Goal: Task Accomplishment & Management: Manage account settings

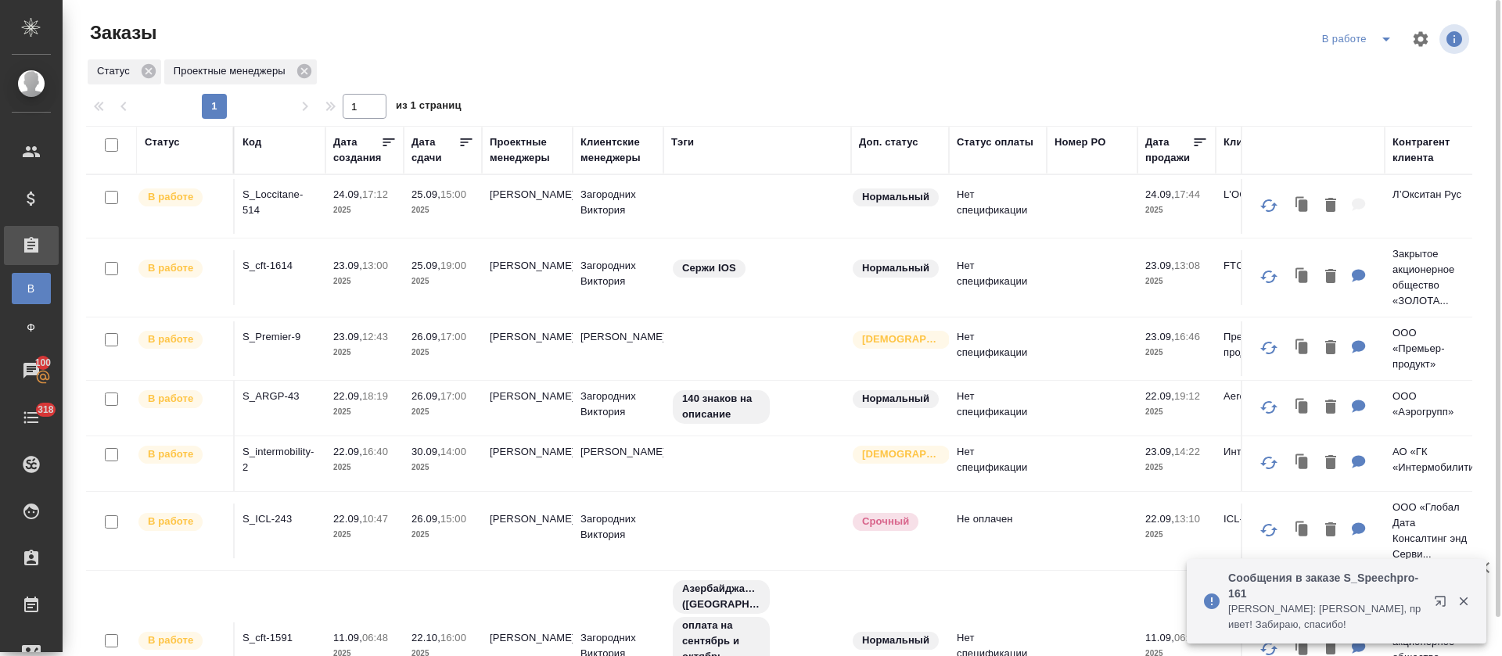
drag, startPoint x: 464, startPoint y: 148, endPoint x: 479, endPoint y: 106, distance: 44.0
click at [464, 148] on icon at bounding box center [466, 143] width 16 height 16
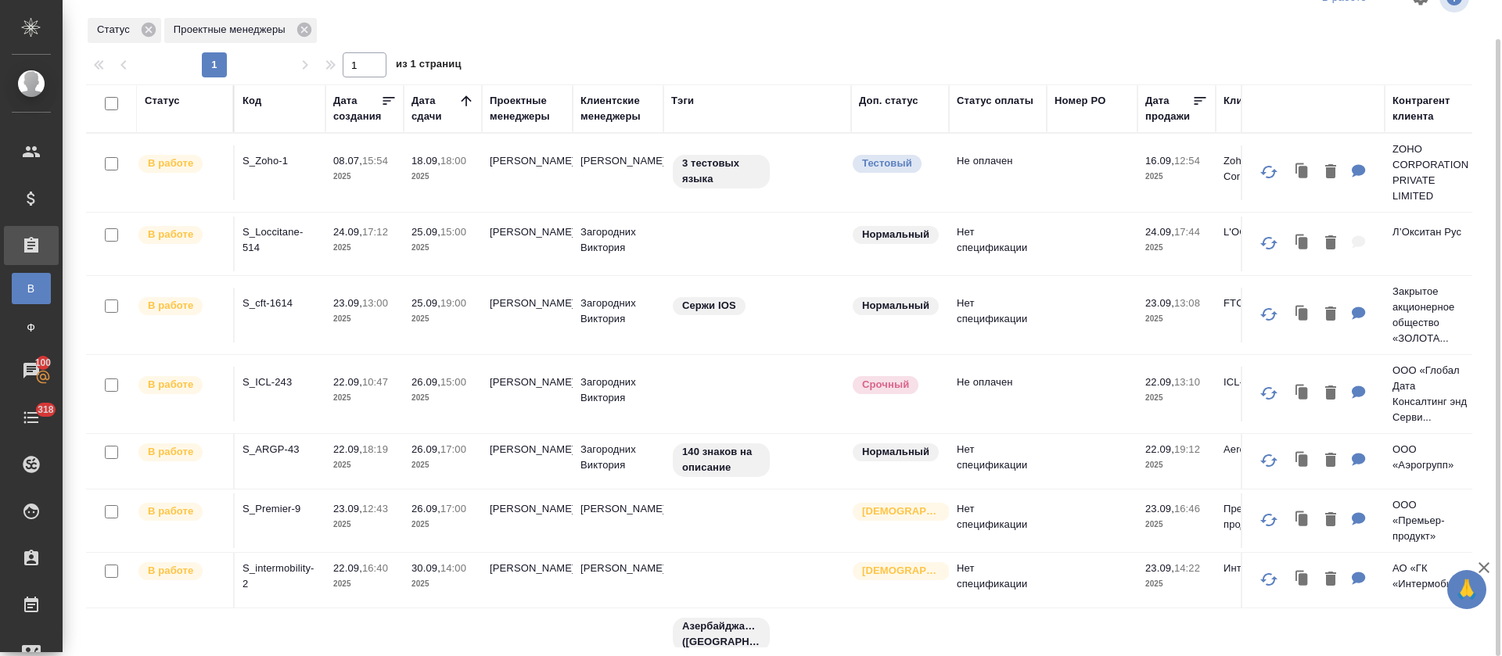
scroll to position [137, 0]
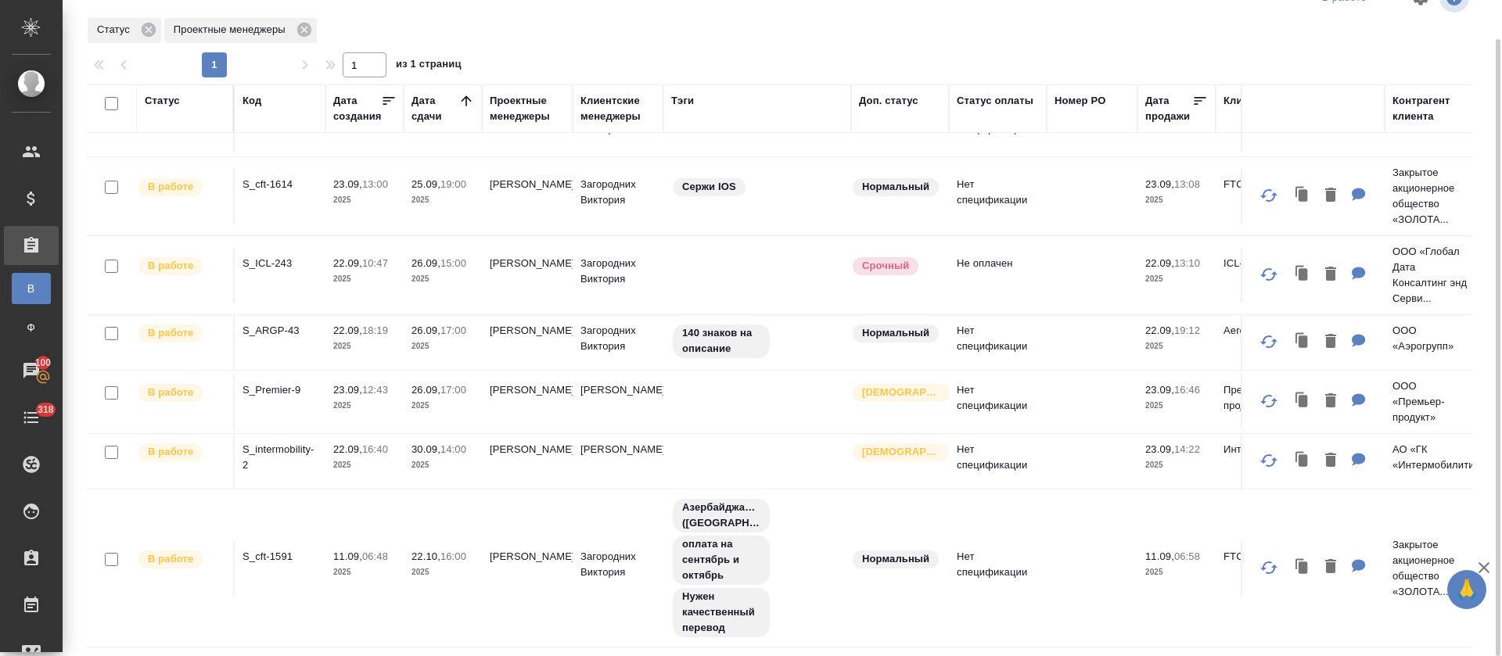
click at [278, 549] on p "S_cft-1591" at bounding box center [279, 557] width 75 height 16
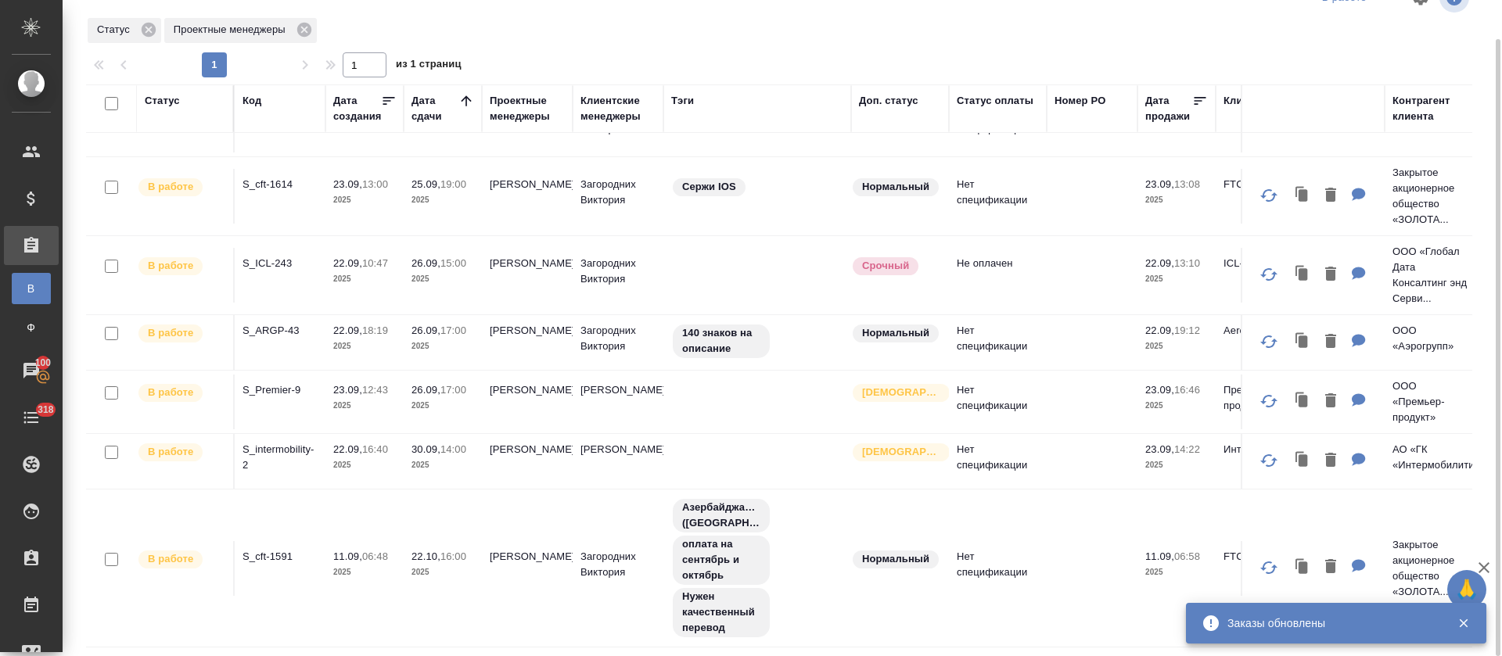
scroll to position [0, 0]
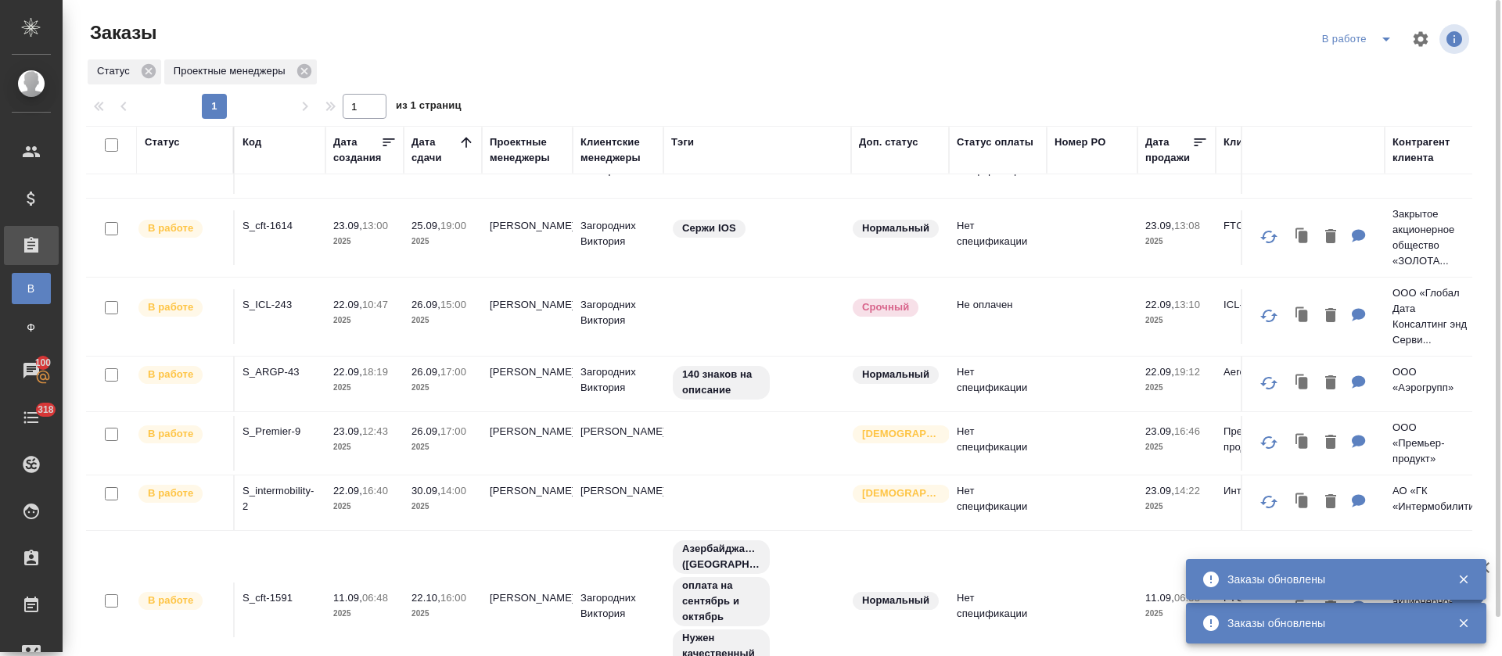
click at [1377, 34] on icon "split button" at bounding box center [1386, 39] width 19 height 19
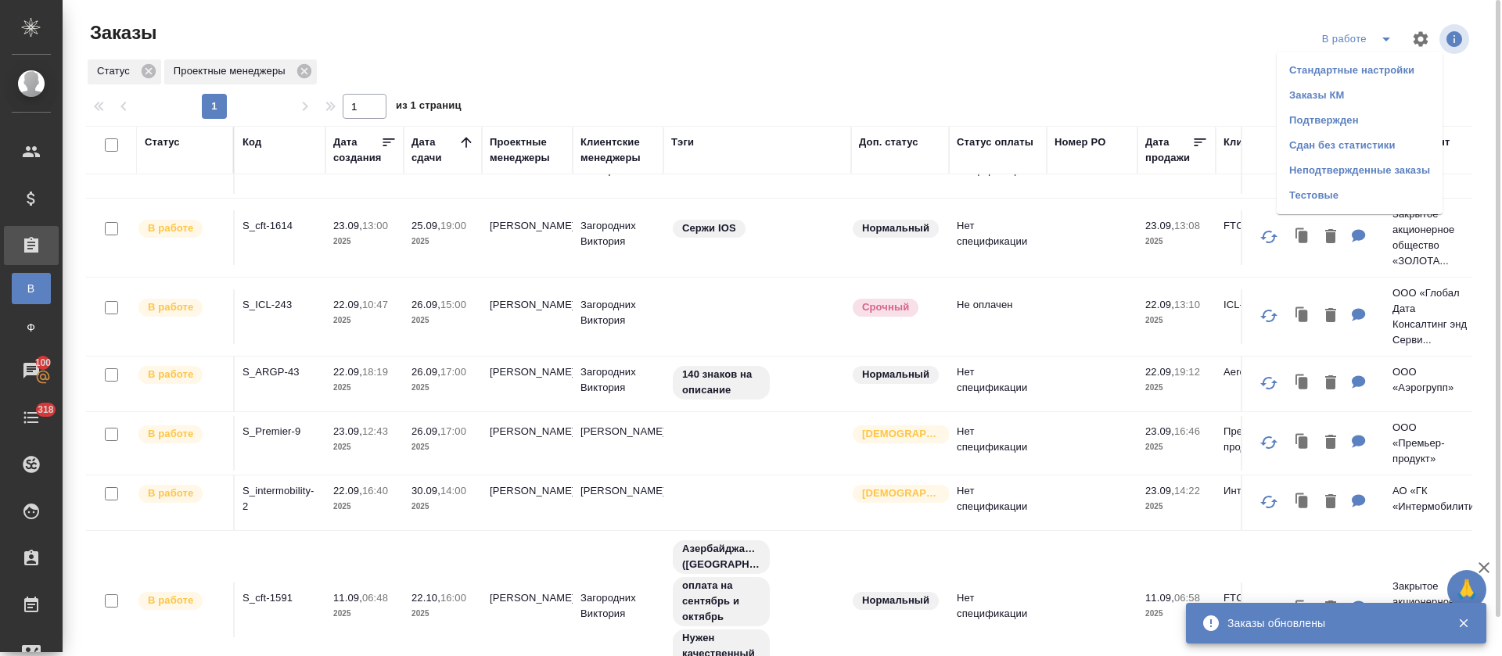
click at [1371, 118] on li "Подтвержден" at bounding box center [1360, 120] width 166 height 25
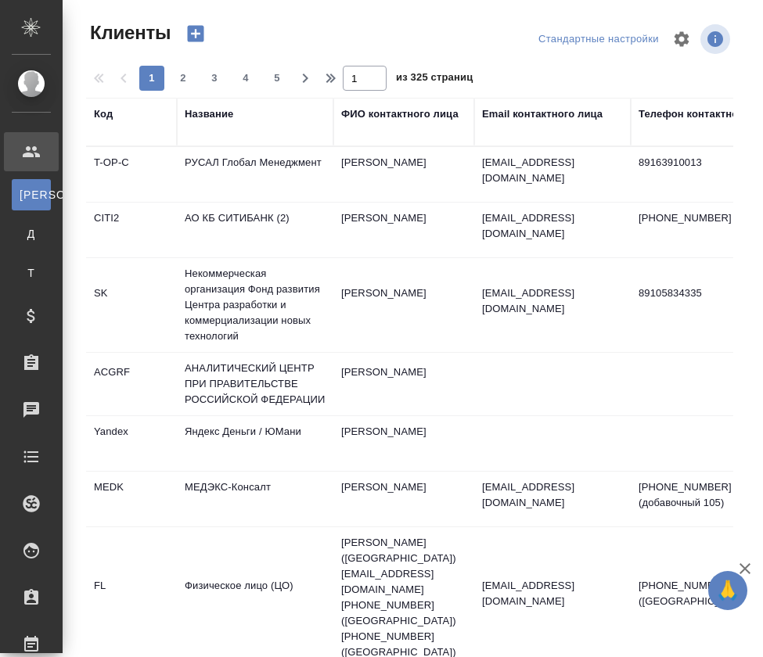
select select "RU"
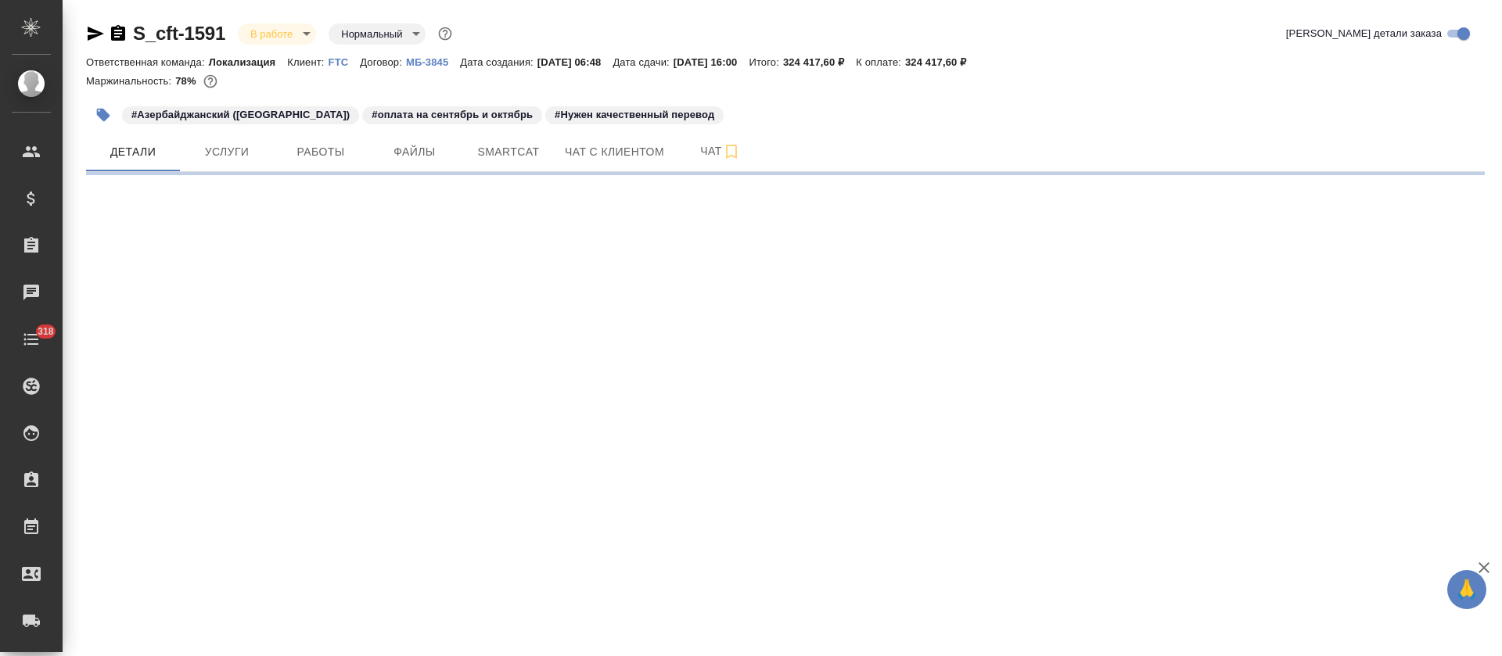
select select "RU"
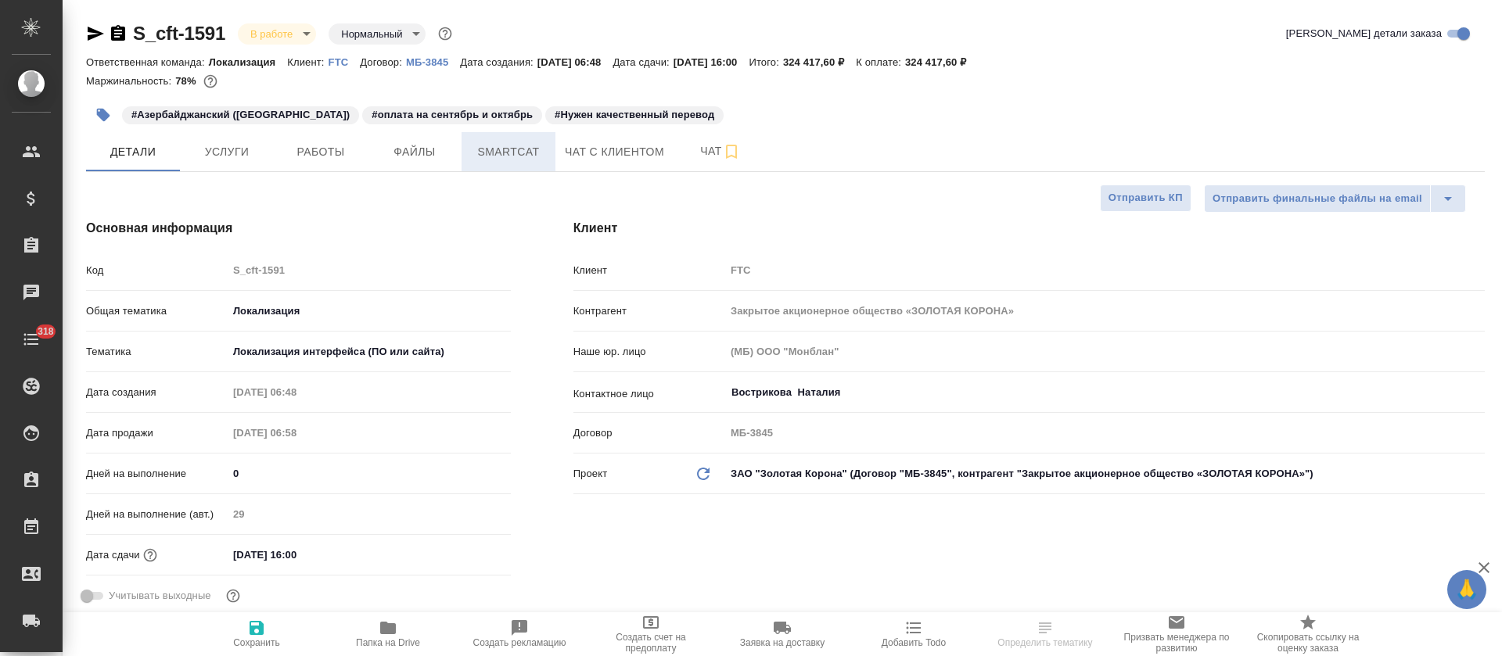
type textarea "x"
click at [509, 153] on span "Smartcat" at bounding box center [508, 152] width 75 height 20
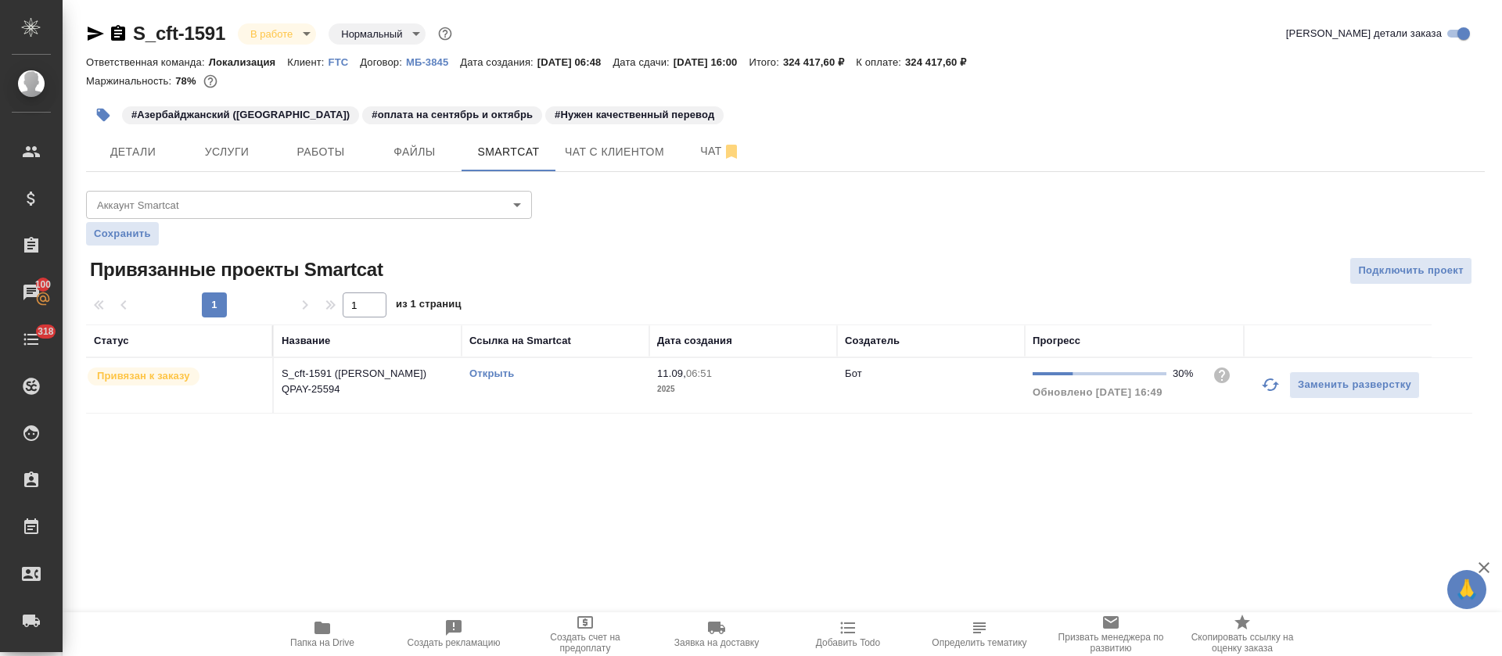
click at [508, 375] on link "Открыть" at bounding box center [491, 374] width 45 height 12
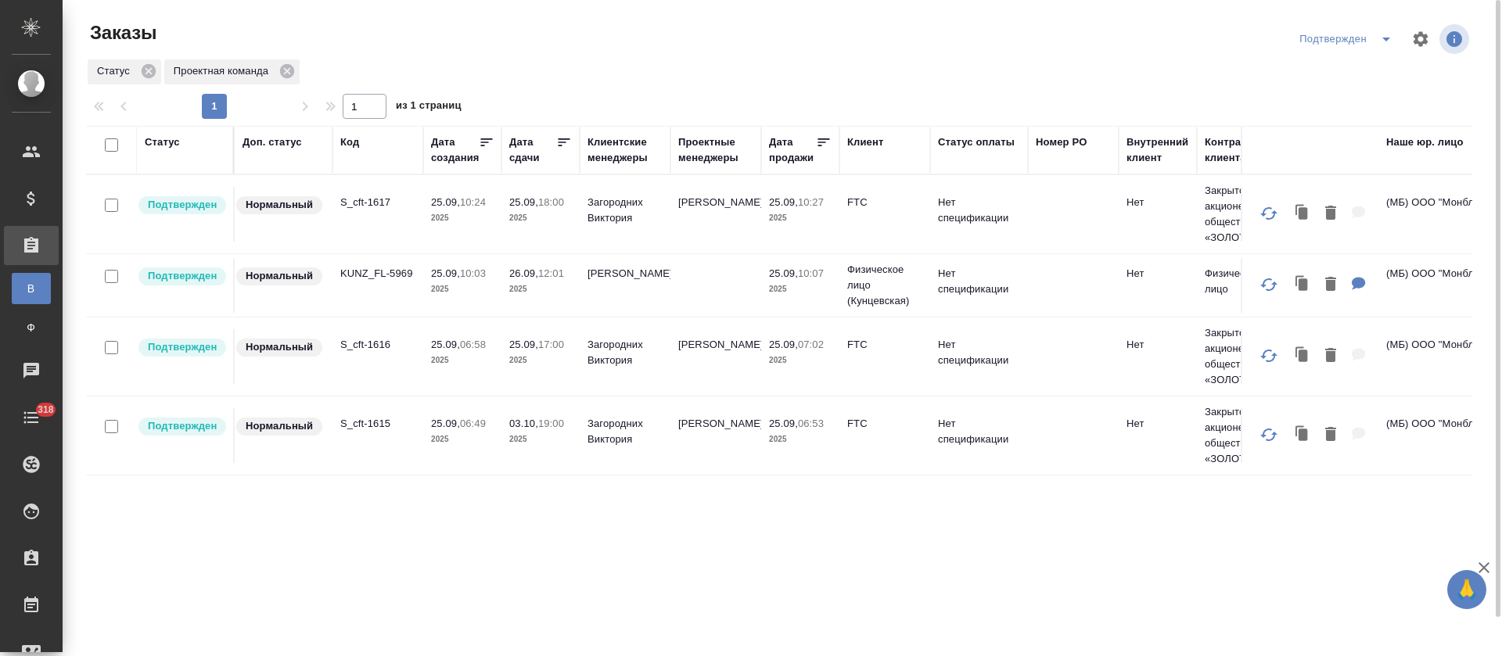
click at [364, 432] on p "S_cft-1615" at bounding box center [377, 424] width 75 height 16
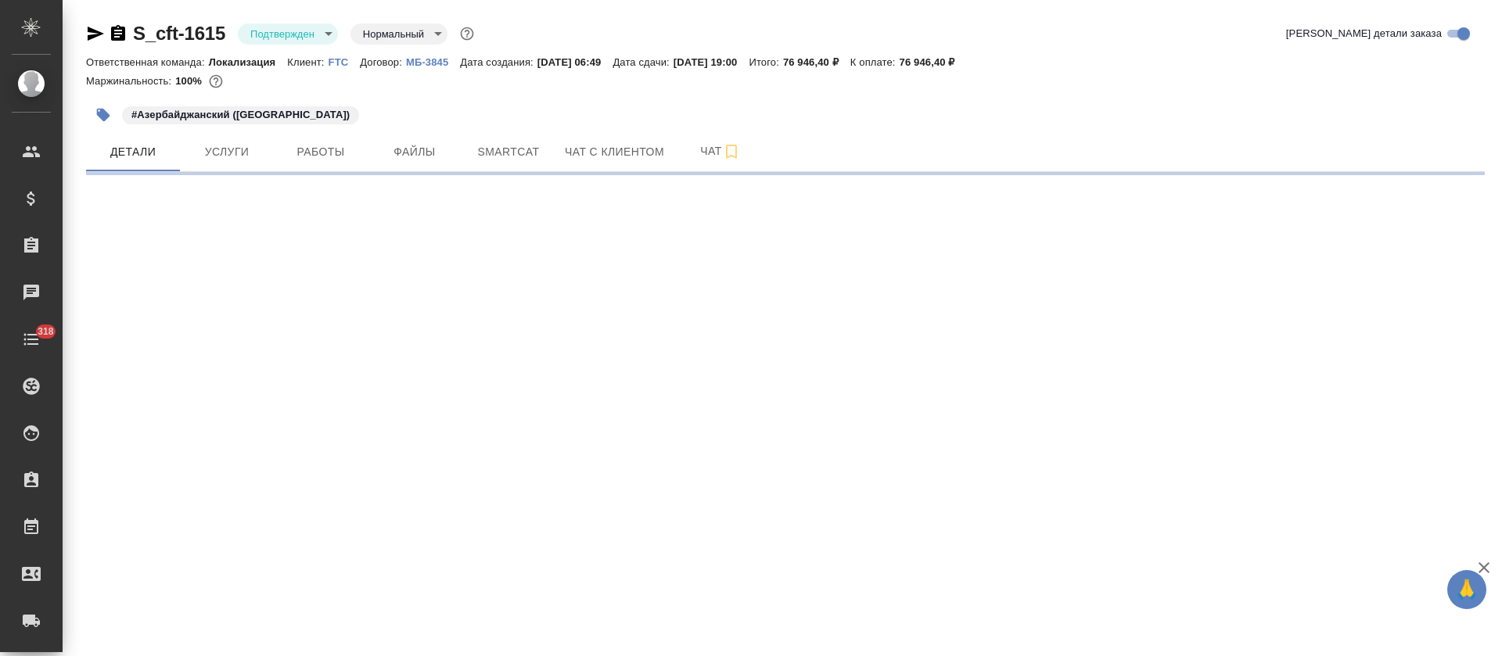
select select "RU"
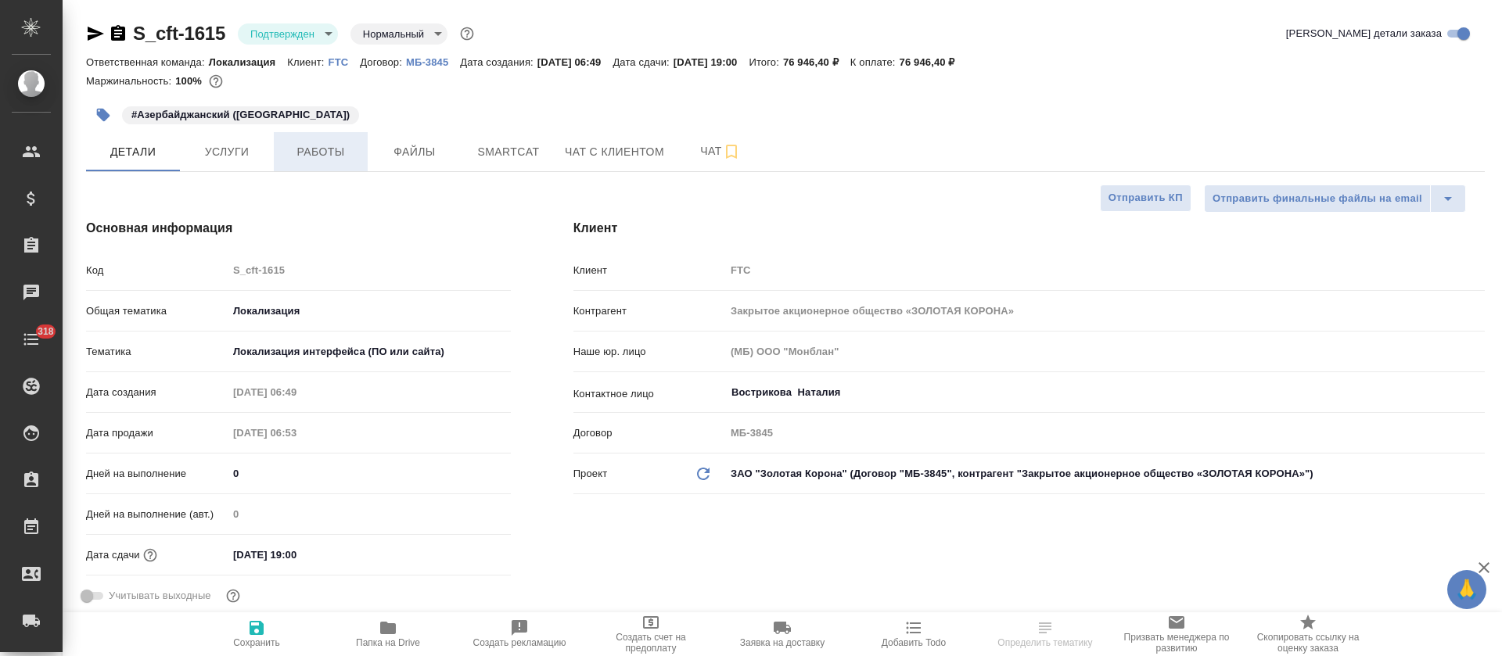
type textarea "x"
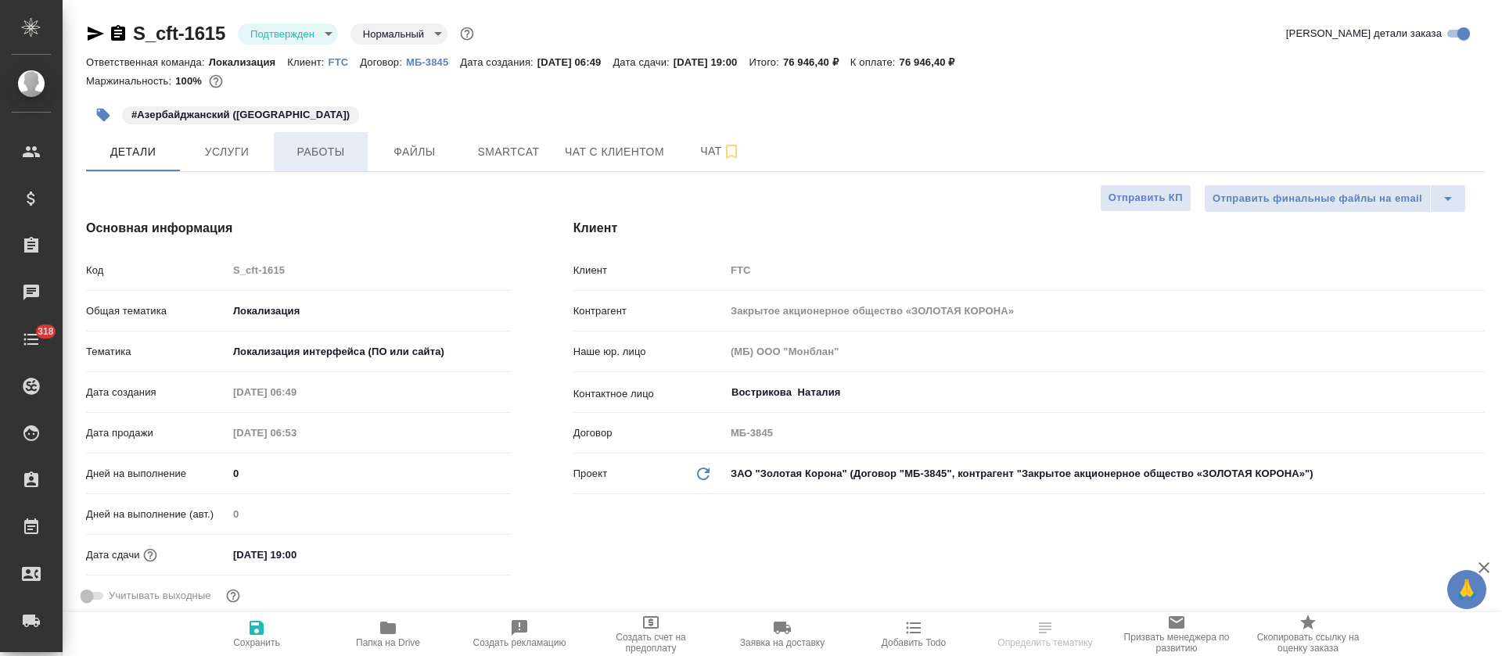
type textarea "x"
click at [230, 166] on button "Услуги" at bounding box center [227, 151] width 94 height 39
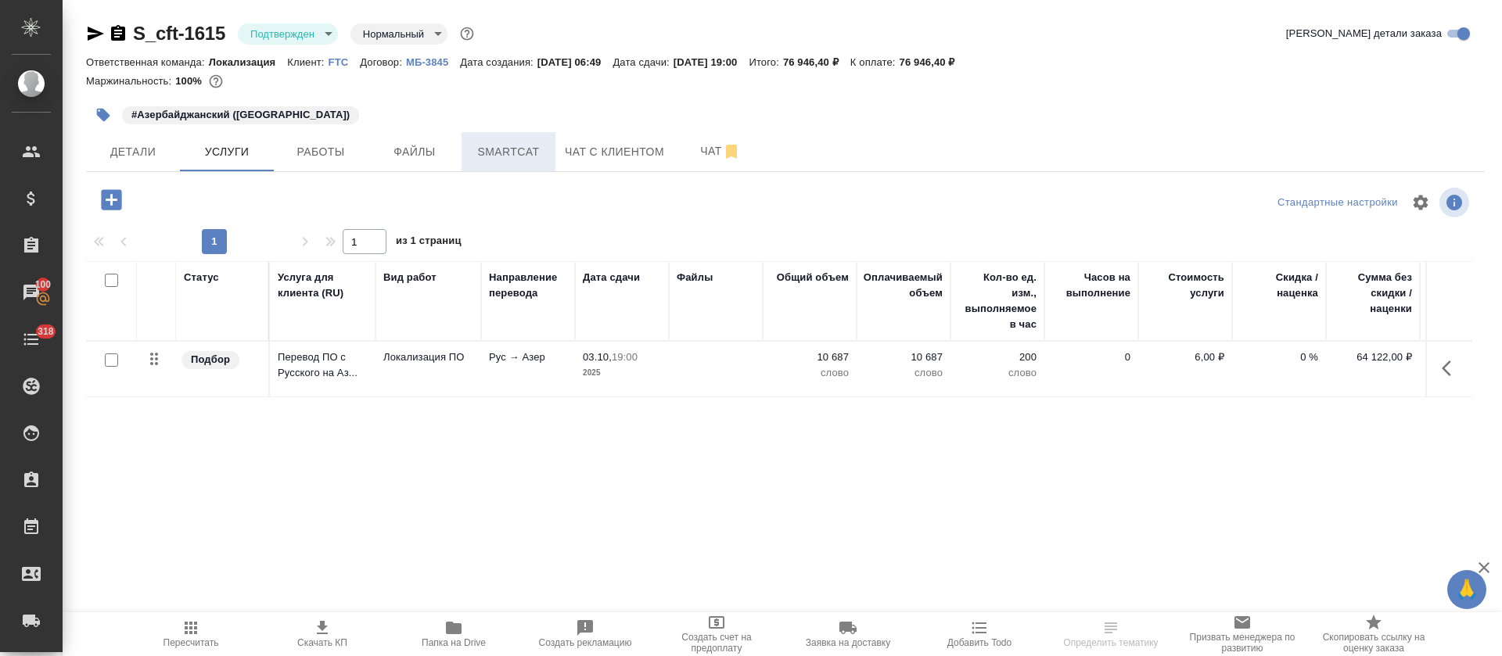
click at [465, 164] on button "Smartcat" at bounding box center [508, 151] width 94 height 39
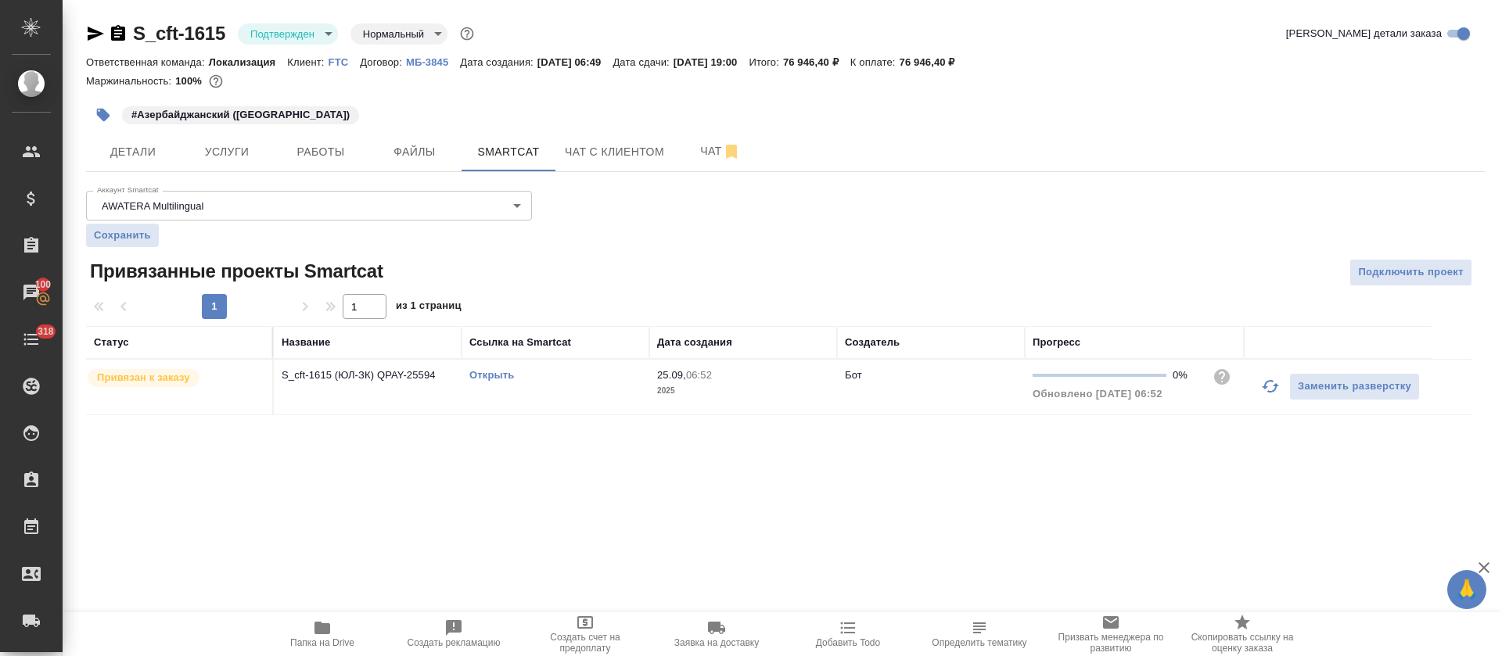
click at [508, 372] on link "Открыть" at bounding box center [491, 375] width 45 height 12
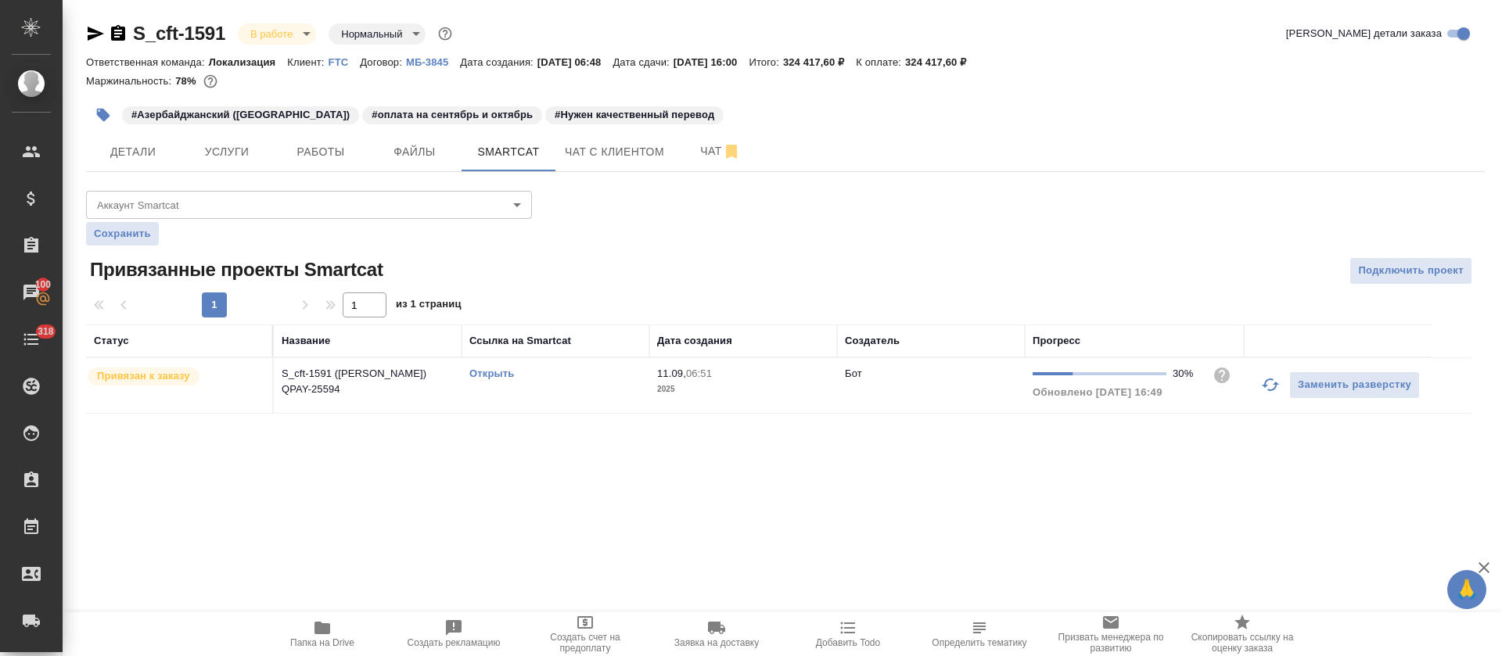
click at [819, 122] on div "#Азербайджанский (Латиница) #оплата на сентябрь и октябрь #Нужен качественный п…" at bounding box center [552, 115] width 932 height 34
click at [109, 160] on span "Детали" at bounding box center [132, 152] width 75 height 20
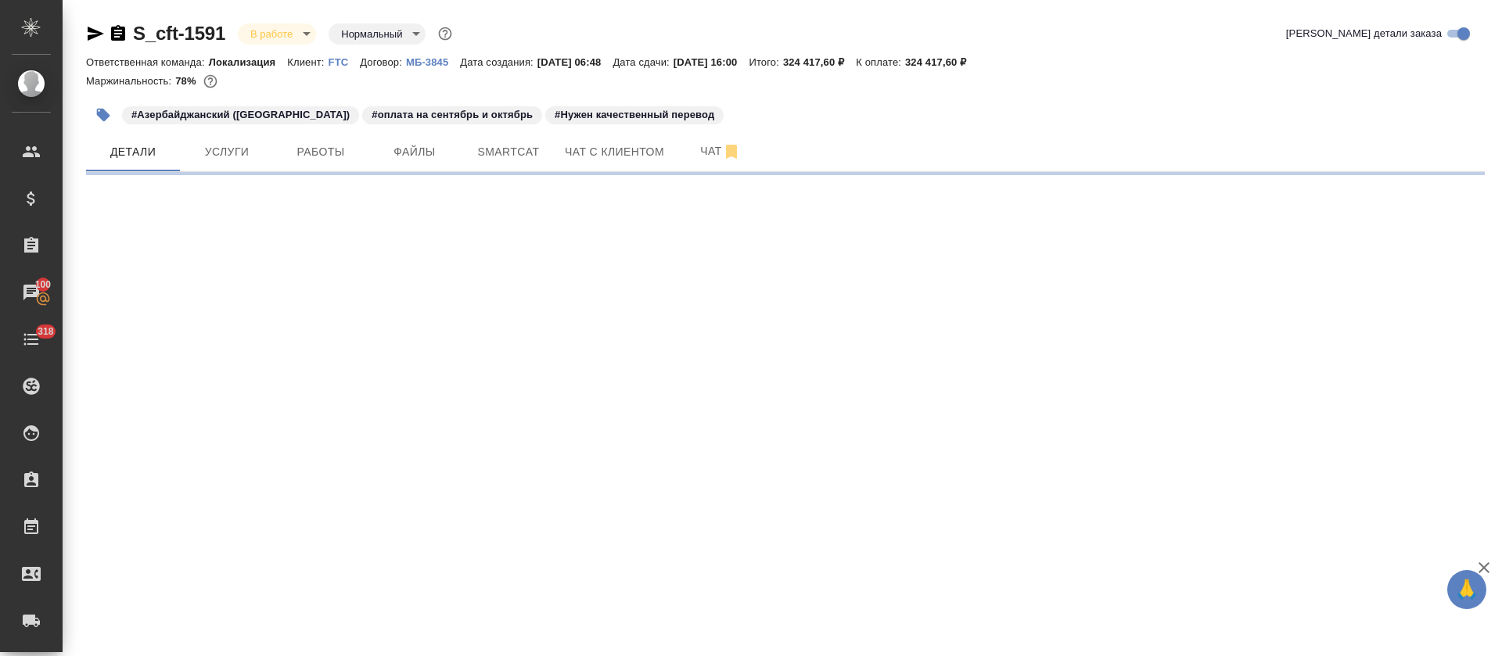
select select "RU"
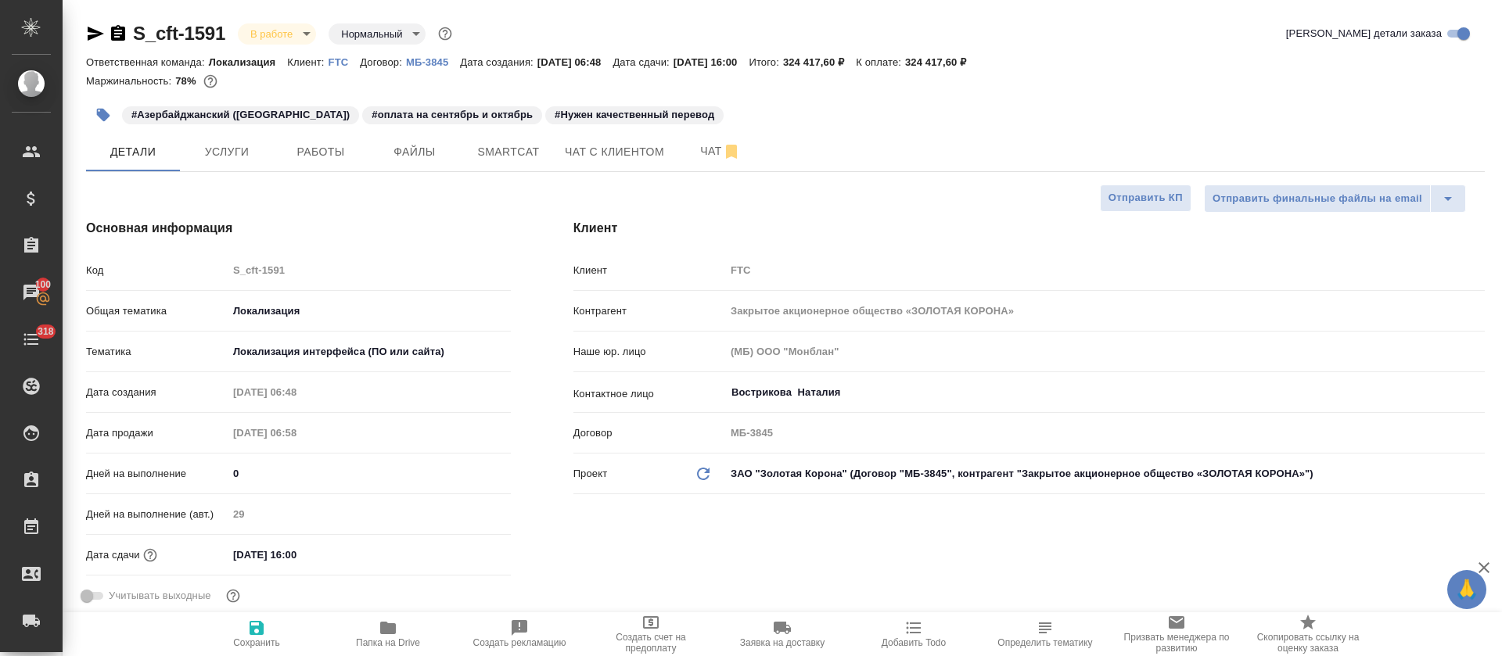
type textarea "x"
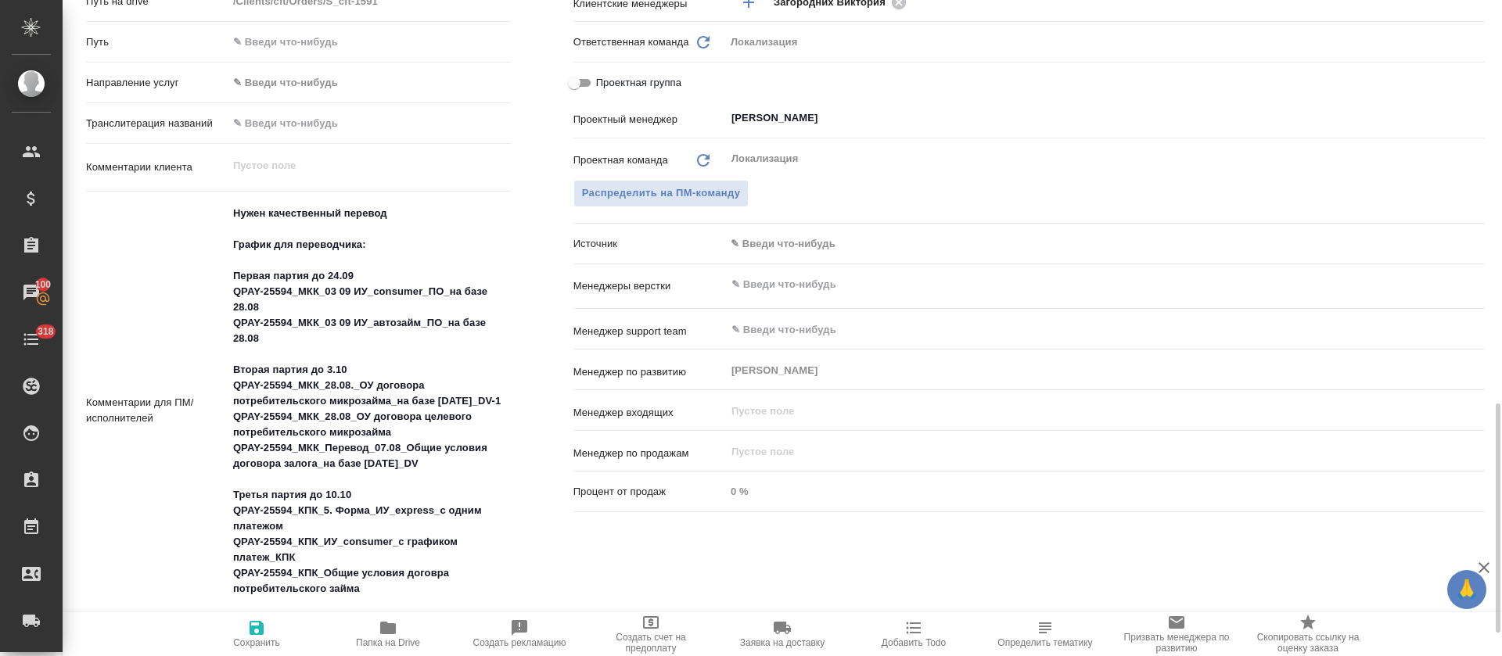
scroll to position [821, 0]
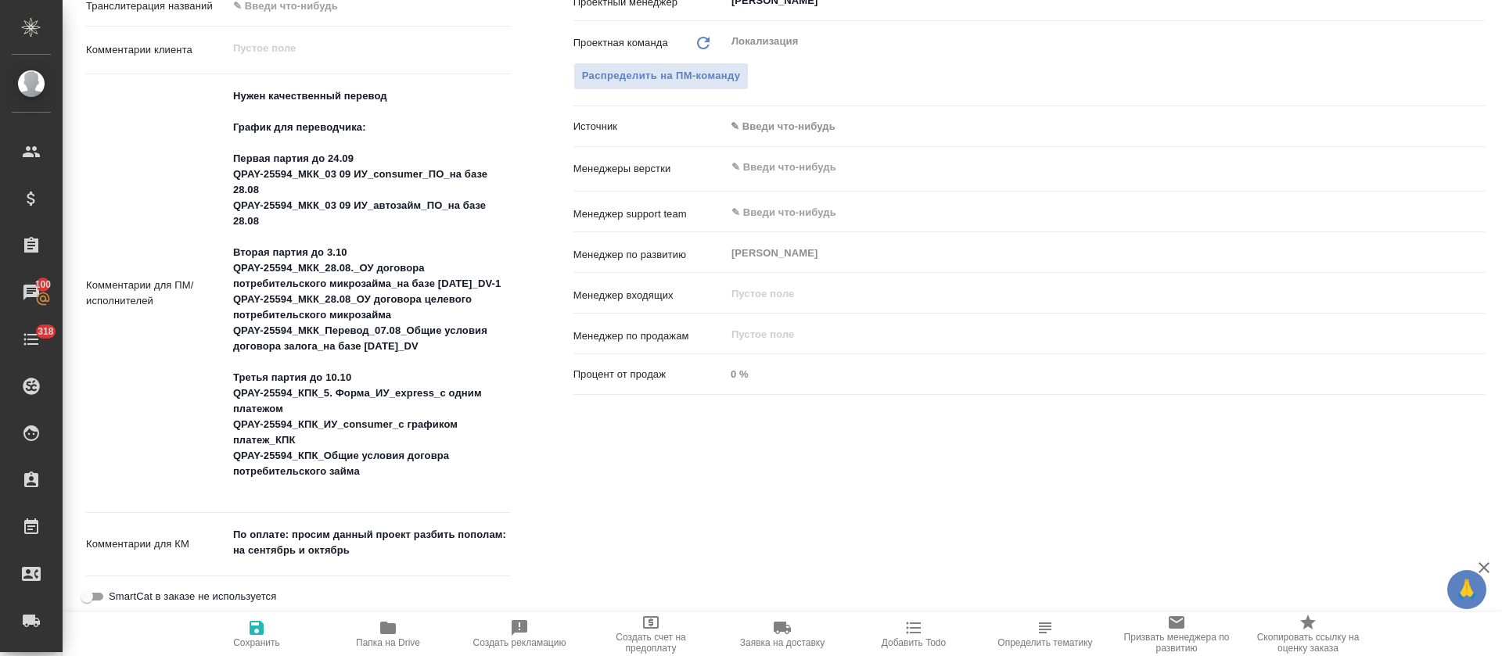
type textarea "x"
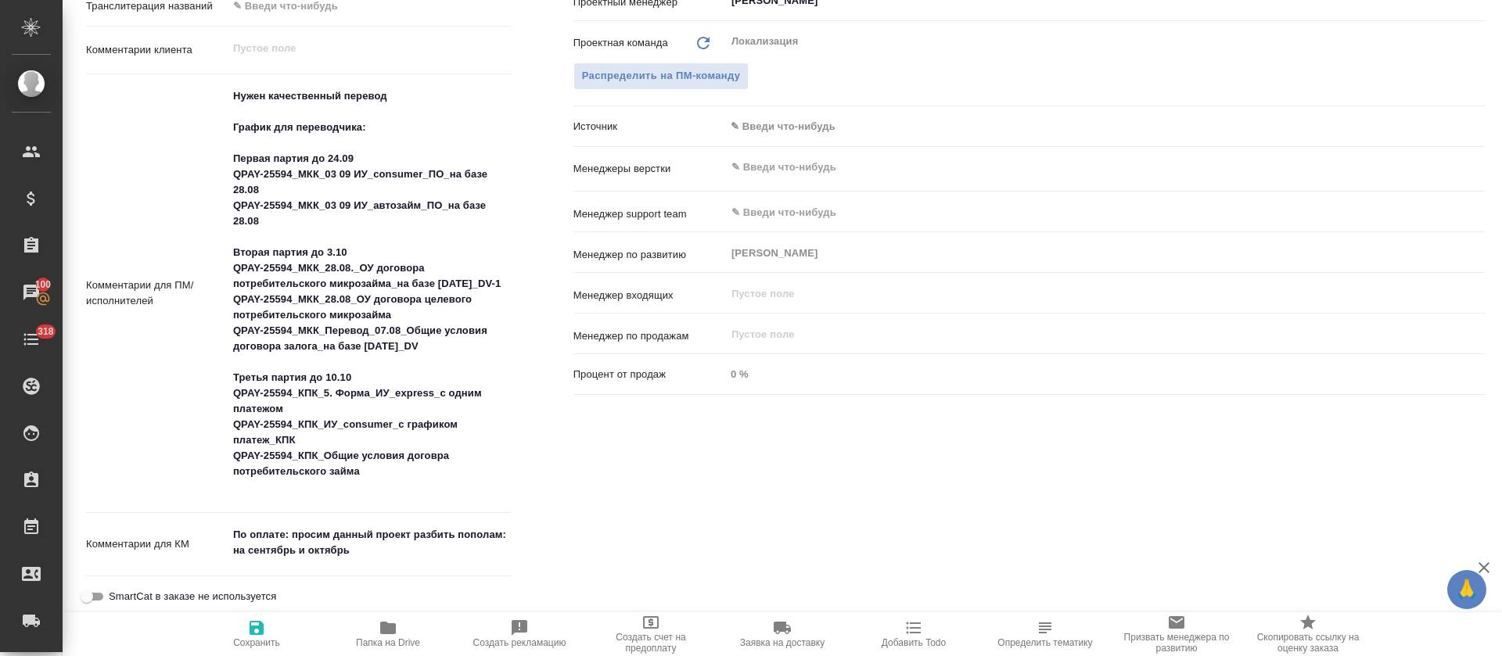
type textarea "x"
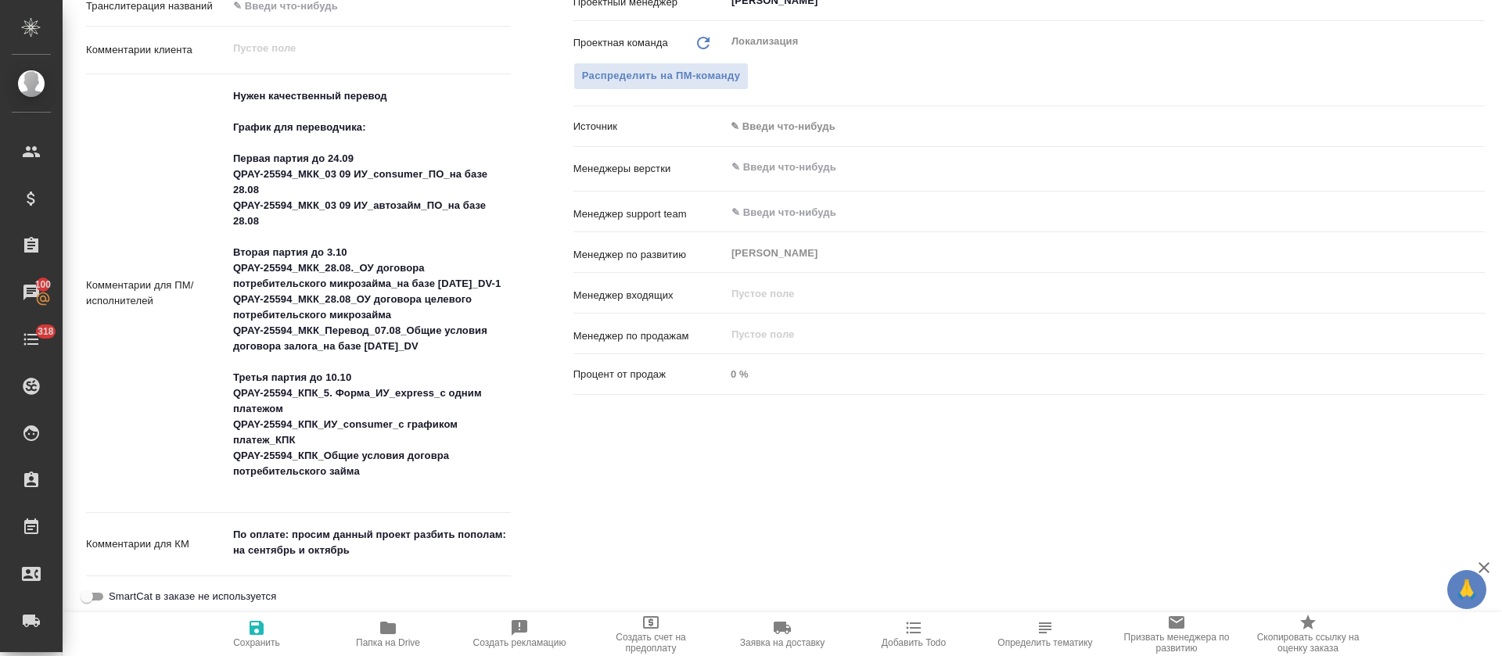
type textarea "x"
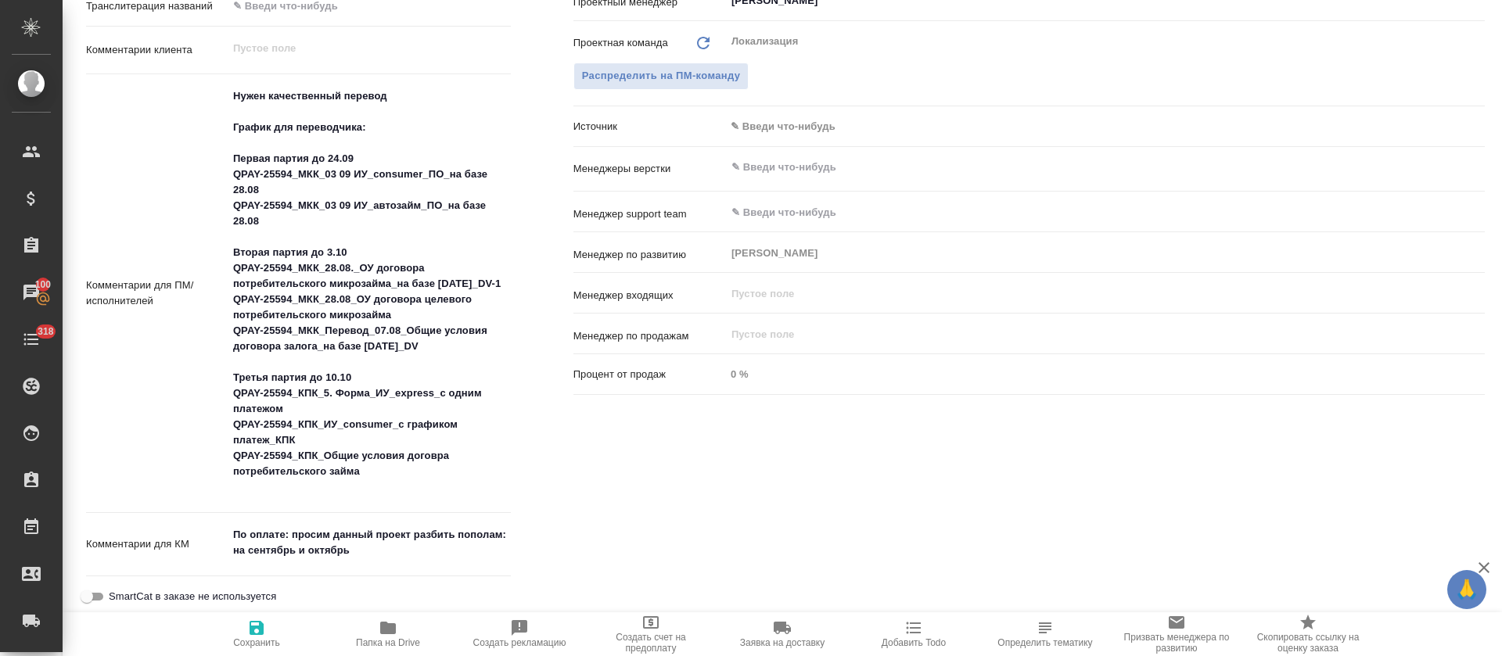
type textarea "x"
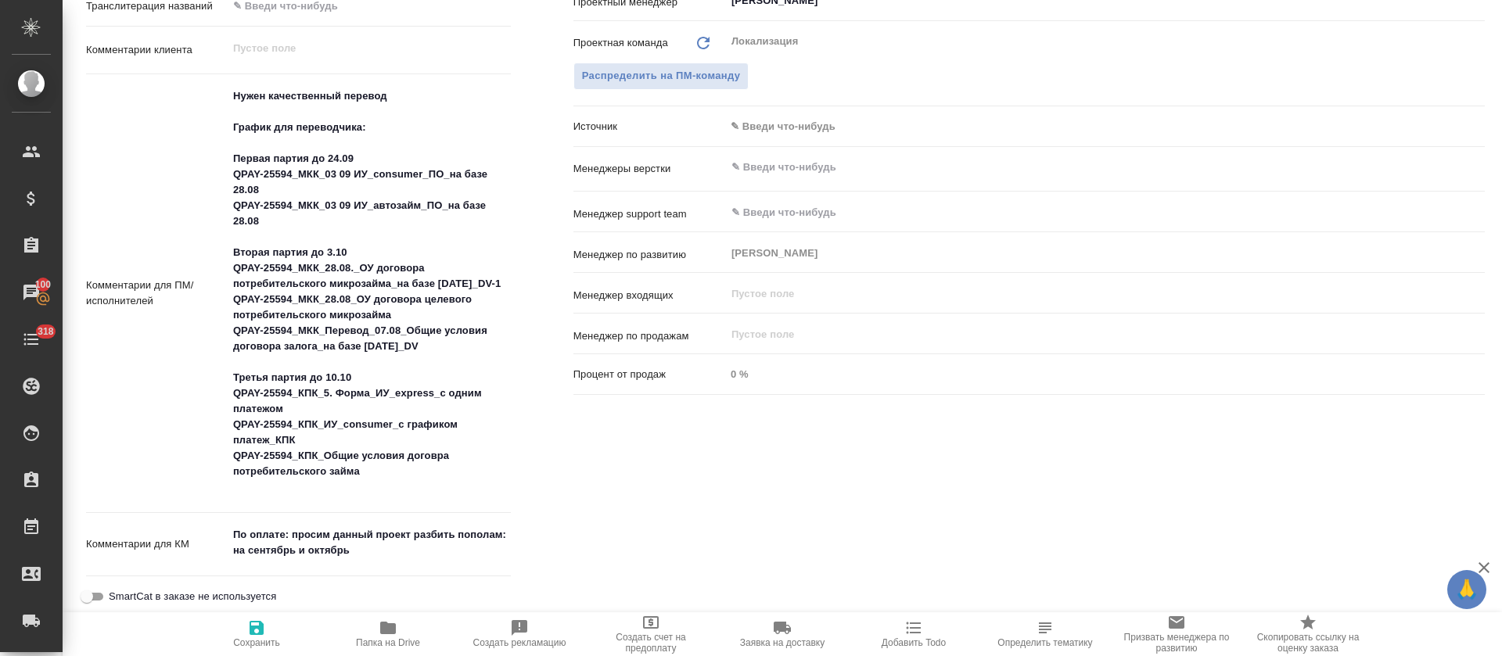
type textarea "x"
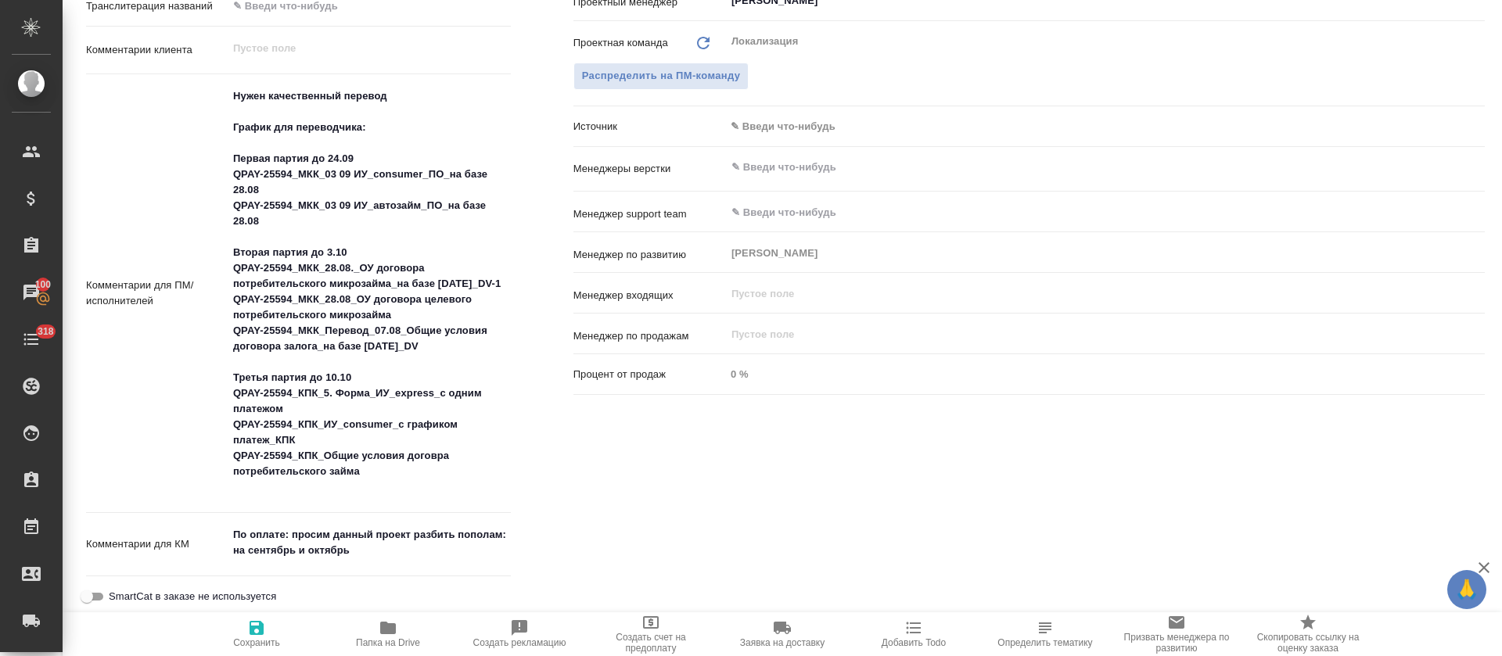
type textarea "x"
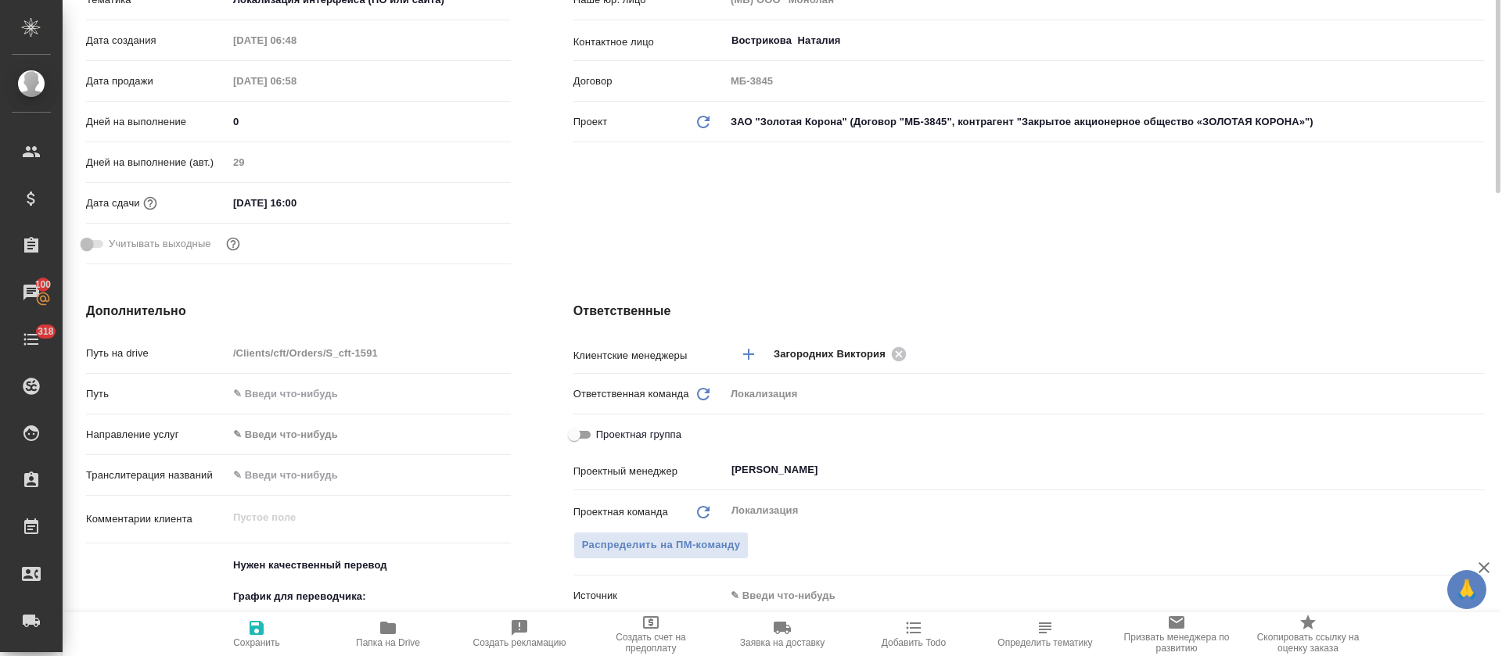
scroll to position [0, 0]
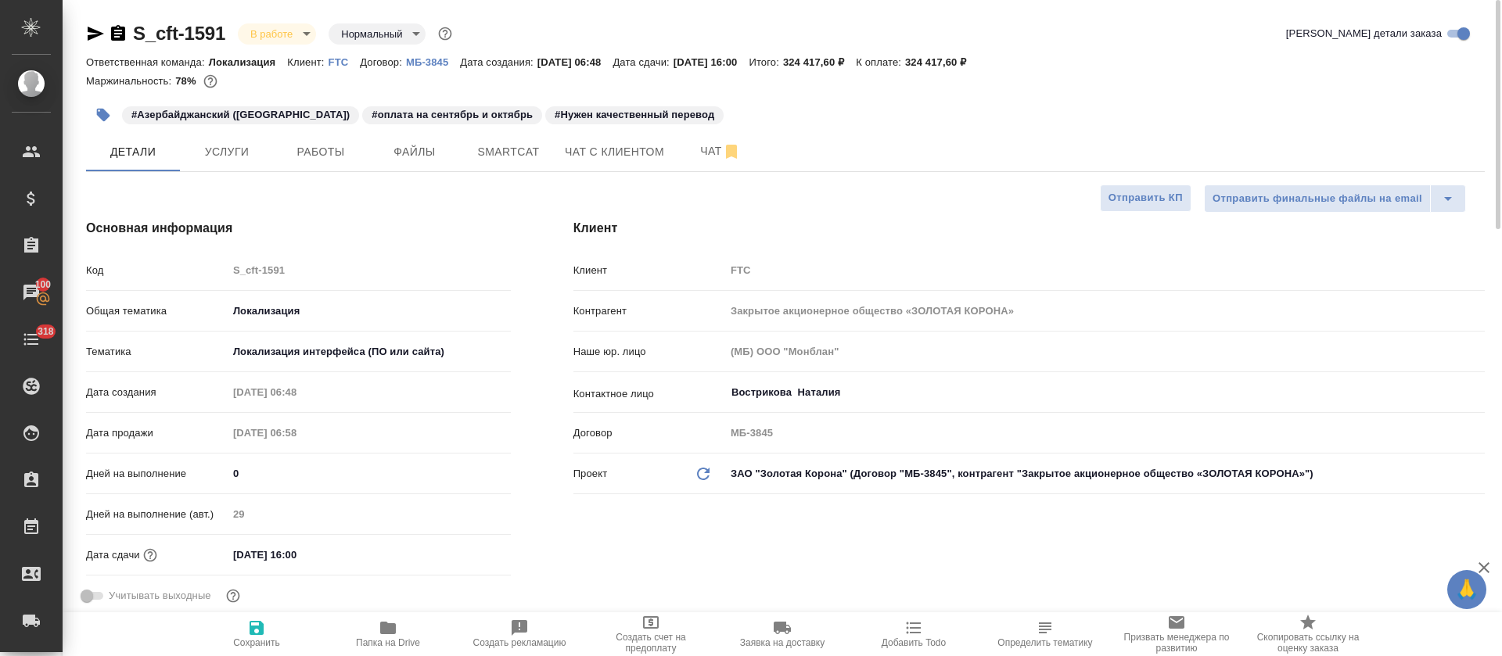
type textarea "x"
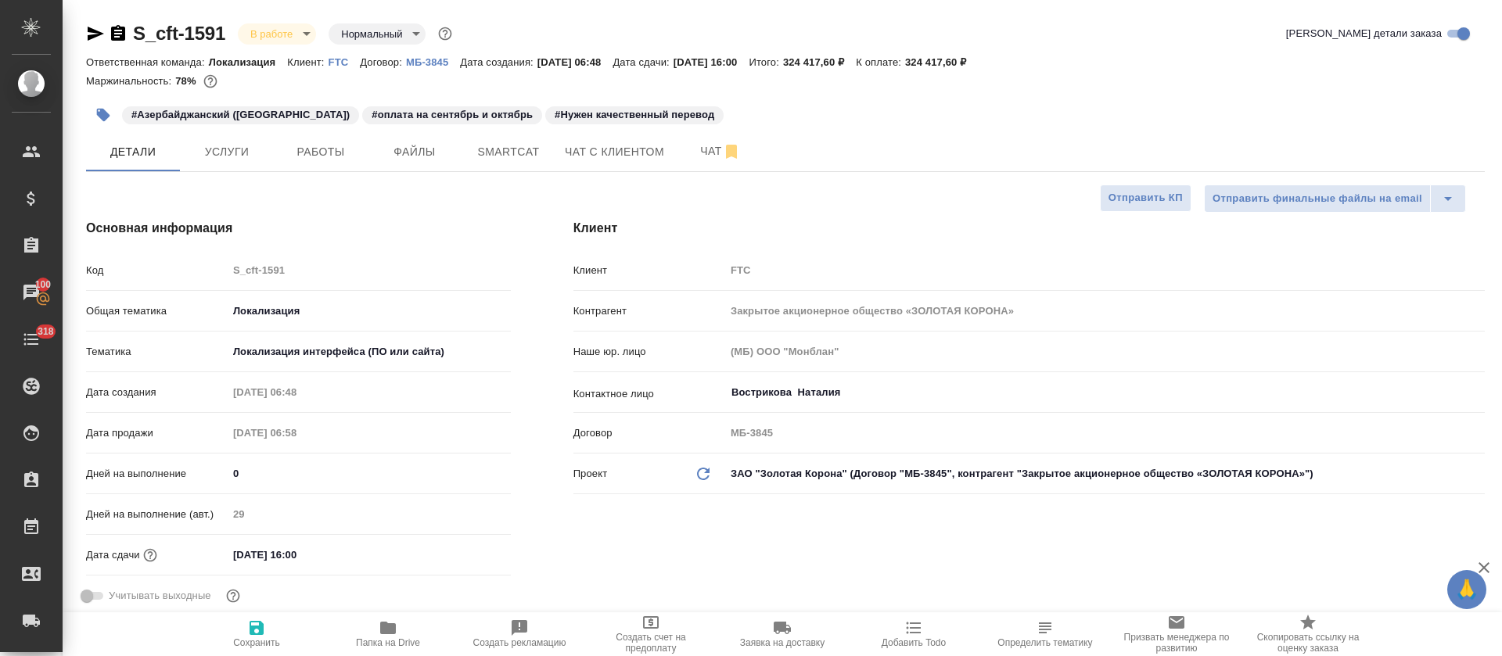
type textarea "x"
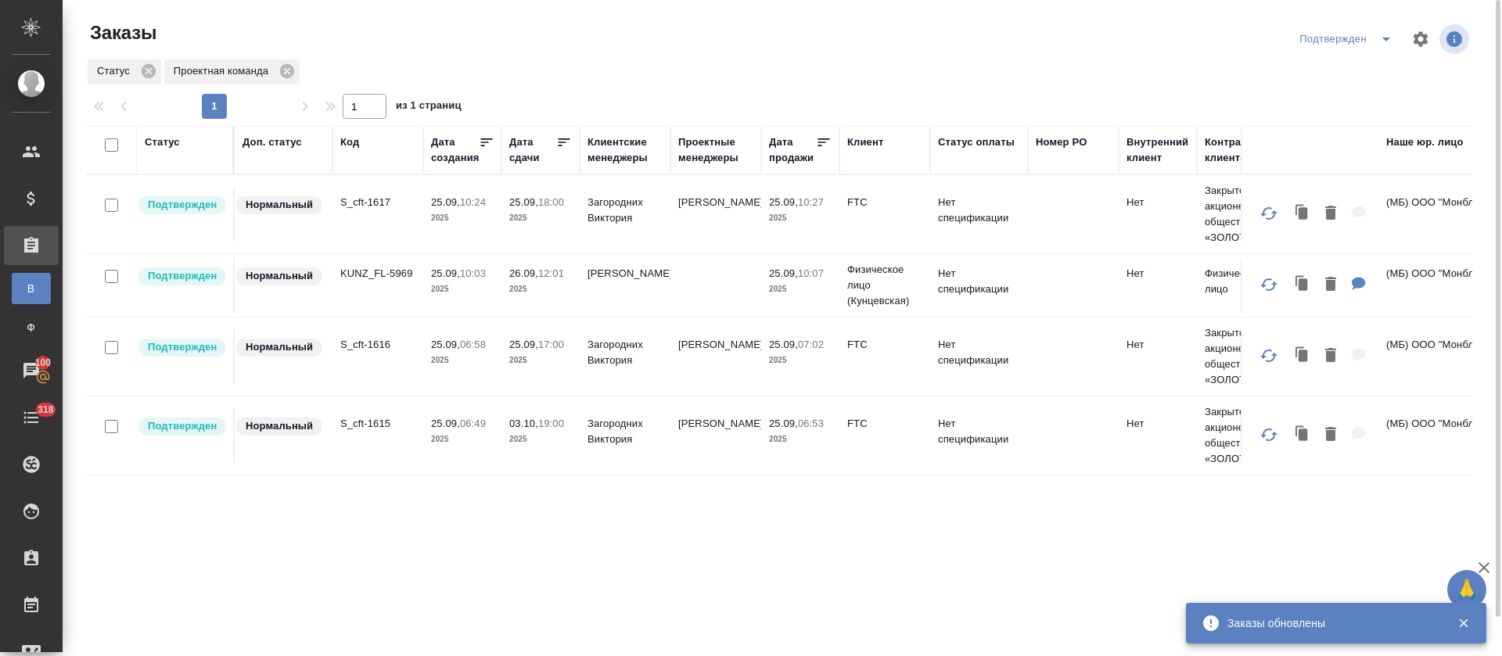
click at [1382, 35] on icon "split button" at bounding box center [1386, 39] width 19 height 19
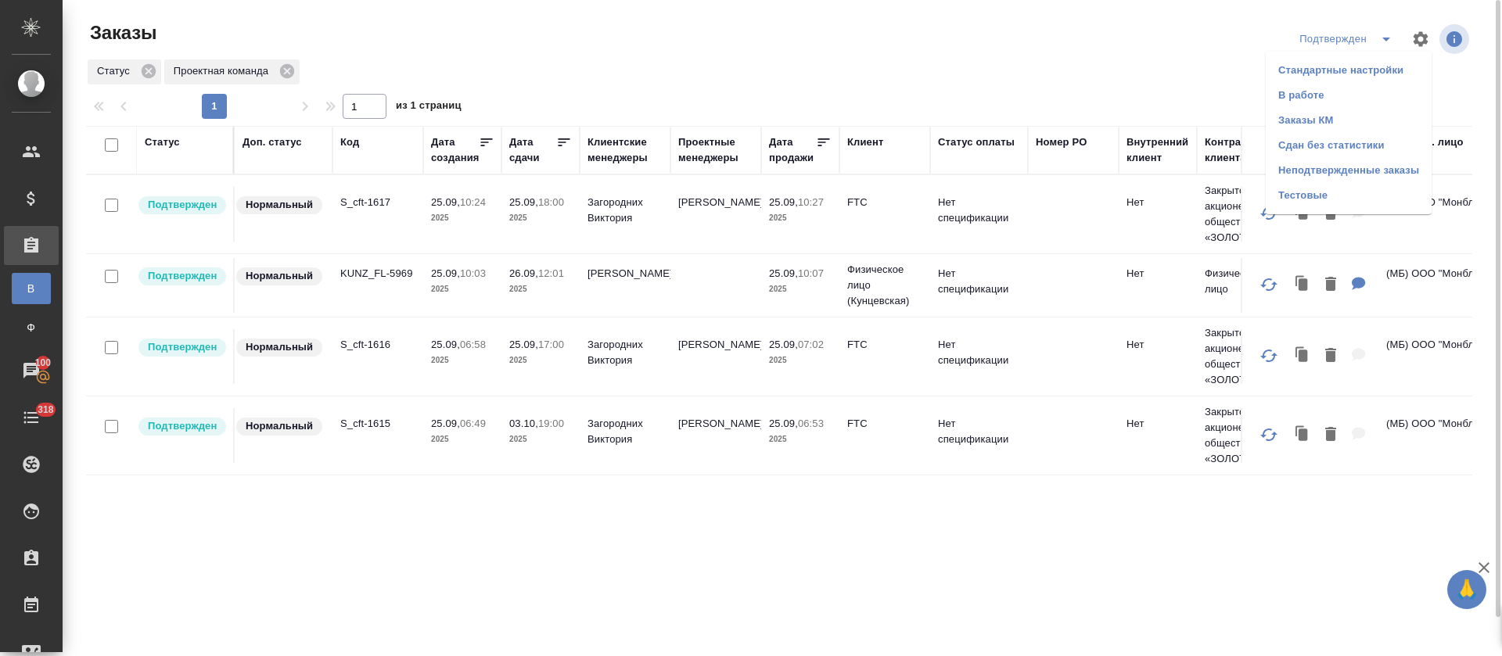
click at [1358, 92] on li "В работе" at bounding box center [1349, 95] width 166 height 25
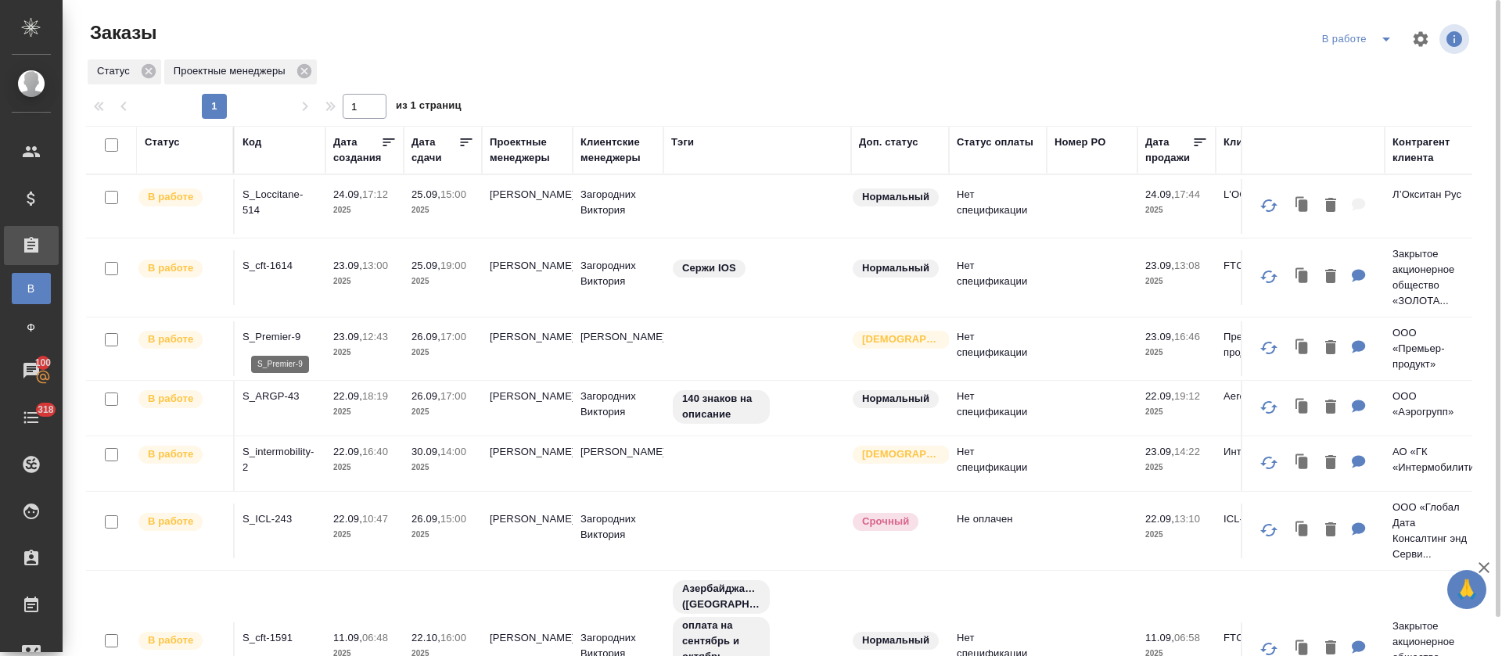
click at [280, 335] on p "S_Premier-9" at bounding box center [279, 337] width 75 height 16
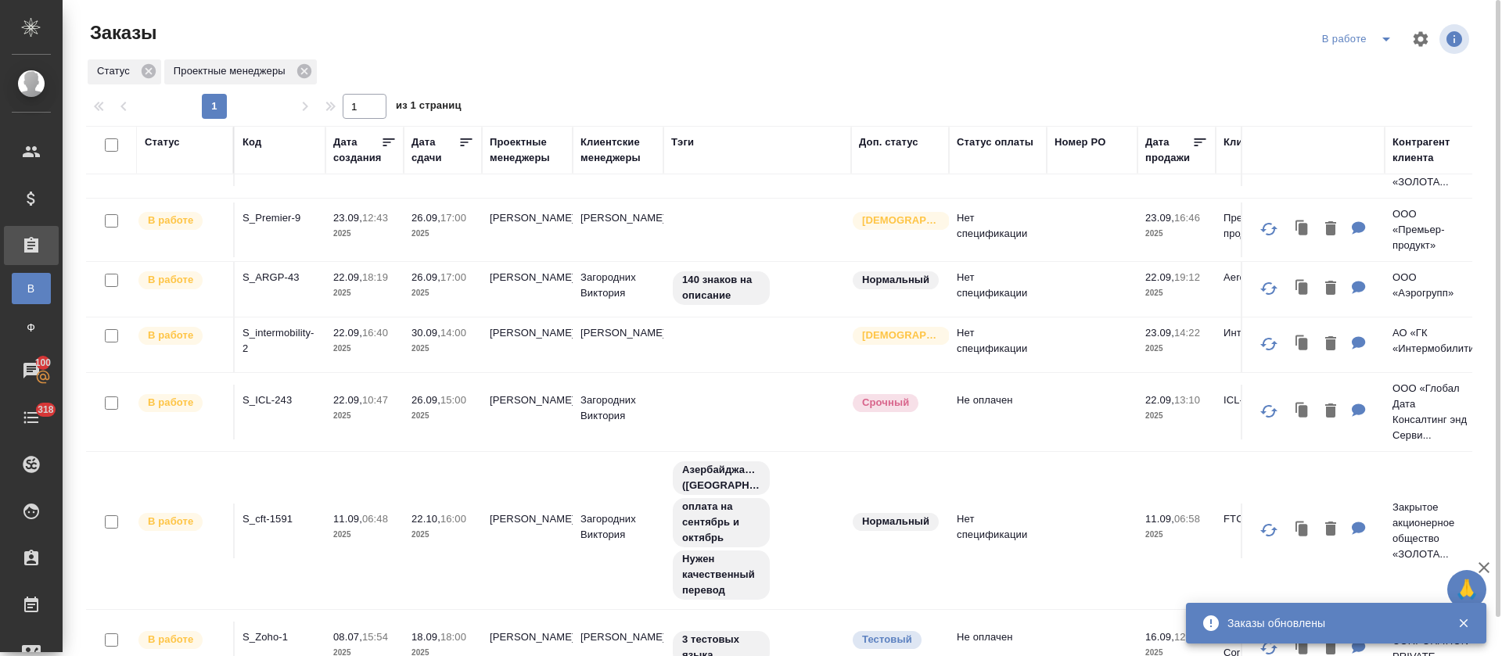
click at [1397, 38] on span "split button" at bounding box center [1385, 39] width 23 height 19
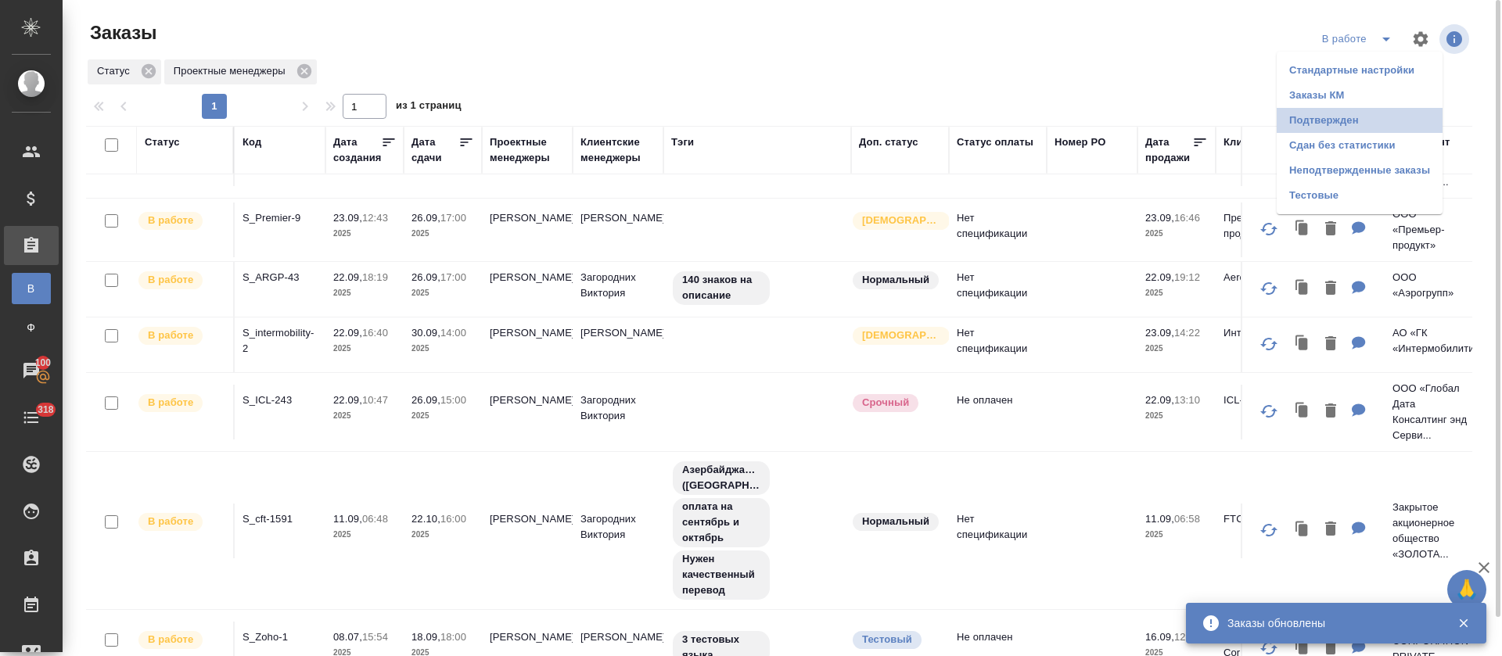
click at [1359, 115] on li "Подтвержден" at bounding box center [1360, 120] width 166 height 25
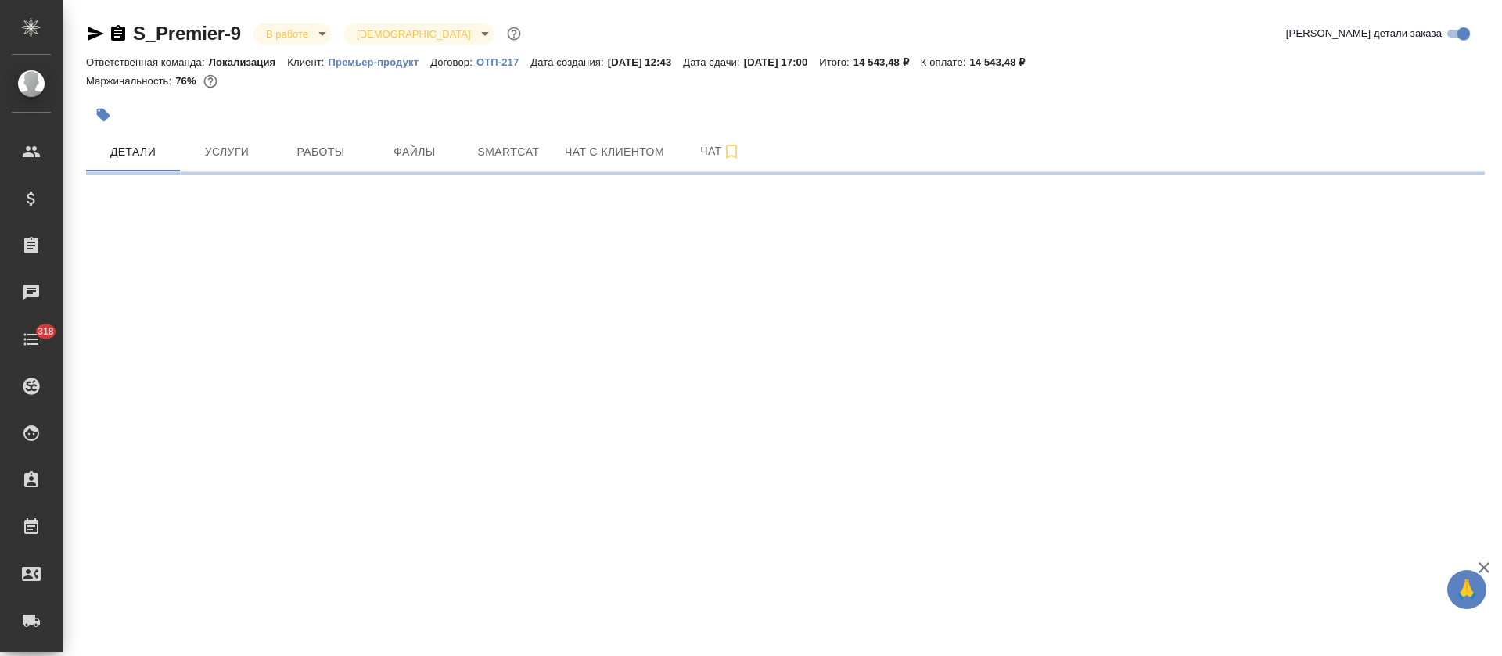
select select "RU"
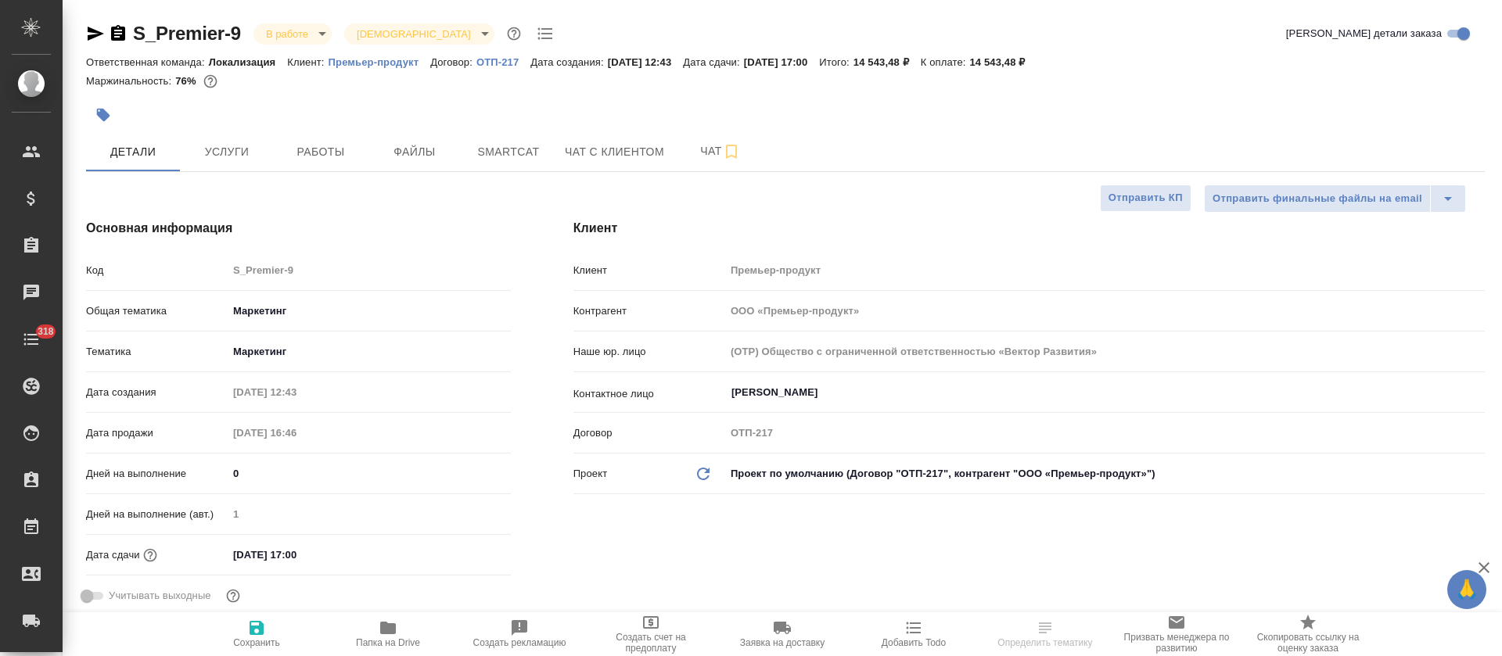
type textarea "x"
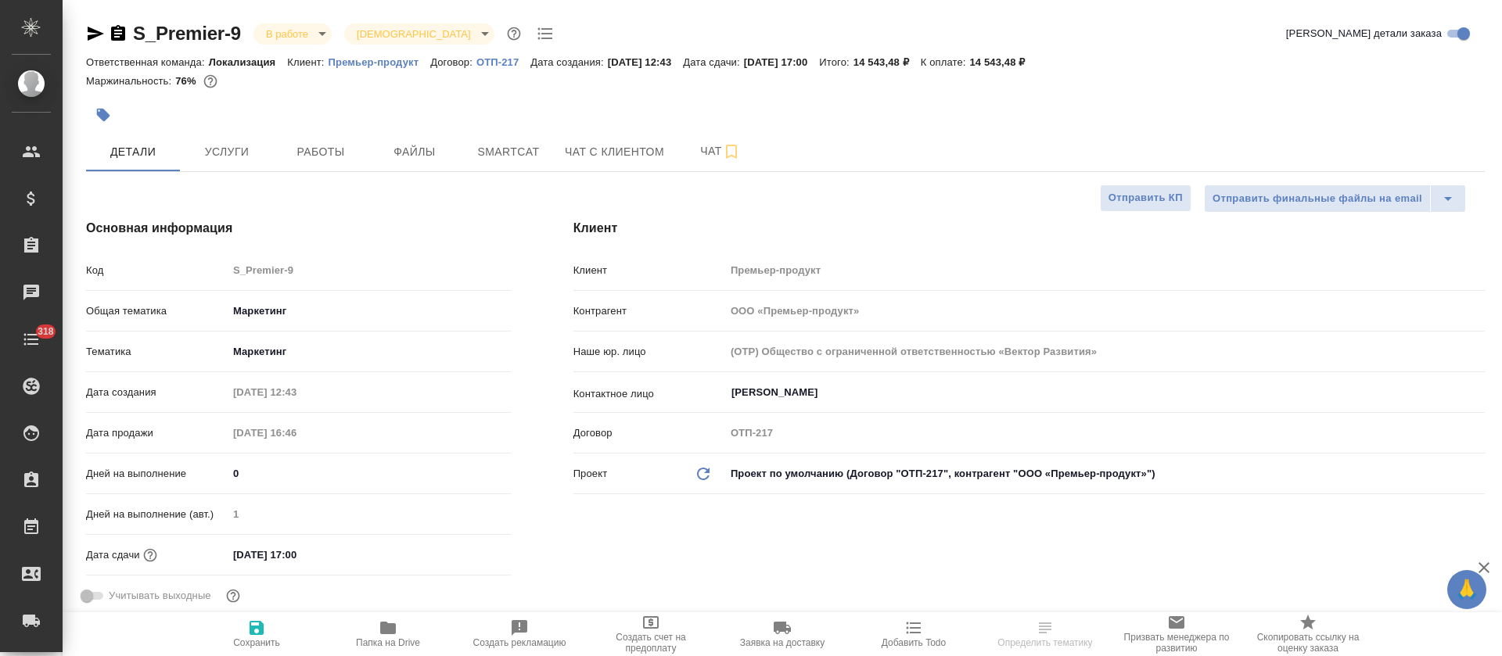
type textarea "x"
click at [501, 167] on button "Smartcat" at bounding box center [508, 151] width 94 height 39
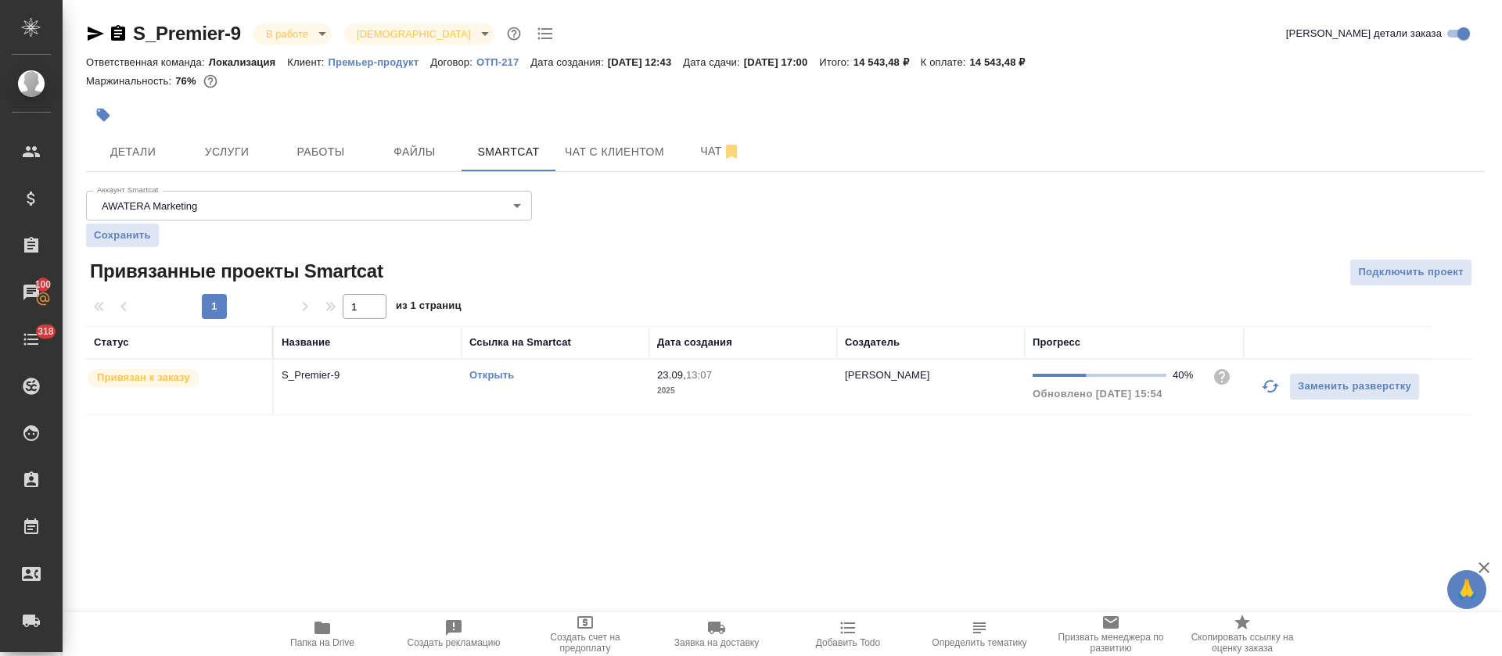
click at [92, 34] on icon "button" at bounding box center [96, 34] width 16 height 14
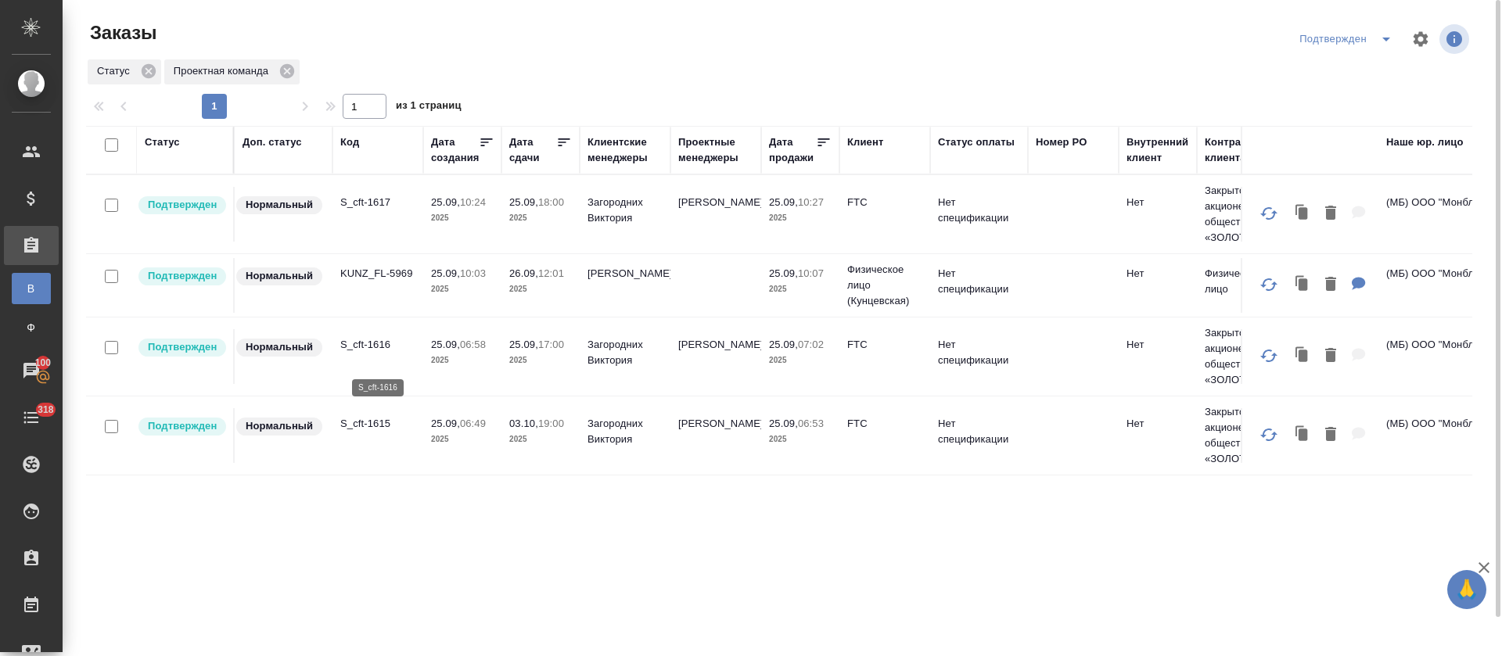
click at [368, 353] on p "S_cft-1616" at bounding box center [377, 345] width 75 height 16
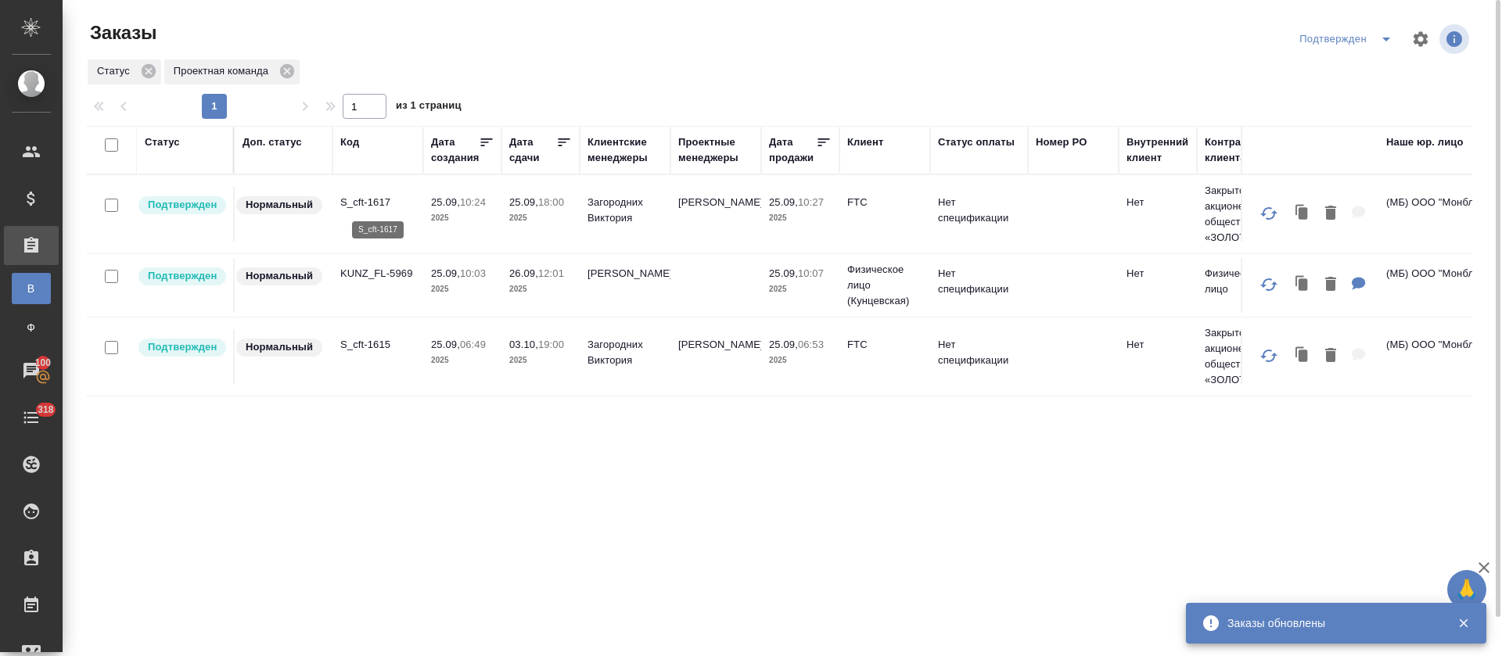
click at [373, 200] on p "S_cft-1617" at bounding box center [377, 203] width 75 height 16
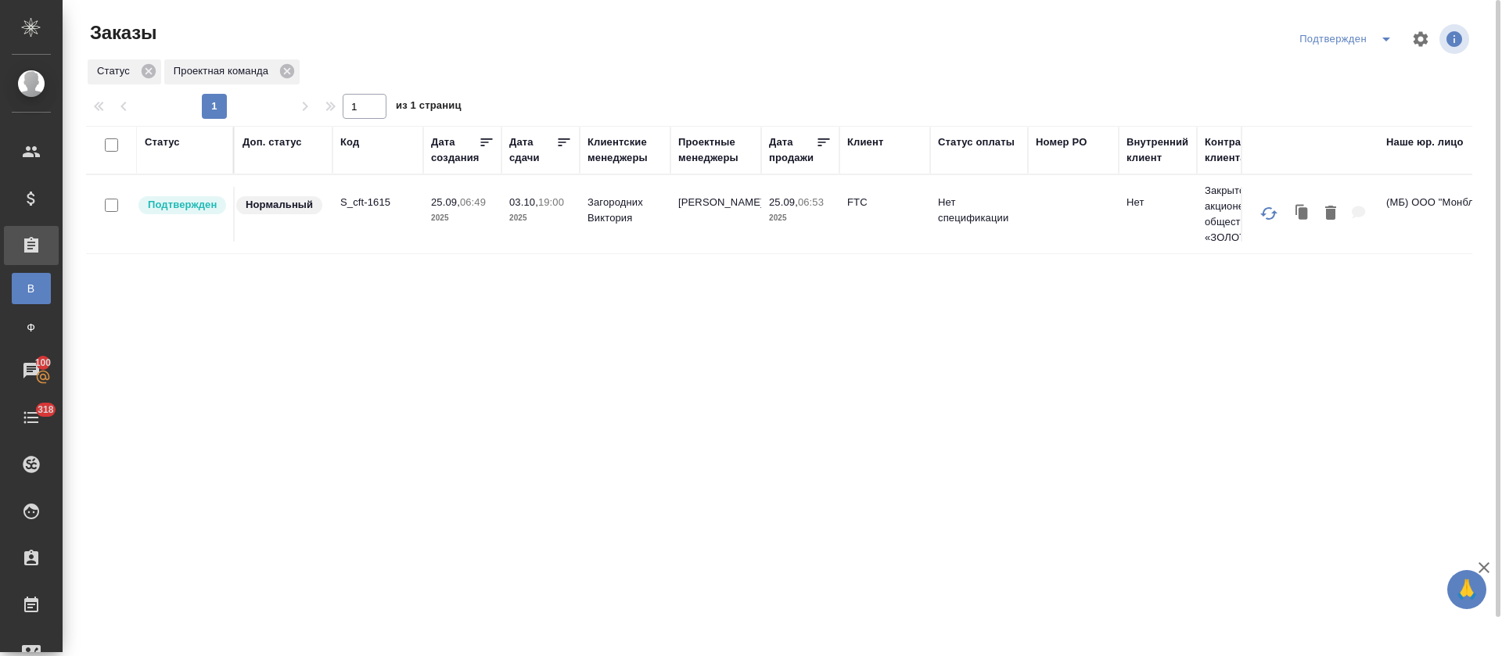
click at [1395, 35] on span "split button" at bounding box center [1385, 39] width 23 height 19
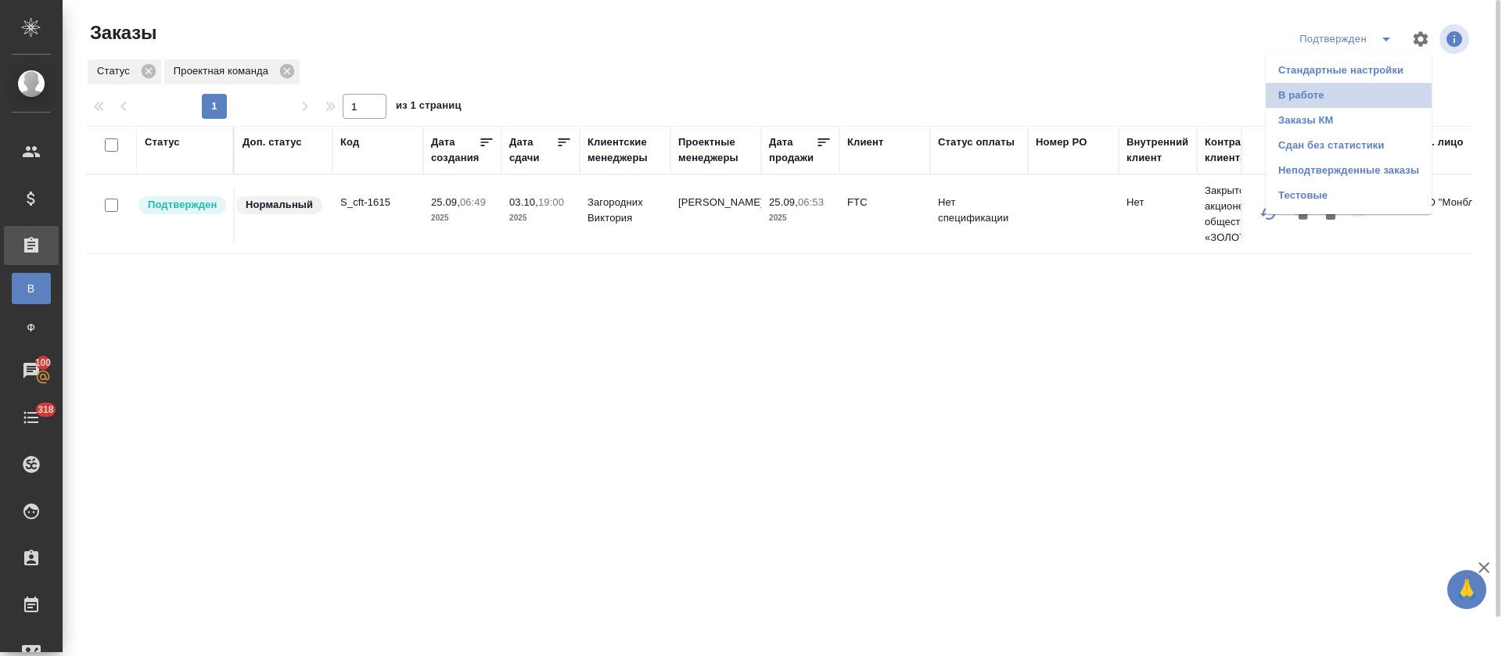
click at [1375, 91] on li "В работе" at bounding box center [1349, 95] width 166 height 25
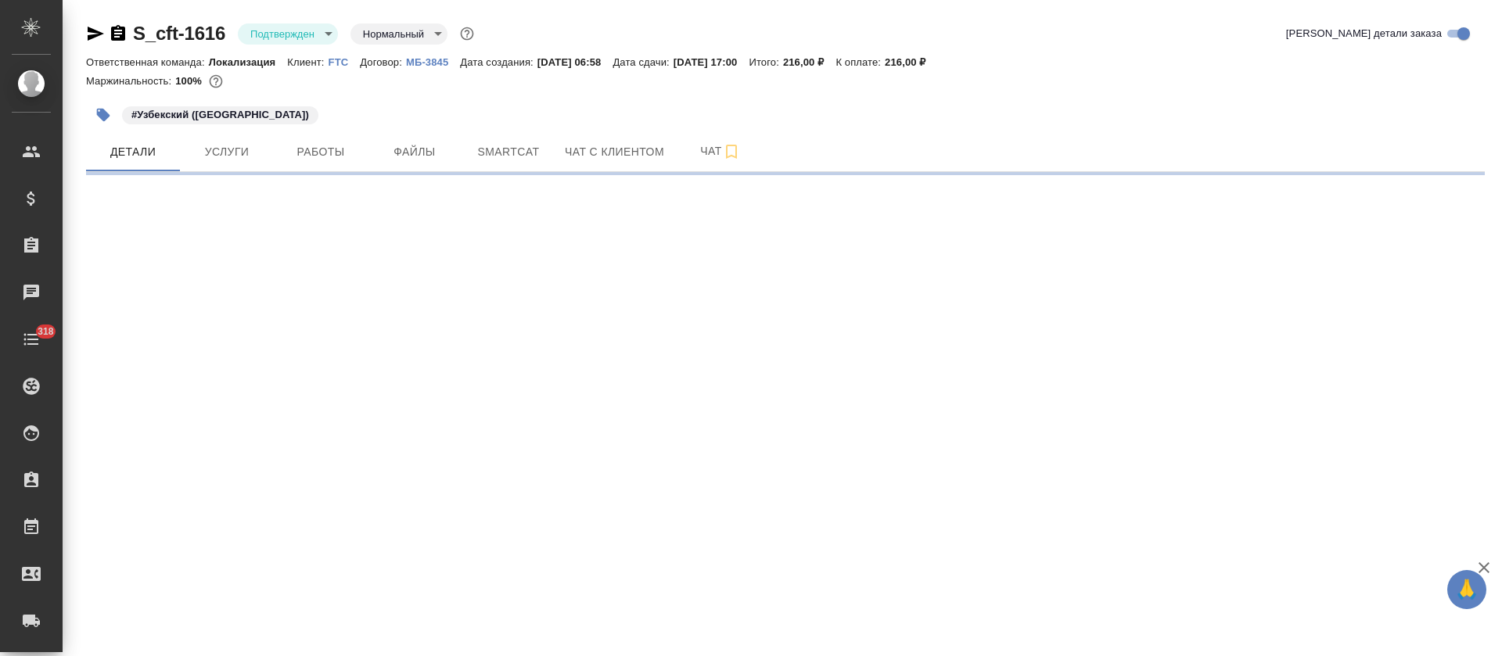
select select "RU"
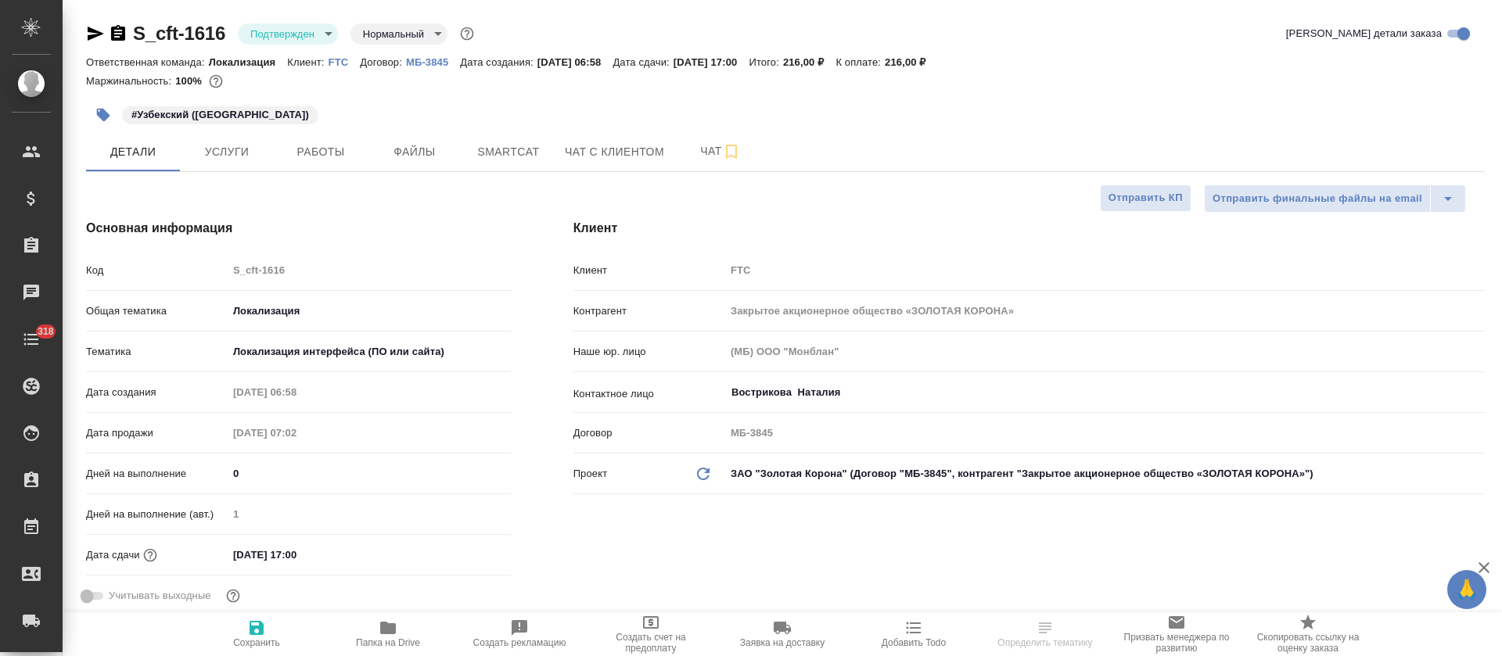
type textarea "x"
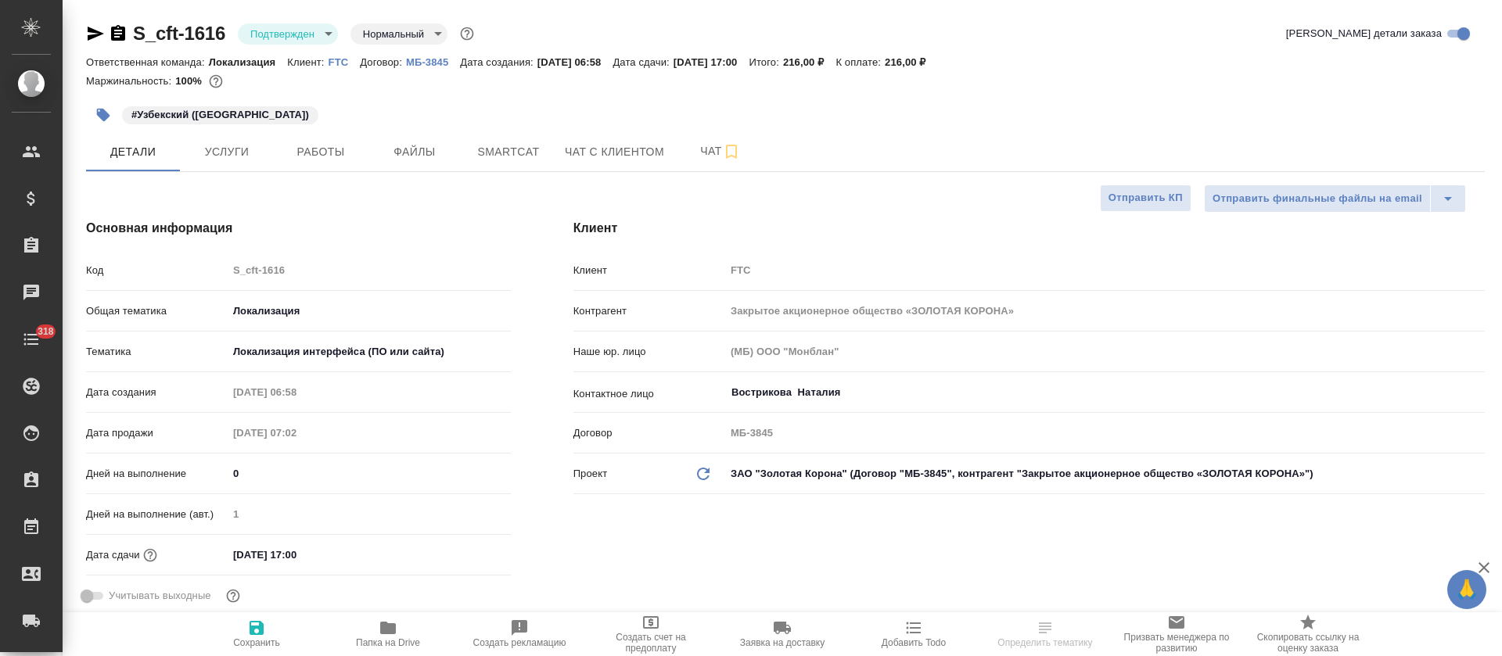
type textarea "x"
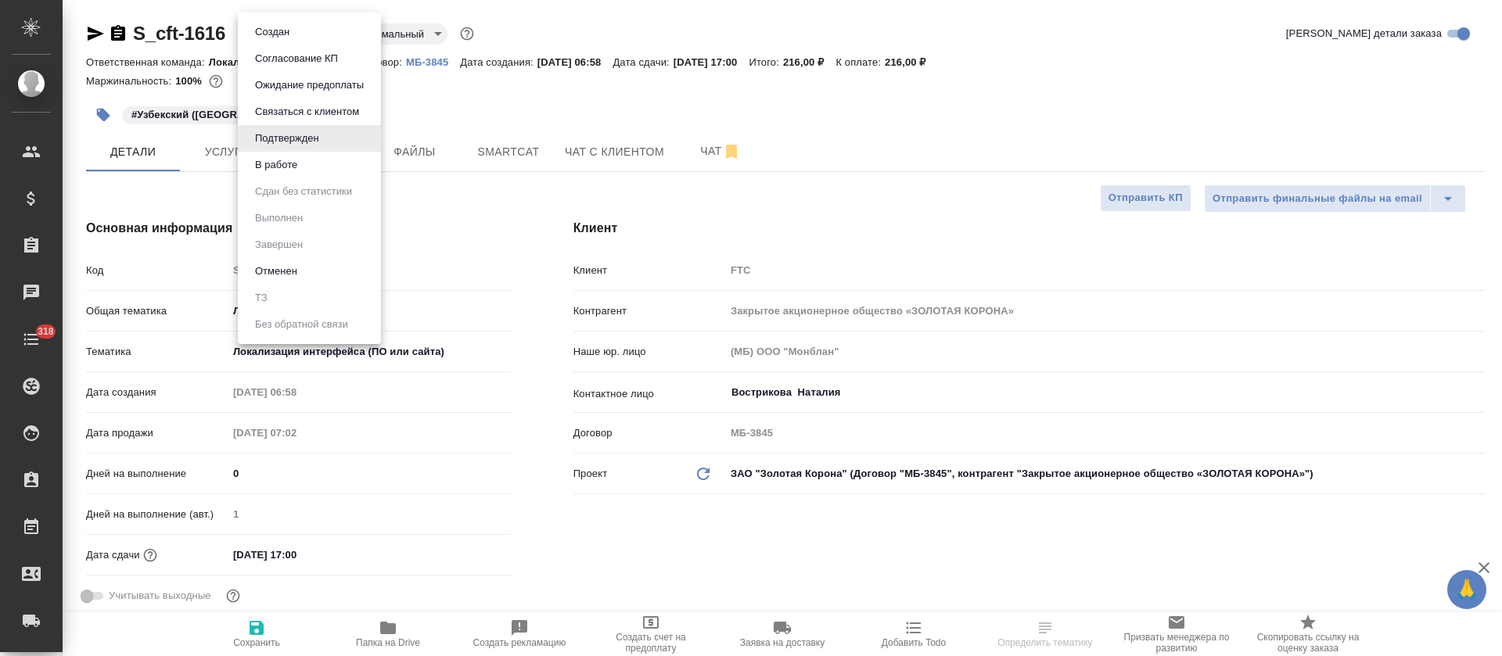
click at [323, 37] on body "🙏 .cls-1 fill:#fff; AWATERA Tretyakova Olga Клиенты Спецификации Заказы Чаты 31…" at bounding box center [751, 328] width 1502 height 656
click at [314, 162] on li "В работе" at bounding box center [309, 165] width 143 height 27
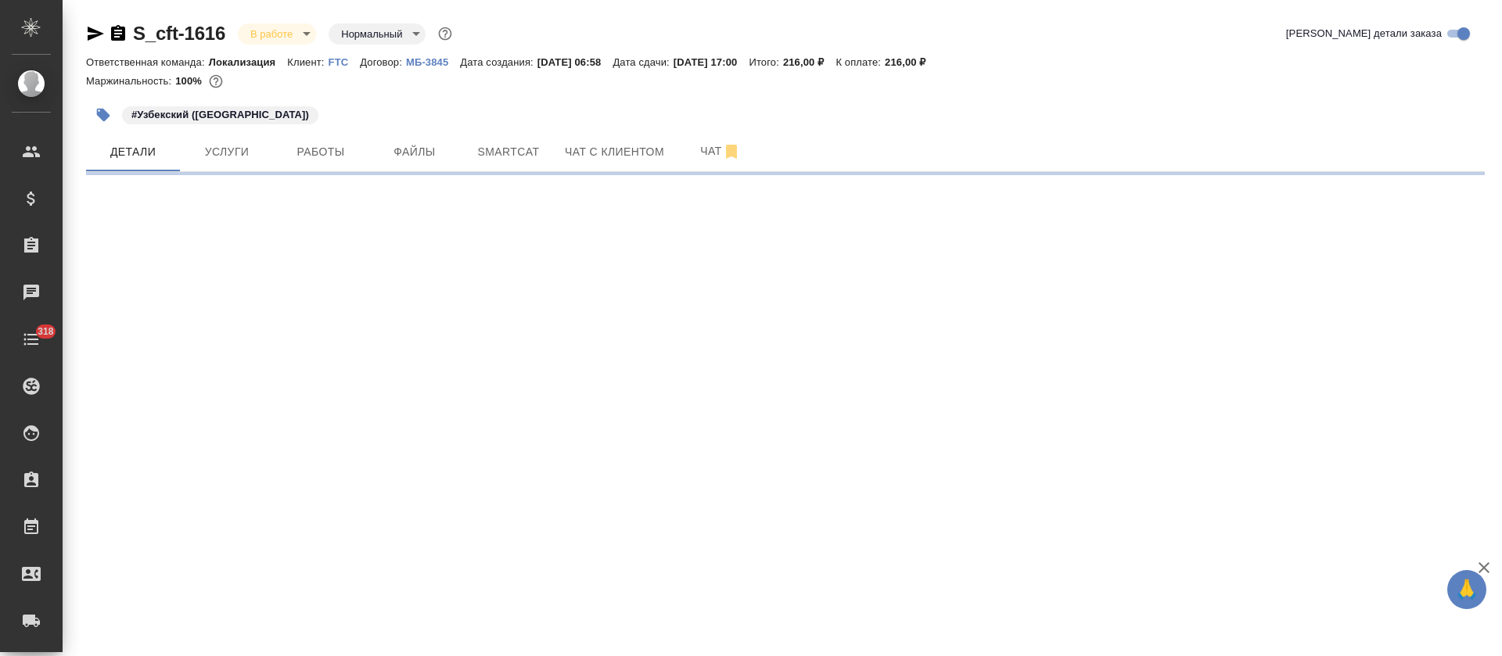
select select "RU"
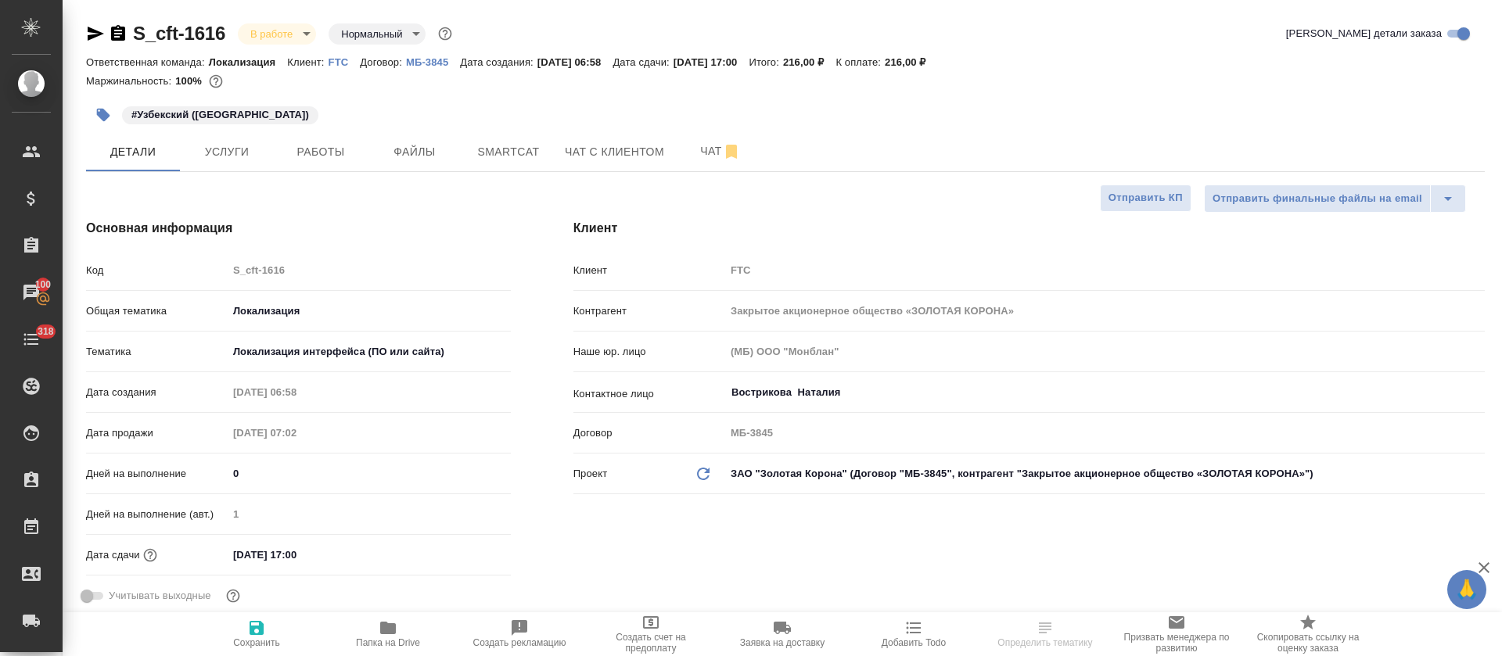
type textarea "x"
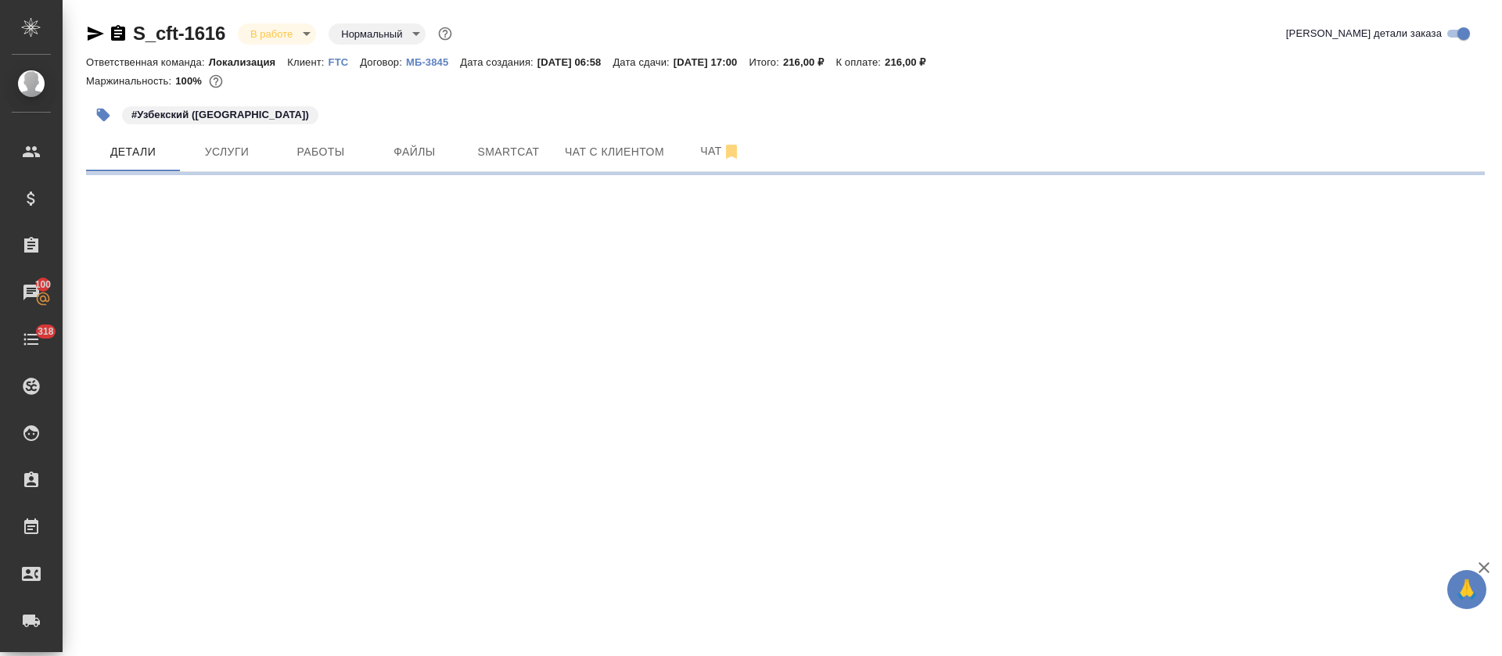
select select "RU"
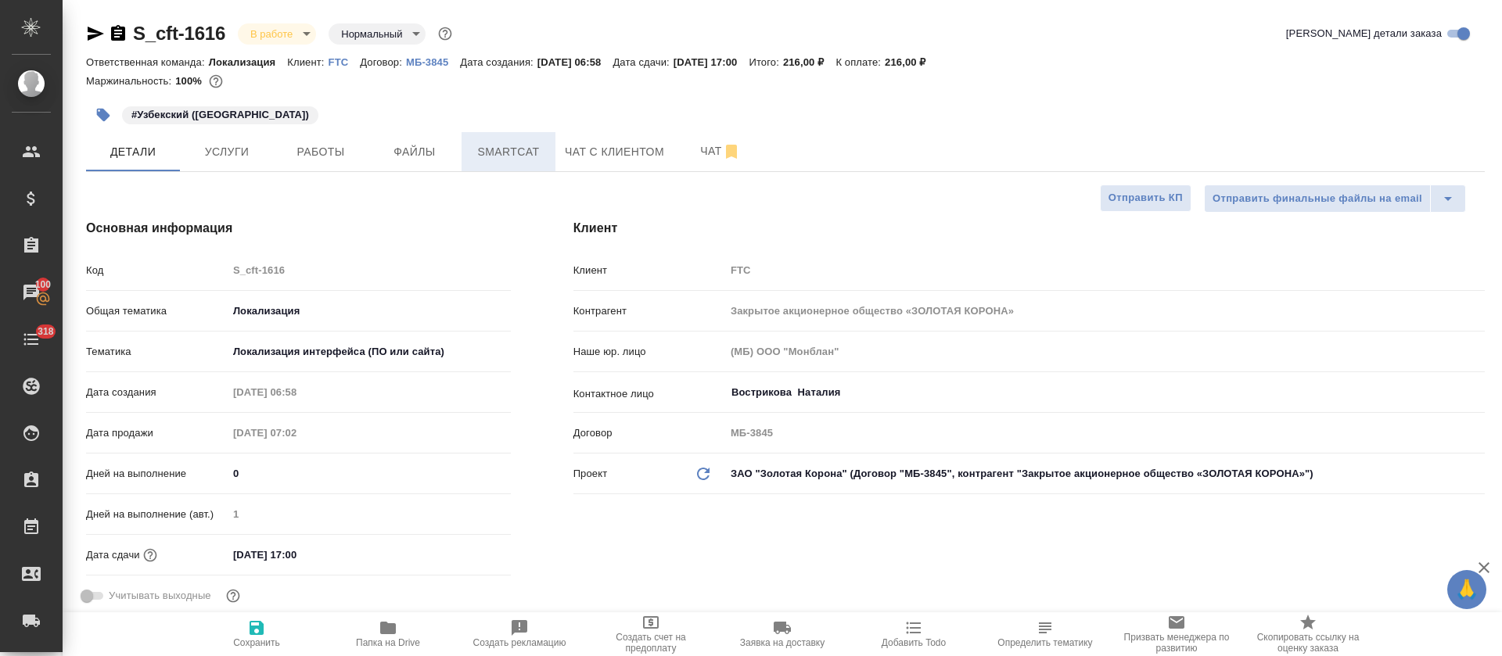
type textarea "x"
click at [493, 166] on button "Smartcat" at bounding box center [508, 151] width 94 height 39
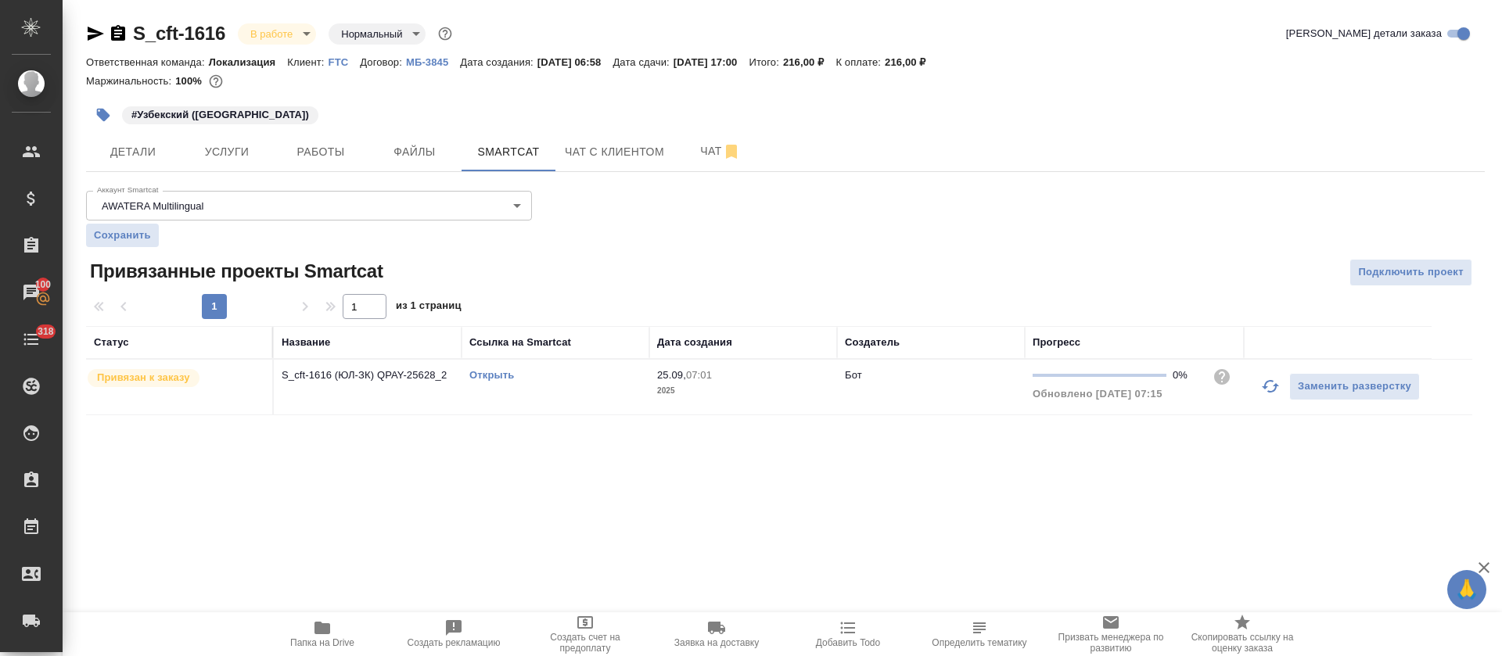
click at [480, 375] on link "Открыть" at bounding box center [491, 375] width 45 height 12
drag, startPoint x: 328, startPoint y: 125, endPoint x: 326, endPoint y: 139, distance: 14.2
click at [328, 130] on div "#Узбекский (Латиница)" at bounding box center [552, 115] width 932 height 34
click at [326, 143] on span "Работы" at bounding box center [320, 152] width 75 height 20
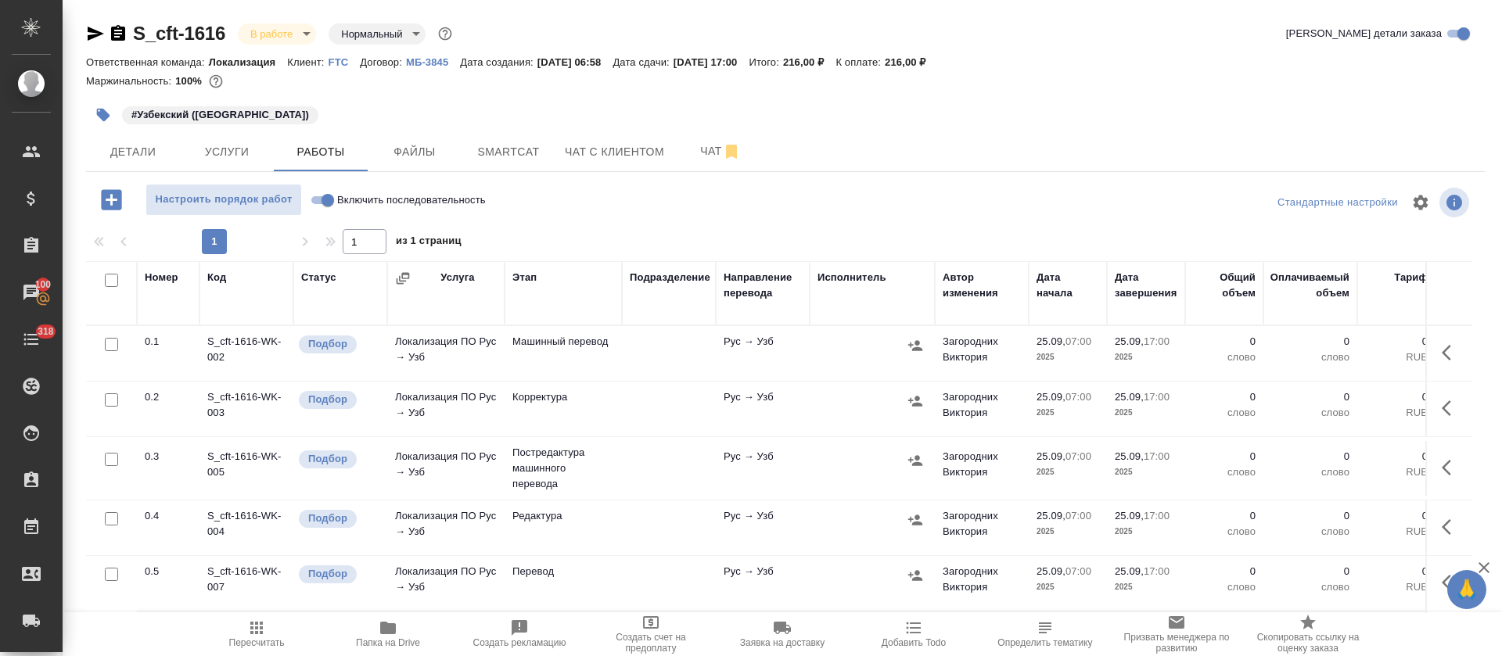
click at [315, 200] on input "Включить последовательность" at bounding box center [328, 200] width 56 height 19
checkbox input "true"
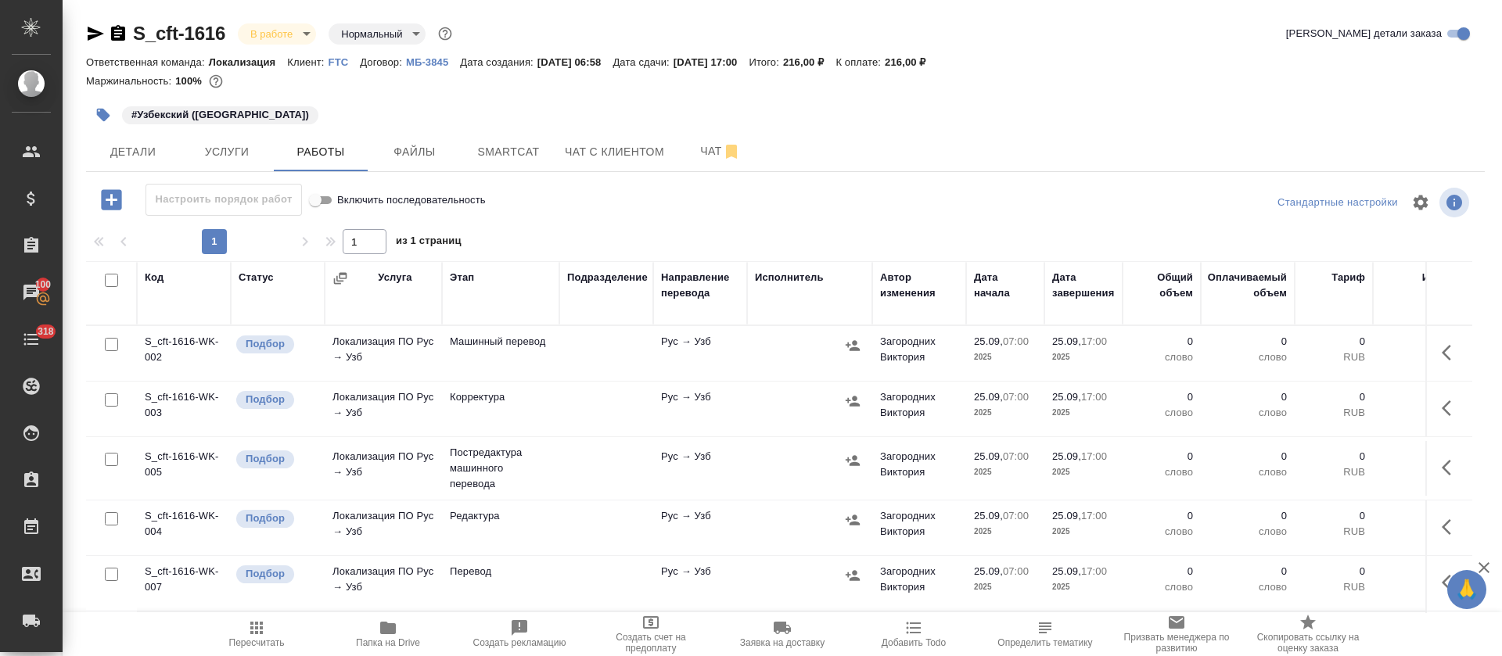
click at [110, 282] on input "checkbox" at bounding box center [111, 280] width 13 height 13
checkbox input "true"
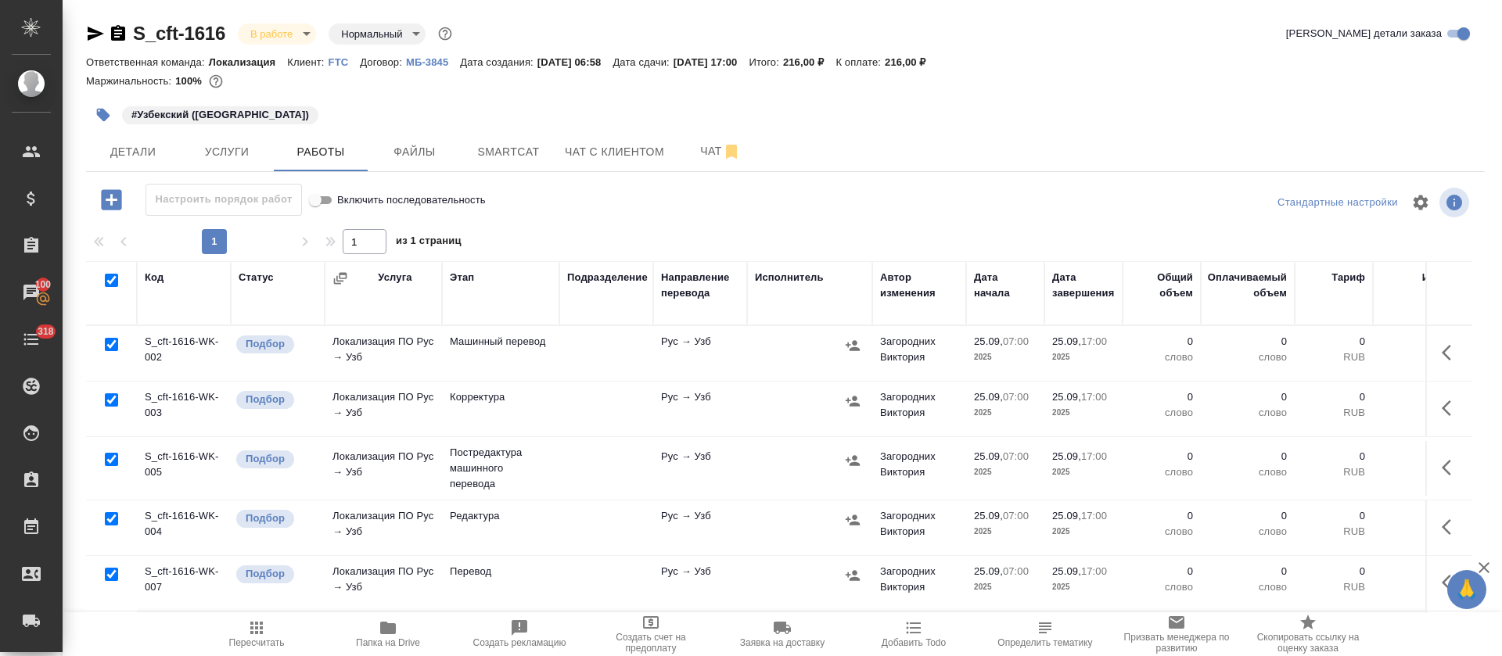
checkbox input "true"
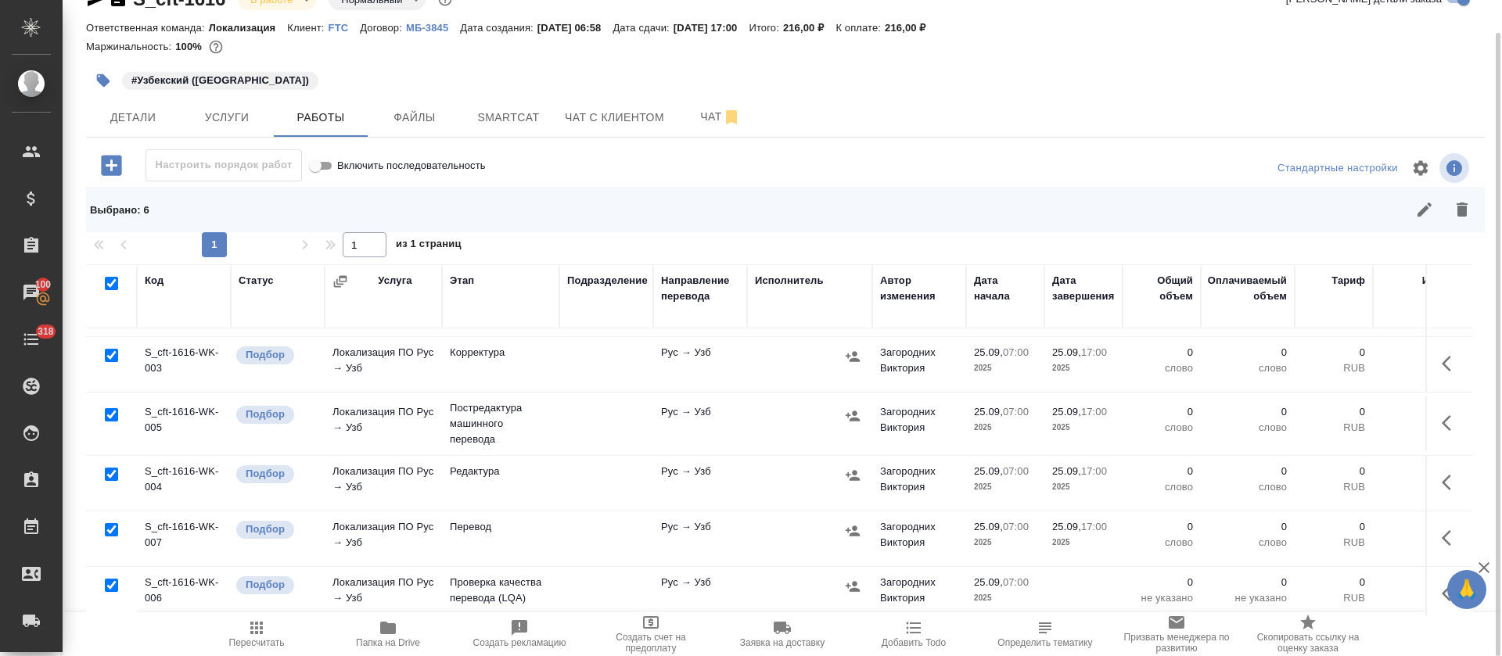
scroll to position [72, 0]
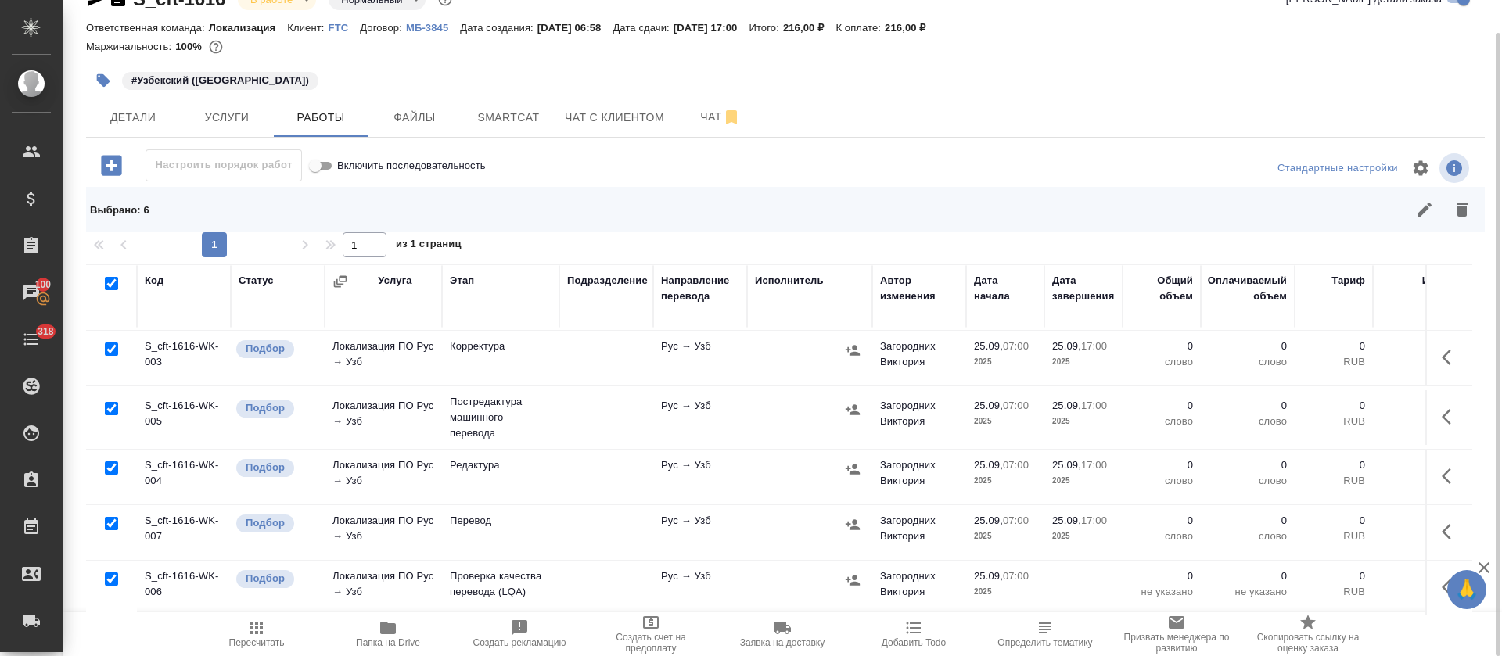
click at [113, 517] on input "checkbox" at bounding box center [111, 523] width 13 height 13
checkbox input "false"
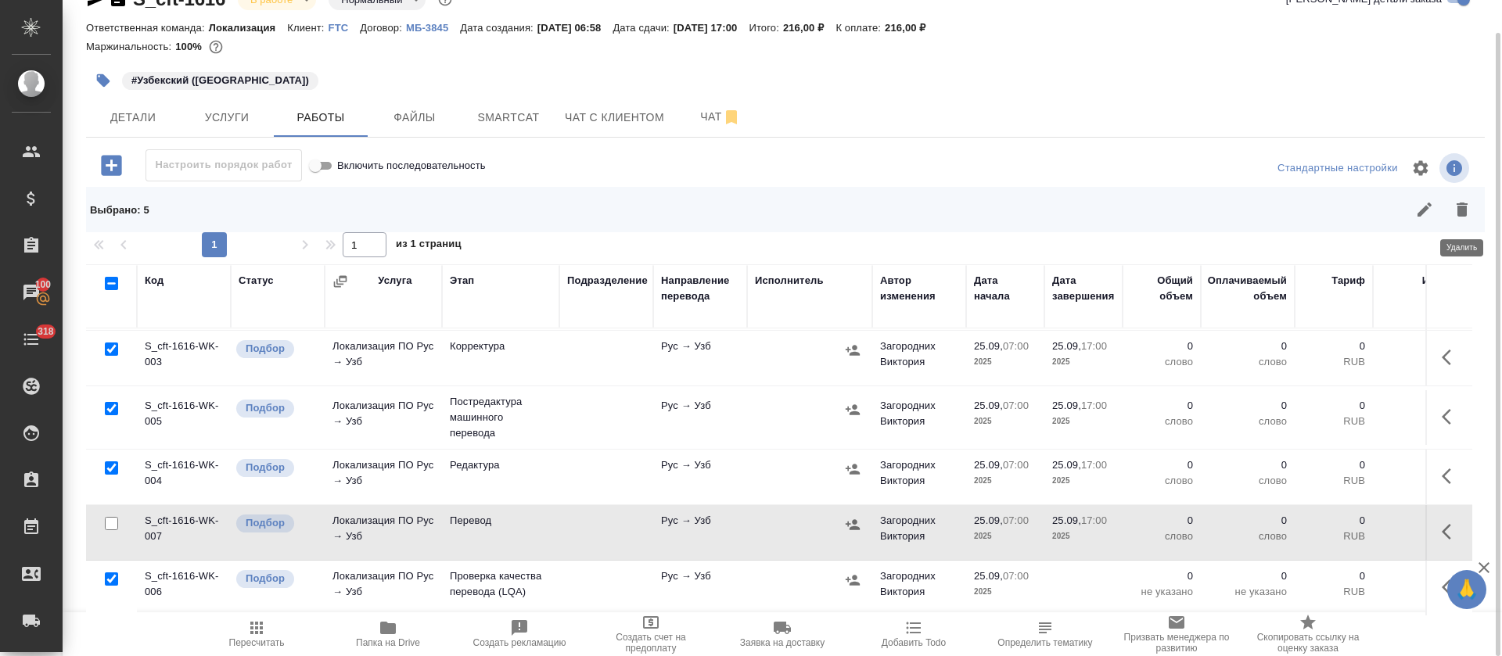
click at [1456, 217] on icon "button" at bounding box center [1461, 209] width 19 height 19
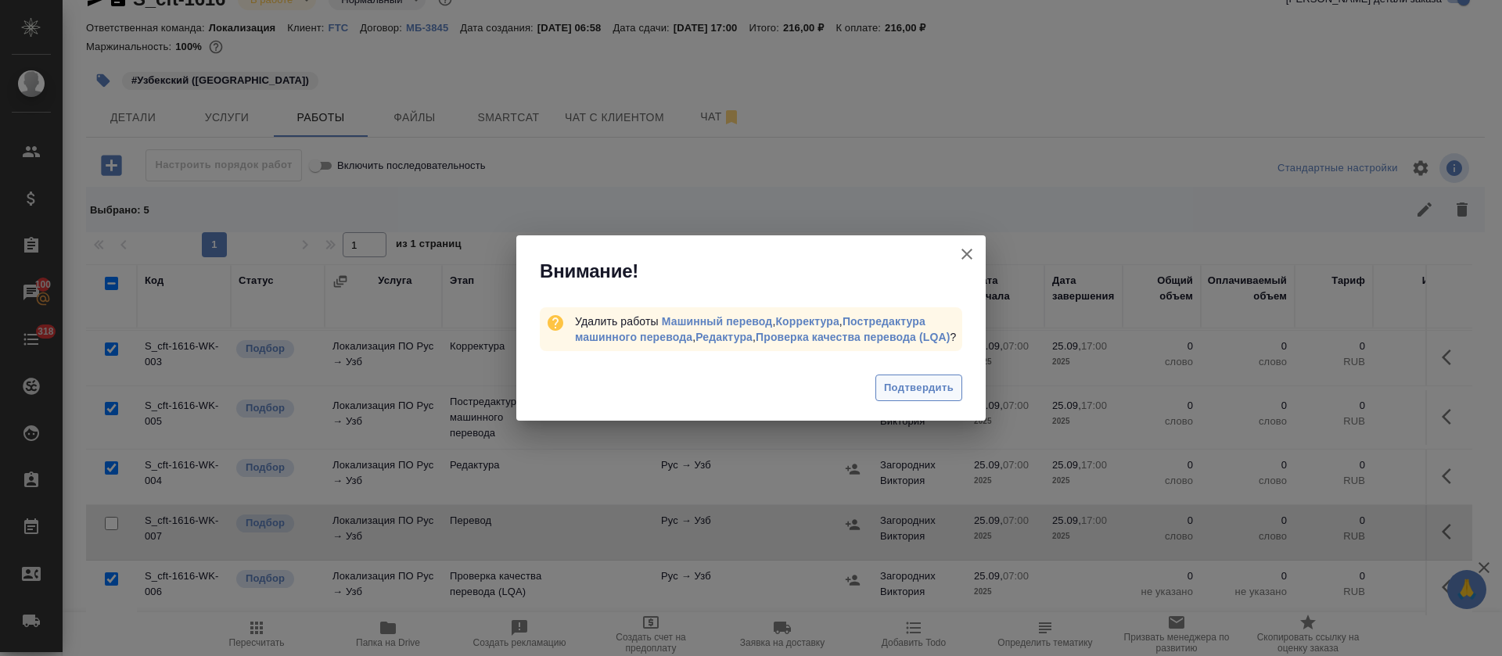
click at [884, 397] on span "Подтвердить" at bounding box center [919, 388] width 70 height 18
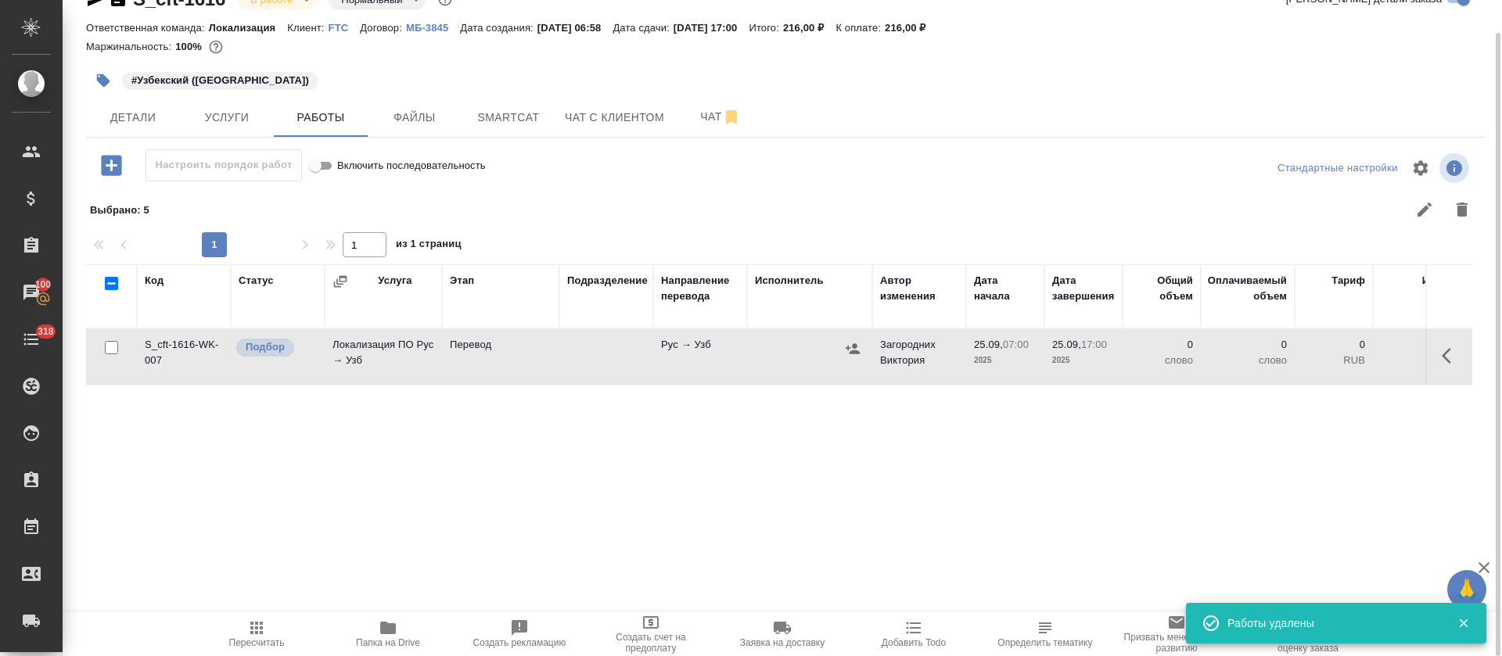
scroll to position [0, 0]
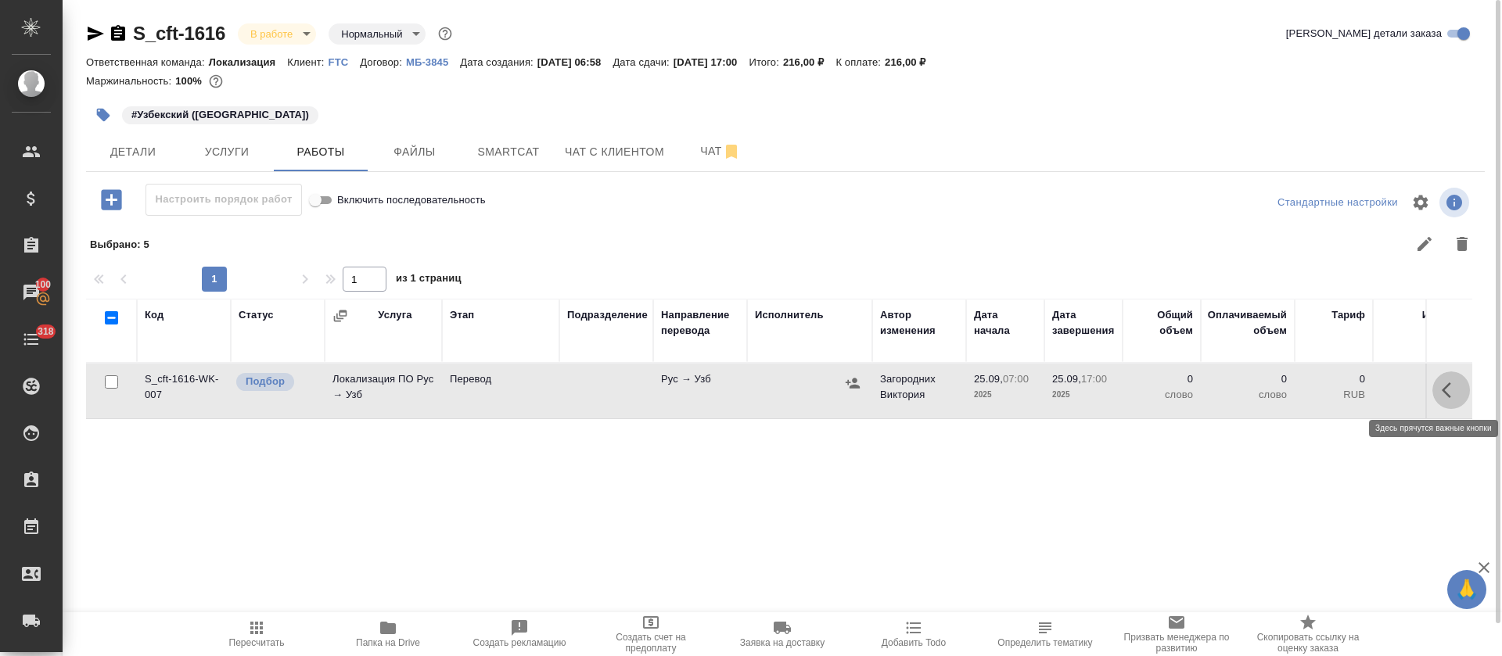
click at [1456, 386] on icon "button" at bounding box center [1451, 390] width 19 height 19
click at [1335, 400] on button "button" at bounding box center [1336, 391] width 27 height 38
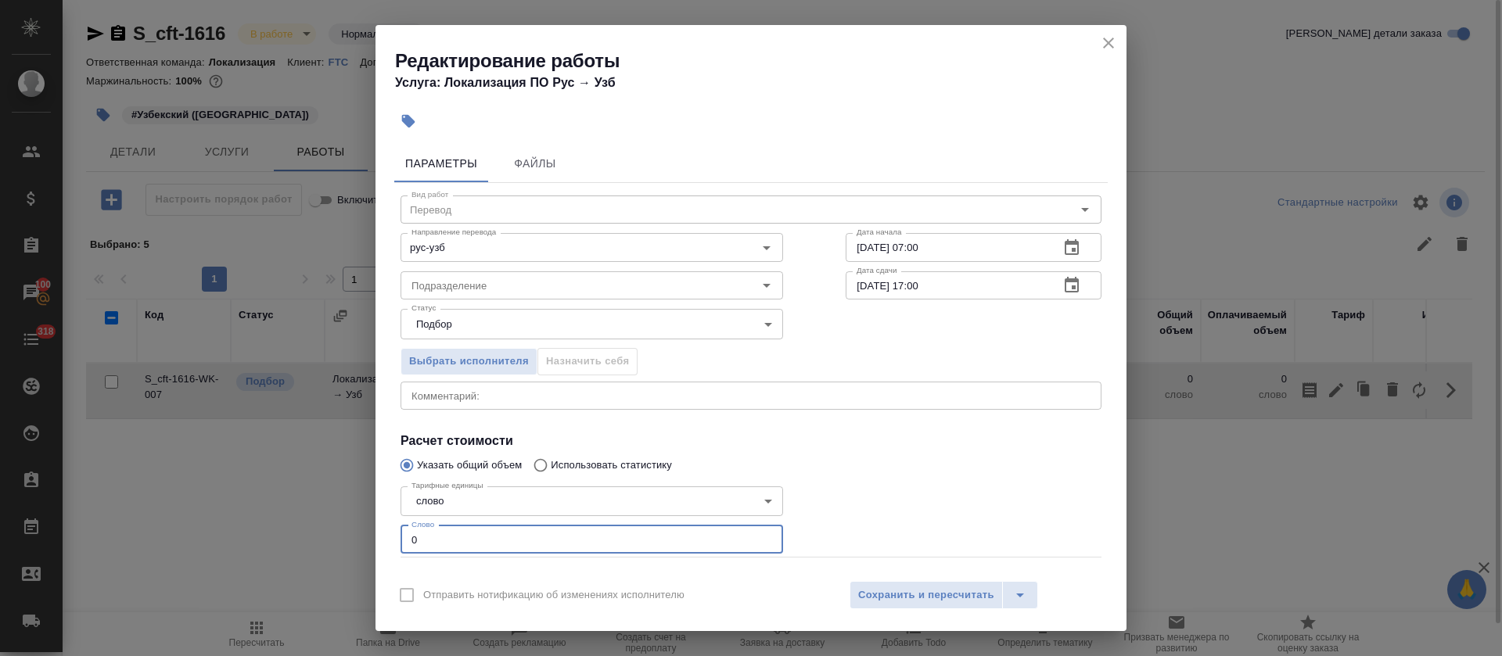
click at [403, 532] on input "0" at bounding box center [591, 540] width 382 height 28
type input "30"
click at [1063, 258] on button "button" at bounding box center [1072, 248] width 38 height 38
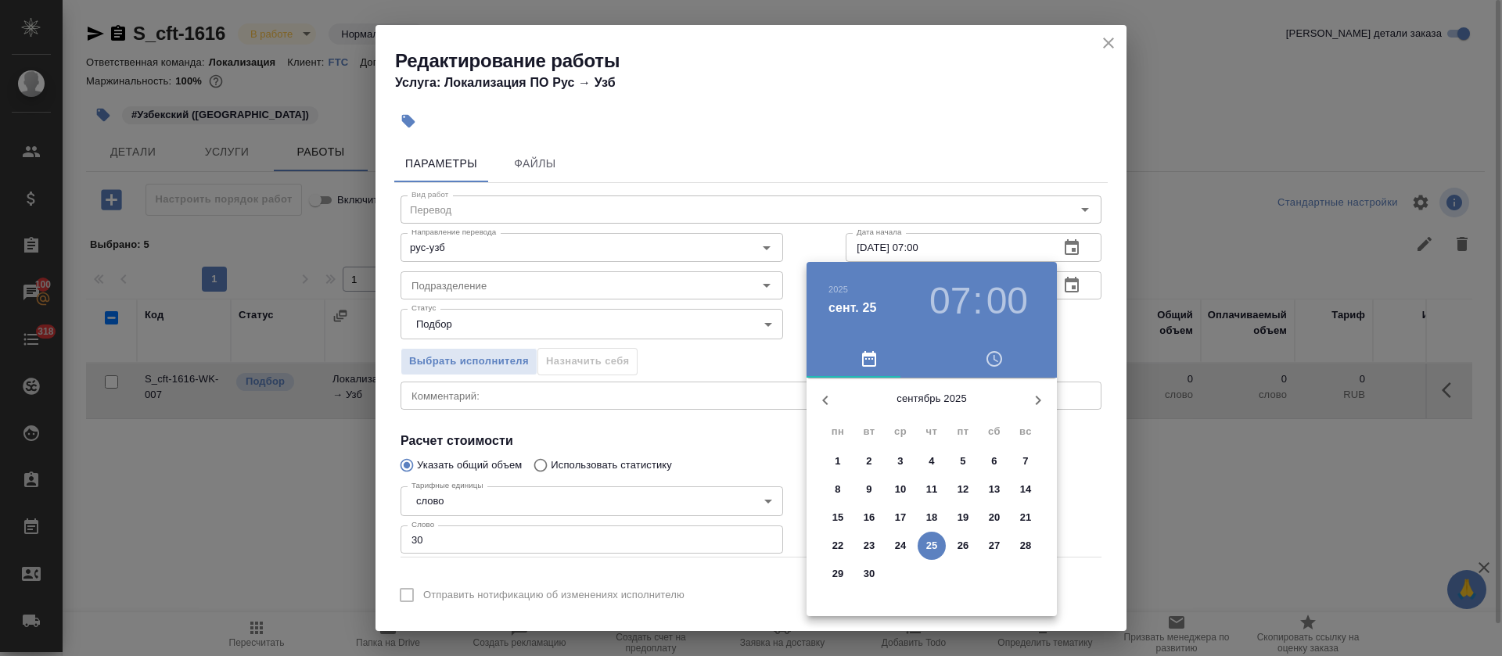
click at [953, 302] on h3 "07" at bounding box center [949, 301] width 41 height 44
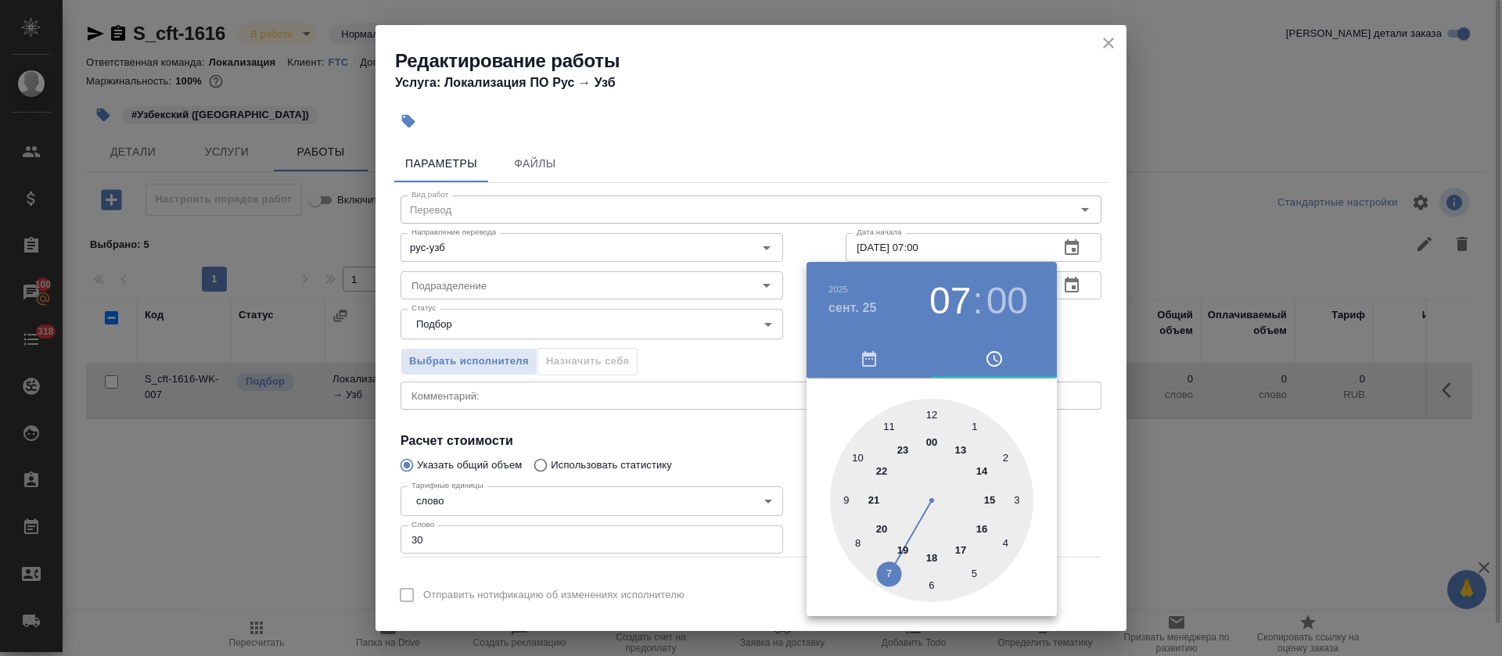
click at [891, 423] on div at bounding box center [931, 500] width 203 height 203
click at [1009, 540] on div at bounding box center [931, 500] width 203 height 203
type input "25.09.2025 11:20"
drag, startPoint x: 763, startPoint y: 468, endPoint x: 813, endPoint y: 440, distance: 58.1
click at [763, 467] on div at bounding box center [751, 328] width 1502 height 656
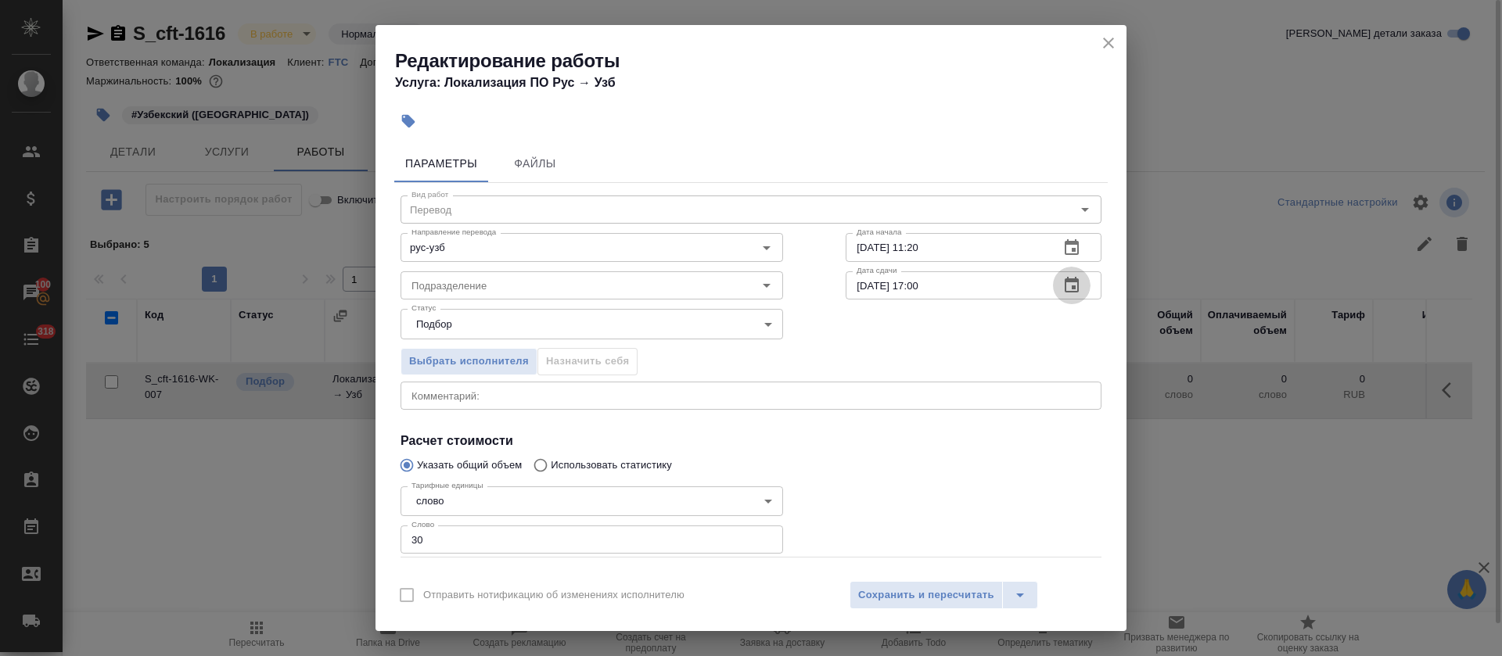
click at [1053, 300] on button "button" at bounding box center [1072, 286] width 38 height 38
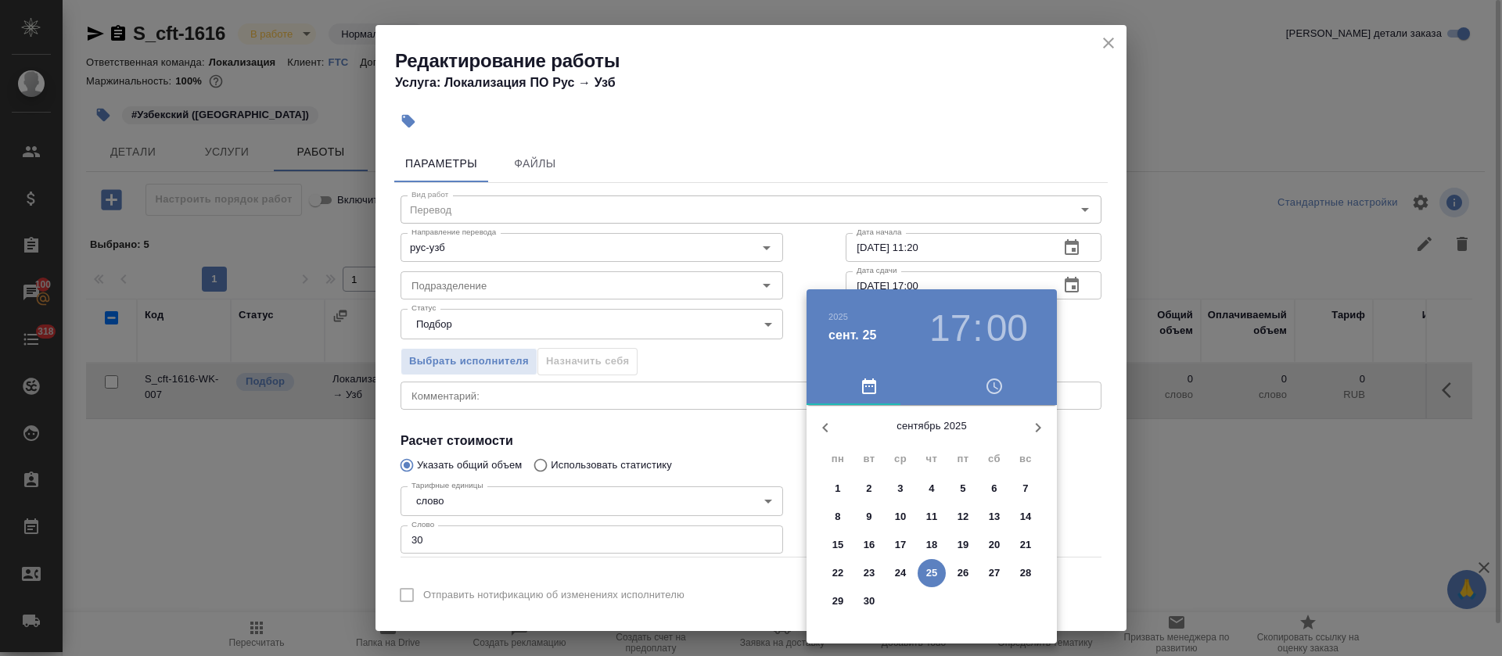
click at [978, 339] on h3 ":" at bounding box center [977, 329] width 10 height 44
click at [949, 341] on h3 "17" at bounding box center [949, 329] width 41 height 44
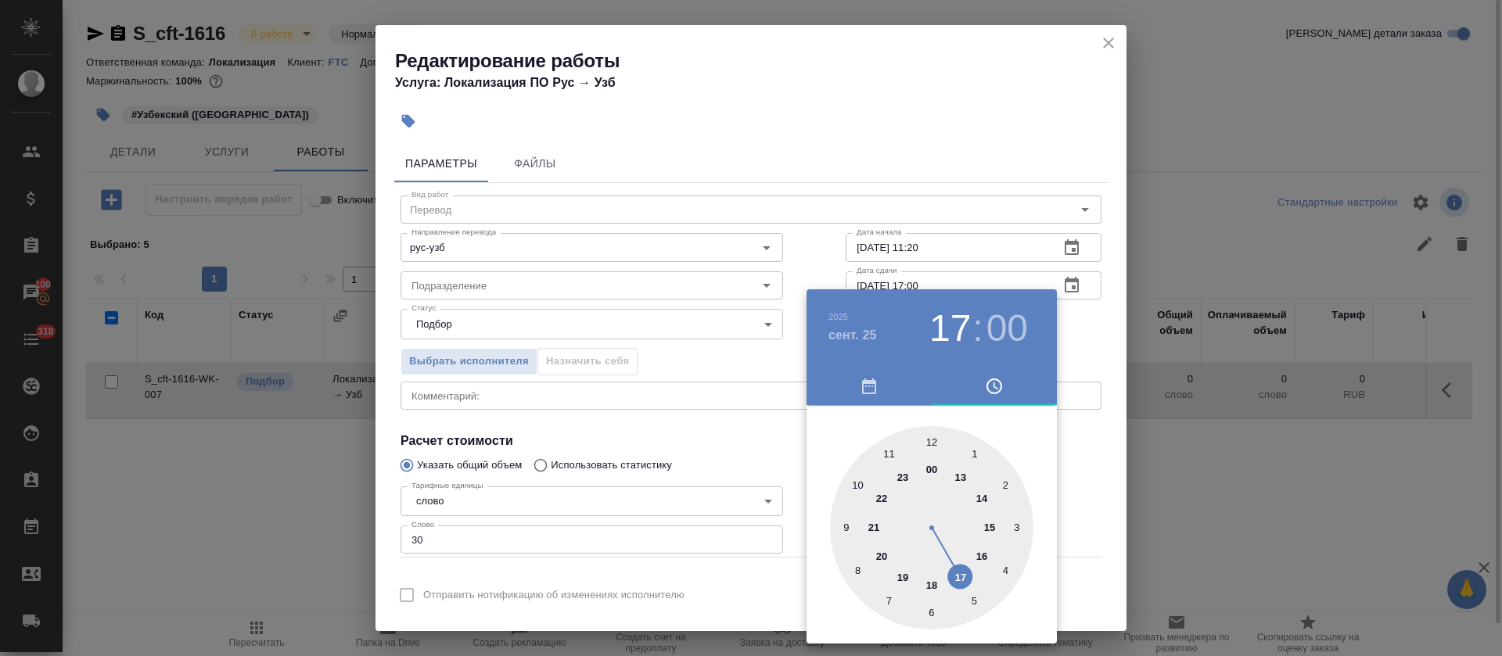
click at [985, 555] on div at bounding box center [931, 527] width 203 height 203
type input "25.09.2025 16:00"
click at [766, 471] on div at bounding box center [751, 328] width 1502 height 656
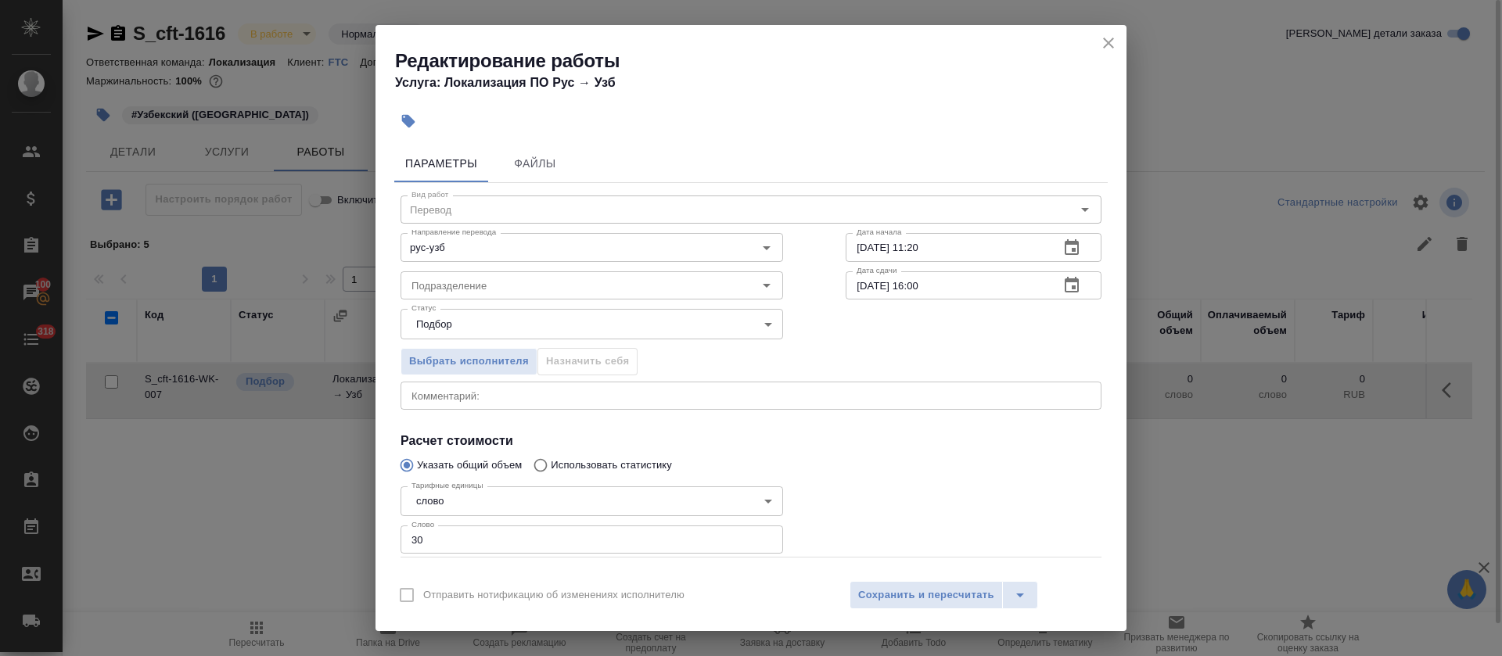
click at [894, 580] on div "Отправить нотификацию об изменениях исполнителю Сохранить и пересчитать" at bounding box center [750, 601] width 751 height 60
click at [899, 606] on button "Сохранить и пересчитать" at bounding box center [925, 595] width 153 height 28
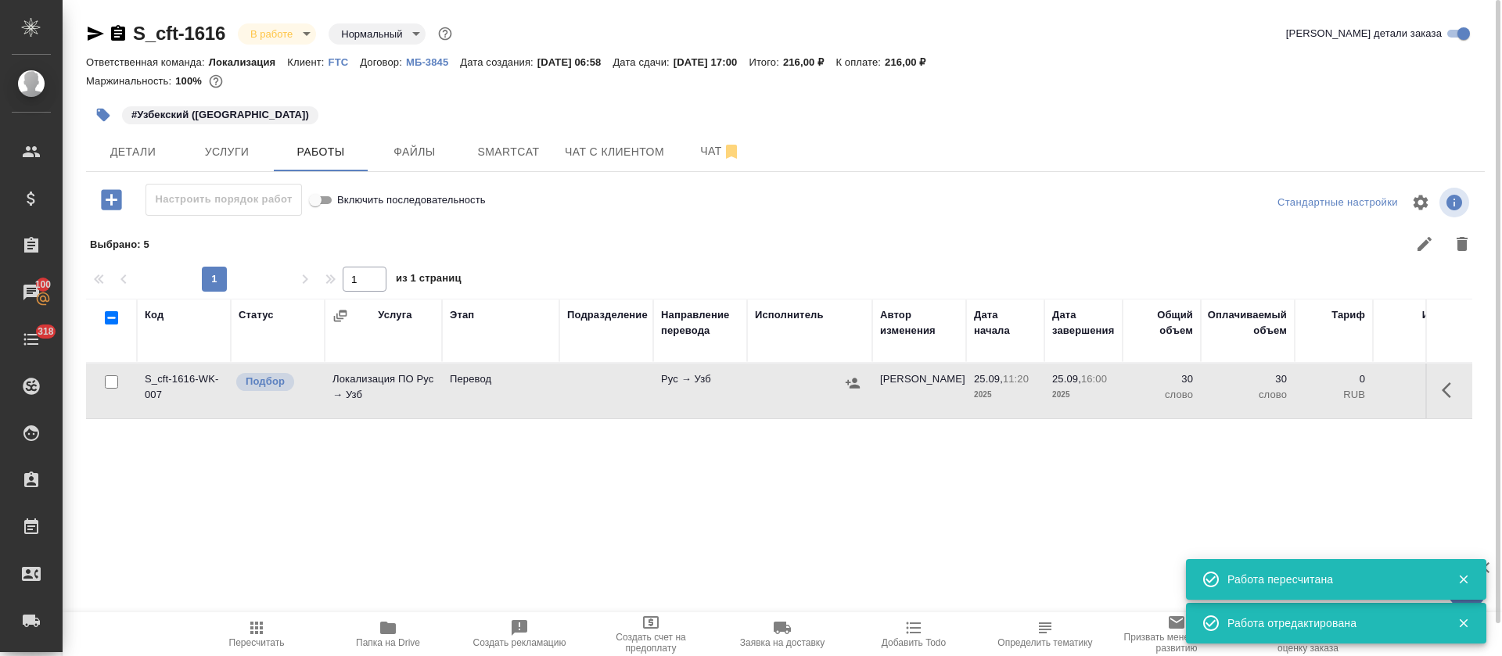
click at [856, 385] on icon "button" at bounding box center [853, 383] width 14 height 10
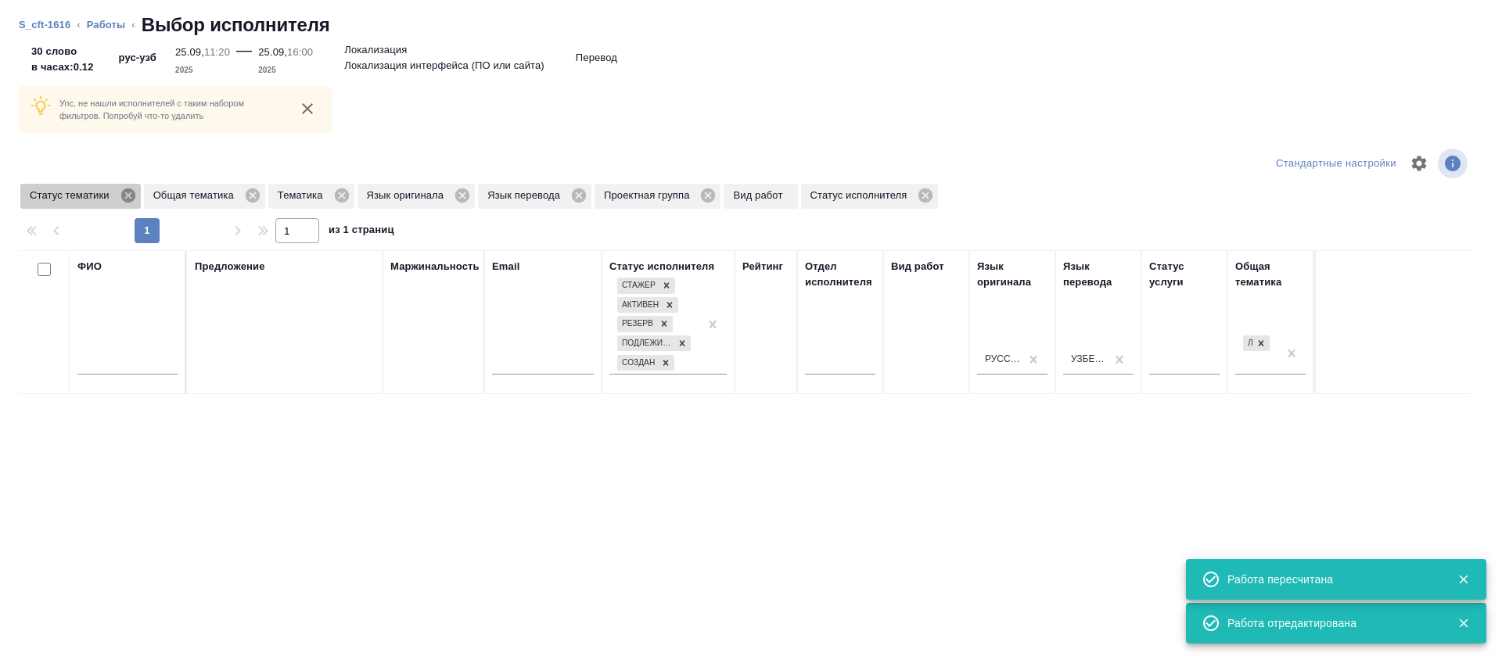
click at [128, 194] on icon at bounding box center [128, 195] width 17 height 17
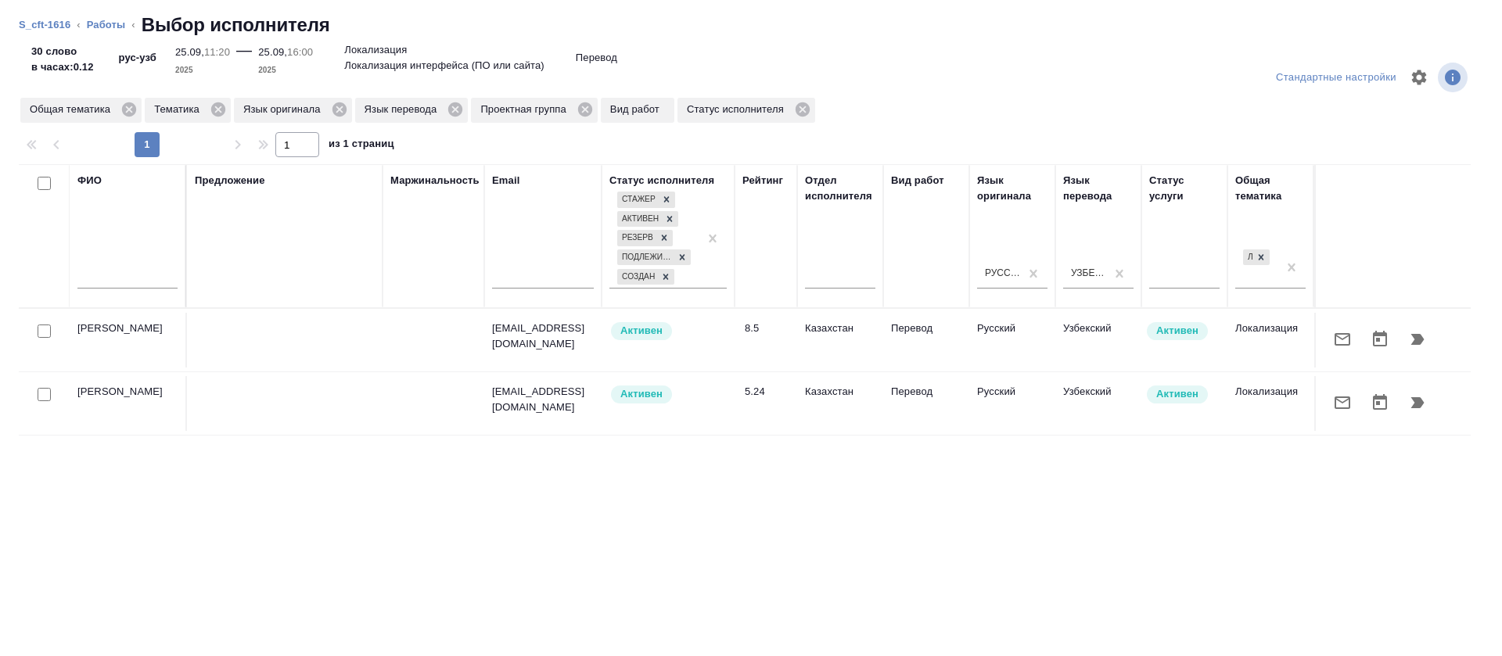
click at [1330, 350] on button "button" at bounding box center [1342, 340] width 38 height 38
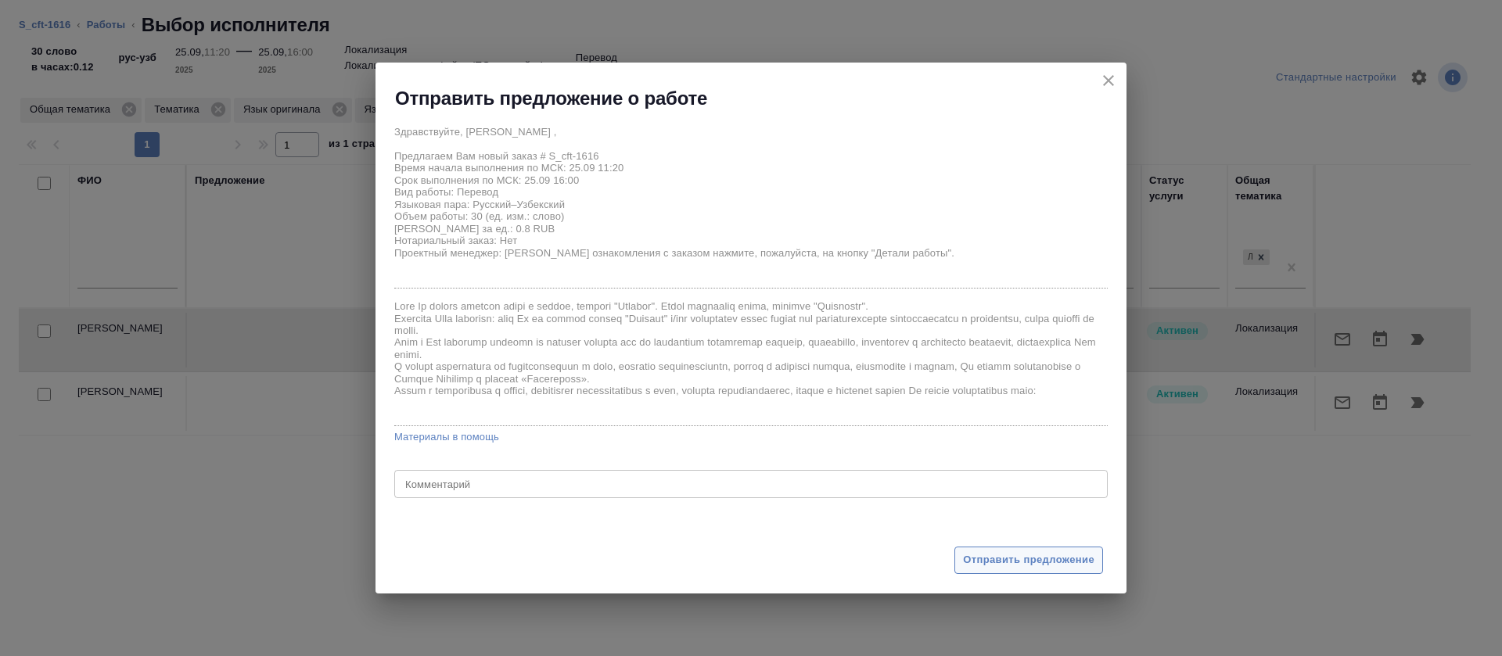
click at [990, 565] on span "Отправить предложение" at bounding box center [1028, 560] width 131 height 18
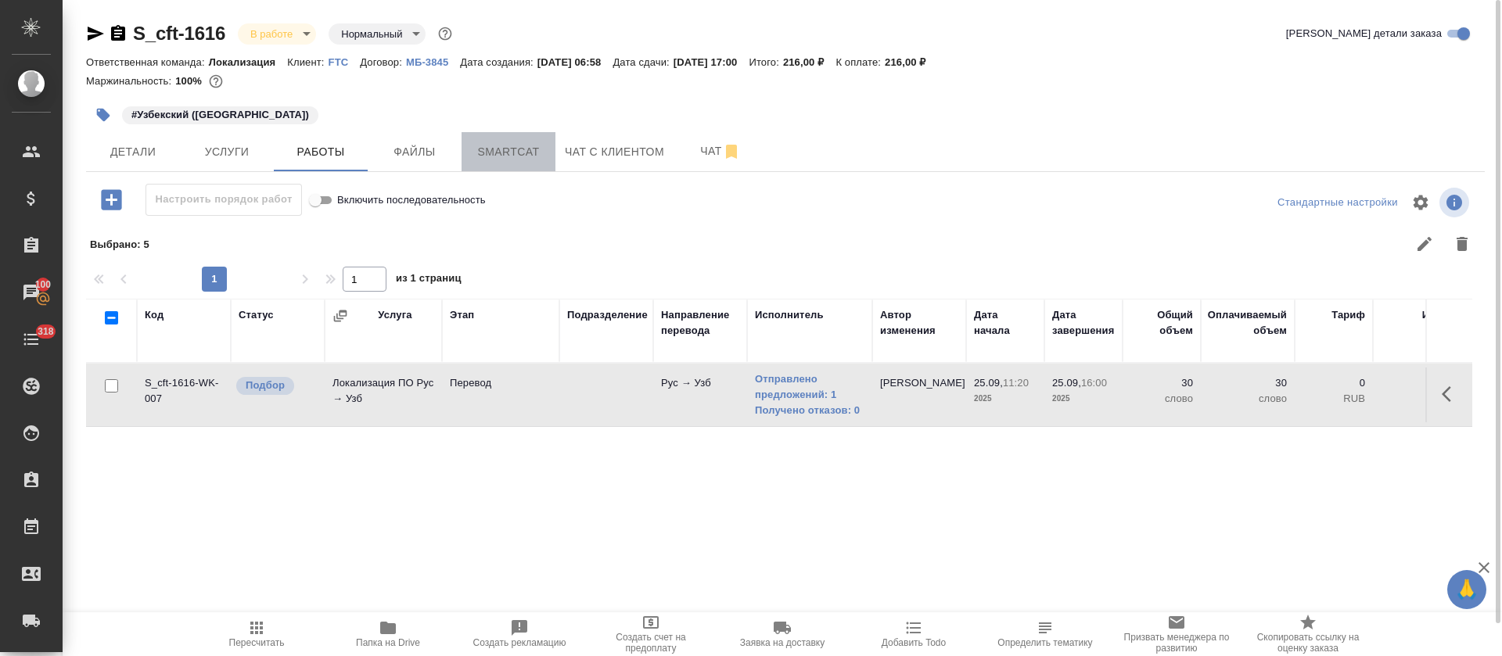
click at [537, 157] on span "Smartcat" at bounding box center [508, 152] width 75 height 20
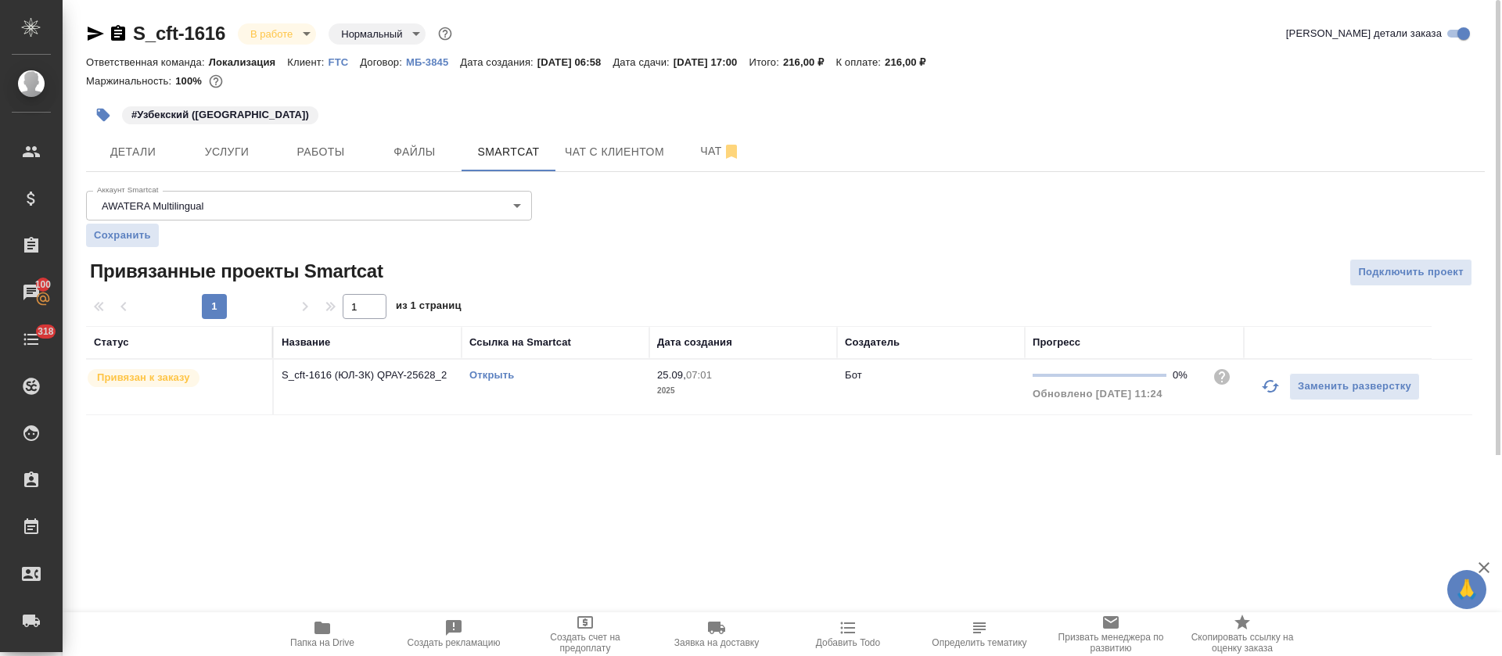
click at [501, 378] on link "Открыть" at bounding box center [491, 375] width 45 height 12
click at [491, 377] on link "Открыть" at bounding box center [491, 375] width 45 height 12
click at [313, 150] on span "Работы" at bounding box center [320, 152] width 75 height 20
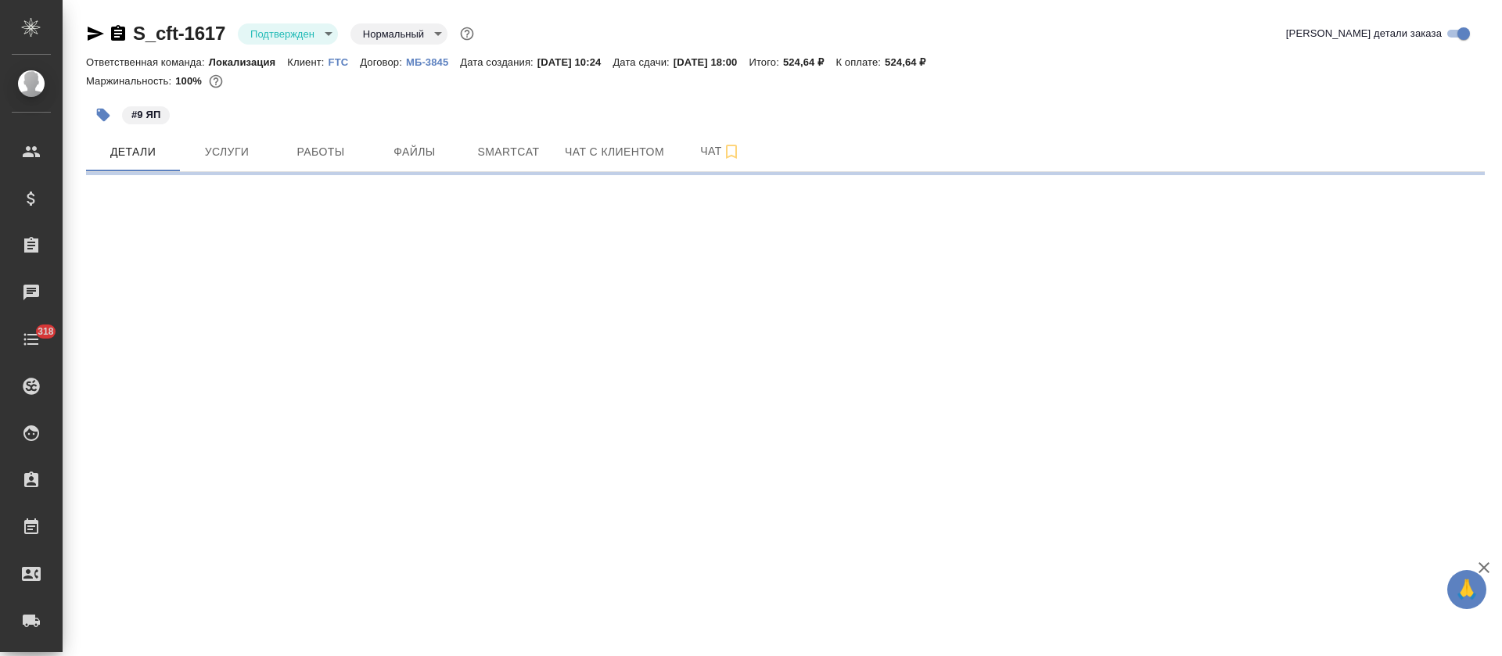
select select "RU"
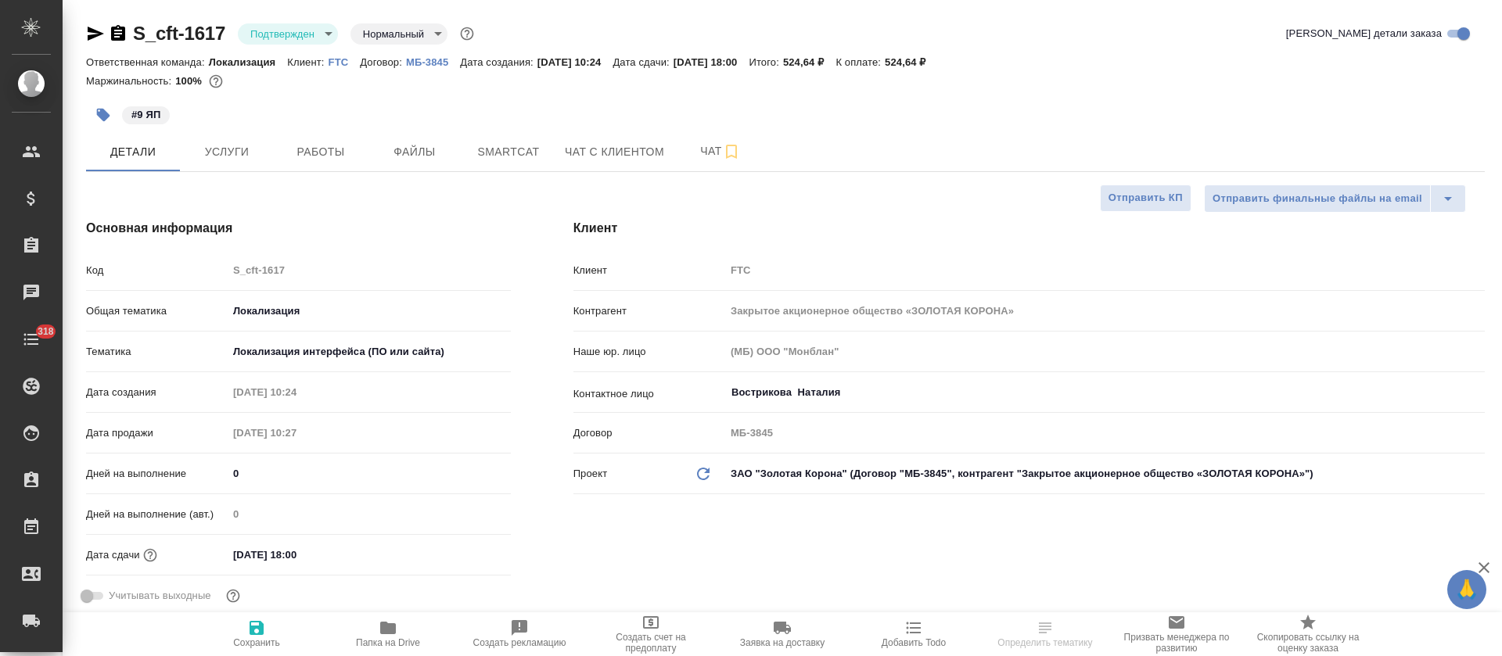
type textarea "x"
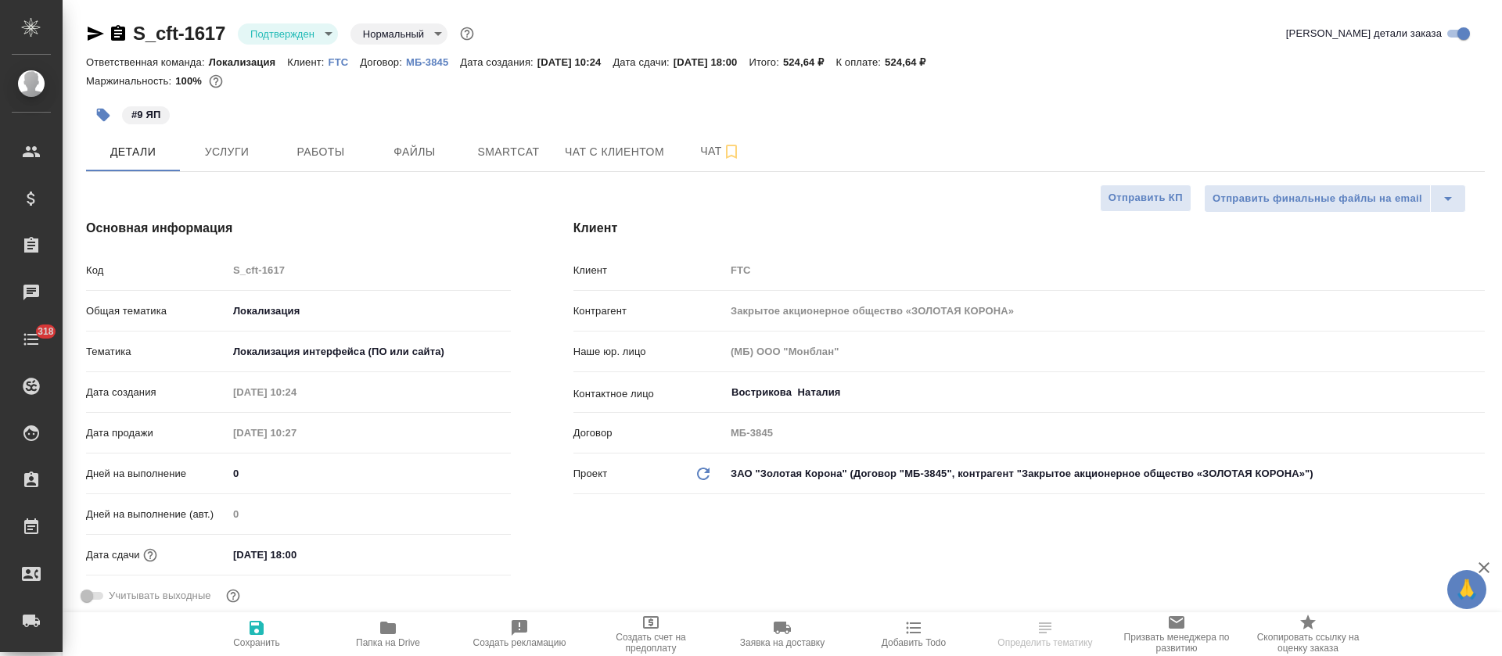
type textarea "x"
click at [323, 38] on body "🙏 .cls-1 fill:#fff; AWATERA [PERSON_NAME] Спецификации Заказы Чаты 318 Todo Про…" at bounding box center [751, 328] width 1502 height 656
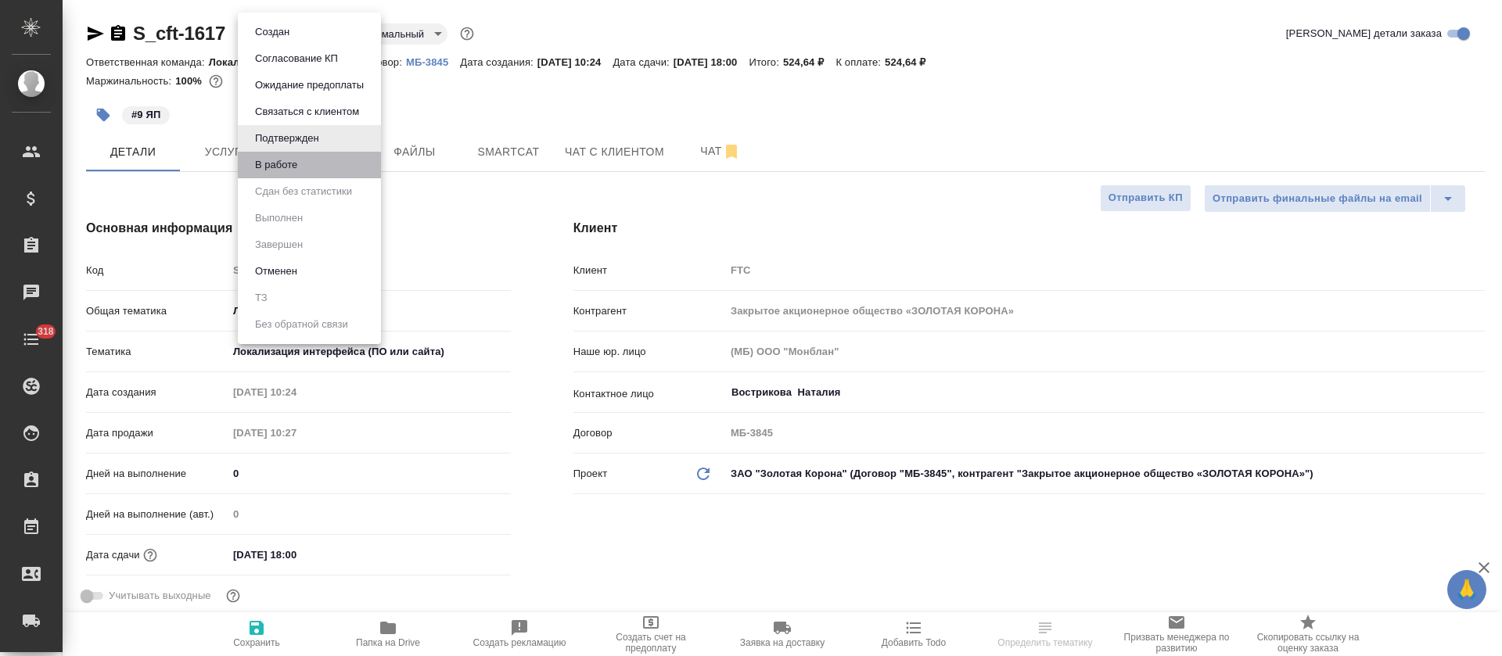
click at [329, 163] on li "В работе" at bounding box center [309, 165] width 143 height 27
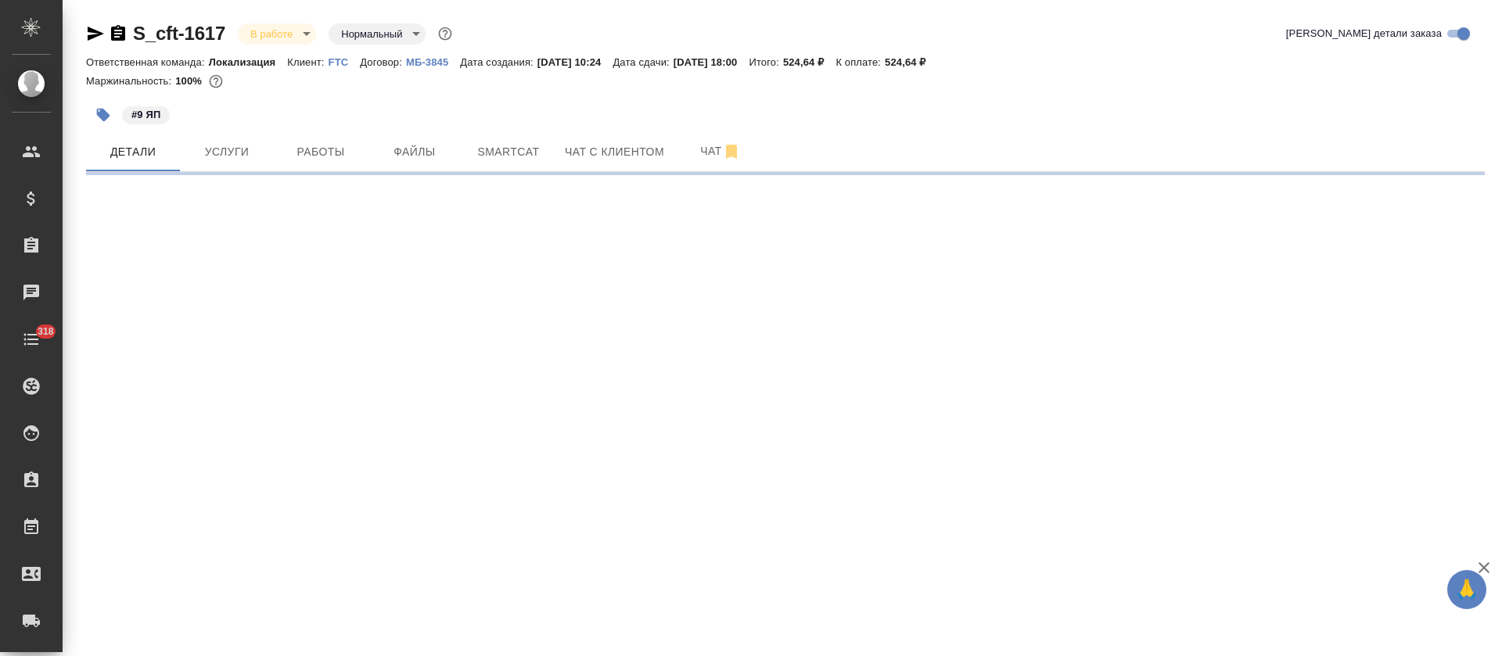
select select "RU"
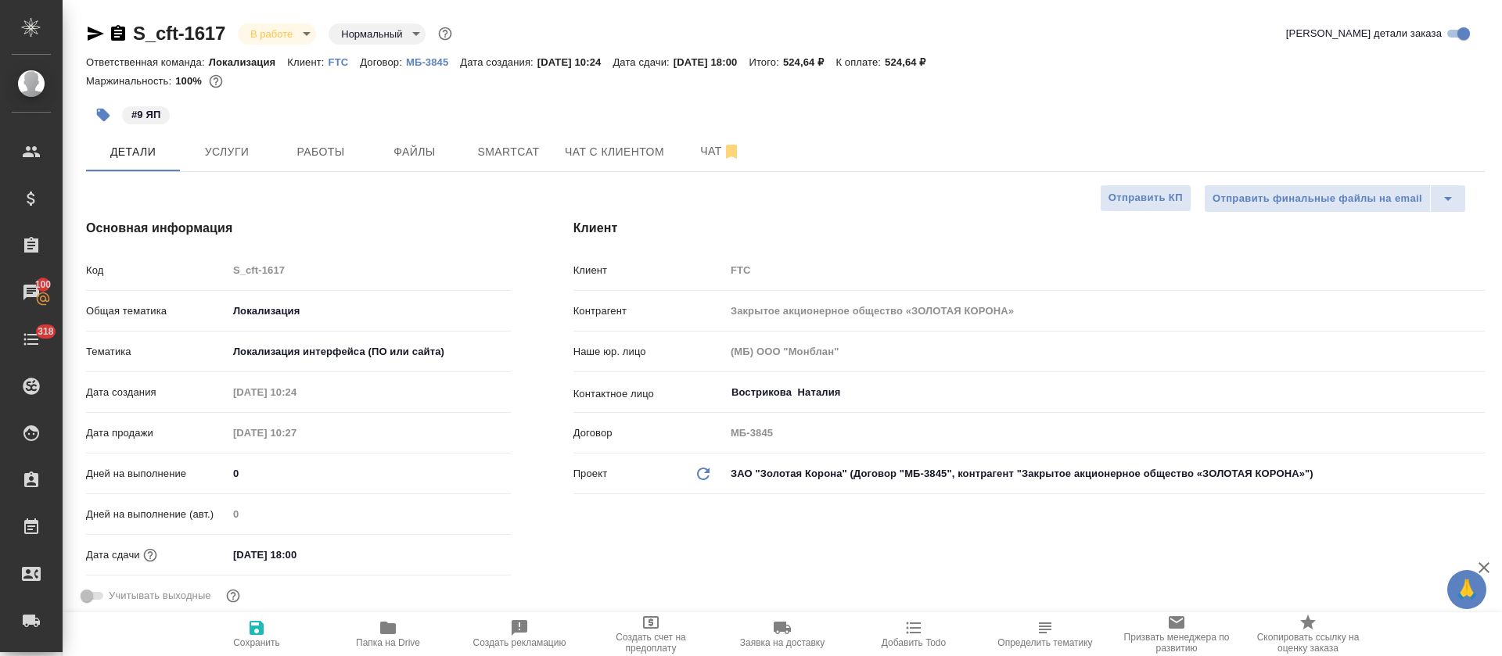
type textarea "x"
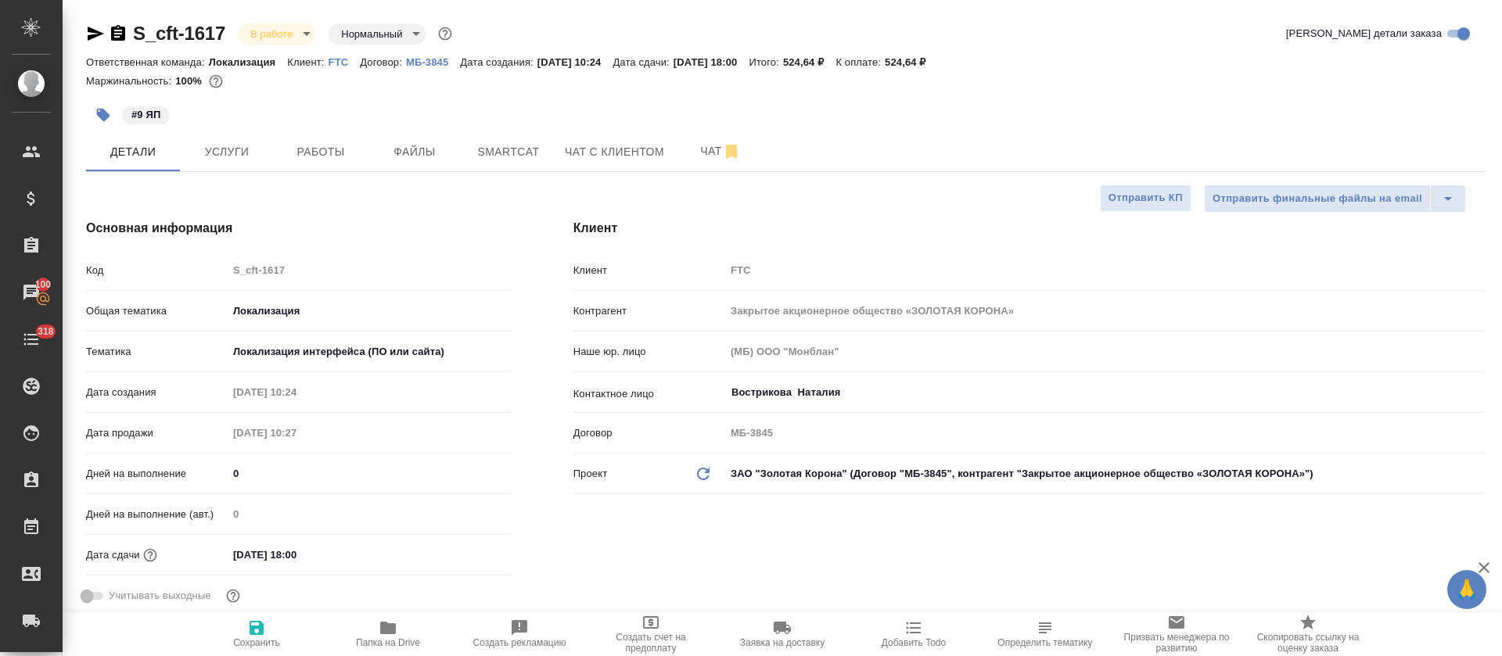
type textarea "x"
click at [273, 153] on button "Услуги" at bounding box center [227, 151] width 94 height 39
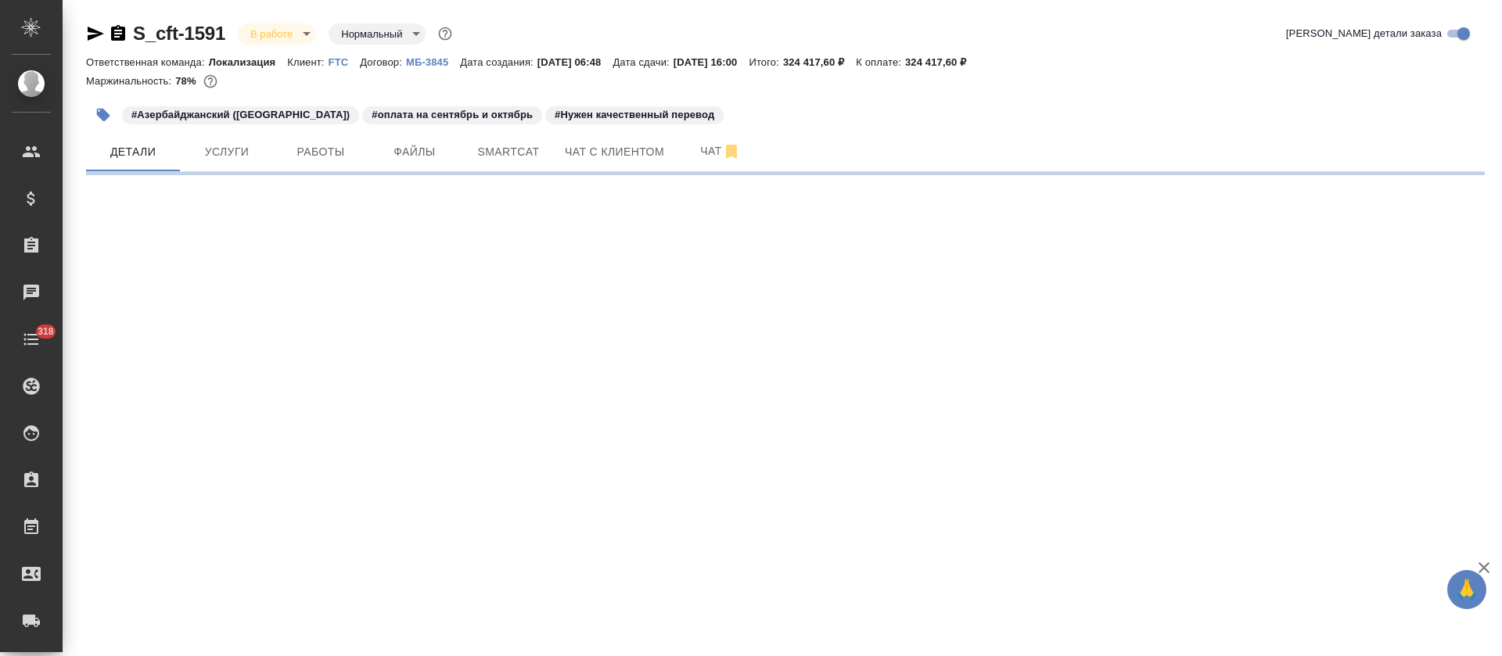
select select "RU"
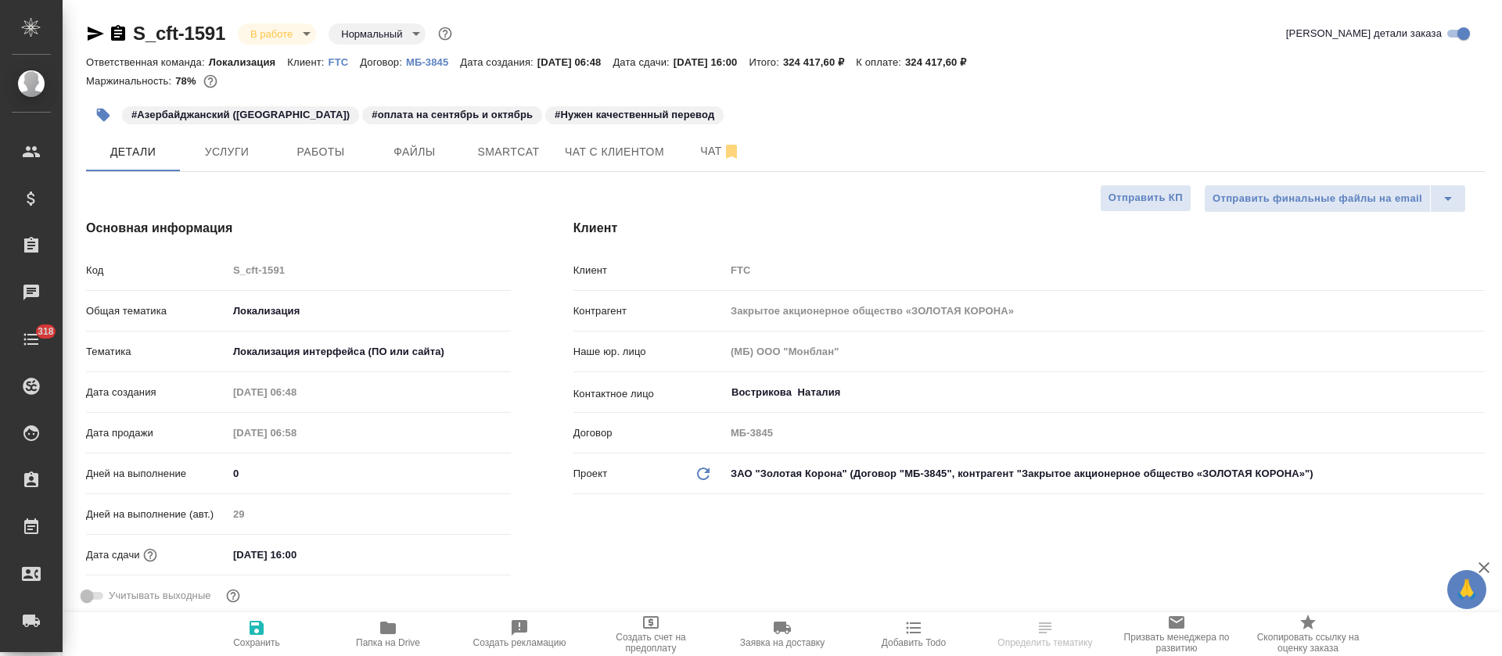
type textarea "x"
type input "[PERSON_NAME]"
type input "Сеитов Павел"
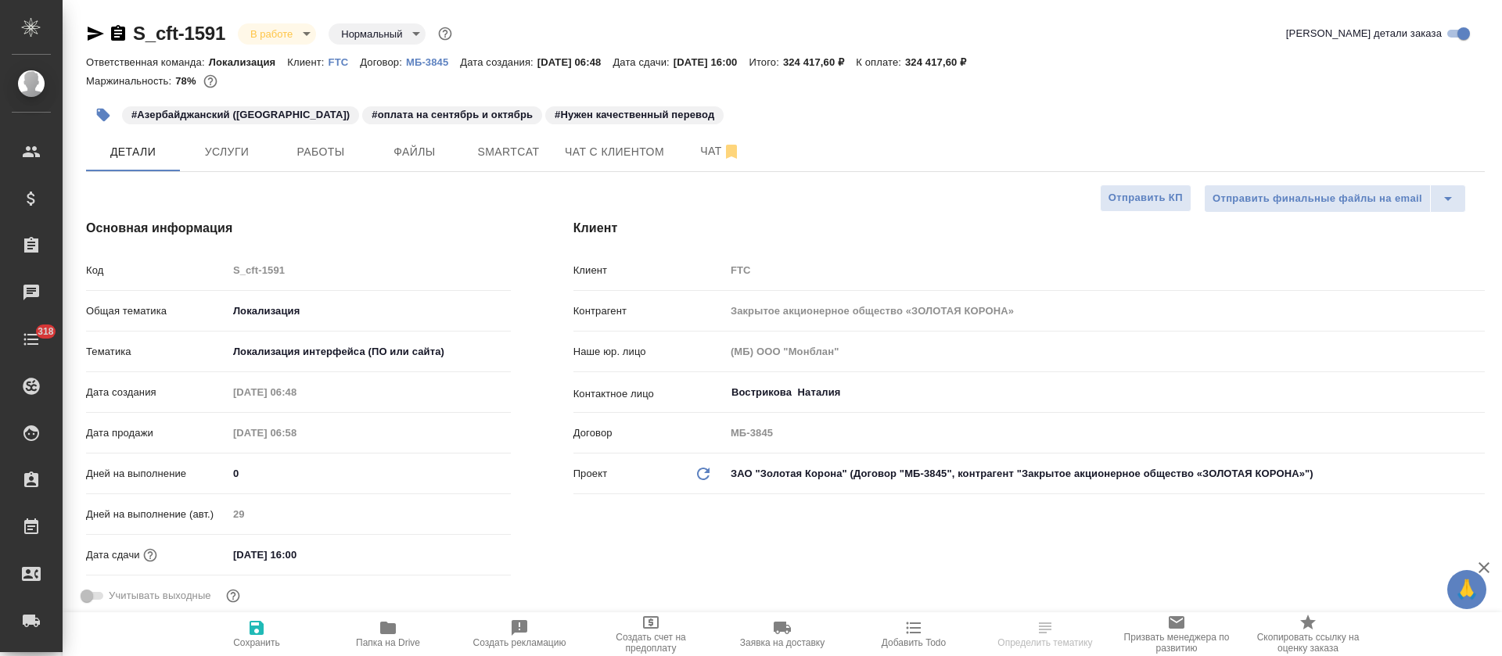
type textarea "x"
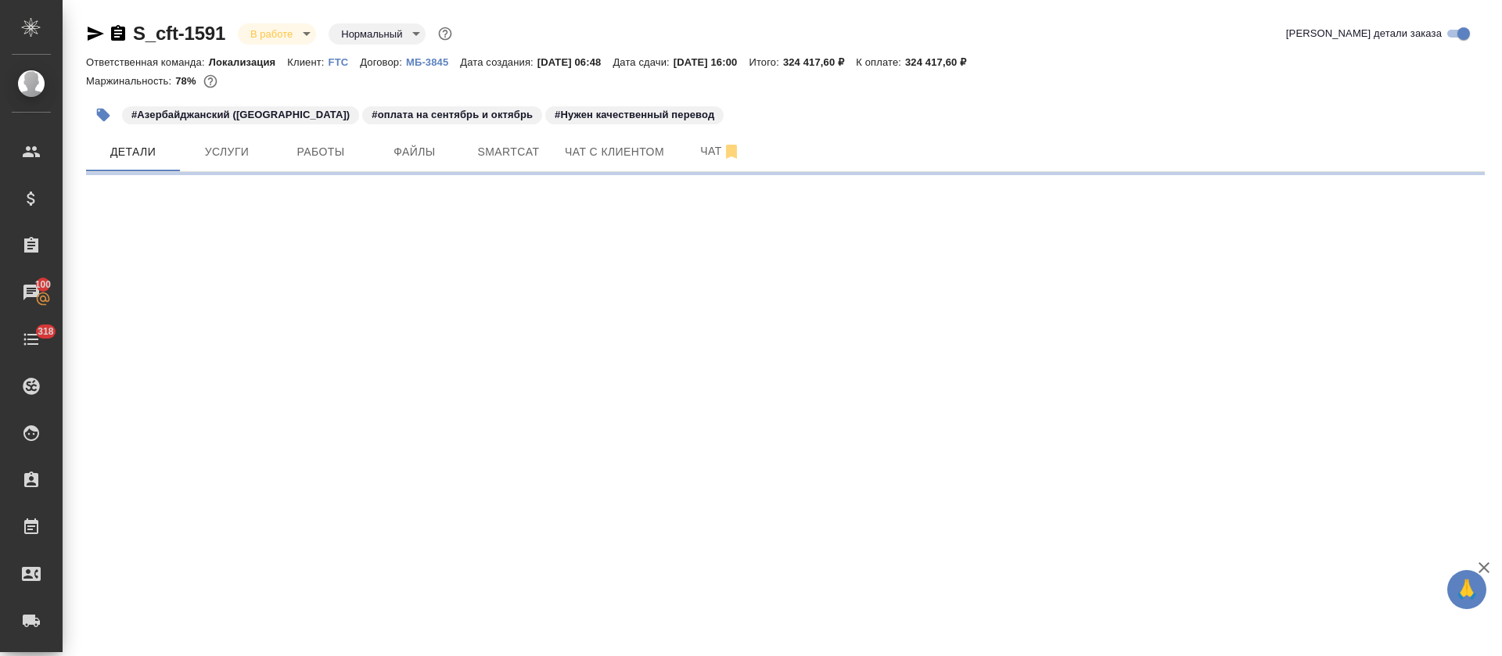
select select "RU"
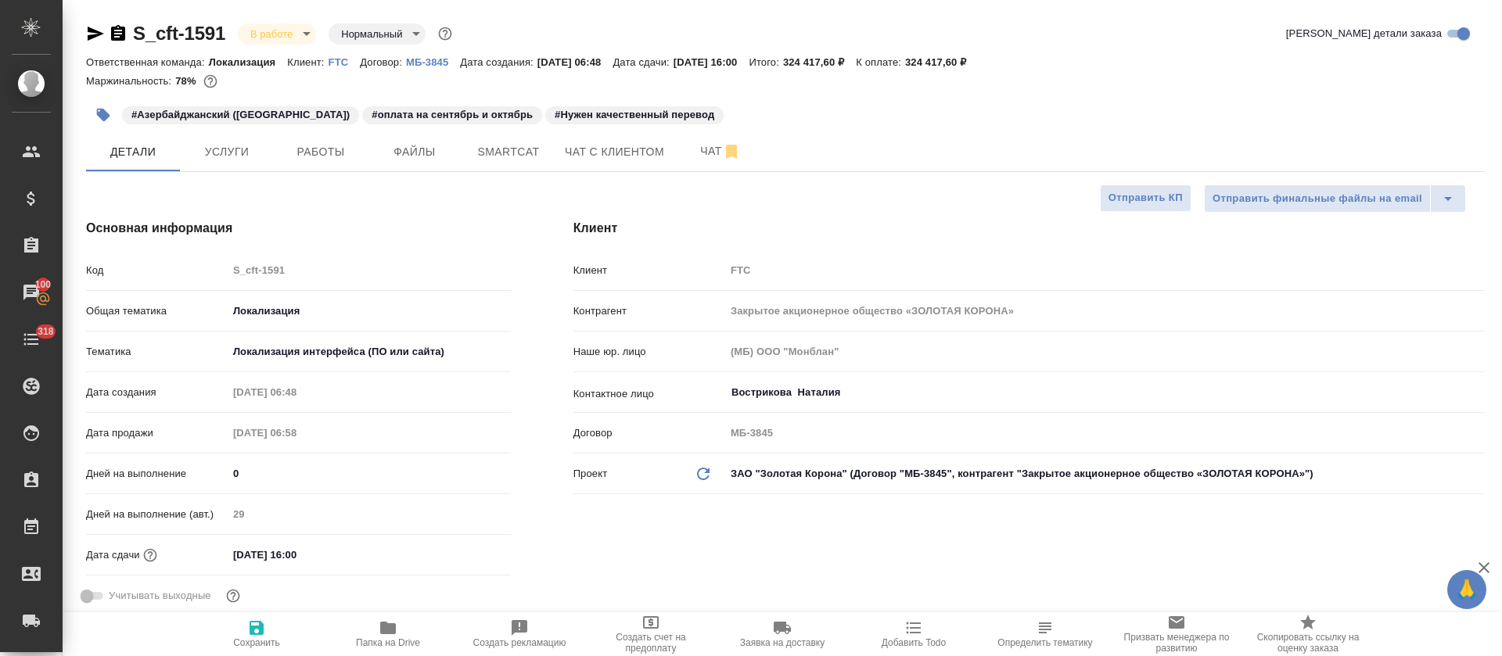
type textarea "x"
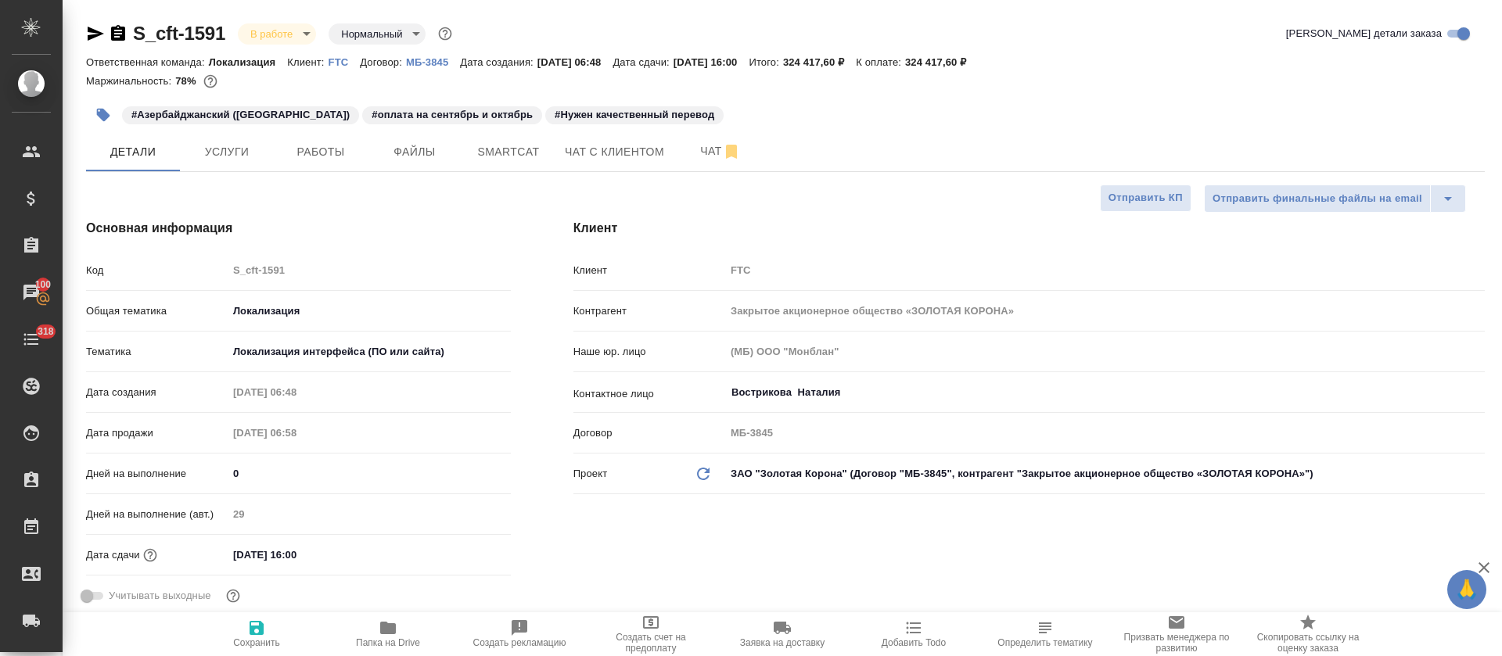
type textarea "x"
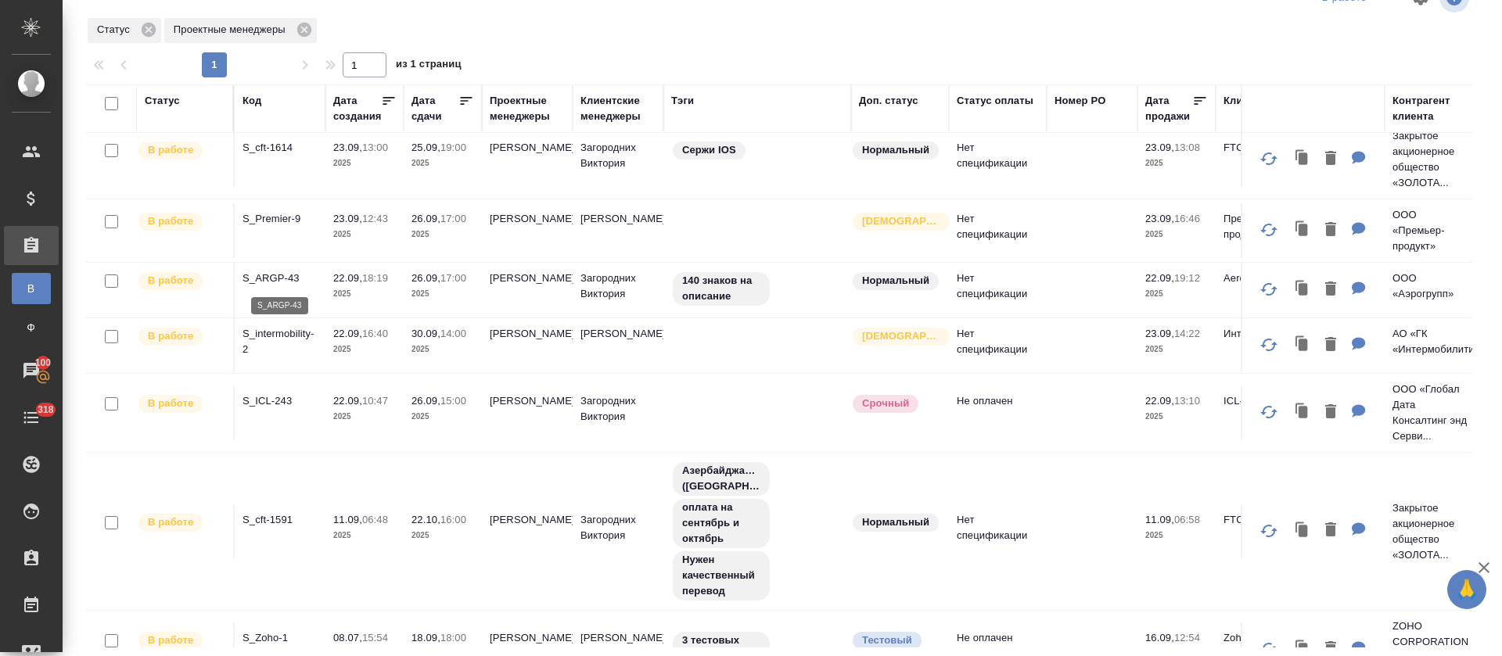
scroll to position [295, 0]
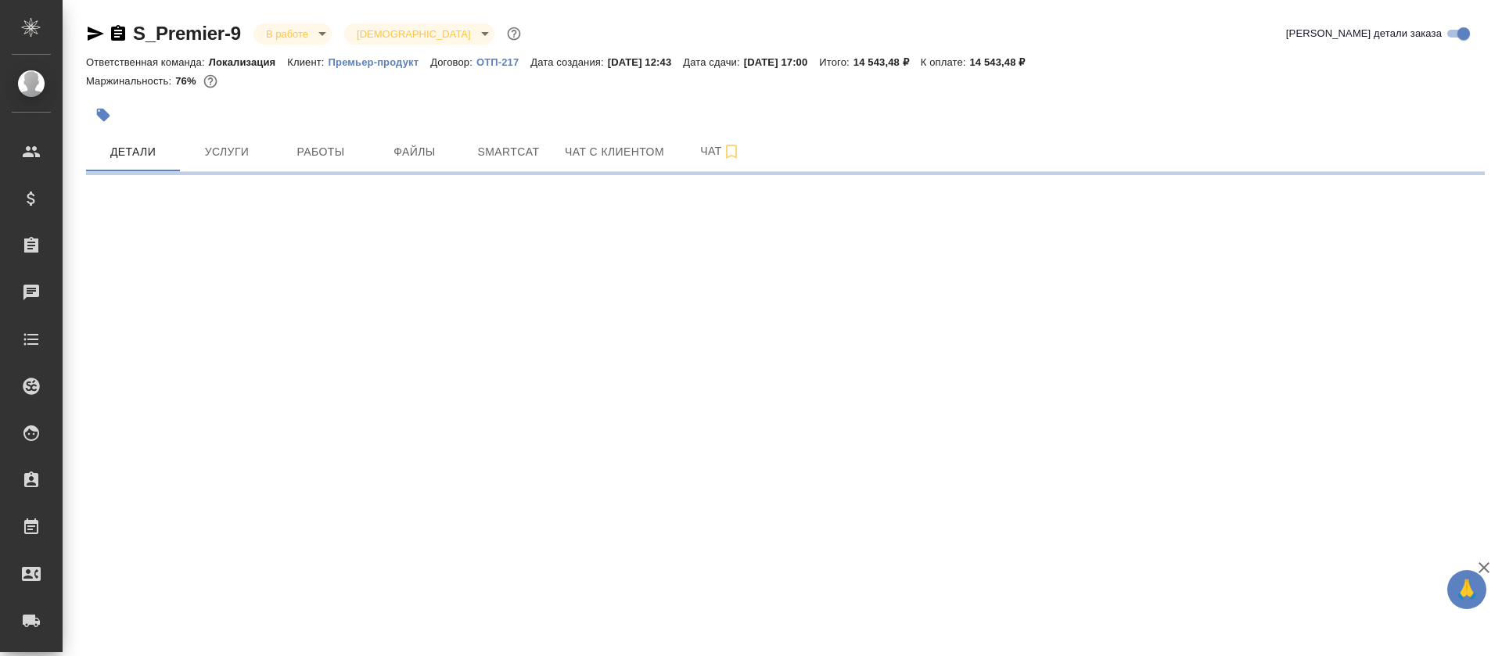
select select "RU"
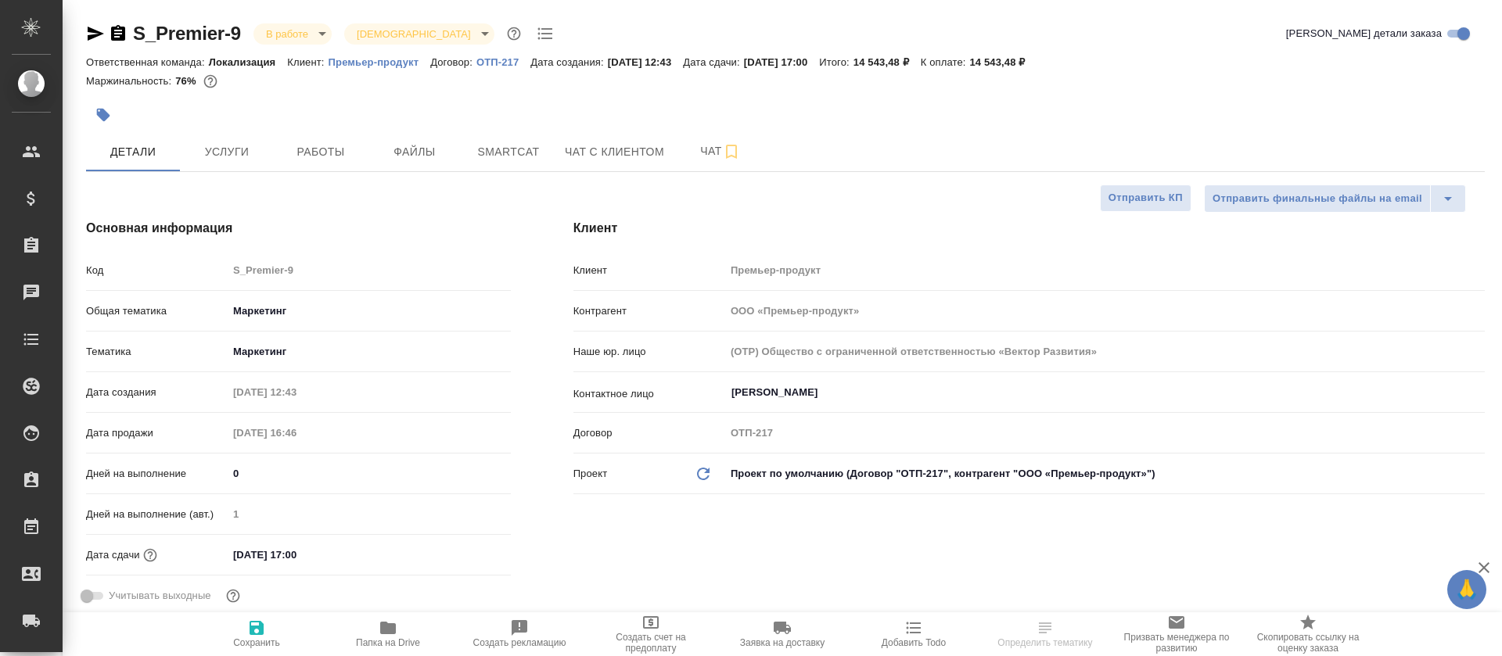
type textarea "x"
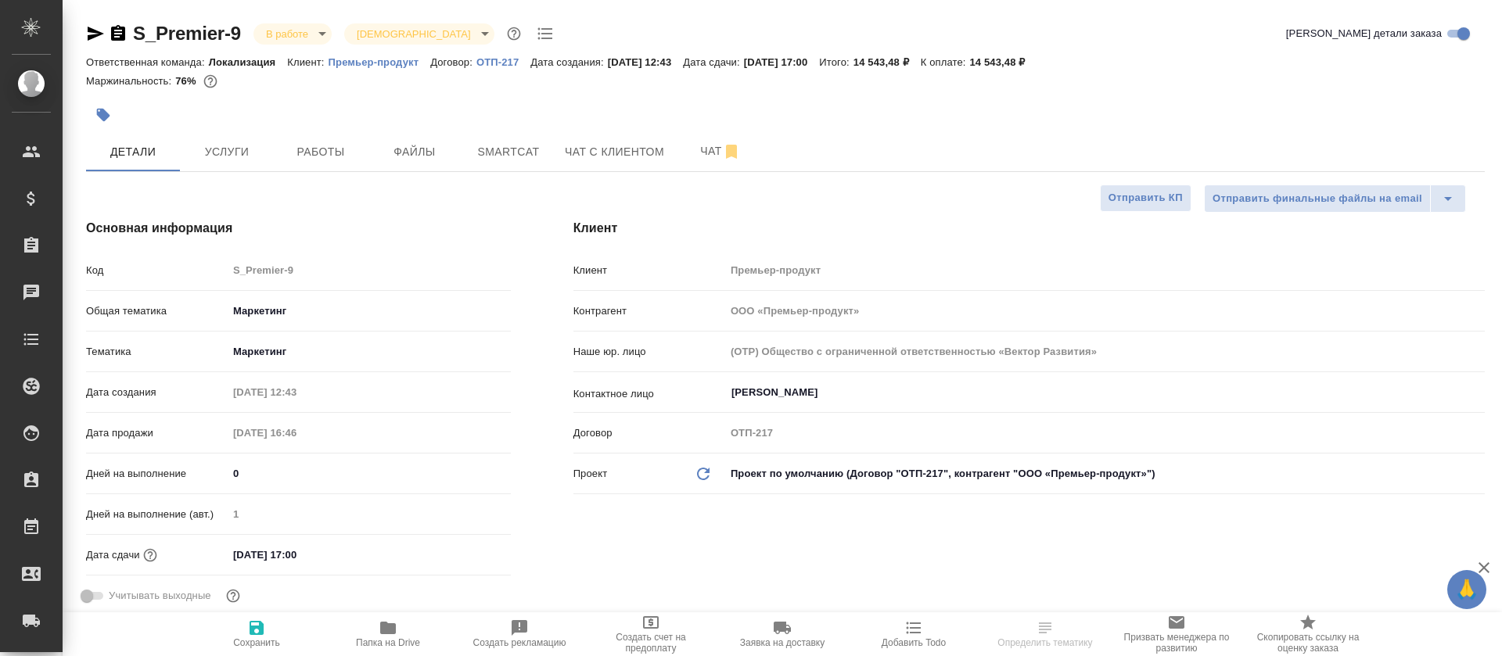
type textarea "x"
click at [330, 167] on button "Работы" at bounding box center [321, 151] width 94 height 39
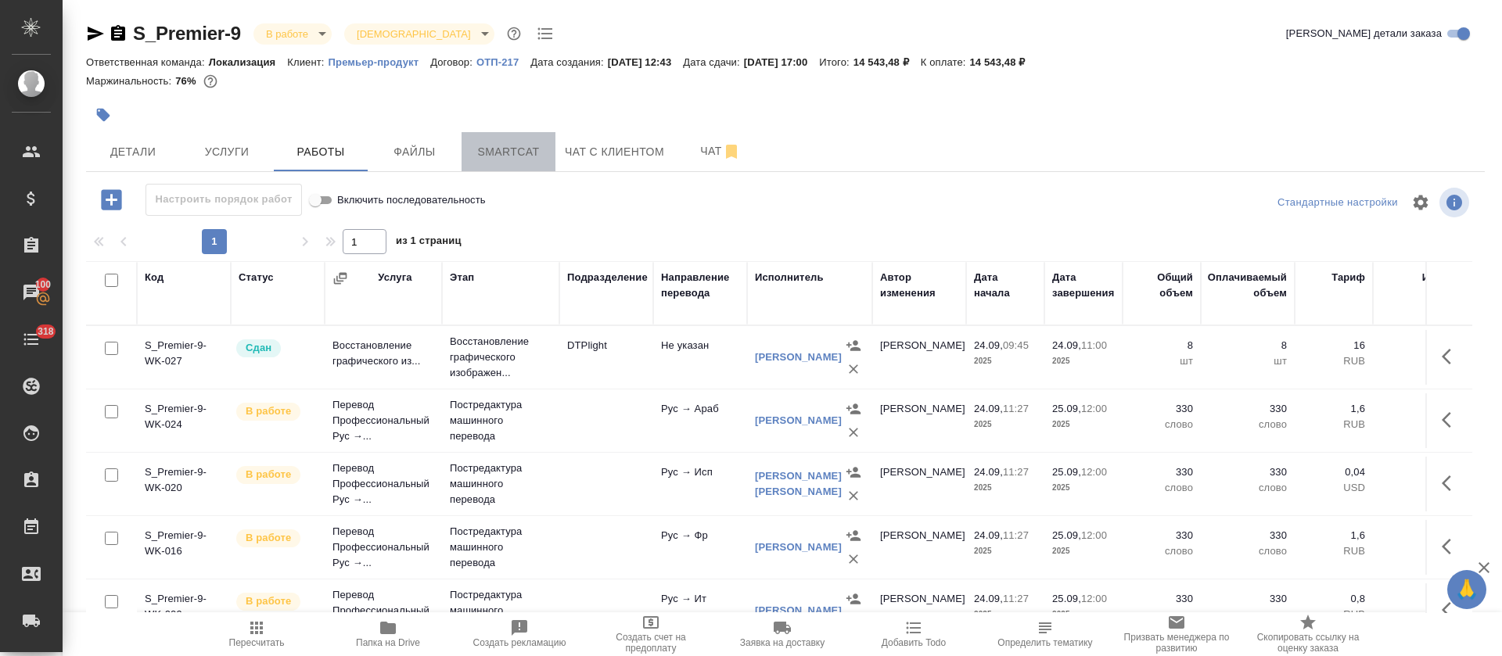
click at [521, 146] on span "Smartcat" at bounding box center [508, 152] width 75 height 20
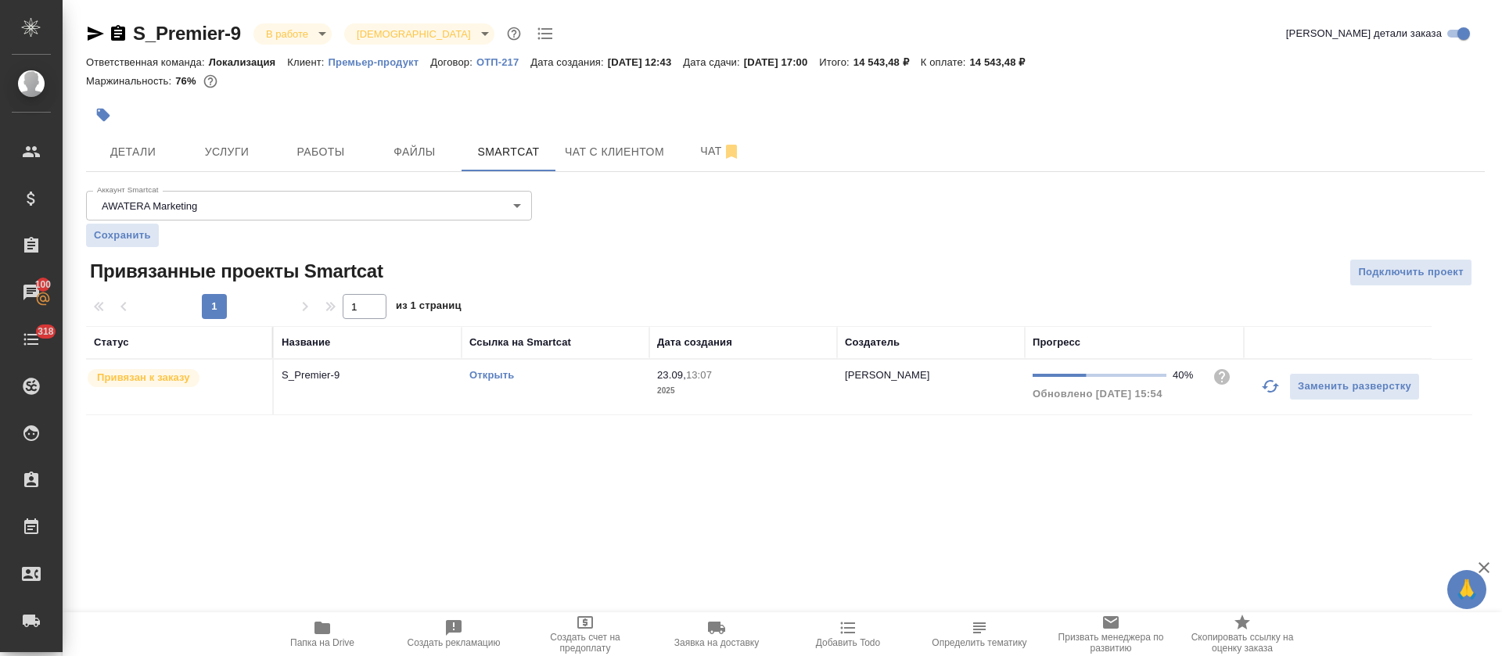
click at [1270, 391] on icon "button" at bounding box center [1270, 386] width 17 height 13
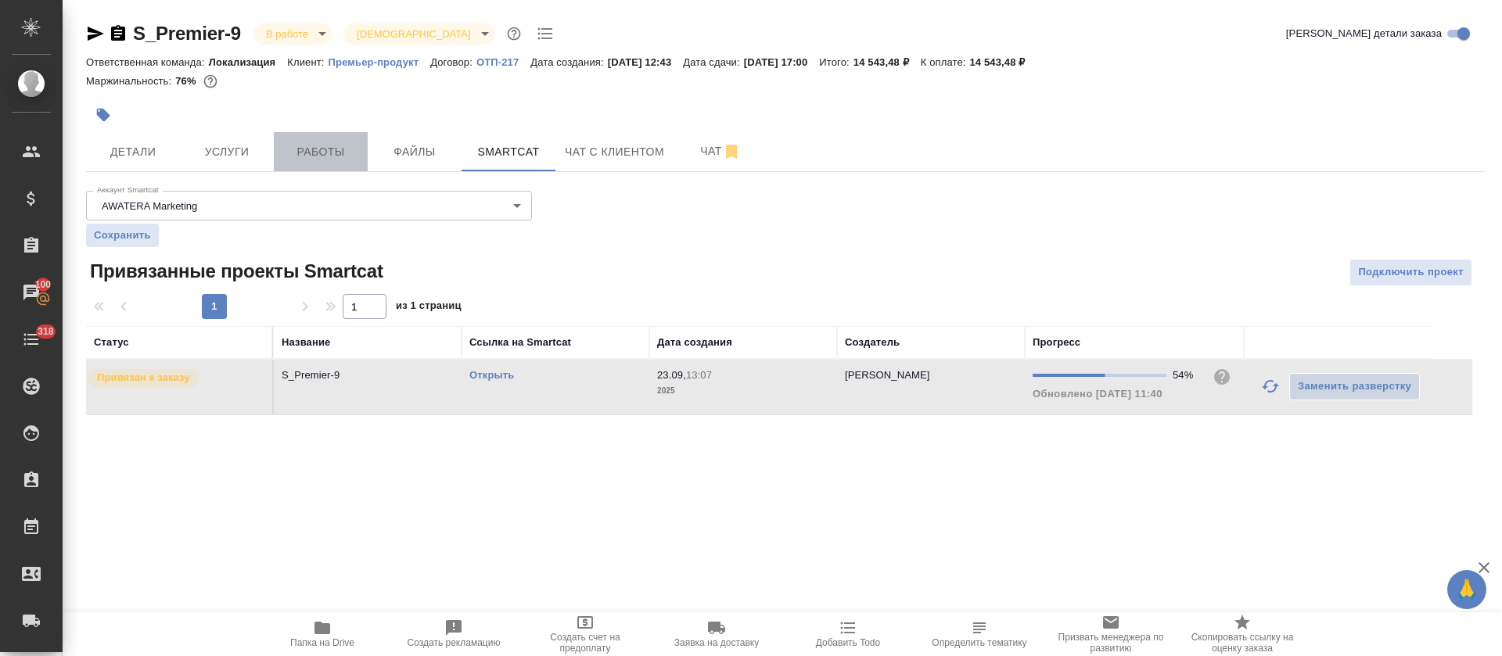
click at [332, 160] on span "Работы" at bounding box center [320, 152] width 75 height 20
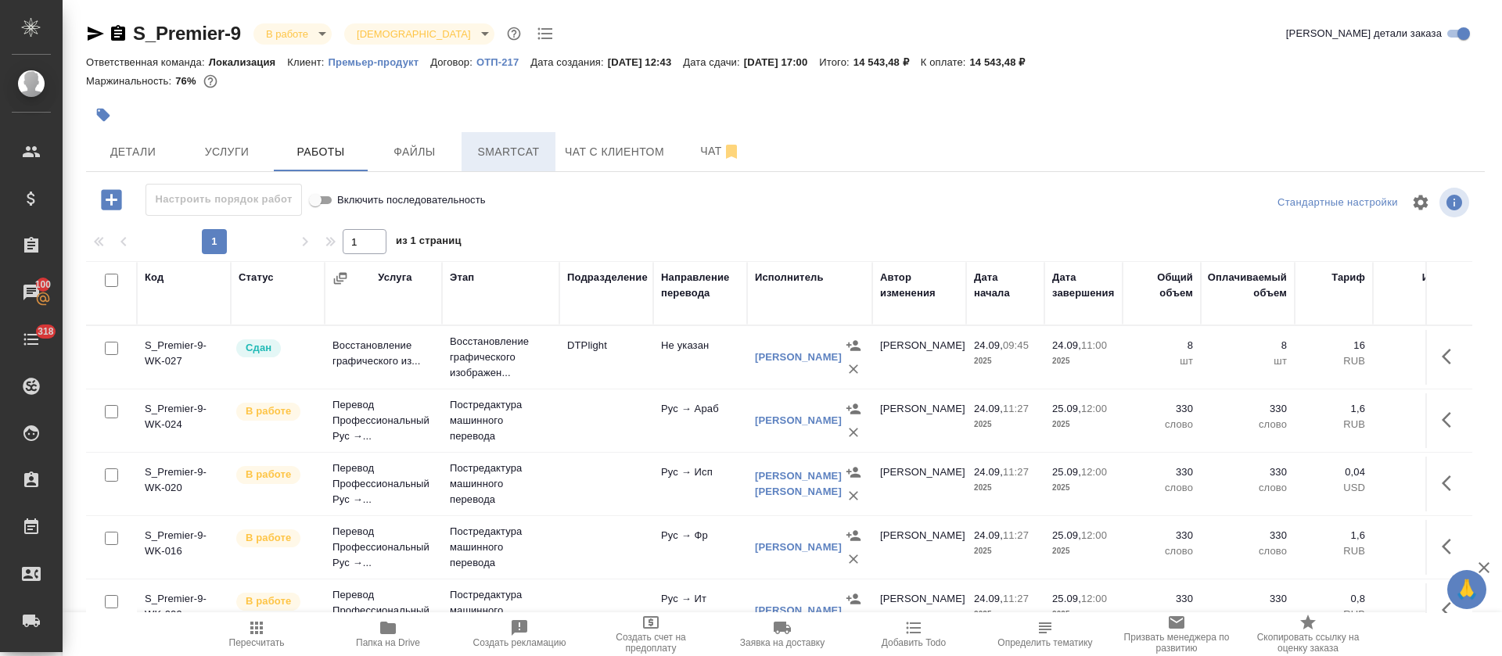
click at [541, 155] on span "Smartcat" at bounding box center [508, 152] width 75 height 20
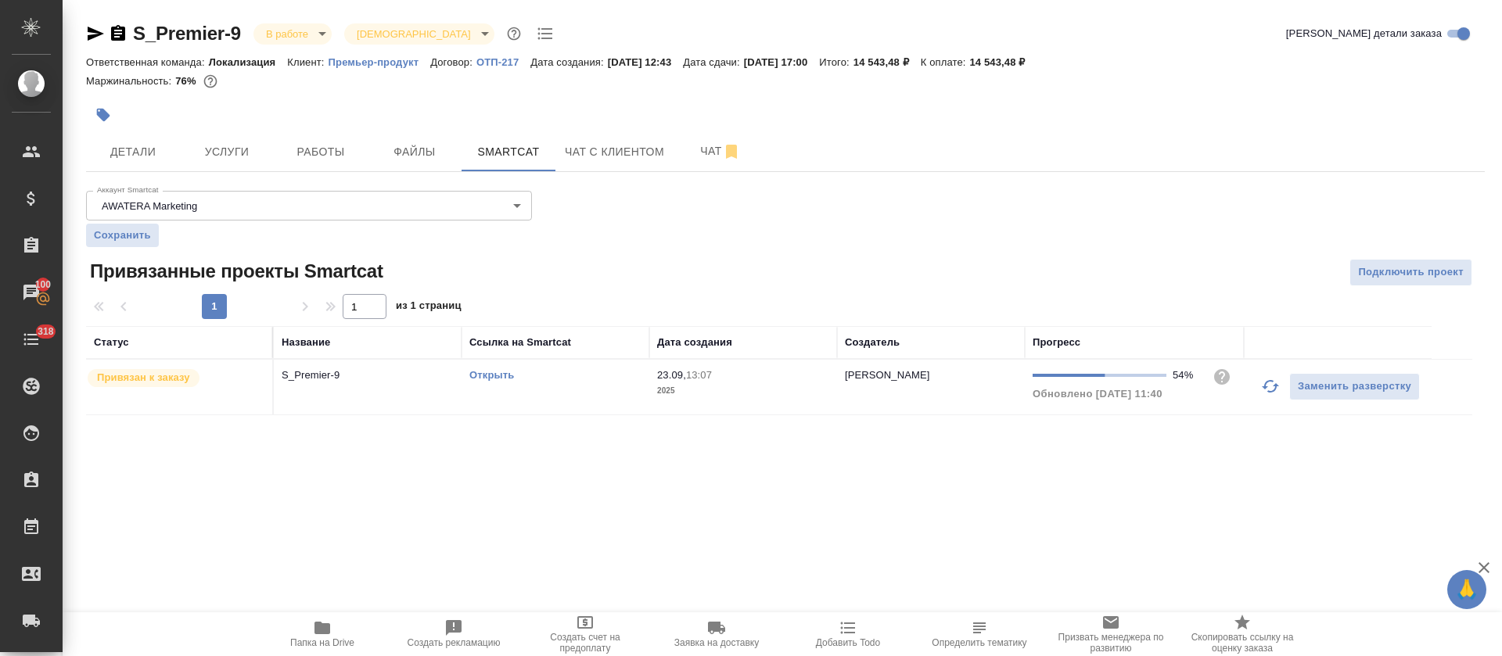
click at [501, 374] on link "Открыть" at bounding box center [491, 375] width 45 height 12
click at [325, 147] on span "Работы" at bounding box center [320, 152] width 75 height 20
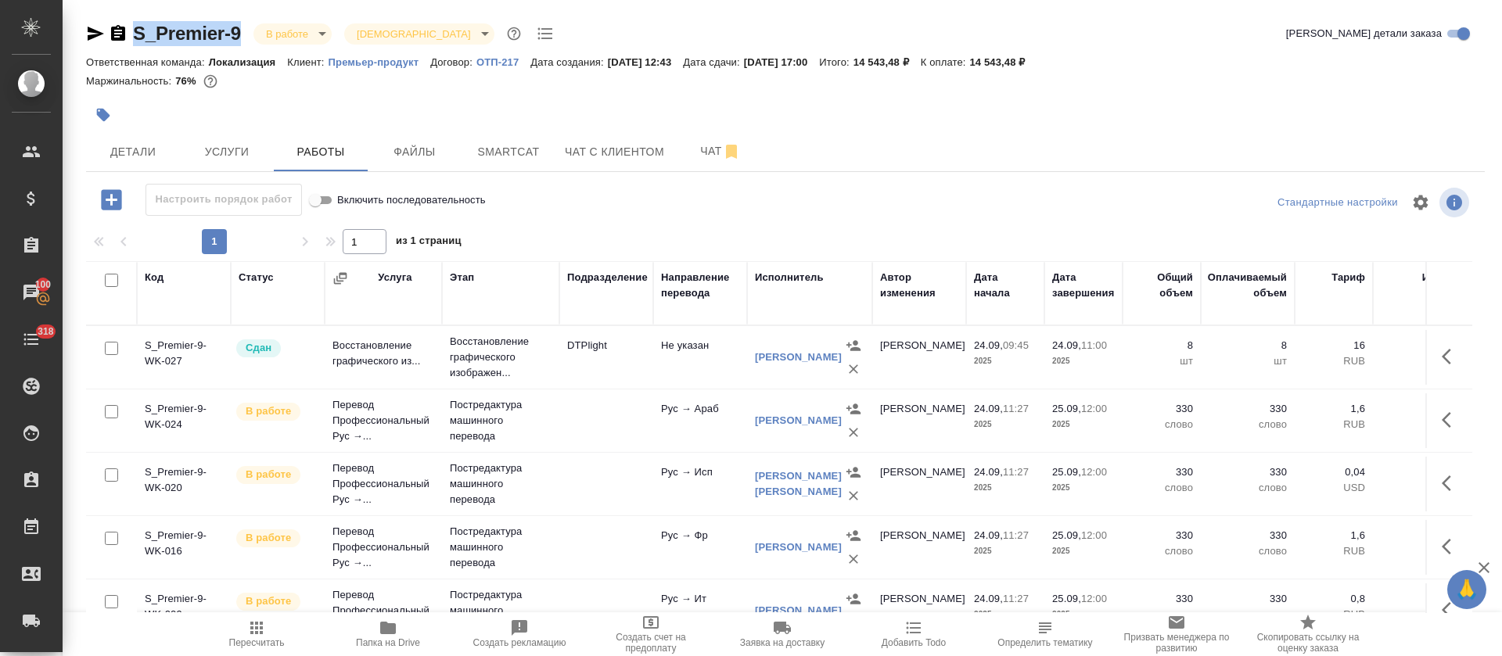
drag, startPoint x: 244, startPoint y: 23, endPoint x: 131, endPoint y: 44, distance: 114.5
click at [131, 44] on div "S_Premier-9 В работе inProgress Святая троица holyTrinity" at bounding box center [321, 33] width 471 height 25
copy link "S_Premier-9"
click at [534, 164] on button "Smartcat" at bounding box center [508, 151] width 94 height 39
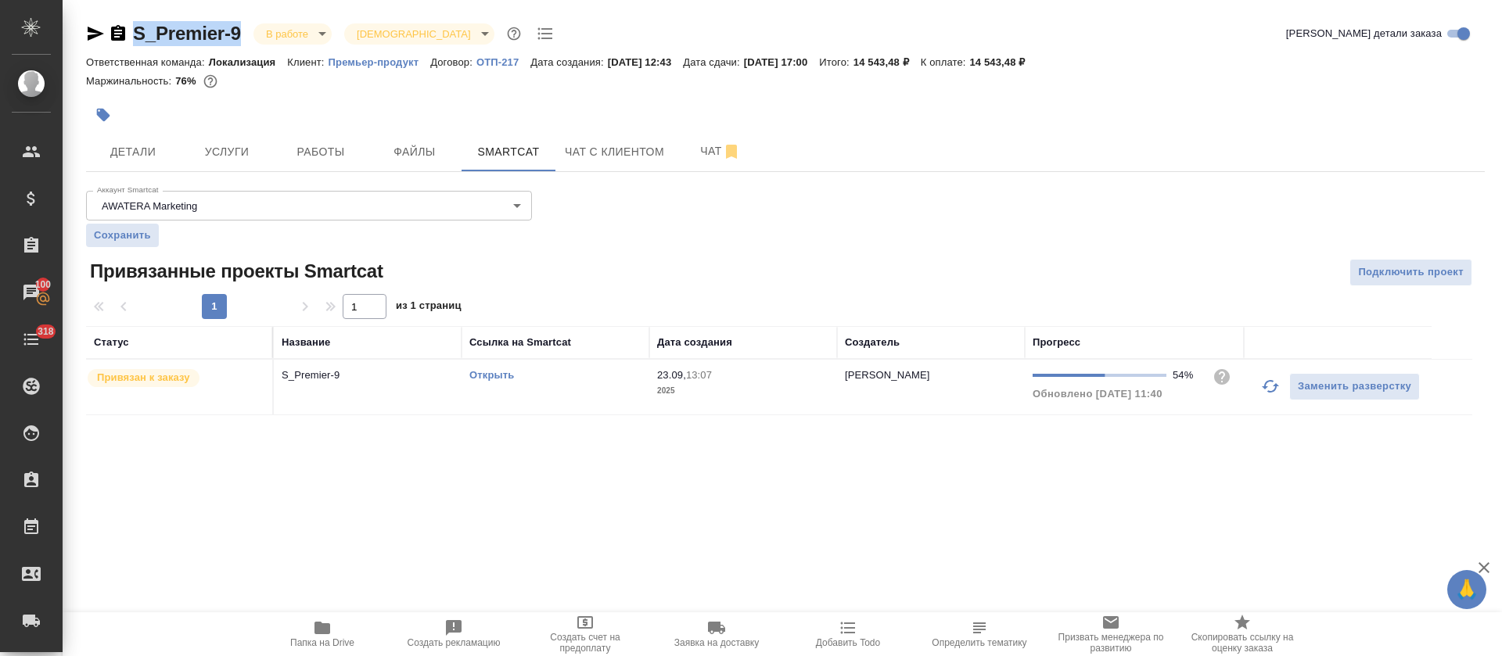
click at [1259, 393] on button "button" at bounding box center [1270, 387] width 38 height 38
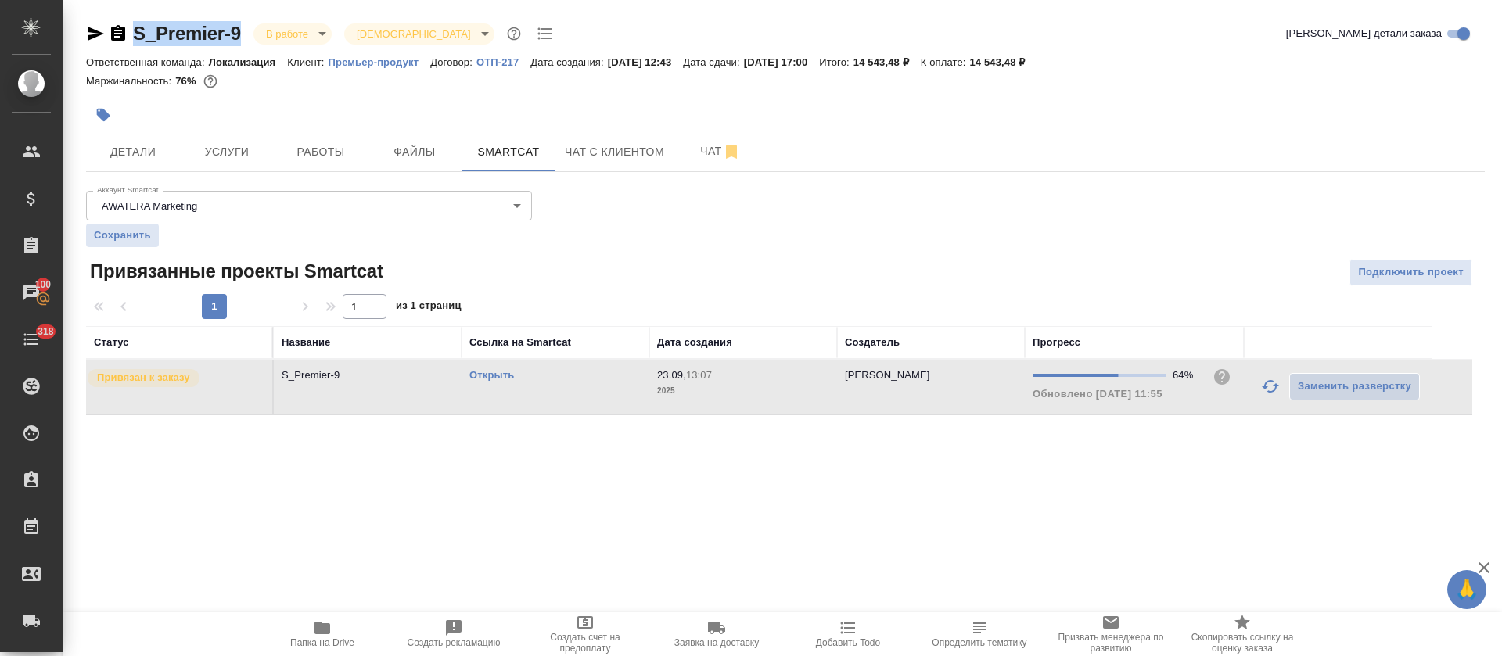
click at [511, 375] on link "Открыть" at bounding box center [491, 375] width 45 height 12
click at [336, 146] on span "Работы" at bounding box center [320, 152] width 75 height 20
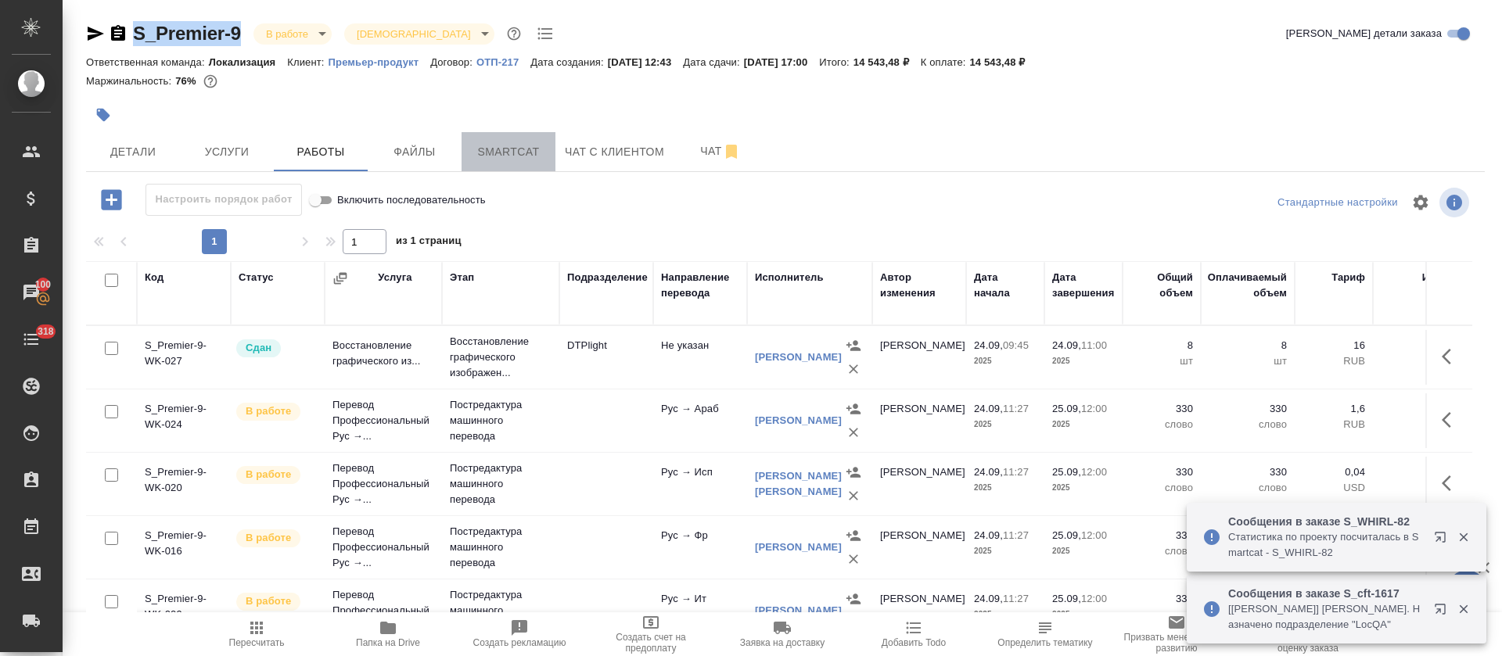
click at [488, 148] on span "Smartcat" at bounding box center [508, 152] width 75 height 20
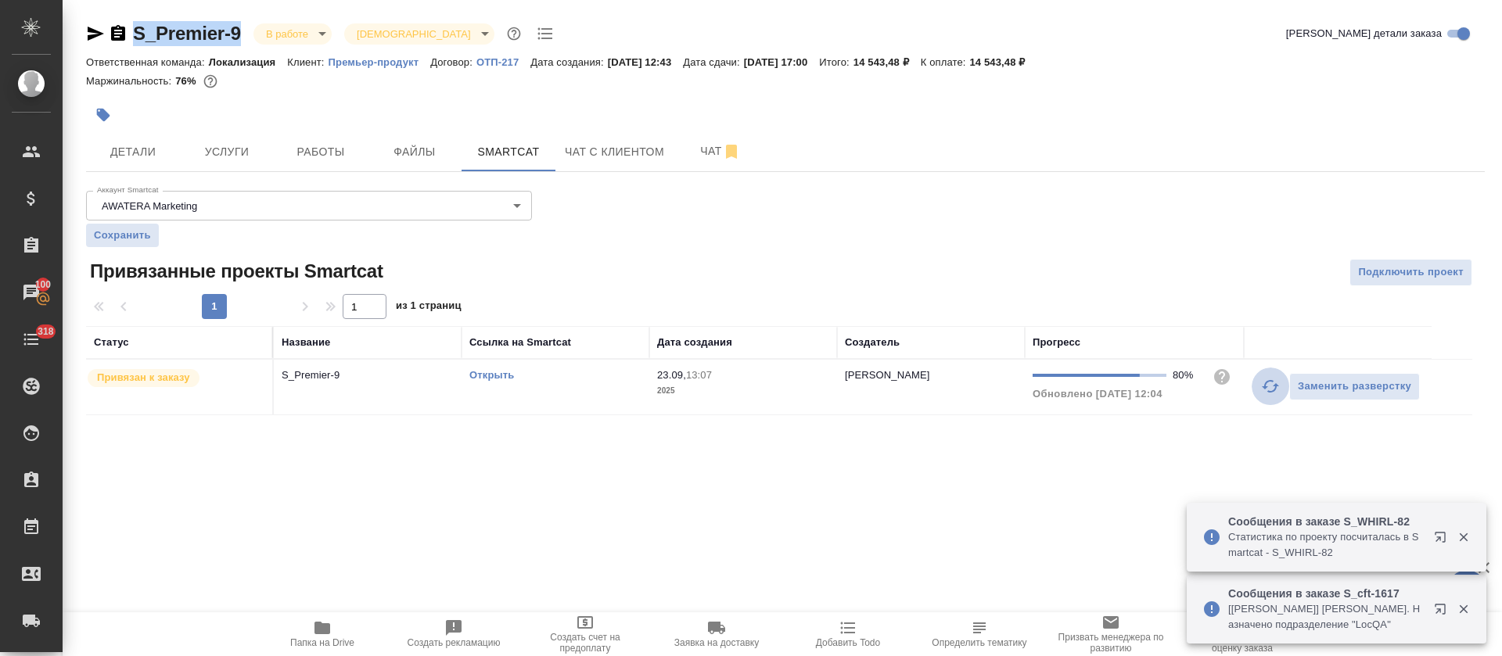
drag, startPoint x: 1269, startPoint y: 387, endPoint x: 1234, endPoint y: 404, distance: 38.1
click at [1269, 388] on icon "button" at bounding box center [1270, 386] width 19 height 19
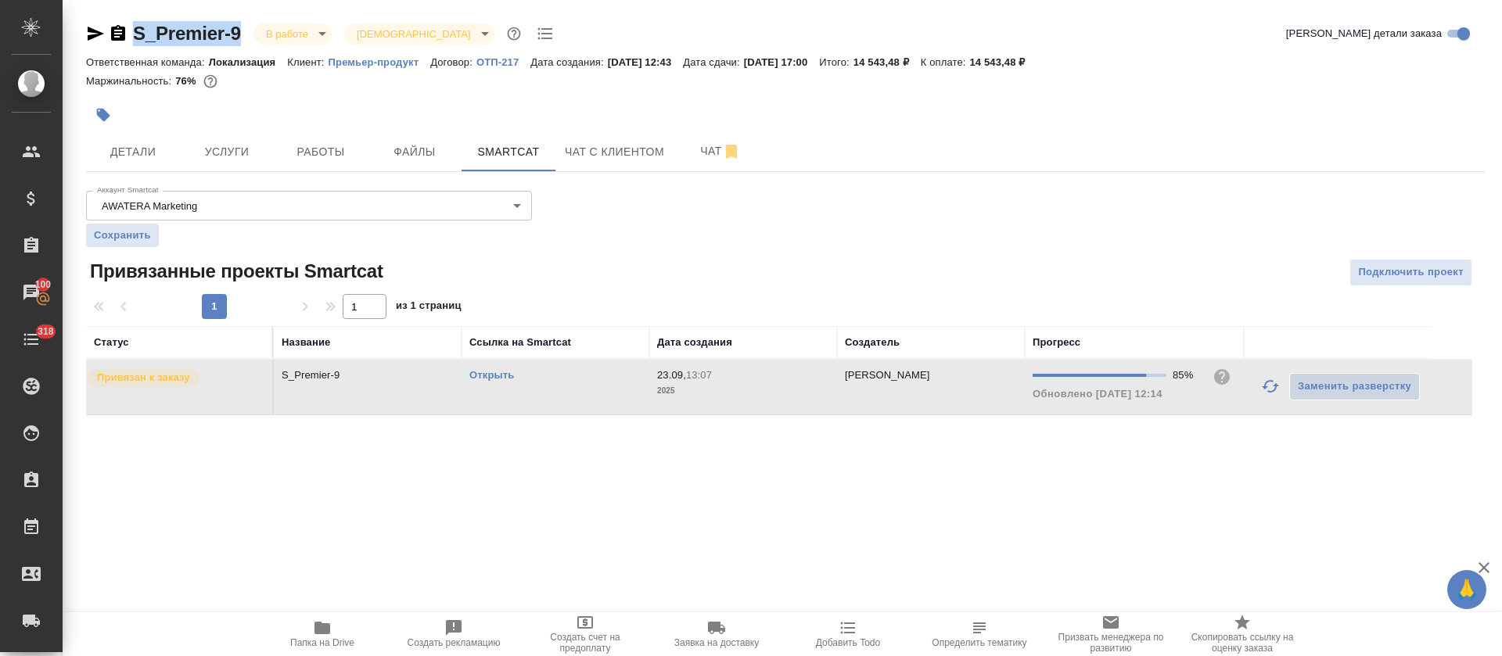
click at [494, 375] on link "Открыть" at bounding box center [491, 375] width 45 height 12
click at [1268, 391] on icon "button" at bounding box center [1270, 386] width 17 height 13
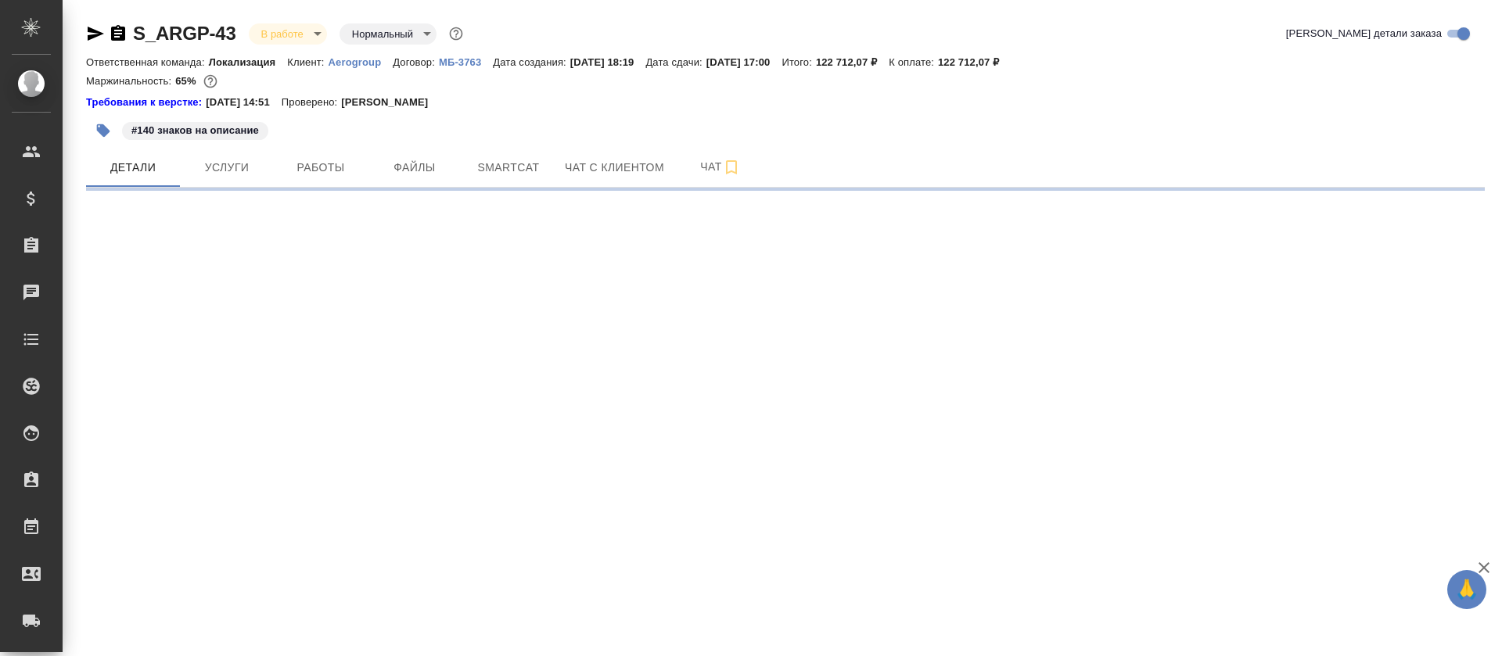
select select "RU"
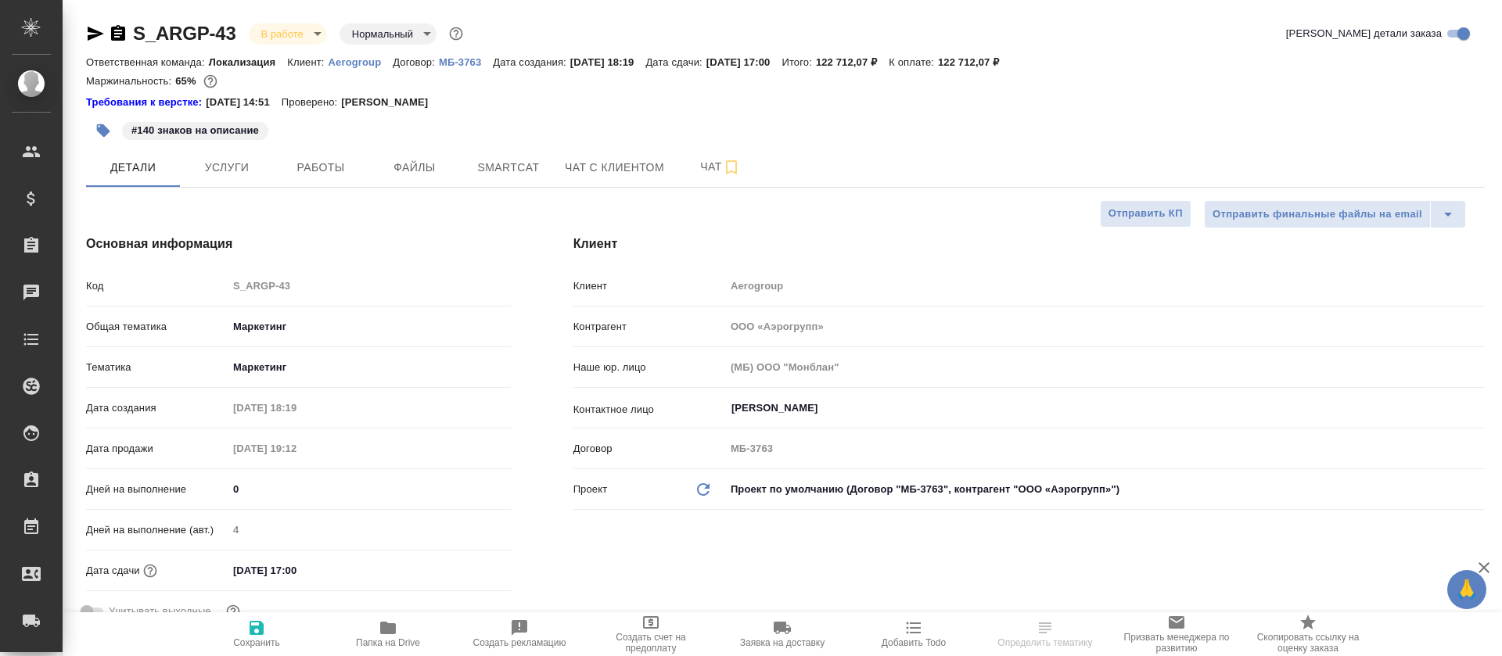
type textarea "x"
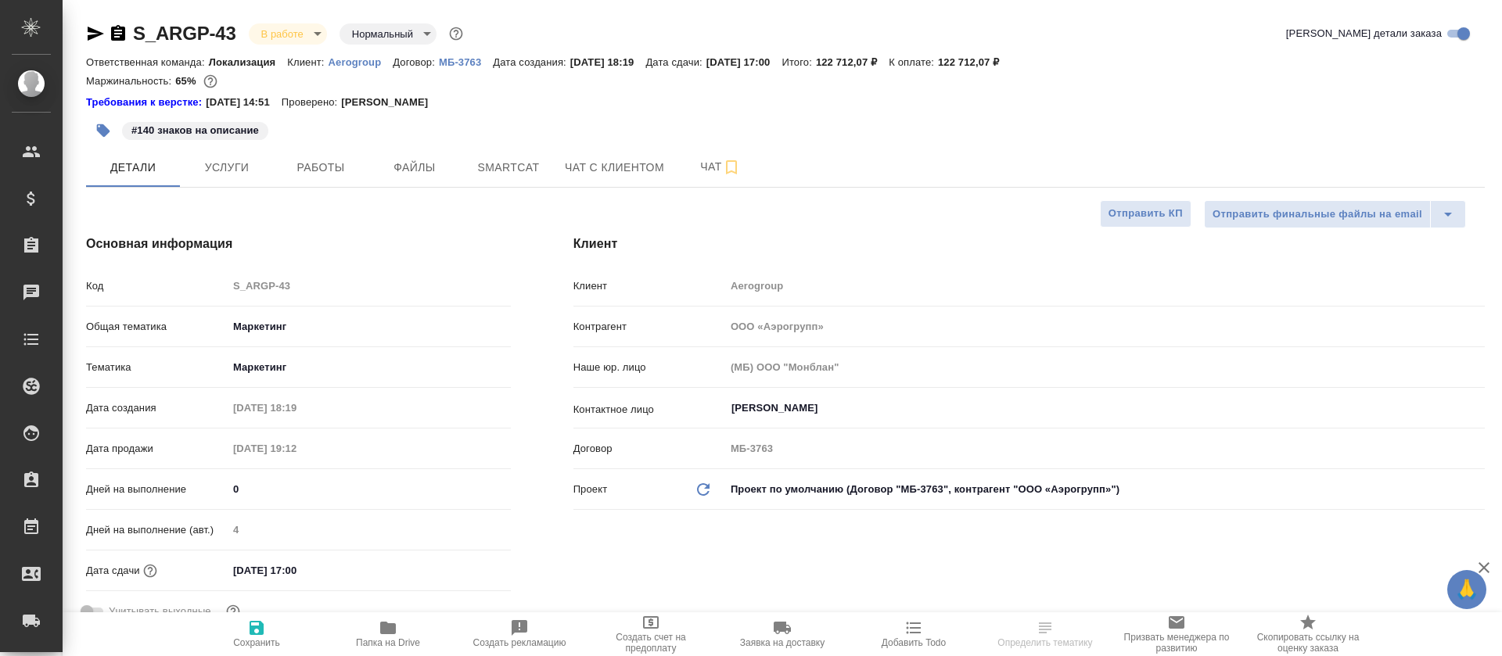
type textarea "x"
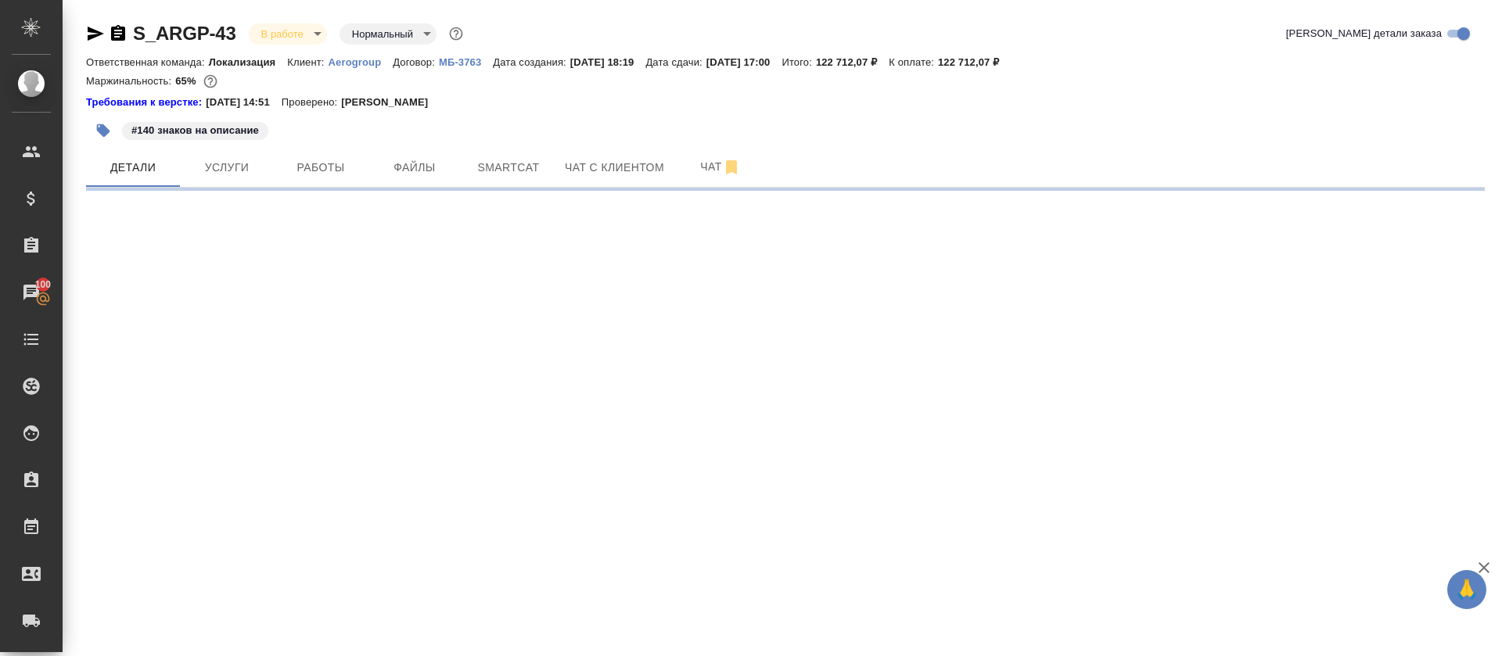
select select "RU"
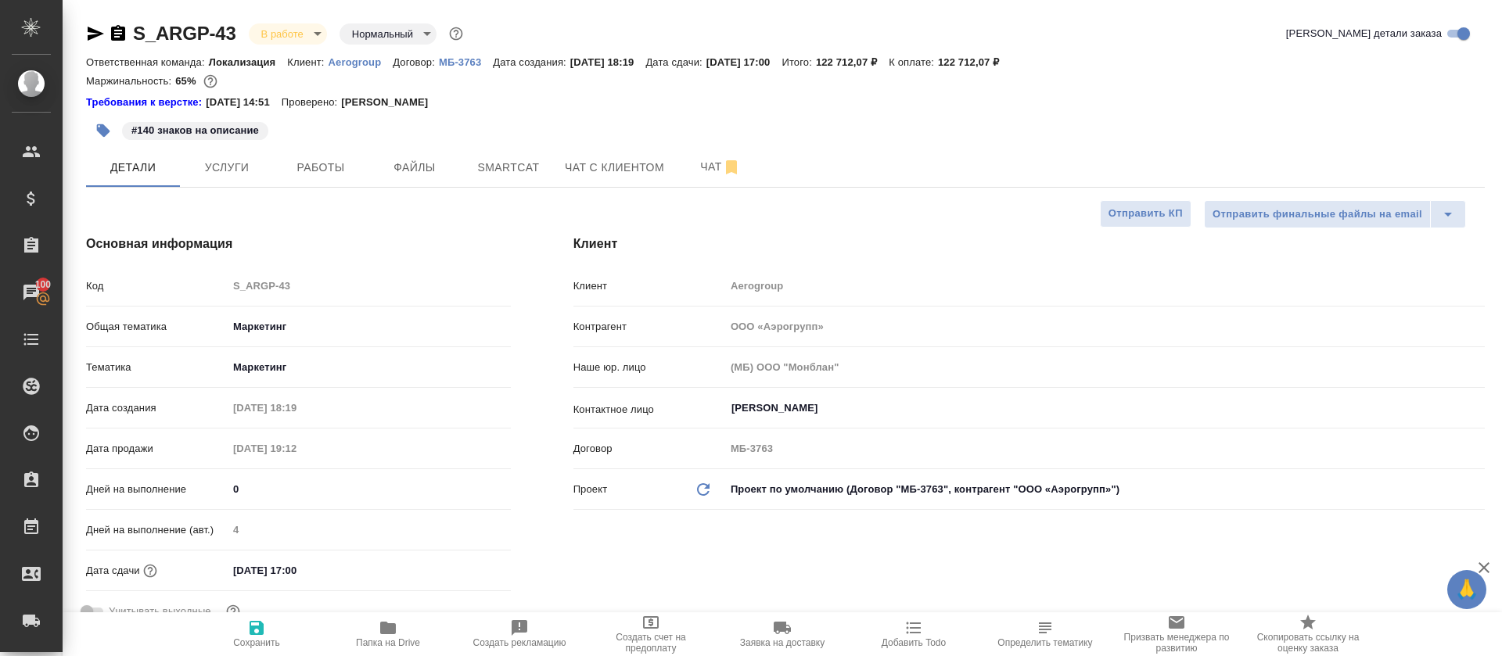
type textarea "x"
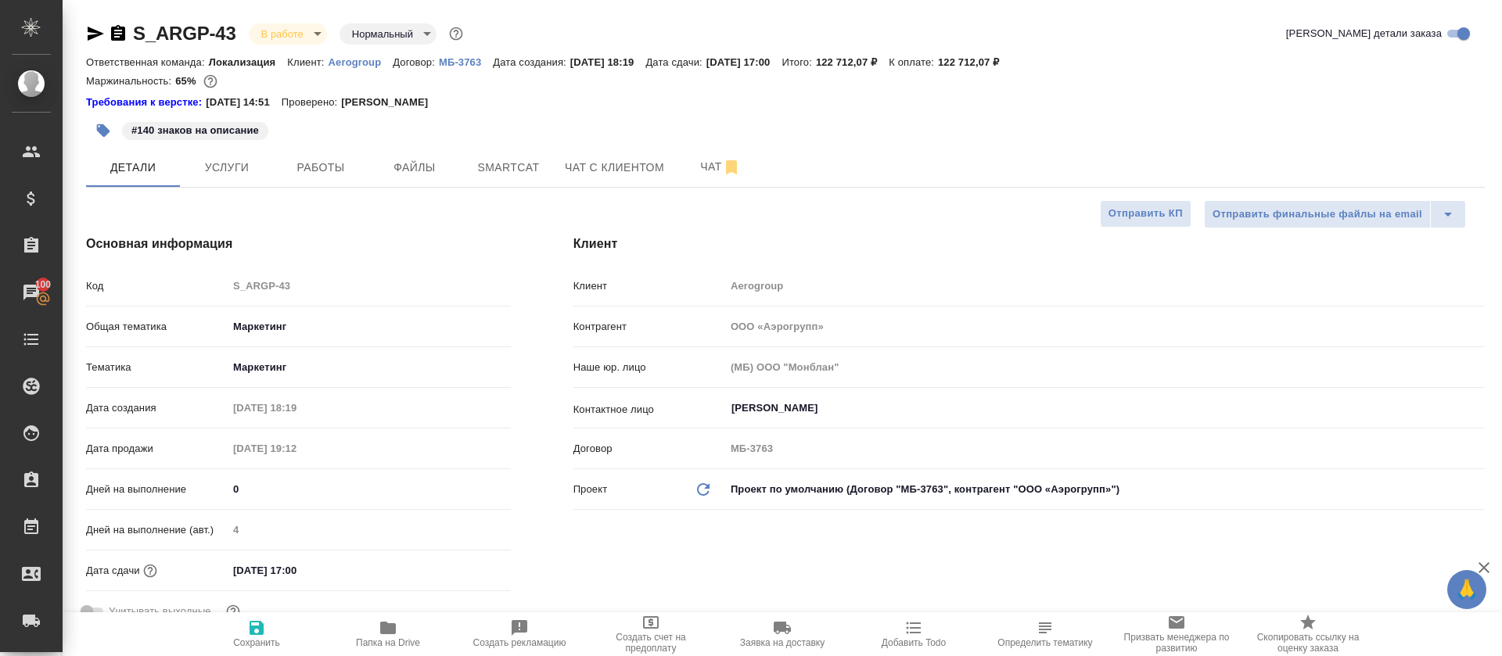
type textarea "x"
click at [513, 180] on button "Smartcat" at bounding box center [508, 167] width 94 height 39
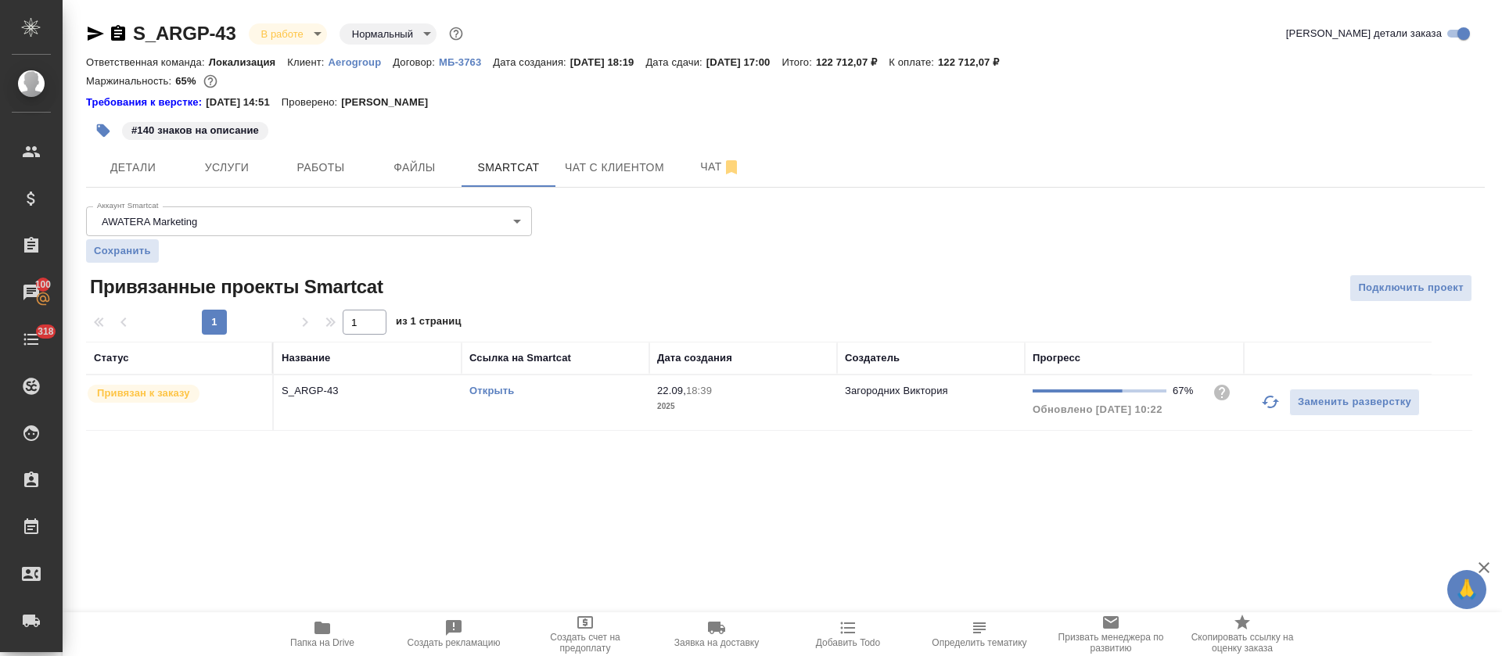
click at [1264, 393] on icon "button" at bounding box center [1270, 402] width 19 height 19
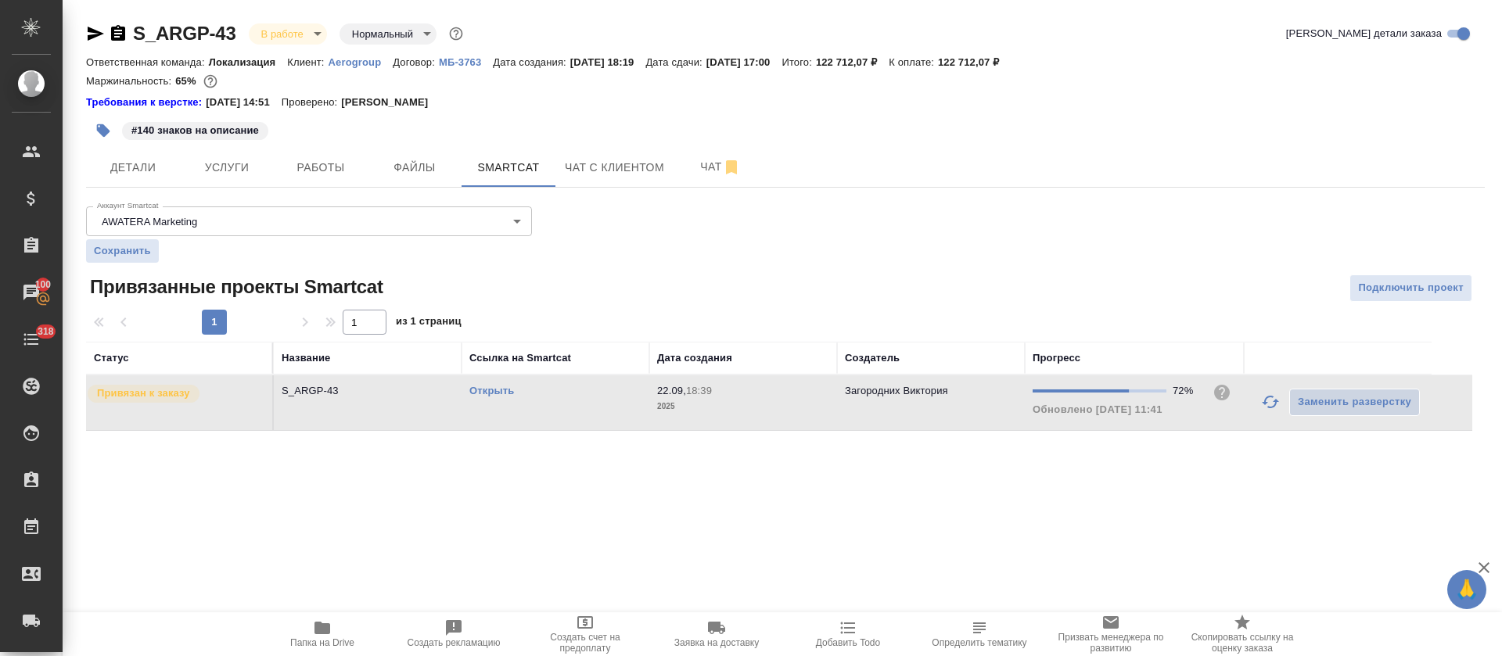
click at [479, 391] on link "Открыть" at bounding box center [491, 391] width 45 height 12
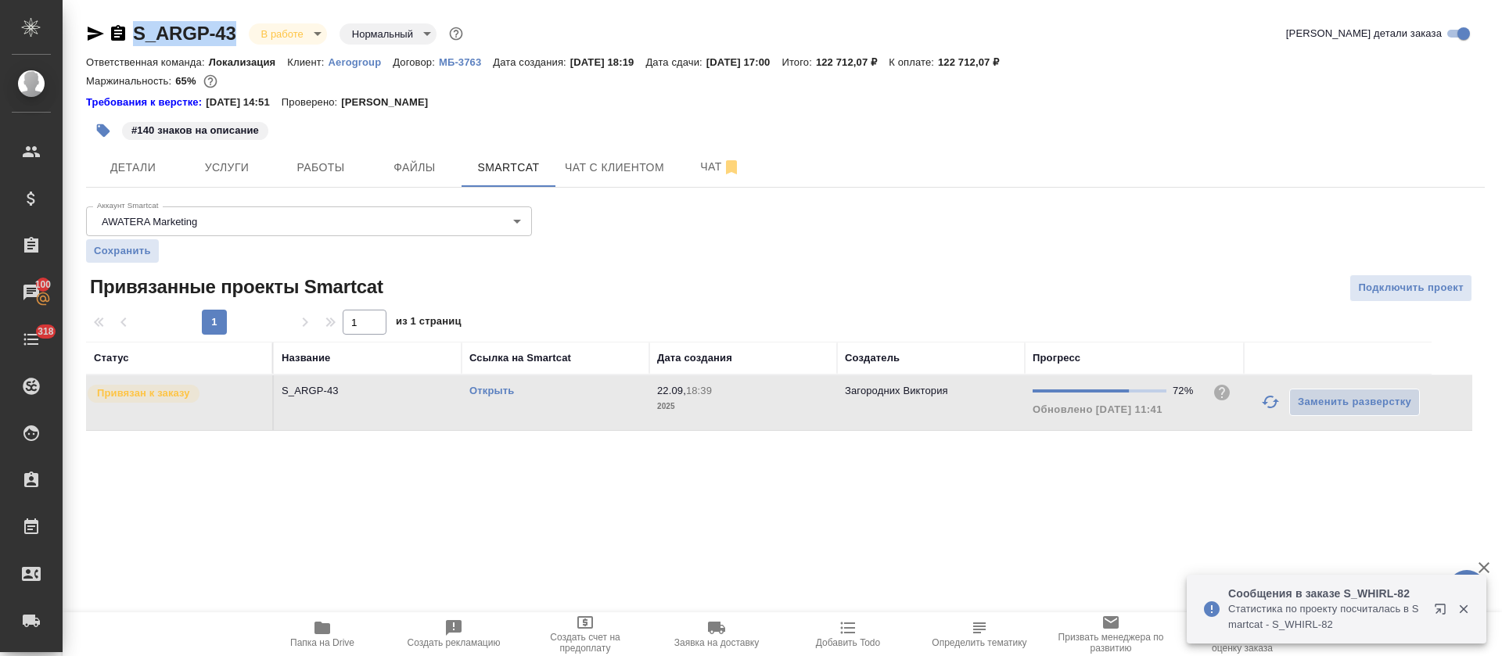
drag, startPoint x: 239, startPoint y: 15, endPoint x: 138, endPoint y: 34, distance: 102.6
click at [138, 34] on div "S_ARGP-43 В работе inProgress Нормальный normal Кратко детали заказа Ответствен…" at bounding box center [785, 235] width 1416 height 471
copy link "S_ARGP-43"
click at [1267, 404] on icon "button" at bounding box center [1270, 402] width 19 height 19
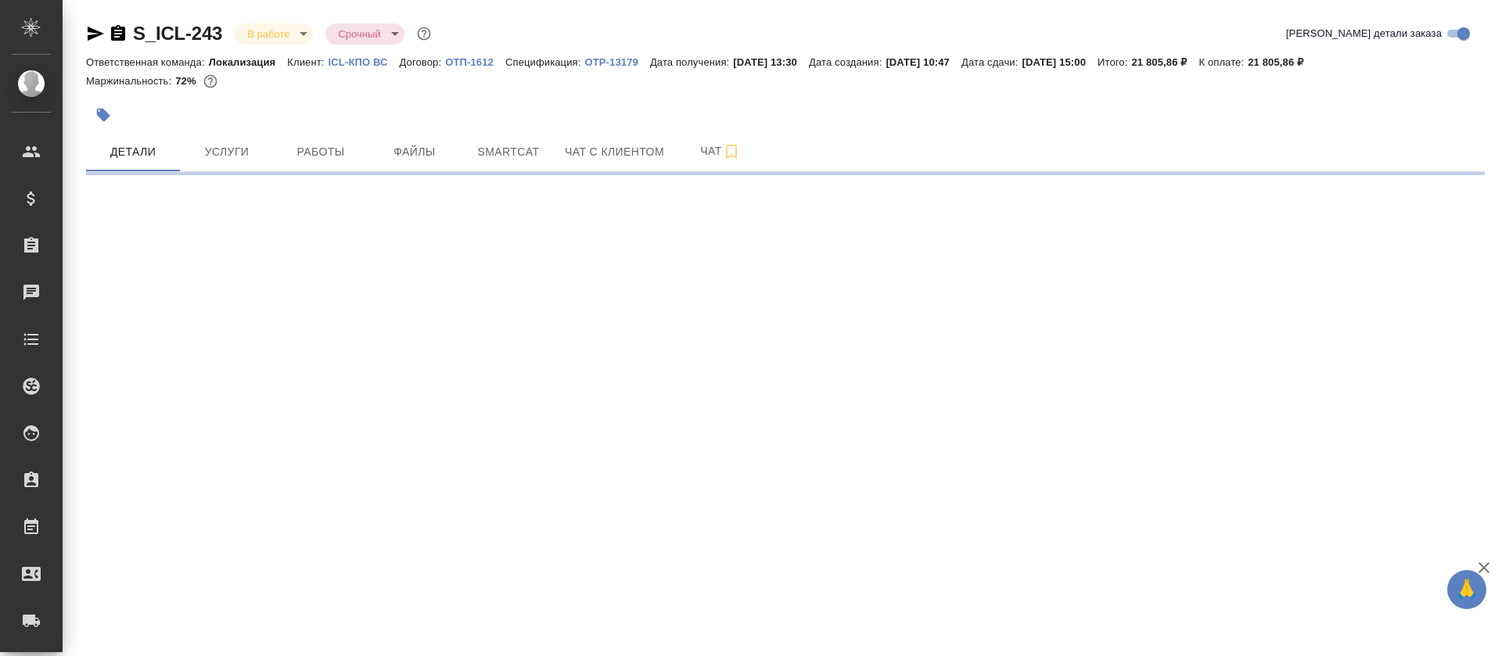
select select "RU"
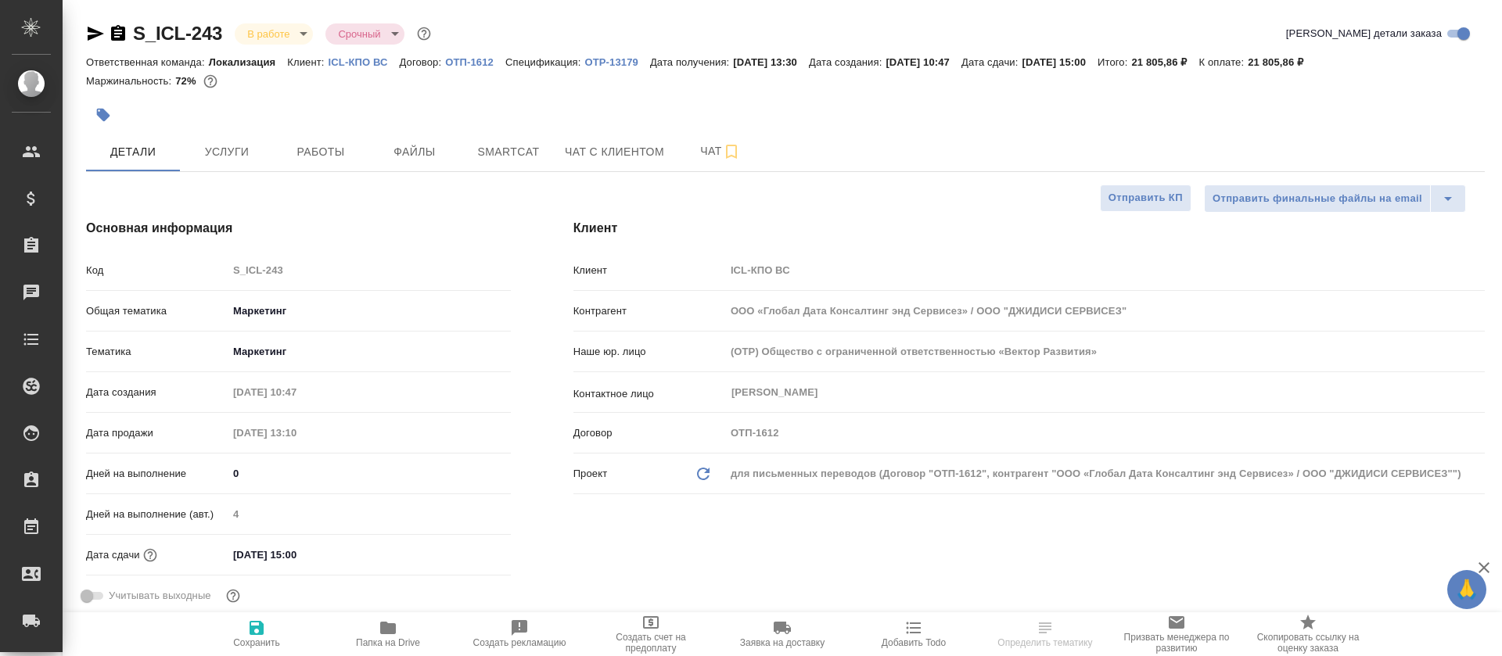
type textarea "x"
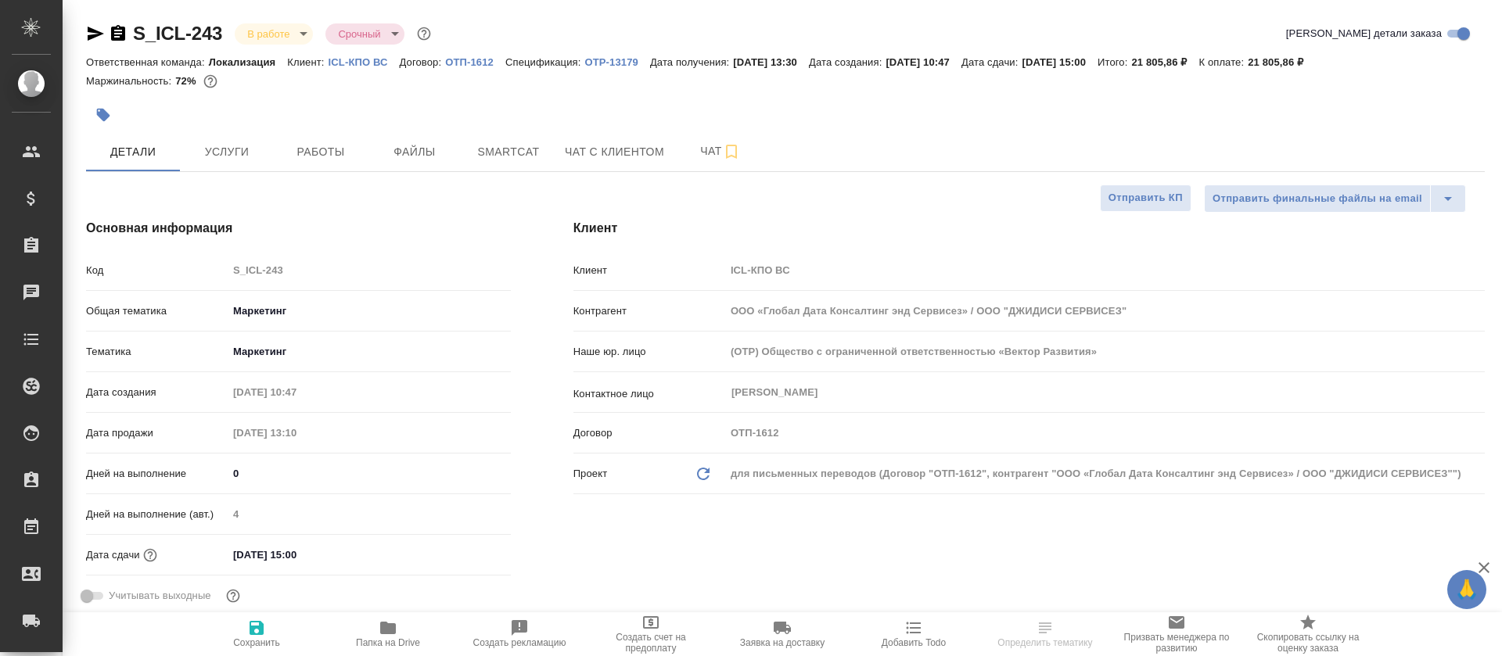
type textarea "x"
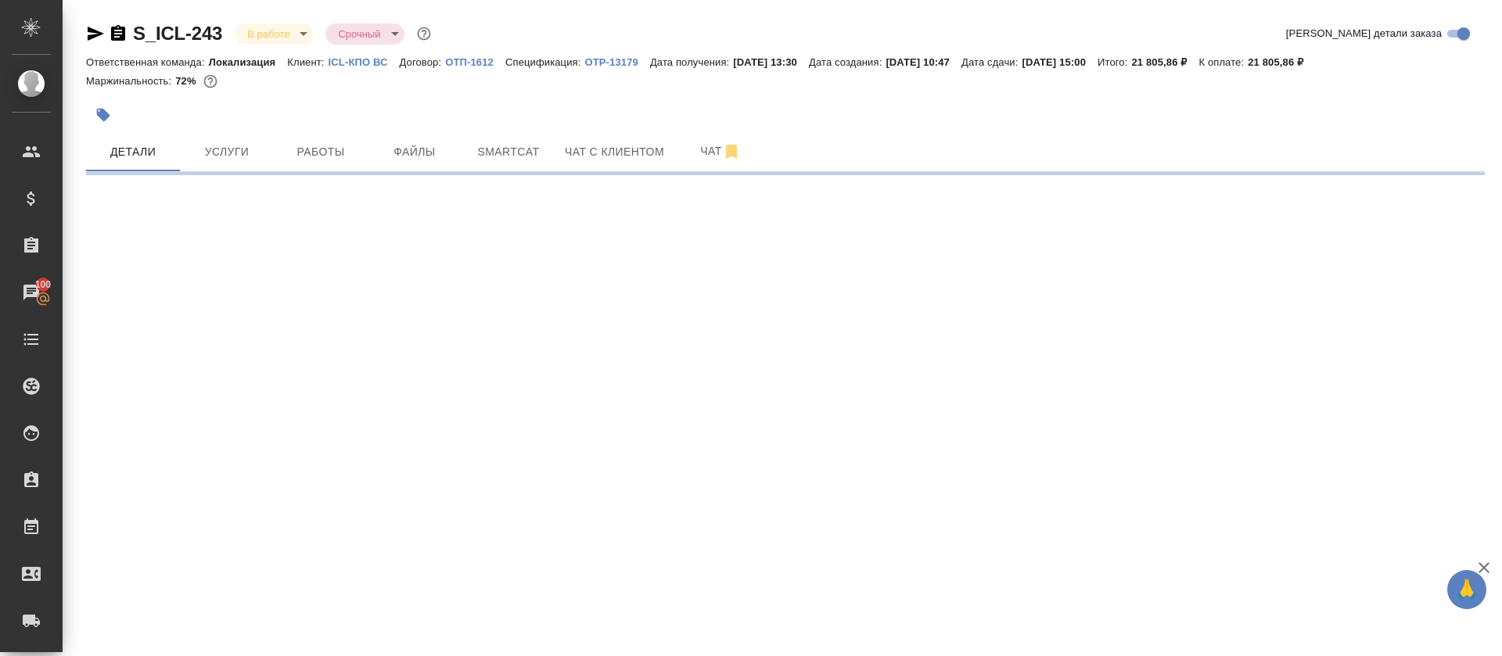
select select "RU"
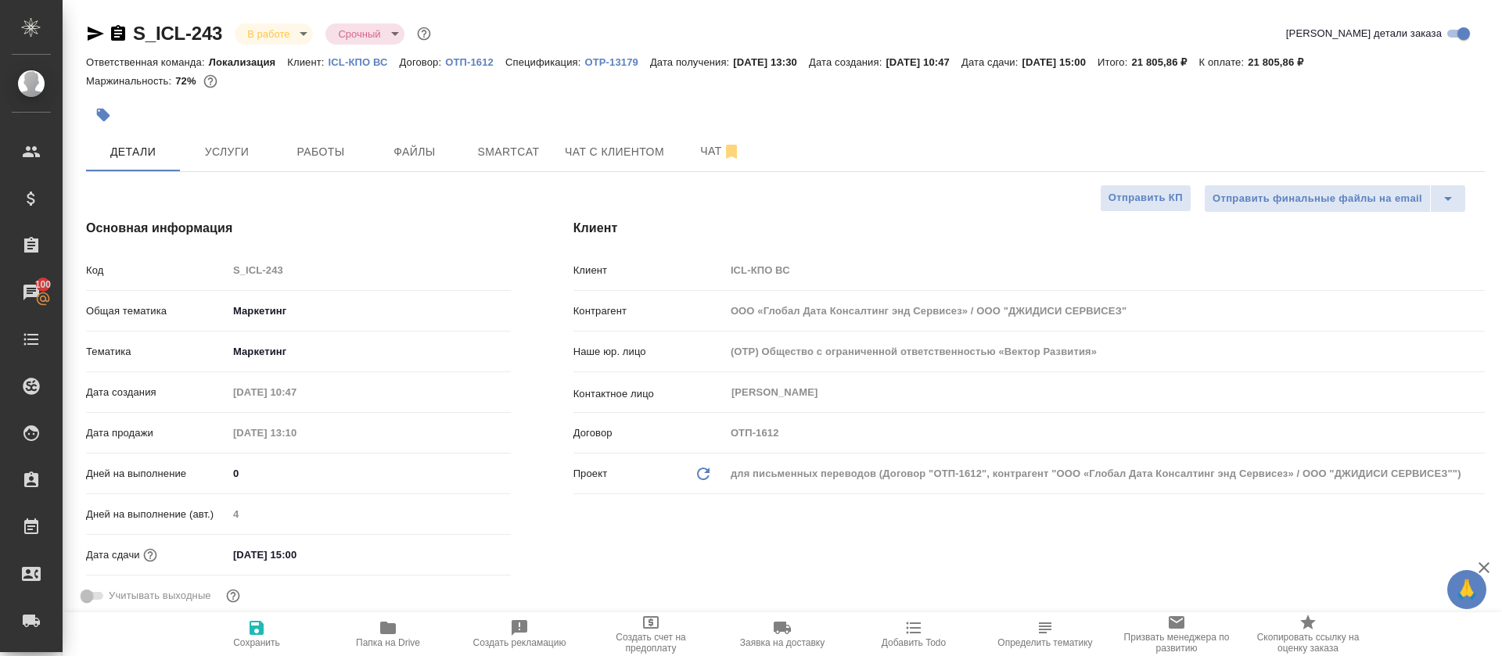
type textarea "x"
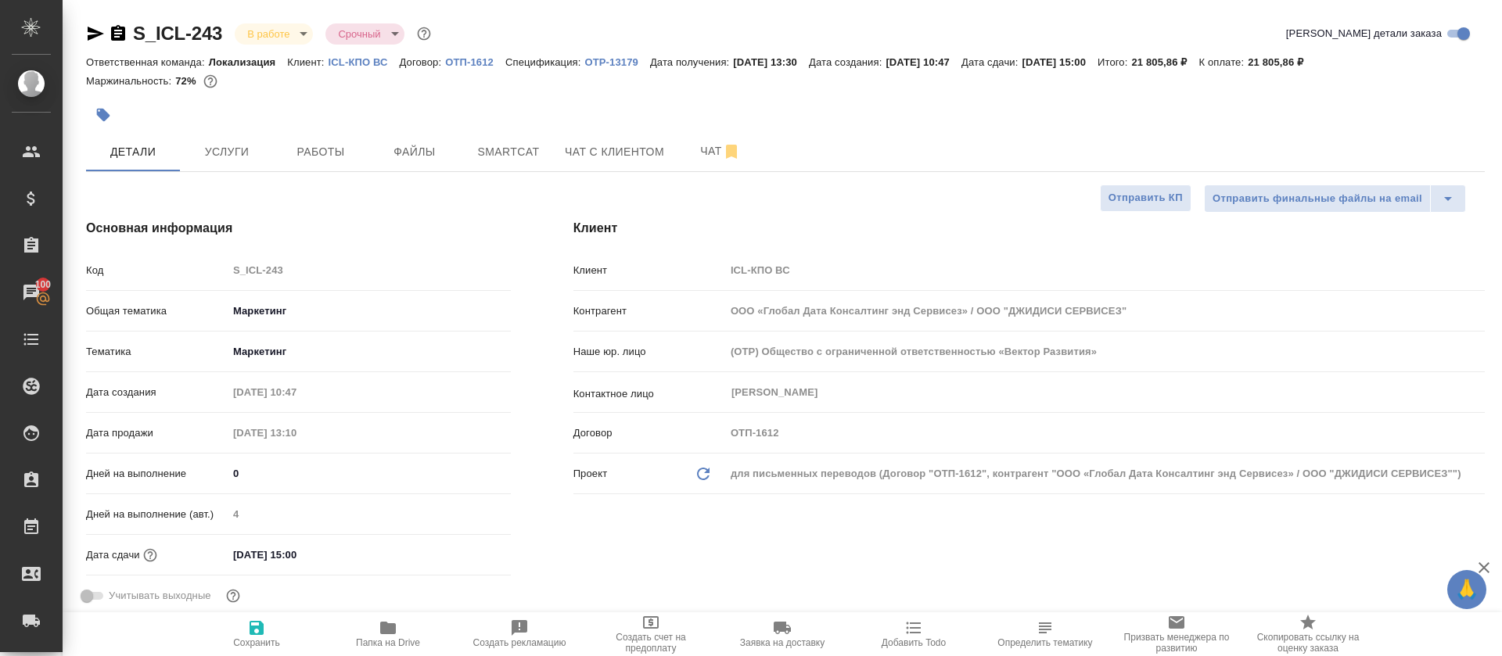
type textarea "x"
click at [340, 156] on span "Работы" at bounding box center [320, 152] width 75 height 20
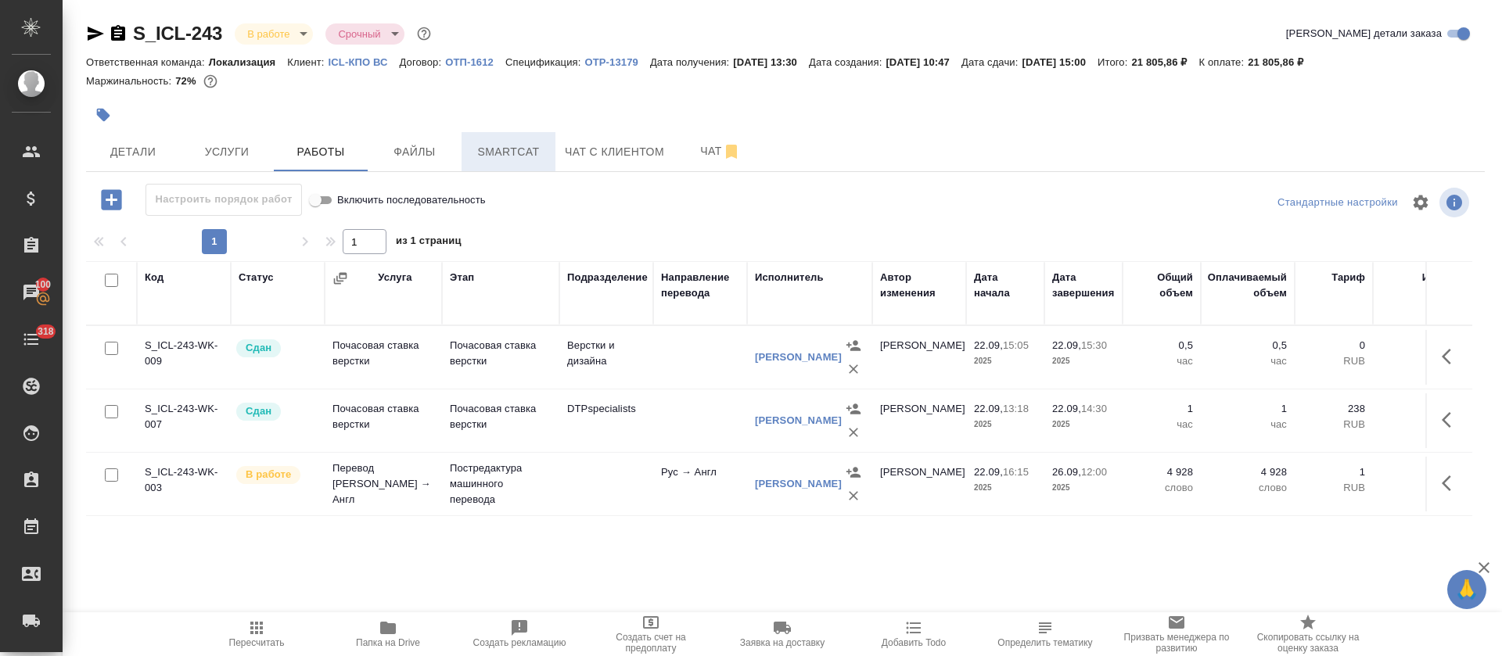
click at [537, 160] on span "Smartcat" at bounding box center [508, 152] width 75 height 20
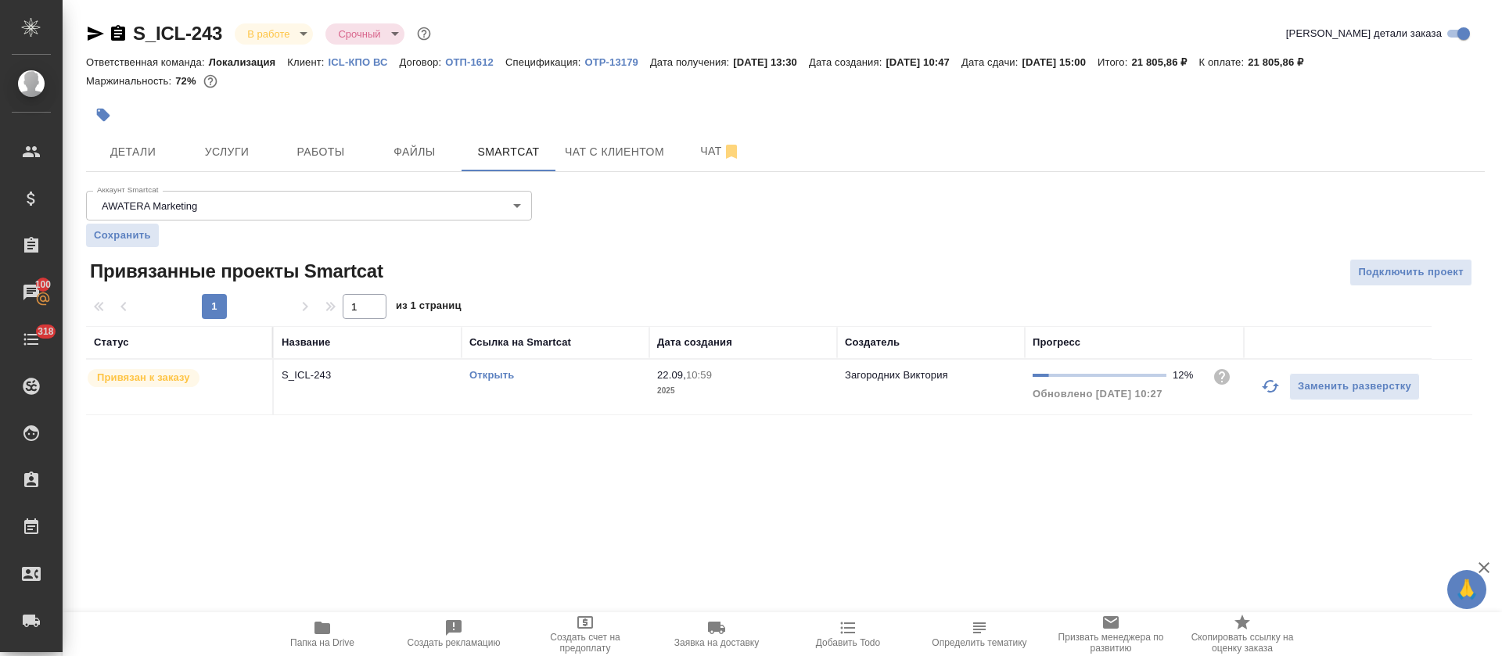
click at [1268, 389] on icon "button" at bounding box center [1270, 386] width 19 height 19
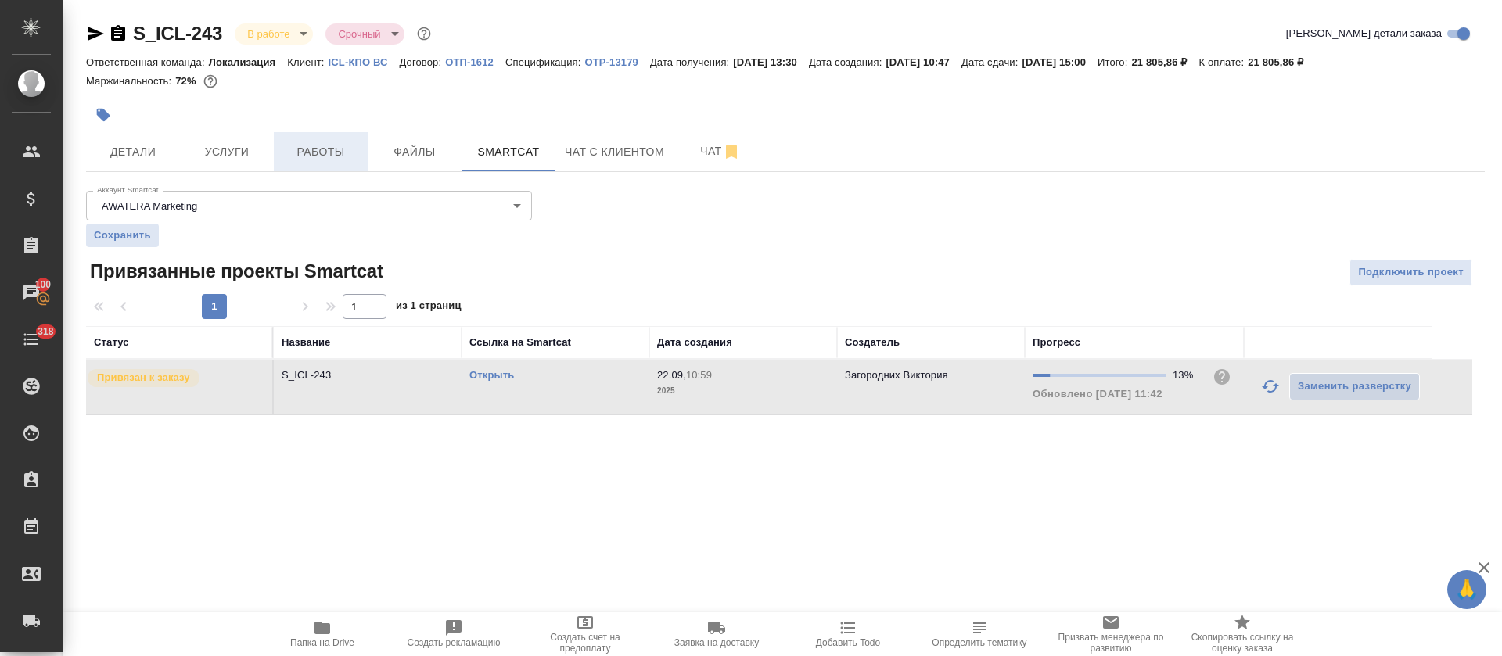
click at [307, 160] on span "Работы" at bounding box center [320, 152] width 75 height 20
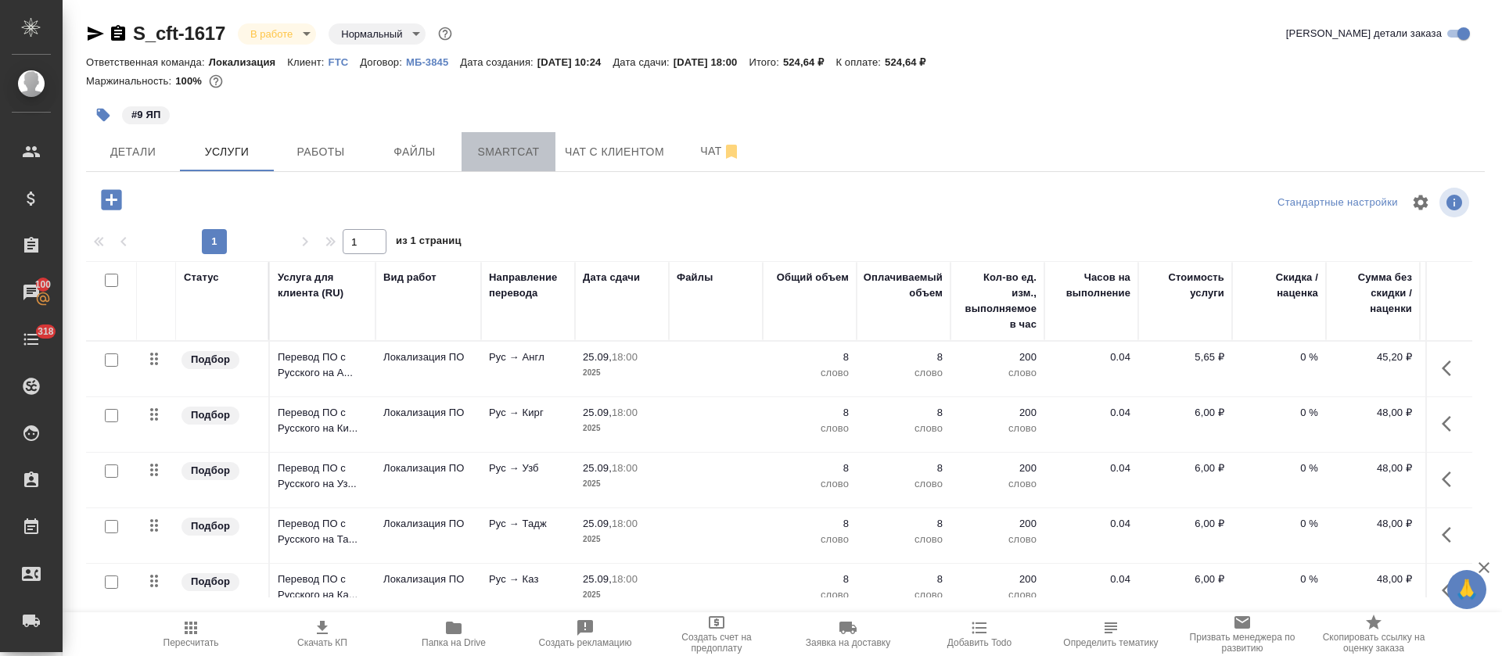
click at [468, 170] on button "Smartcat" at bounding box center [508, 151] width 94 height 39
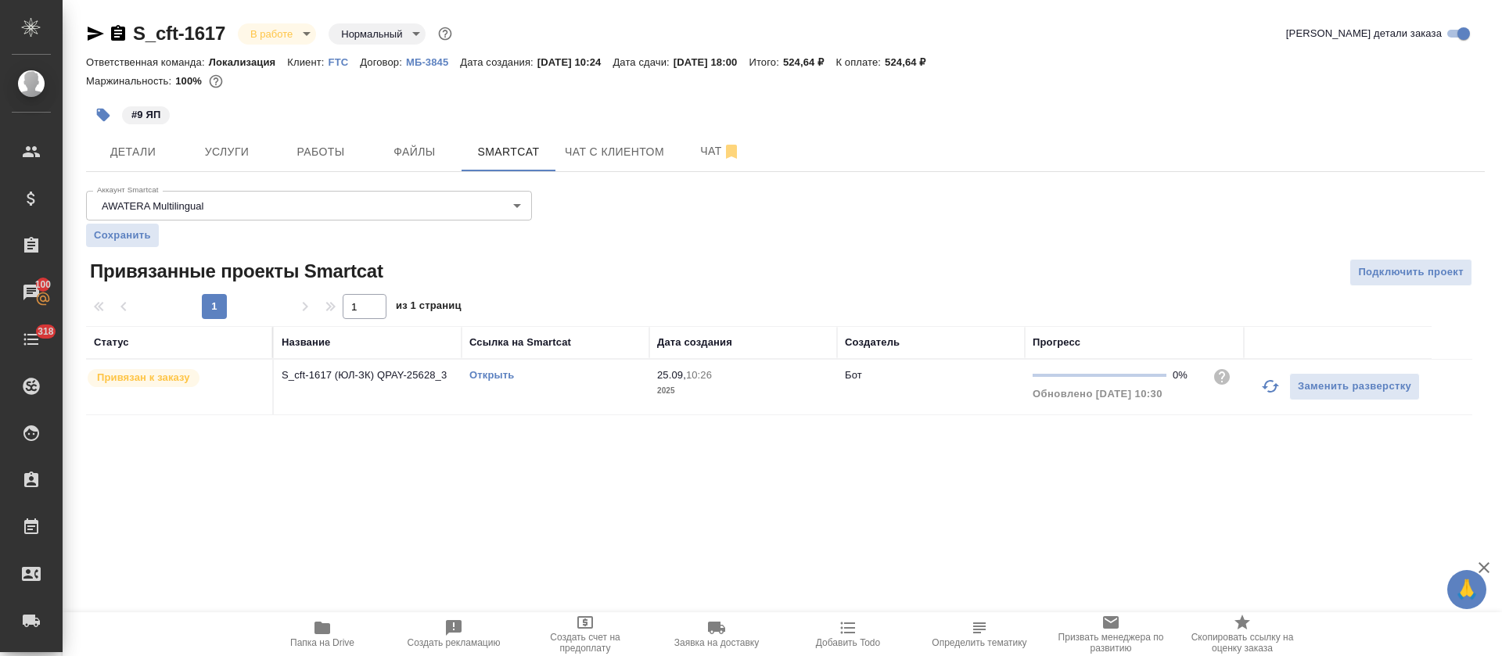
click at [482, 374] on link "Открыть" at bounding box center [491, 375] width 45 height 12
click at [311, 139] on button "Работы" at bounding box center [321, 151] width 94 height 39
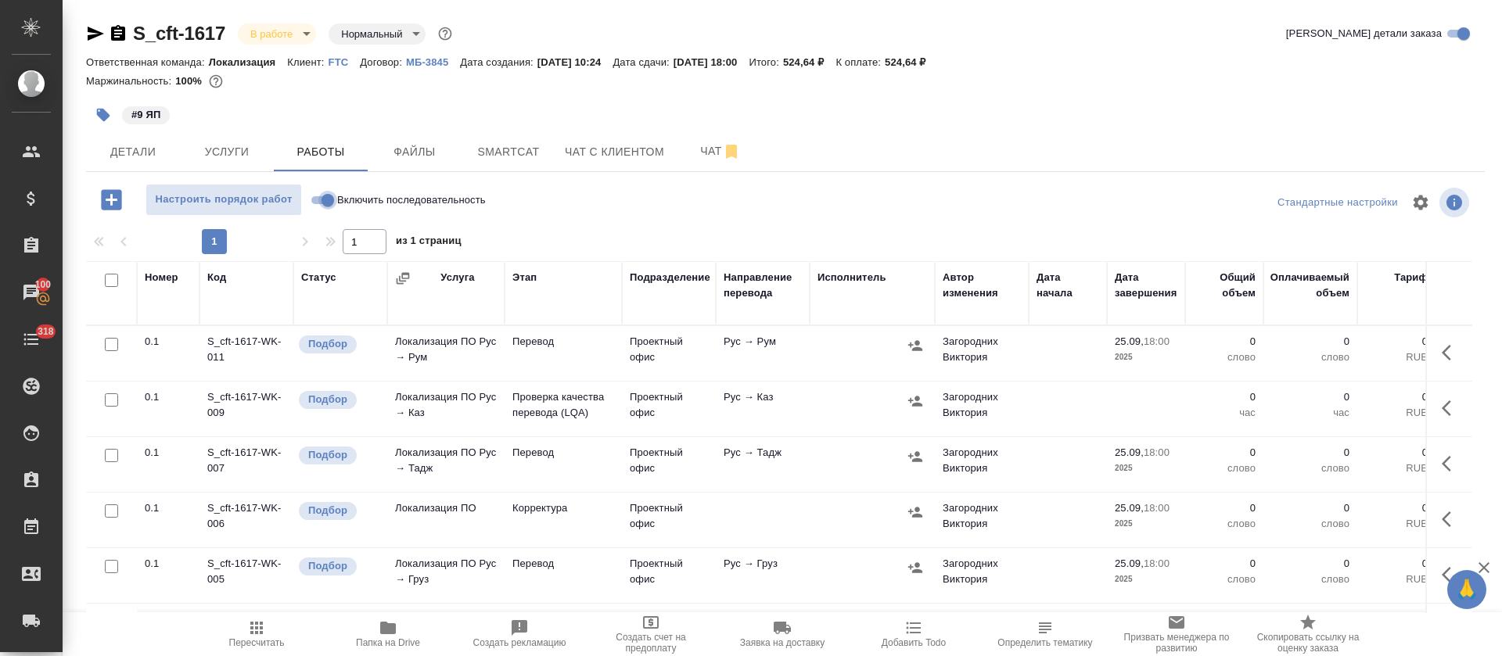
click at [325, 201] on input "Включить последовательность" at bounding box center [328, 200] width 56 height 19
checkbox input "true"
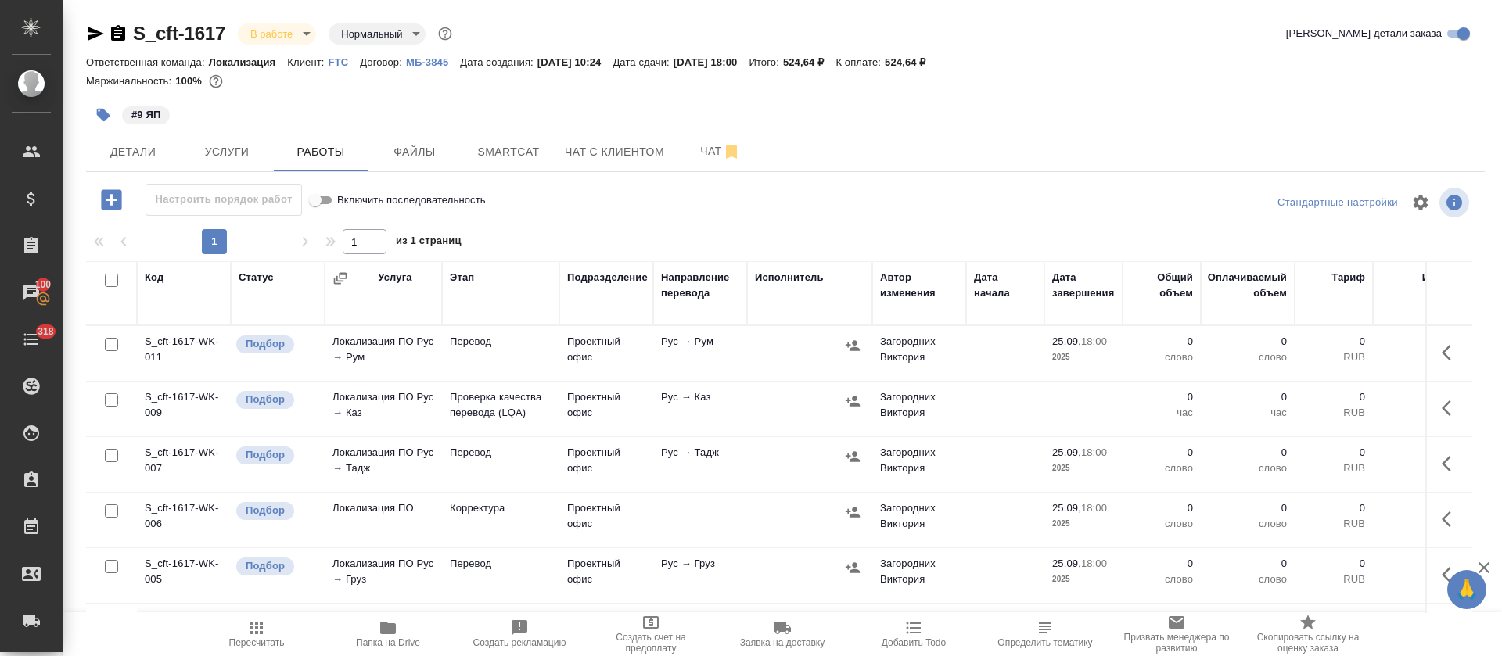
click at [110, 282] on input "checkbox" at bounding box center [111, 280] width 13 height 13
checkbox input "true"
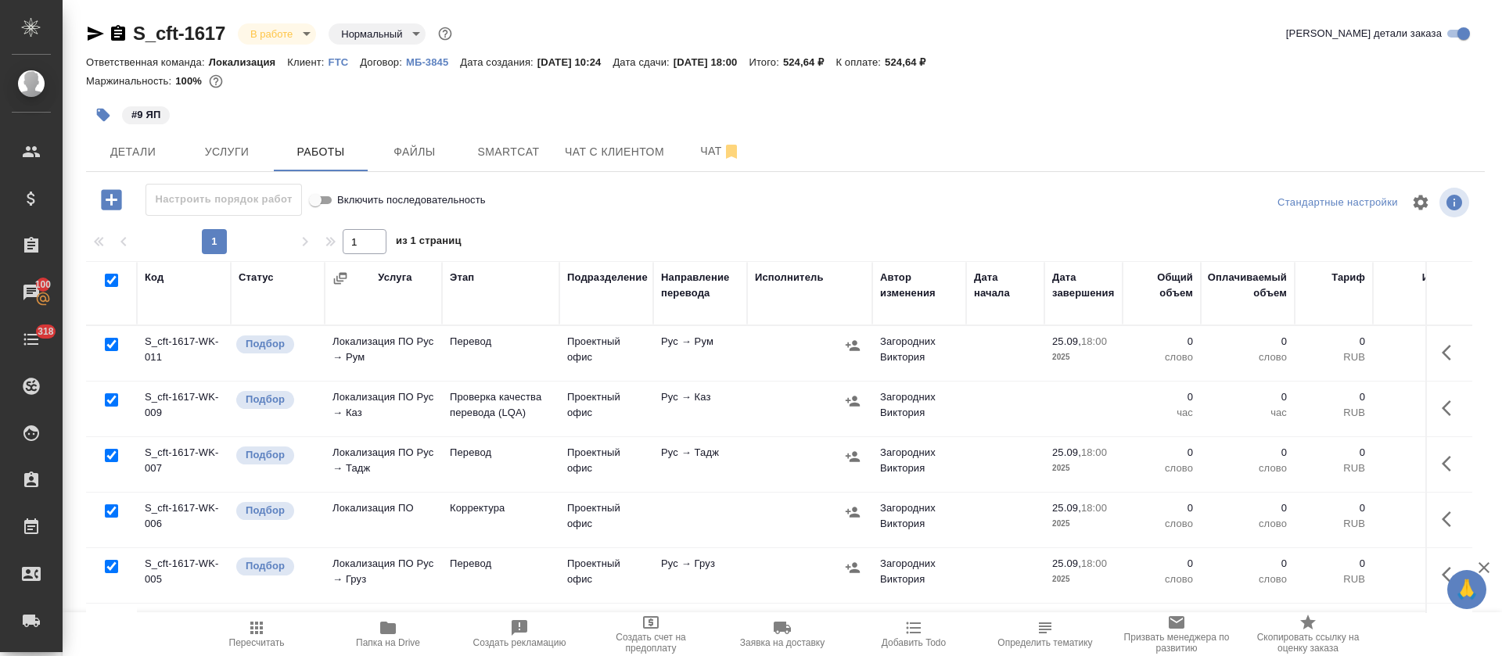
checkbox input "true"
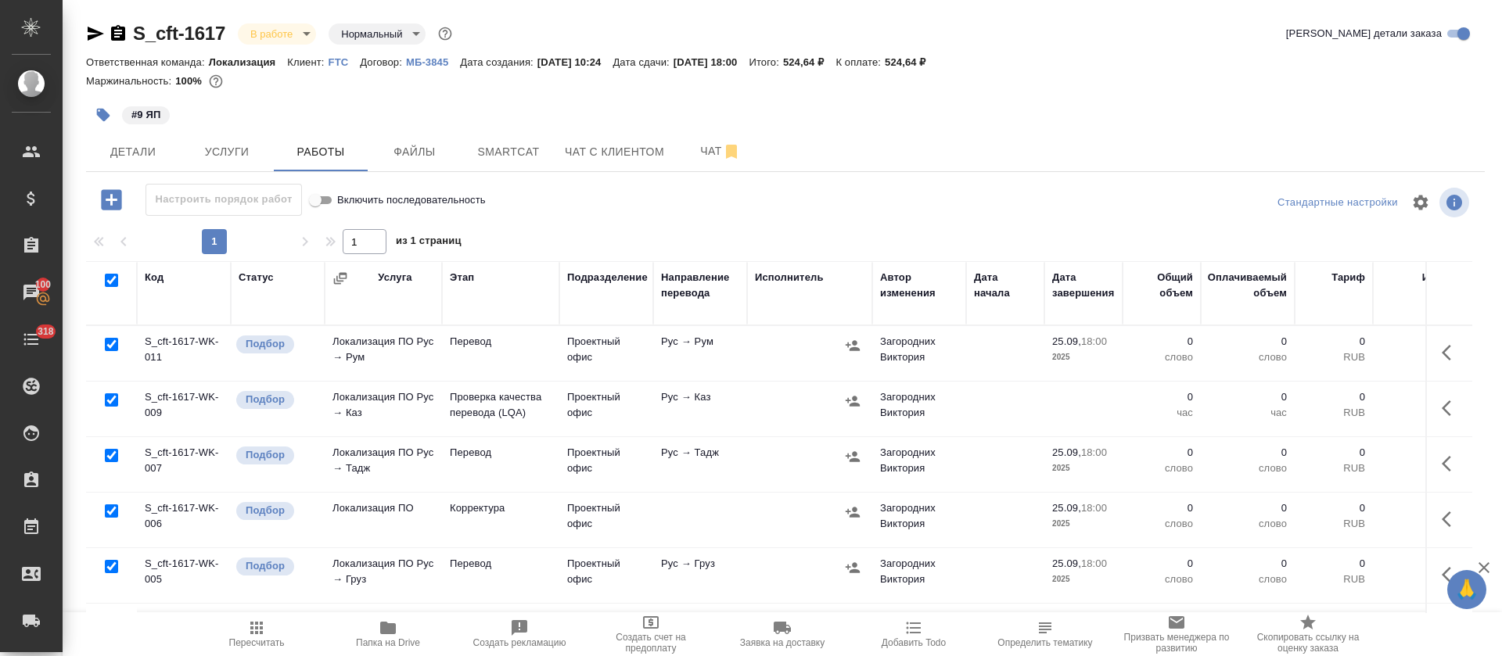
checkbox input "true"
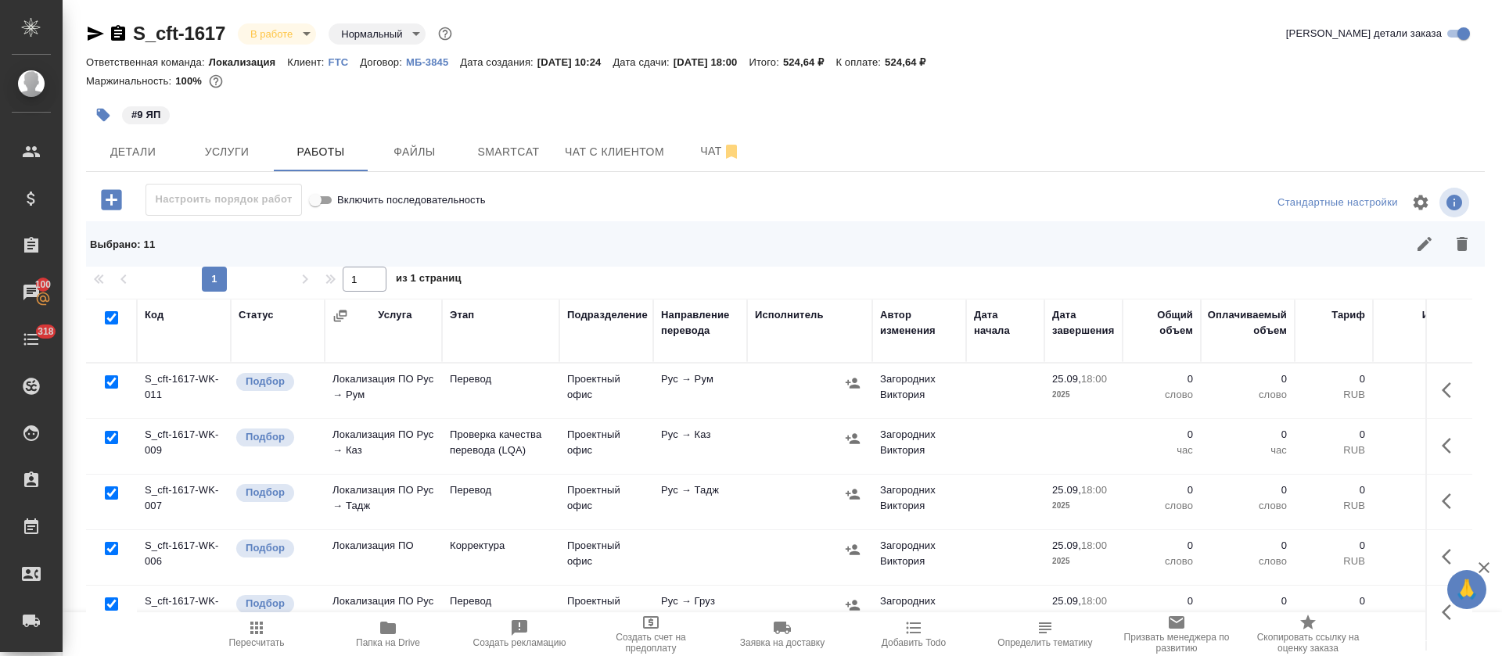
click at [114, 440] on input "checkbox" at bounding box center [111, 437] width 13 height 13
checkbox input "false"
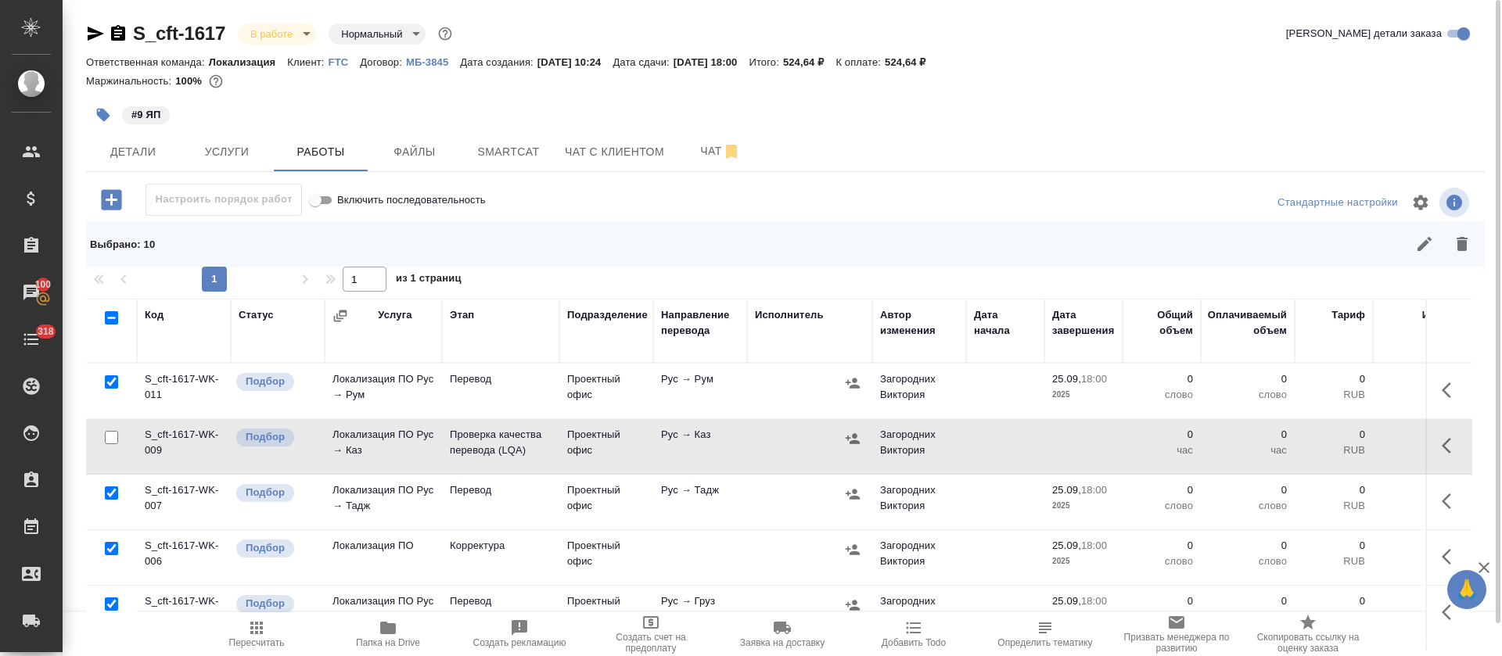
click at [105, 547] on input "checkbox" at bounding box center [111, 548] width 13 height 13
checkbox input "false"
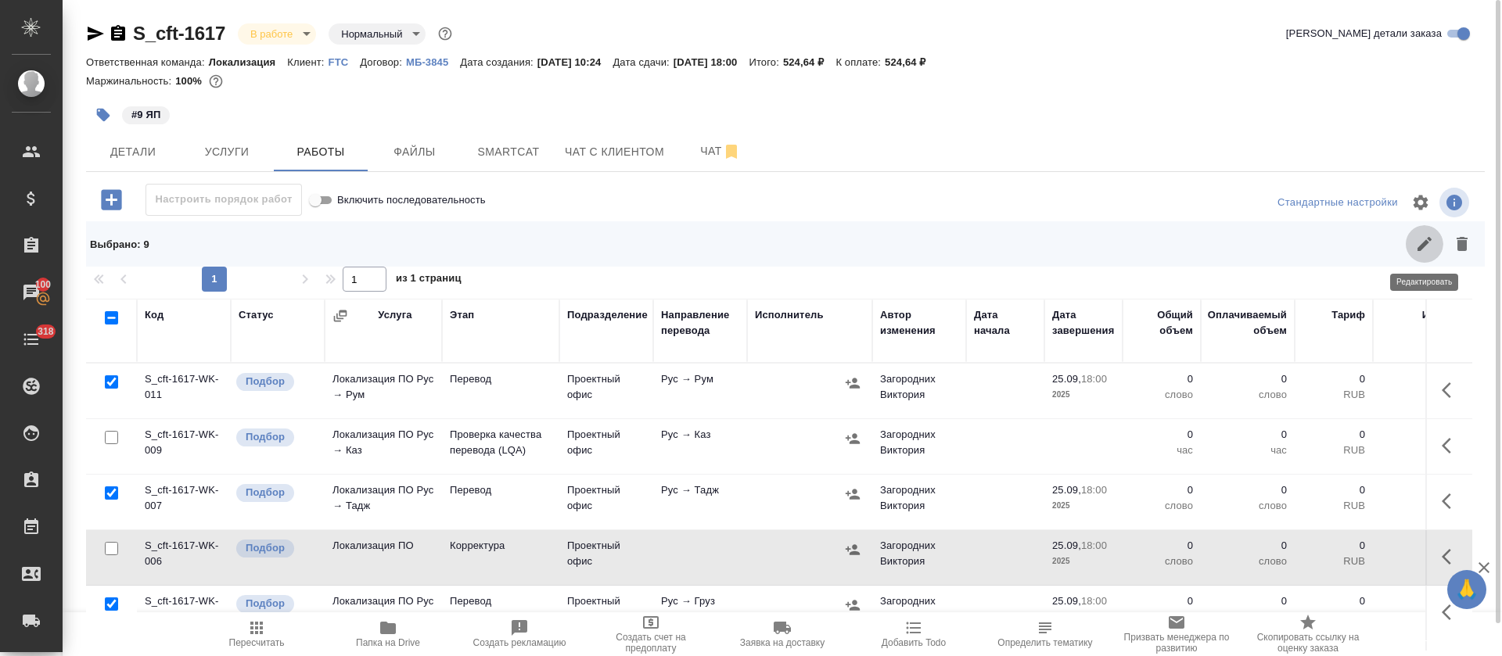
click at [1413, 236] on button "button" at bounding box center [1425, 244] width 38 height 38
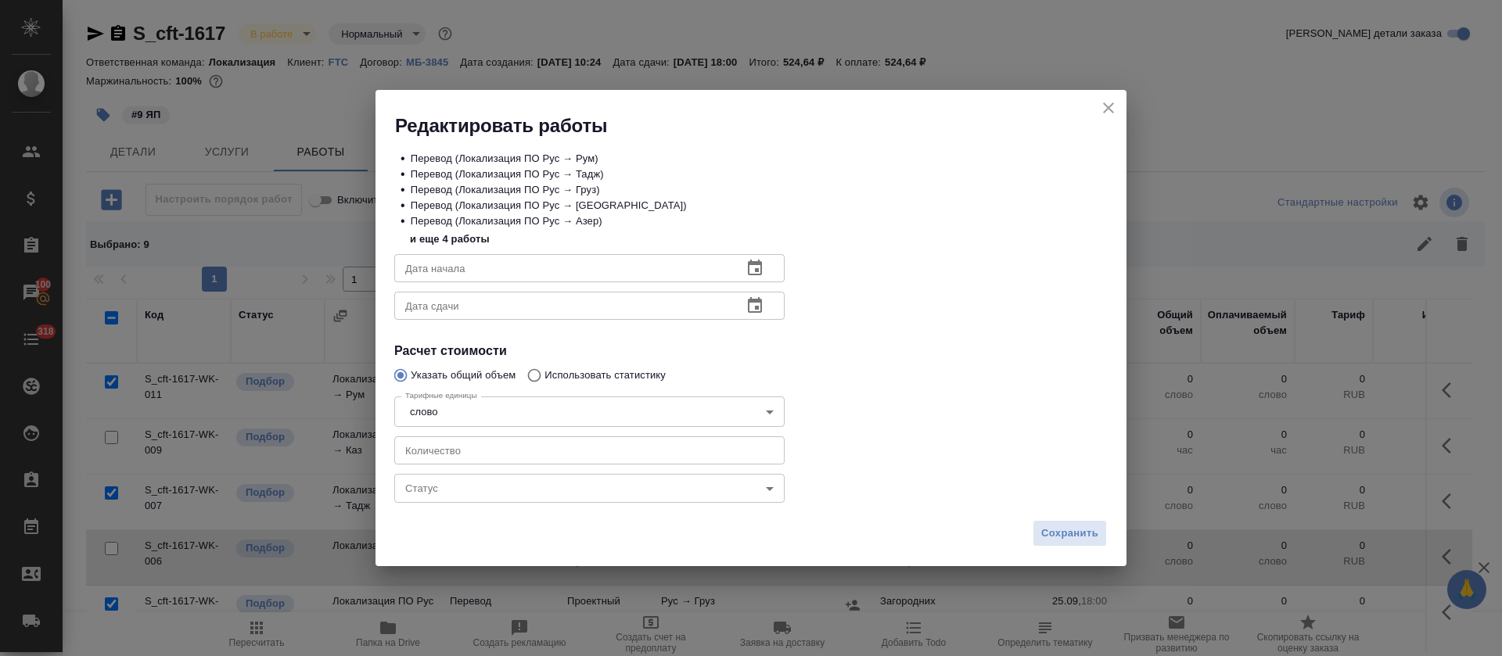
click at [487, 441] on input "number" at bounding box center [589, 450] width 390 height 28
type input "9"
click at [762, 257] on button "button" at bounding box center [755, 269] width 38 height 38
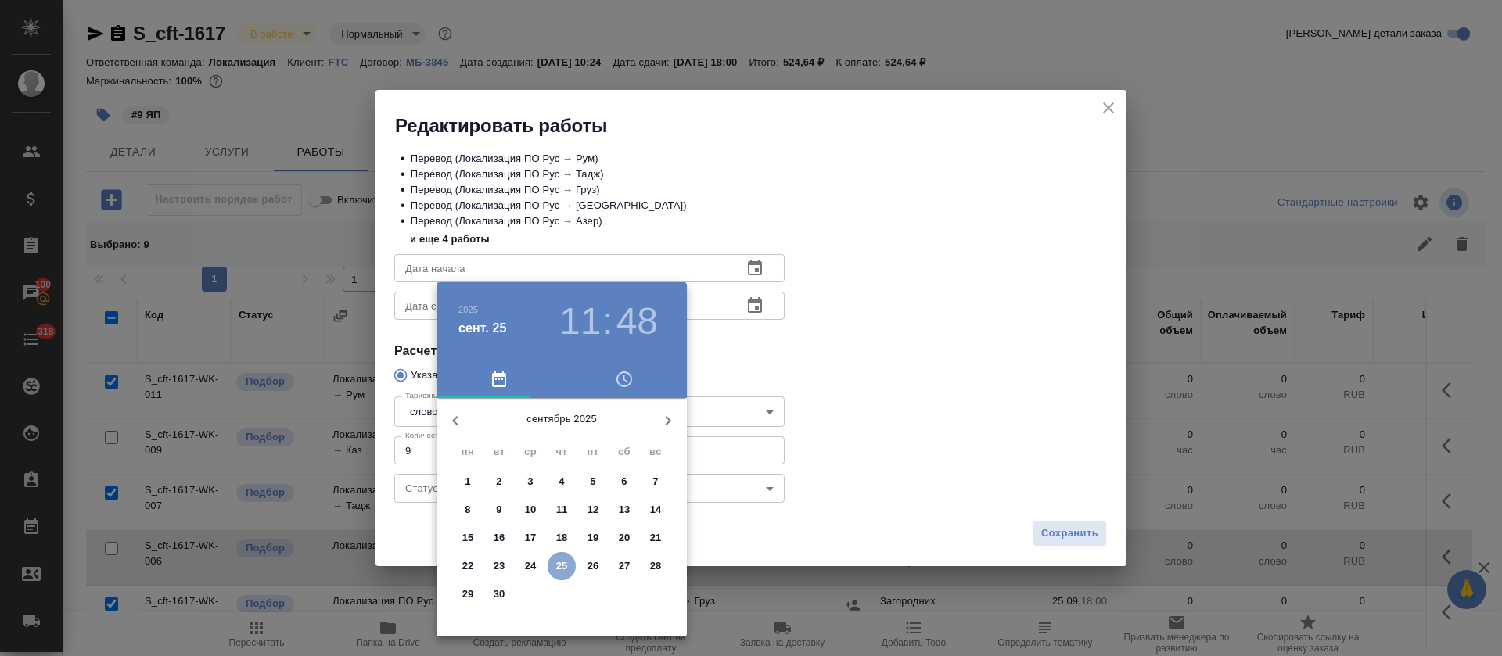
click at [565, 562] on p "25" at bounding box center [562, 566] width 12 height 16
type input "25.09.2025 11:48"
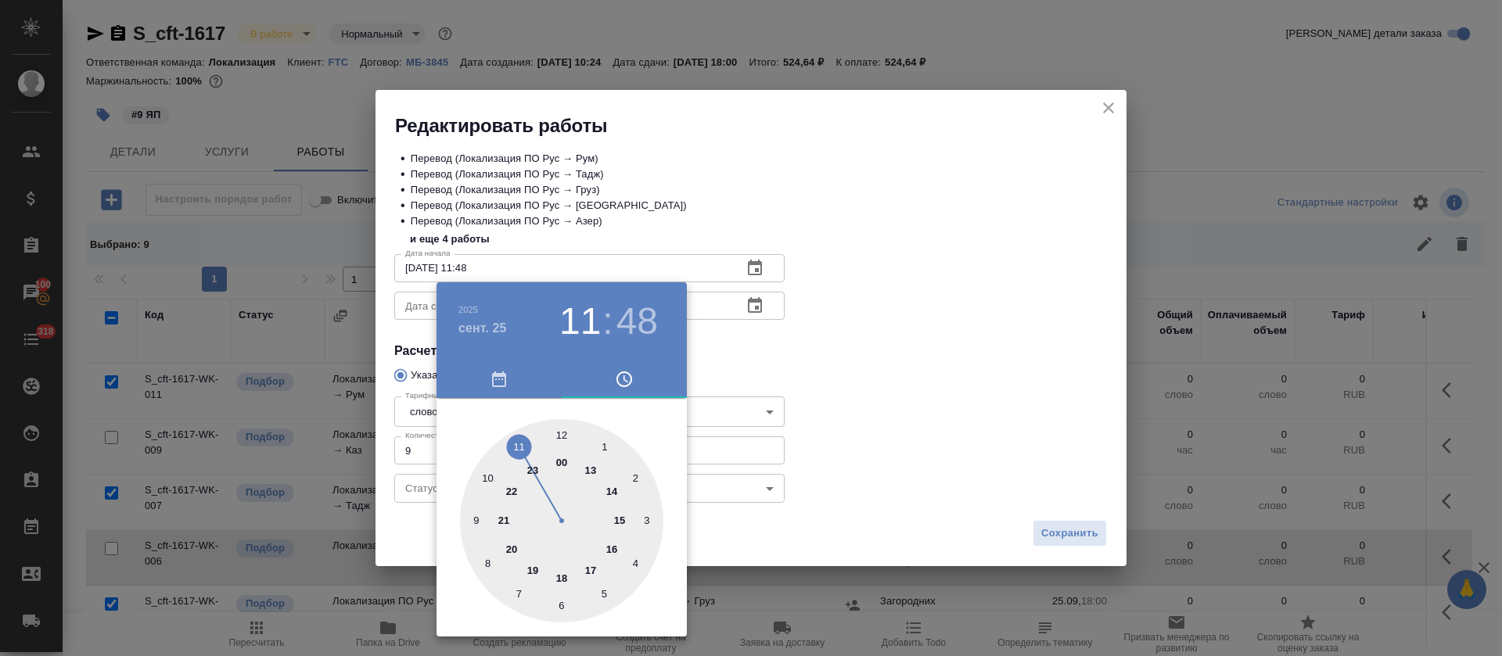
click at [890, 329] on div at bounding box center [751, 328] width 1502 height 656
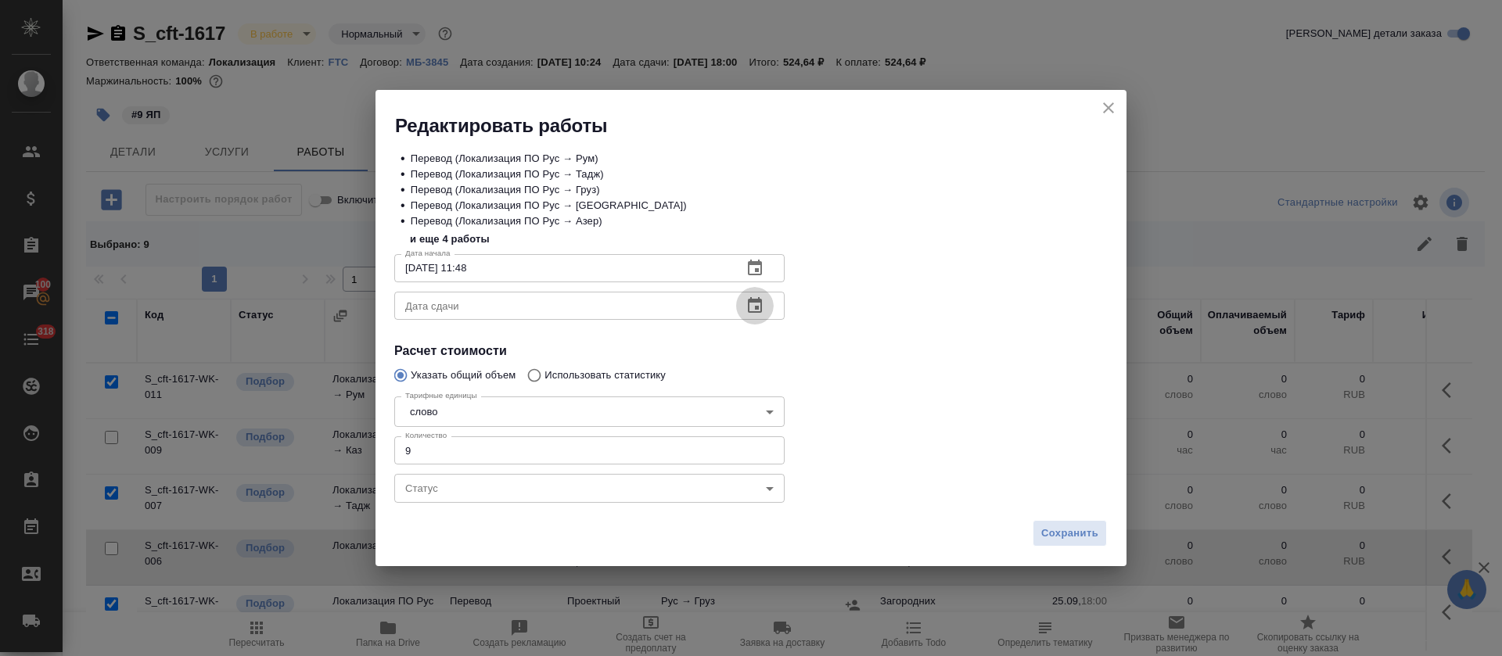
click at [767, 303] on button "button" at bounding box center [755, 306] width 38 height 38
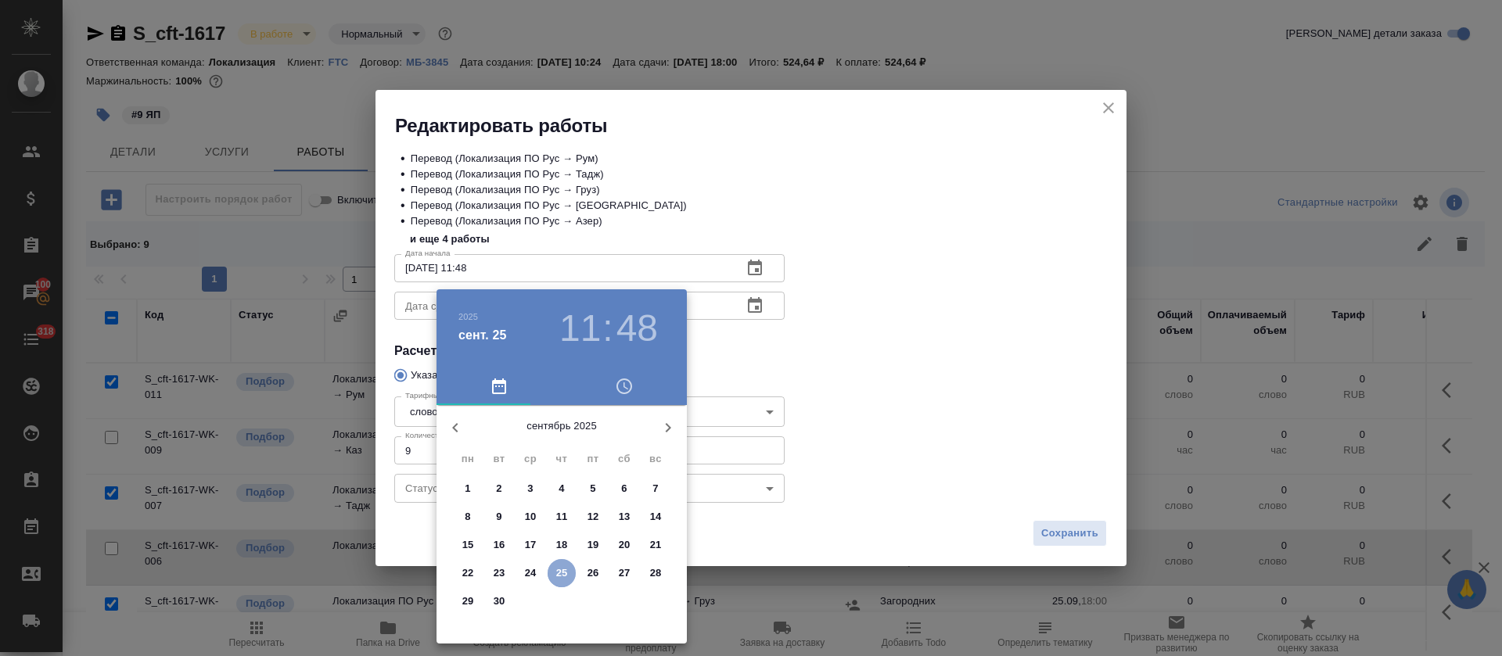
click at [567, 566] on p "25" at bounding box center [562, 574] width 12 height 16
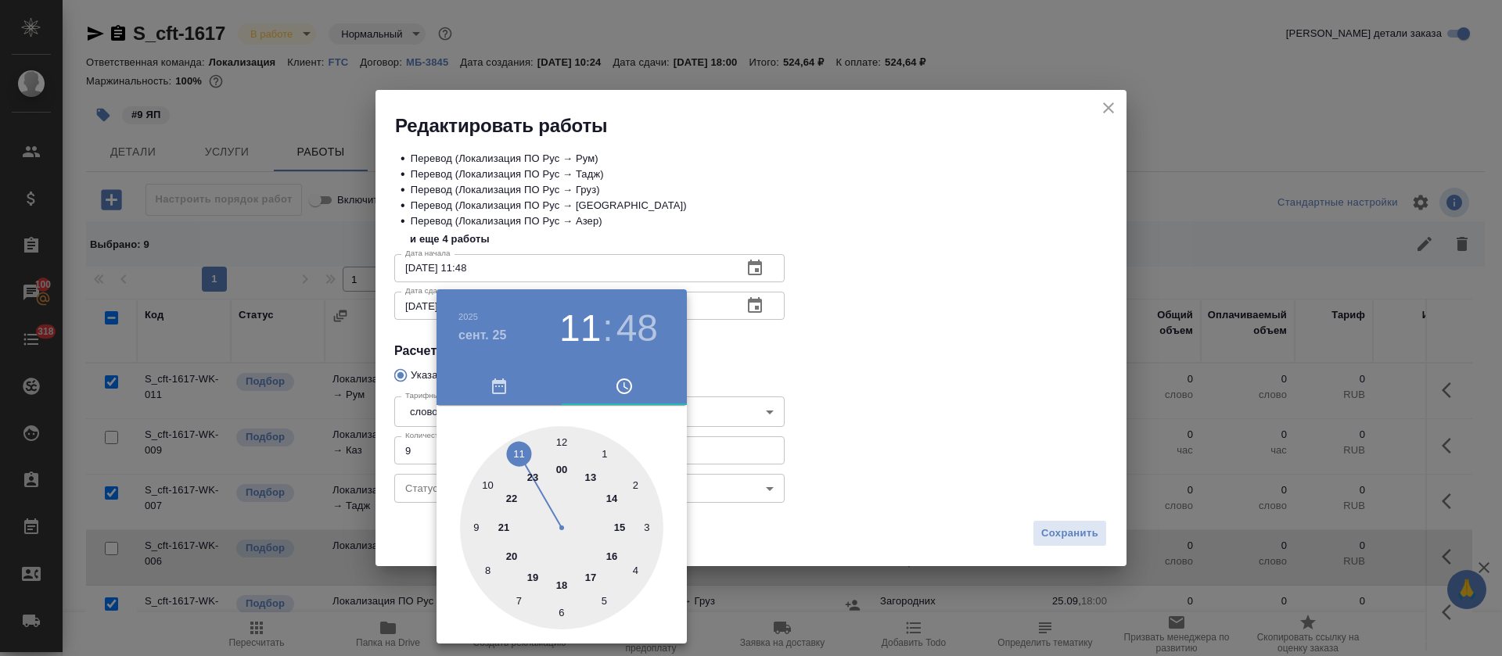
click at [607, 558] on div at bounding box center [561, 527] width 203 height 203
click at [564, 436] on div at bounding box center [561, 527] width 203 height 203
type input "25.09.2025 16:00"
click at [811, 399] on div at bounding box center [751, 328] width 1502 height 656
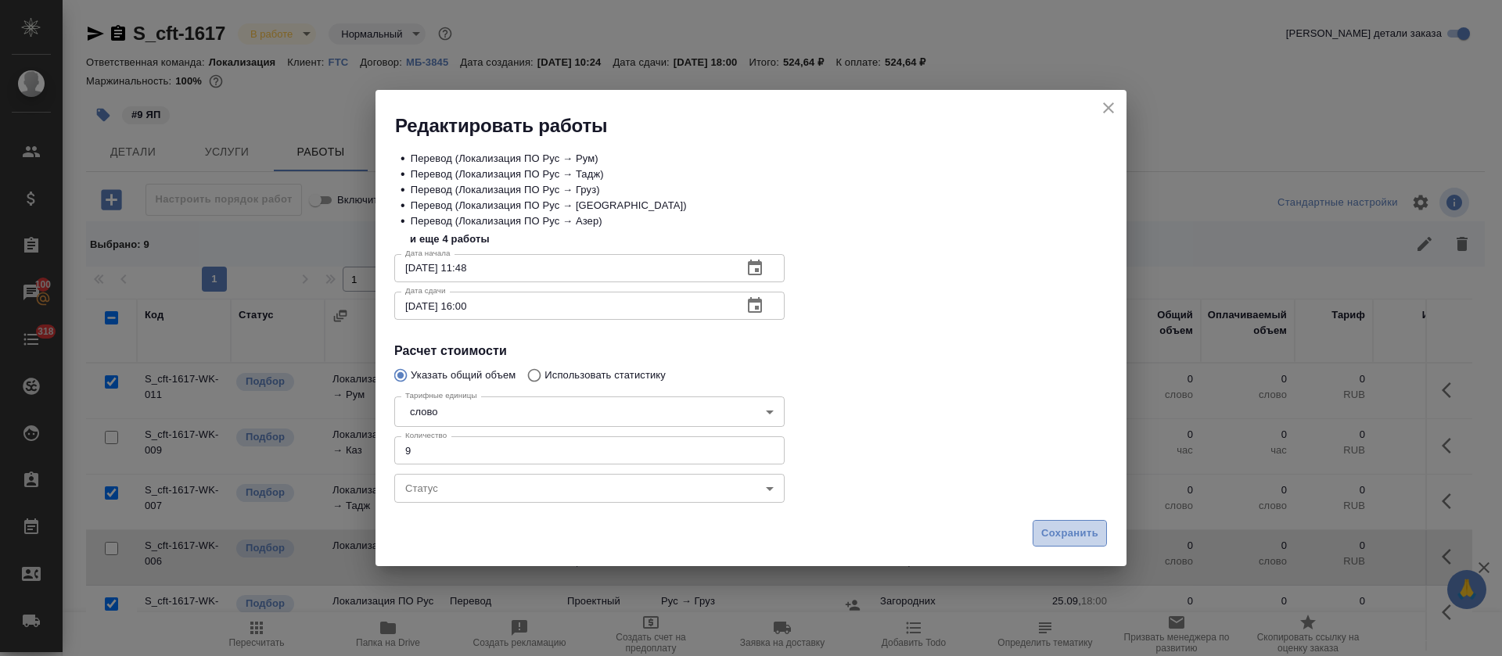
click at [1053, 530] on span "Сохранить" at bounding box center [1069, 534] width 57 height 18
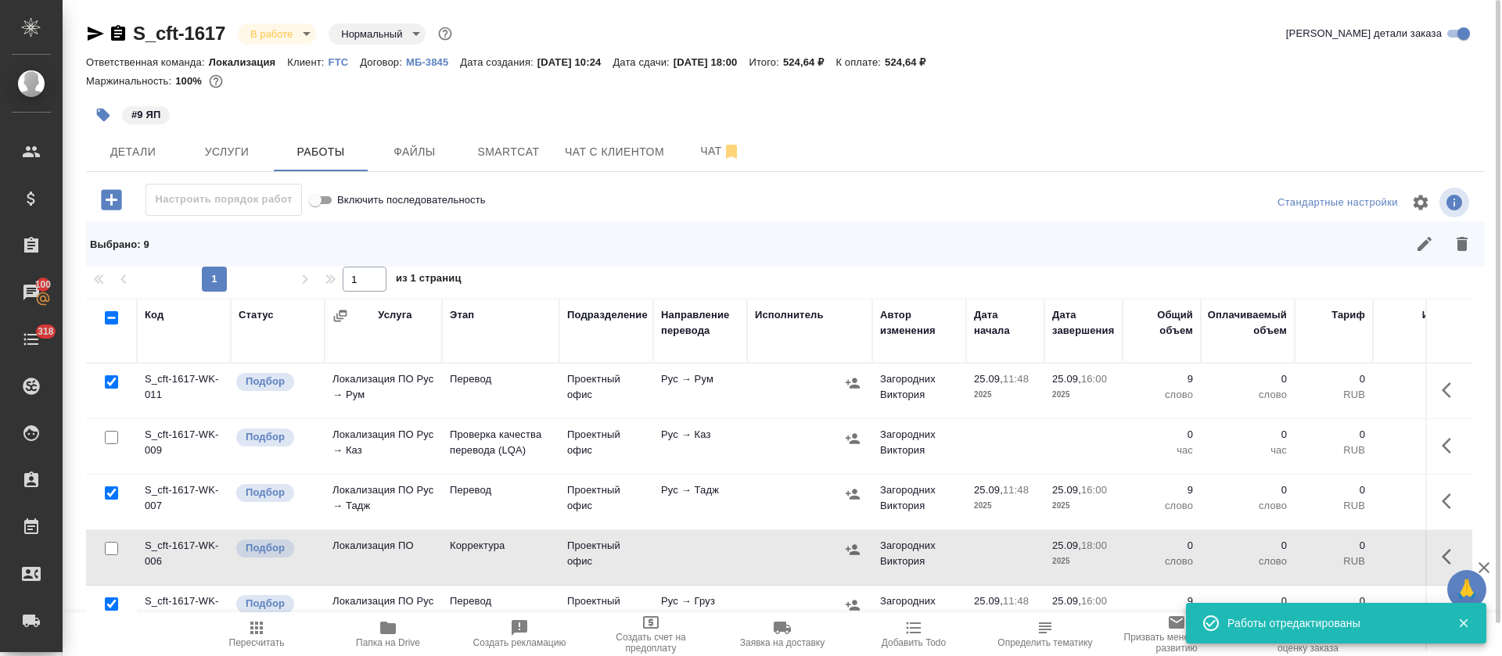
click at [268, 639] on span "Пересчитать" at bounding box center [257, 642] width 56 height 11
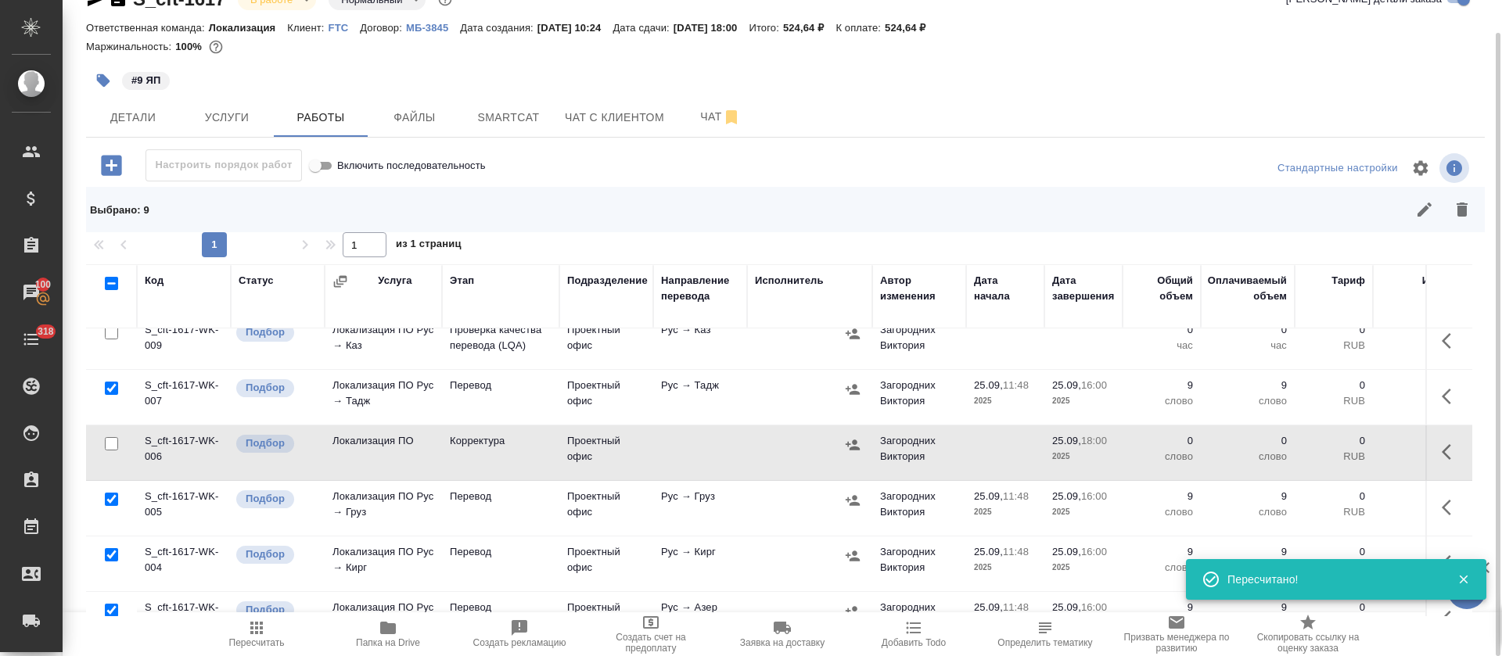
scroll to position [117, 0]
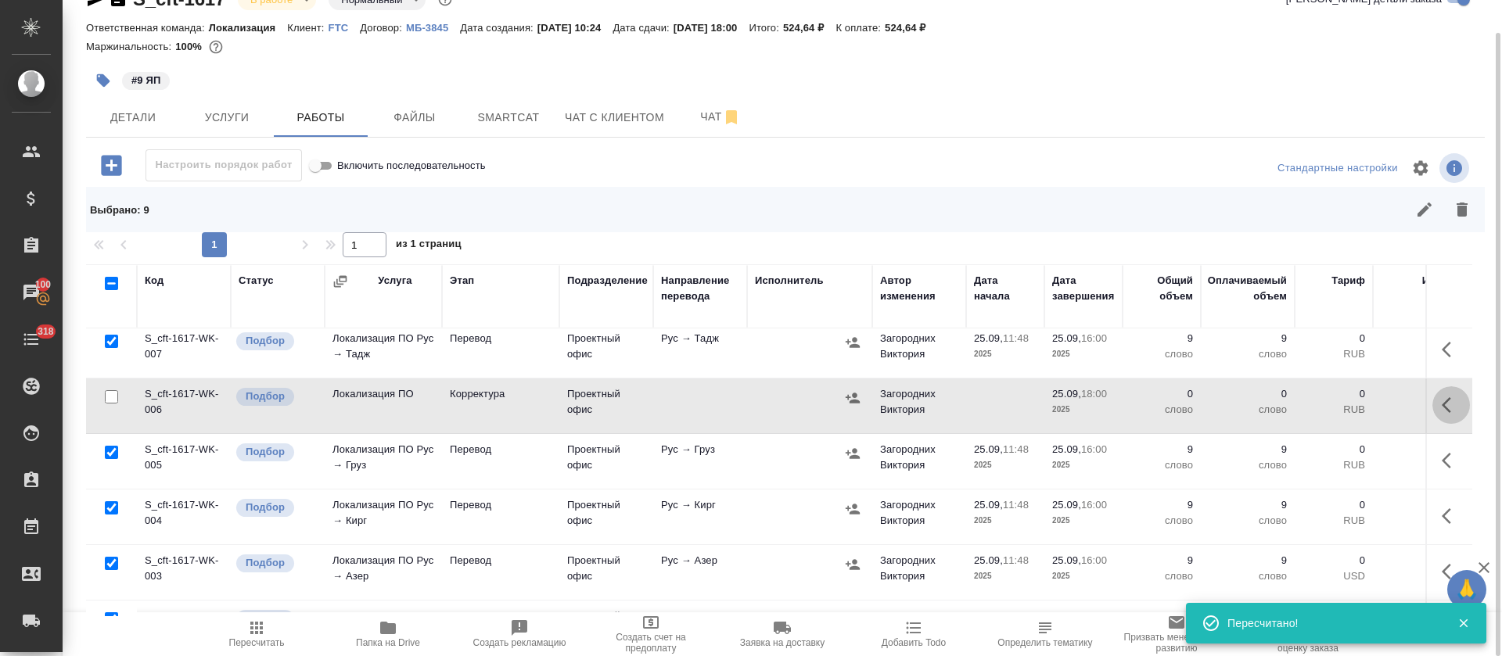
click at [1442, 400] on icon "button" at bounding box center [1451, 405] width 19 height 19
click at [1383, 411] on icon "button" at bounding box center [1392, 404] width 19 height 19
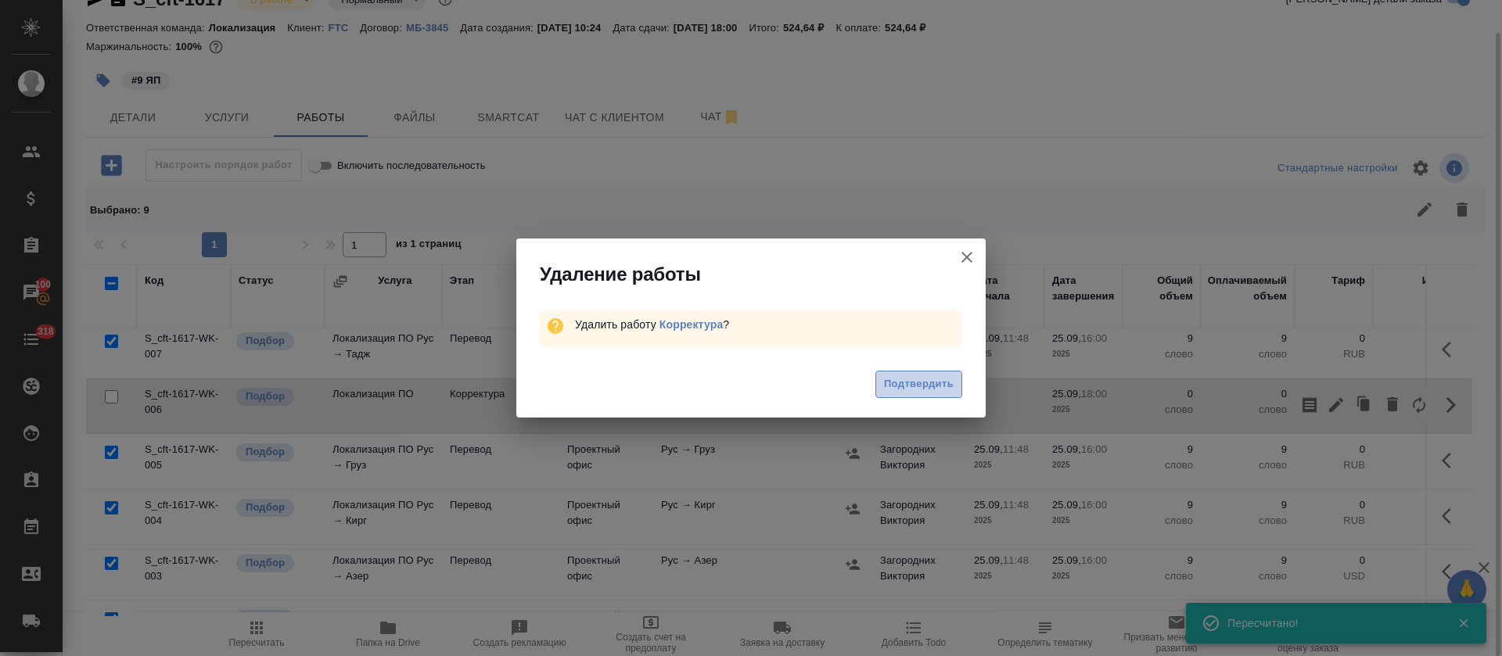
click at [921, 394] on button "Подтвердить" at bounding box center [918, 384] width 87 height 27
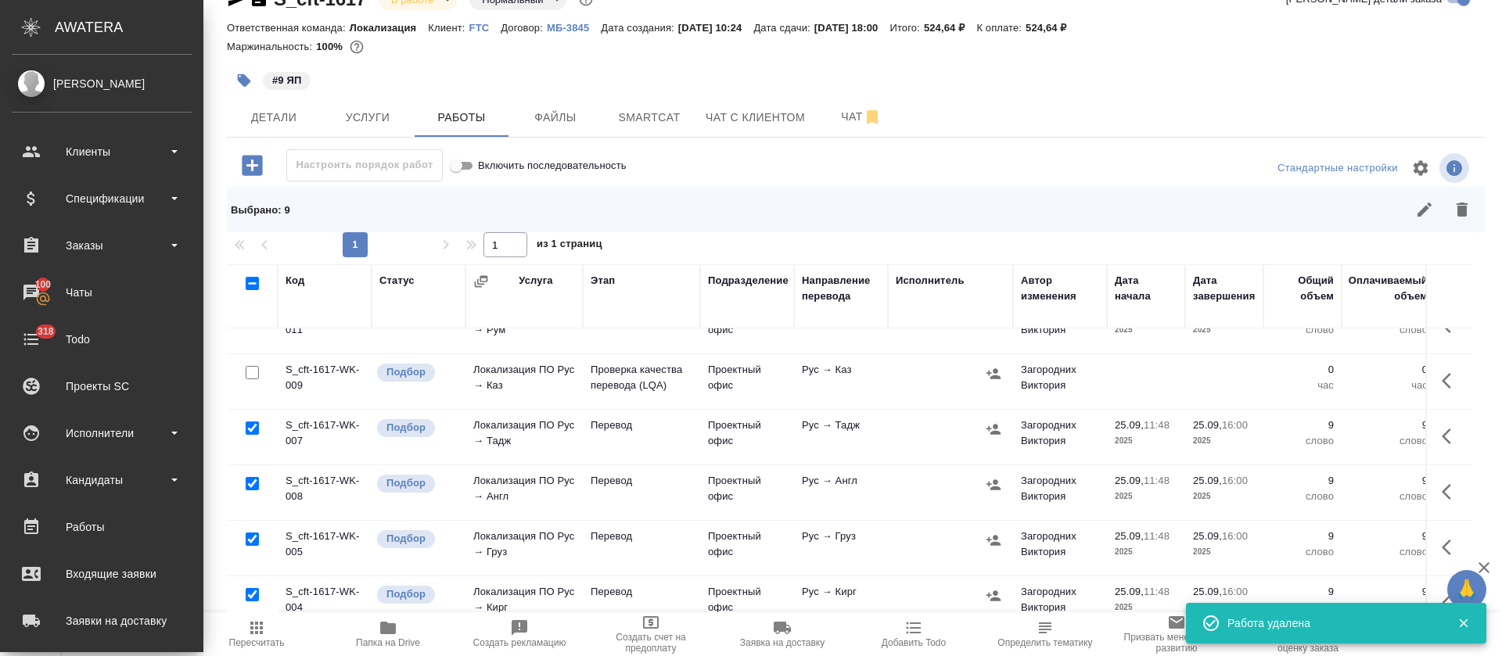
scroll to position [0, 0]
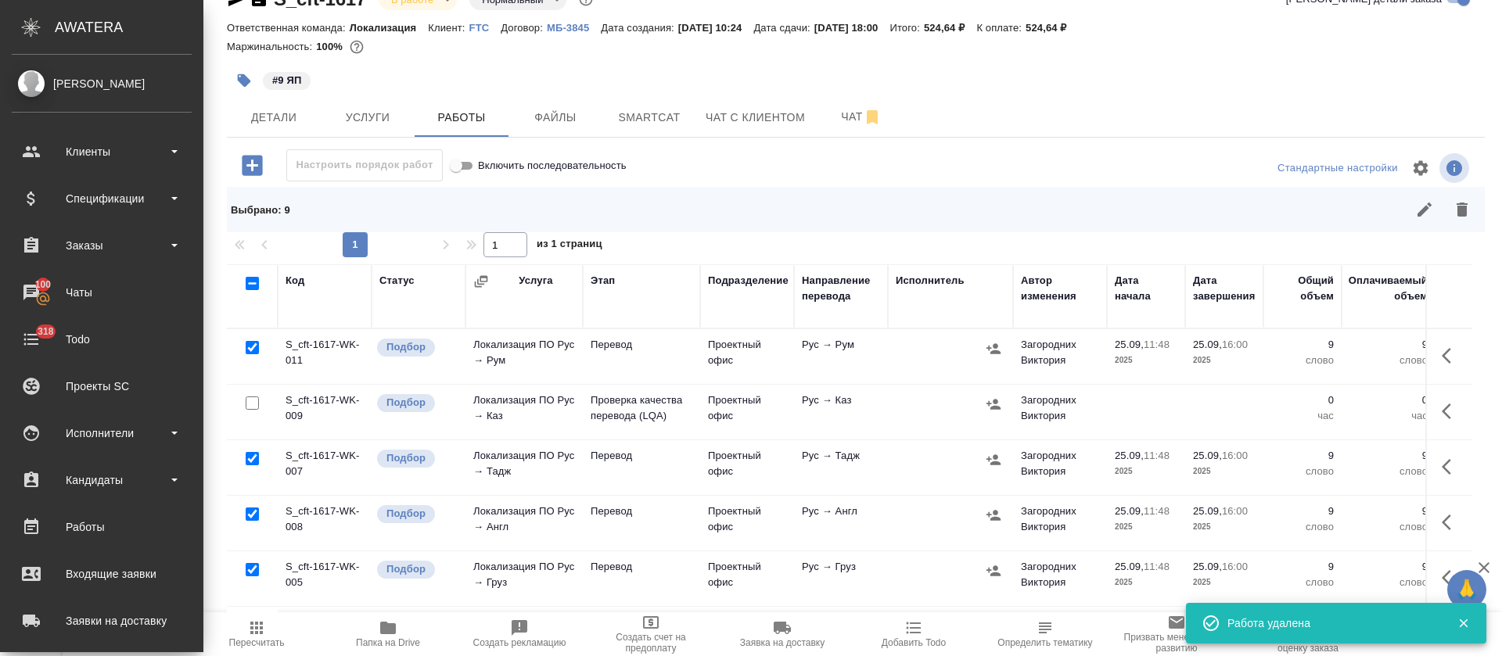
click at [1432, 414] on button "button" at bounding box center [1451, 412] width 38 height 38
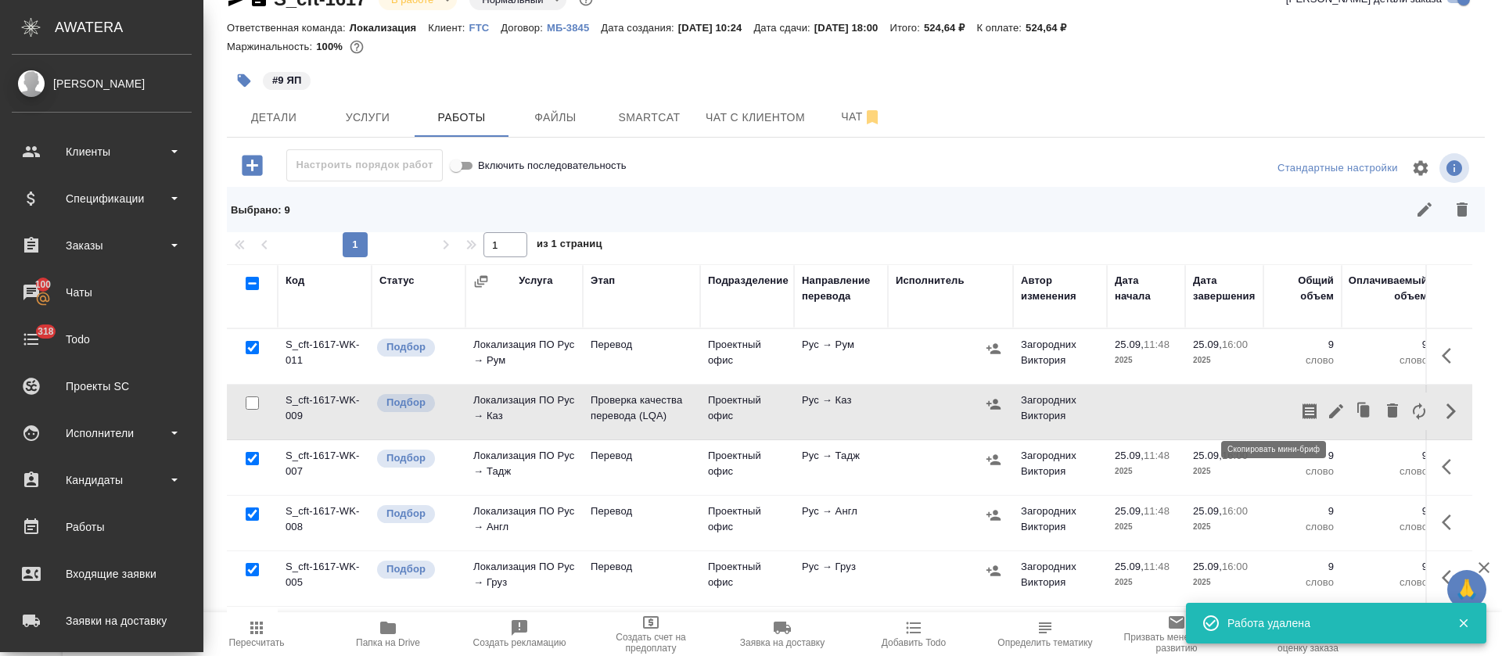
drag, startPoint x: 1280, startPoint y: 415, endPoint x: 1300, endPoint y: 415, distance: 19.6
click at [1300, 415] on icon "button" at bounding box center [1309, 411] width 19 height 19
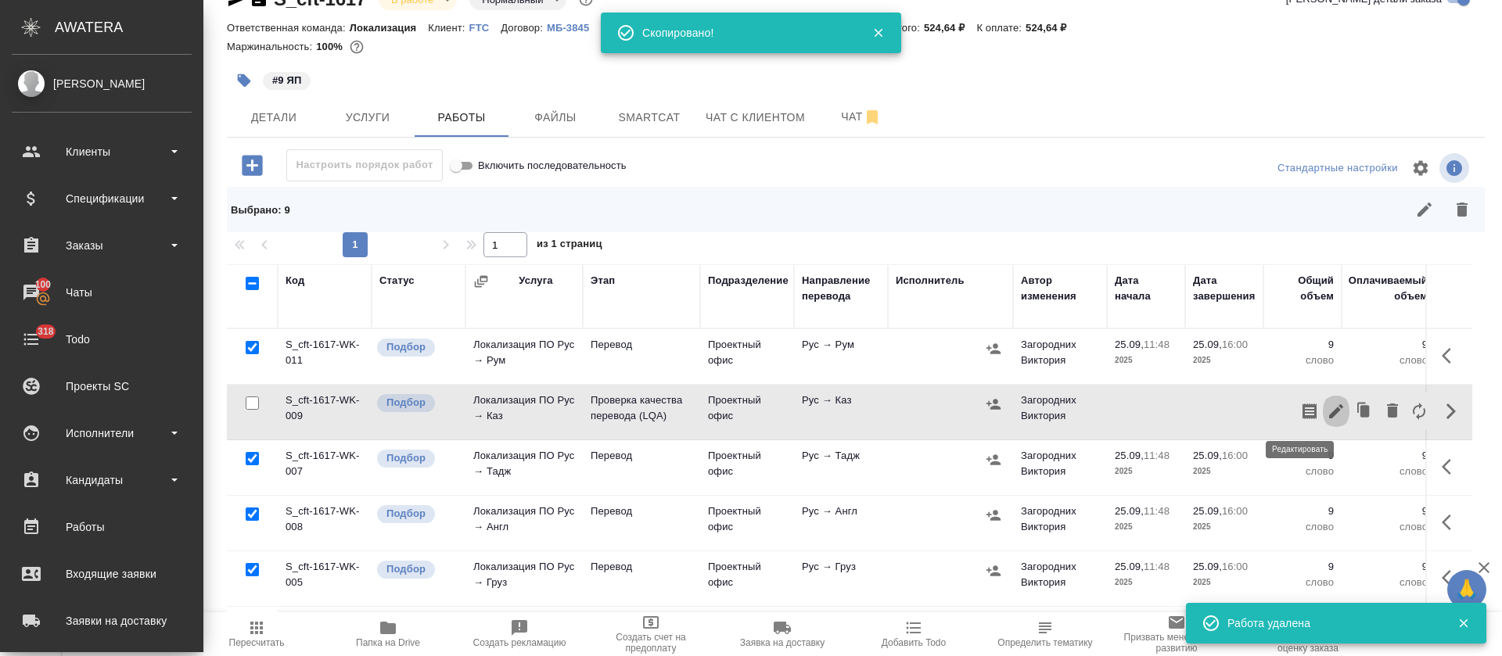
click at [1327, 415] on icon "button" at bounding box center [1336, 411] width 19 height 19
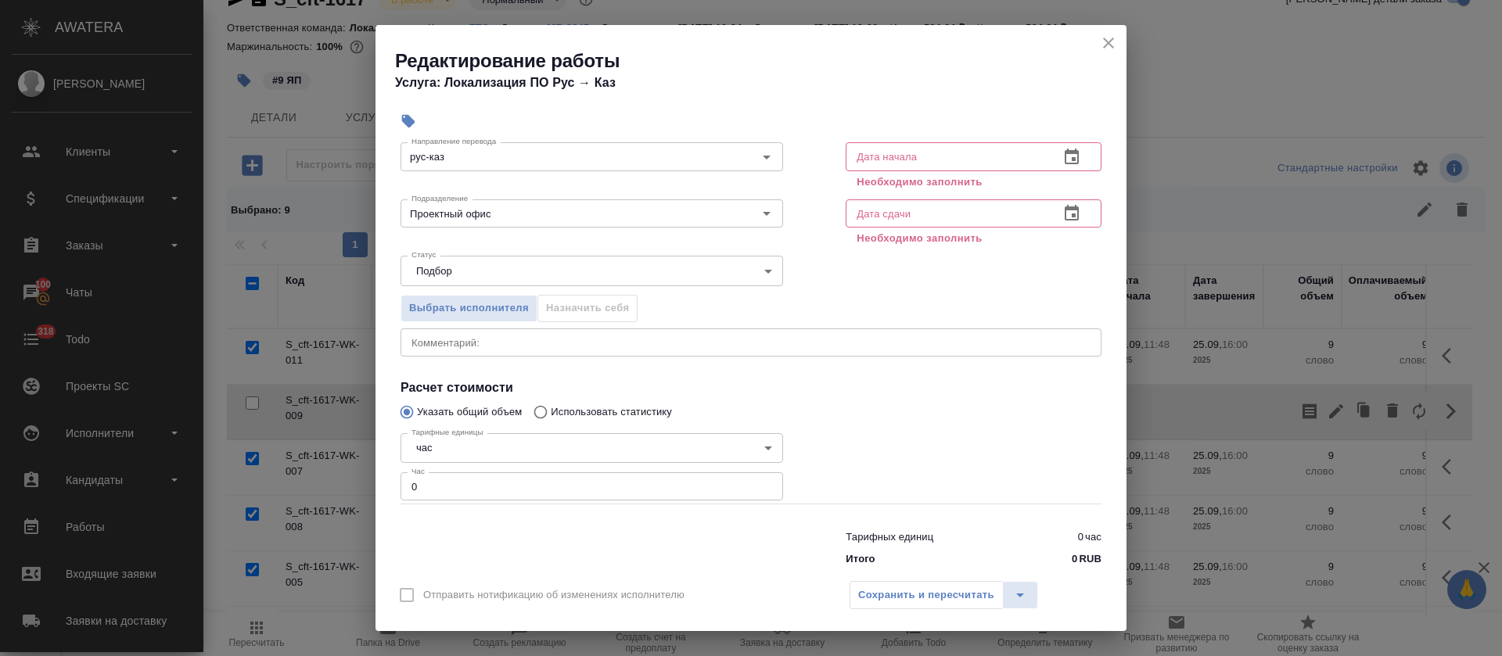
scroll to position [117, 0]
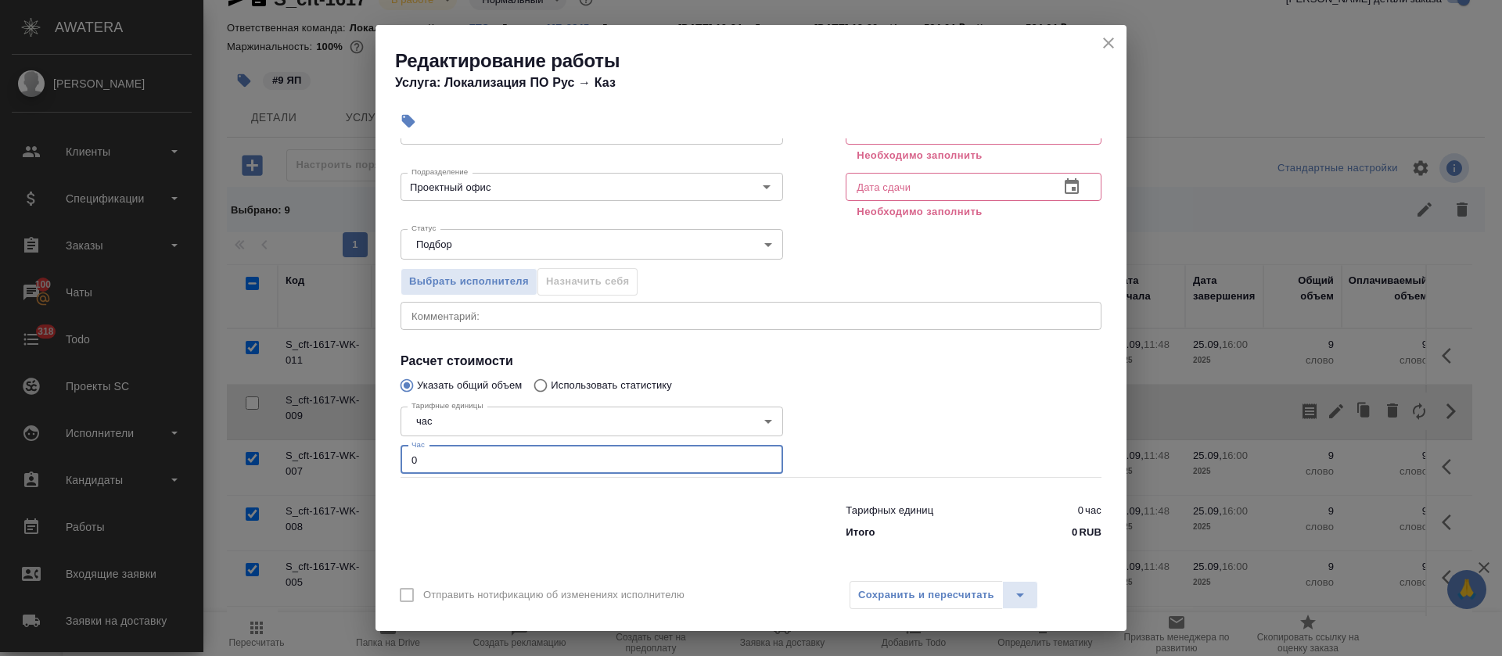
drag, startPoint x: 418, startPoint y: 458, endPoint x: 399, endPoint y: 459, distance: 19.6
click at [399, 459] on div "Тарифные единицы час 5a8b1489cc6b4906c91bfd93 Тарифные единицы Час 0 Час" at bounding box center [591, 439] width 445 height 140
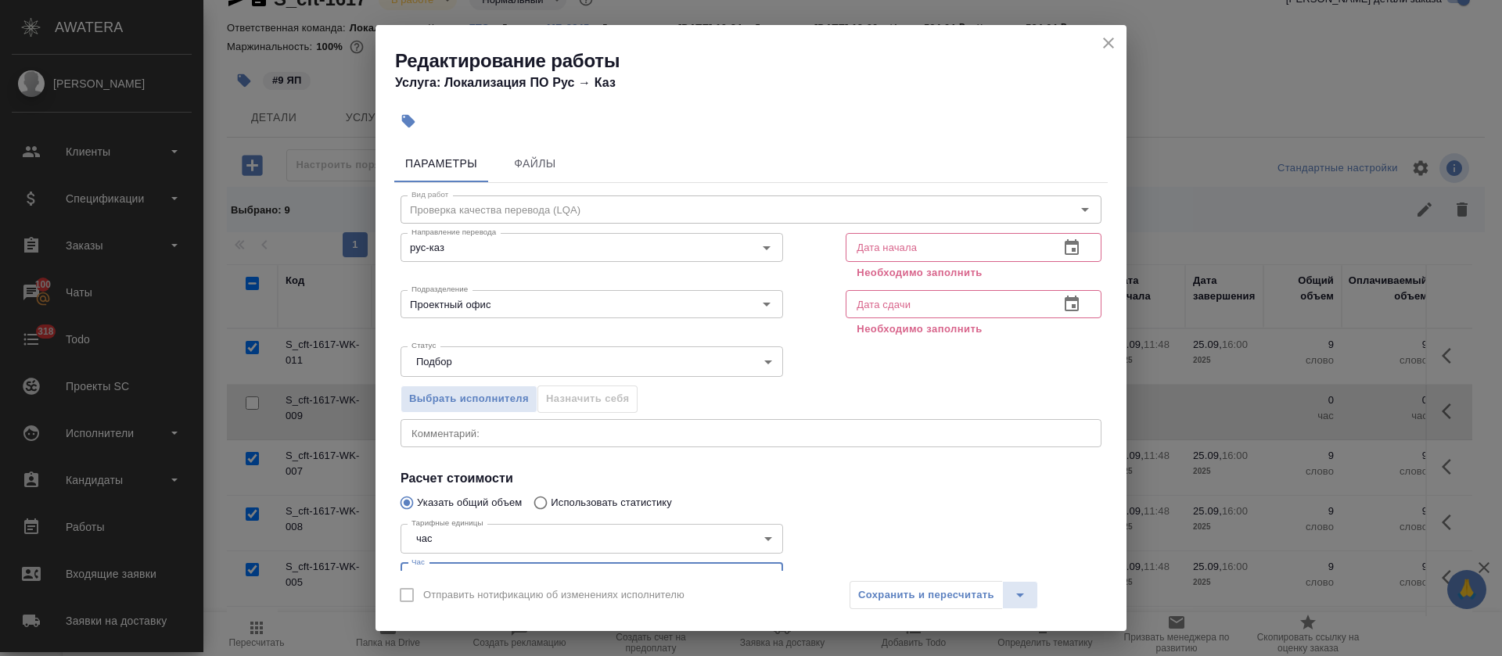
type input "1"
click at [1065, 244] on icon "button" at bounding box center [1072, 247] width 14 height 16
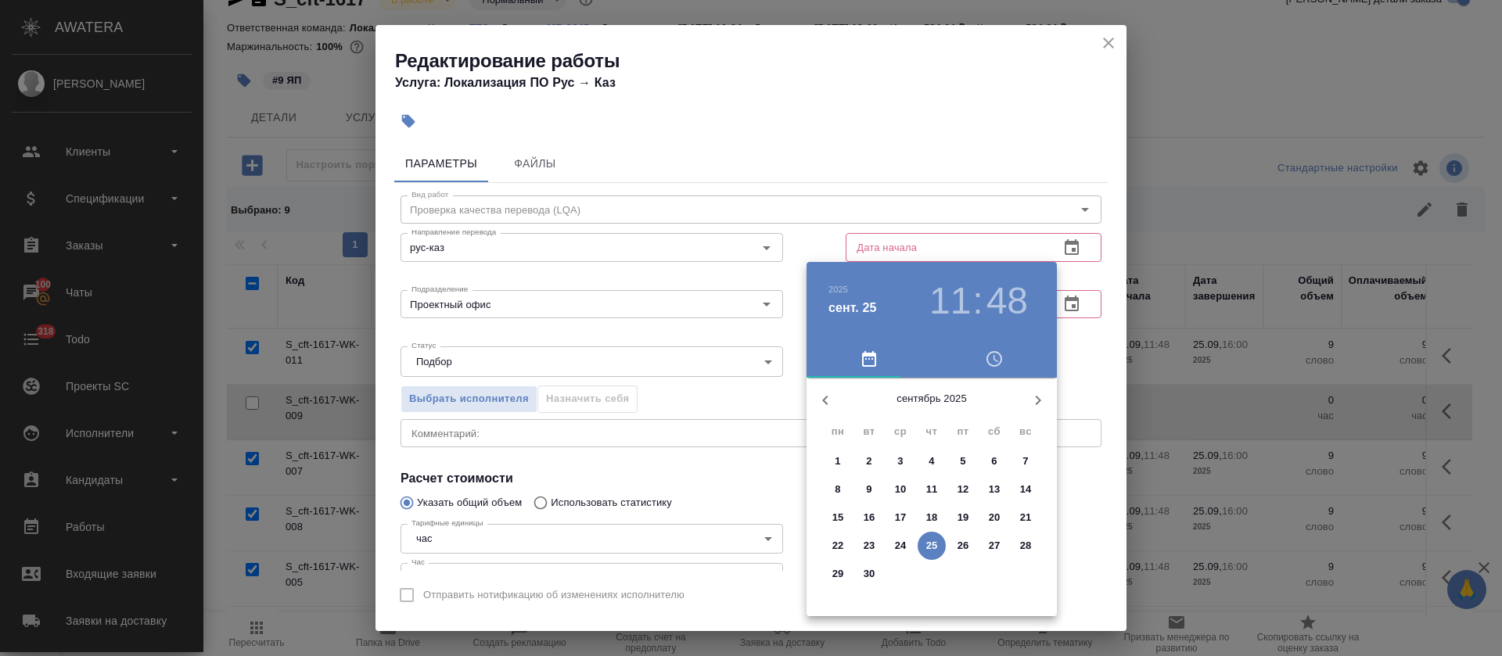
click at [928, 555] on button "25" at bounding box center [931, 546] width 28 height 28
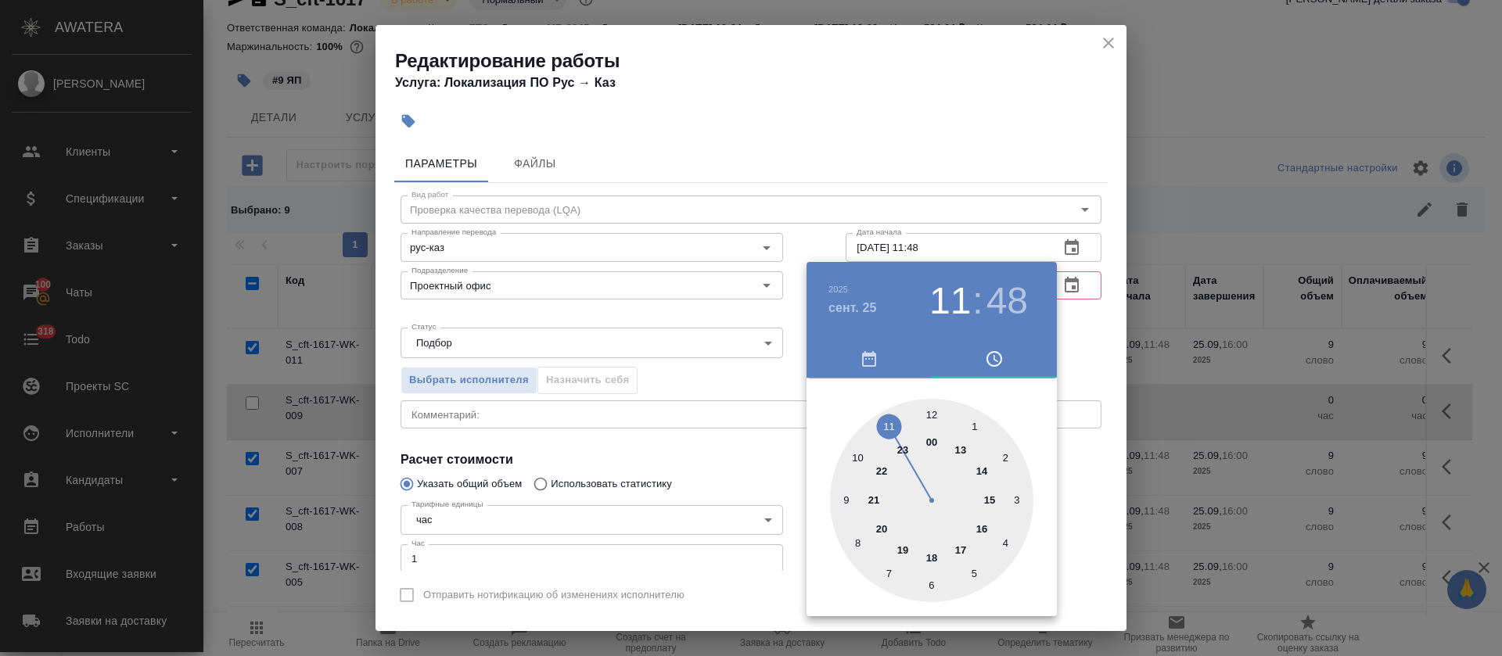
click at [978, 528] on div at bounding box center [931, 500] width 203 height 203
drag, startPoint x: 932, startPoint y: 415, endPoint x: 810, endPoint y: 412, distance: 122.0
click at [932, 414] on div at bounding box center [931, 500] width 203 height 203
type input "25.09.2025 16:00"
drag, startPoint x: 735, startPoint y: 412, endPoint x: 867, endPoint y: 371, distance: 137.8
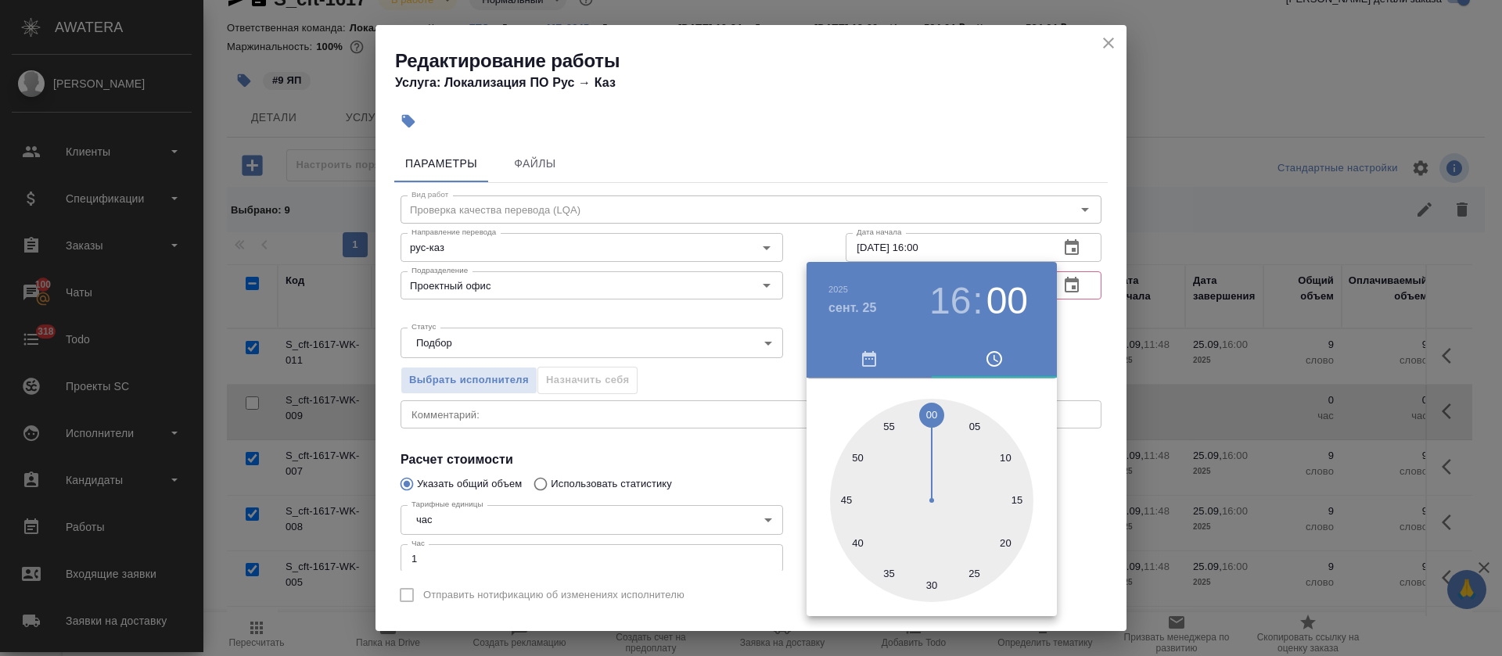
click at [734, 411] on div at bounding box center [751, 328] width 1502 height 656
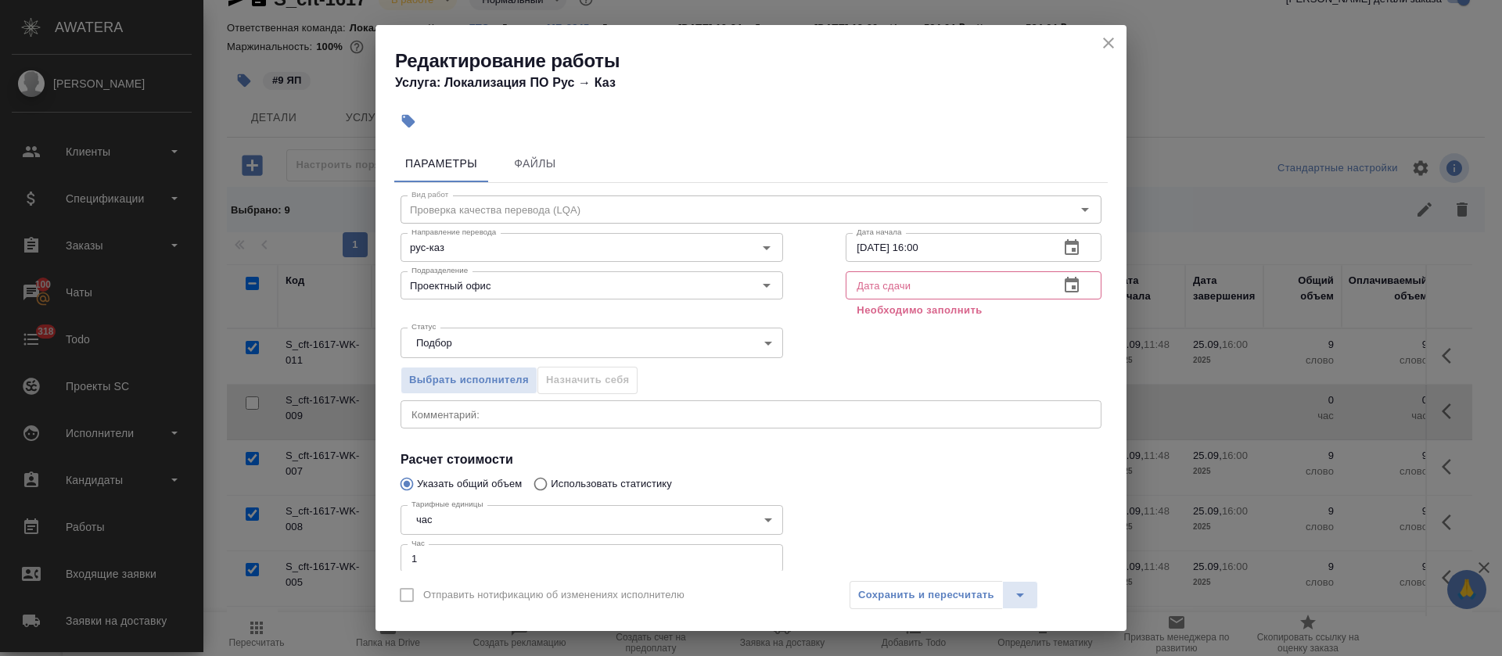
click at [1053, 272] on button "button" at bounding box center [1072, 286] width 38 height 38
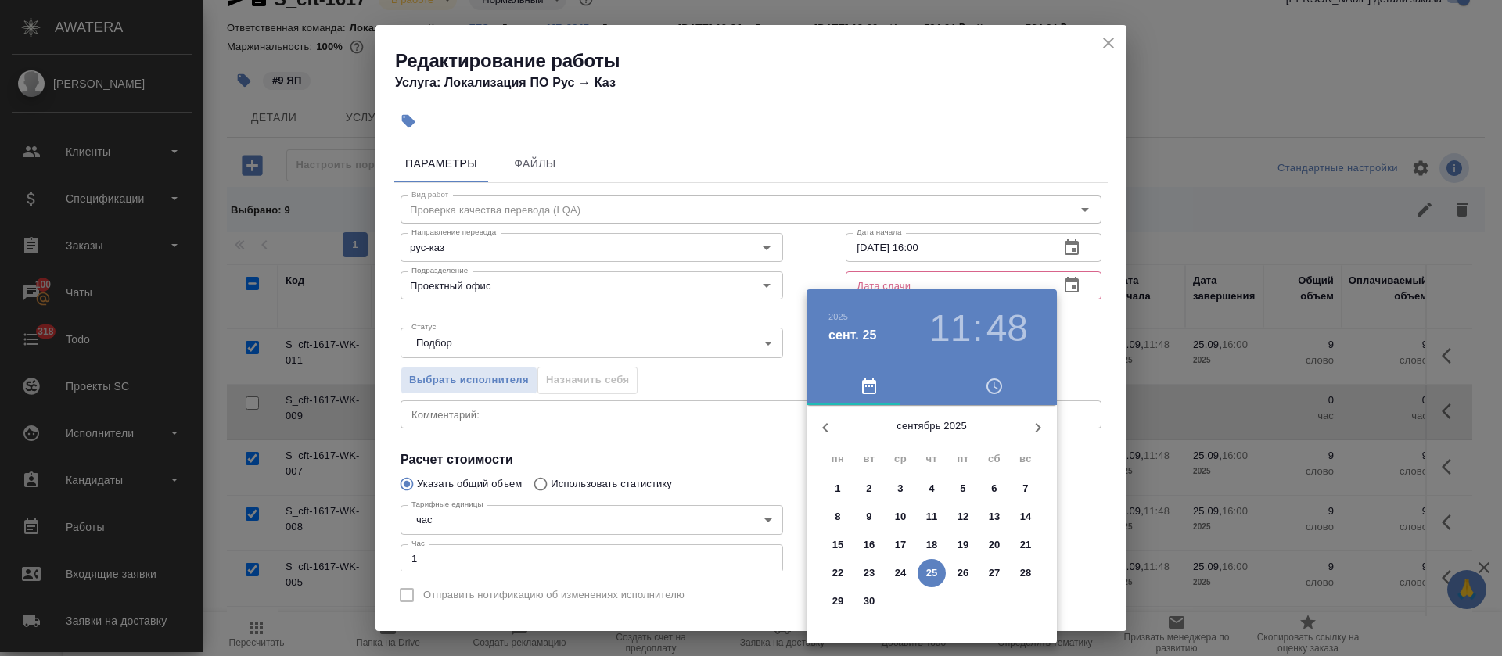
click at [922, 572] on span "25" at bounding box center [931, 574] width 28 height 16
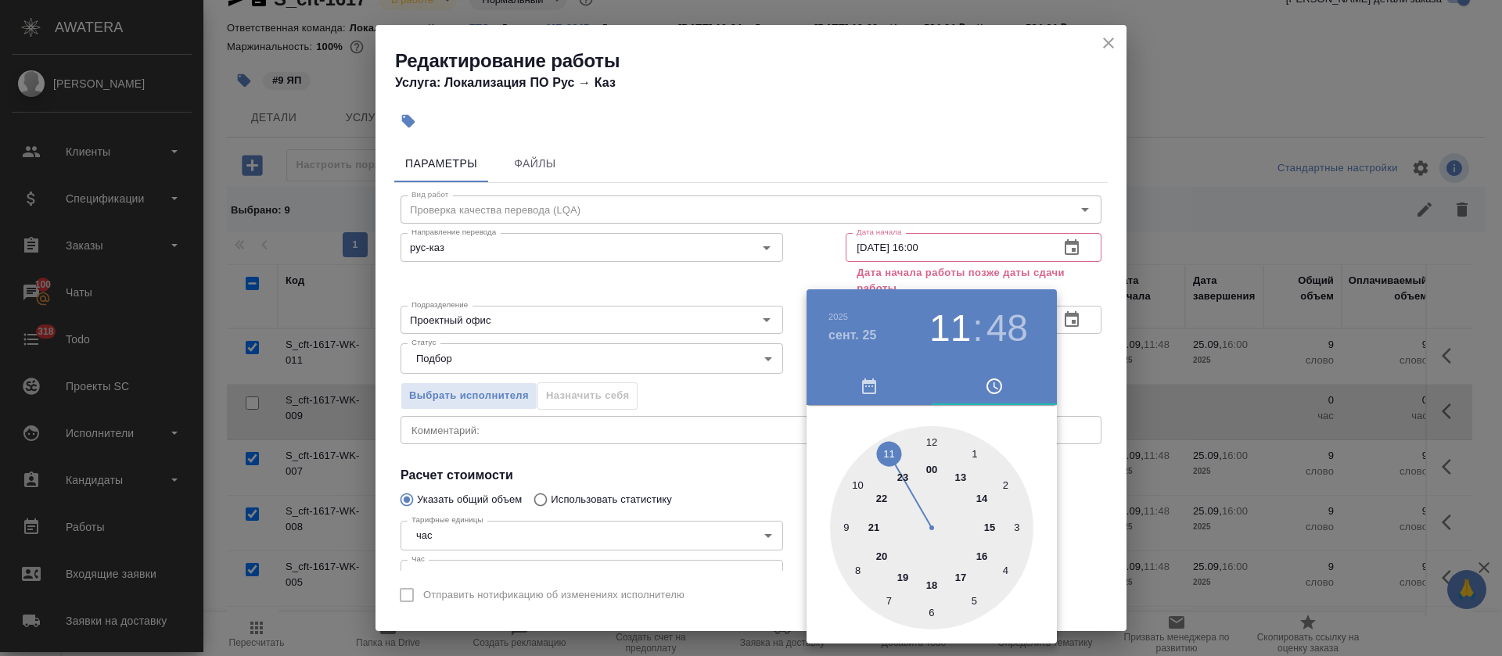
click at [926, 587] on div at bounding box center [931, 527] width 203 height 203
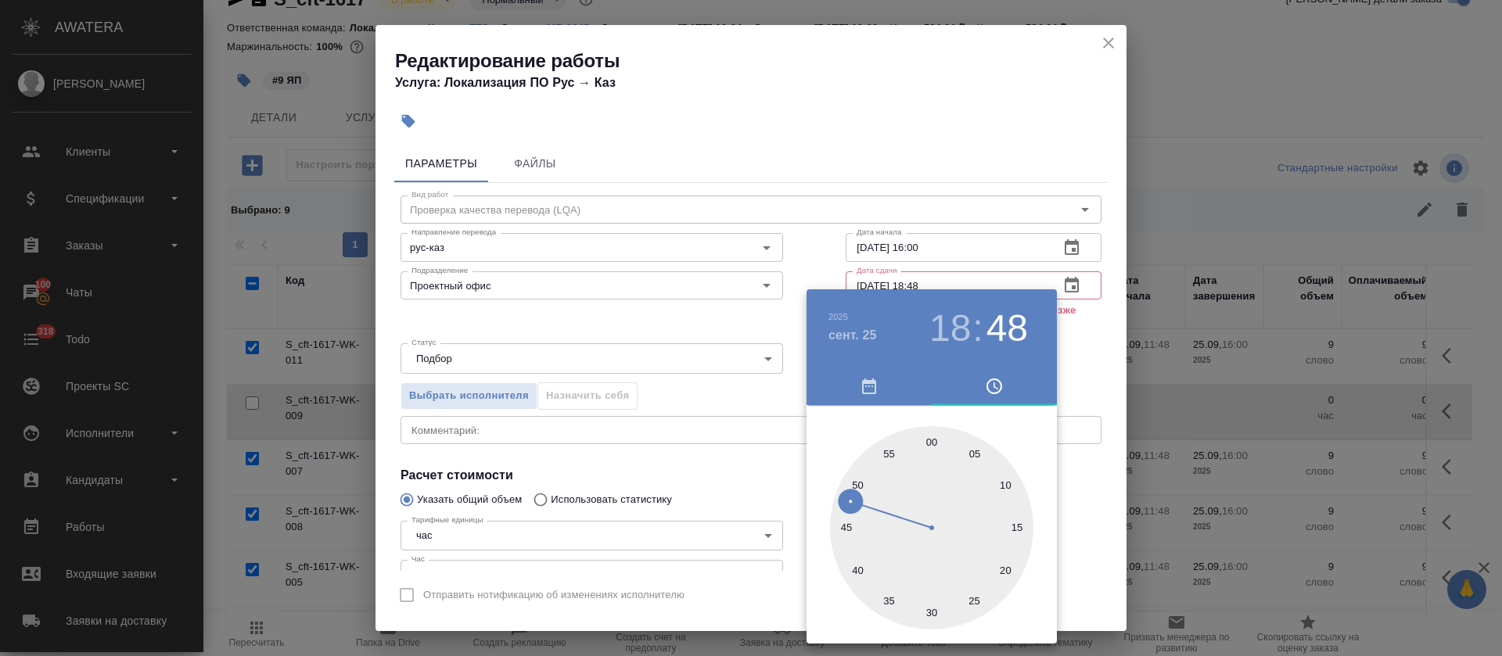
click at [932, 446] on div at bounding box center [931, 527] width 203 height 203
type input "25.09.2025 18:00"
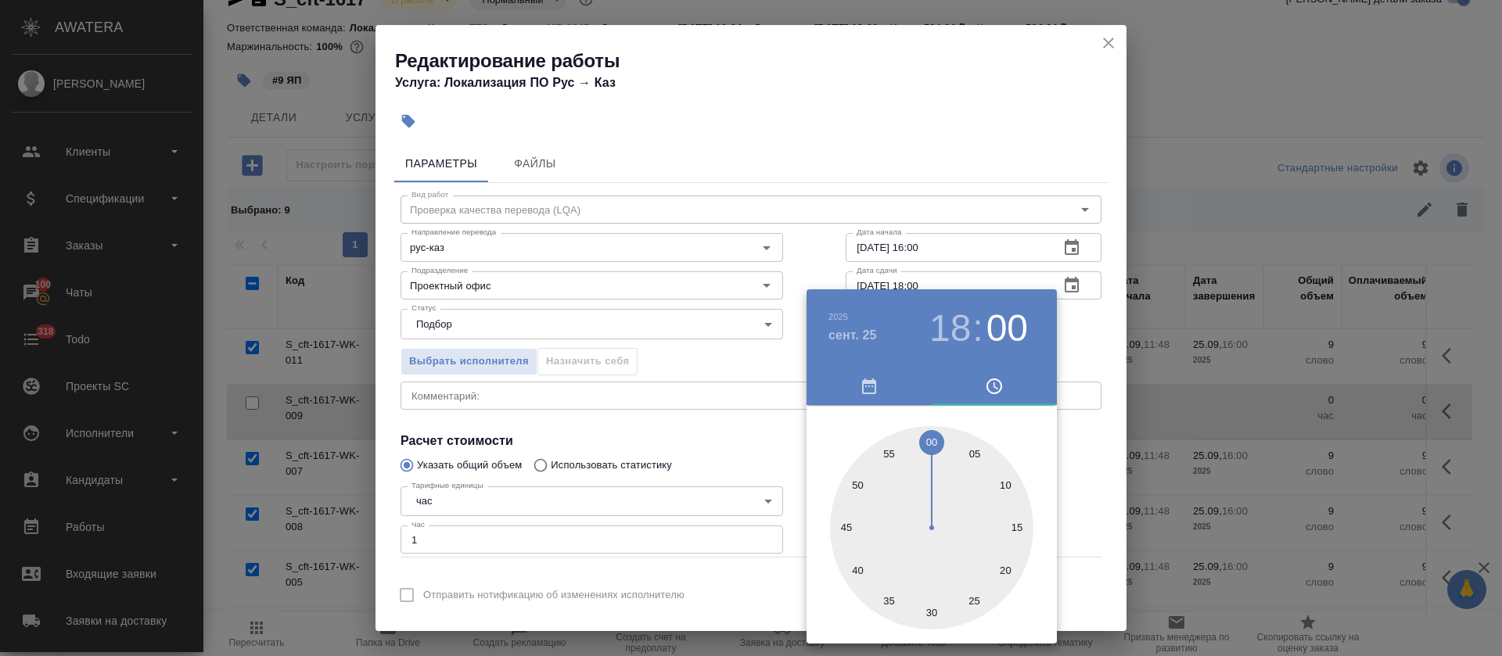
drag, startPoint x: 623, startPoint y: 452, endPoint x: 636, endPoint y: 454, distance: 12.7
click at [624, 454] on div at bounding box center [751, 328] width 1502 height 656
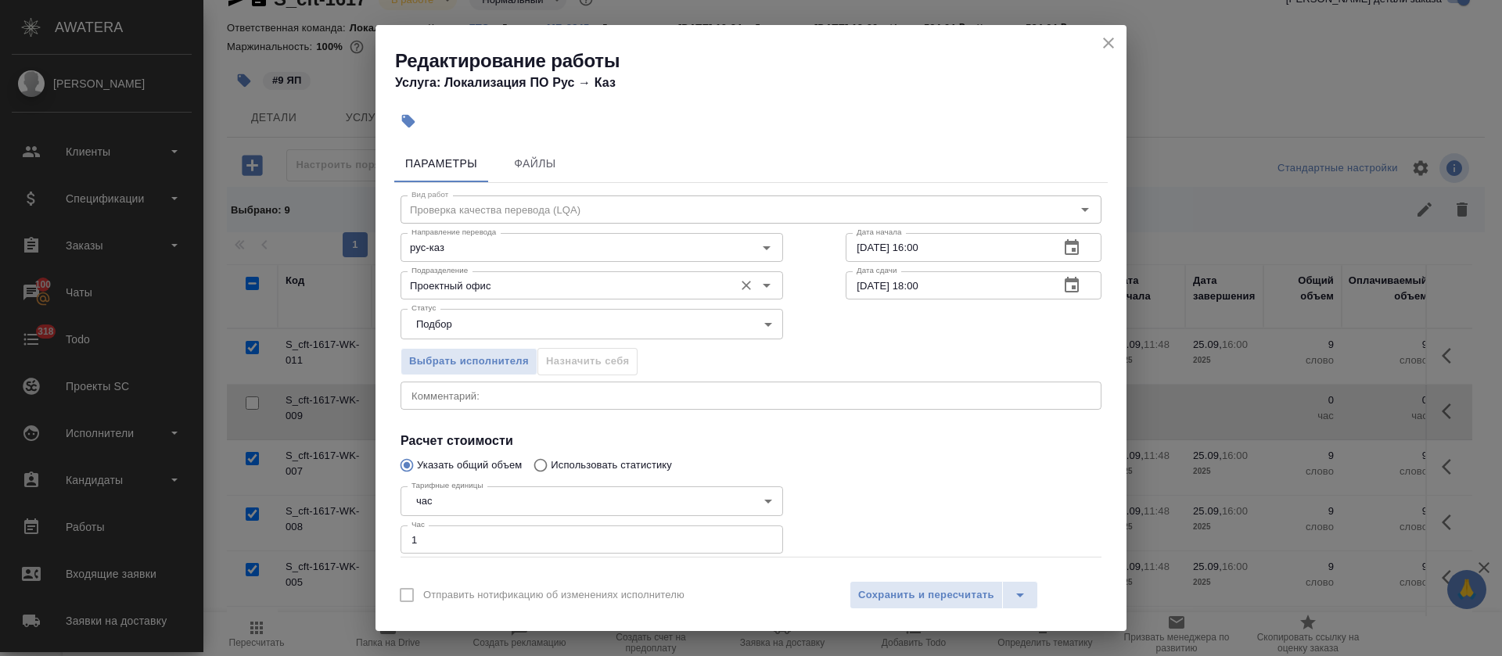
click at [510, 286] on input "Проектный офис" at bounding box center [565, 285] width 321 height 19
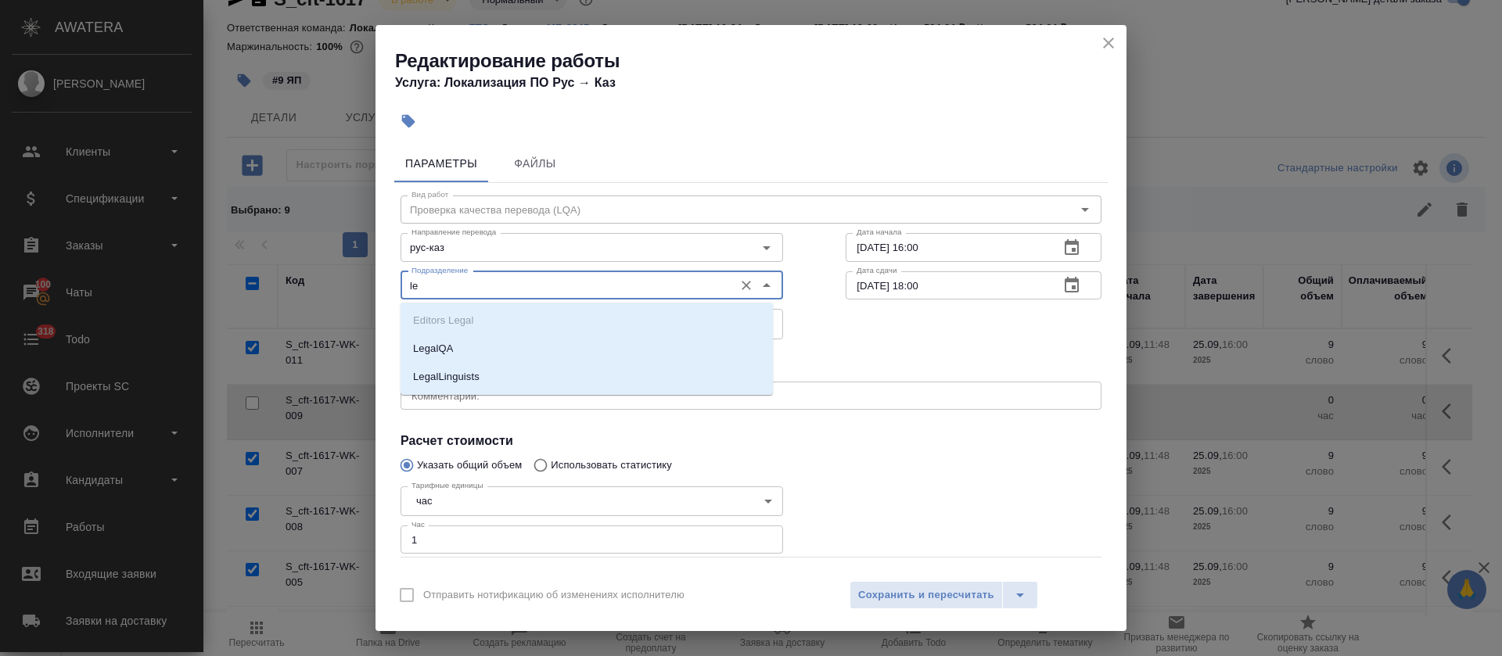
click at [510, 345] on li "LegalQA" at bounding box center [586, 349] width 372 height 28
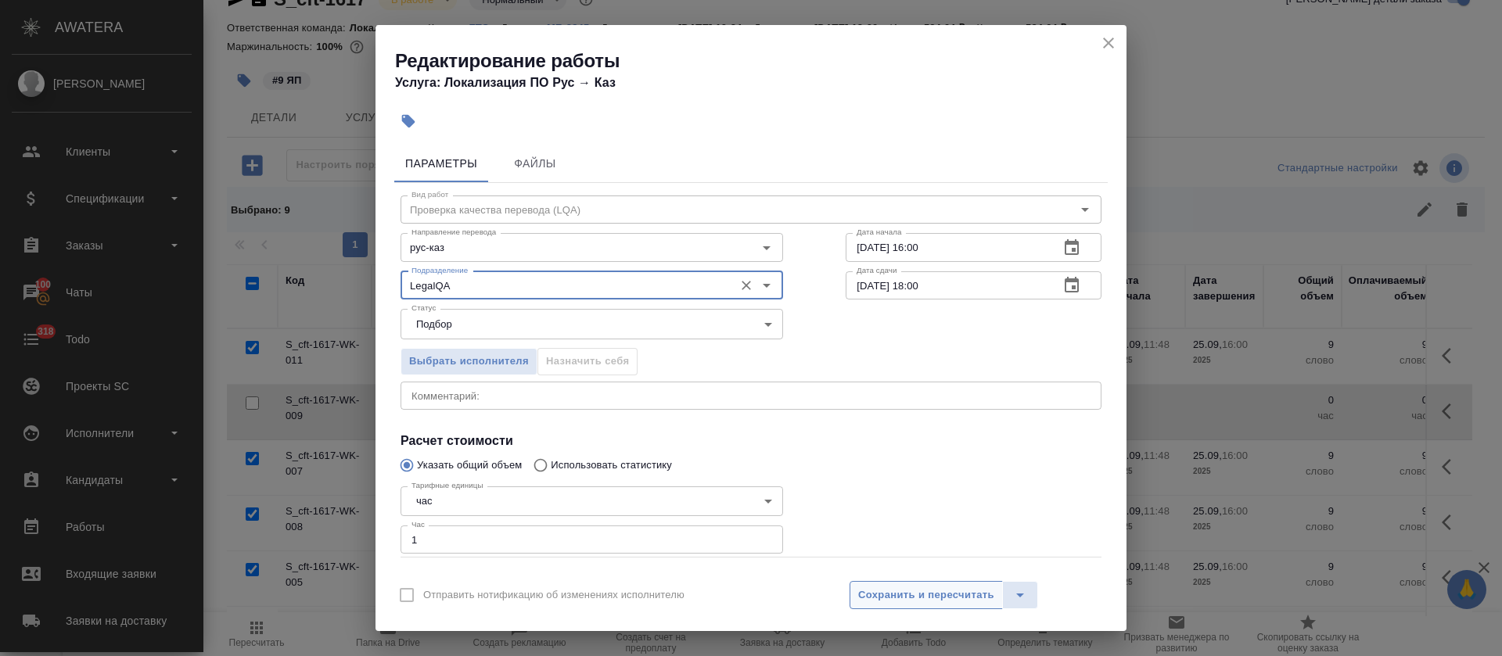
type input "LegalQA"
click at [952, 599] on span "Сохранить и пересчитать" at bounding box center [926, 596] width 136 height 18
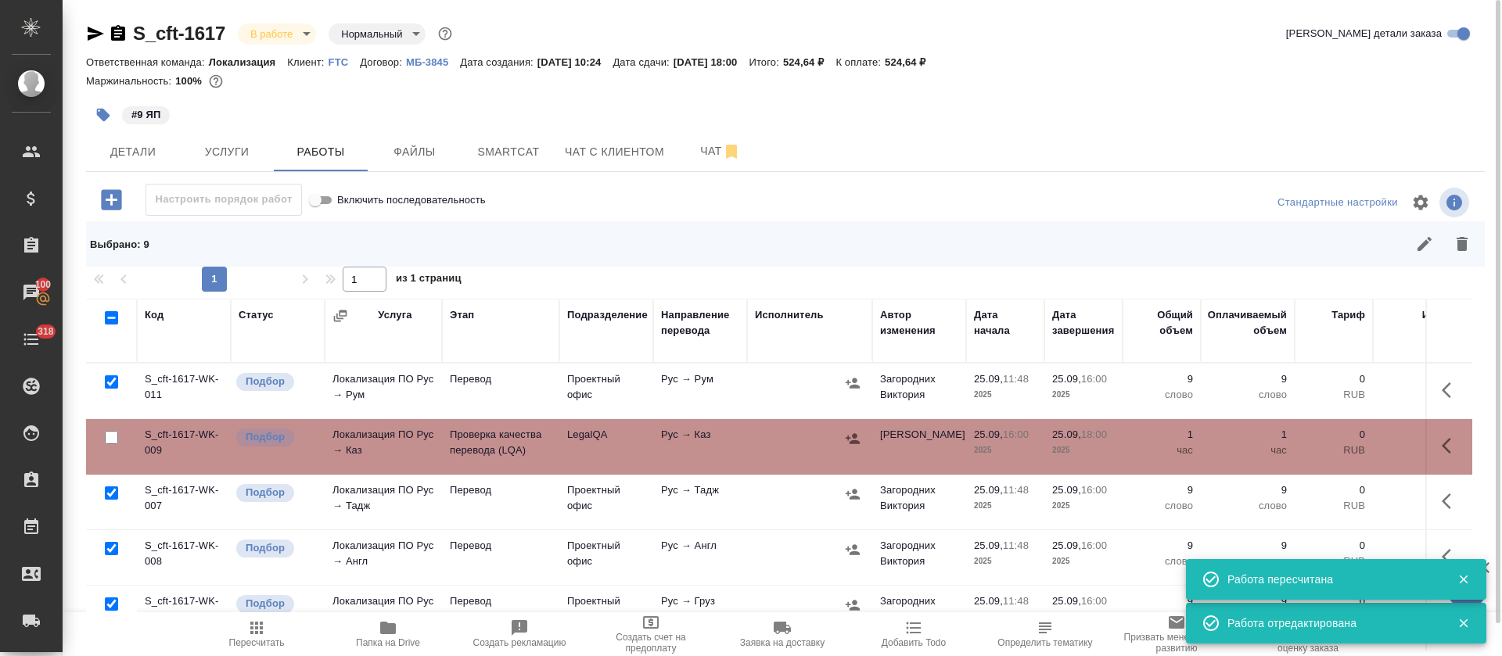
scroll to position [34, 0]
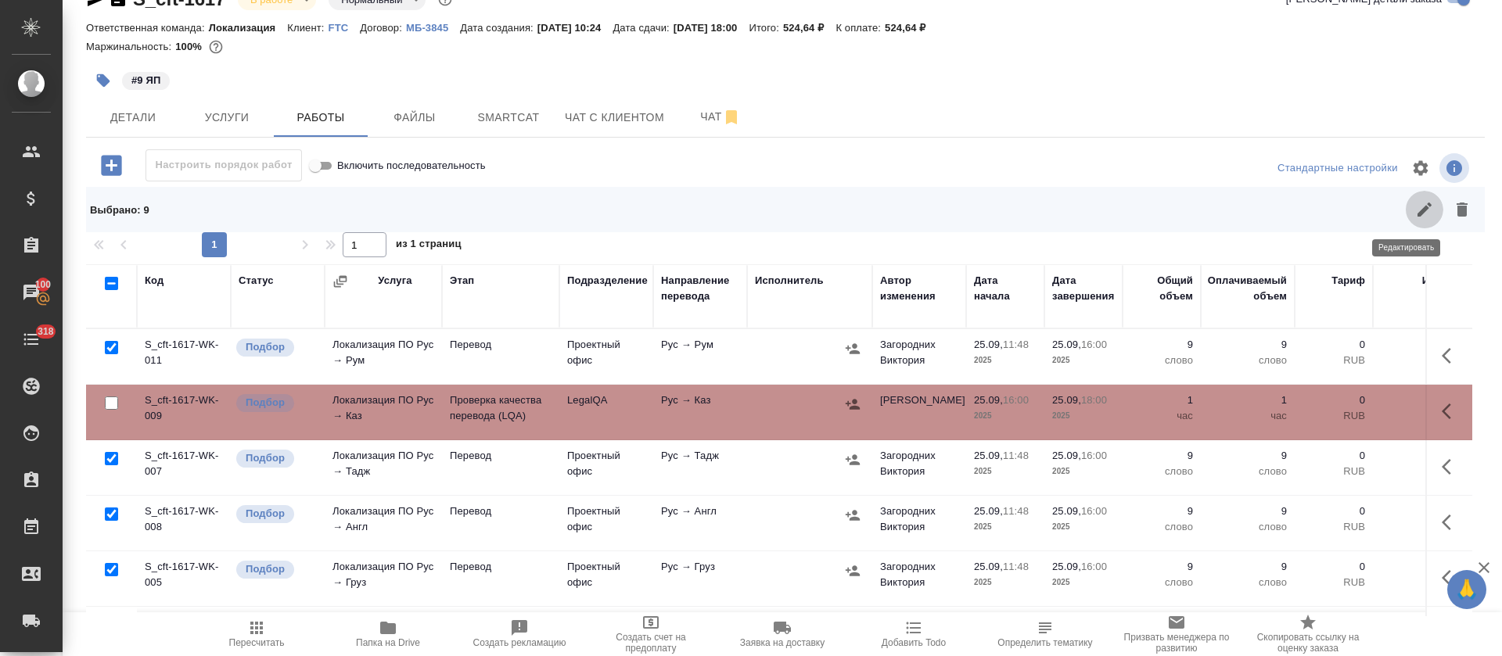
click at [1415, 218] on icon "button" at bounding box center [1424, 209] width 19 height 19
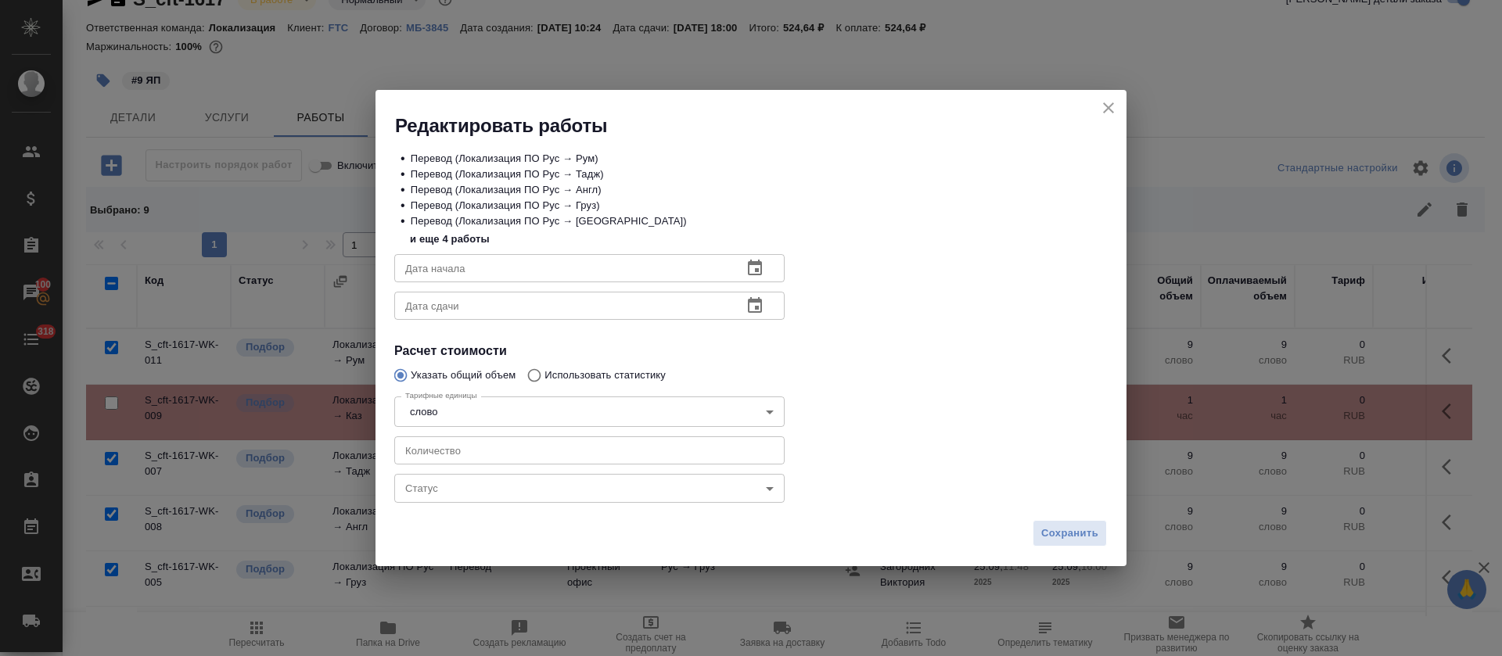
click at [441, 448] on input "number" at bounding box center [589, 450] width 390 height 28
type input "8"
click at [1092, 541] on span "Сохранить" at bounding box center [1069, 534] width 57 height 18
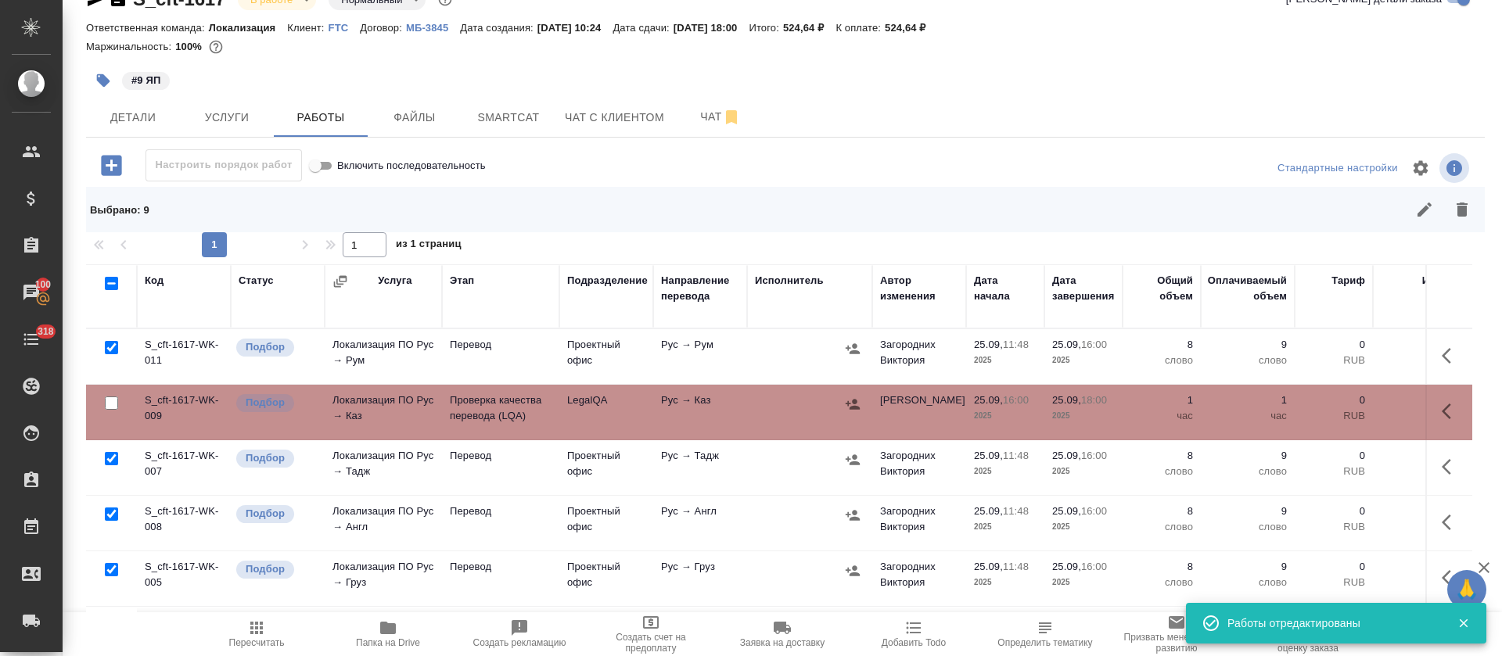
click at [264, 638] on span "Пересчитать" at bounding box center [257, 642] width 56 height 11
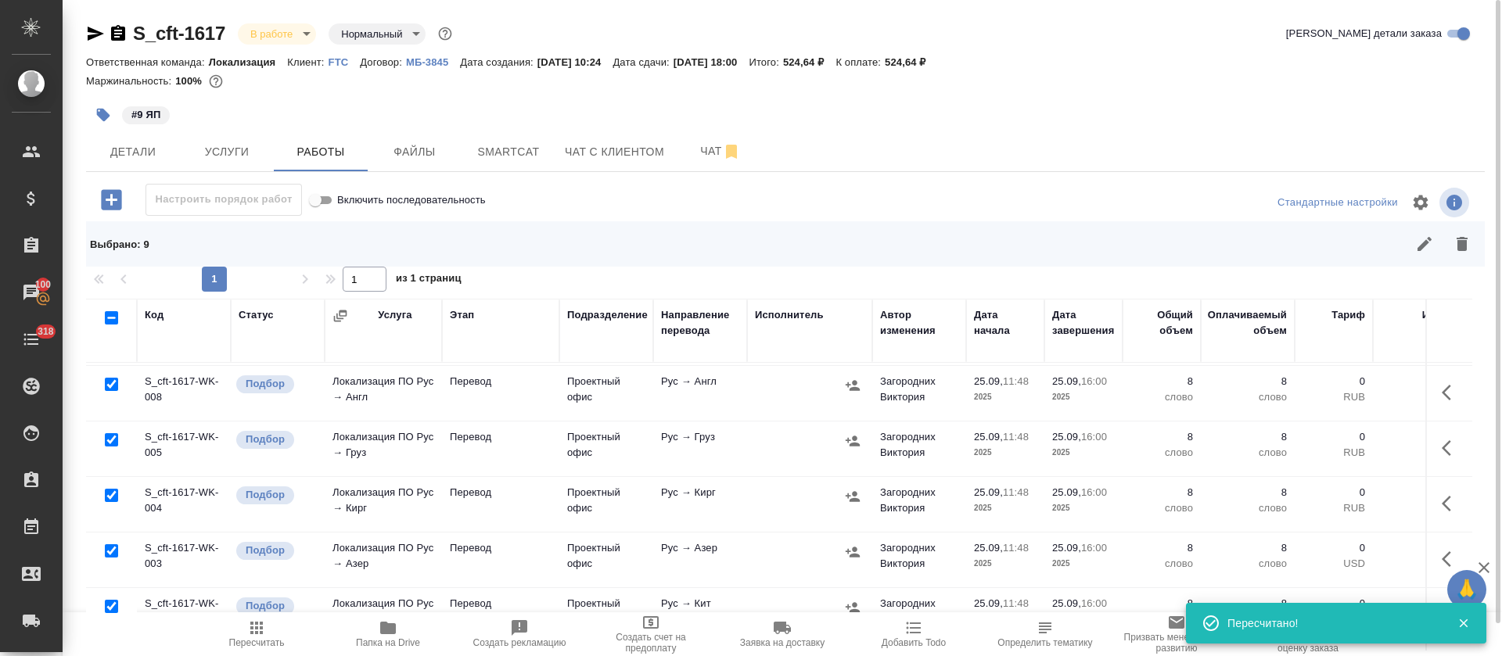
scroll to position [0, 0]
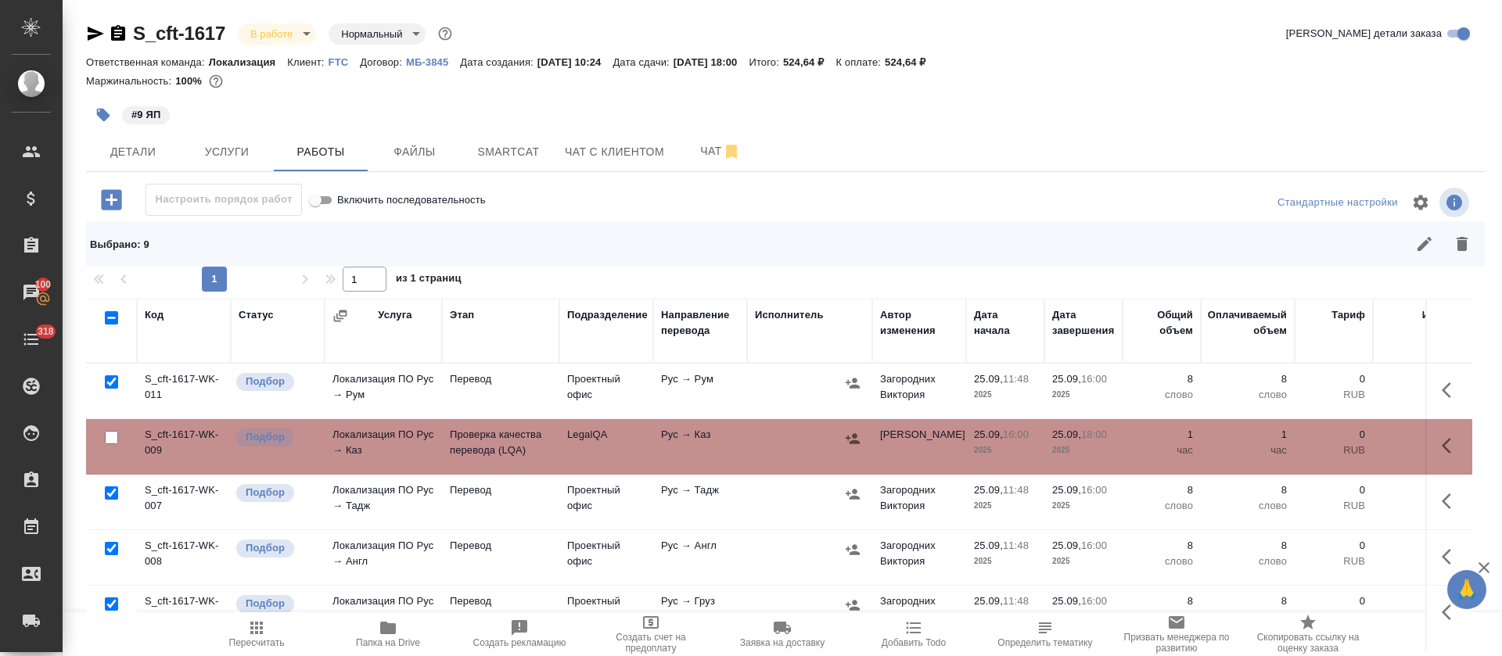
click at [851, 383] on icon "button" at bounding box center [853, 383] width 16 height 16
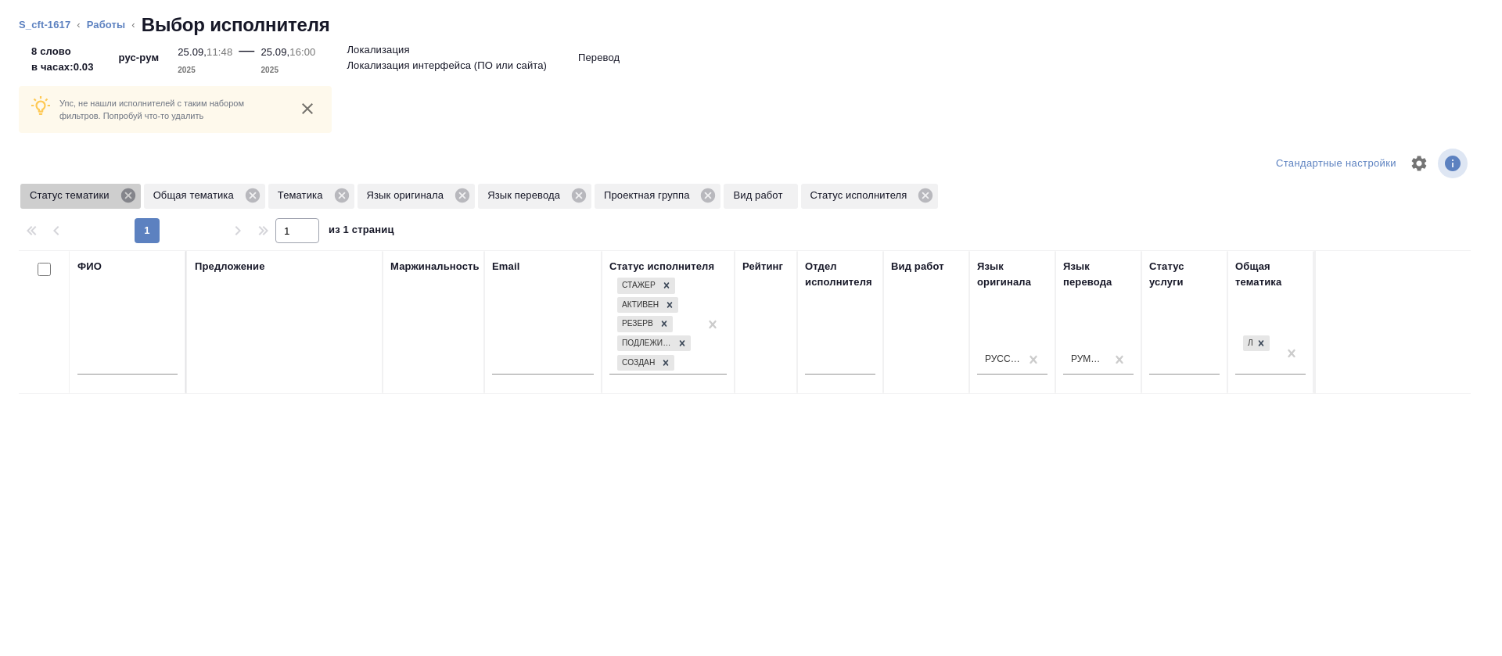
click at [126, 194] on icon at bounding box center [128, 195] width 17 height 17
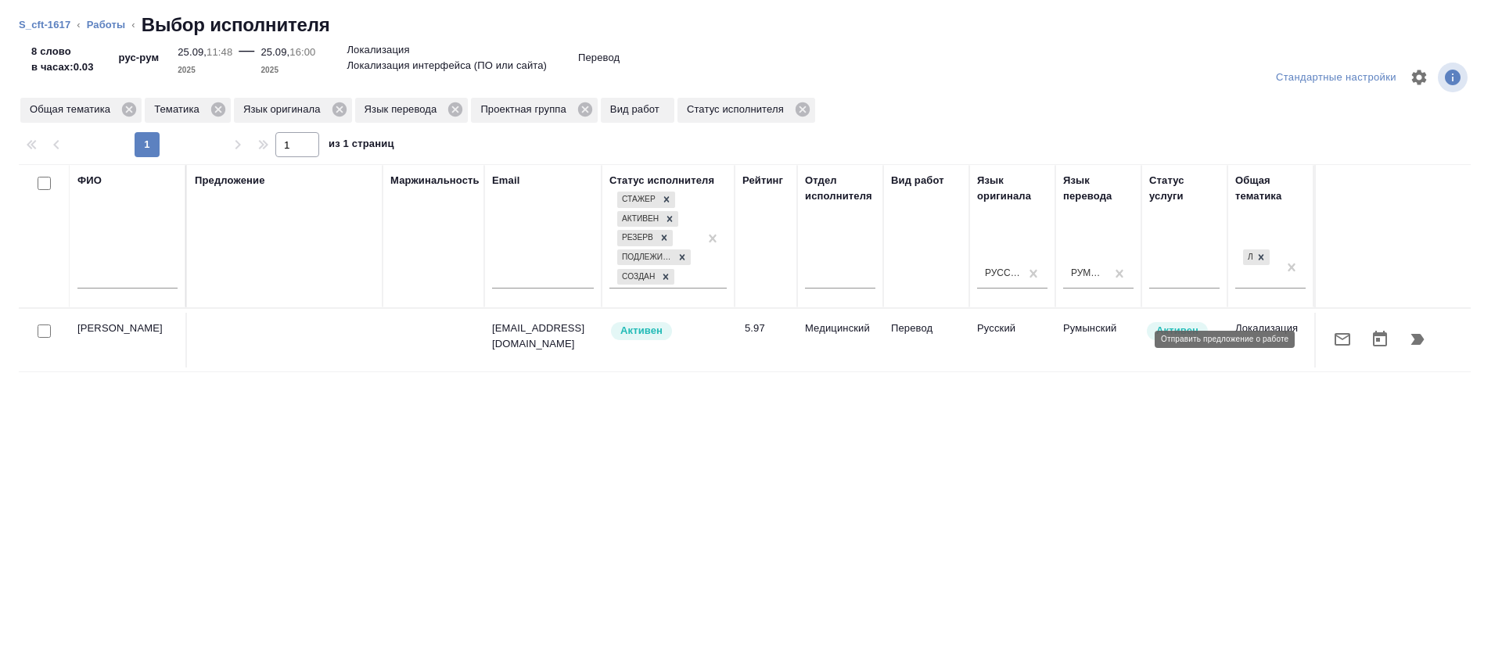
click at [1323, 346] on button "button" at bounding box center [1342, 340] width 38 height 38
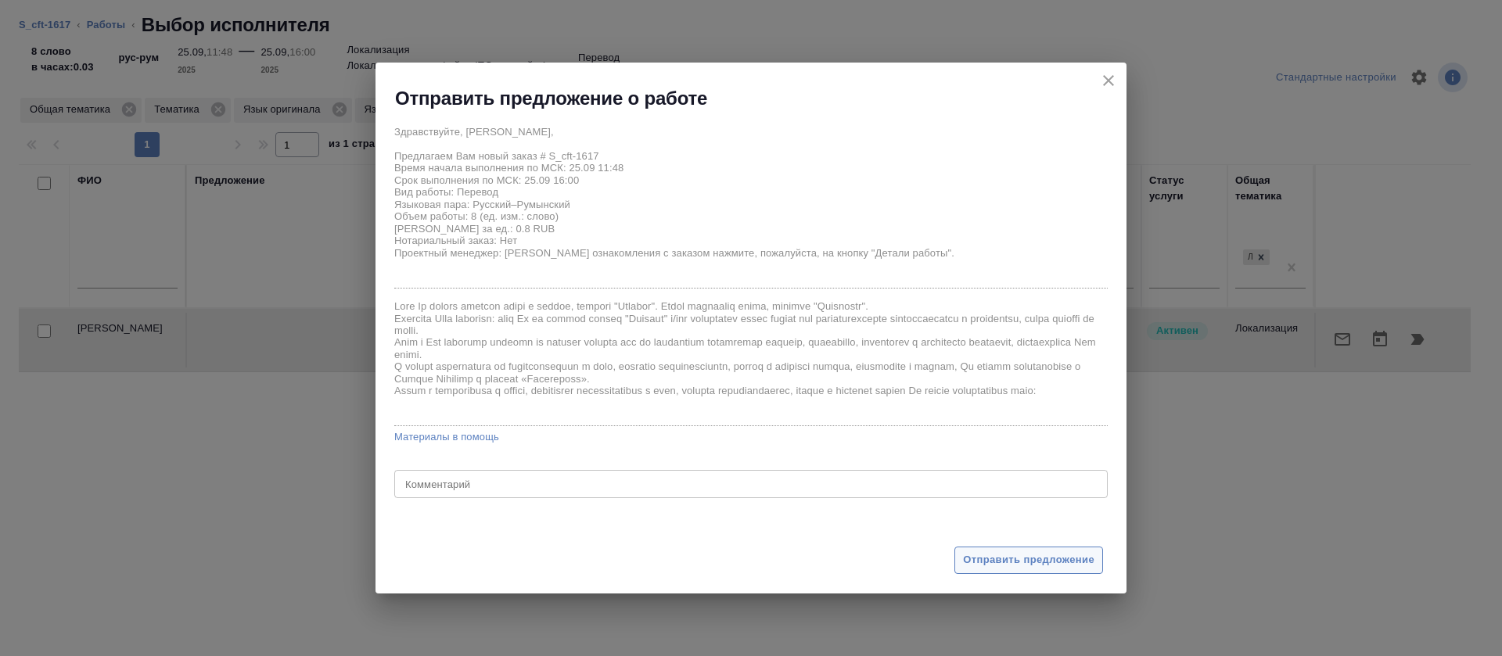
click at [992, 555] on span "Отправить предложение" at bounding box center [1028, 560] width 131 height 18
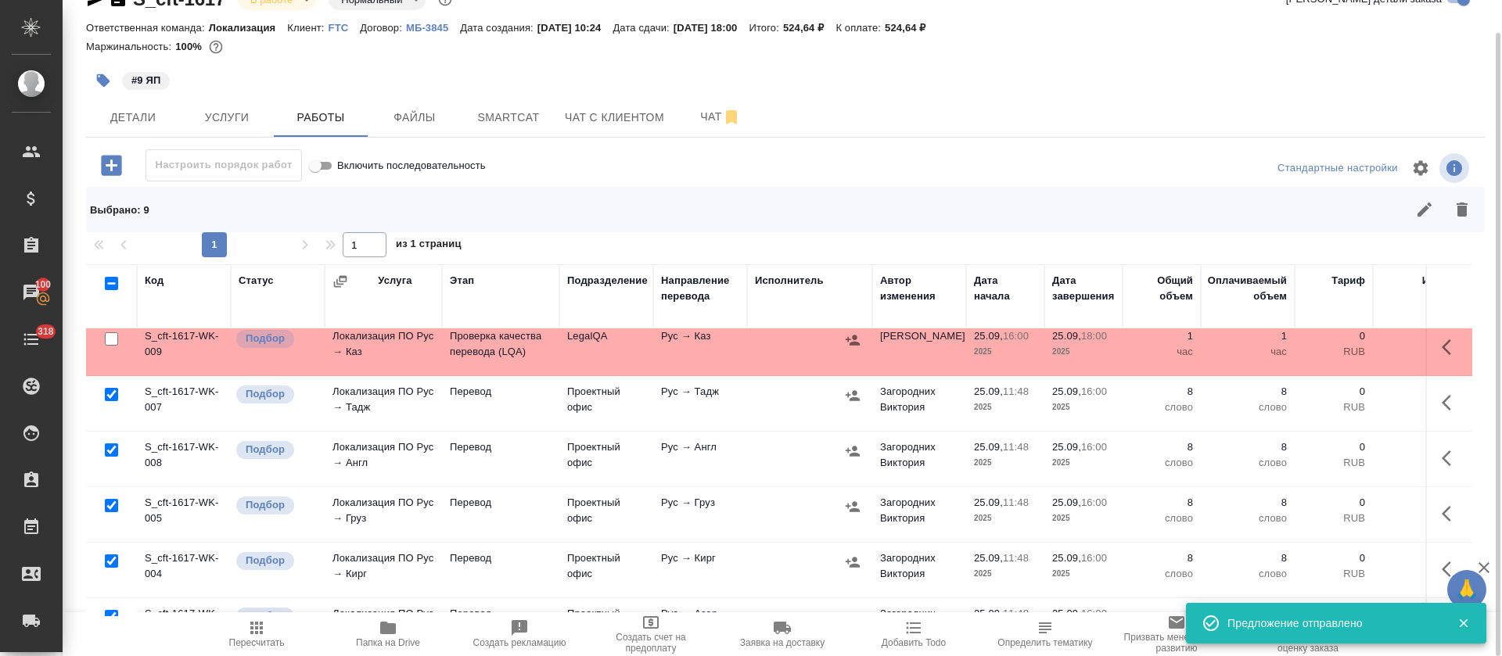
scroll to position [117, 0]
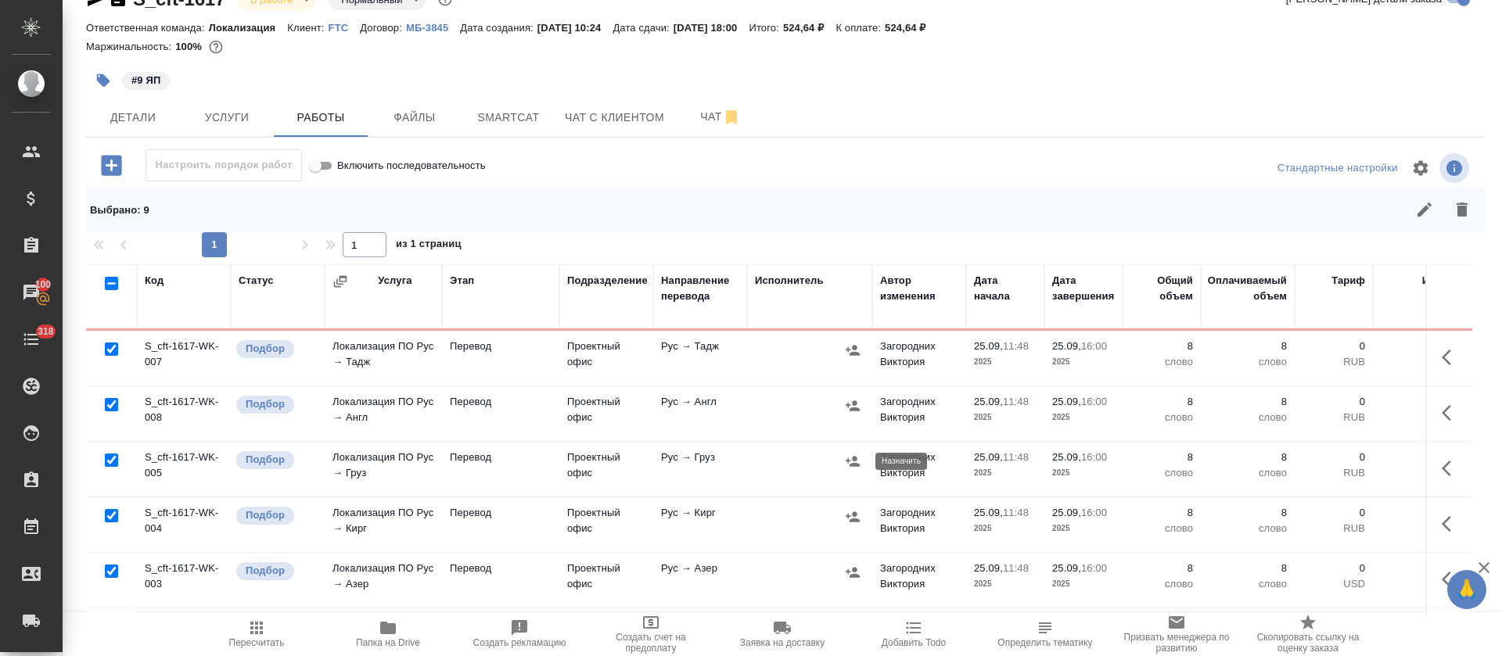
click at [856, 458] on icon "button" at bounding box center [853, 461] width 14 height 10
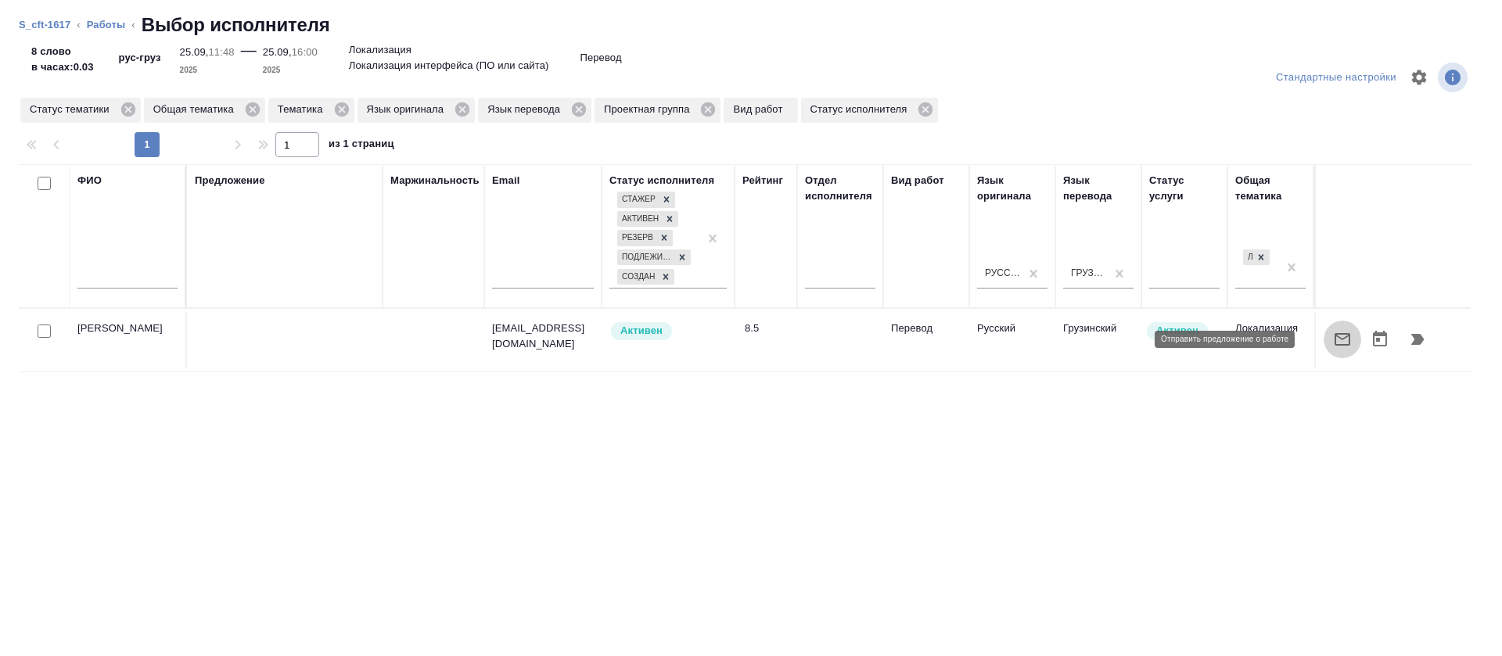
click at [1333, 339] on icon "button" at bounding box center [1342, 339] width 19 height 19
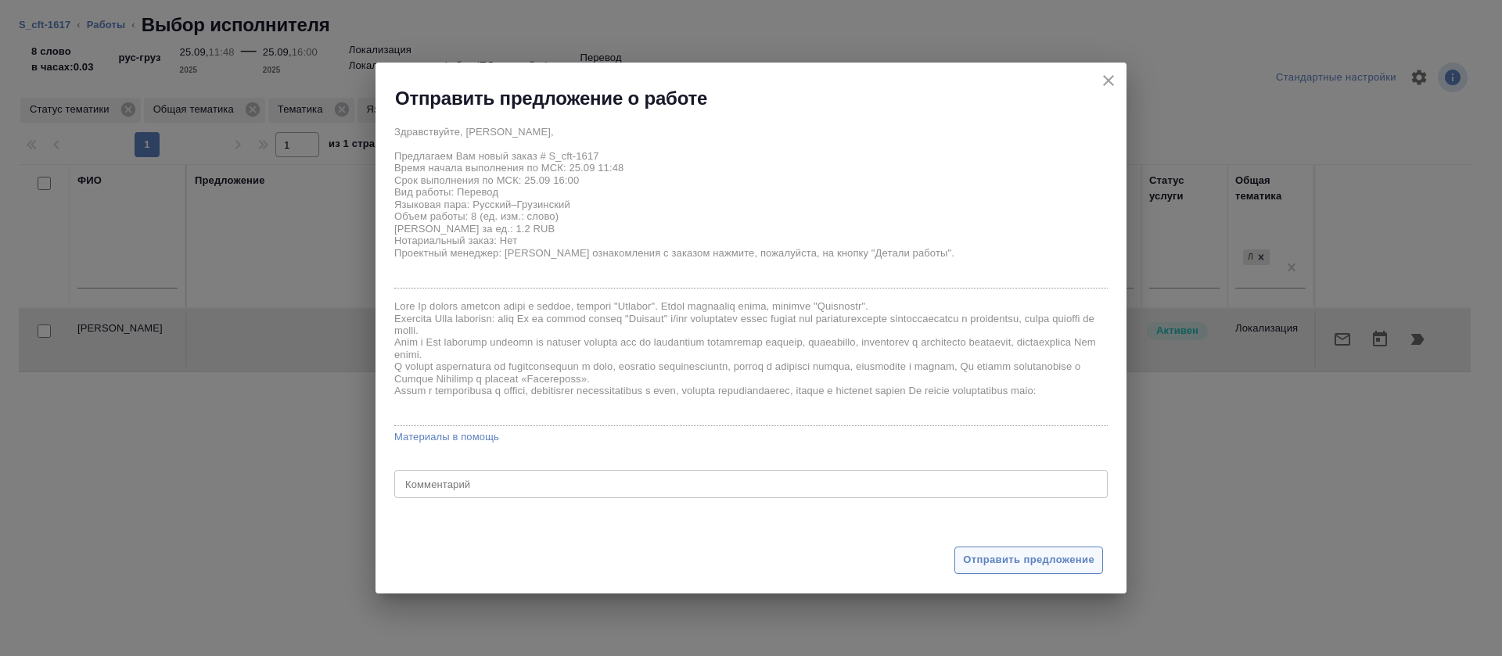
click at [1059, 556] on span "Отправить предложение" at bounding box center [1028, 560] width 131 height 18
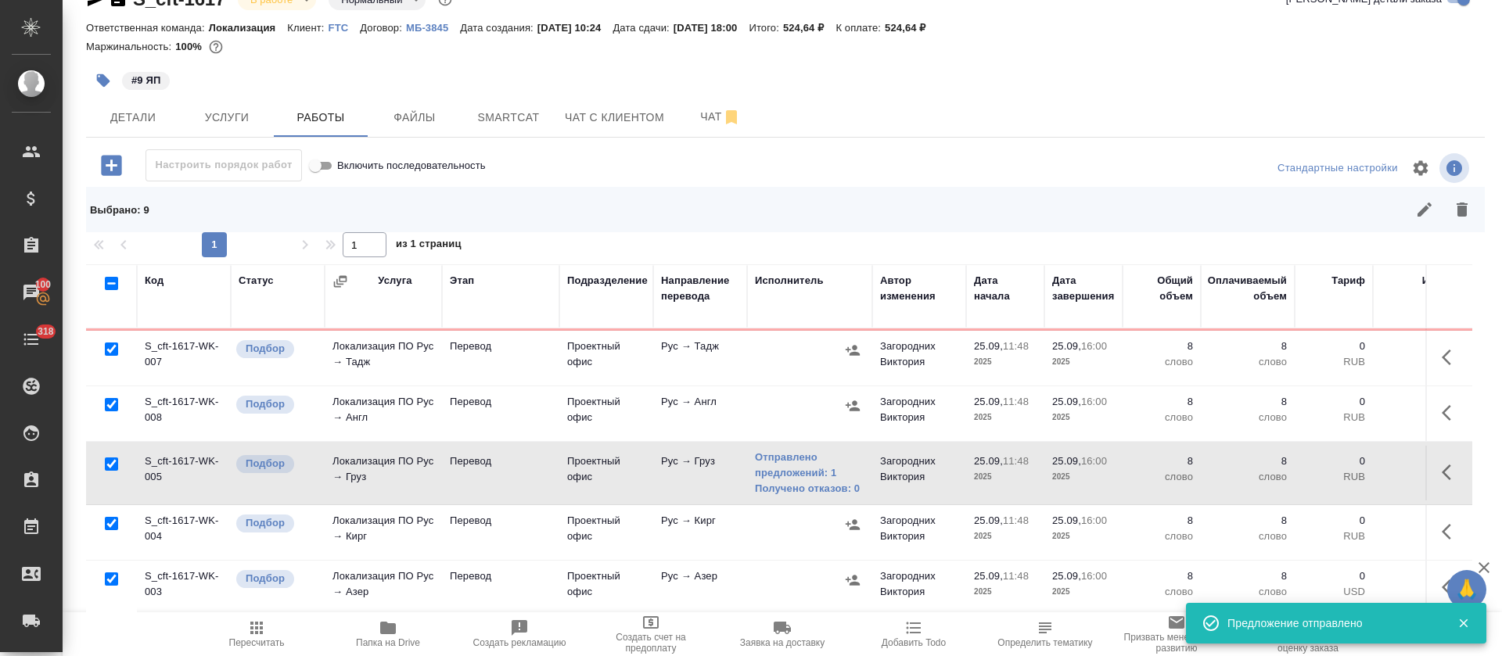
scroll to position [235, 0]
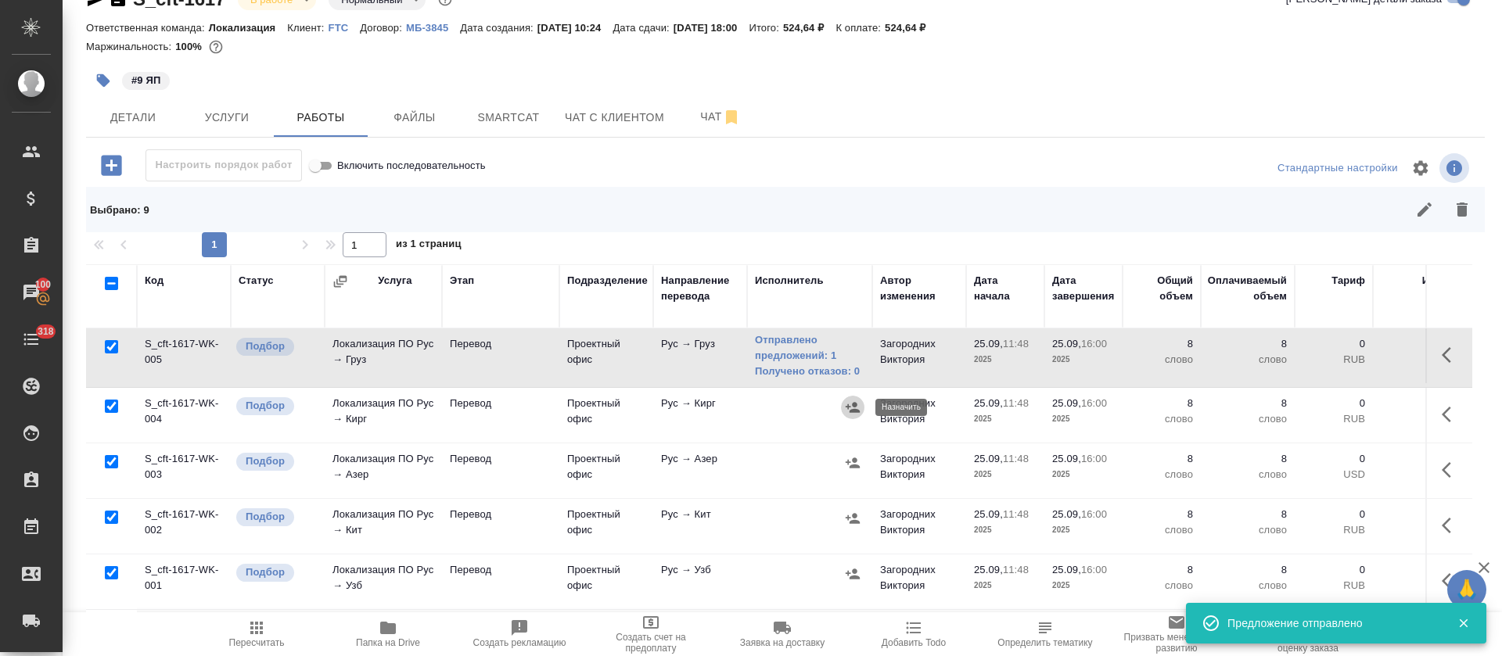
click at [853, 409] on icon "button" at bounding box center [853, 407] width 14 height 10
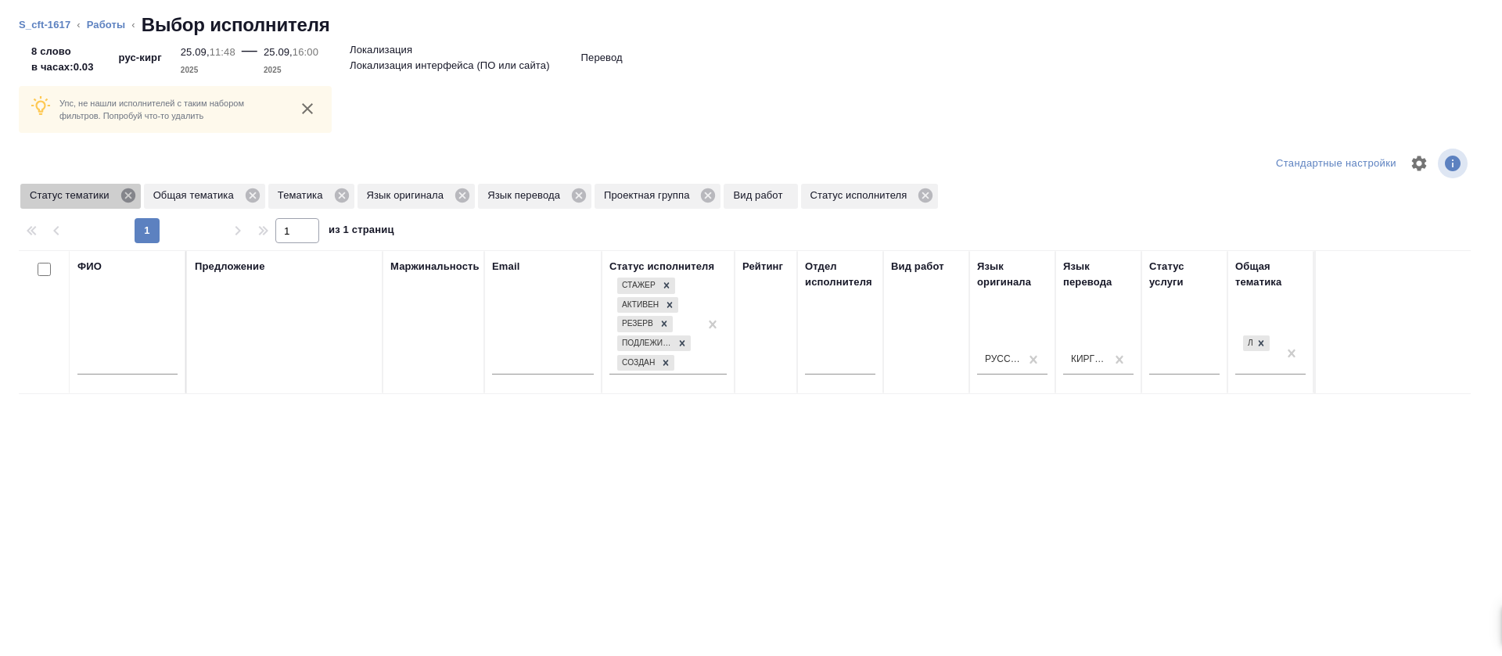
click at [131, 202] on icon at bounding box center [127, 196] width 14 height 14
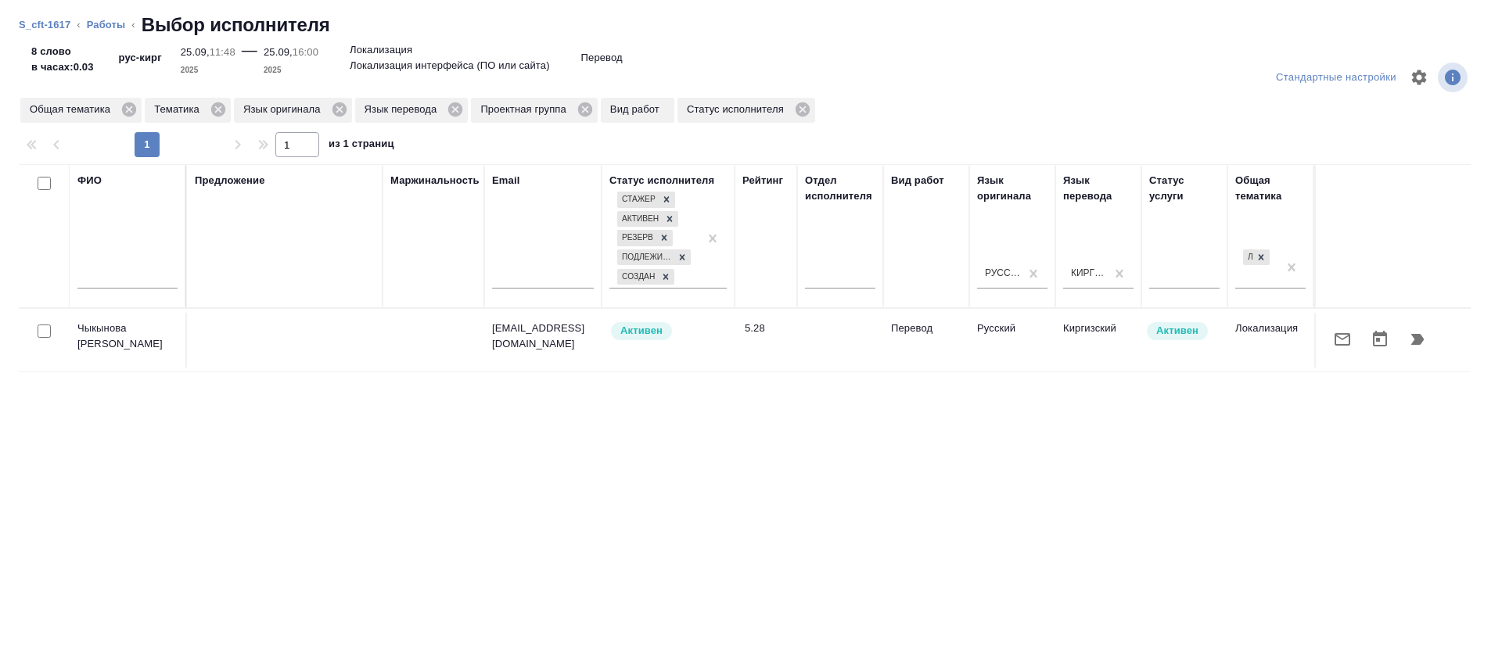
click at [1334, 339] on icon "button" at bounding box center [1342, 339] width 16 height 13
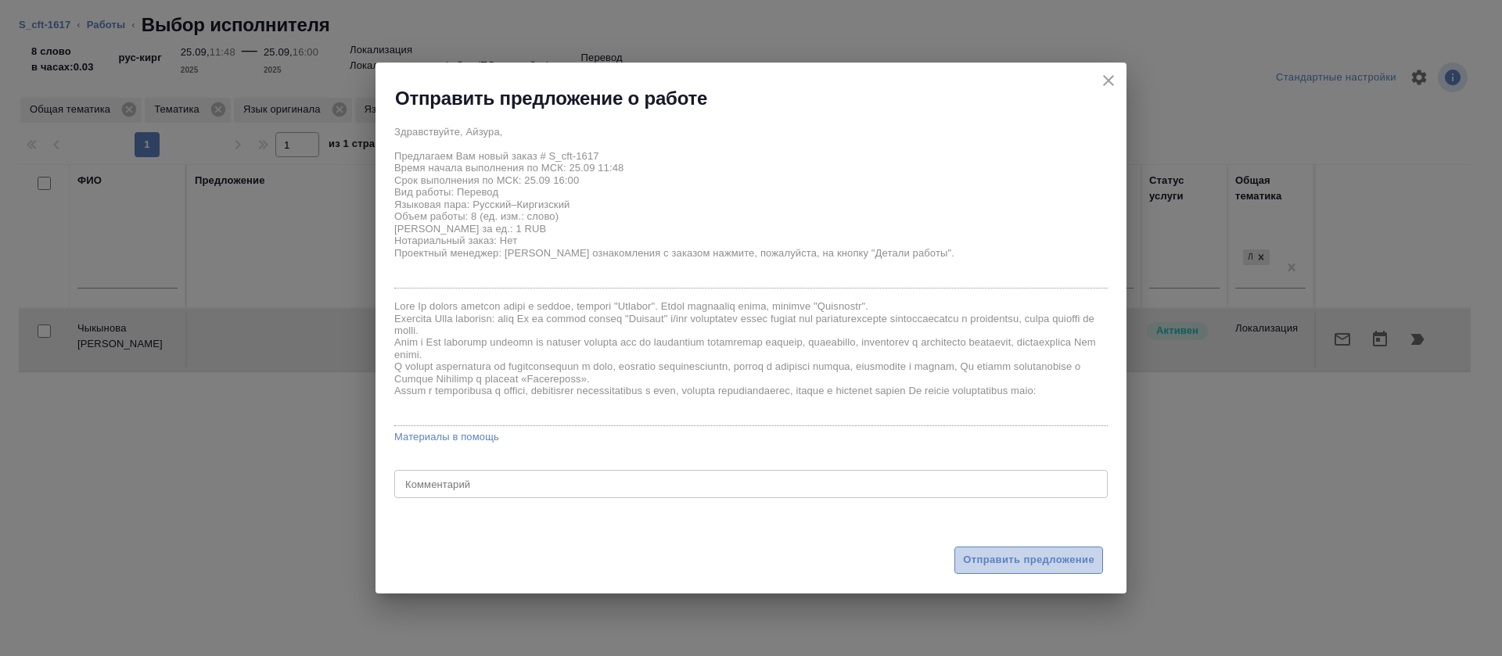
click at [1003, 564] on span "Отправить предложение" at bounding box center [1028, 560] width 131 height 18
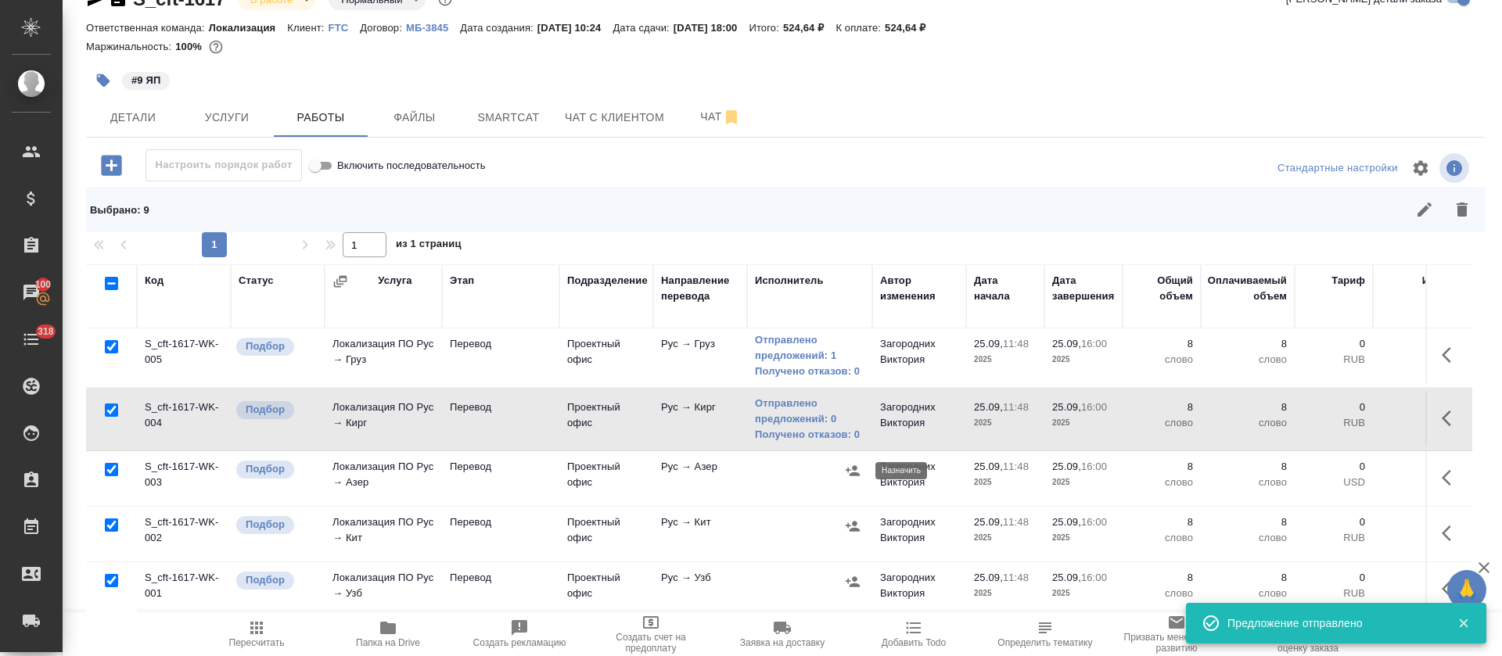
click at [852, 471] on icon "button" at bounding box center [853, 471] width 16 height 16
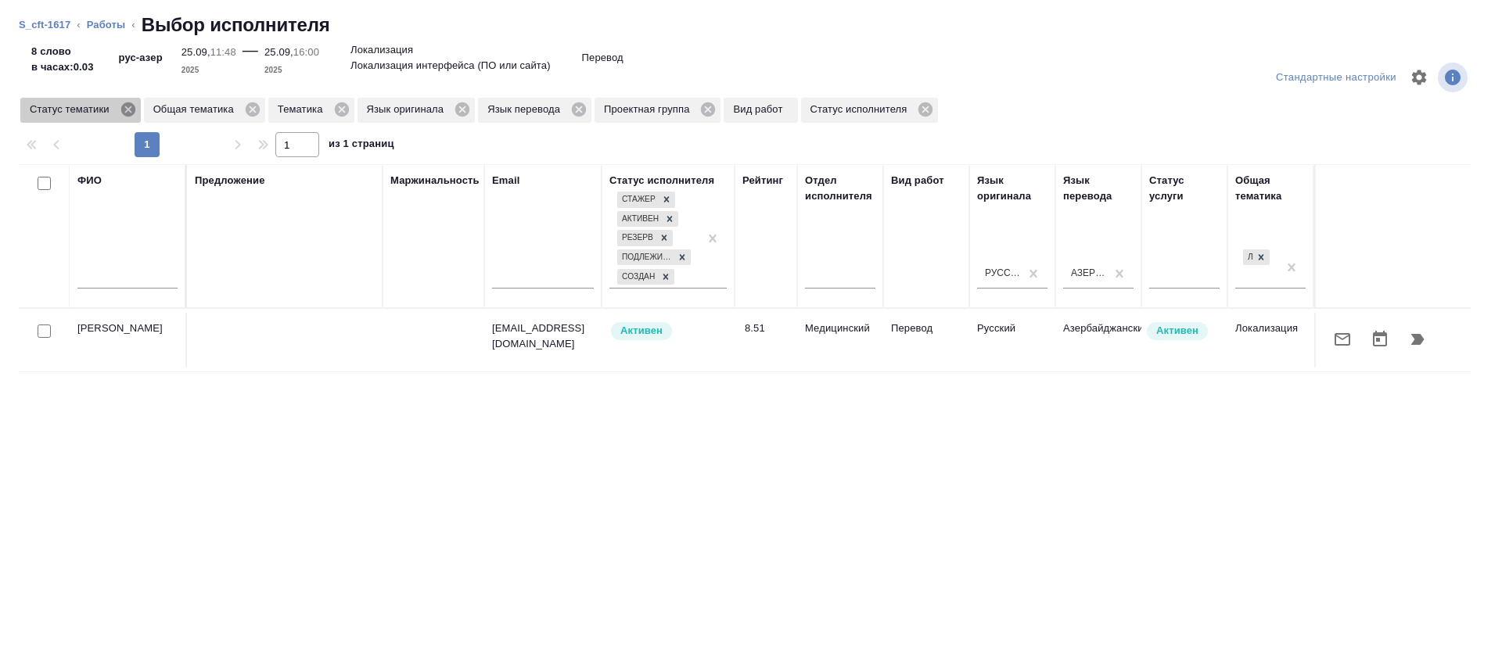
click at [126, 113] on icon at bounding box center [127, 109] width 14 height 14
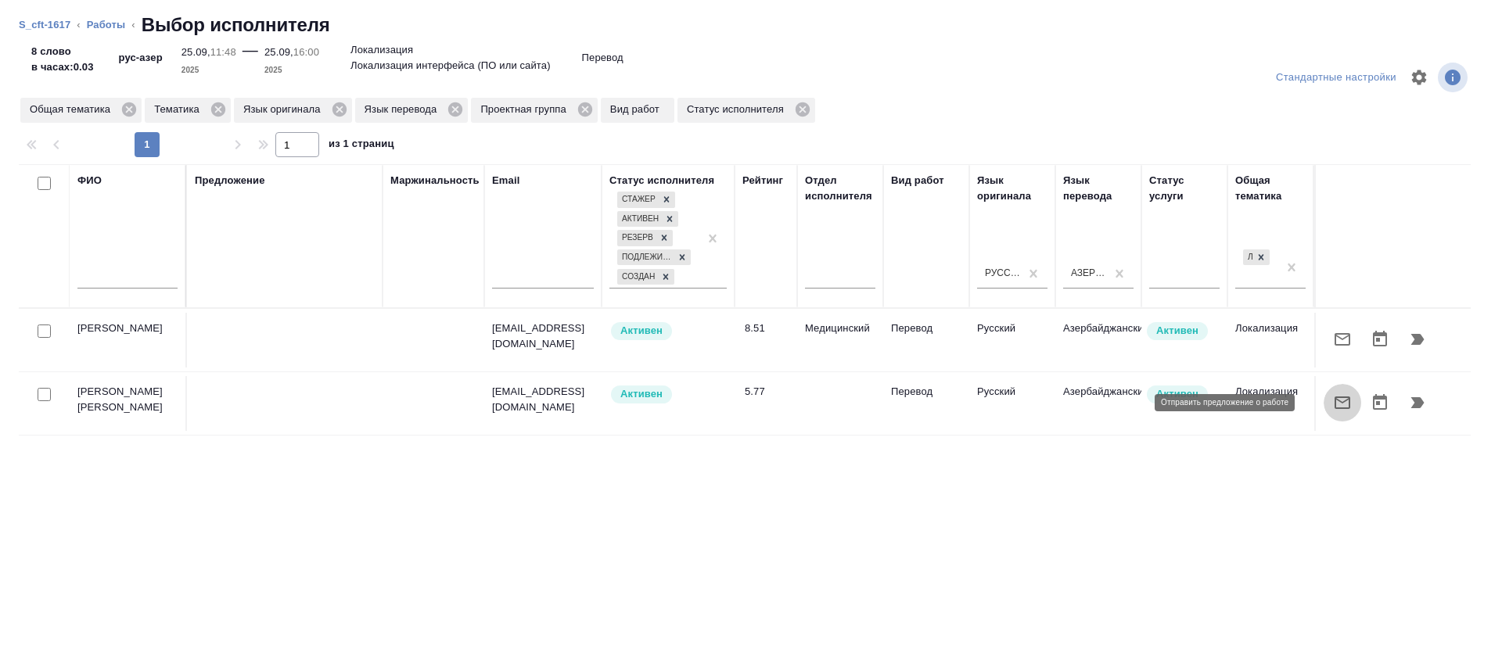
click at [1333, 400] on icon "button" at bounding box center [1342, 402] width 19 height 19
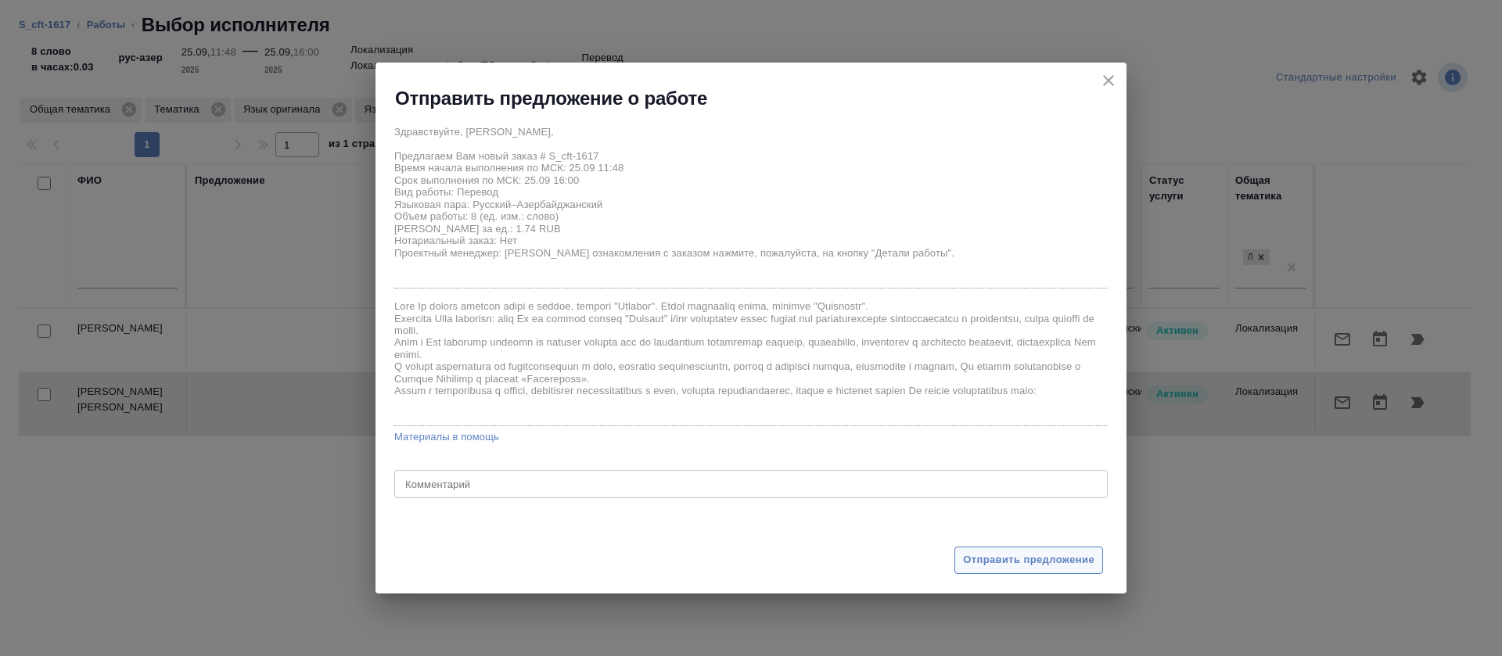
click at [996, 567] on span "Отправить предложение" at bounding box center [1028, 560] width 131 height 18
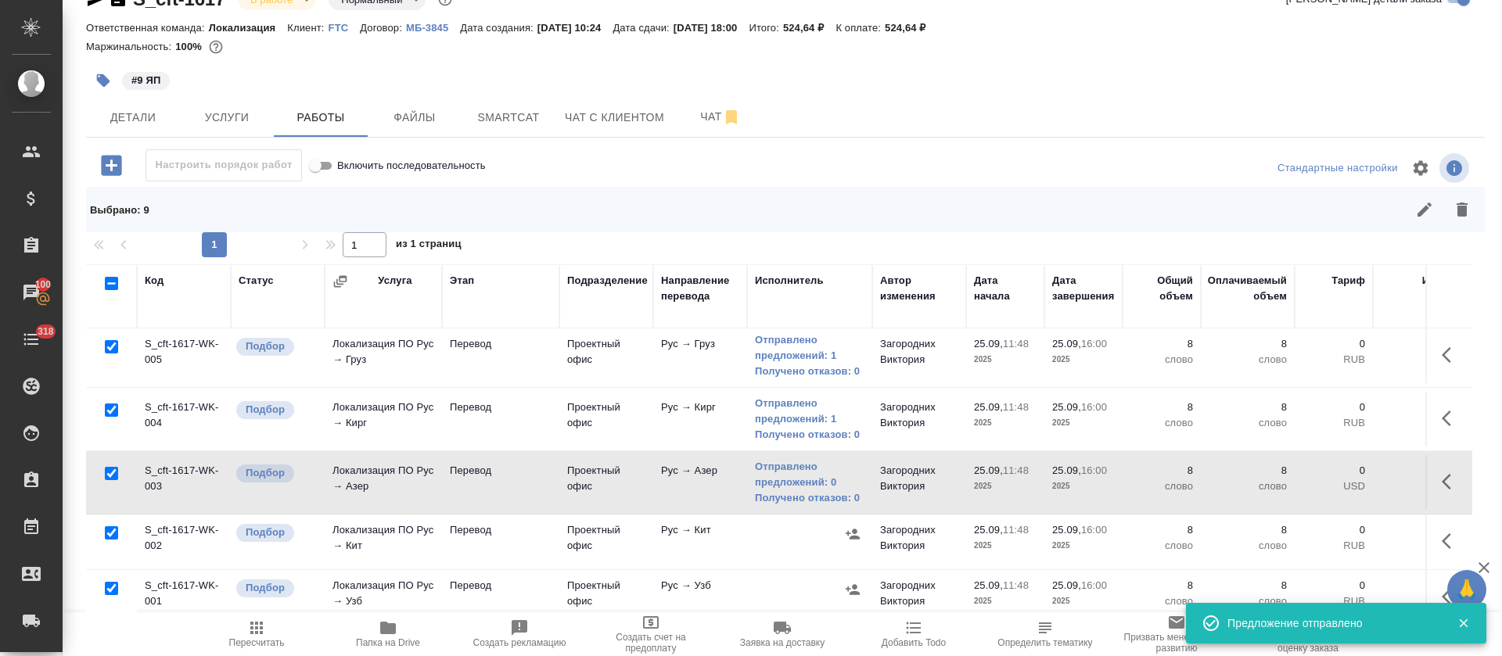
scroll to position [318, 0]
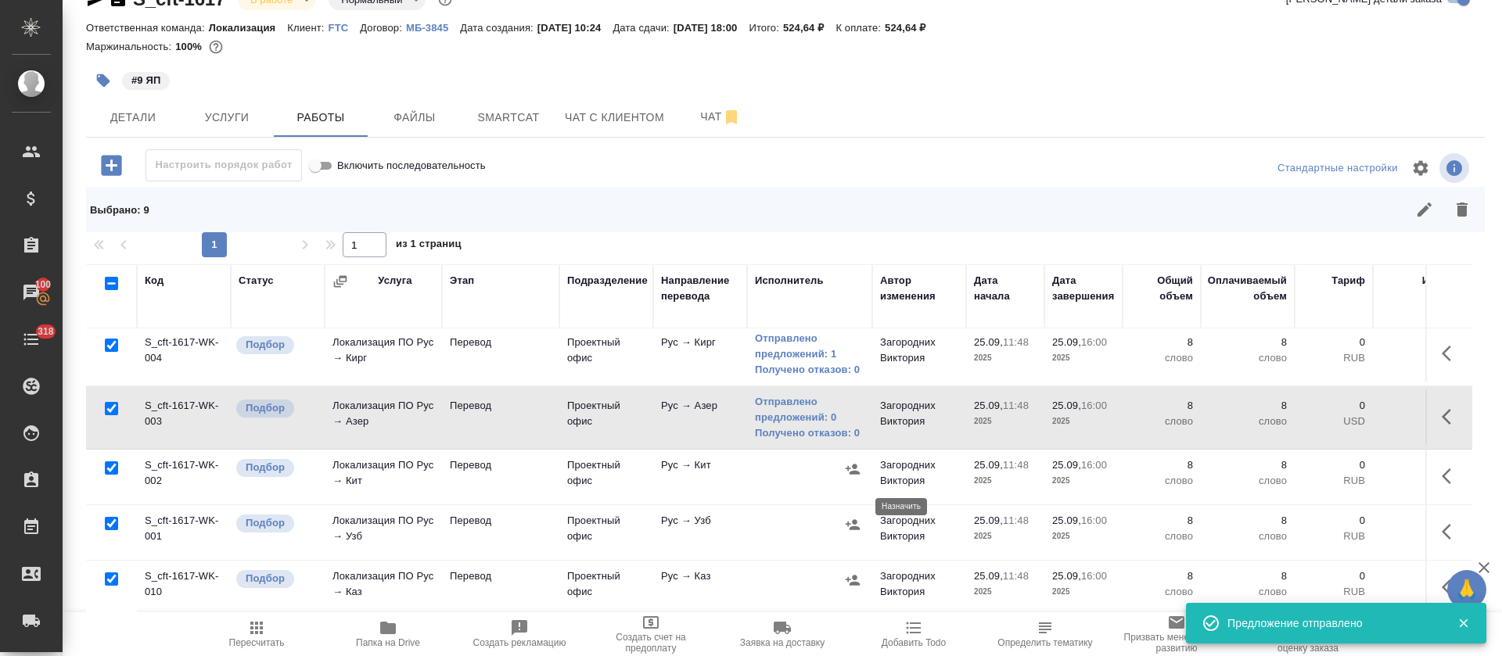
click at [851, 517] on icon "button" at bounding box center [853, 525] width 16 height 16
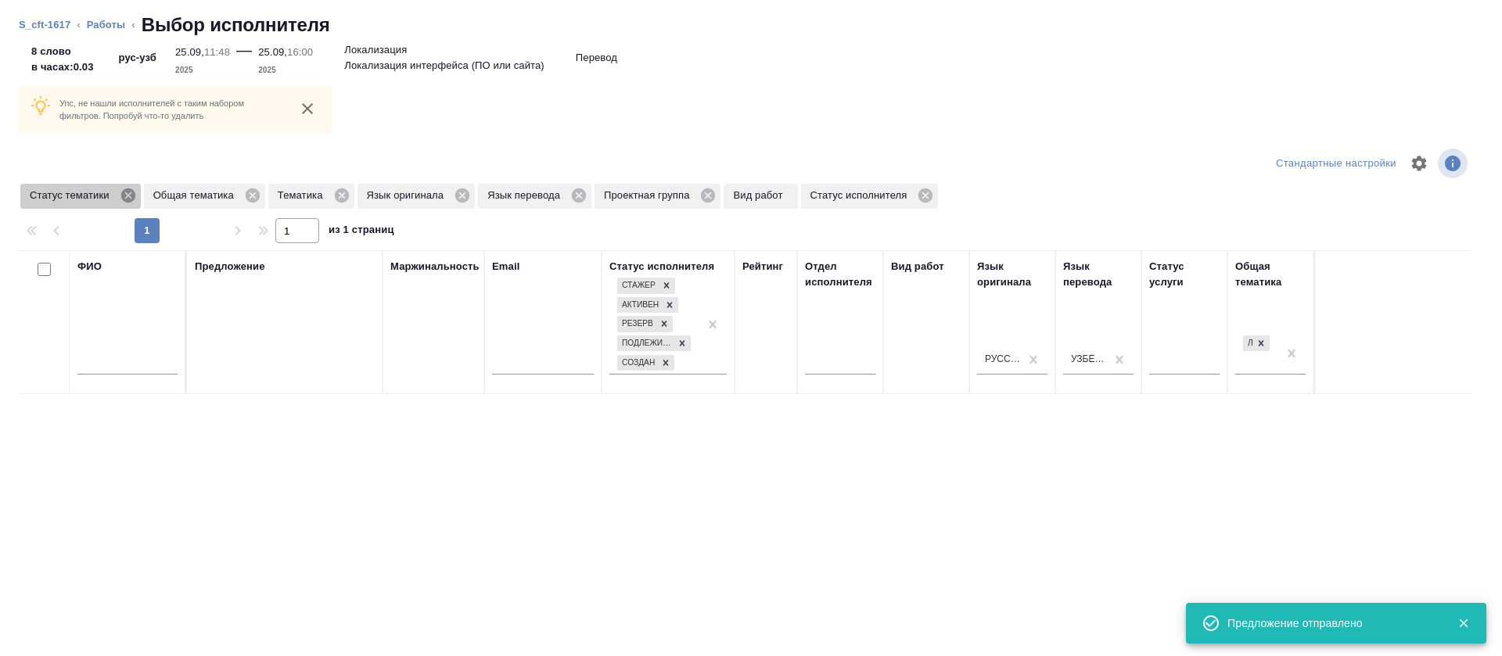
click at [127, 196] on icon at bounding box center [128, 195] width 17 height 17
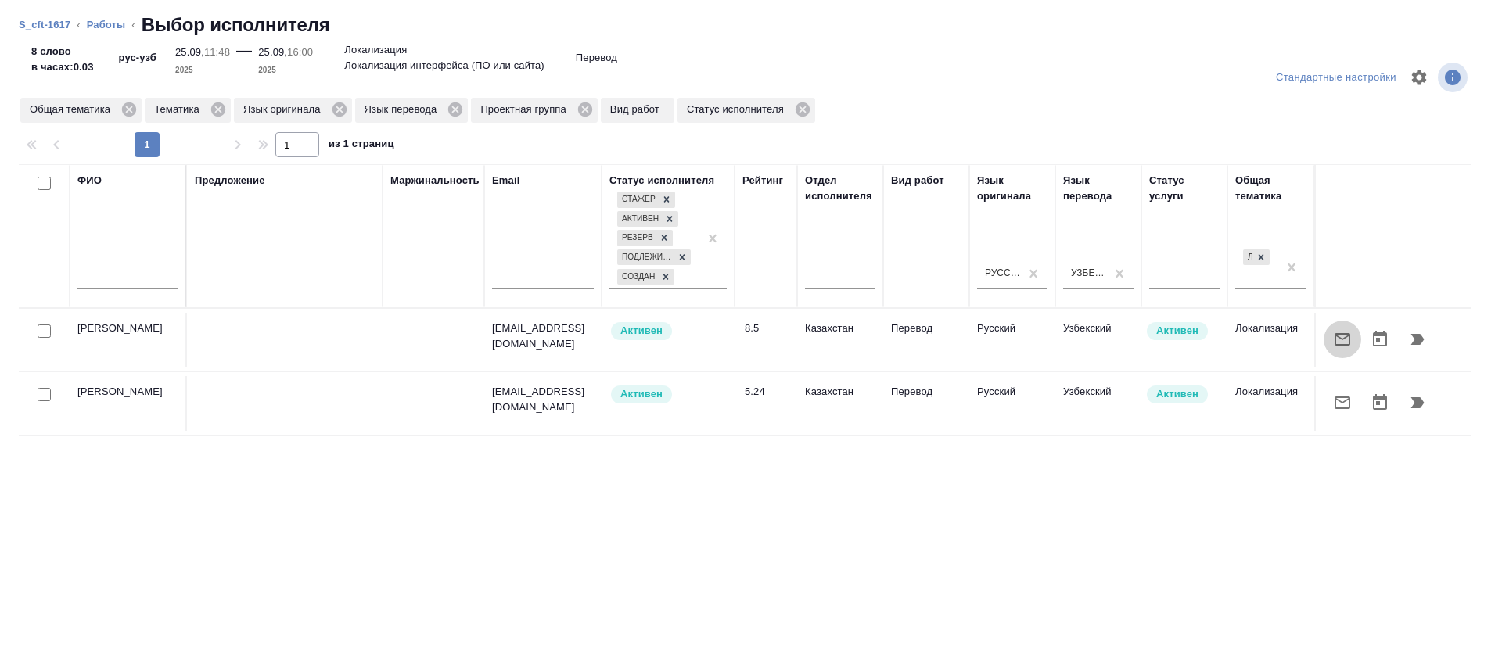
click at [1334, 338] on icon "button" at bounding box center [1342, 339] width 16 height 13
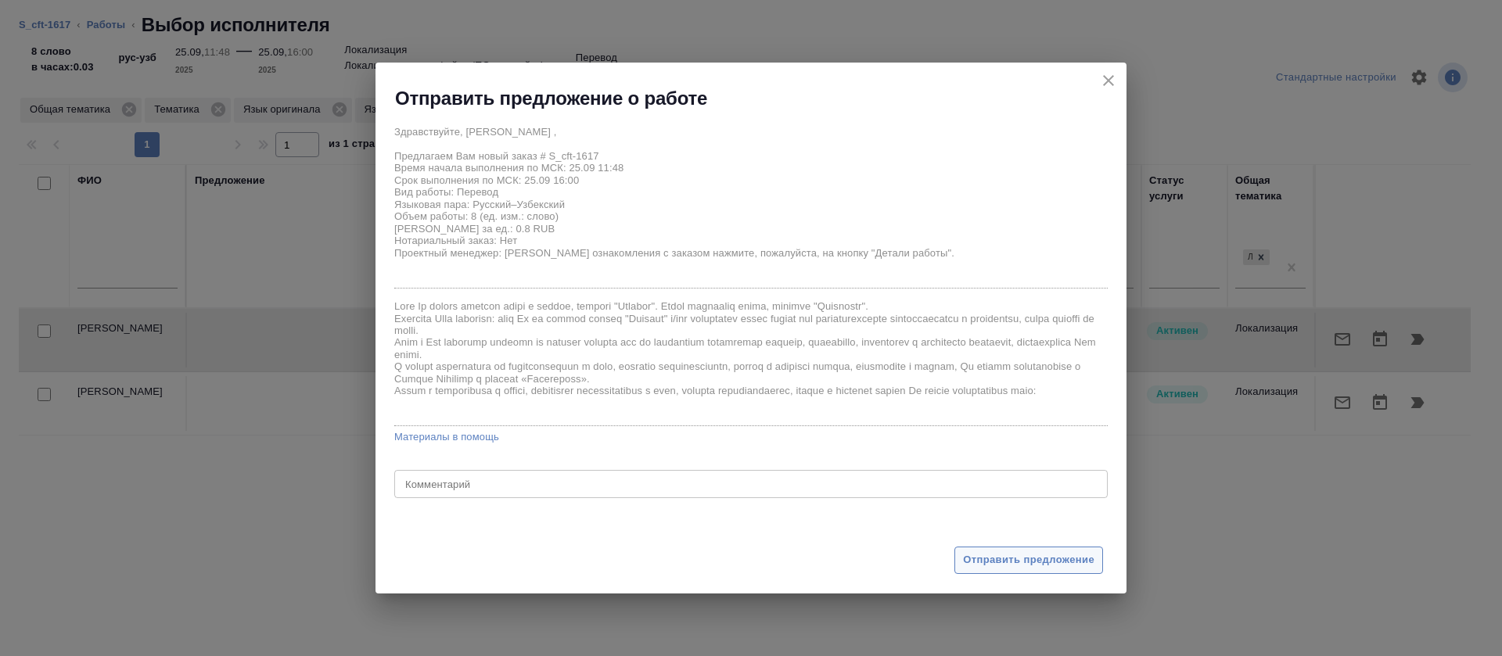
click at [1043, 557] on span "Отправить предложение" at bounding box center [1028, 560] width 131 height 18
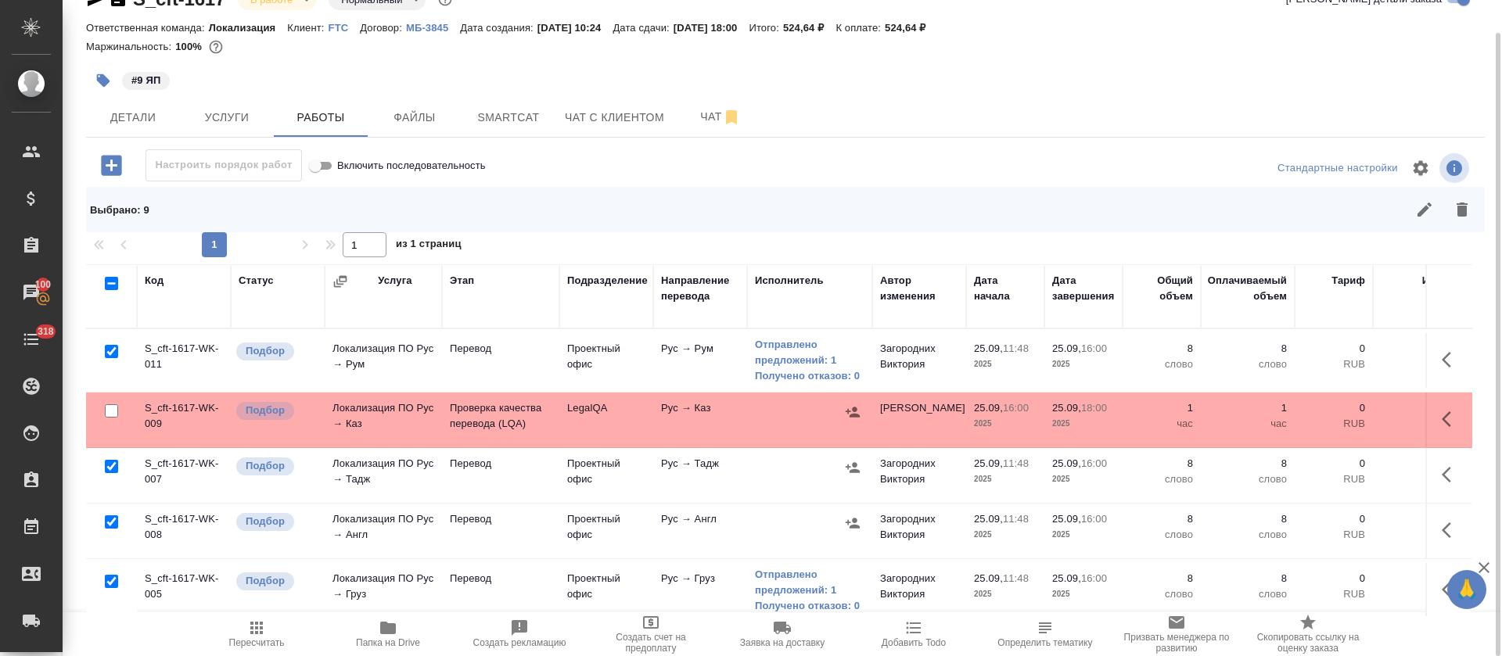
scroll to position [117, 0]
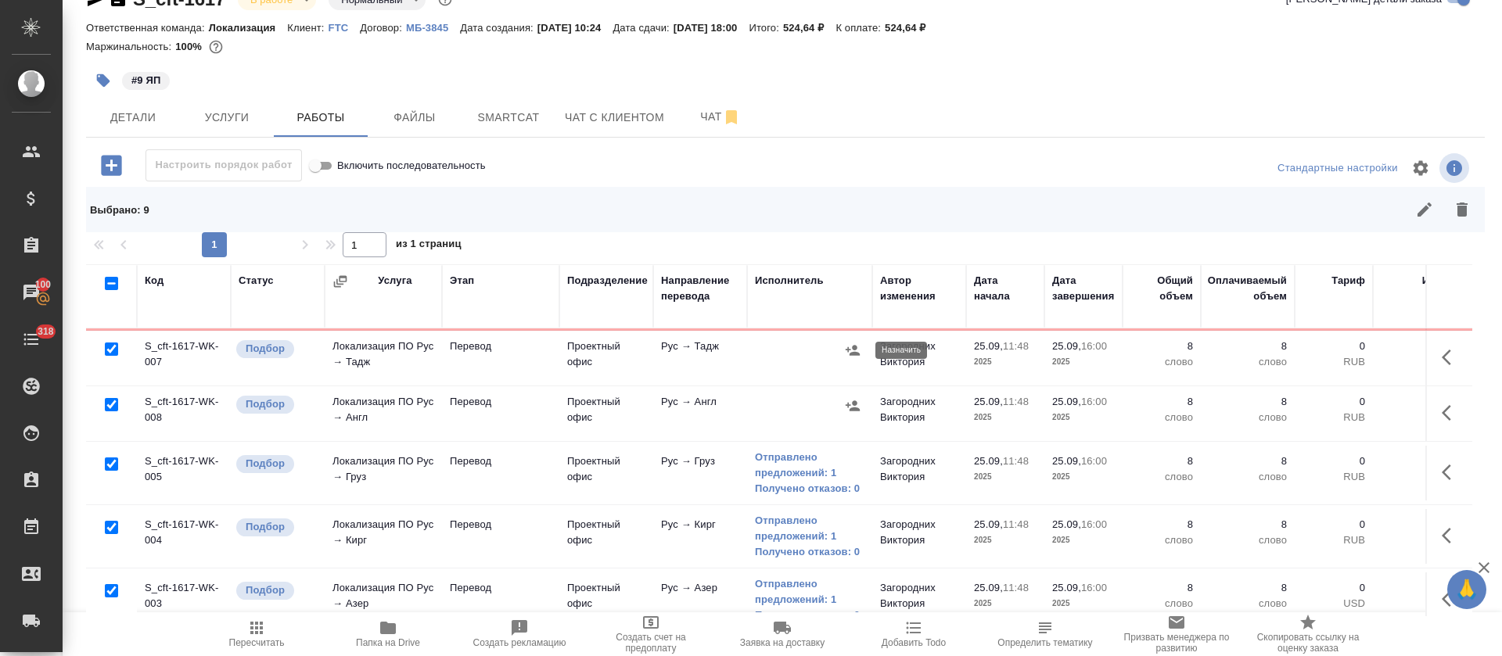
click at [856, 351] on icon "button" at bounding box center [853, 351] width 16 height 16
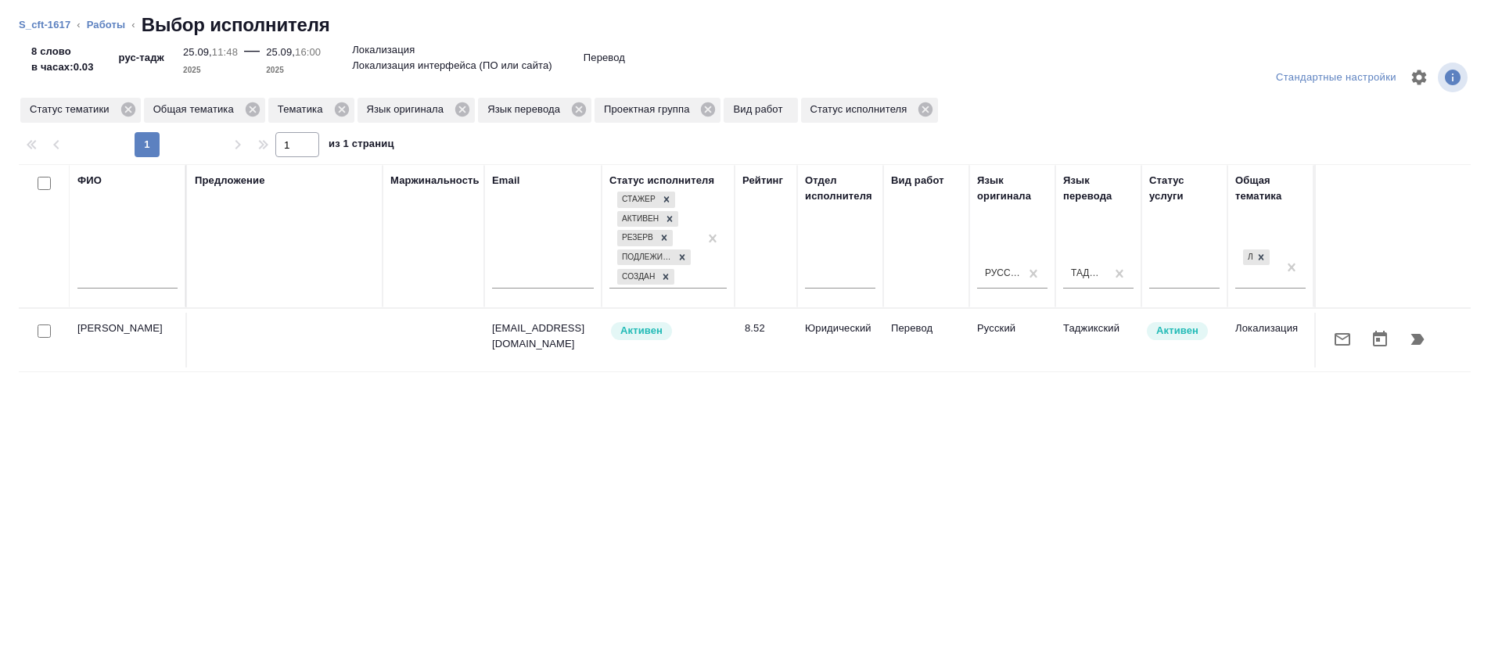
click at [1408, 343] on icon "button" at bounding box center [1417, 339] width 19 height 19
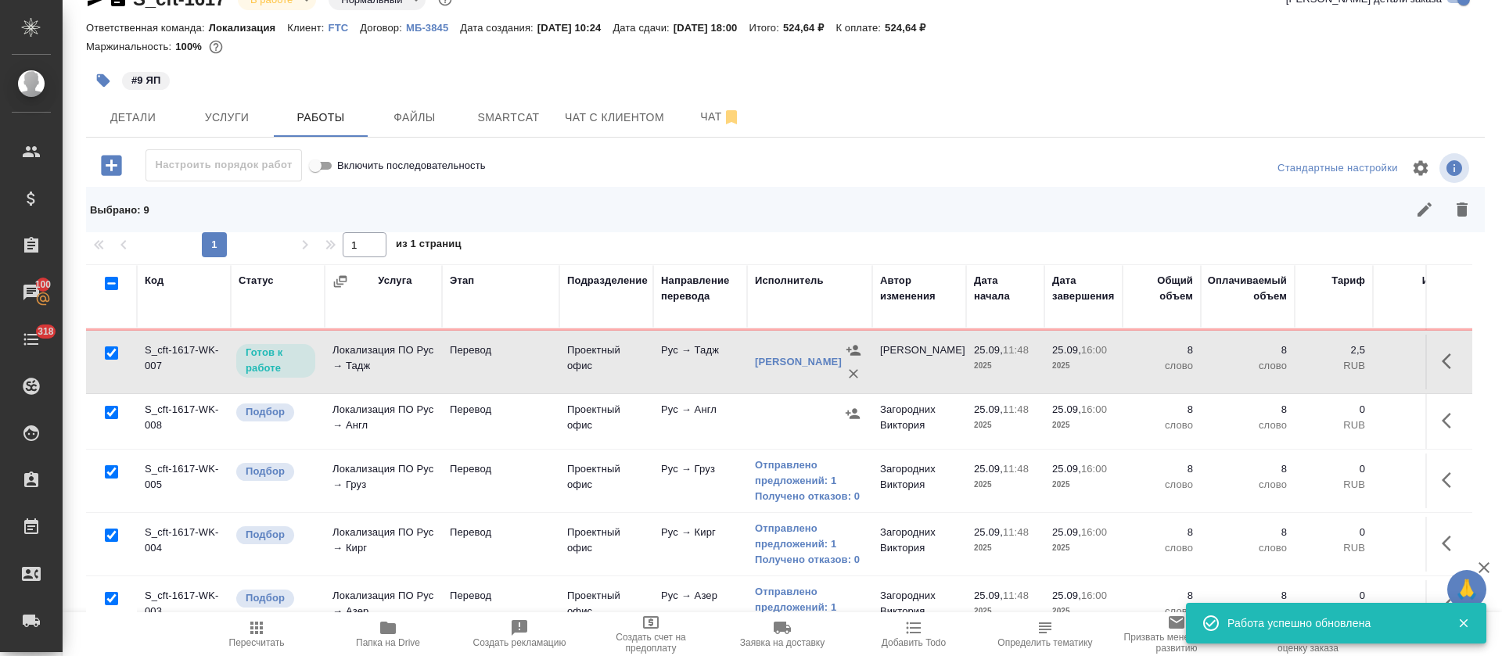
click at [1425, 425] on td at bounding box center [1448, 421] width 47 height 55
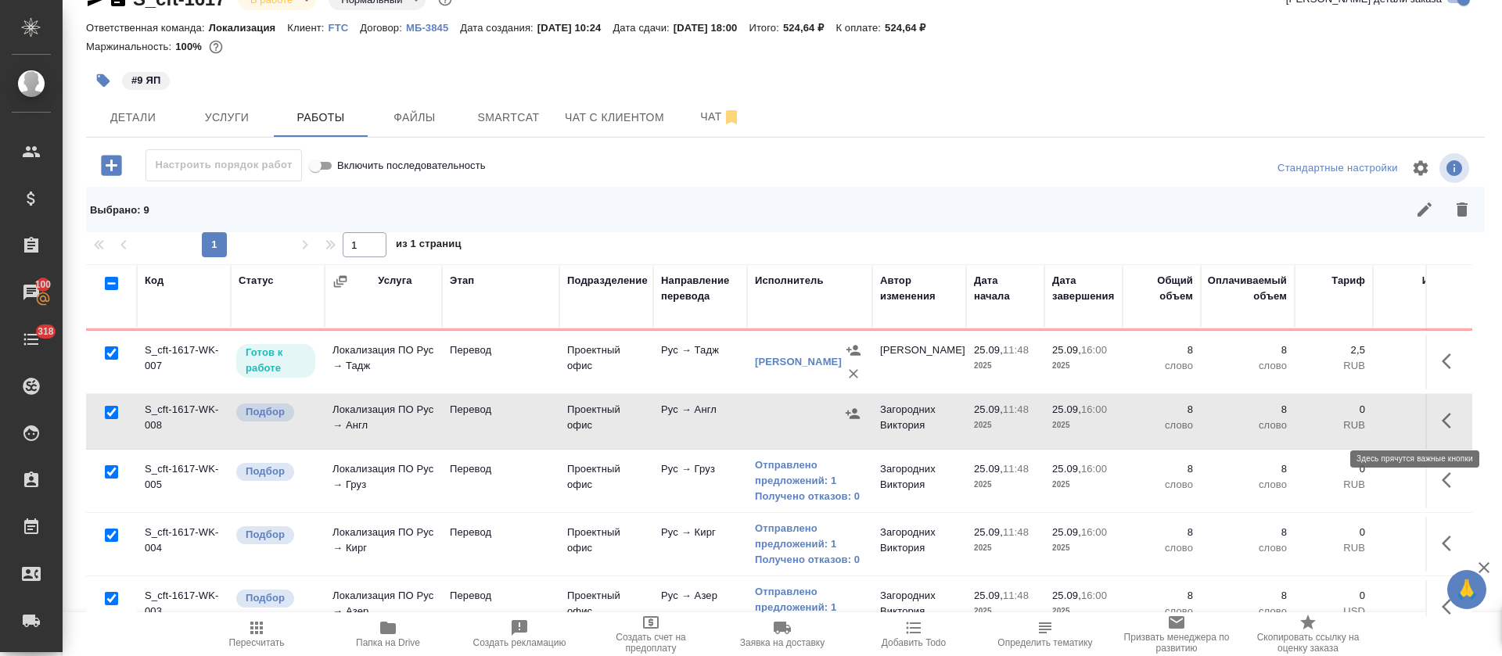
click at [1442, 426] on icon "button" at bounding box center [1451, 420] width 19 height 19
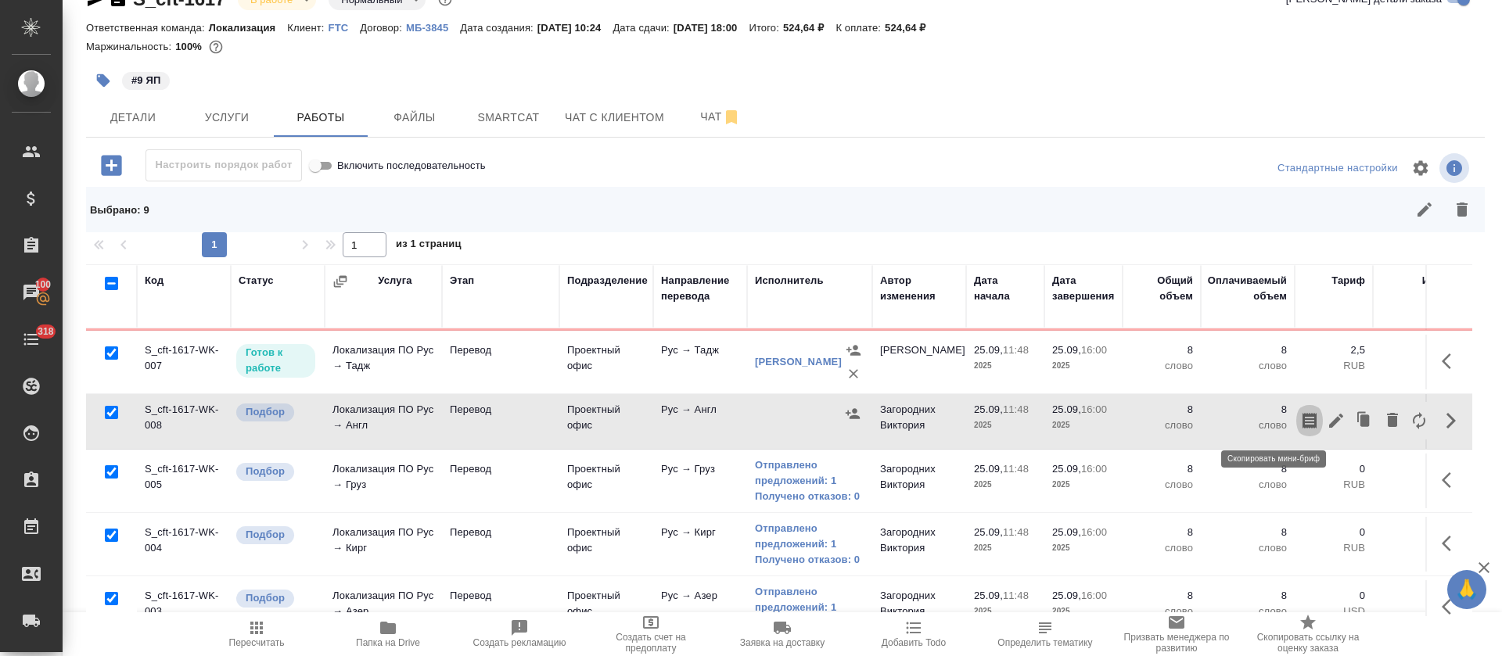
click at [1302, 422] on icon "button" at bounding box center [1309, 421] width 14 height 16
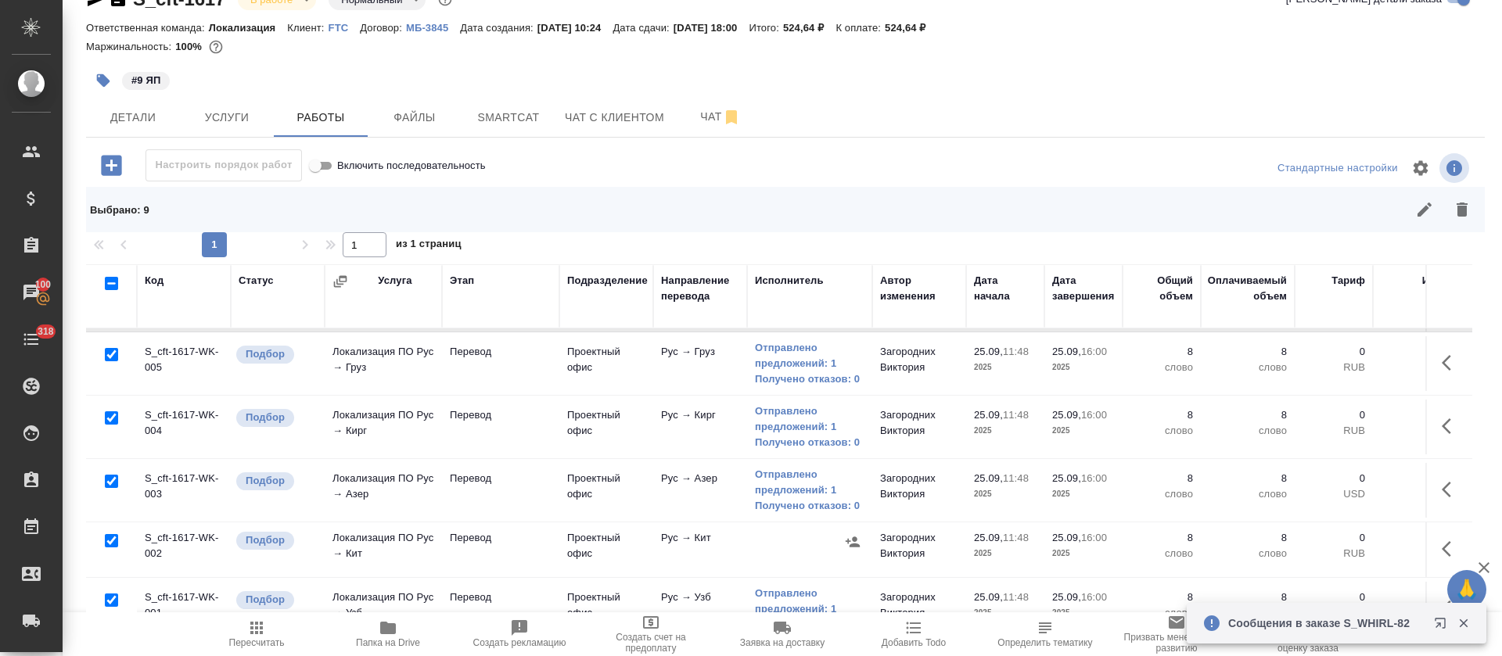
scroll to position [333, 0]
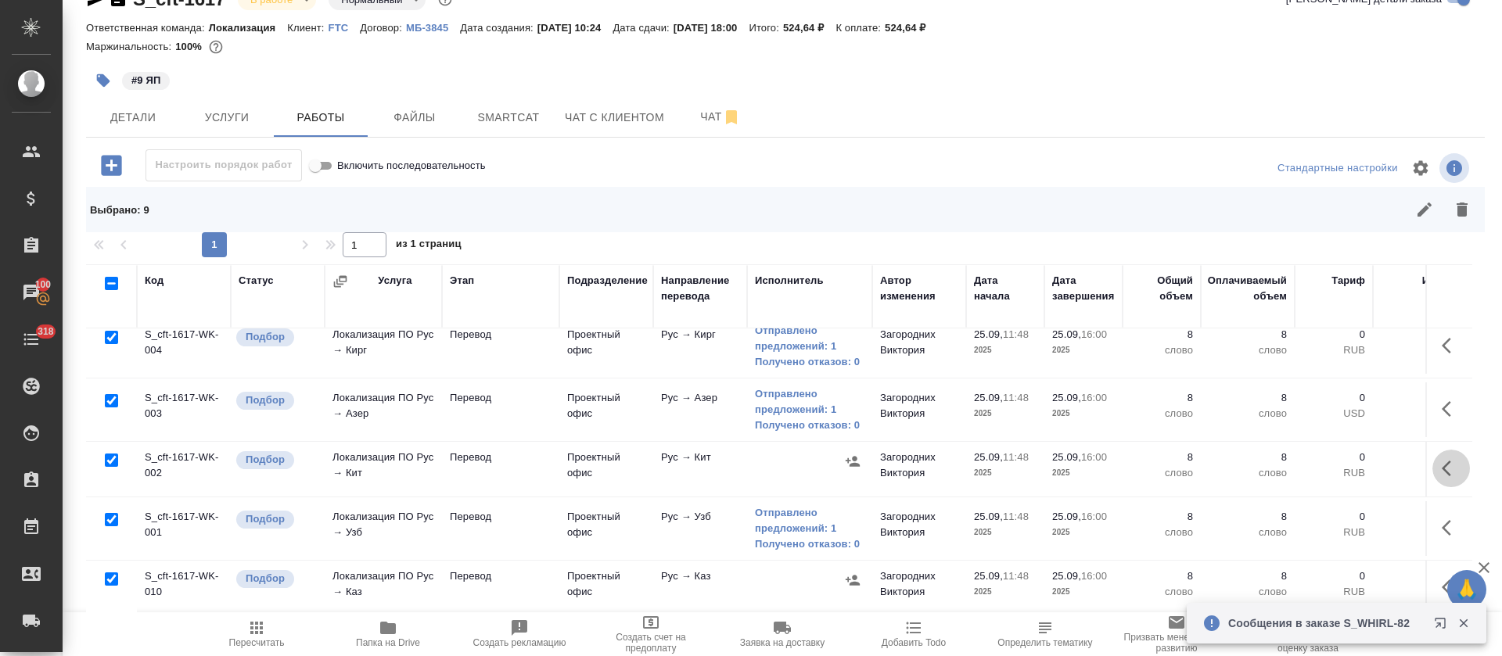
click at [1442, 461] on icon "button" at bounding box center [1446, 469] width 9 height 16
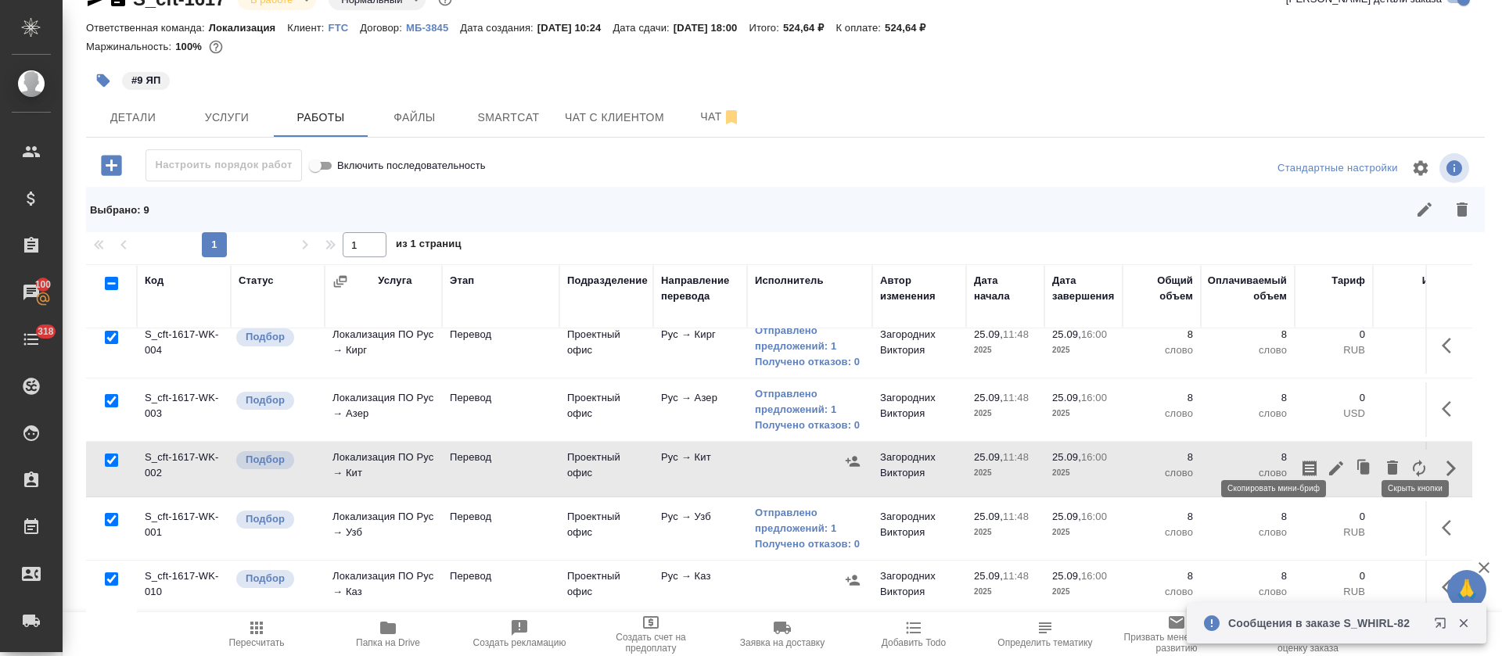
click at [1302, 461] on icon "button" at bounding box center [1309, 469] width 14 height 16
click at [1442, 580] on icon "button" at bounding box center [1446, 588] width 9 height 16
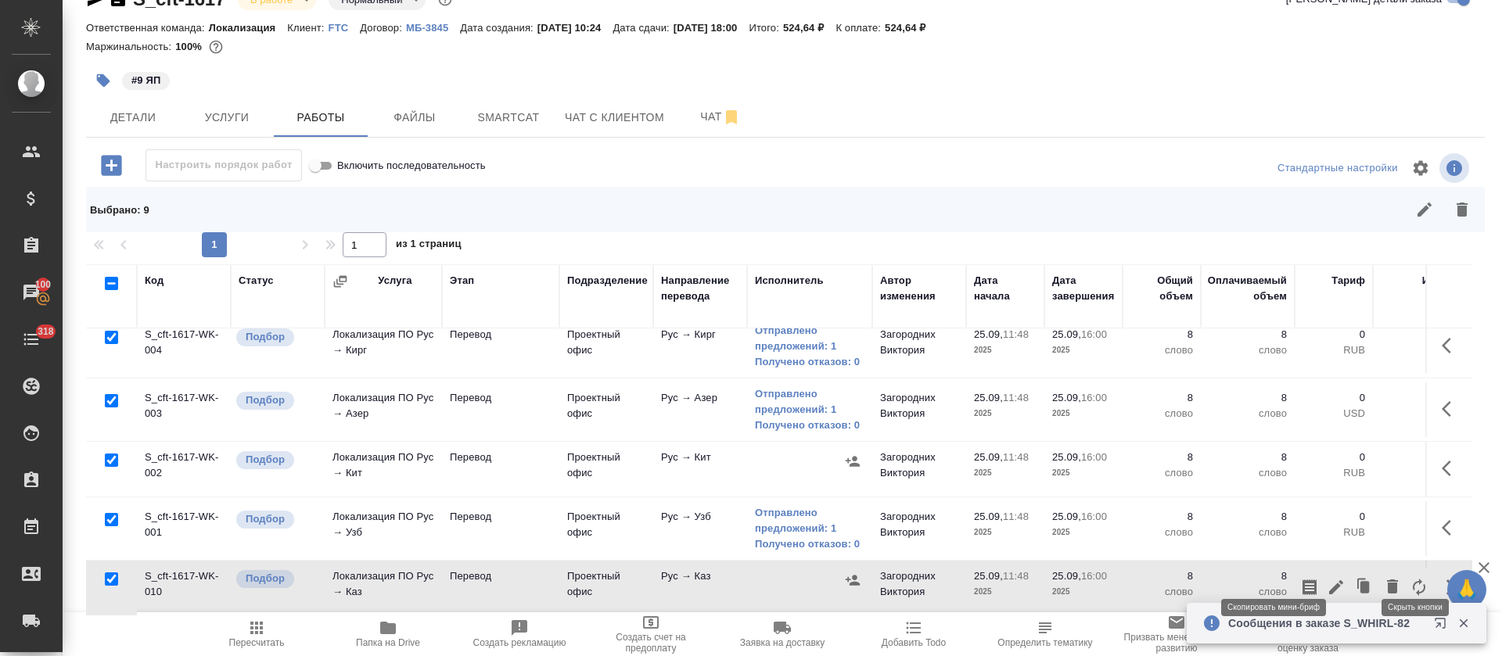
click at [1300, 578] on icon "button" at bounding box center [1309, 587] width 19 height 19
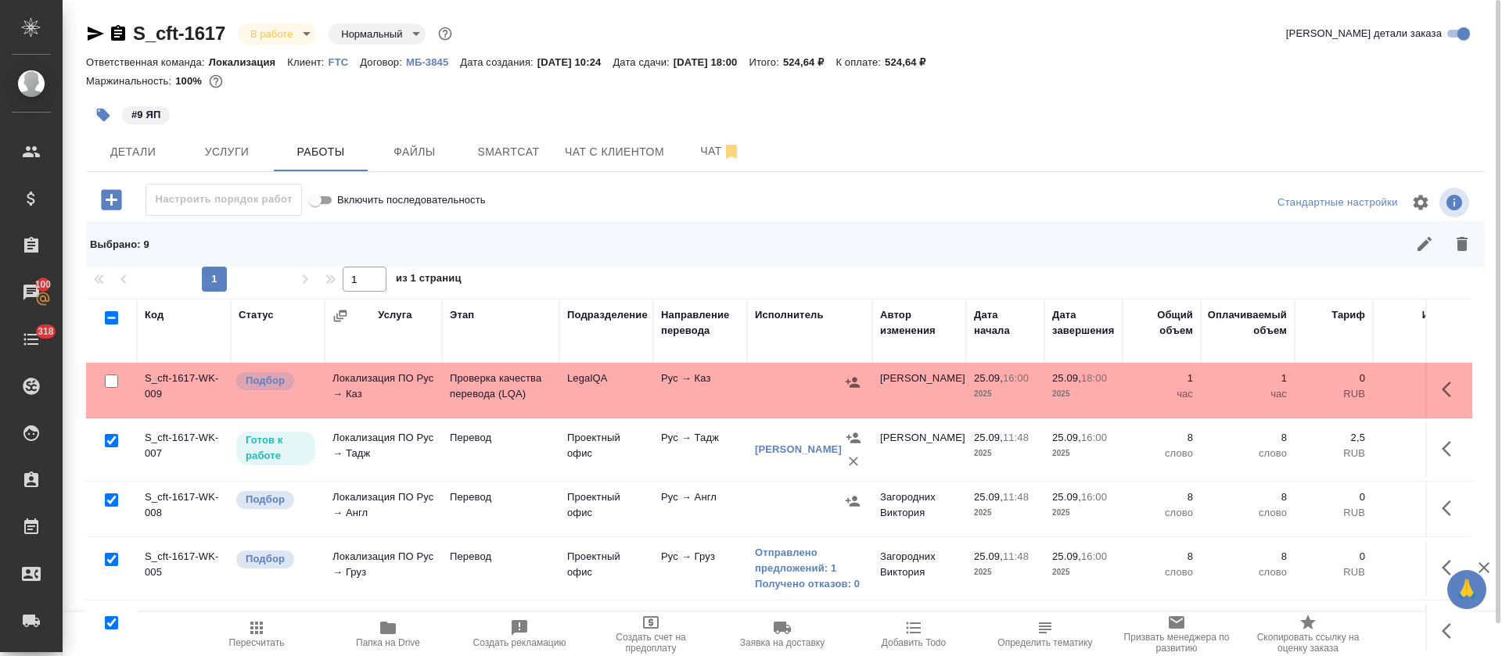
scroll to position [0, 0]
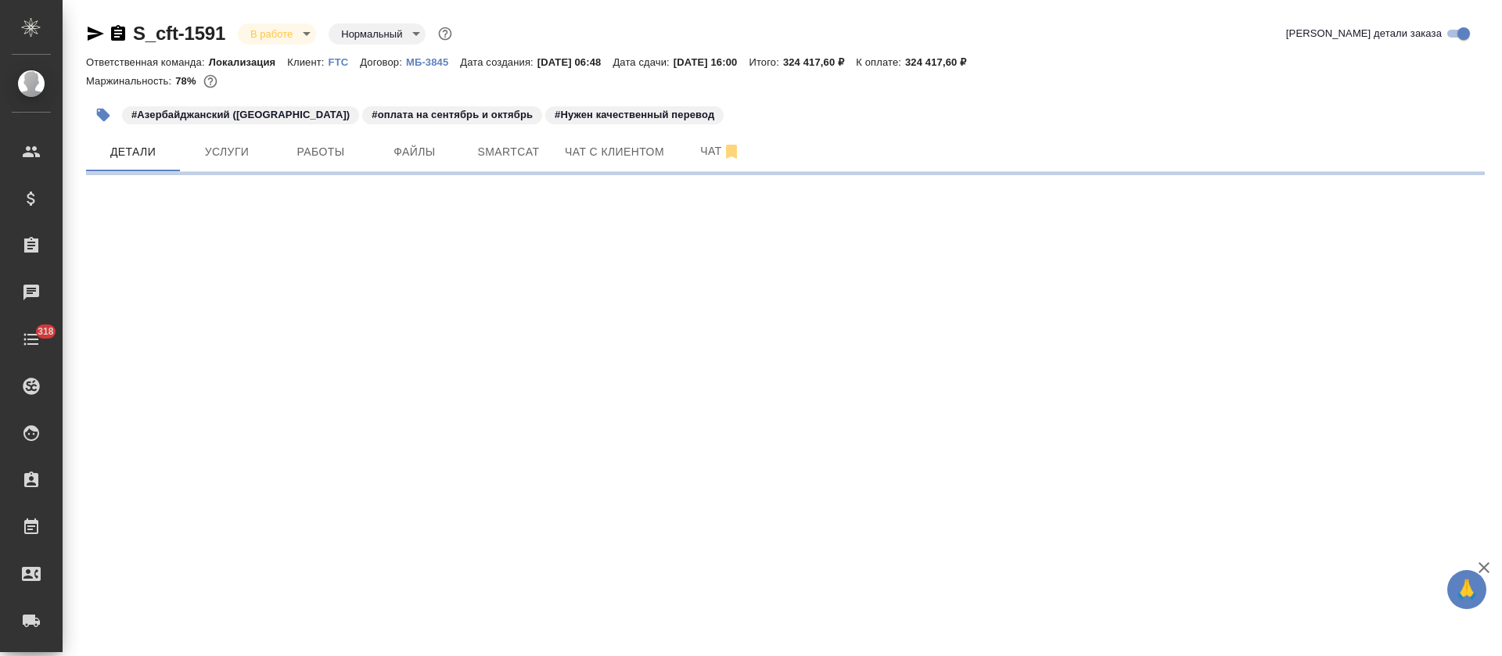
select select "RU"
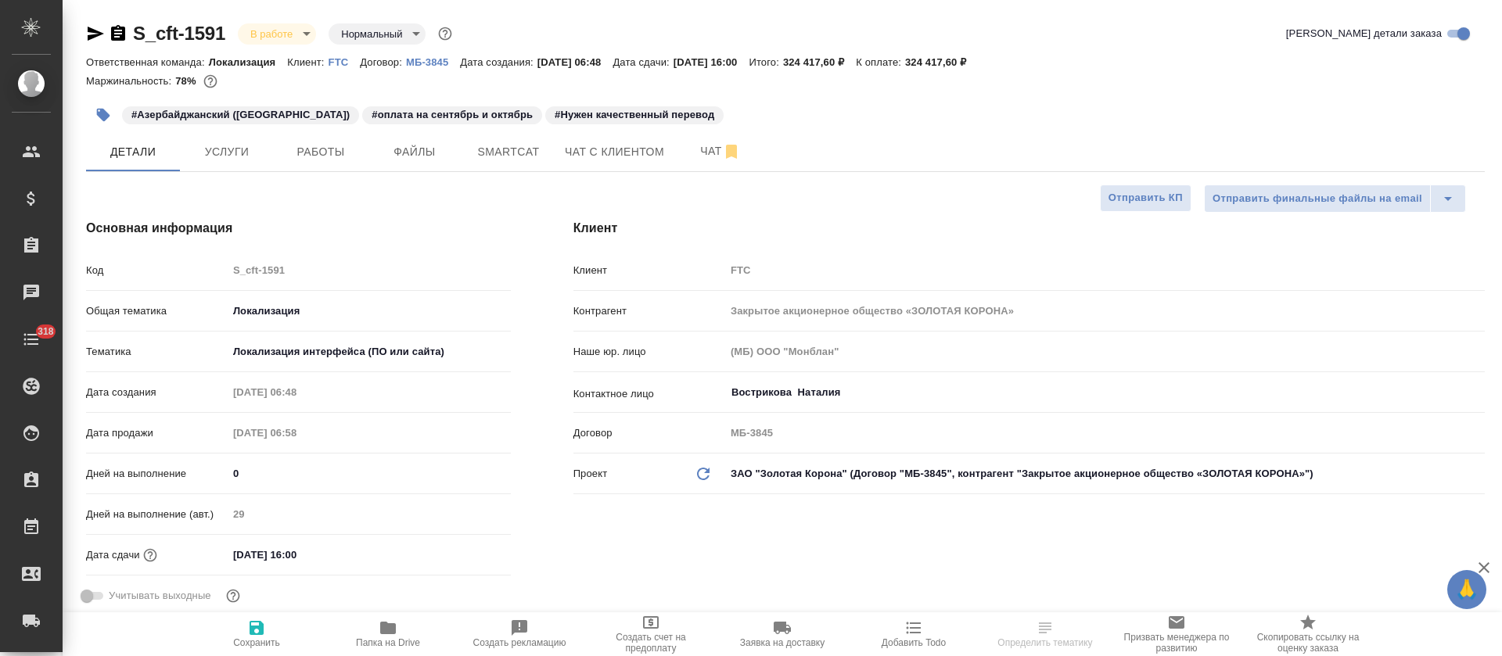
type textarea "x"
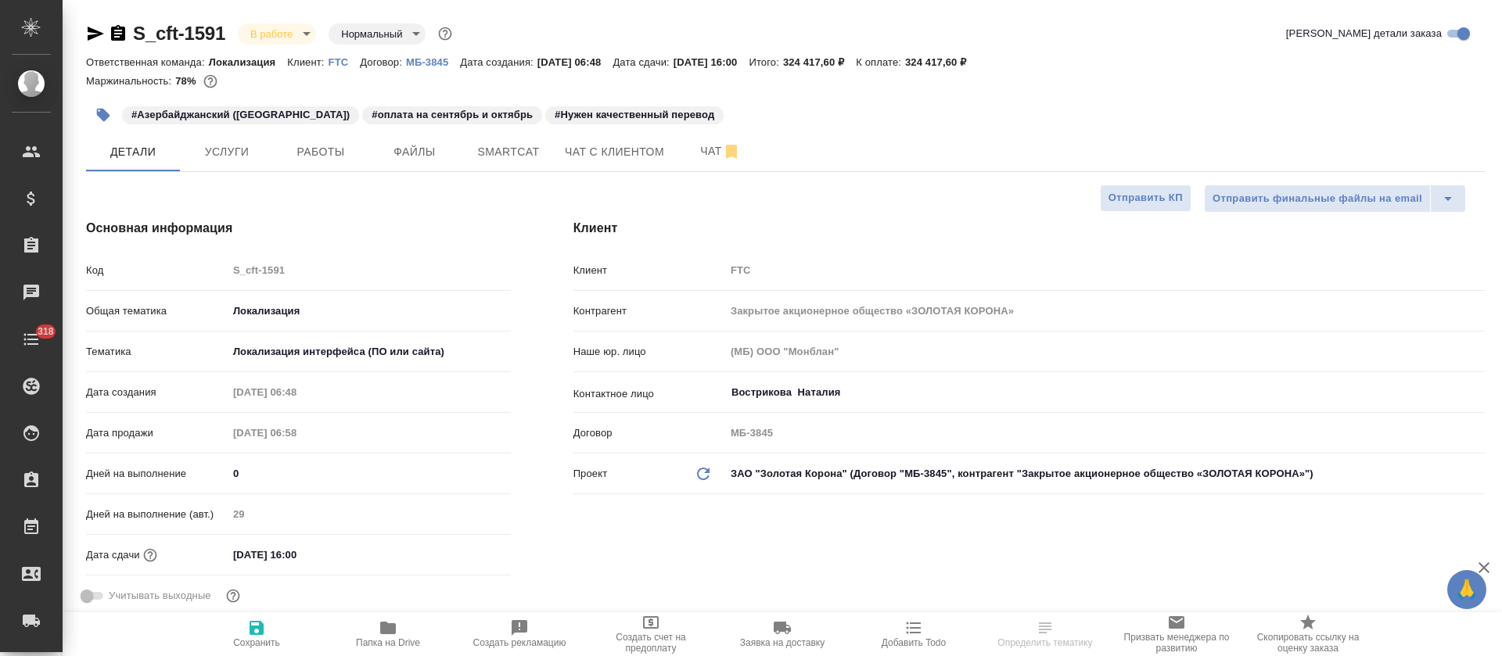
type textarea "x"
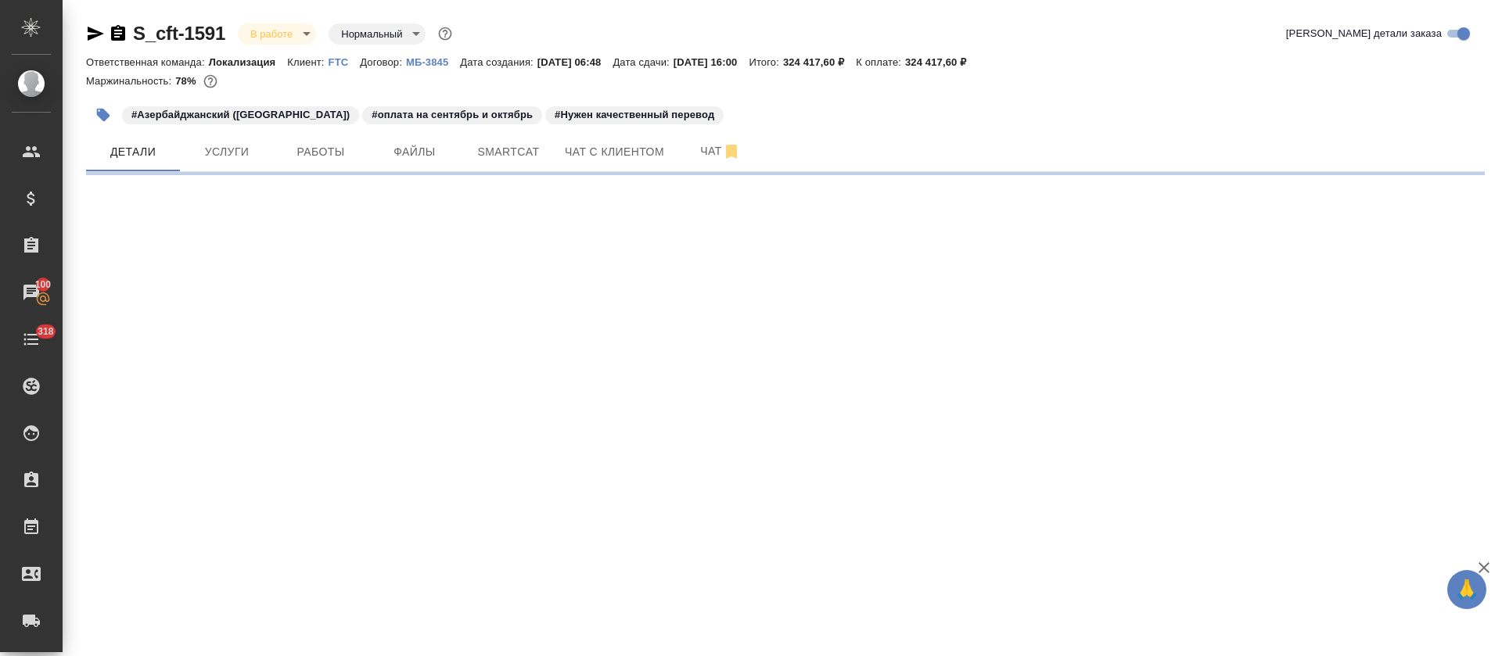
select select "RU"
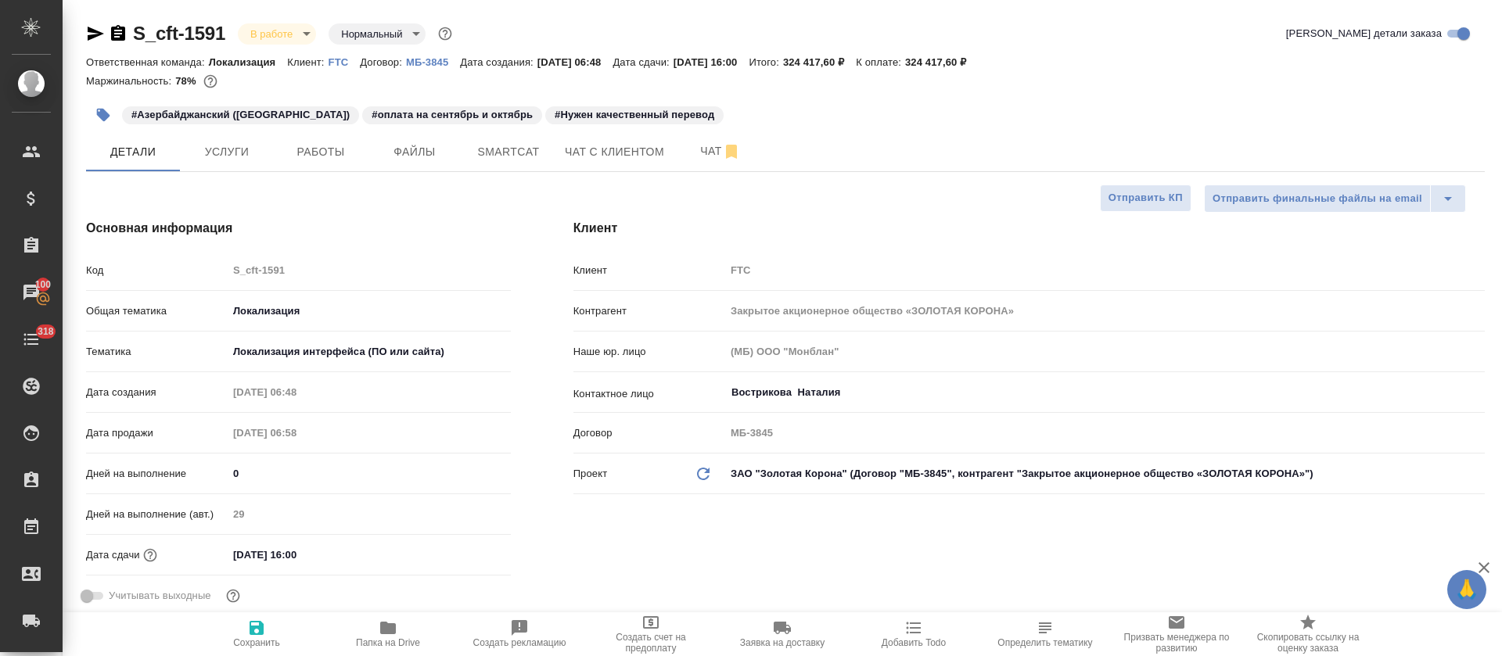
type textarea "x"
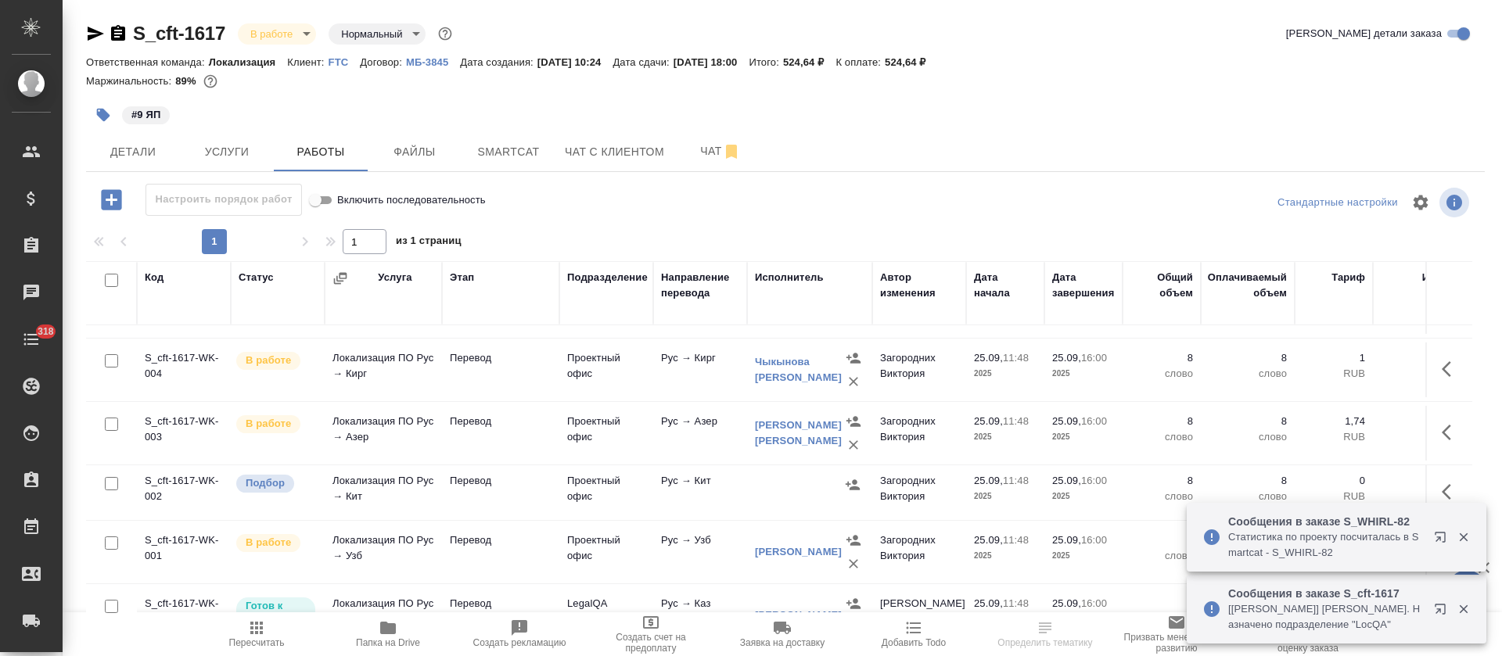
scroll to position [349, 0]
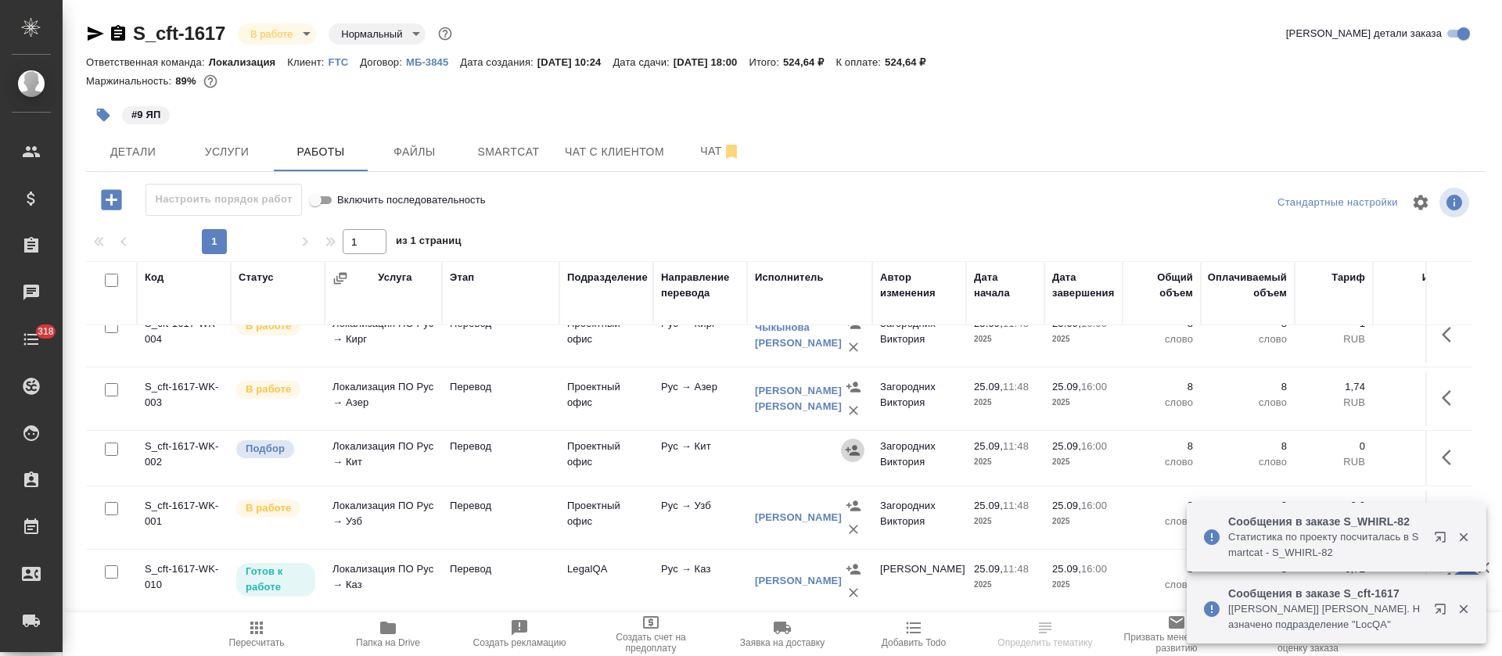
click at [849, 443] on icon "button" at bounding box center [853, 451] width 16 height 16
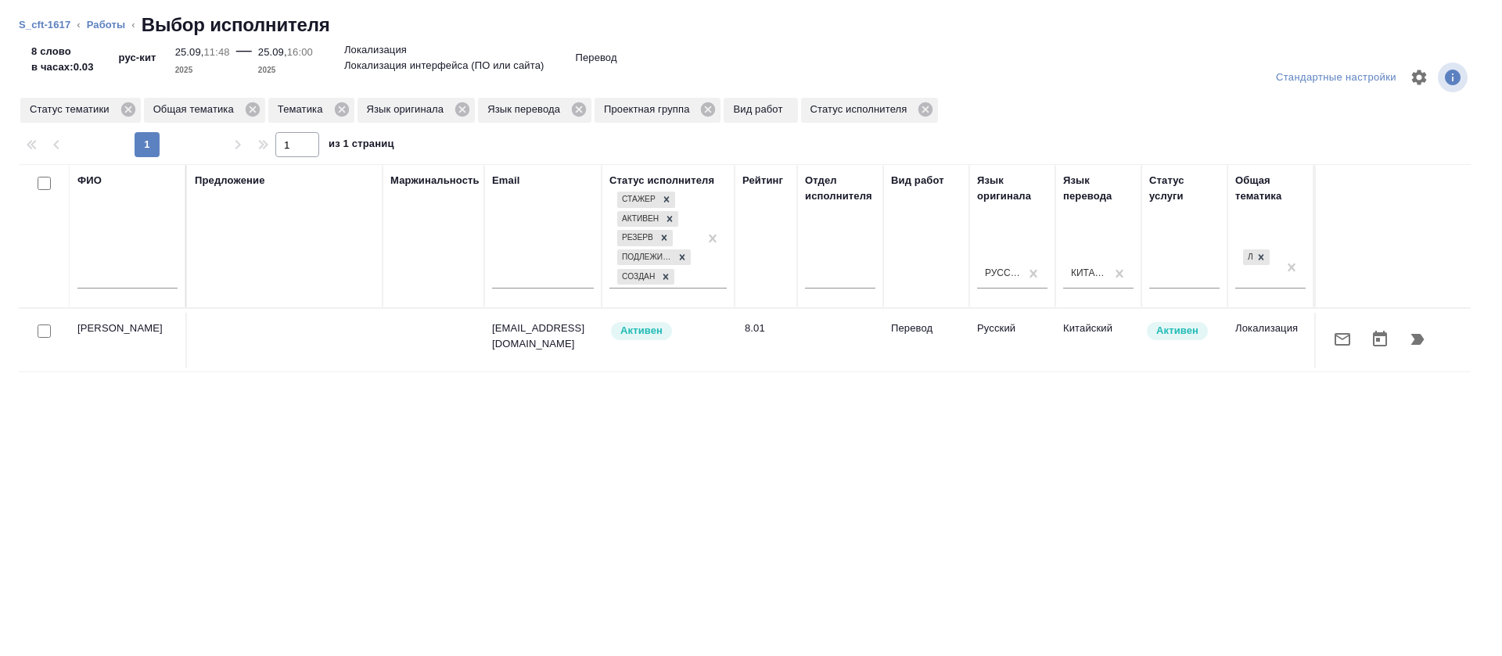
click at [1408, 342] on icon "button" at bounding box center [1417, 339] width 19 height 19
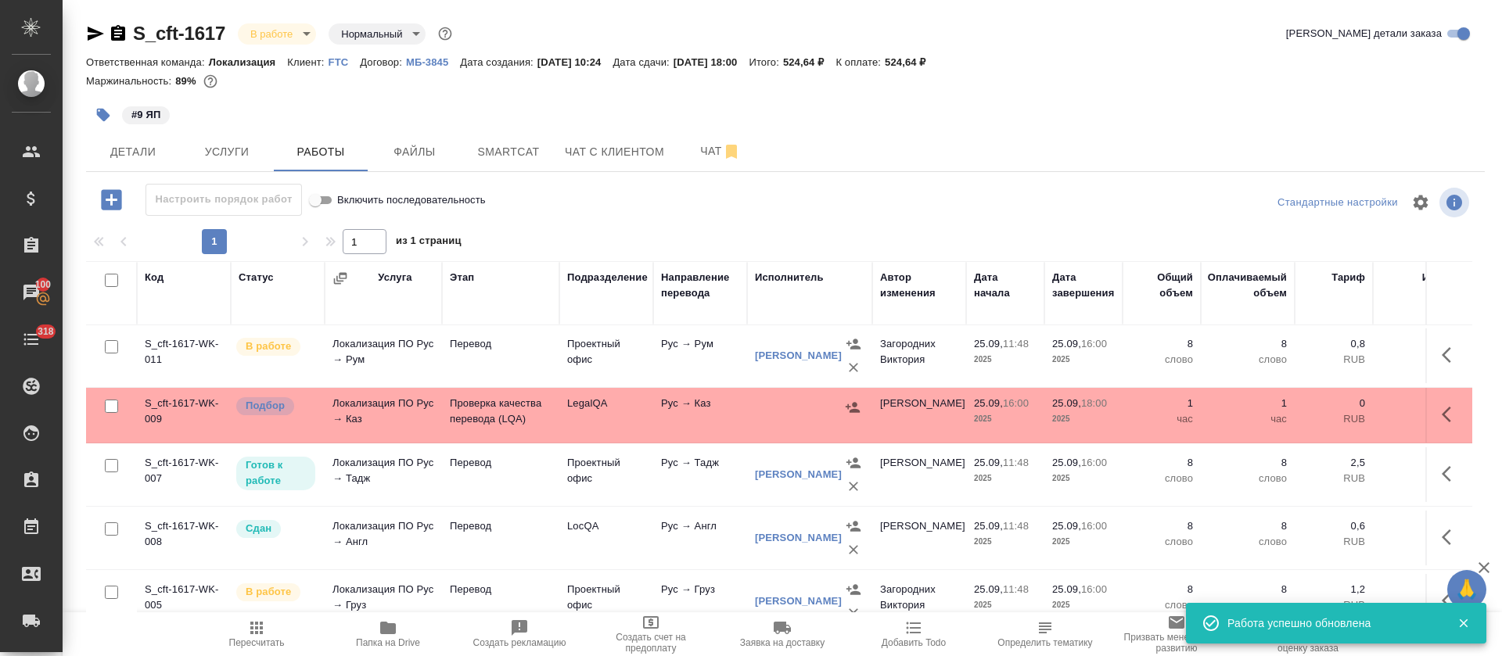
scroll to position [0, 0]
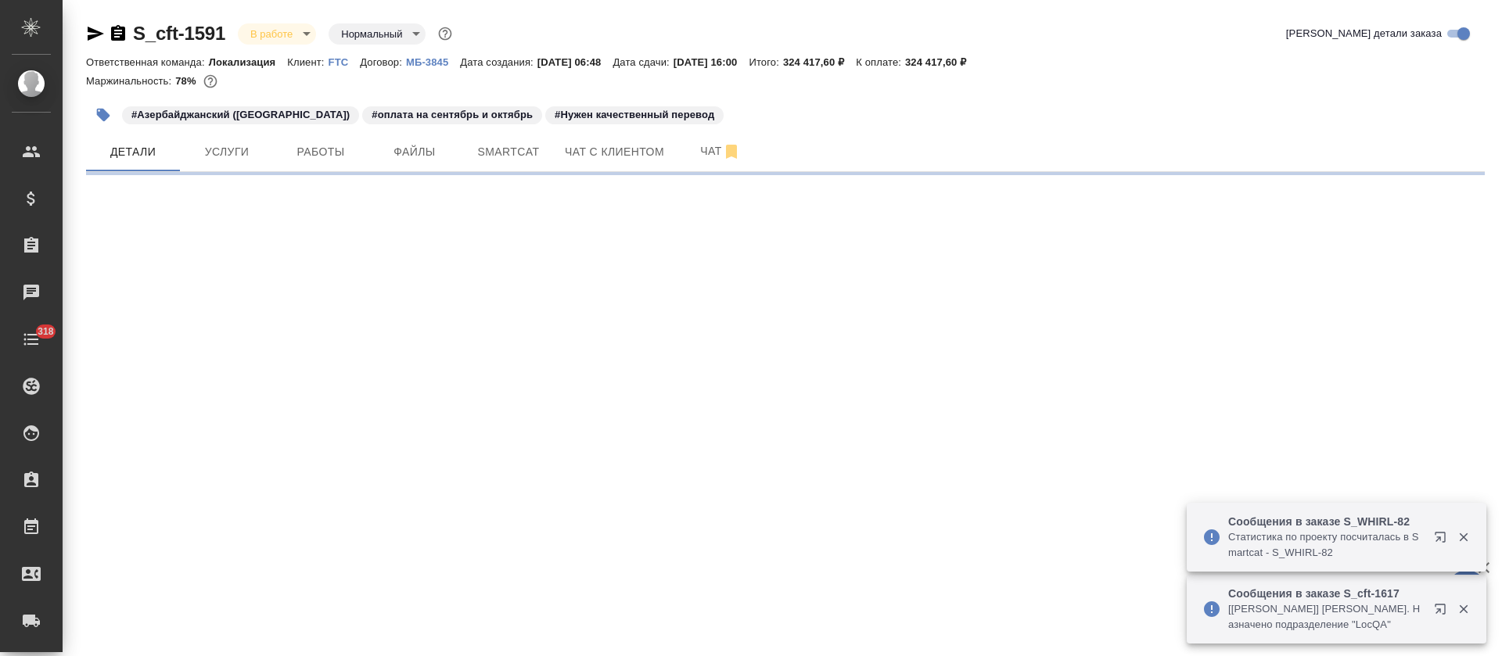
select select "RU"
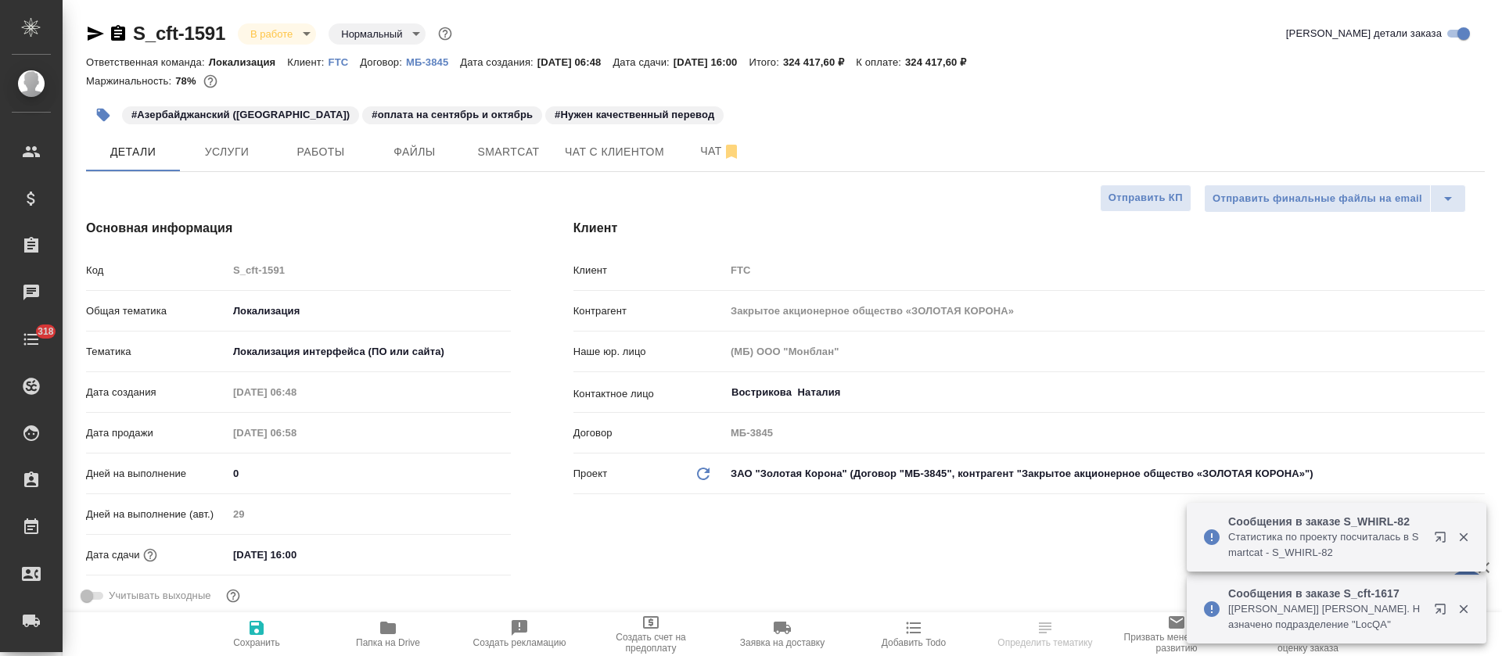
type textarea "x"
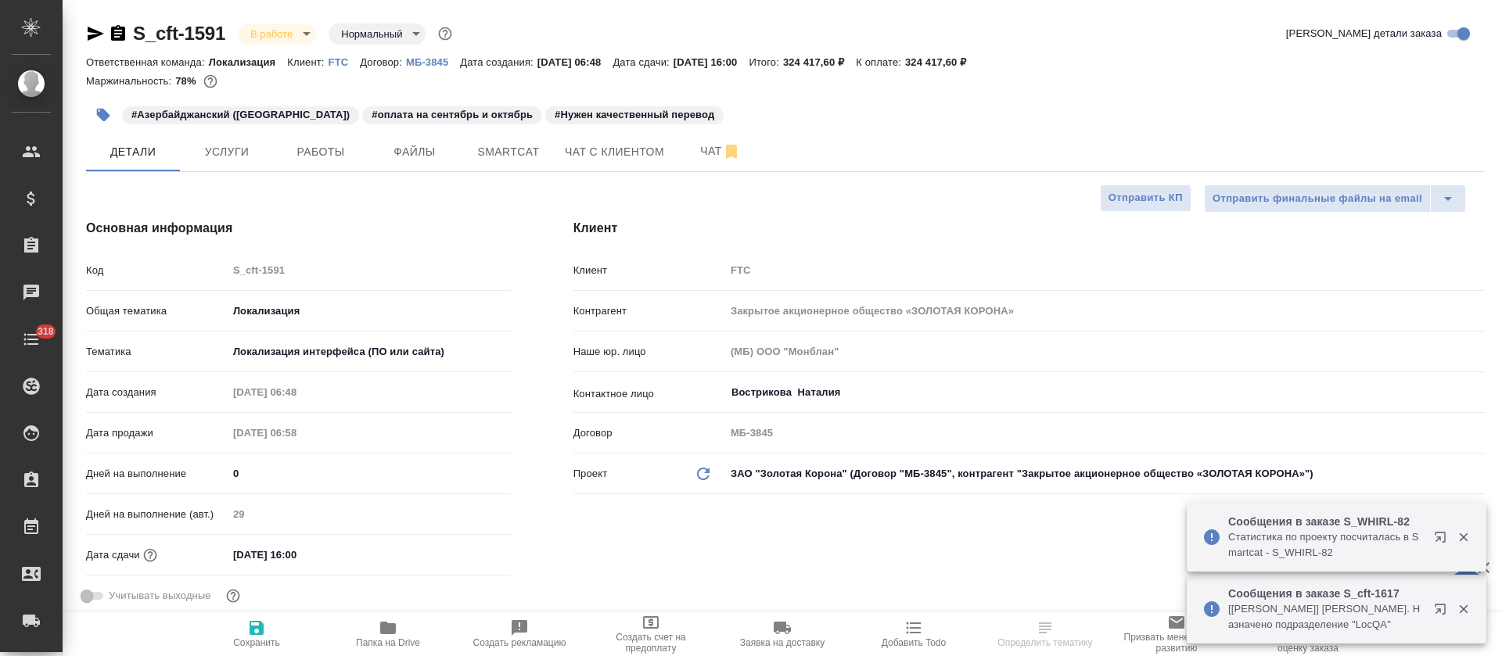
type textarea "x"
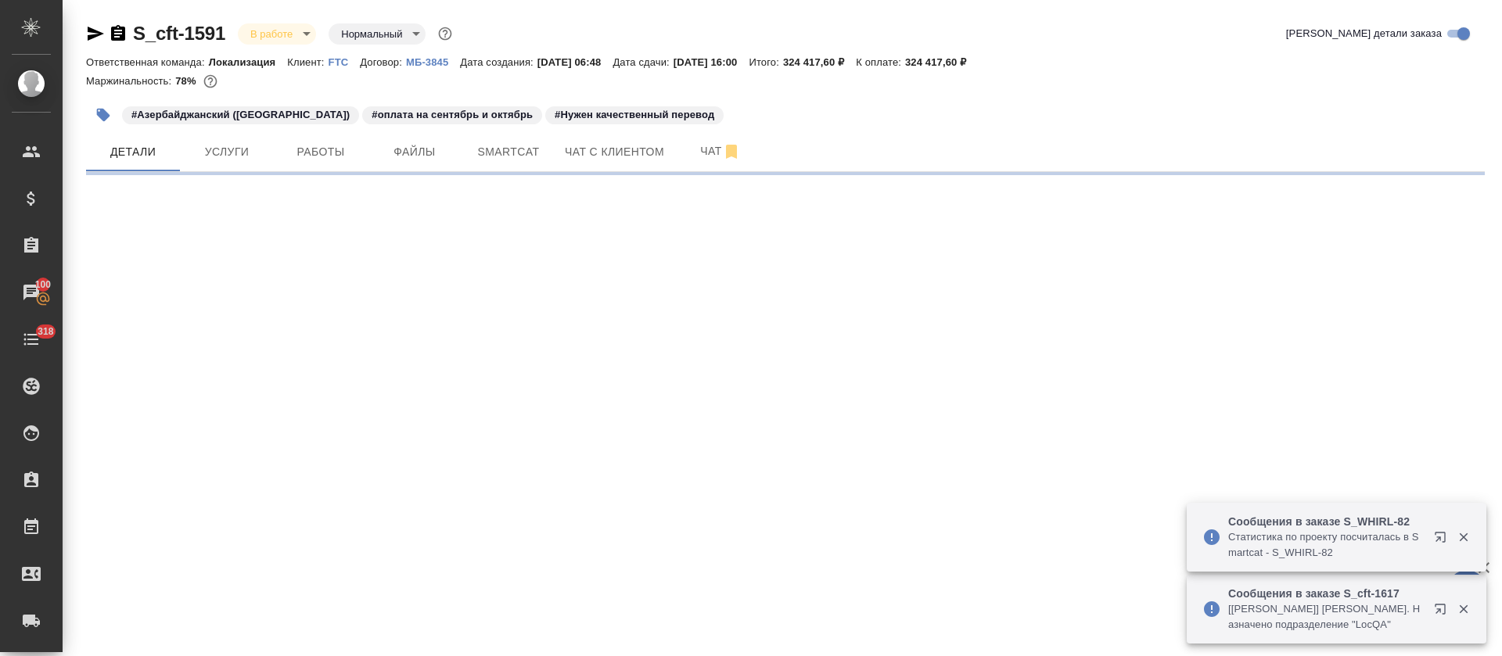
select select "RU"
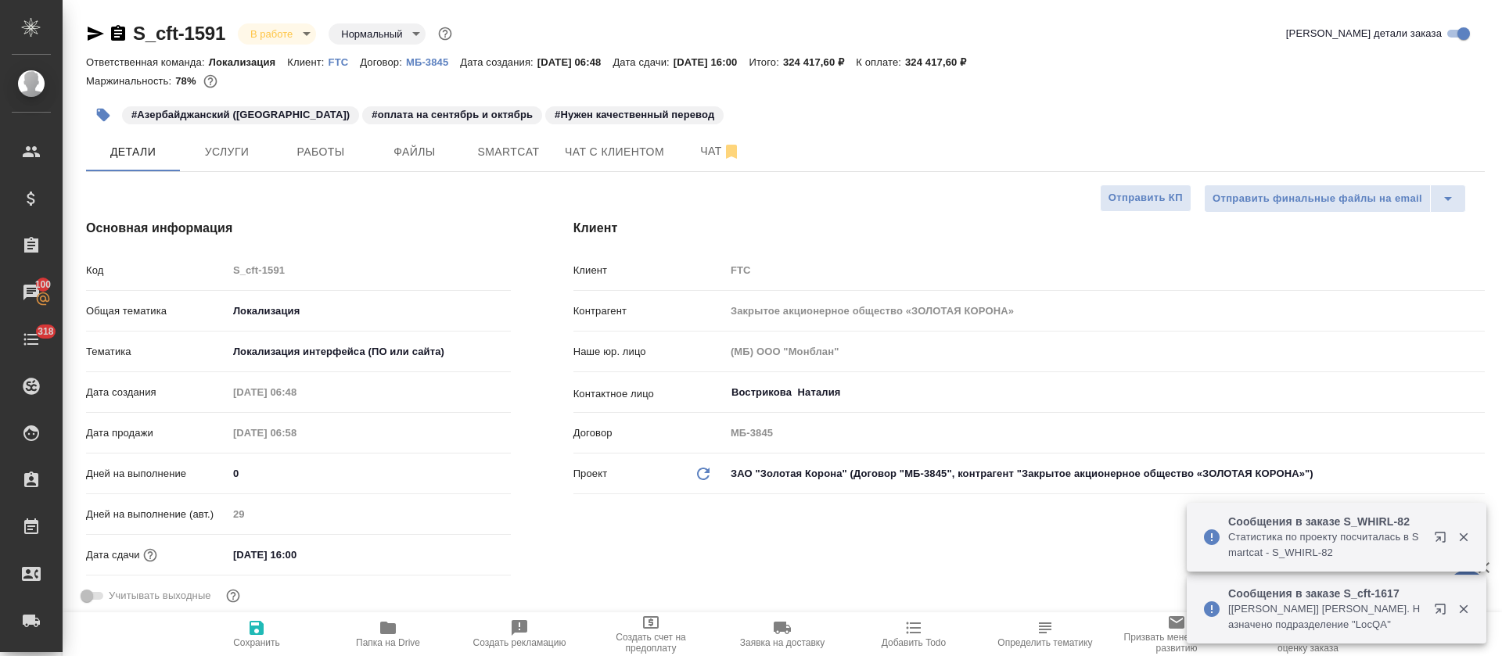
type textarea "x"
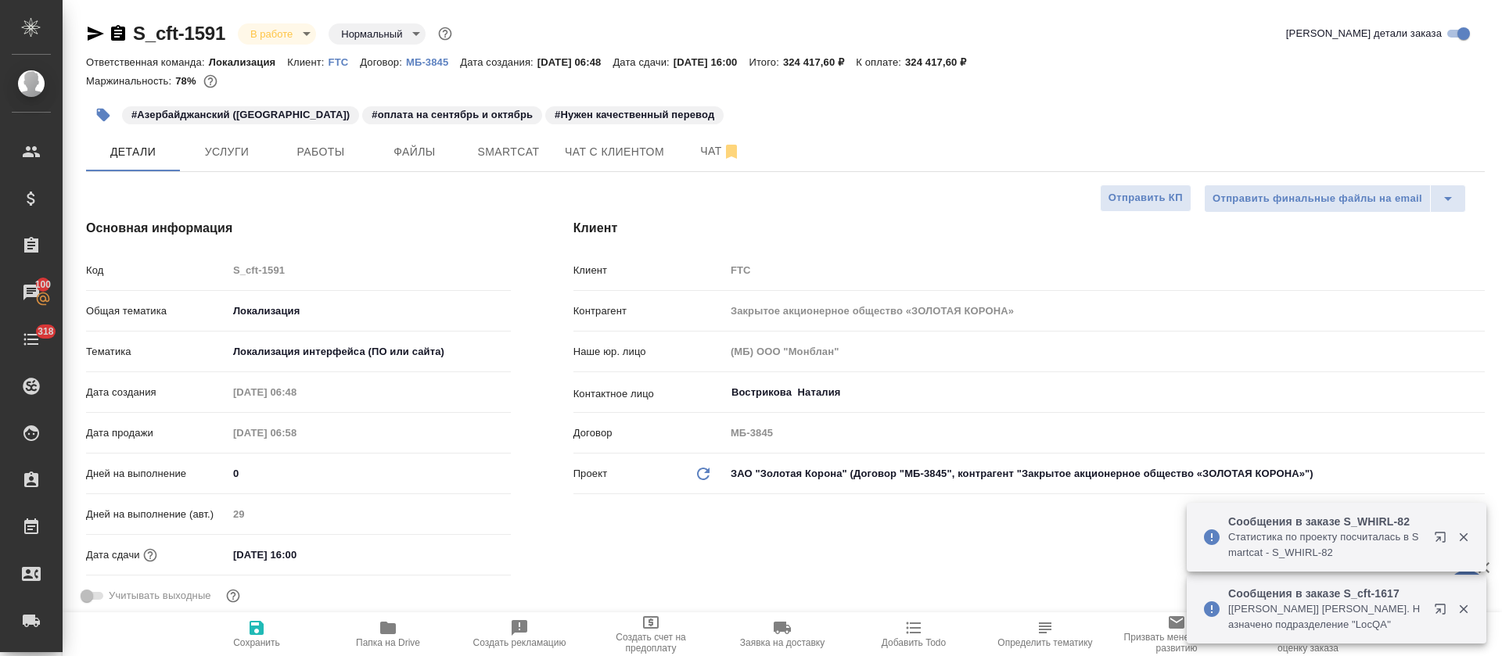
type textarea "x"
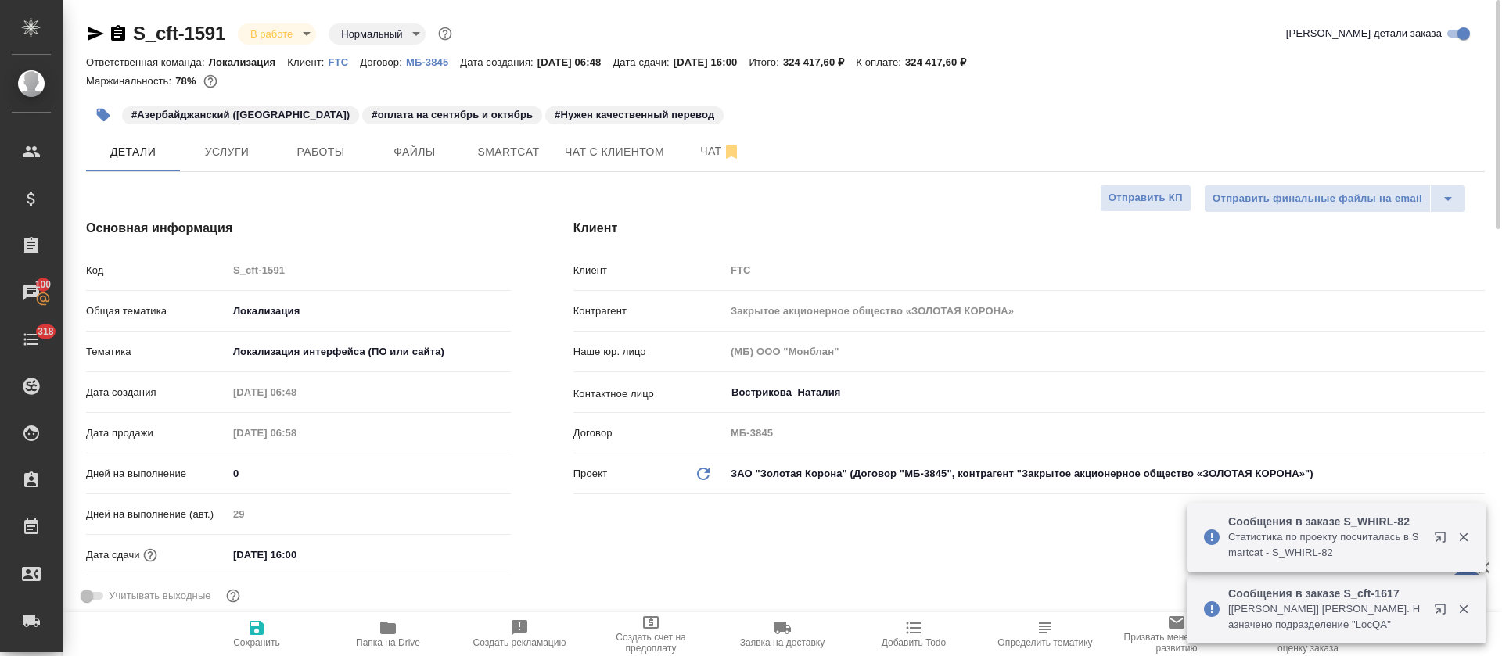
type textarea "x"
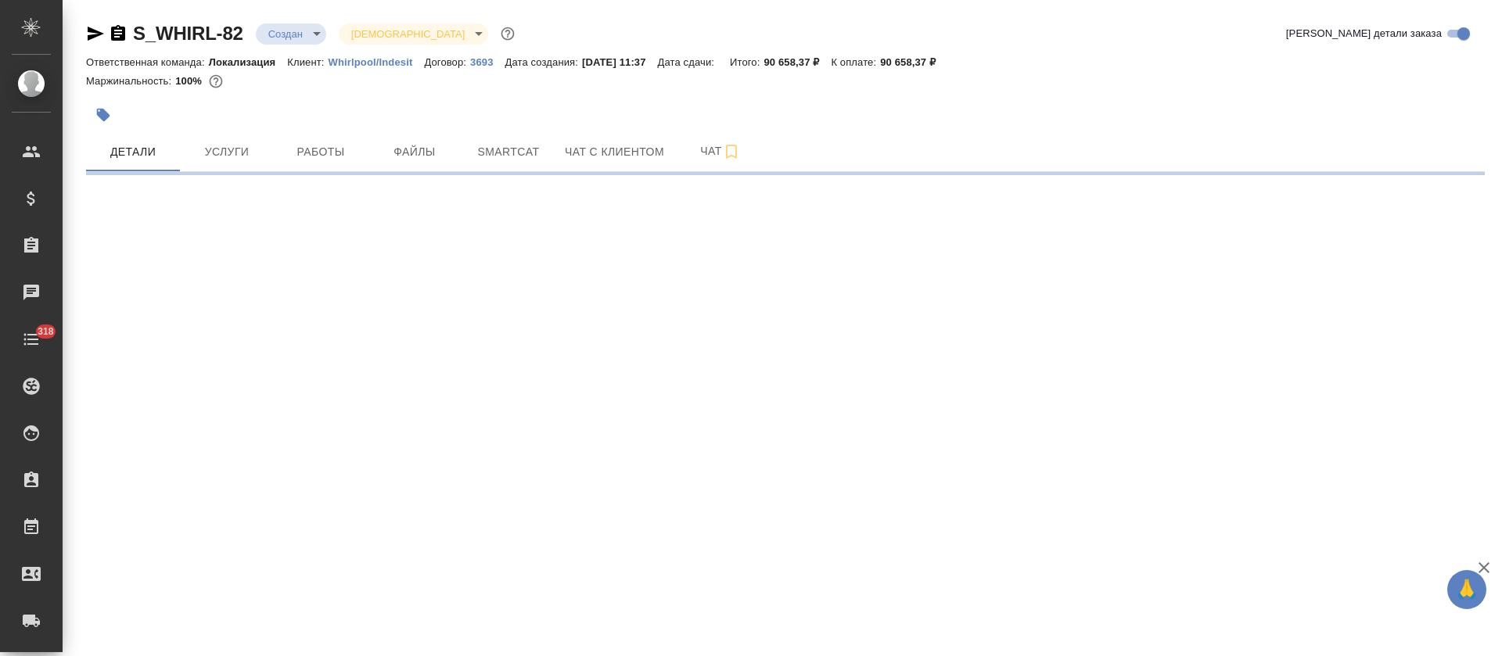
select select "RU"
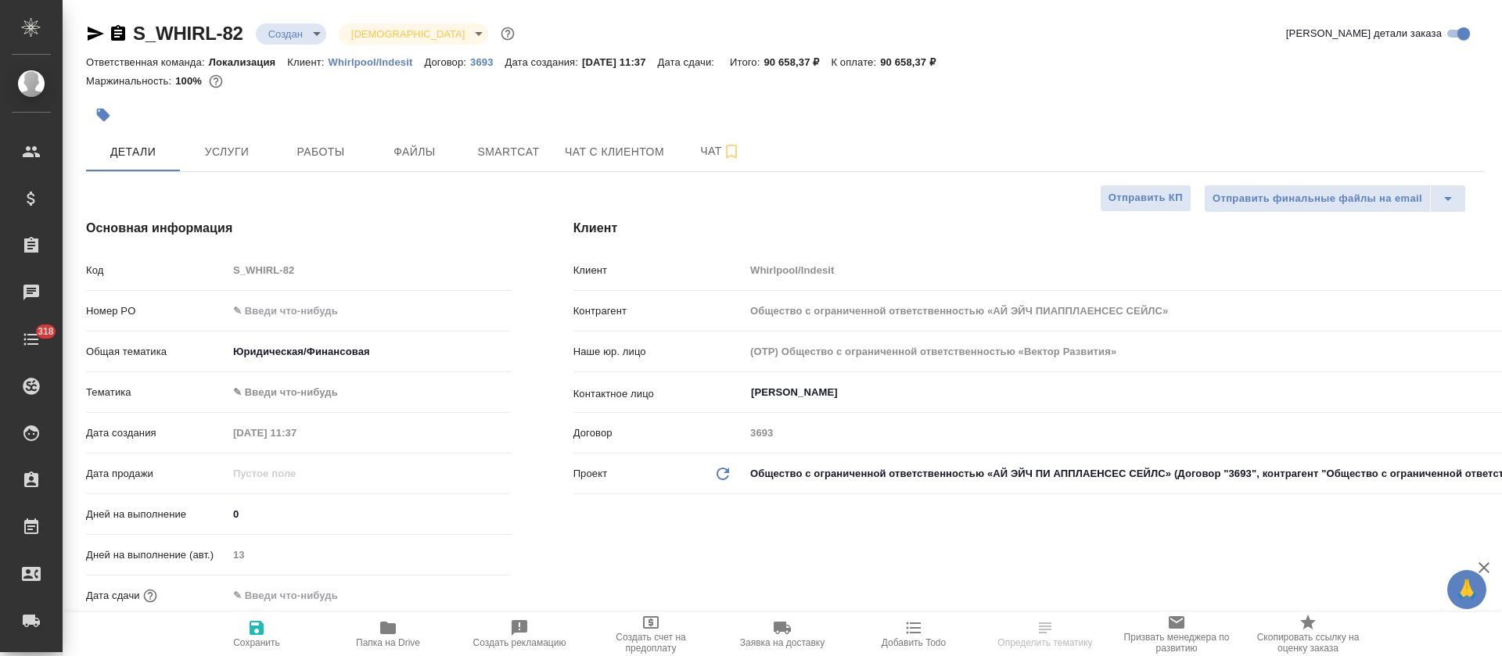
type input "Общество с ограниченной ответственностью «АЙ ЭЙЧ ПИАППЛАЕНСЕС СЕЙЛС»"
type textarea "x"
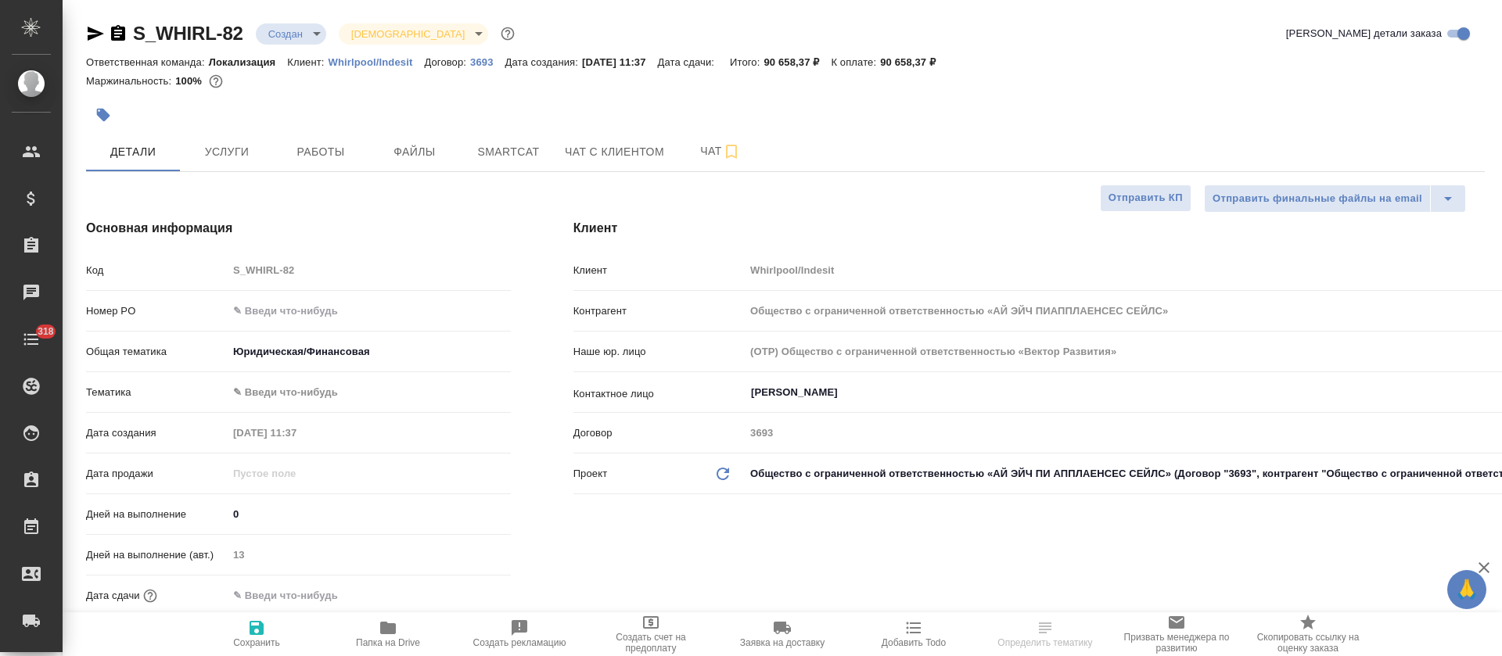
type textarea "x"
type input "Общество с ограниченной ответственностью «АЙ ЭЙЧ ПИАППЛАЕНСЕС СЕЙЛС»"
type textarea "x"
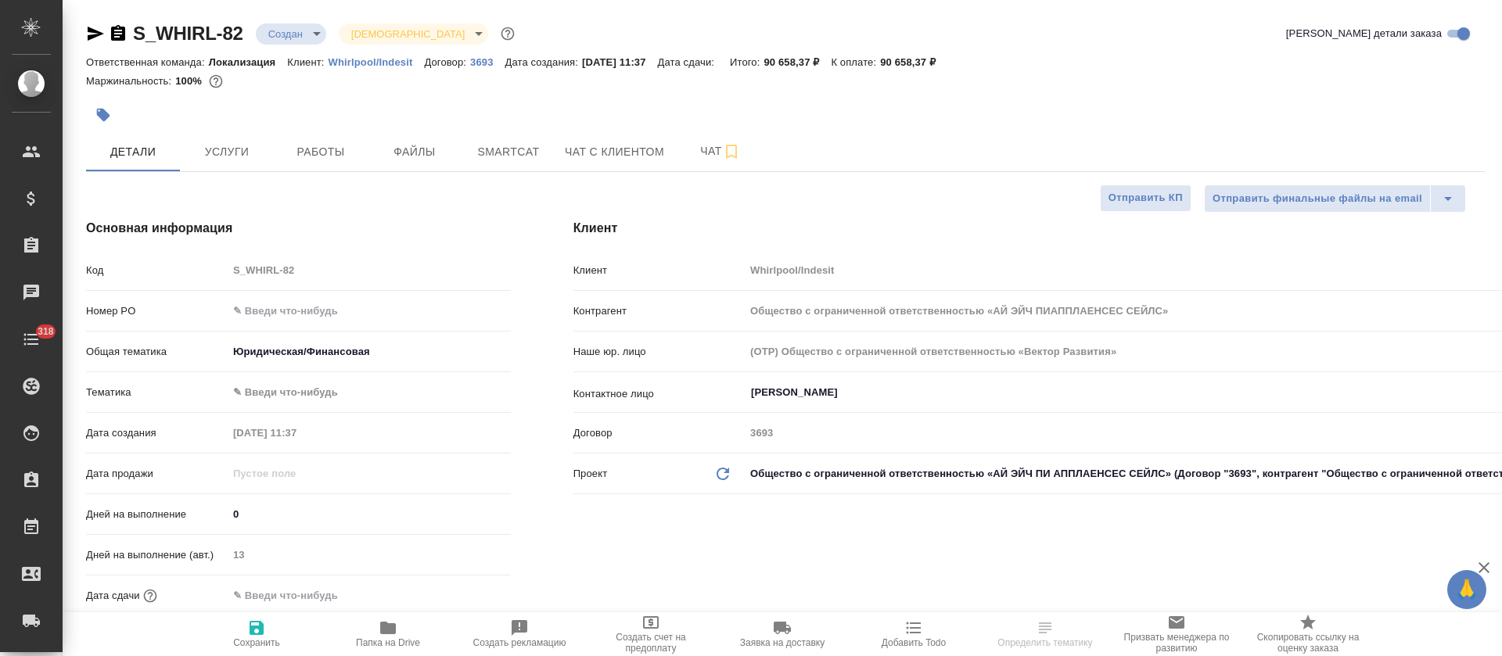
type textarea "x"
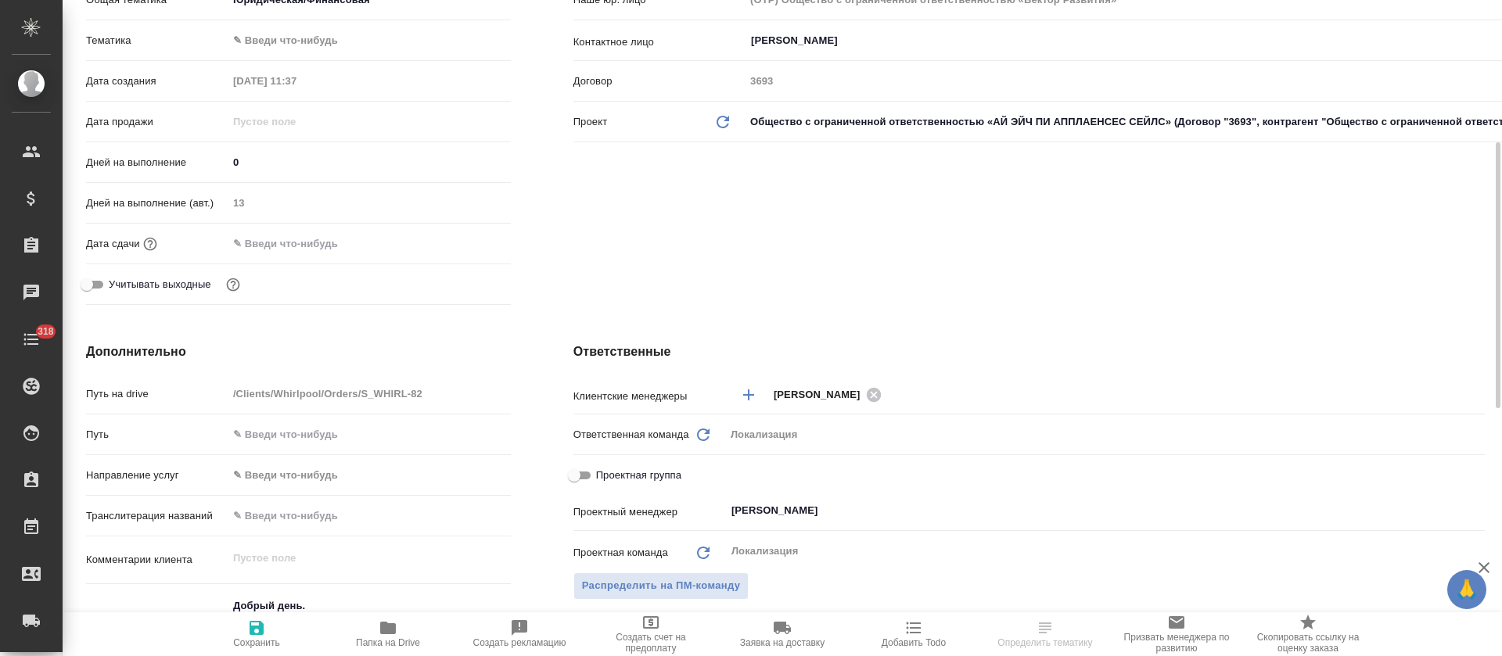
scroll to position [469, 0]
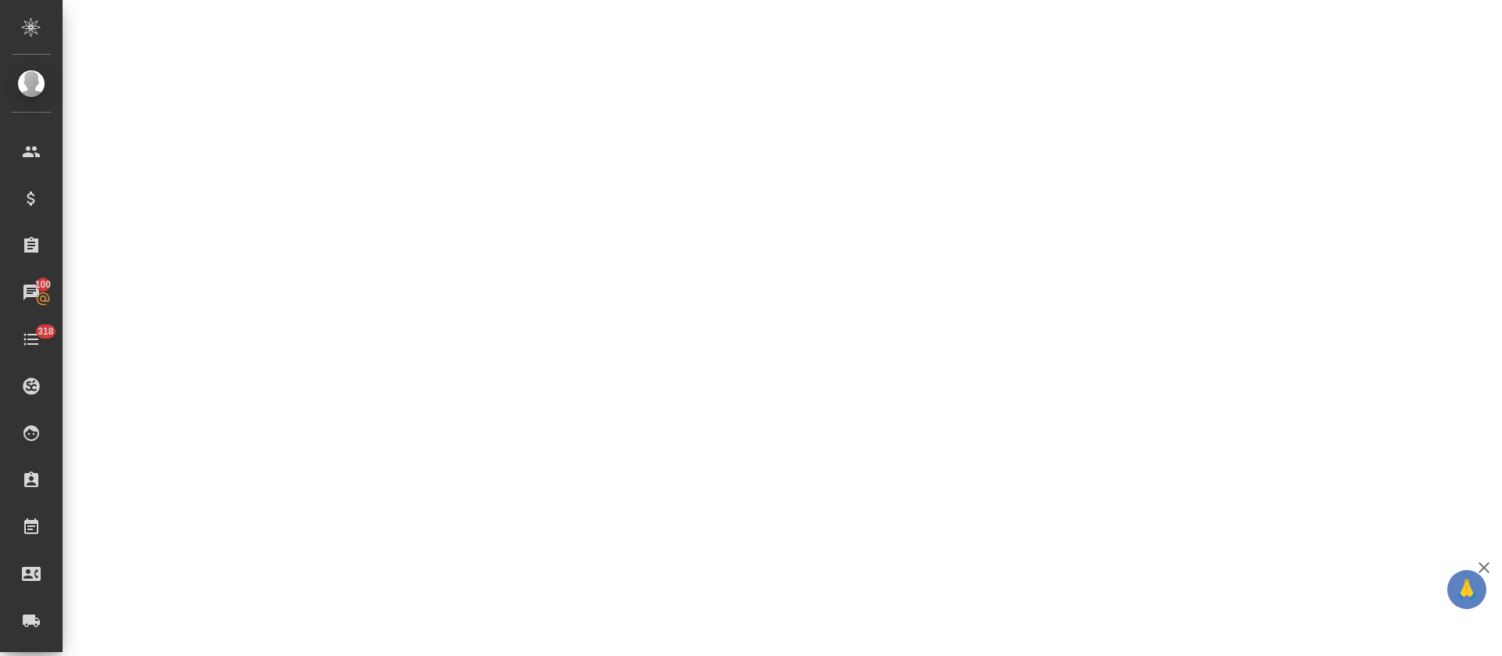
select select "RU"
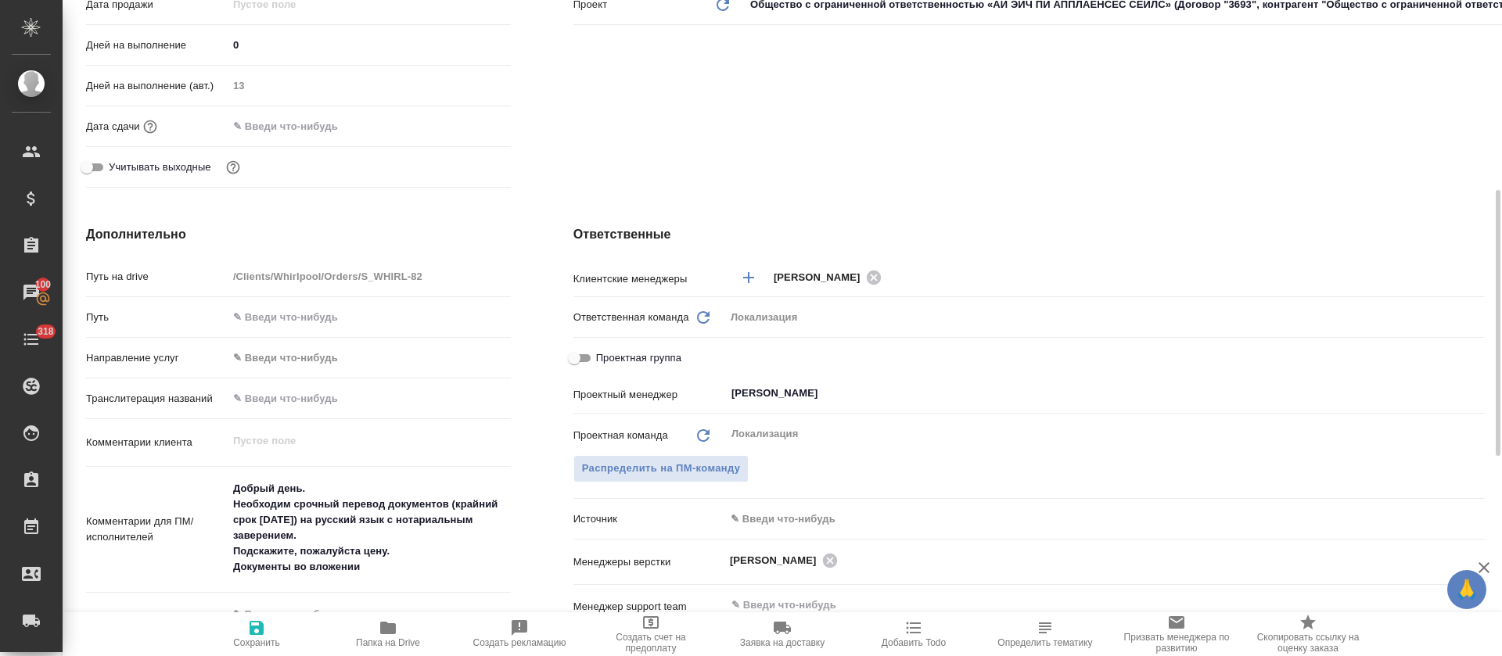
type textarea "x"
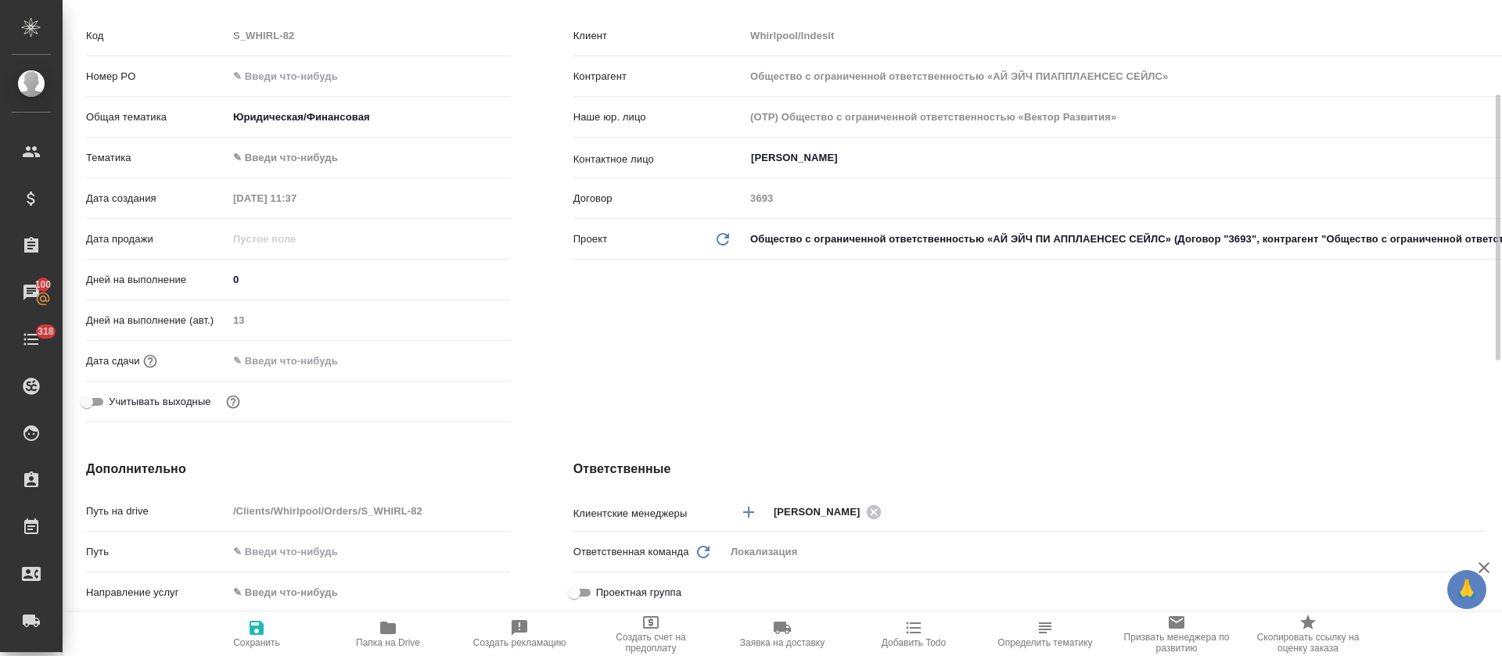
scroll to position [0, 0]
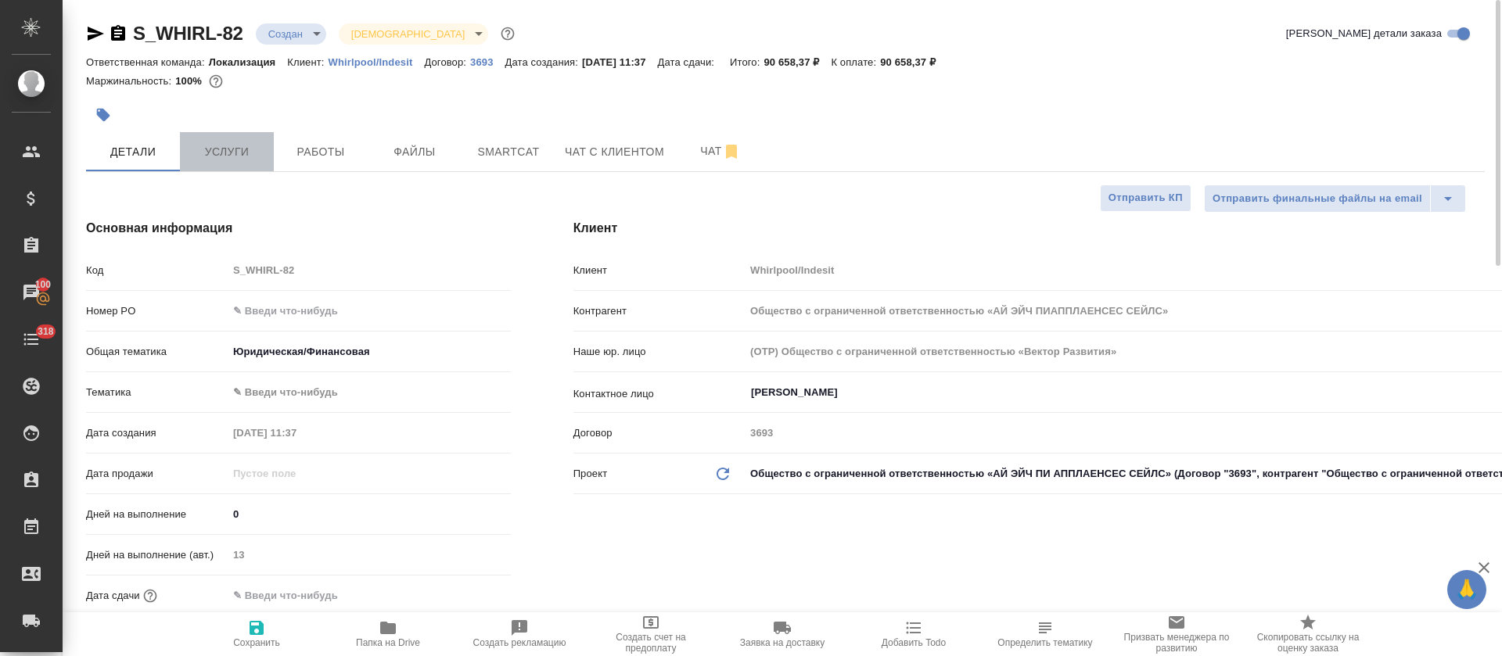
click at [218, 160] on span "Услуги" at bounding box center [226, 152] width 75 height 20
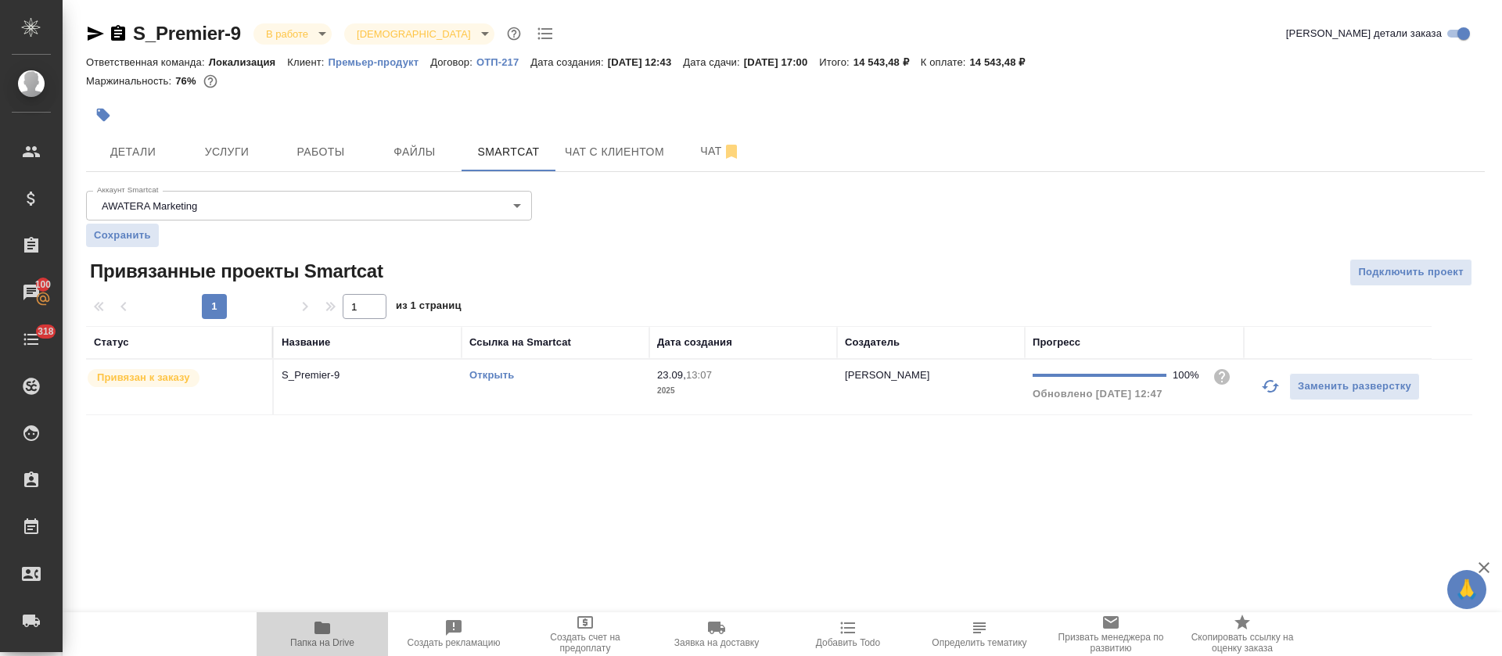
click at [331, 637] on span "Папка на Drive" at bounding box center [322, 642] width 64 height 11
click at [490, 370] on link "Открыть" at bounding box center [491, 375] width 45 height 12
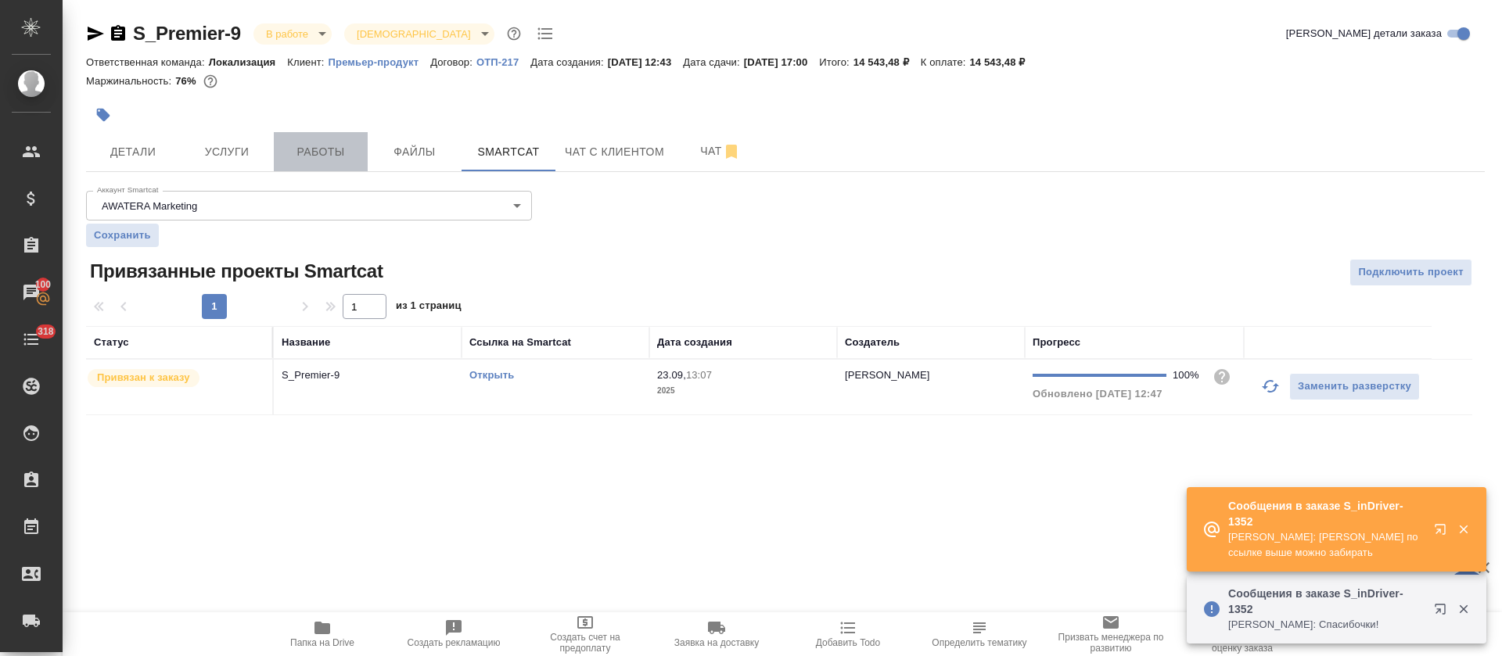
click at [343, 145] on span "Работы" at bounding box center [320, 152] width 75 height 20
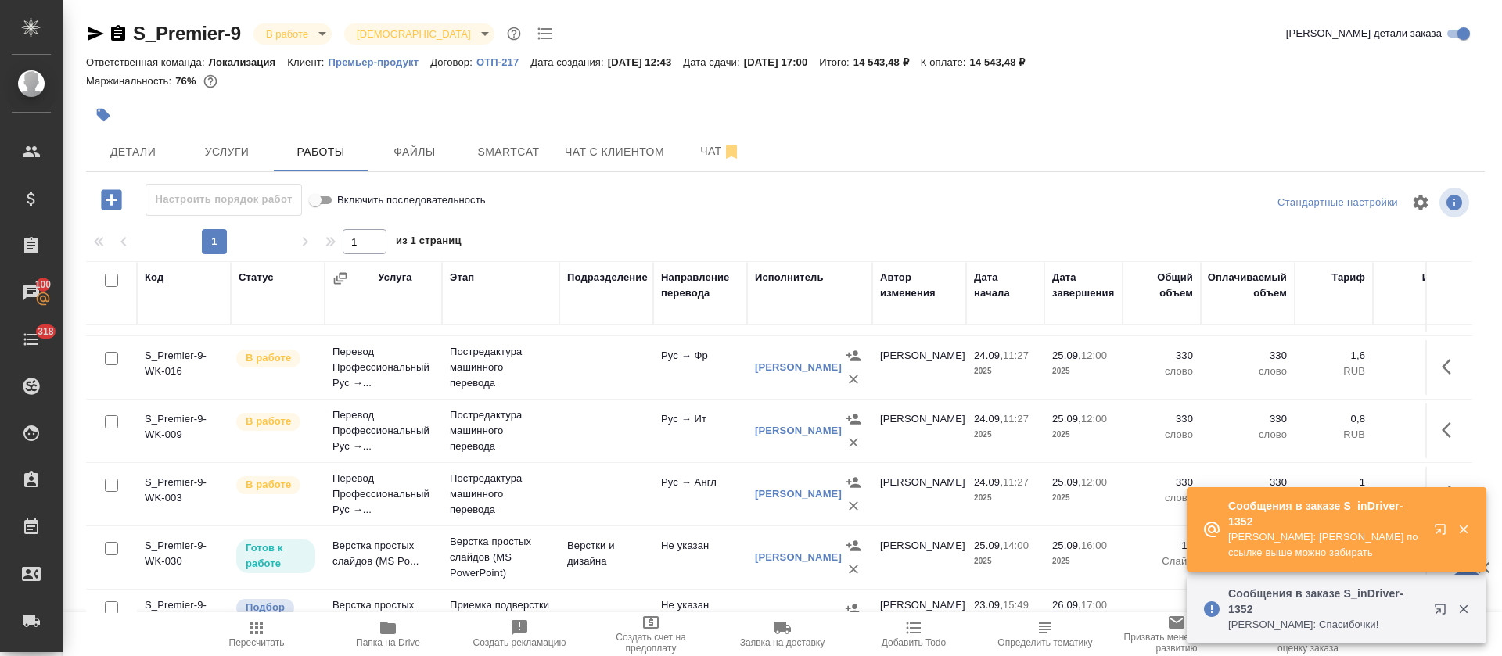
scroll to position [230, 0]
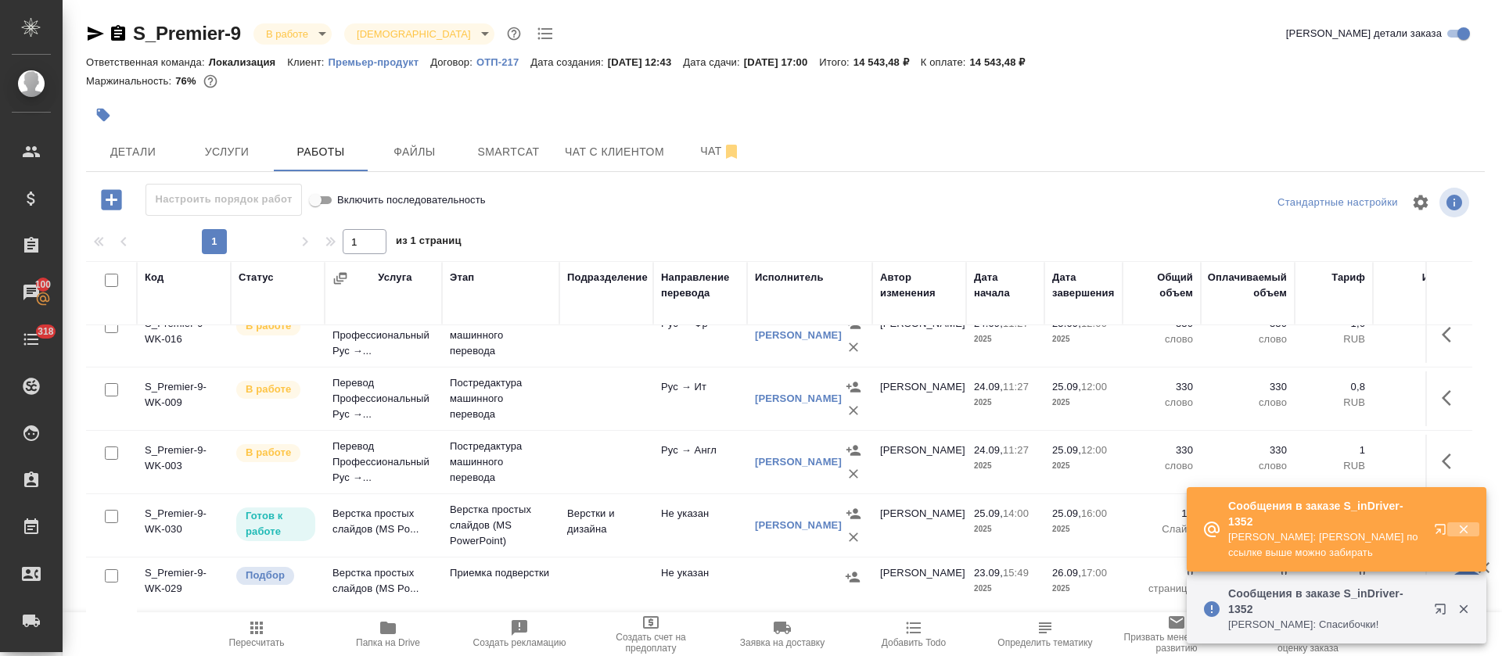
click at [1460, 527] on icon "button" at bounding box center [1463, 530] width 9 height 9
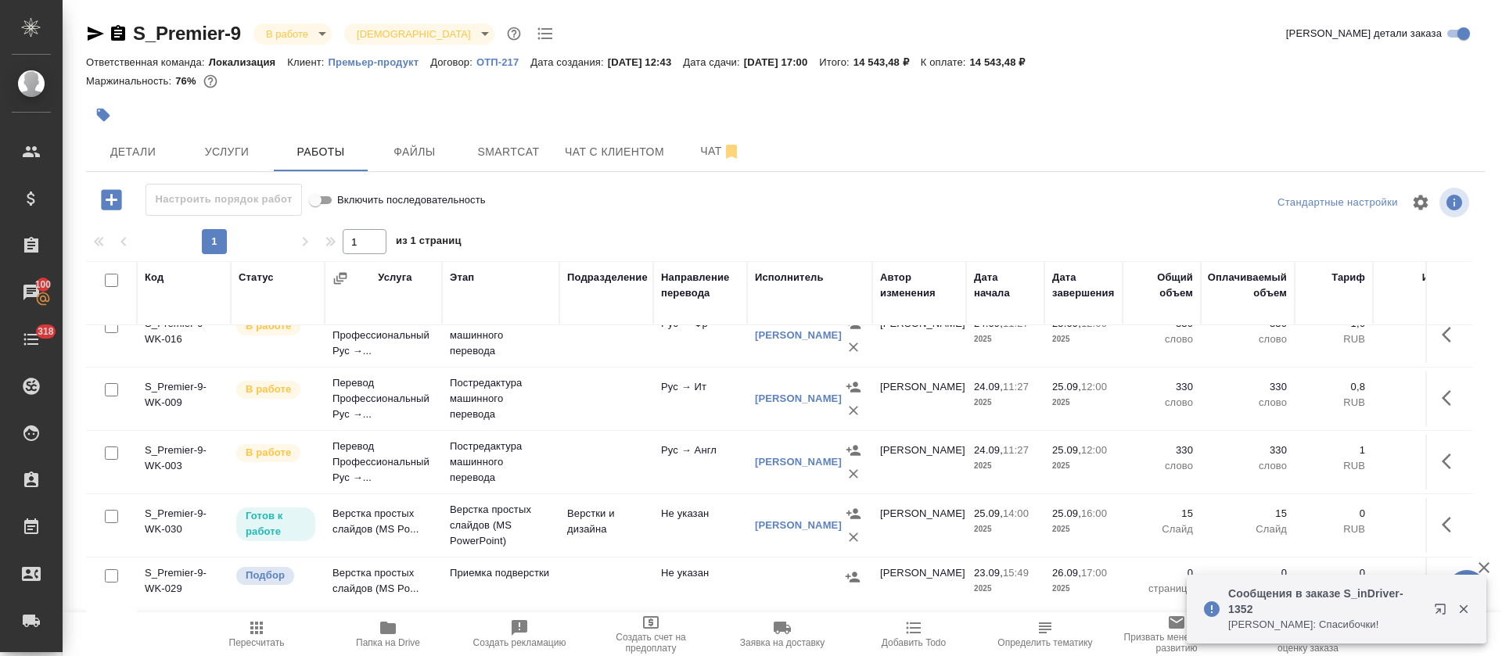
click at [1466, 607] on icon "button" at bounding box center [1463, 609] width 9 height 9
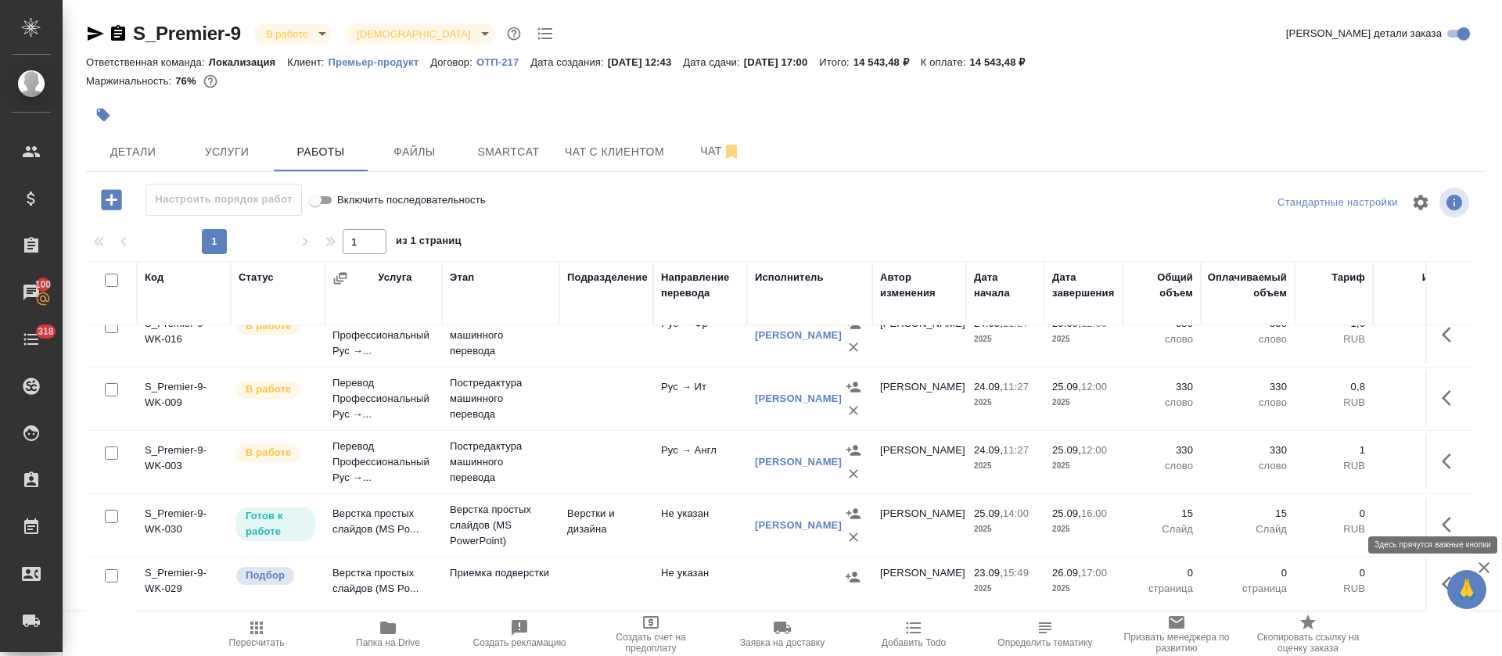
click at [1442, 517] on icon "button" at bounding box center [1446, 525] width 9 height 16
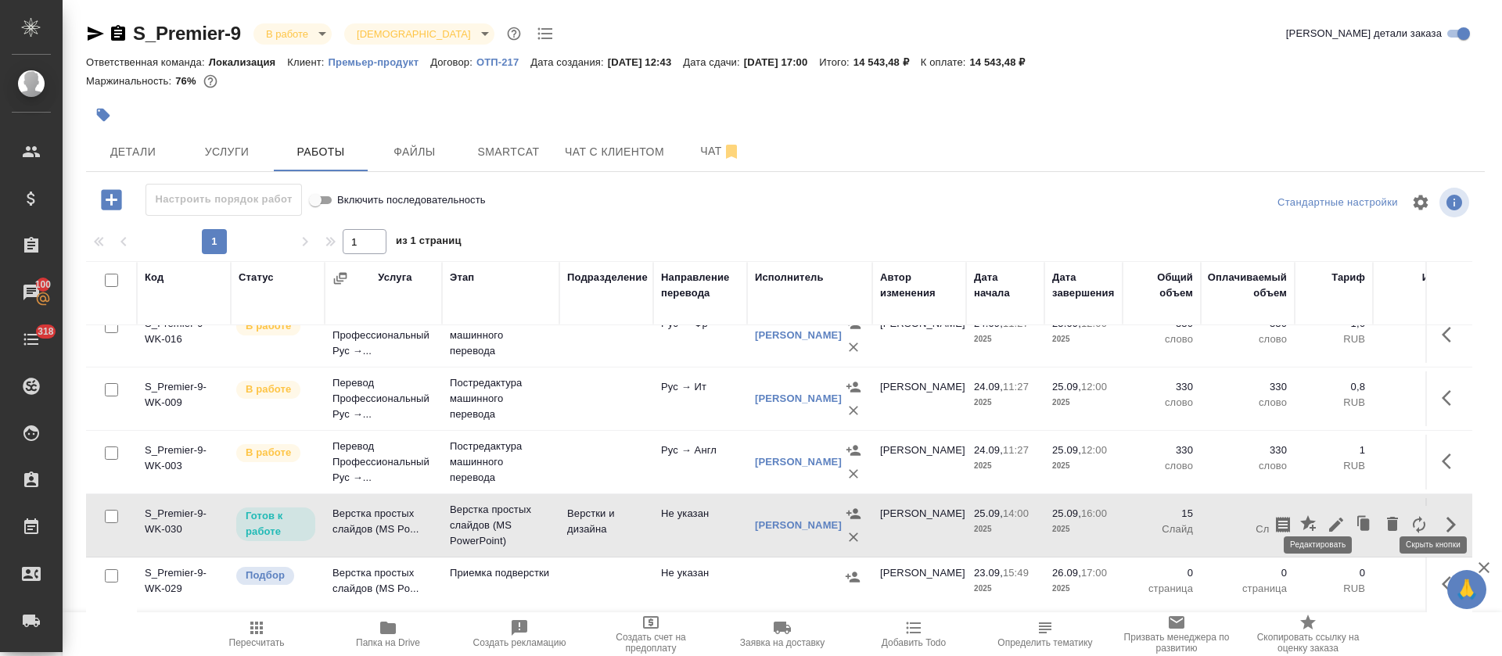
click at [1329, 518] on icon "button" at bounding box center [1336, 525] width 14 height 14
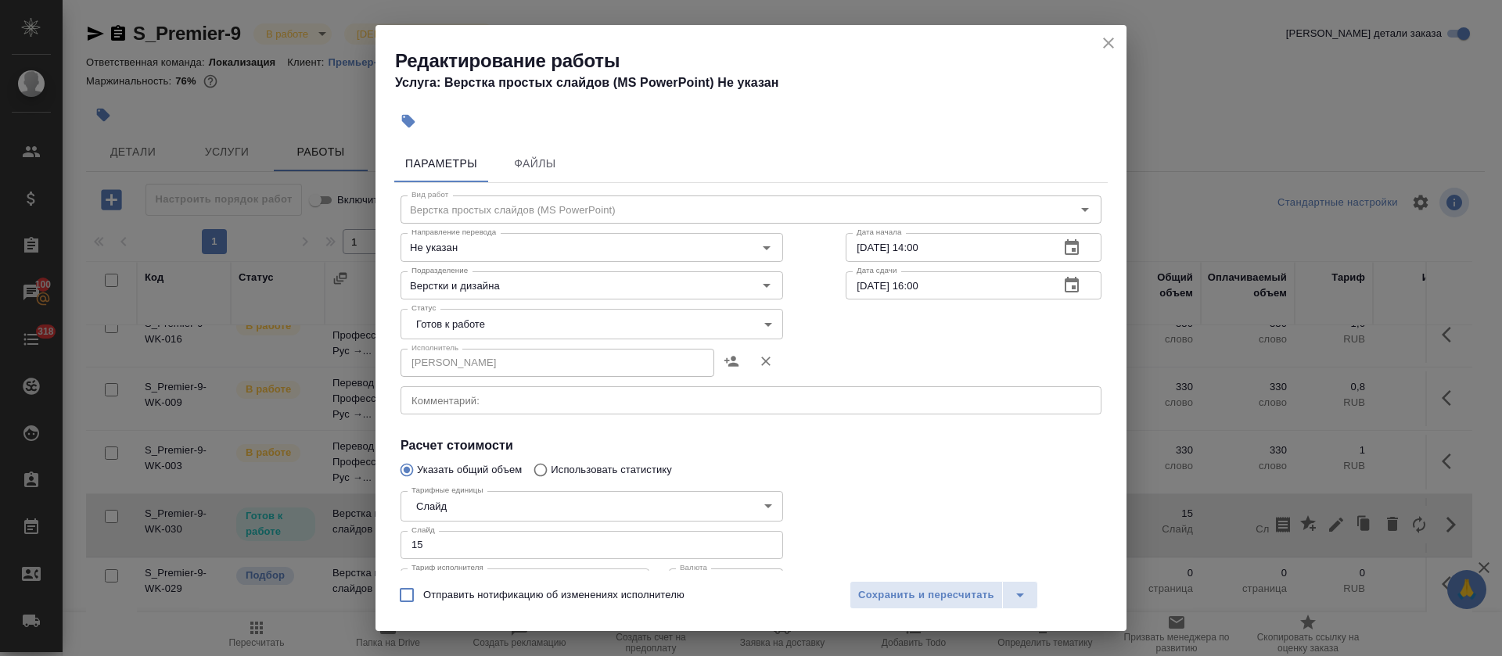
click at [530, 409] on div "x Комментарий:" at bounding box center [750, 400] width 701 height 28
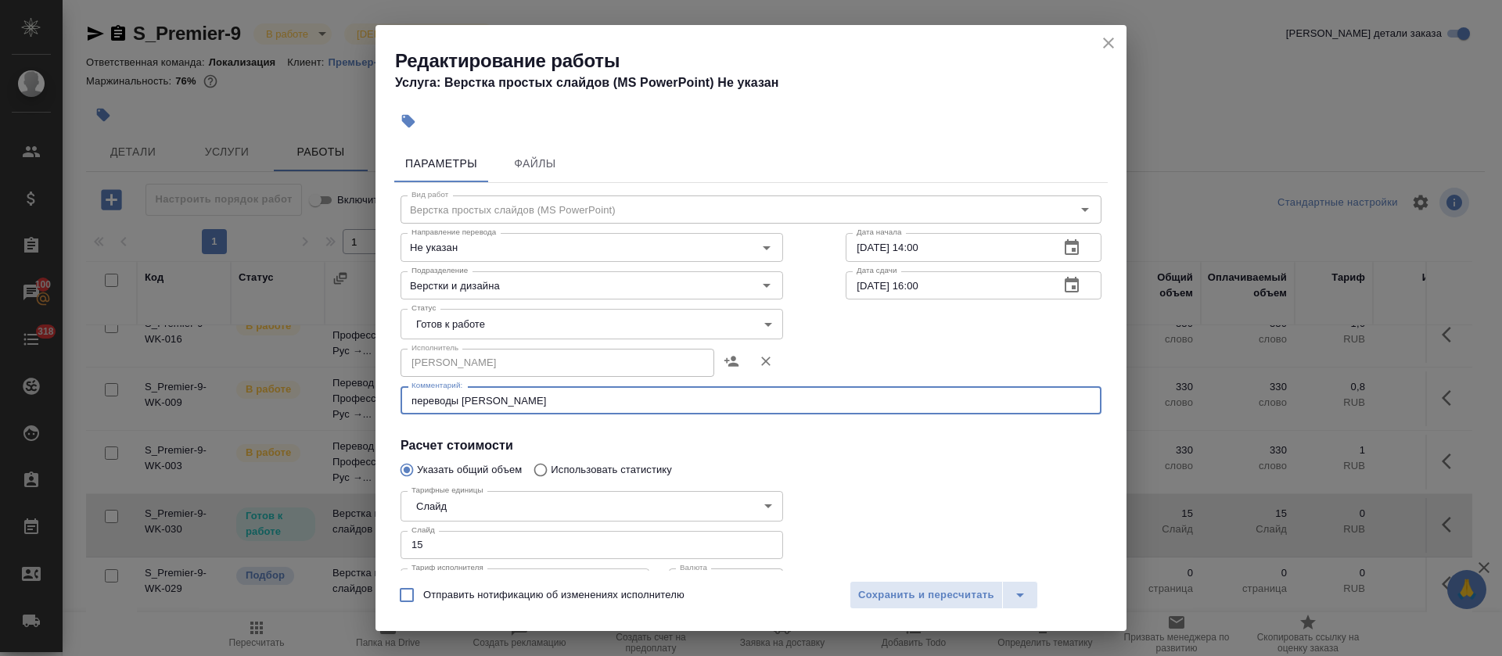
paste textarea "https://drive.awatera.com/s/g4S8g2RAL5d8MKb"
type textarea "переводы в https://drive.awatera.com/s/g4S8g2RAL5d8MKb"
click at [910, 602] on span "Сохранить и пересчитать" at bounding box center [926, 596] width 136 height 18
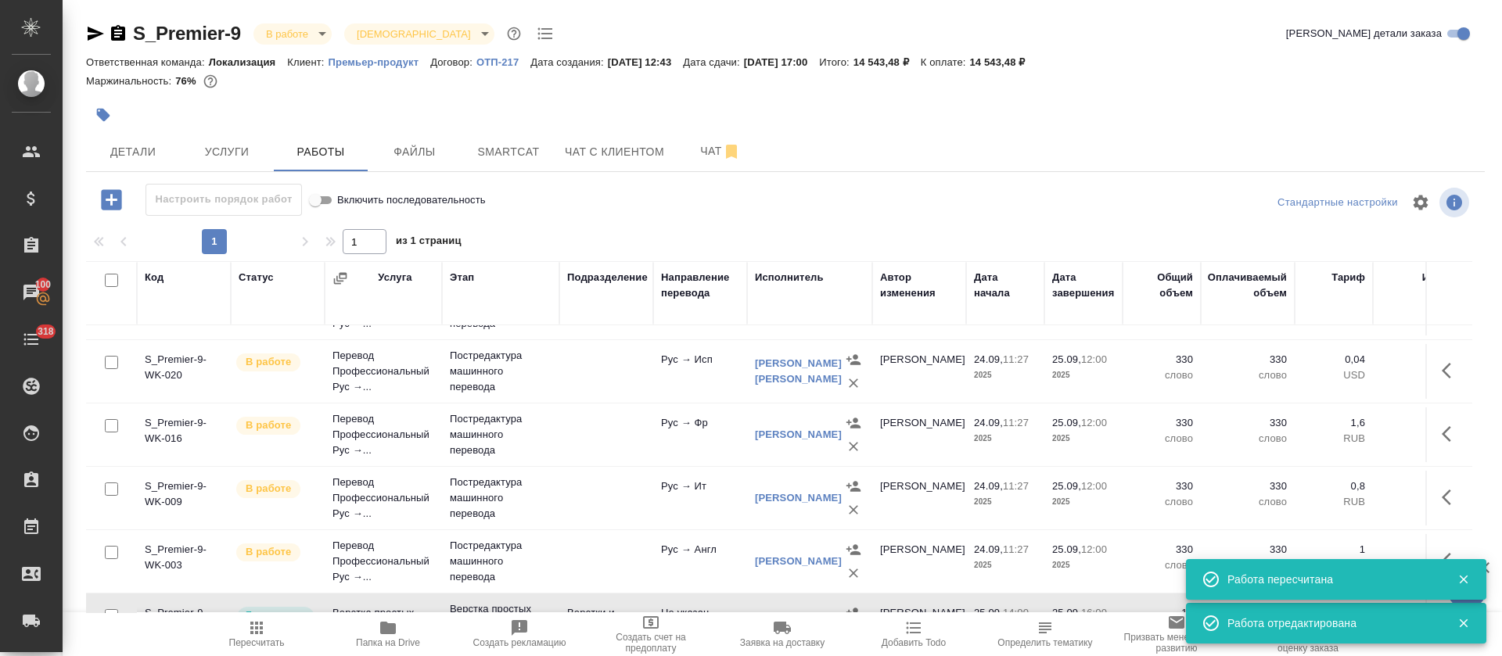
scroll to position [0, 0]
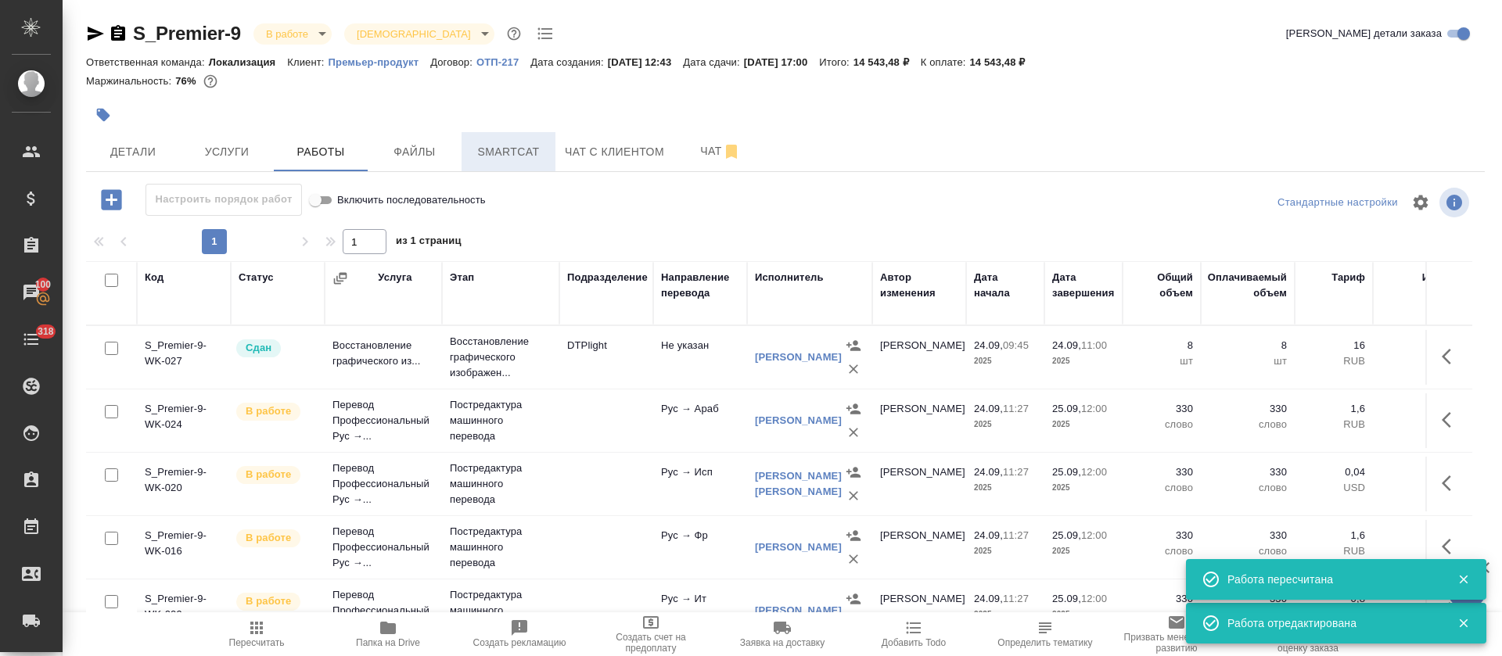
click at [522, 152] on span "Smartcat" at bounding box center [508, 152] width 75 height 20
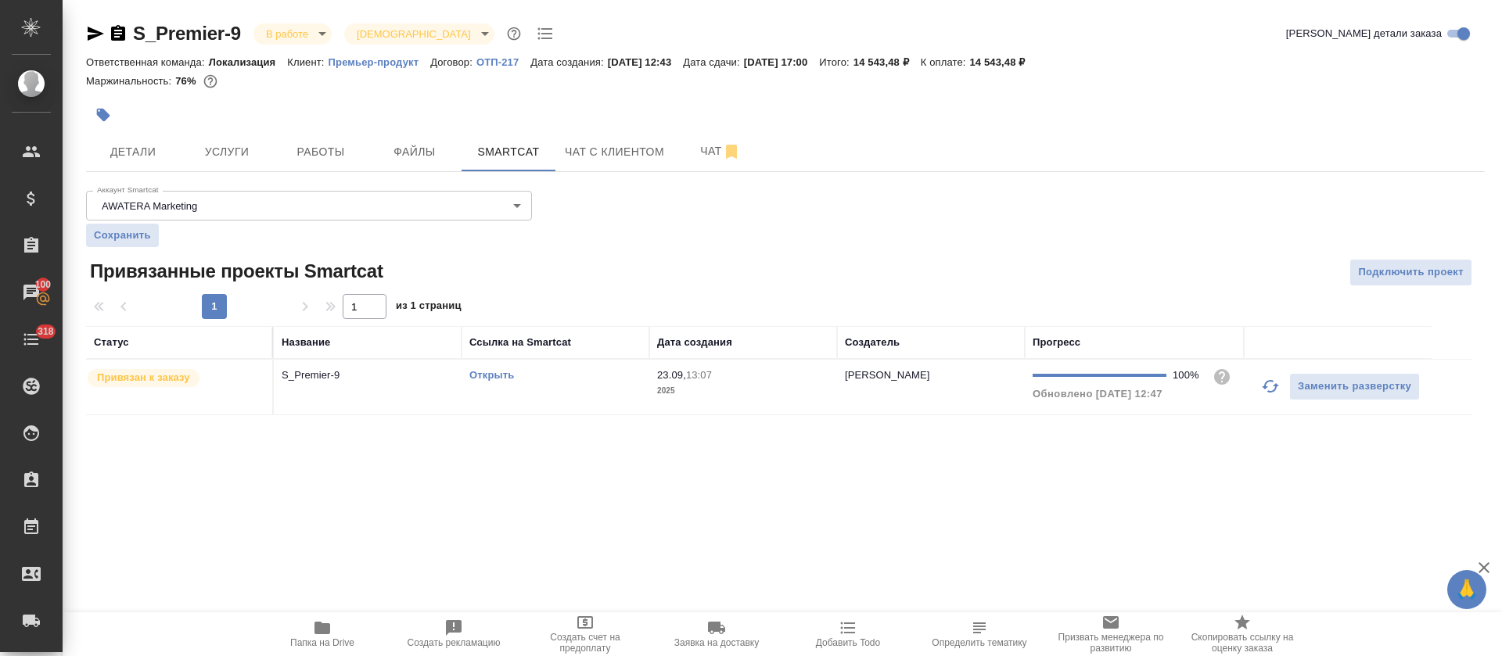
click at [604, 390] on td "Открыть" at bounding box center [555, 387] width 188 height 55
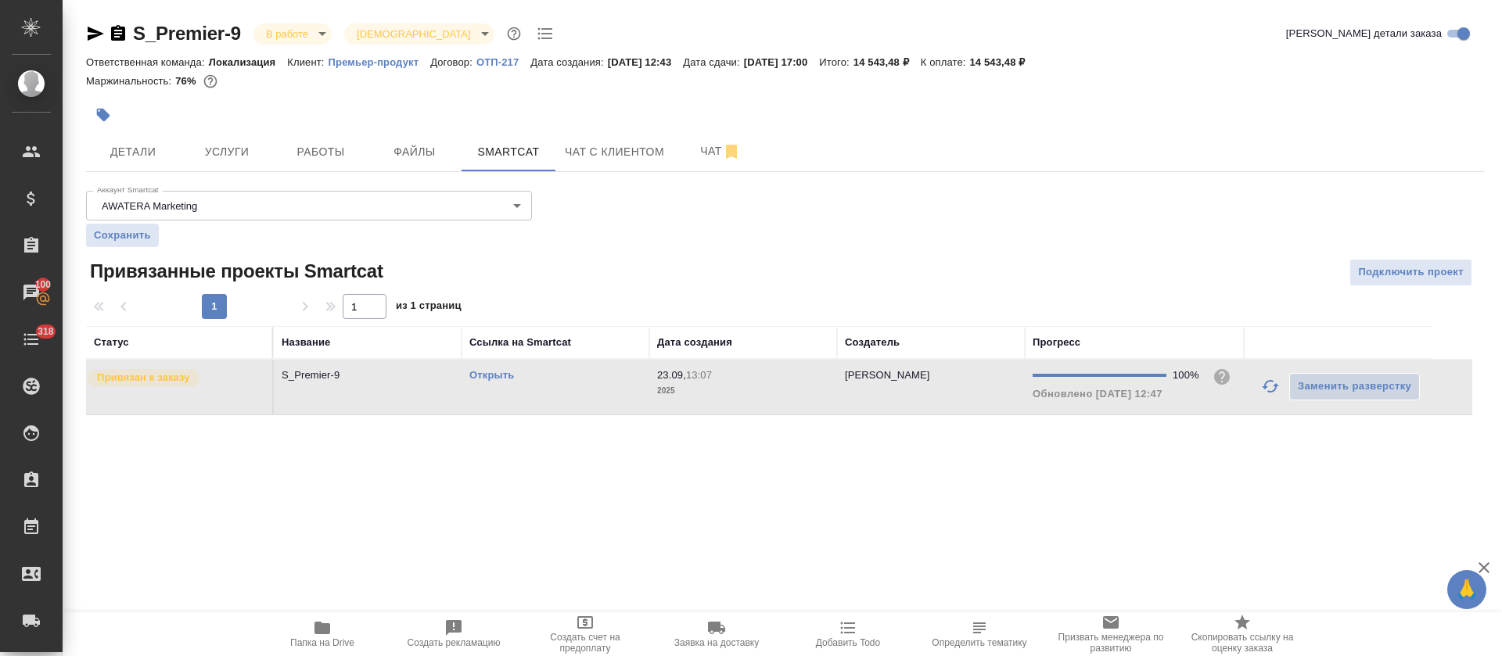
click at [605, 390] on td "Открыть" at bounding box center [555, 387] width 188 height 55
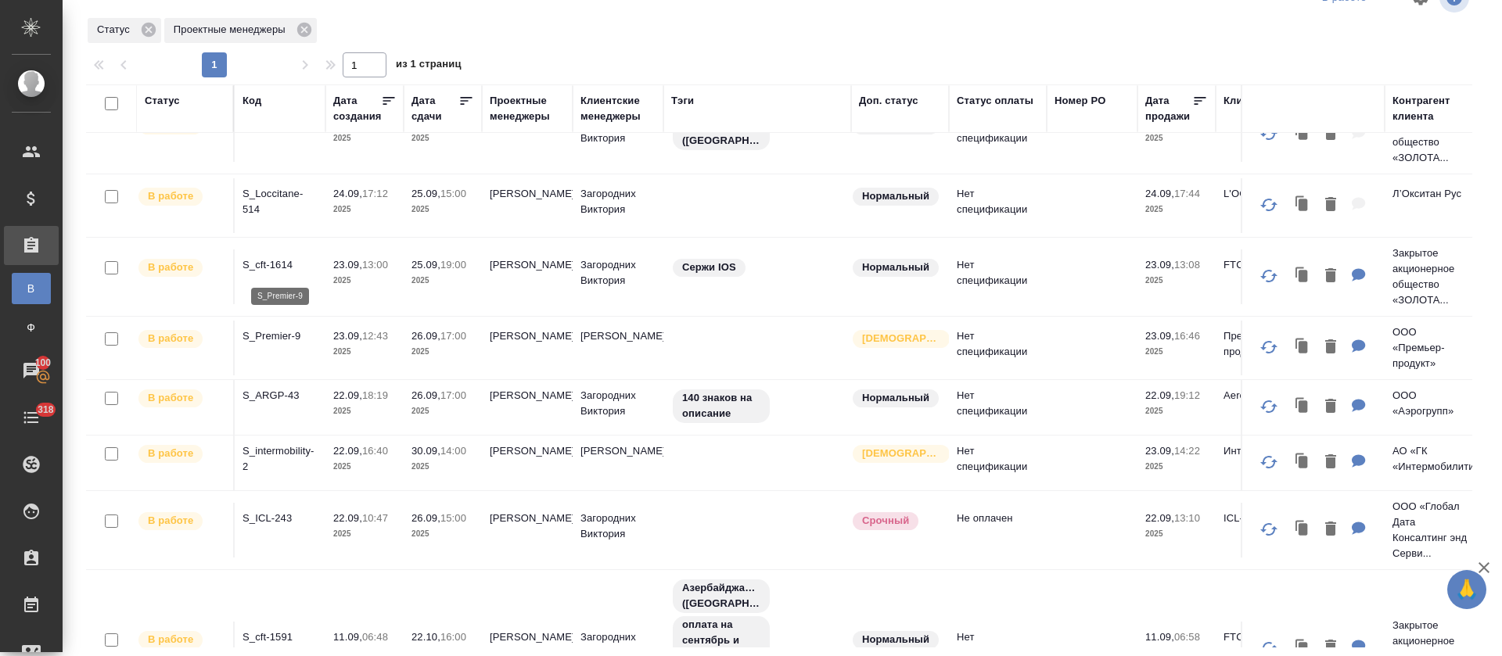
scroll to position [235, 0]
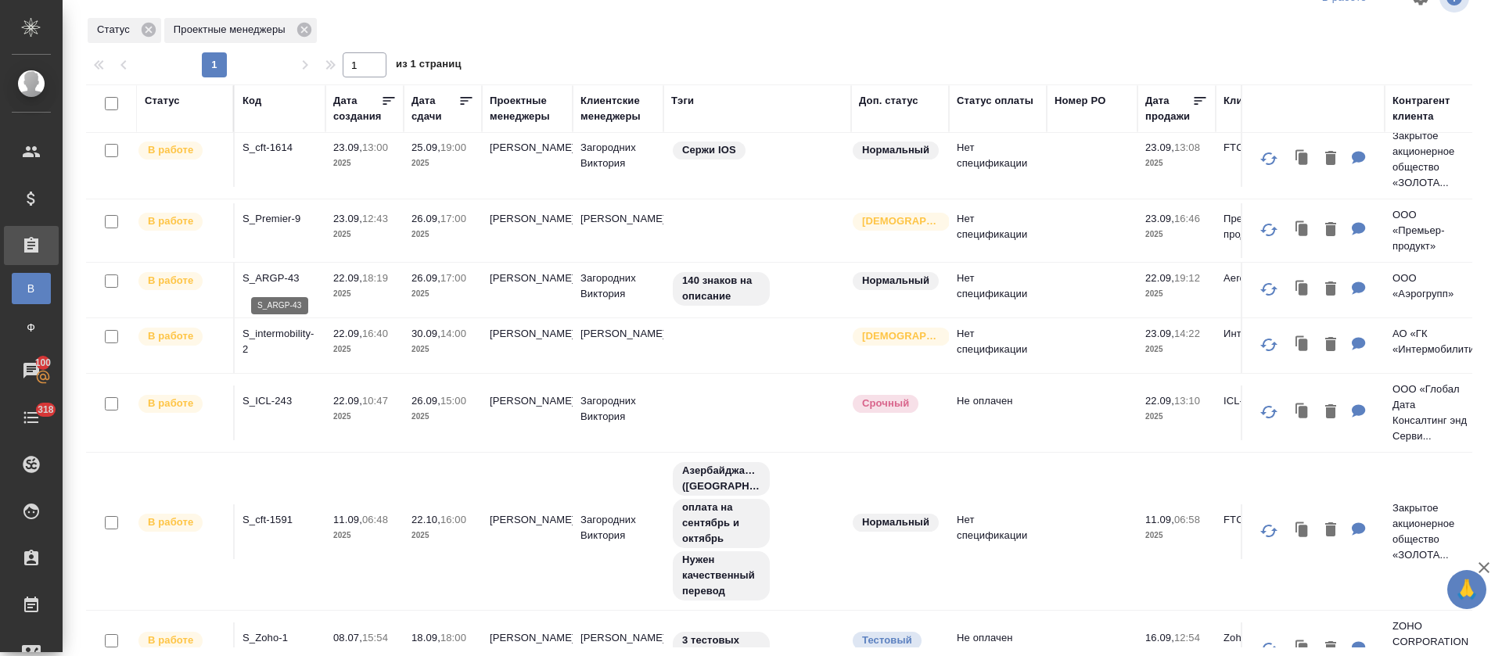
click at [289, 282] on p "S_ARGP-43" at bounding box center [279, 279] width 75 height 16
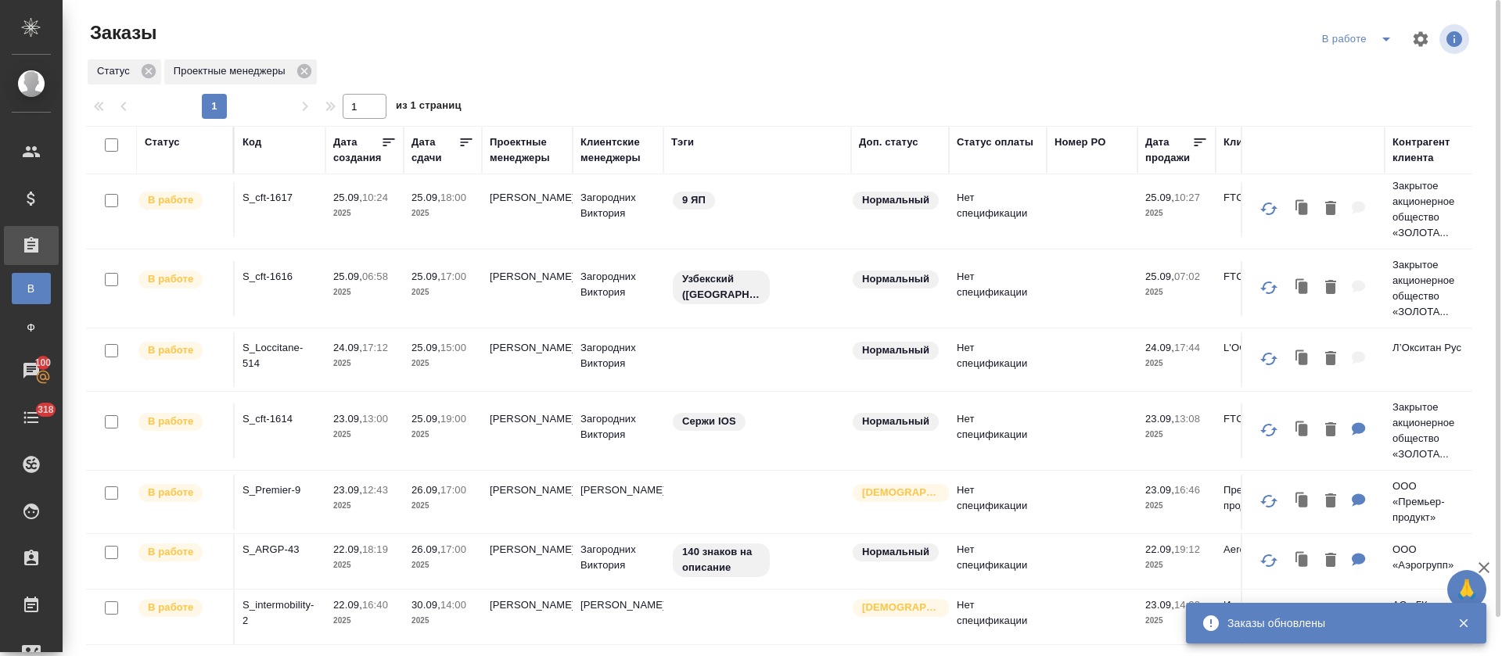
scroll to position [0, 0]
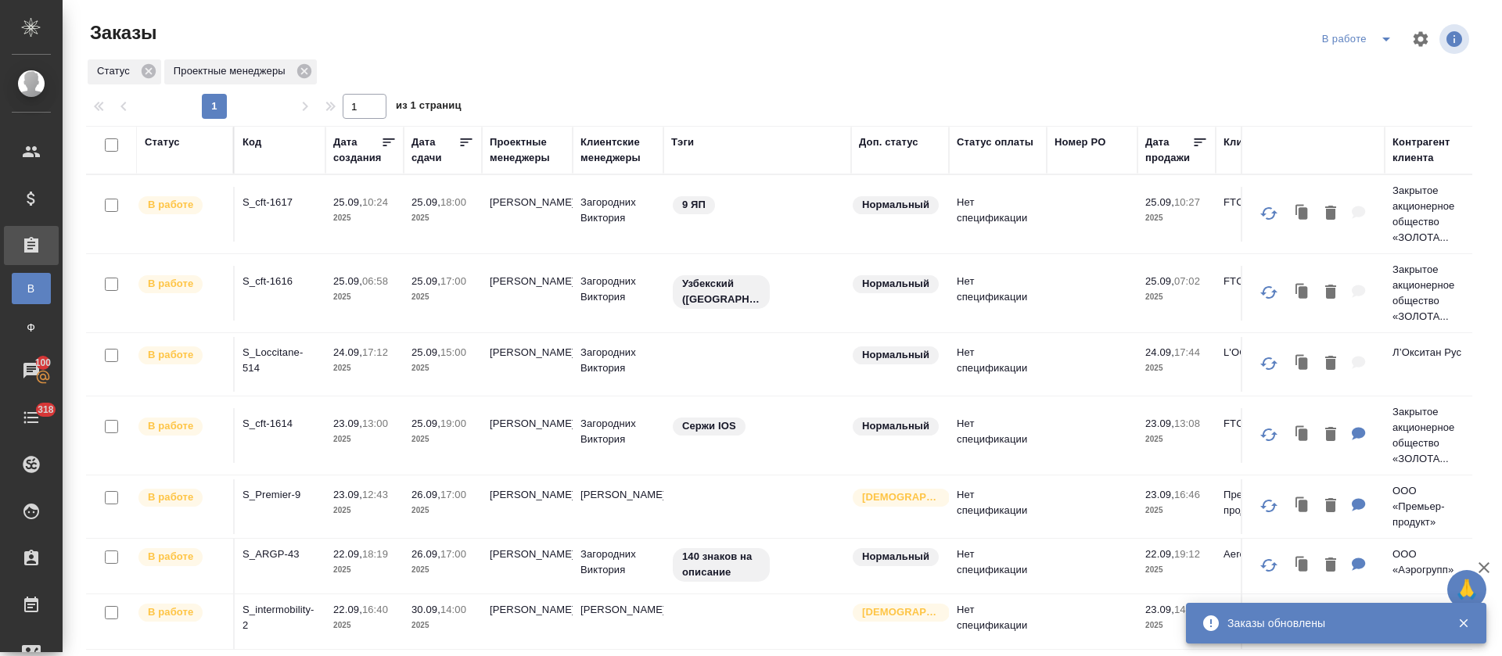
click at [278, 353] on p "S_Loccitane-514" at bounding box center [279, 360] width 75 height 31
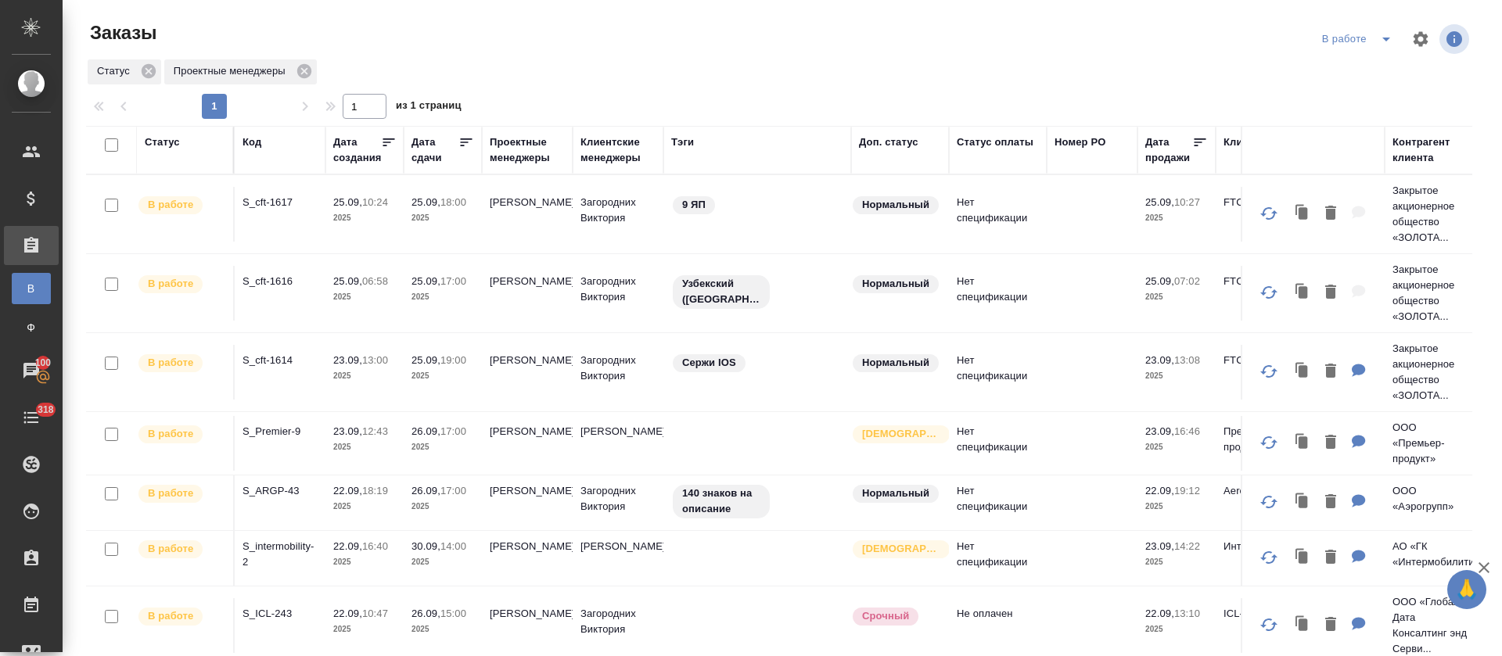
drag, startPoint x: 1372, startPoint y: 37, endPoint x: 1368, endPoint y: 45, distance: 8.7
click at [1377, 38] on icon "split button" at bounding box center [1386, 39] width 19 height 19
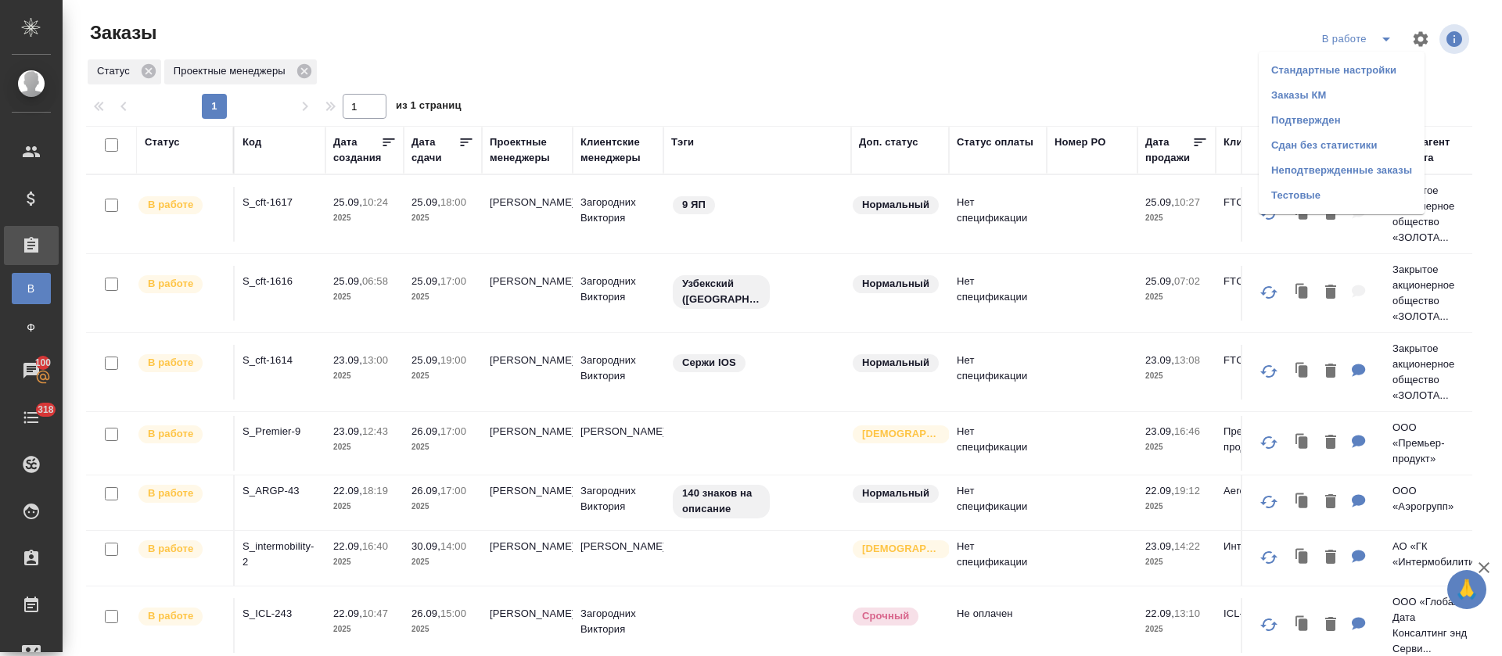
click at [1342, 120] on li "Подтвержден" at bounding box center [1342, 120] width 166 height 25
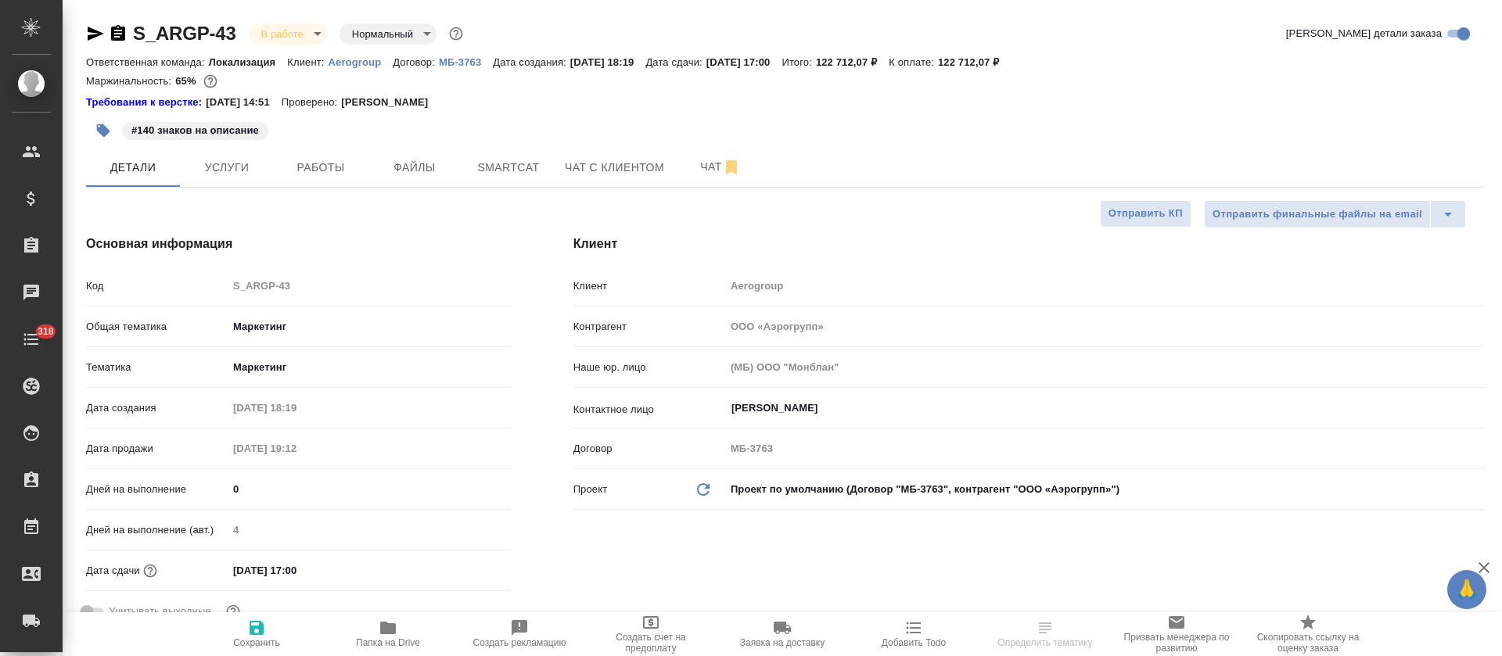
select select "RU"
click at [509, 168] on span "Smartcat" at bounding box center [508, 168] width 75 height 20
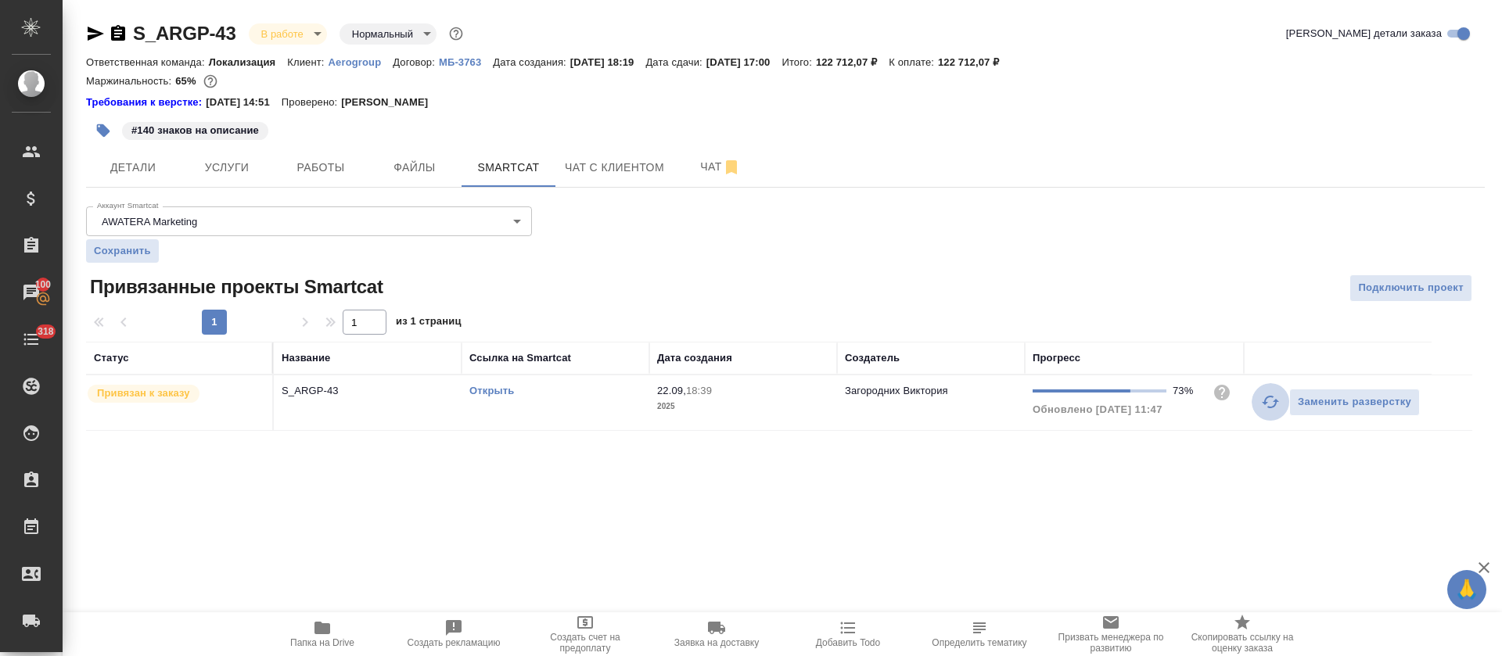
click at [1262, 400] on icon "button" at bounding box center [1270, 402] width 19 height 19
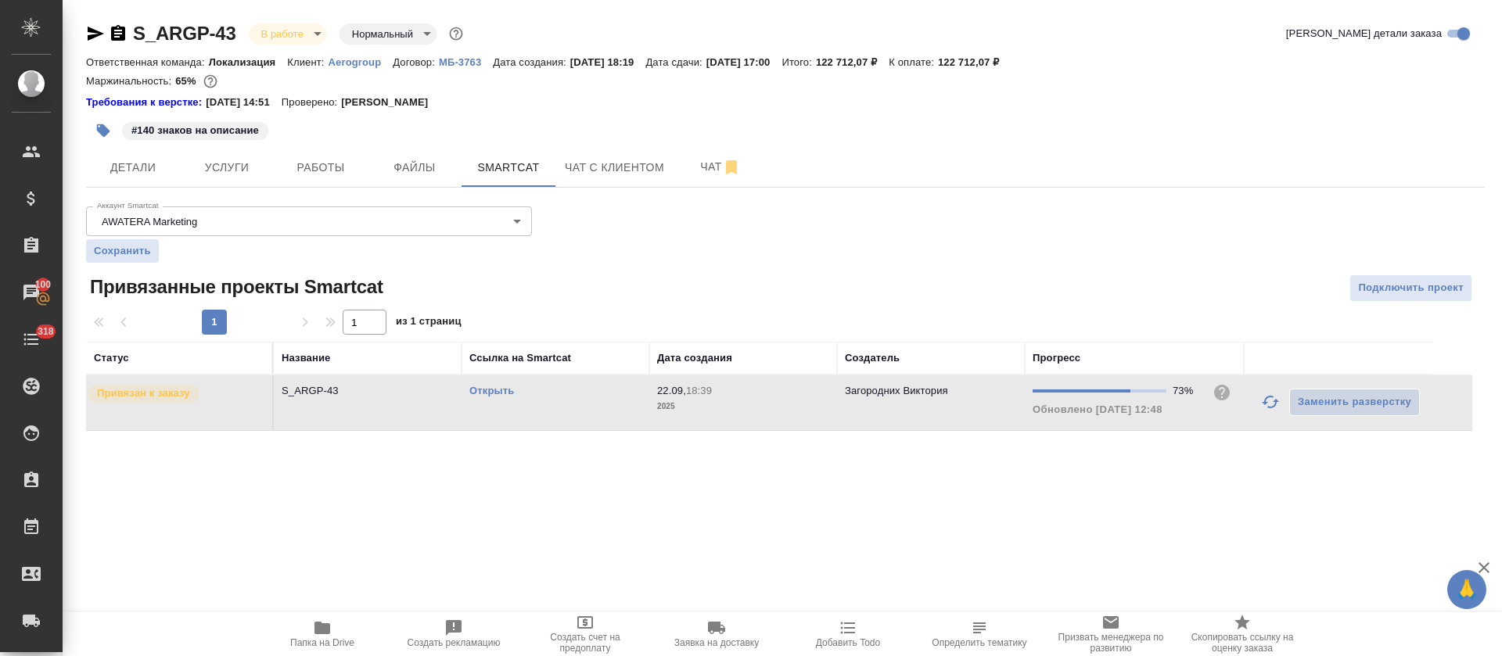
click at [487, 393] on link "Открыть" at bounding box center [491, 391] width 45 height 12
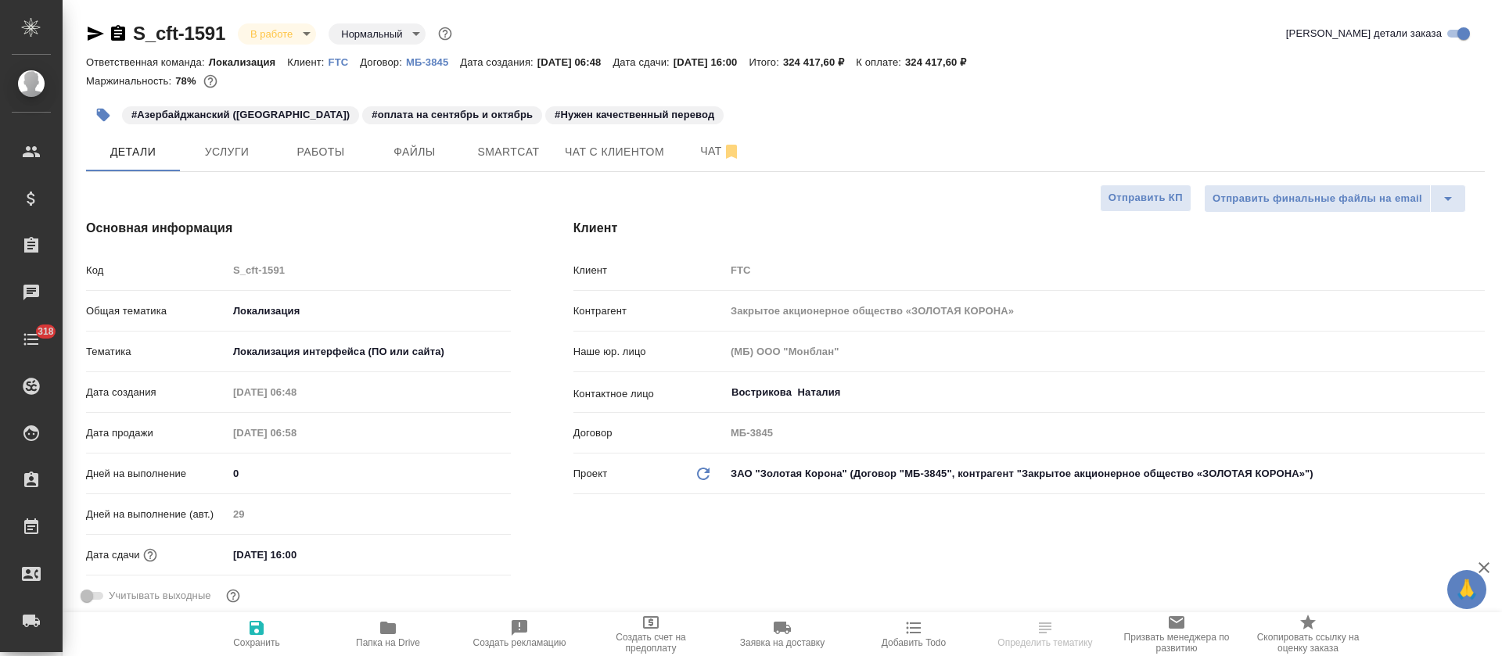
select select "RU"
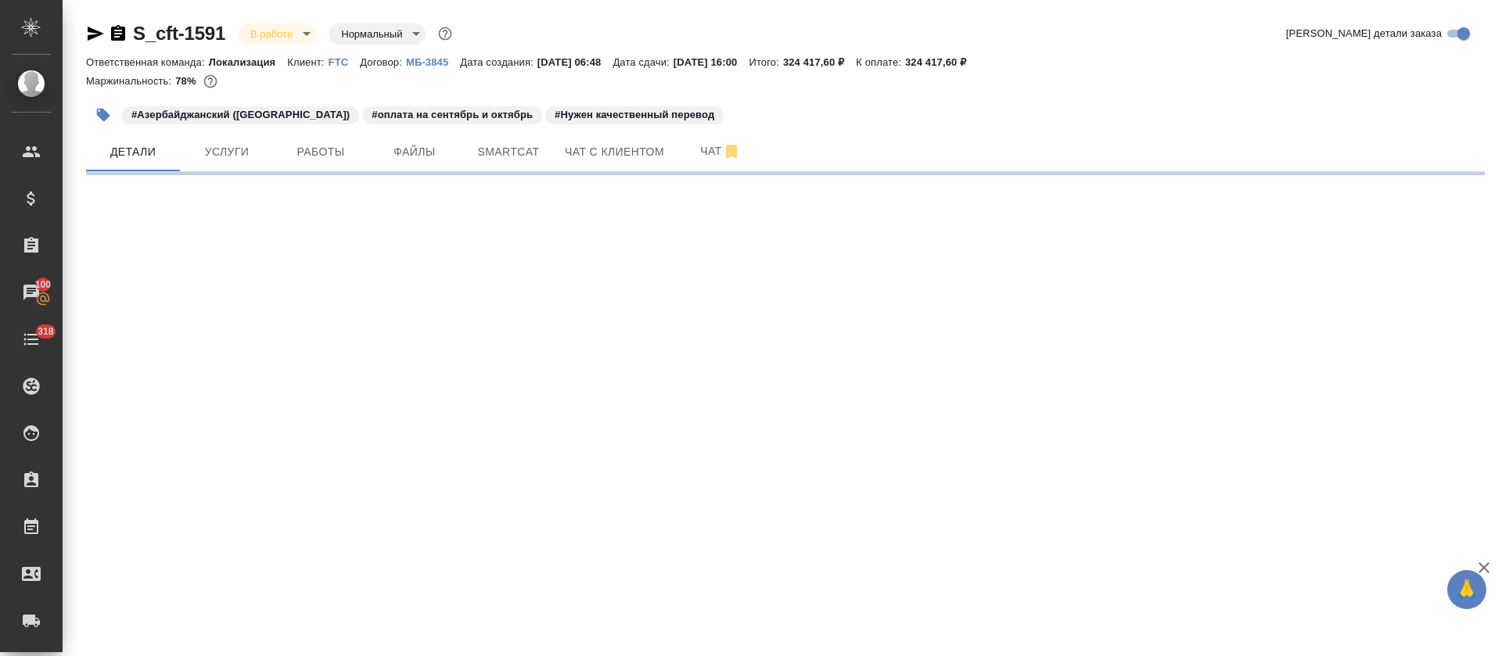
select select "RU"
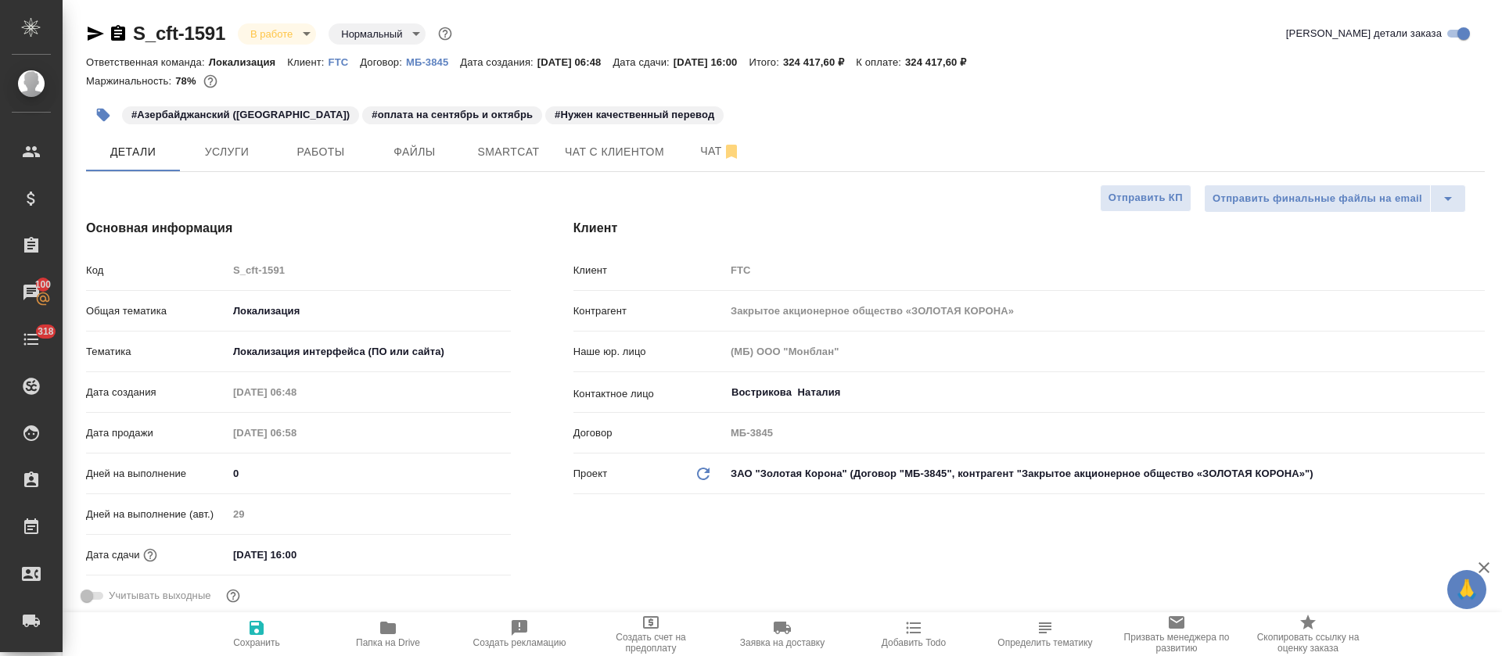
type textarea "x"
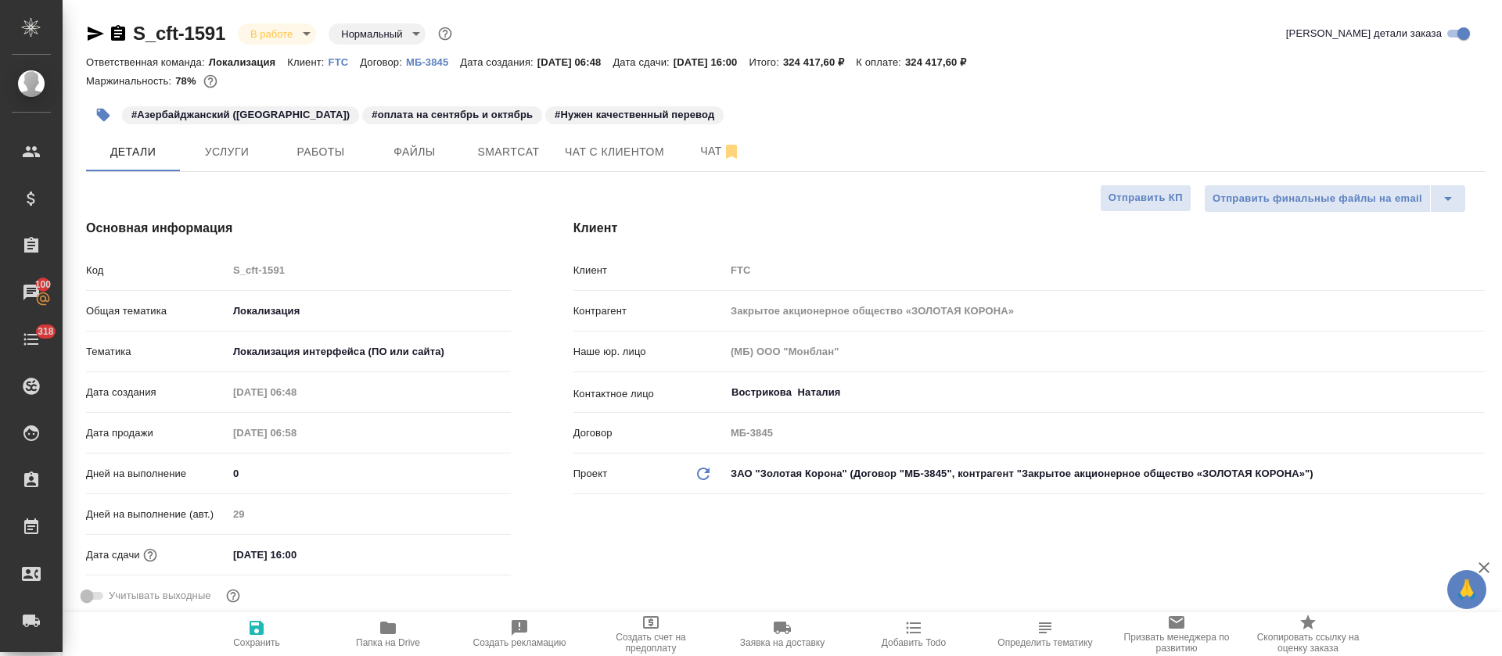
type textarea "x"
click at [529, 160] on span "Smartcat" at bounding box center [508, 152] width 75 height 20
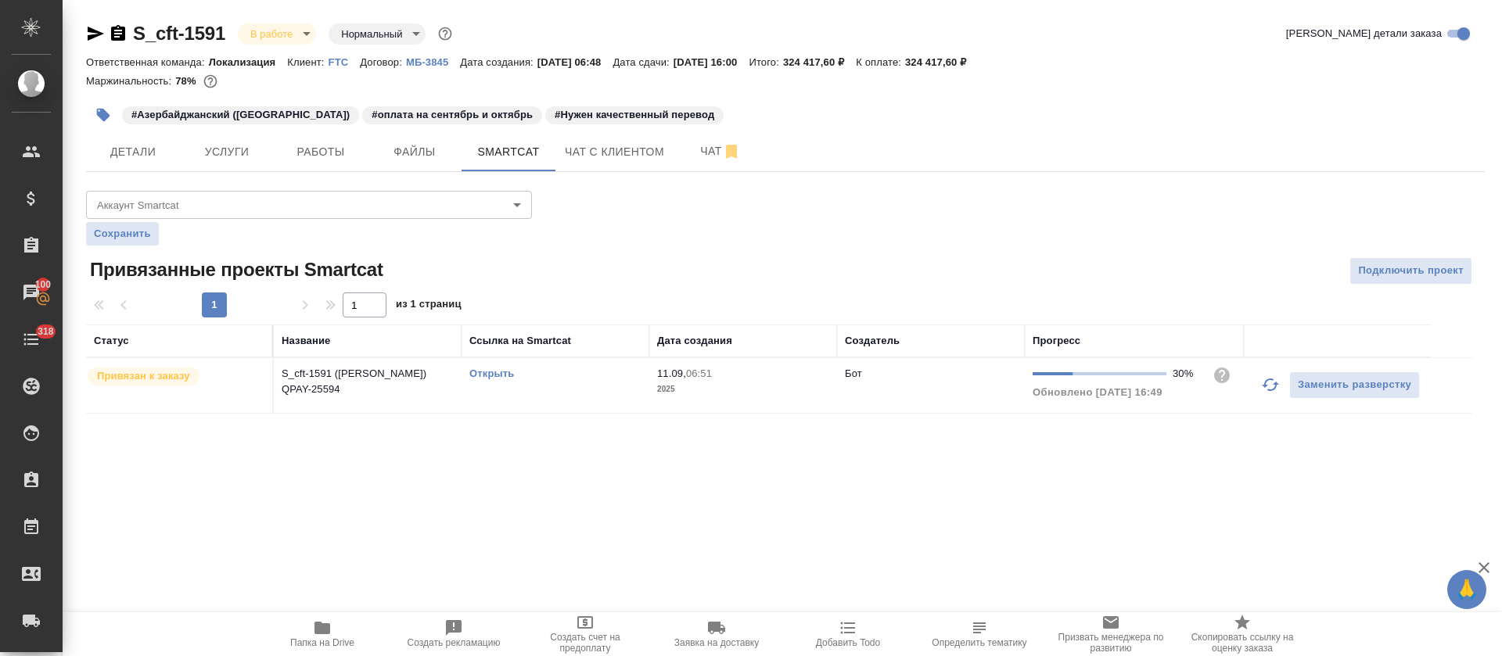
click at [504, 375] on link "Открыть" at bounding box center [491, 374] width 45 height 12
click at [1274, 395] on button "button" at bounding box center [1270, 385] width 38 height 38
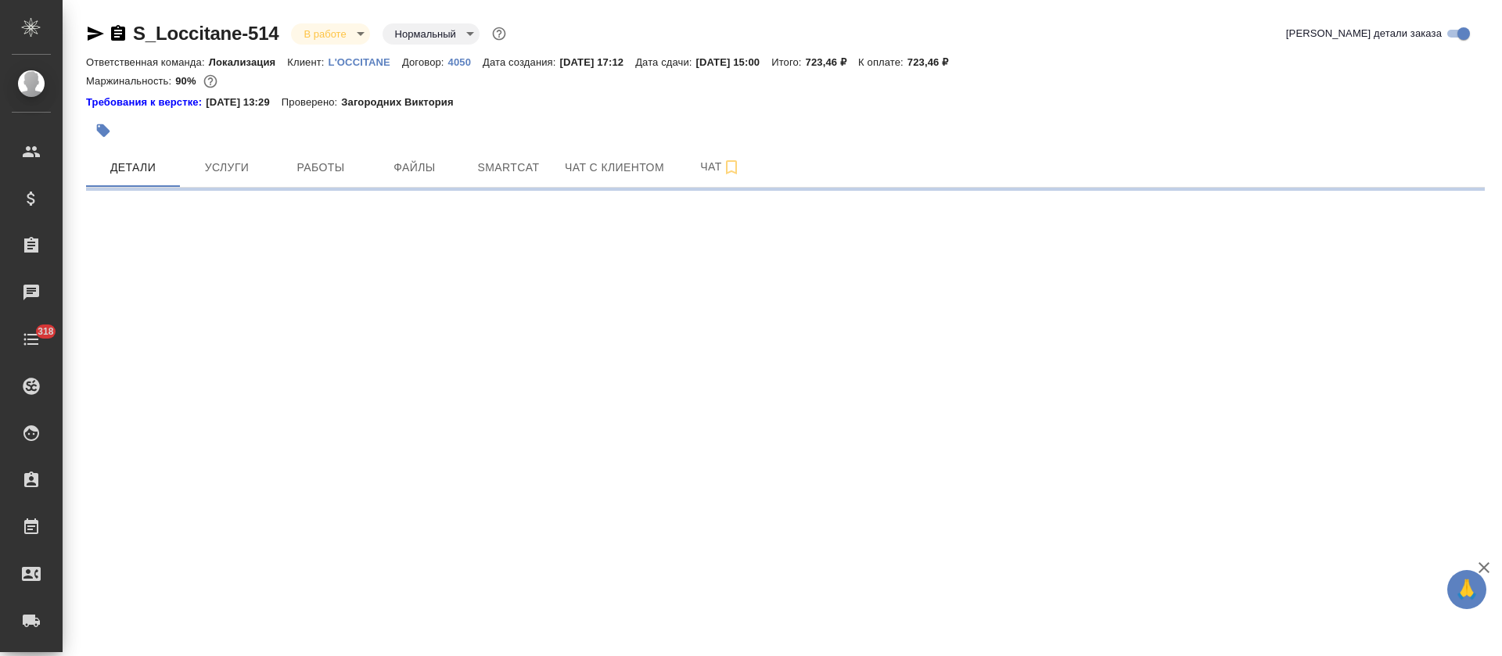
select select "RU"
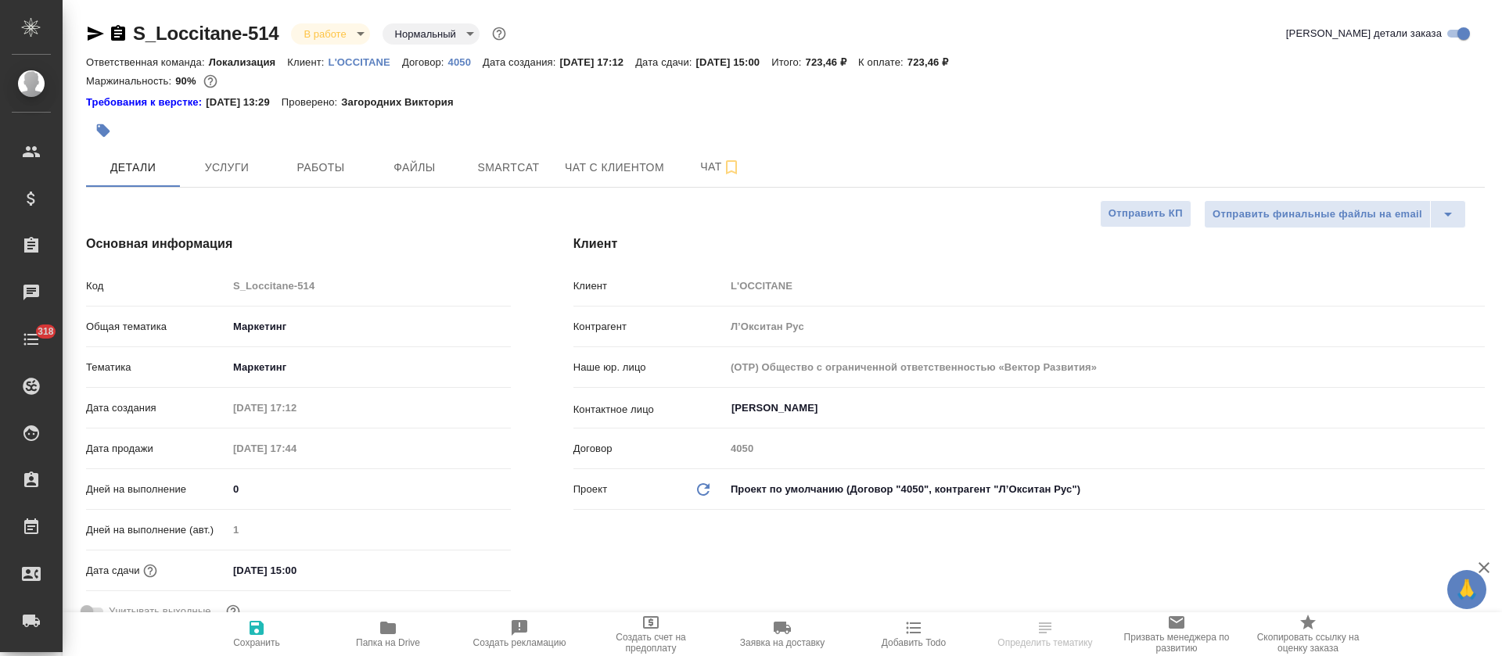
type textarea "x"
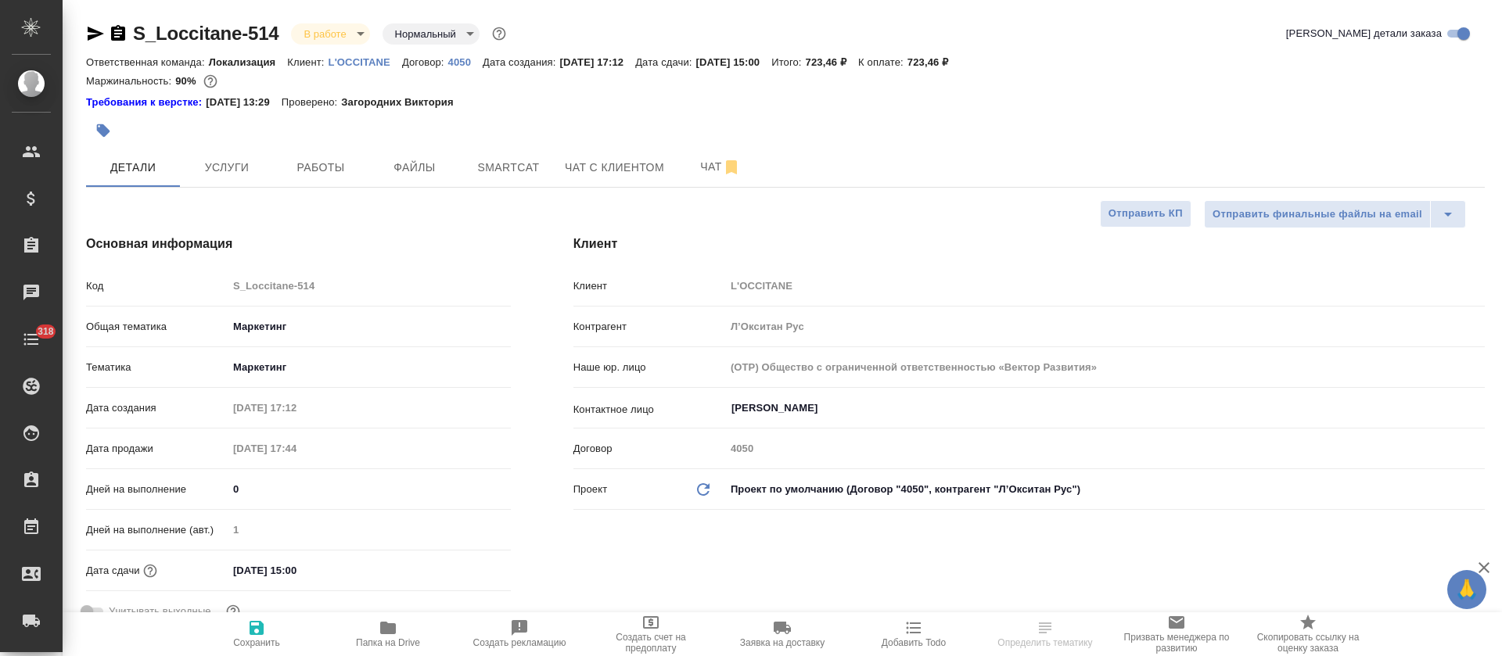
type textarea "x"
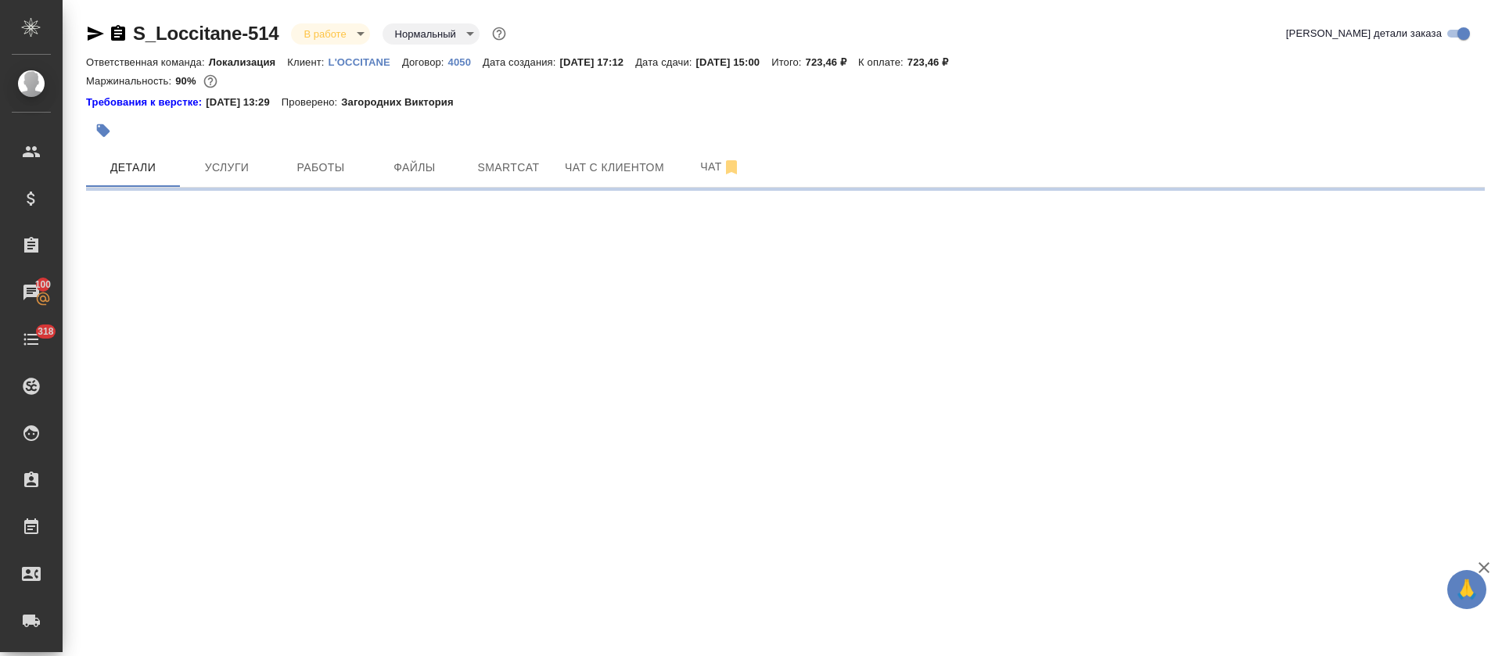
select select "RU"
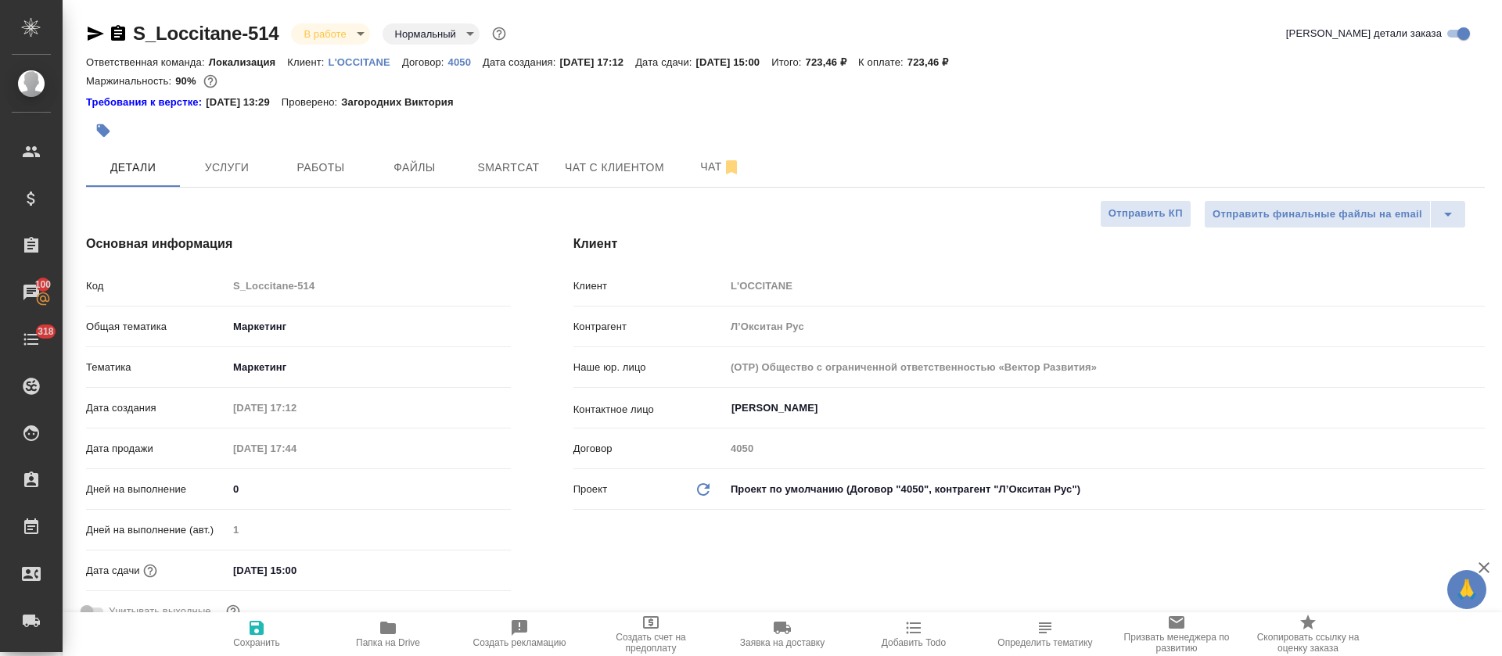
type textarea "x"
click at [394, 624] on icon "button" at bounding box center [388, 628] width 16 height 13
type textarea "x"
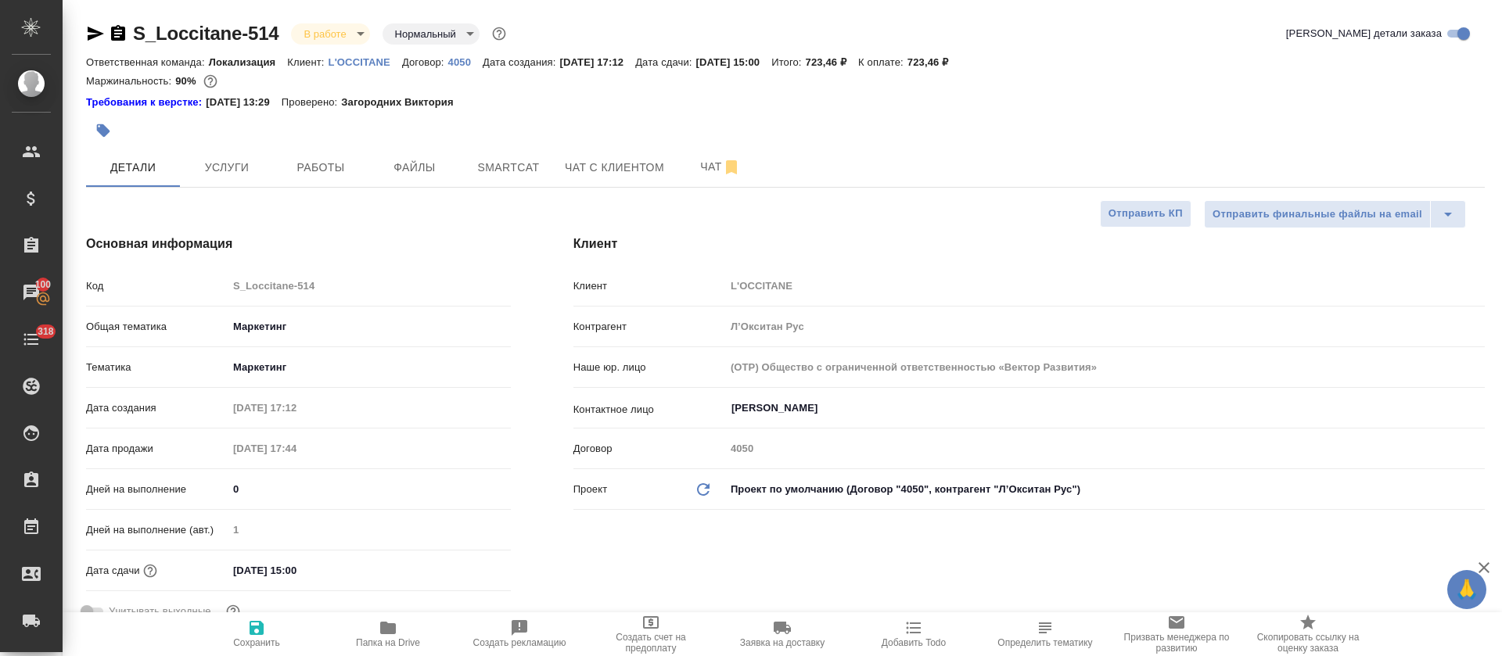
type textarea "x"
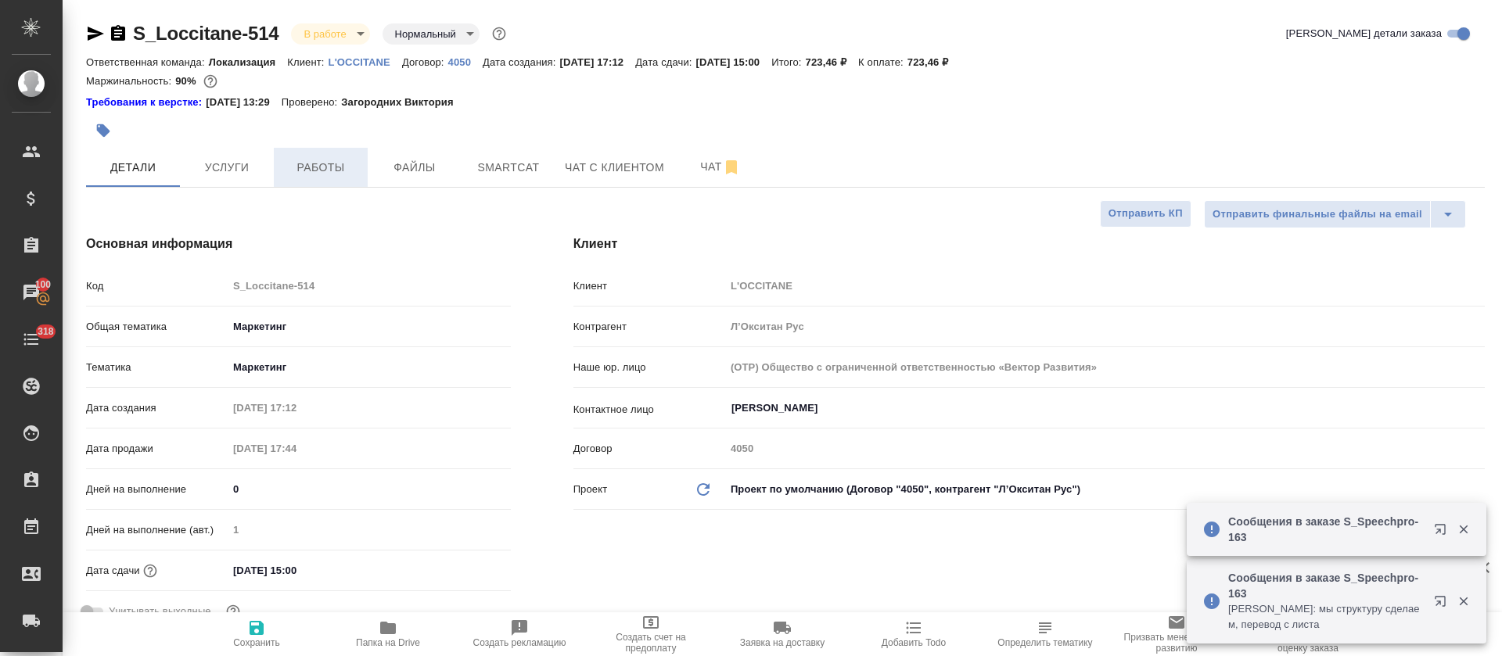
click at [327, 159] on span "Работы" at bounding box center [320, 168] width 75 height 20
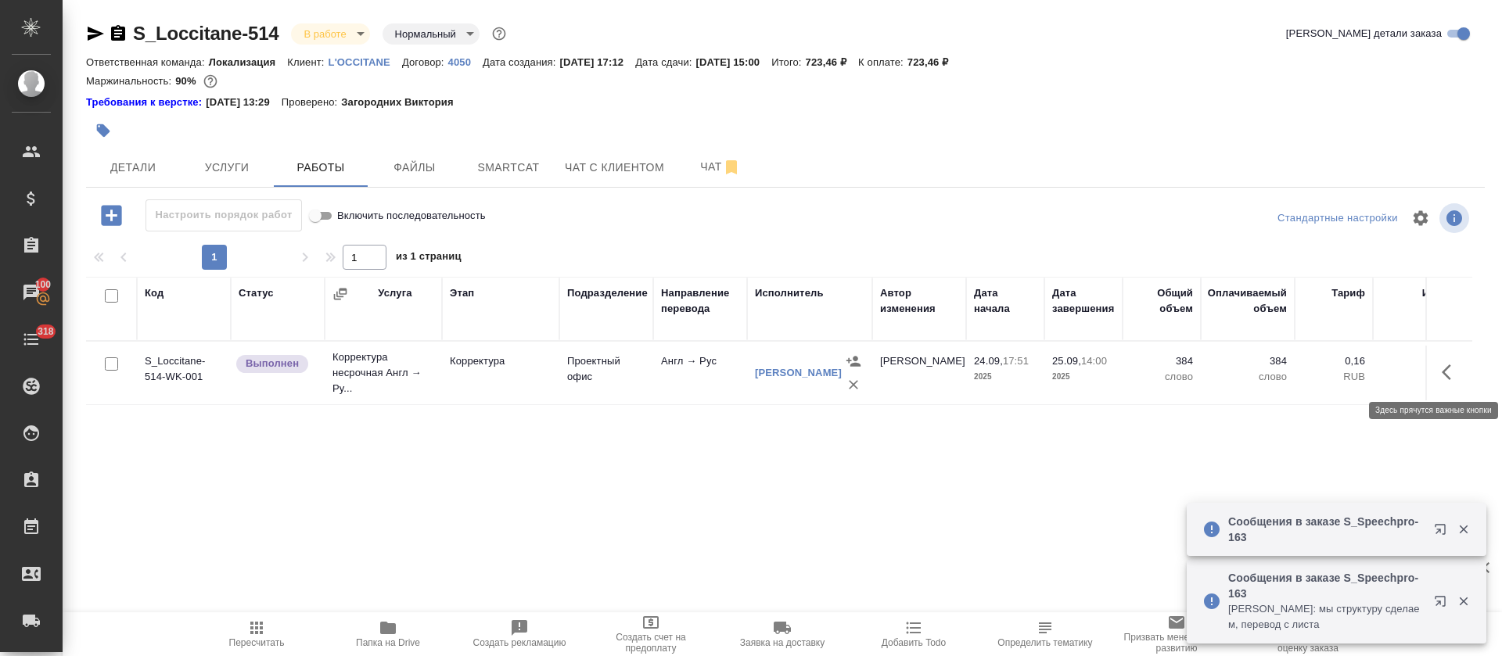
click at [1456, 375] on icon "button" at bounding box center [1451, 372] width 19 height 19
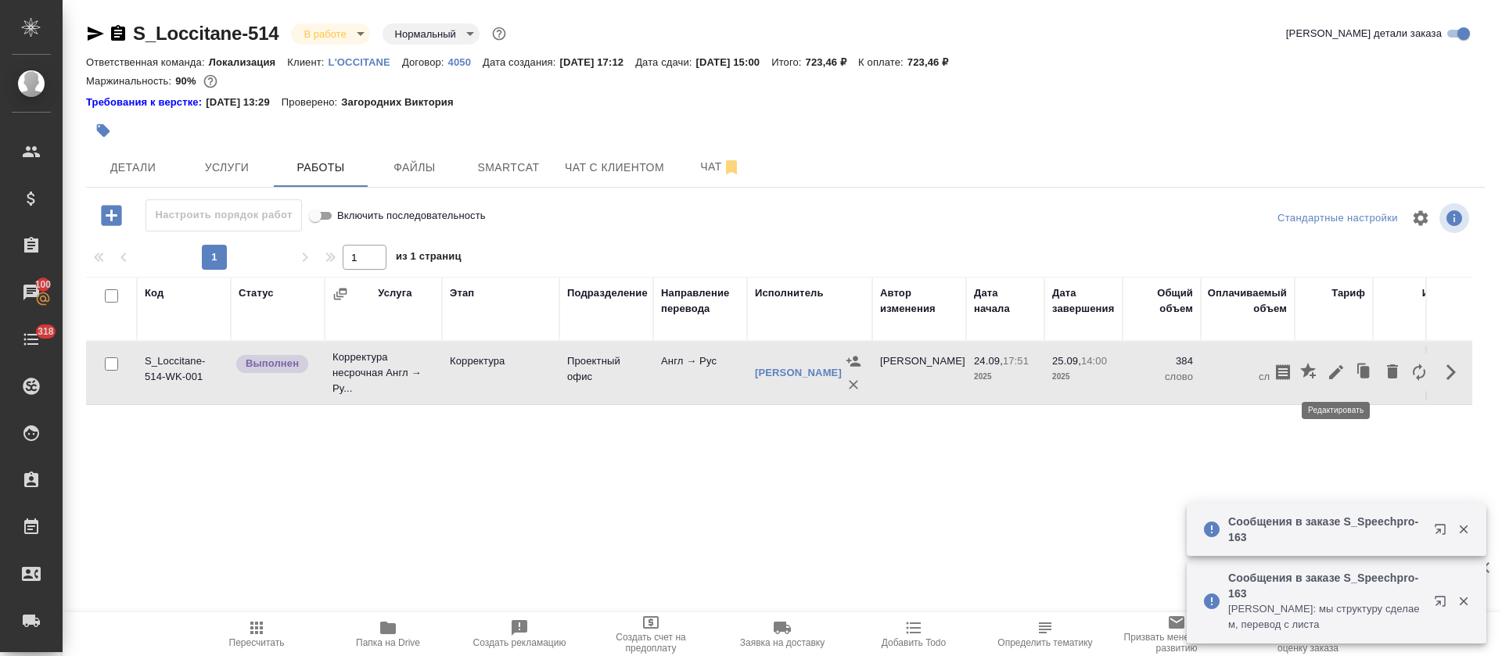
click at [1332, 375] on icon "button" at bounding box center [1336, 372] width 14 height 14
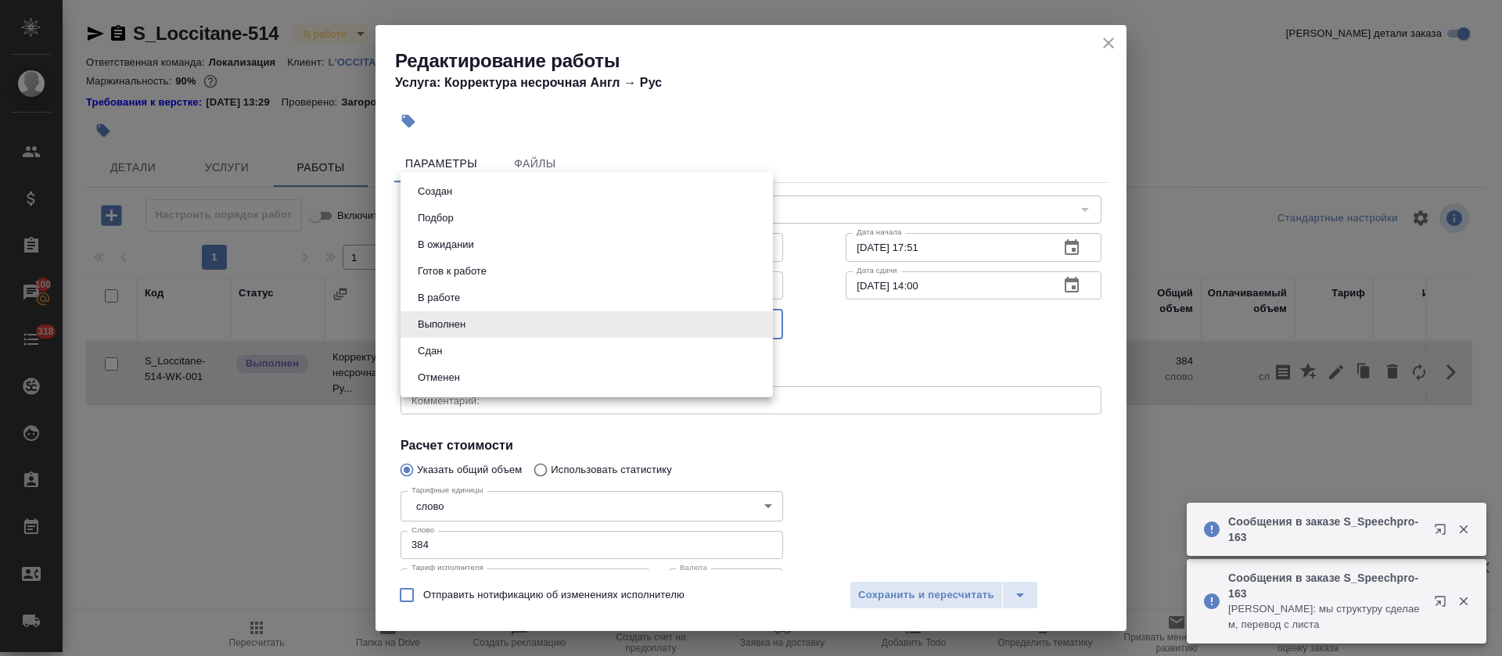
click at [621, 328] on body "🙏 .cls-1 fill:#fff; AWATERA Tretyakova Olga Клиенты Спецификации Заказы 100 Чат…" at bounding box center [751, 328] width 1502 height 656
click at [488, 353] on li "Сдан" at bounding box center [586, 351] width 372 height 27
type input "closed"
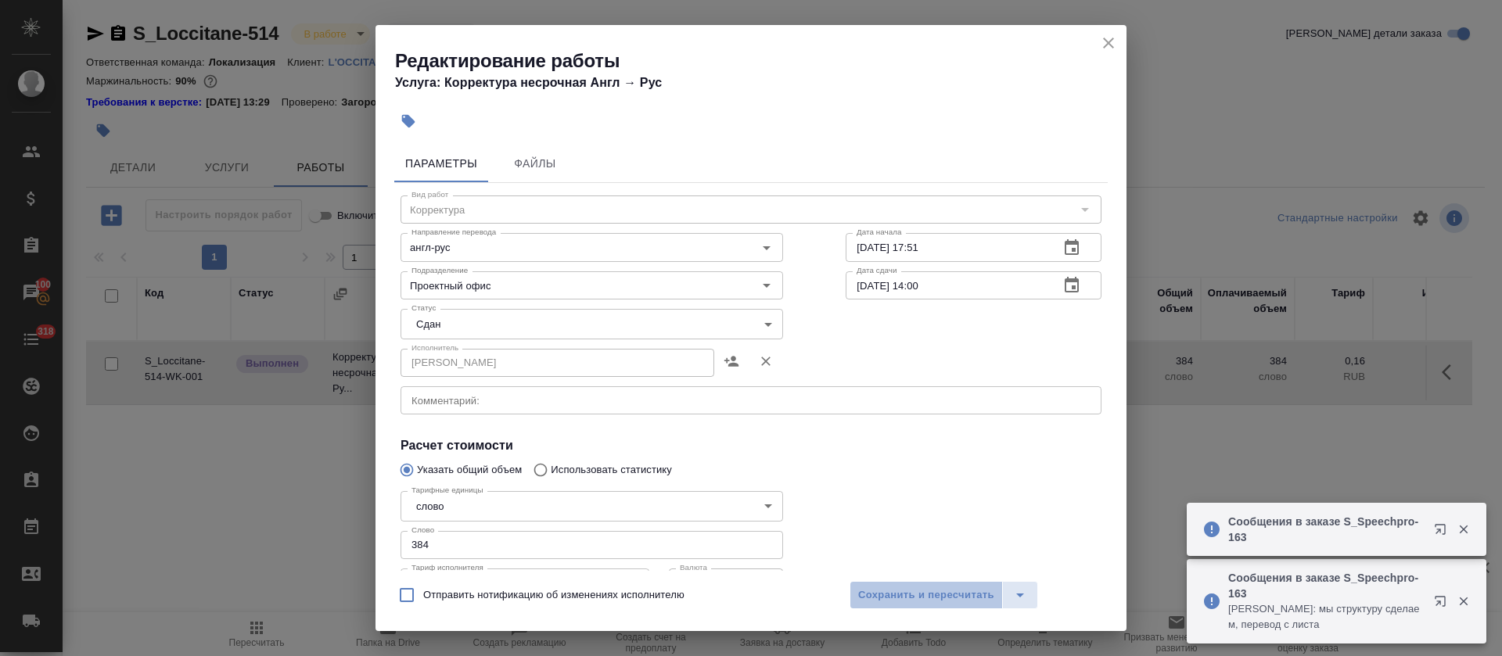
drag, startPoint x: 885, startPoint y: 592, endPoint x: 780, endPoint y: 548, distance: 113.9
click at [885, 592] on span "Сохранить и пересчитать" at bounding box center [926, 596] width 136 height 18
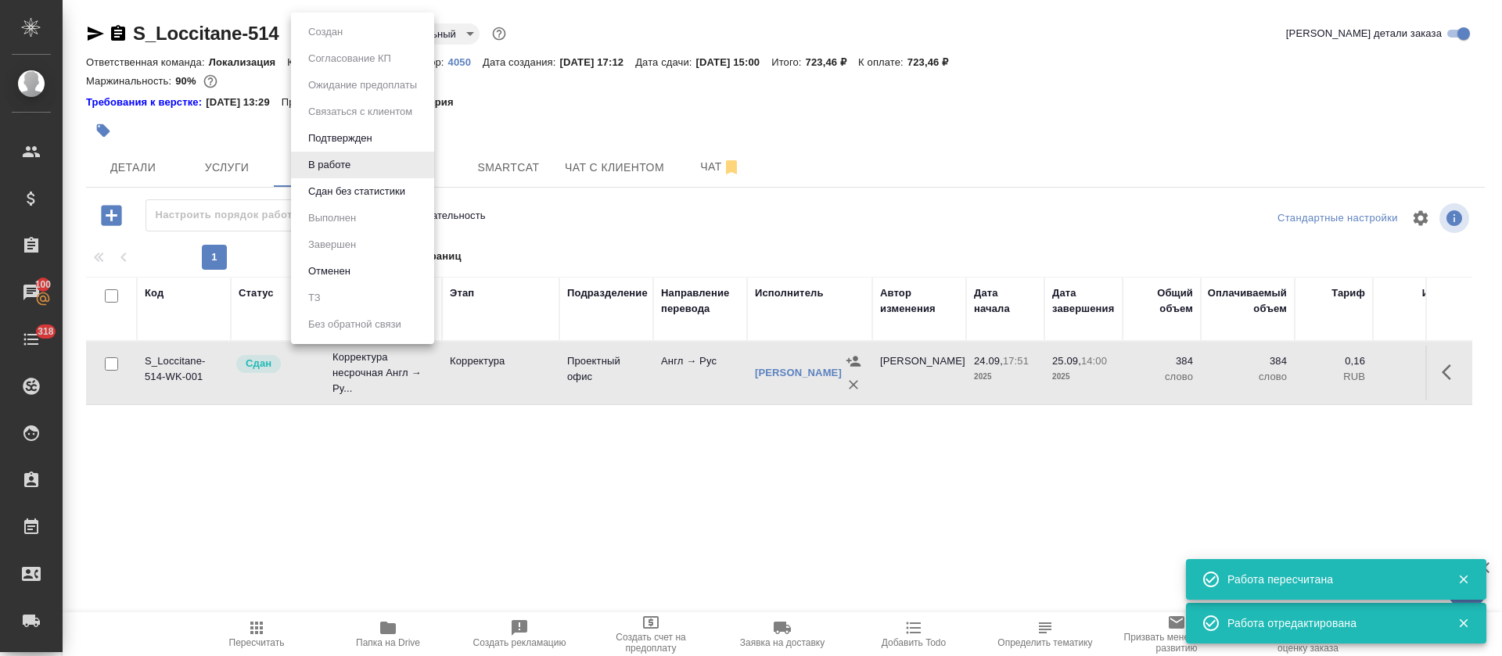
click at [360, 33] on body "🙏 .cls-1 fill:#fff; AWATERA Tretyakova Olga Клиенты Спецификации Заказы 100 Чат…" at bounding box center [751, 328] width 1502 height 656
click at [341, 189] on button "Сдан без статистики" at bounding box center [356, 191] width 106 height 17
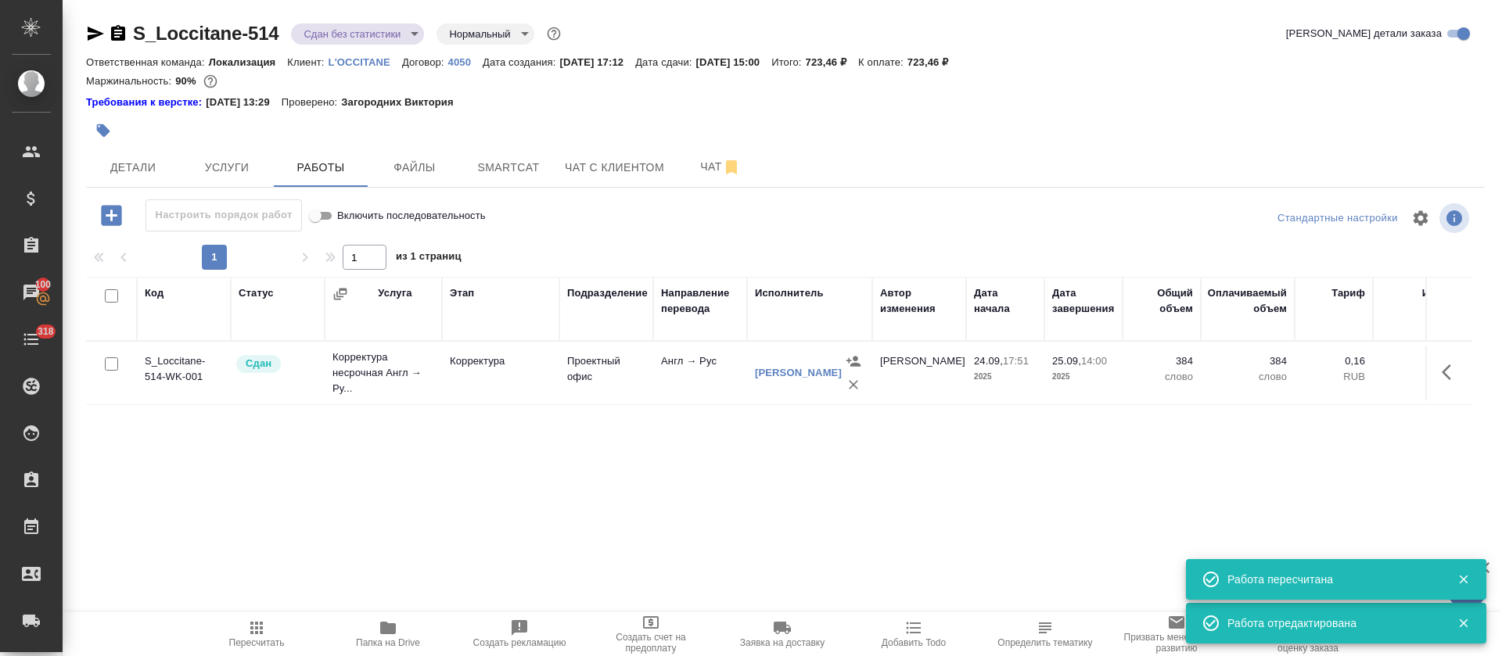
click at [416, 34] on body "🙏 .cls-1 fill:#fff; AWATERA Tretyakova Olga Клиенты Спецификации Заказы 100 Чат…" at bounding box center [751, 328] width 1502 height 656
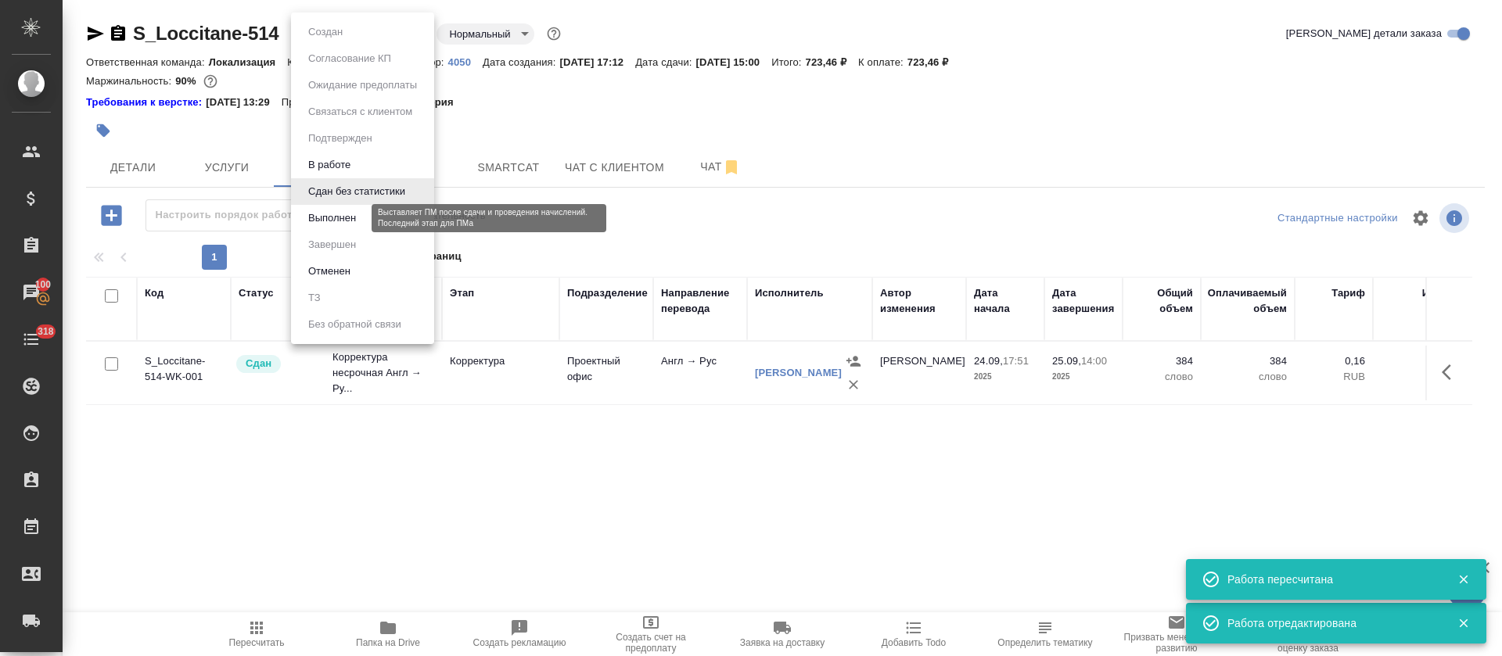
click at [329, 217] on button "Выполнен" at bounding box center [331, 218] width 57 height 17
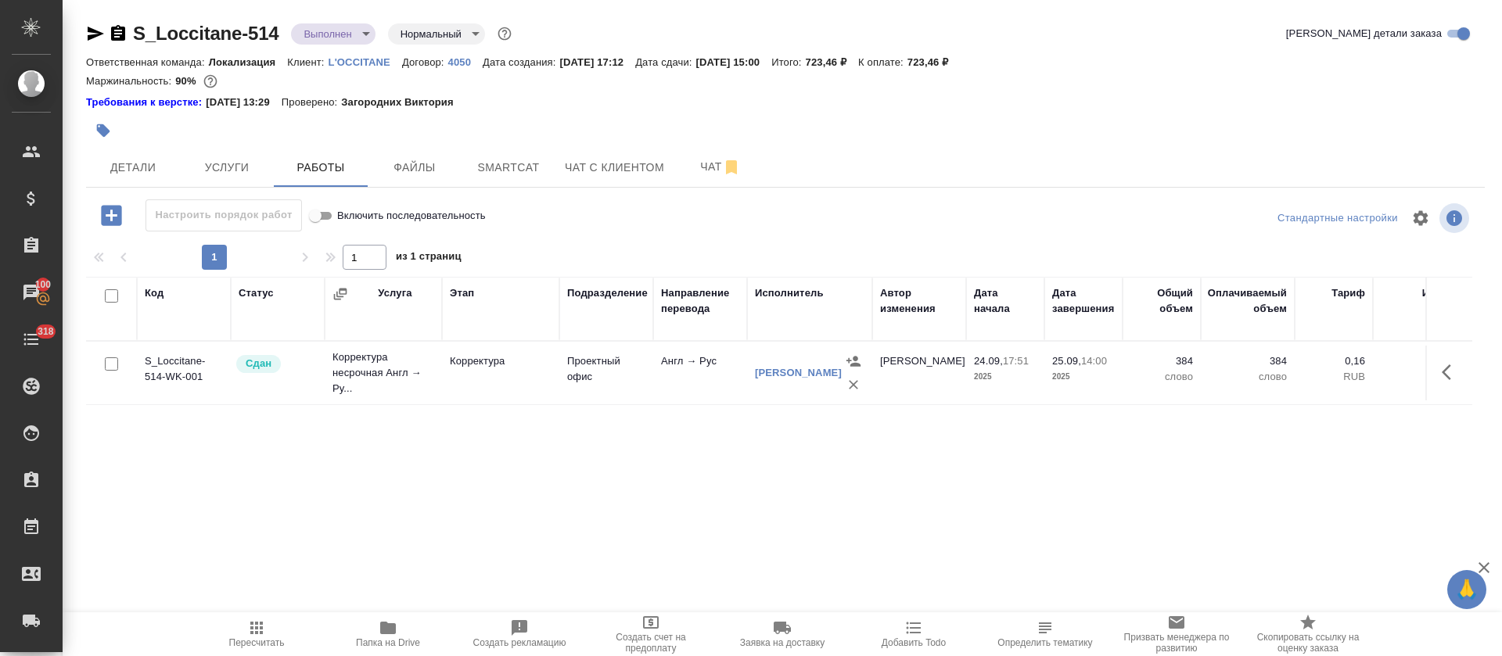
click at [95, 31] on icon "button" at bounding box center [96, 34] width 16 height 14
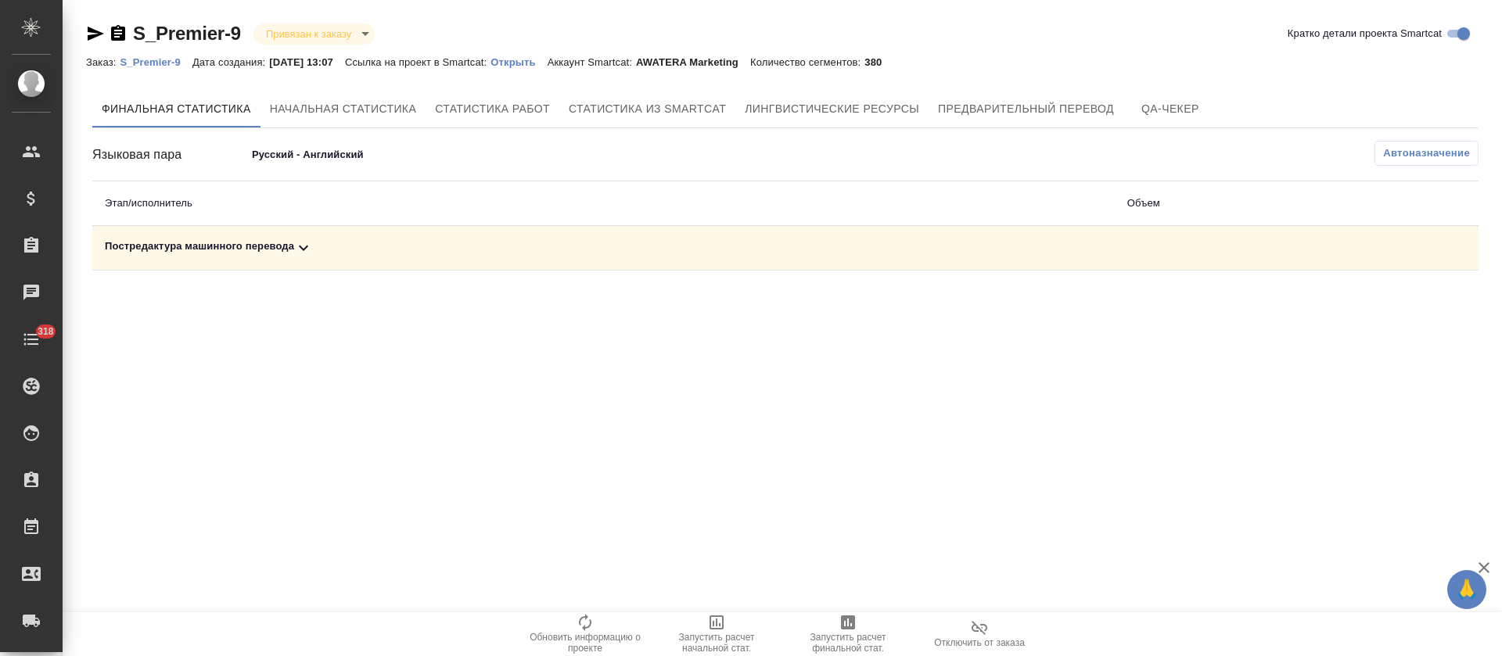
click at [349, 250] on div "Постредактура машинного перевода" at bounding box center [603, 248] width 997 height 19
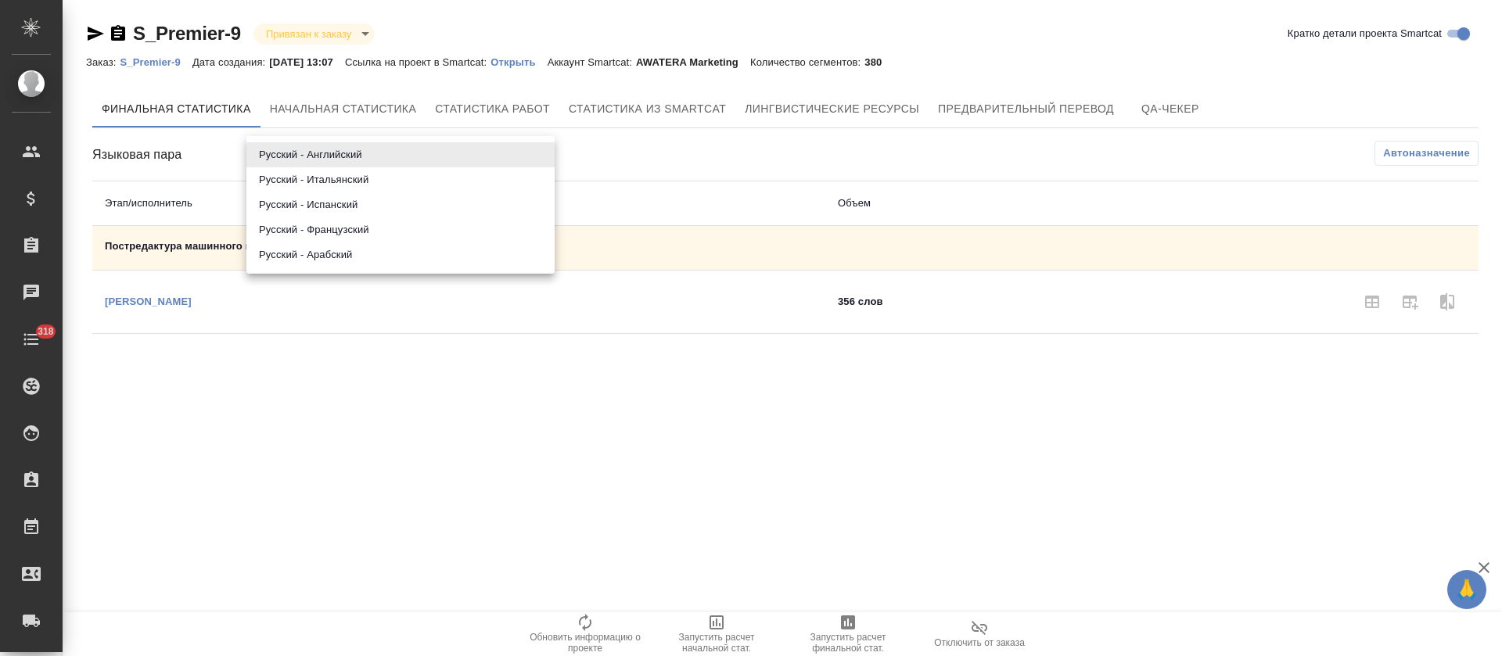
click at [333, 159] on body "🙏 .cls-1 fill:#fff; AWATERA [PERSON_NAME] Спецификации Заказы Чаты 318 Todo Про…" at bounding box center [751, 328] width 1502 height 656
click at [334, 181] on li "Русский - Итальянский" at bounding box center [400, 179] width 308 height 25
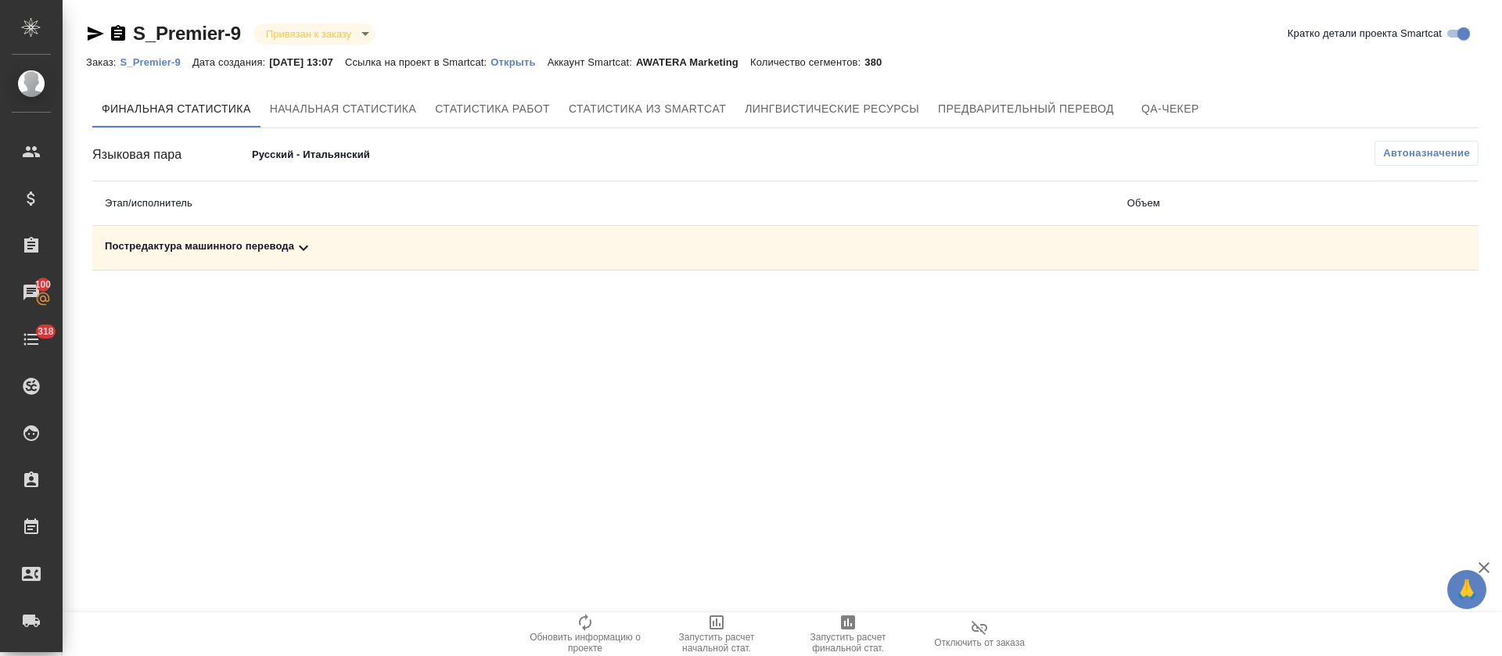
click at [338, 256] on div "Постредактура машинного перевода" at bounding box center [603, 248] width 997 height 19
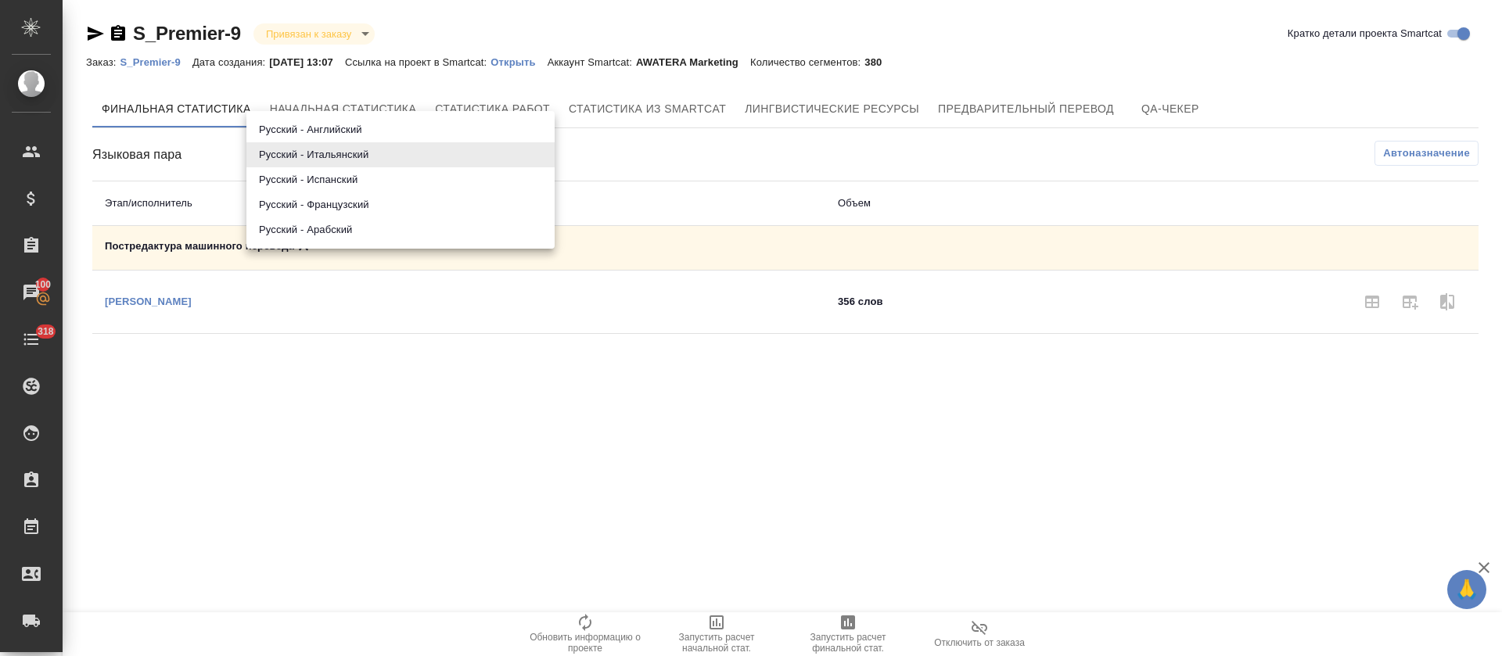
click at [341, 165] on body "🙏 .cls-1 fill:#fff; AWATERA Tretyakova Olga Клиенты Спецификации Заказы 100 Чат…" at bounding box center [751, 328] width 1502 height 656
click at [341, 181] on li "Русский - Испанский" at bounding box center [400, 179] width 308 height 25
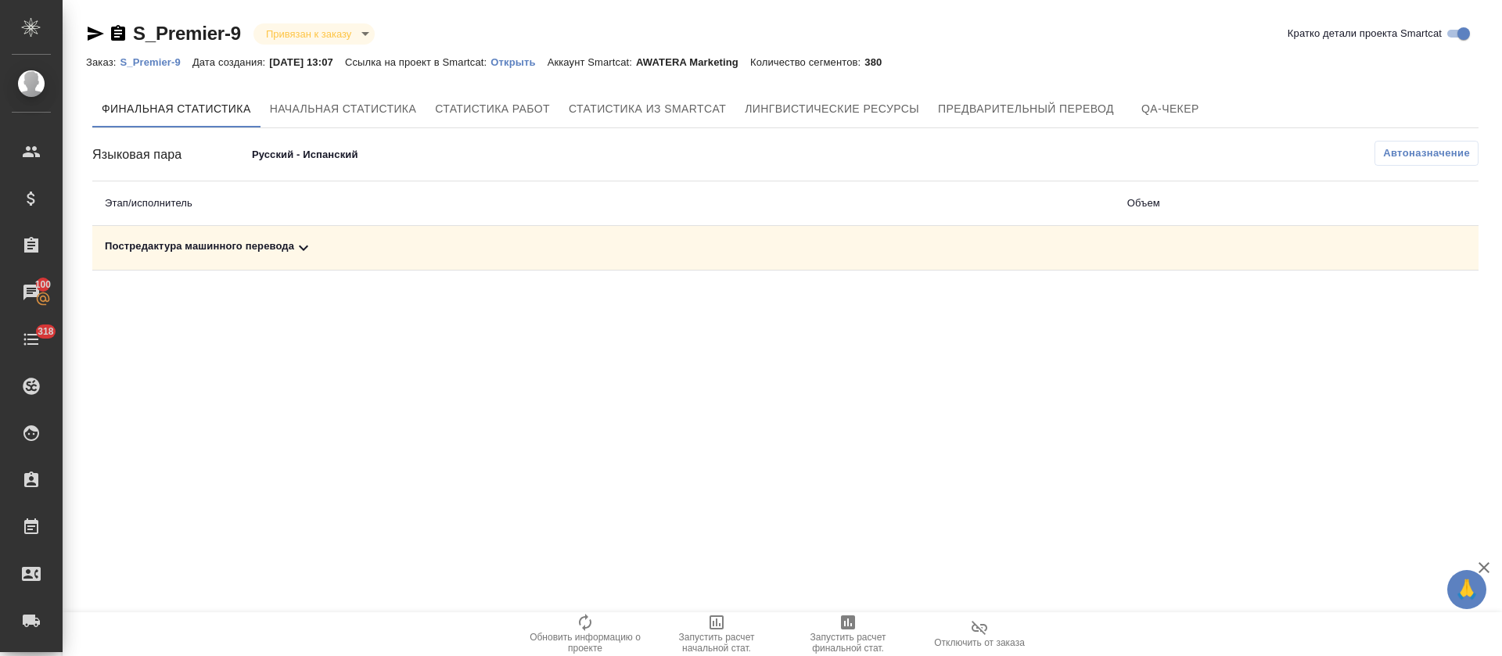
click at [335, 248] on div "Постредактура машинного перевода" at bounding box center [603, 248] width 997 height 19
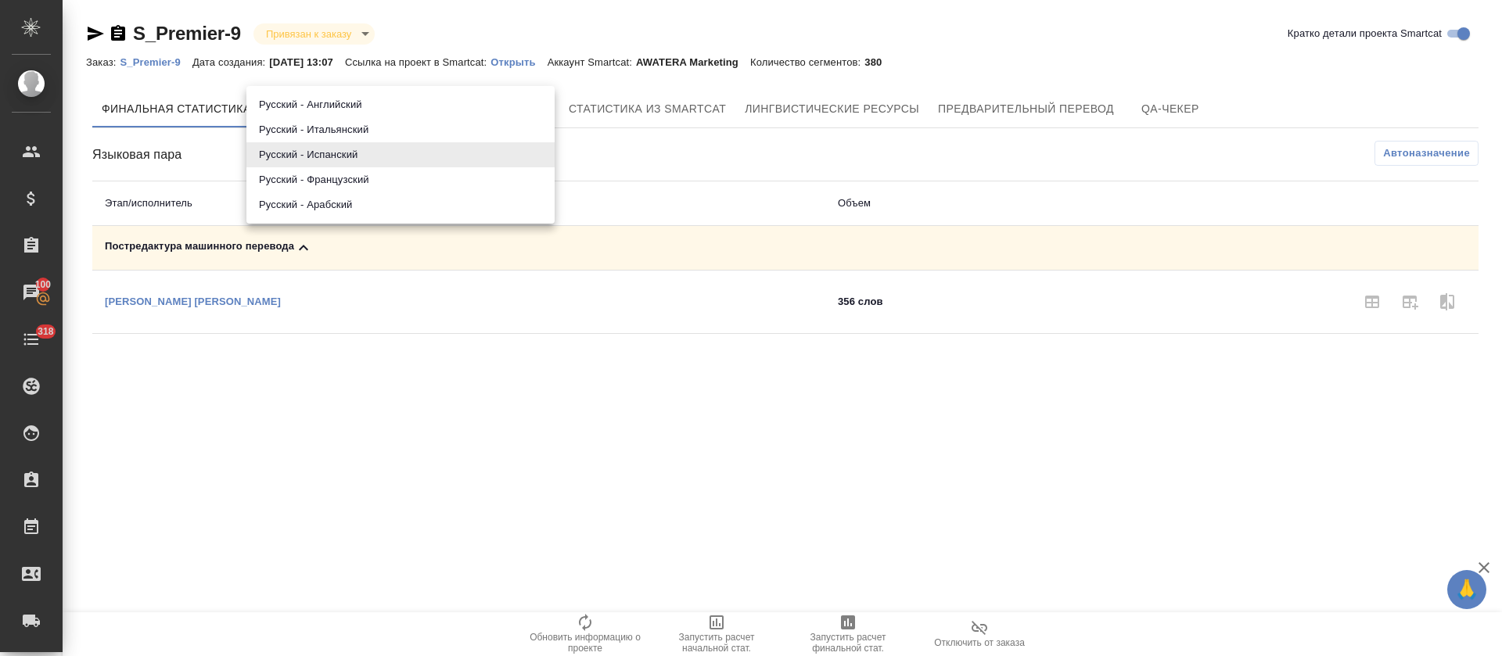
click at [331, 153] on body "🙏 .cls-1 fill:#fff; AWATERA Tretyakova Olga Клиенты Спецификации Заказы 100 Чат…" at bounding box center [751, 328] width 1502 height 656
click at [333, 180] on li "Русский - Французский" at bounding box center [400, 179] width 308 height 25
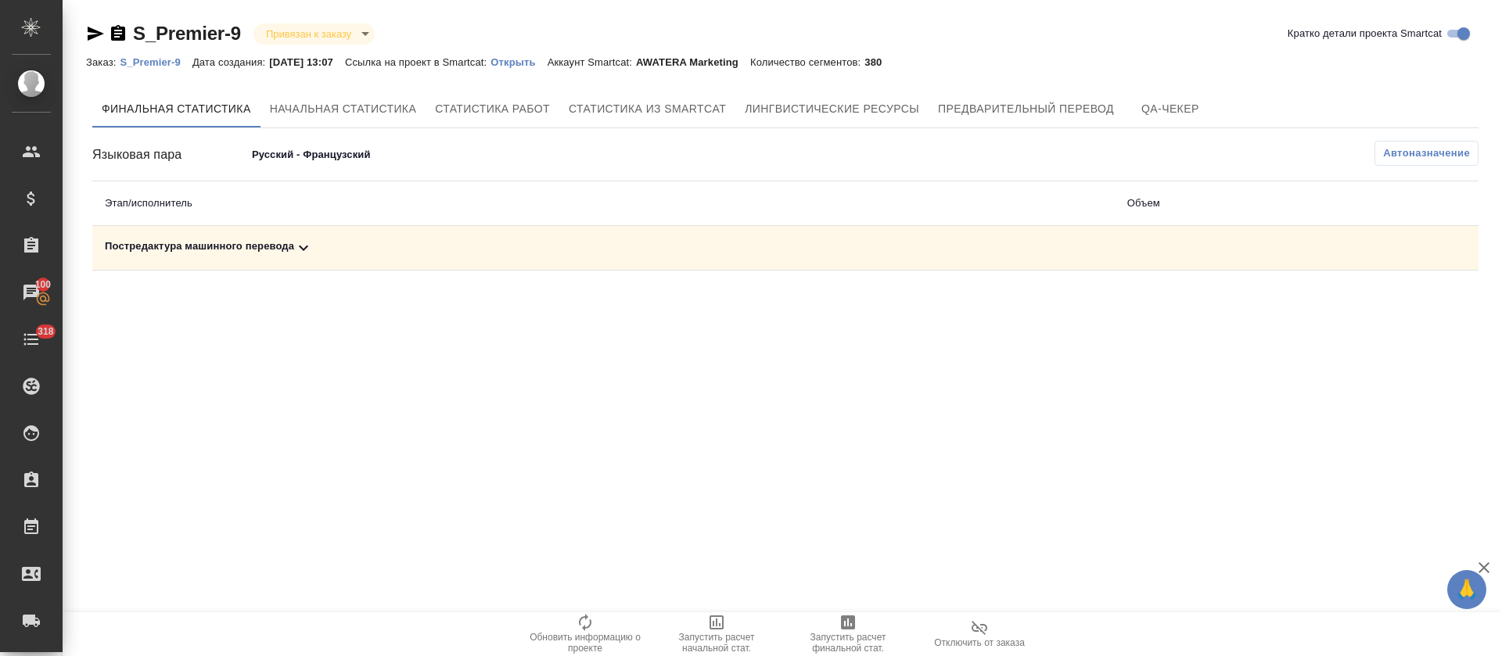
click at [329, 253] on div "Постредактура машинного перевода" at bounding box center [603, 248] width 997 height 19
click at [329, 168] on div "Языковая пара Русский - Французский 68d271559c53bf2becc990a4 Автоназначение Эта…" at bounding box center [785, 237] width 1386 height 193
click at [337, 154] on body "🙏 .cls-1 fill:#fff; AWATERA Tretyakova Olga Клиенты Спецификации Заказы 100 Чат…" at bounding box center [751, 328] width 1502 height 656
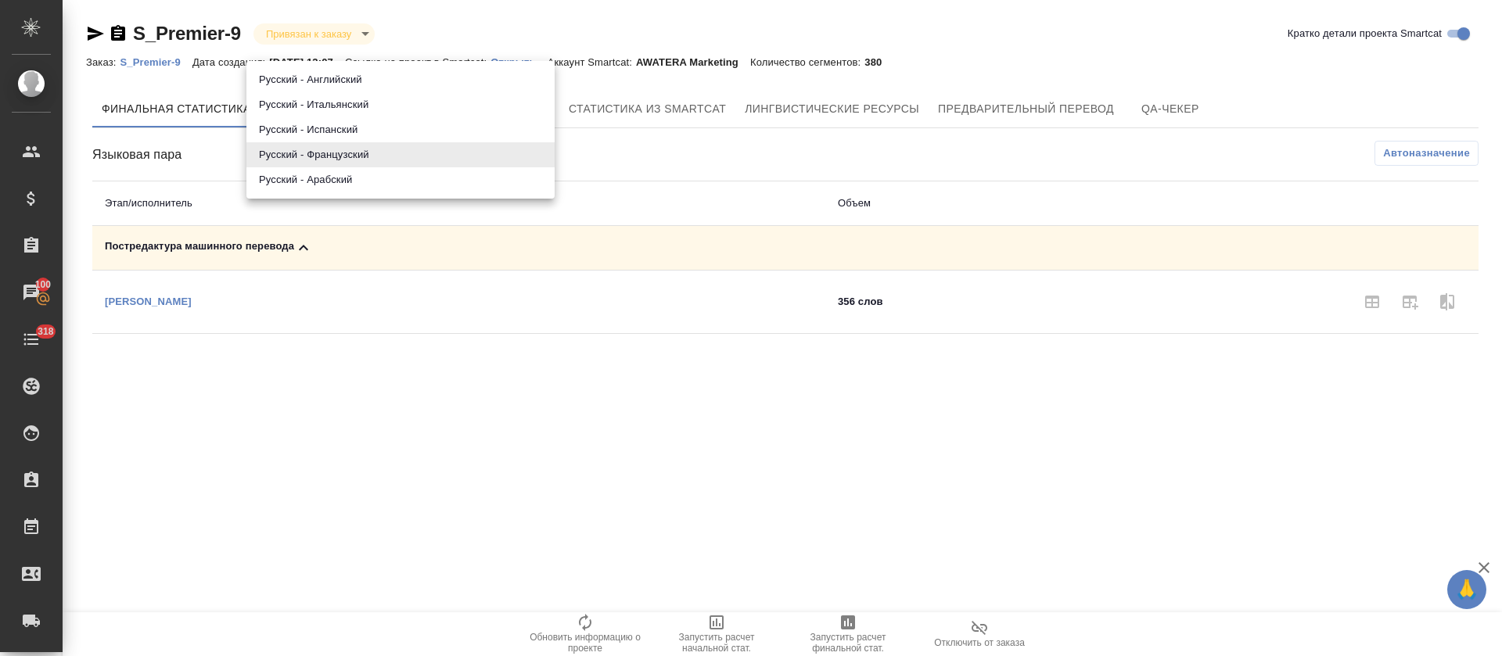
click at [337, 192] on ul "Русский - Английский Русский - Итальянский Русский - Испанский Русский - Францу…" at bounding box center [400, 130] width 308 height 138
click at [337, 187] on li "Русский - Арабский" at bounding box center [400, 179] width 308 height 25
type input "68d271559c53bf2becc990a5"
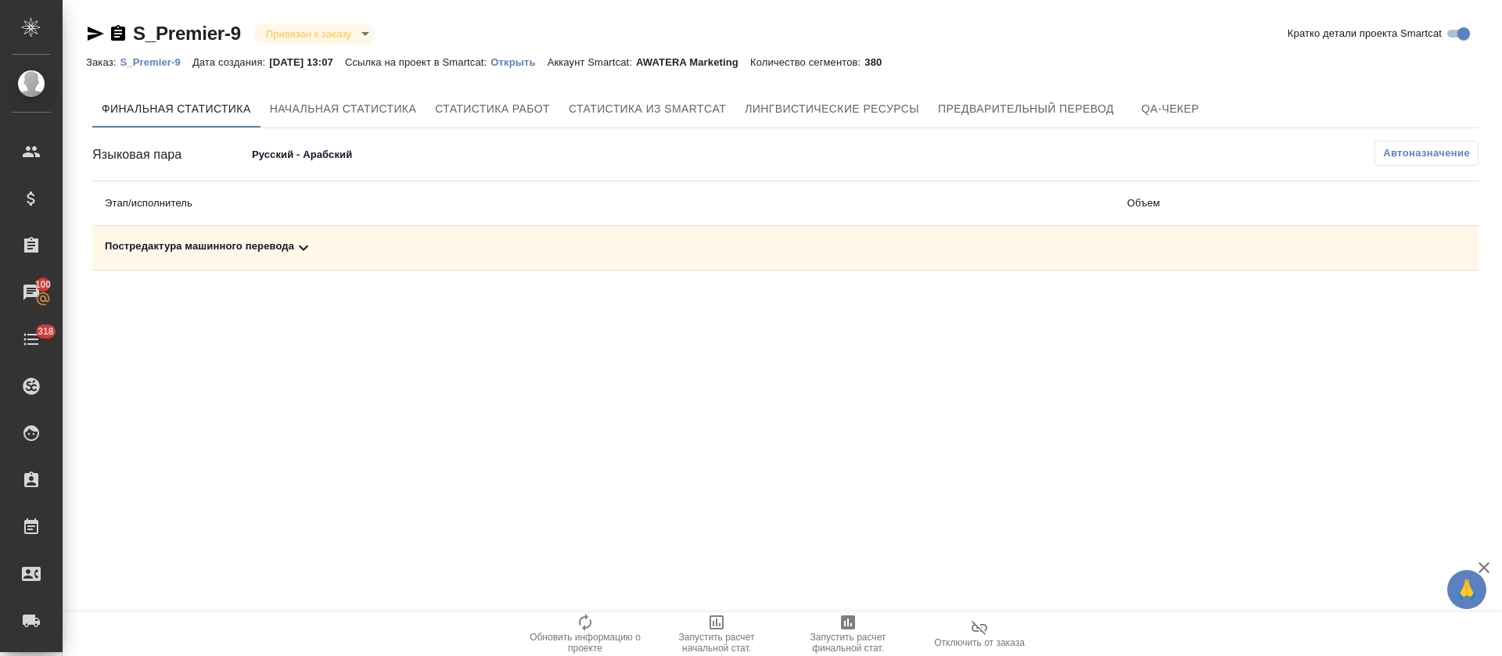
click at [338, 245] on div "Постредактура машинного перевода" at bounding box center [603, 248] width 997 height 19
click at [838, 630] on span "Запустить расчет финальной стат." at bounding box center [848, 633] width 113 height 41
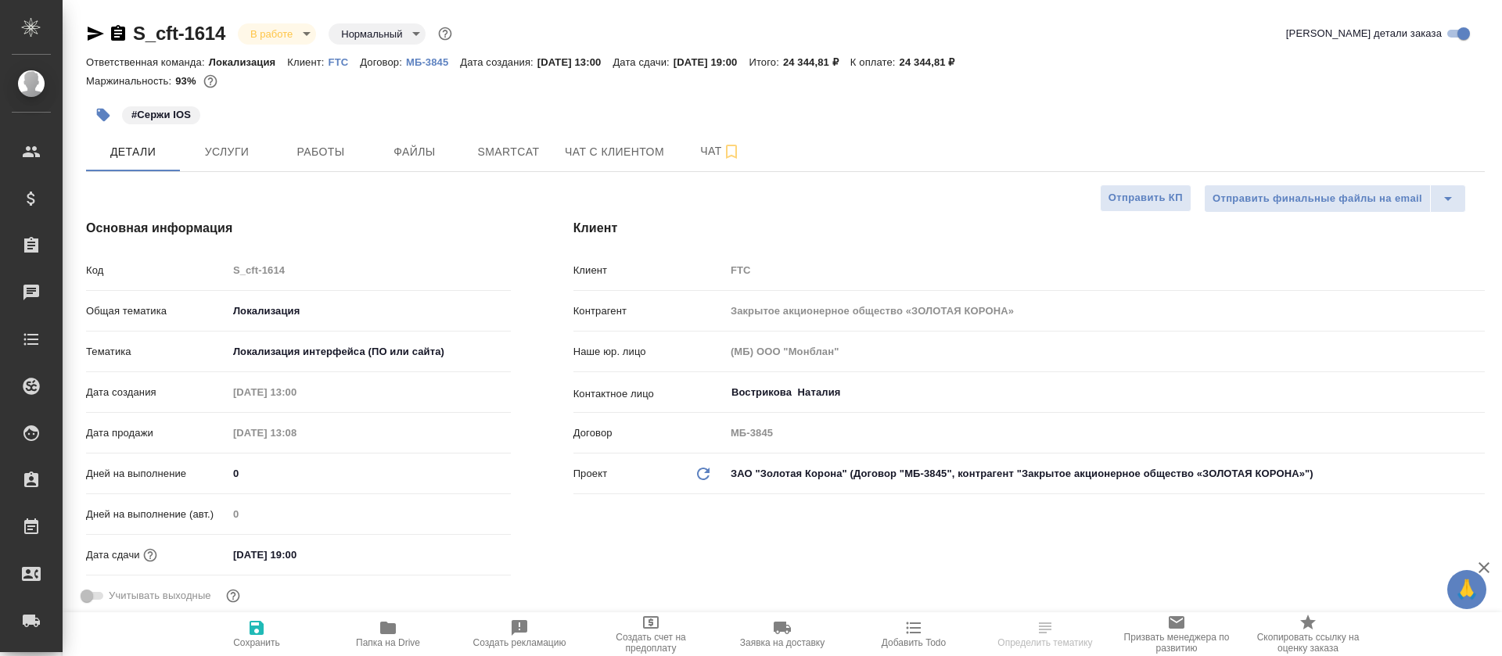
select select "RU"
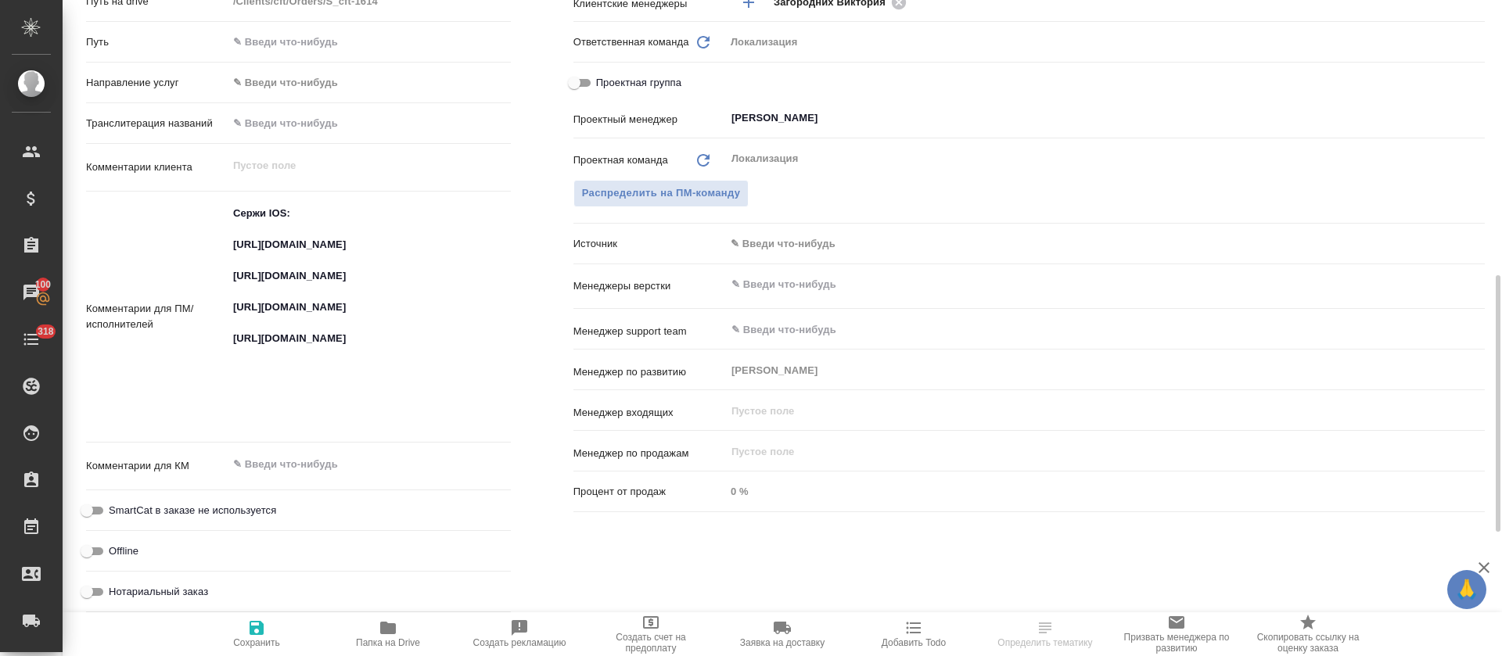
click at [297, 331] on textarea "Сержи IOS: [URL][DOMAIN_NAME] [URL][DOMAIN_NAME] [URL][DOMAIN_NAME] [URL][DOMAI…" at bounding box center [369, 315] width 283 height 230
click at [296, 306] on textarea "Сержи IOS: [URL][DOMAIN_NAME] [URL][DOMAIN_NAME] [URL][DOMAIN_NAME] [URL][DOMAI…" at bounding box center [369, 316] width 282 height 230
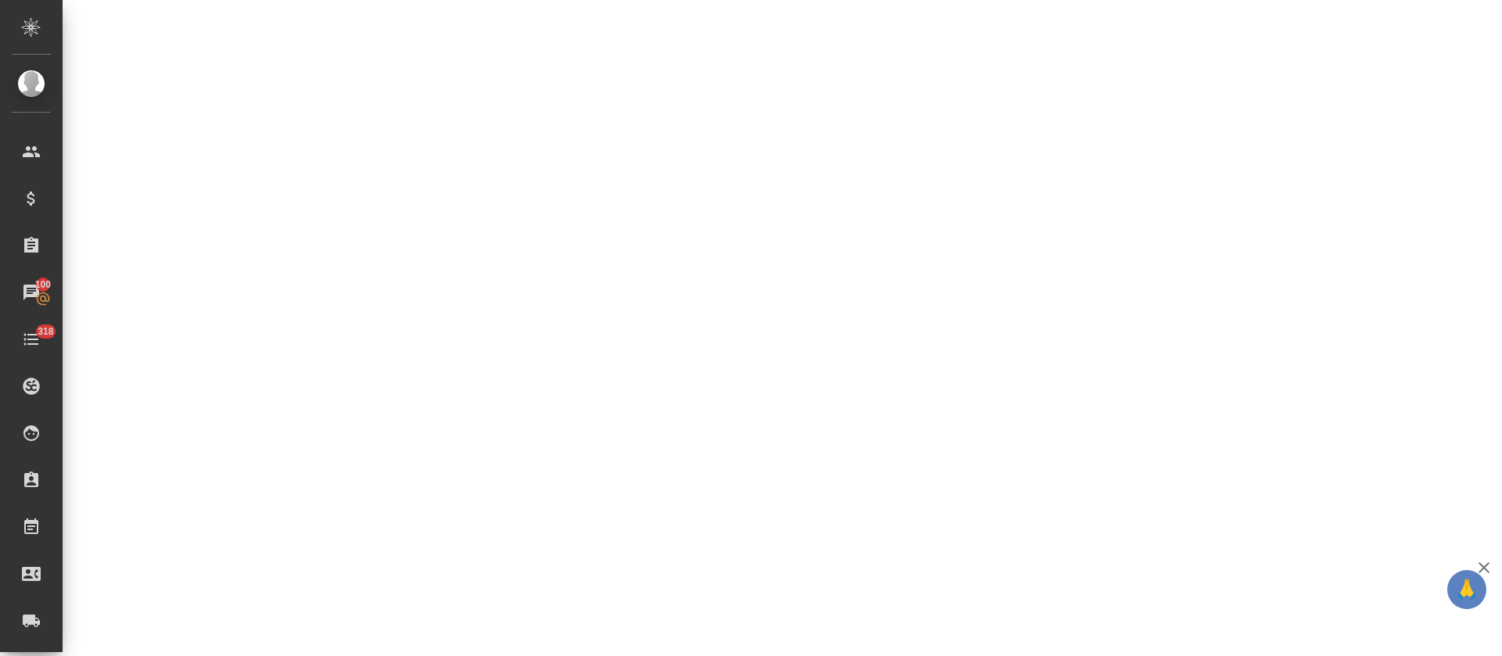
select select "RU"
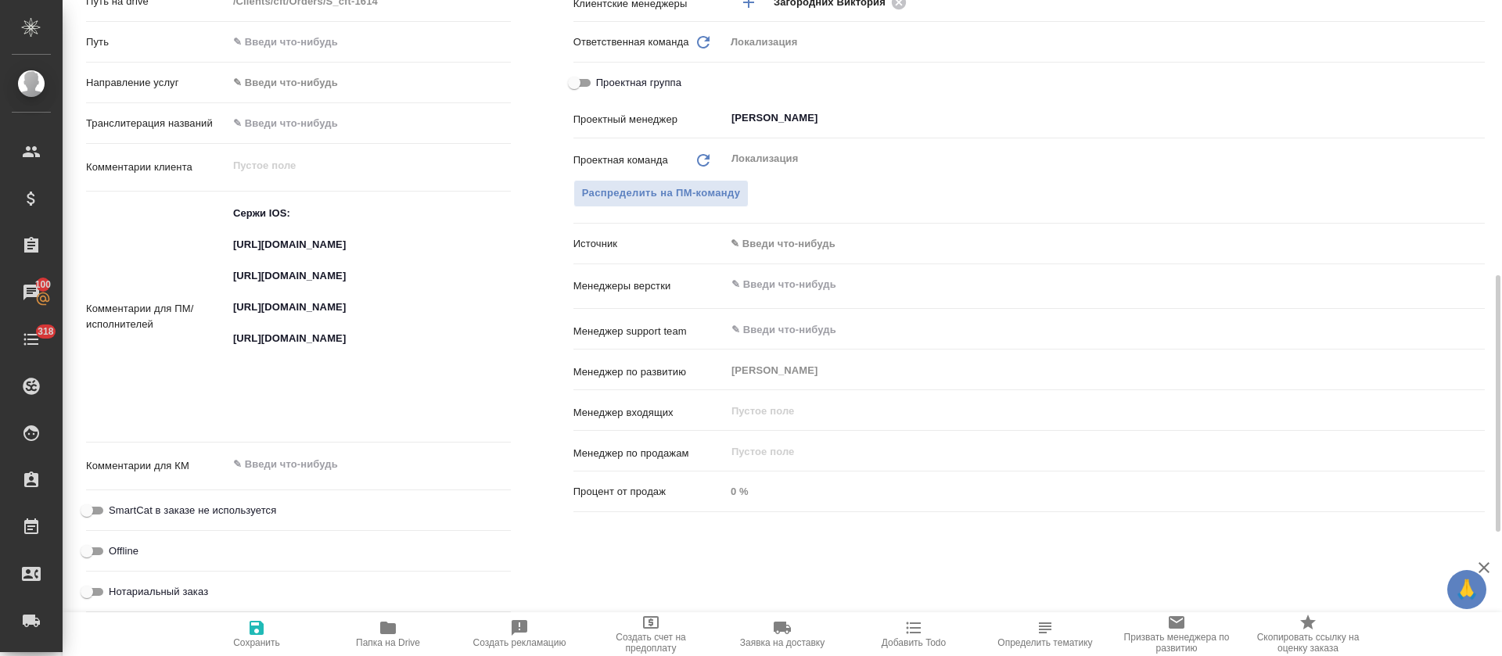
type textarea "x"
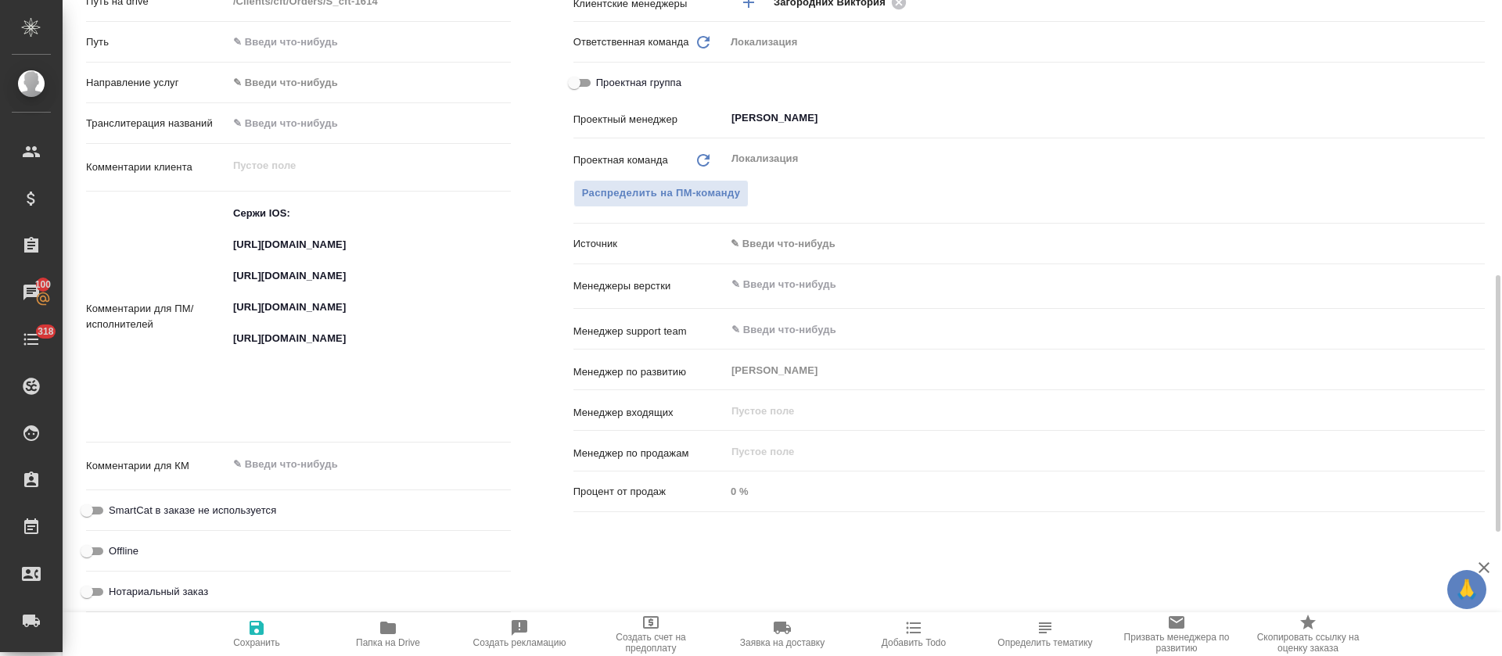
type textarea "x"
click at [357, 341] on textarea "Сержи IOS: [URL][DOMAIN_NAME] [URL][DOMAIN_NAME] [URL][DOMAIN_NAME] [URL][DOMAI…" at bounding box center [369, 316] width 282 height 230
click at [357, 341] on textarea "Сержи IOS: https://smartcat.com/projects/fa598466-d8ca-4a0b-b7c4-b806e55478ee/f…" at bounding box center [369, 316] width 282 height 230
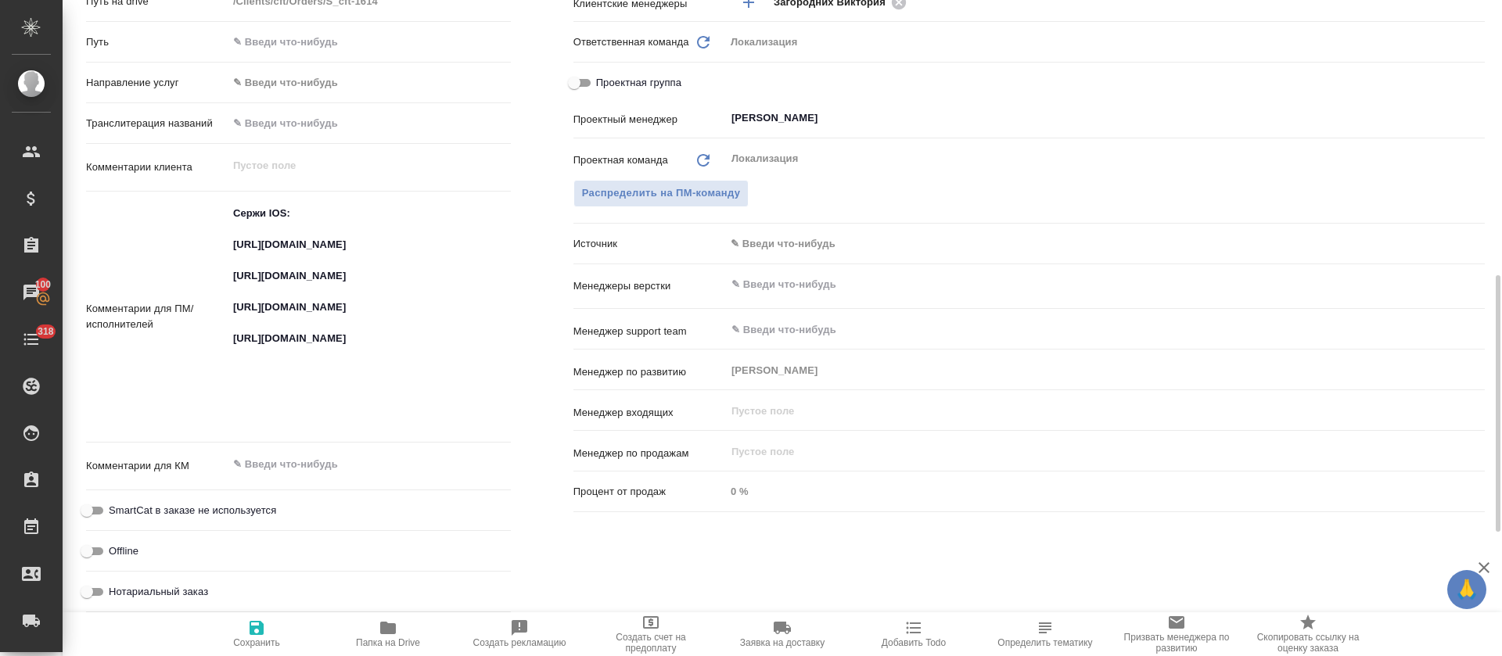
type textarea "x"
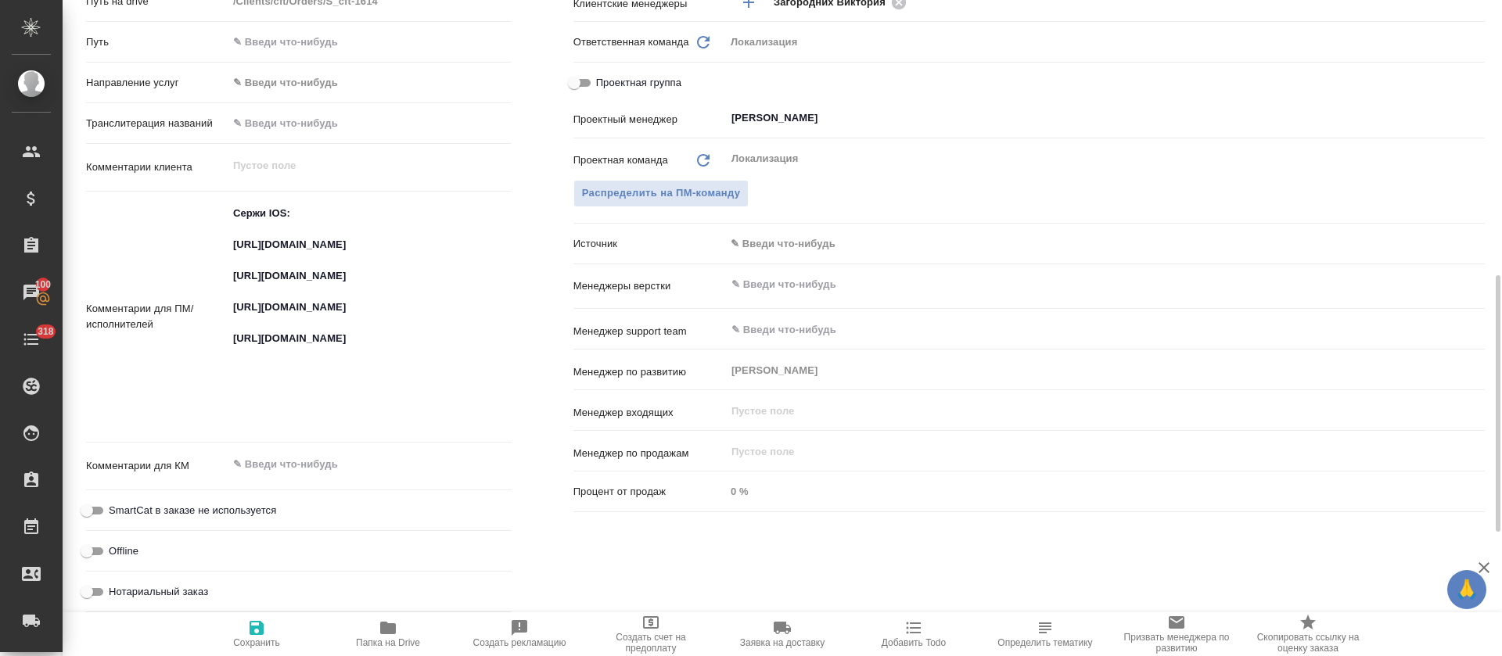
type textarea "x"
click at [309, 409] on textarea "Сержи IOS: https://smartcat.com/projects/fa598466-d8ca-4a0b-b7c4-b806e55478ee/f…" at bounding box center [369, 316] width 282 height 230
type textarea "x"
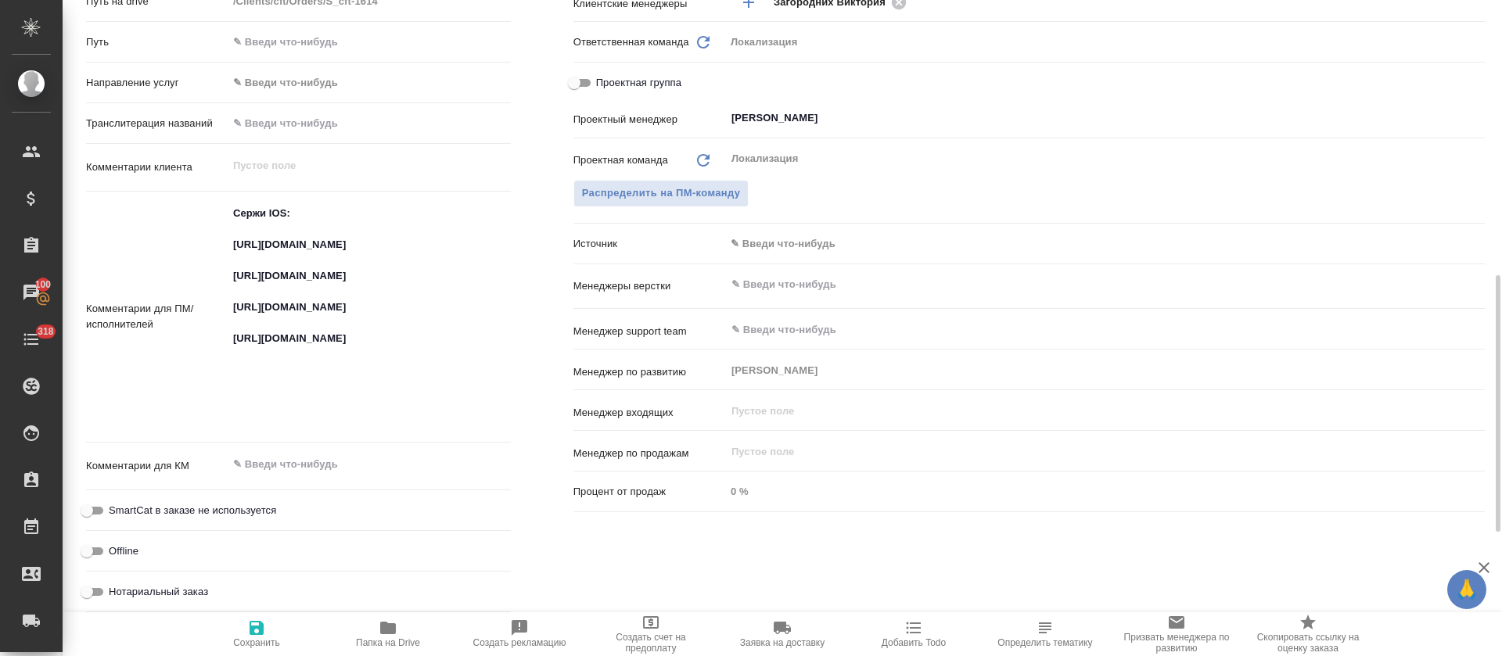
type textarea "x"
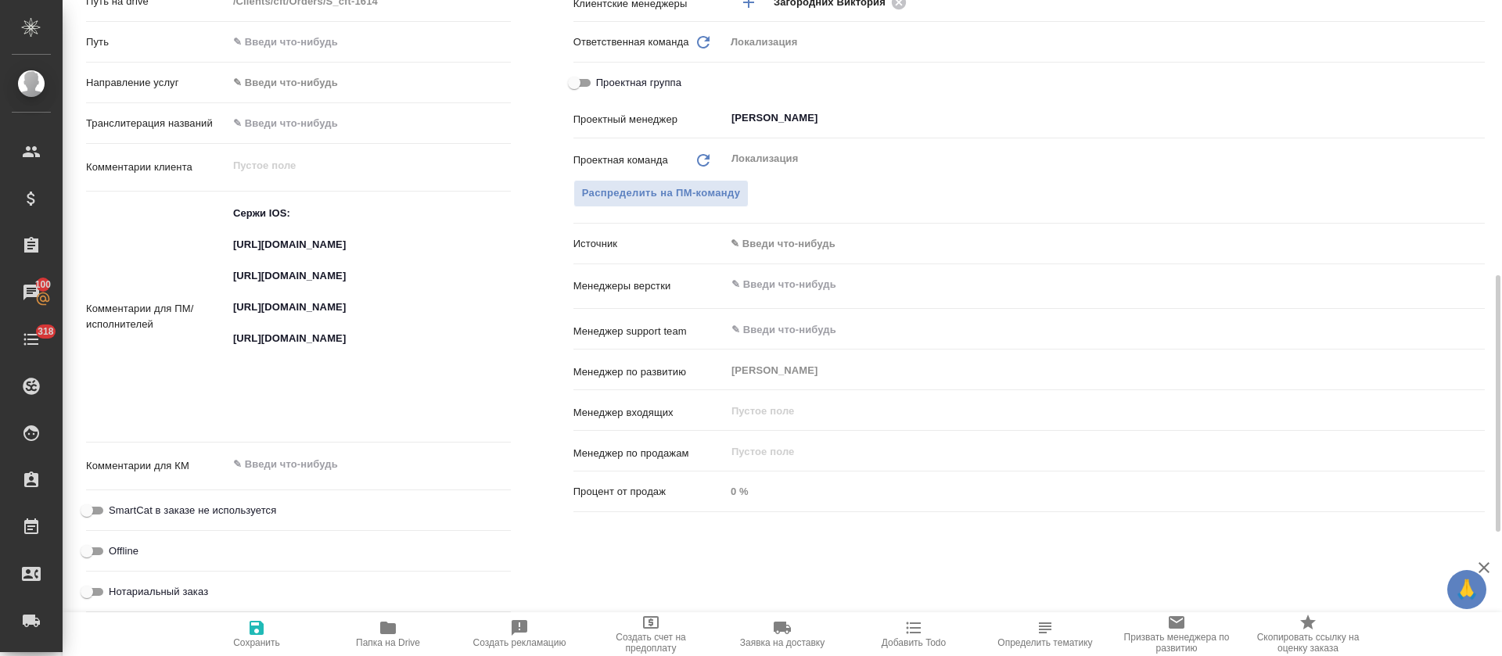
type textarea "x"
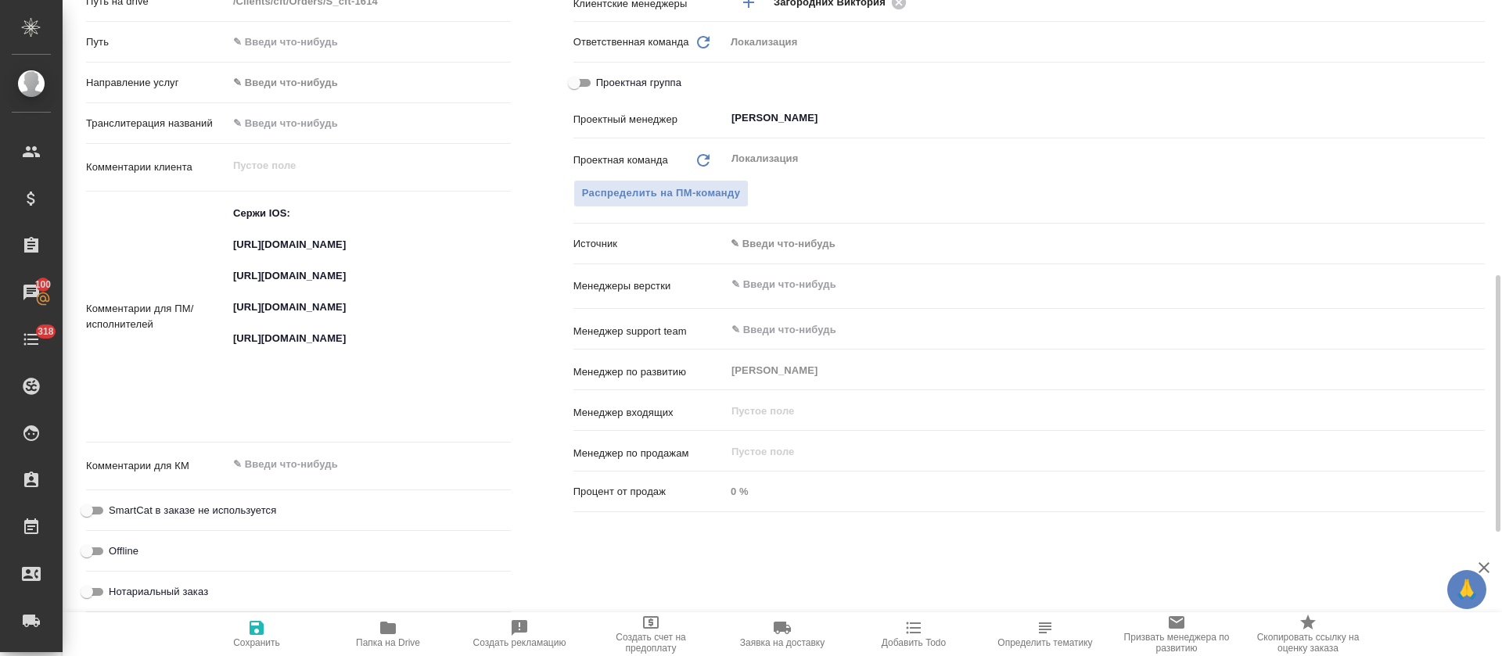
type textarea "x"
click at [344, 252] on textarea "Сержи IOS: https://smartcat.com/projects/fa598466-d8ca-4a0b-b7c4-b806e55478ee/f…" at bounding box center [369, 316] width 282 height 230
type textarea "x"
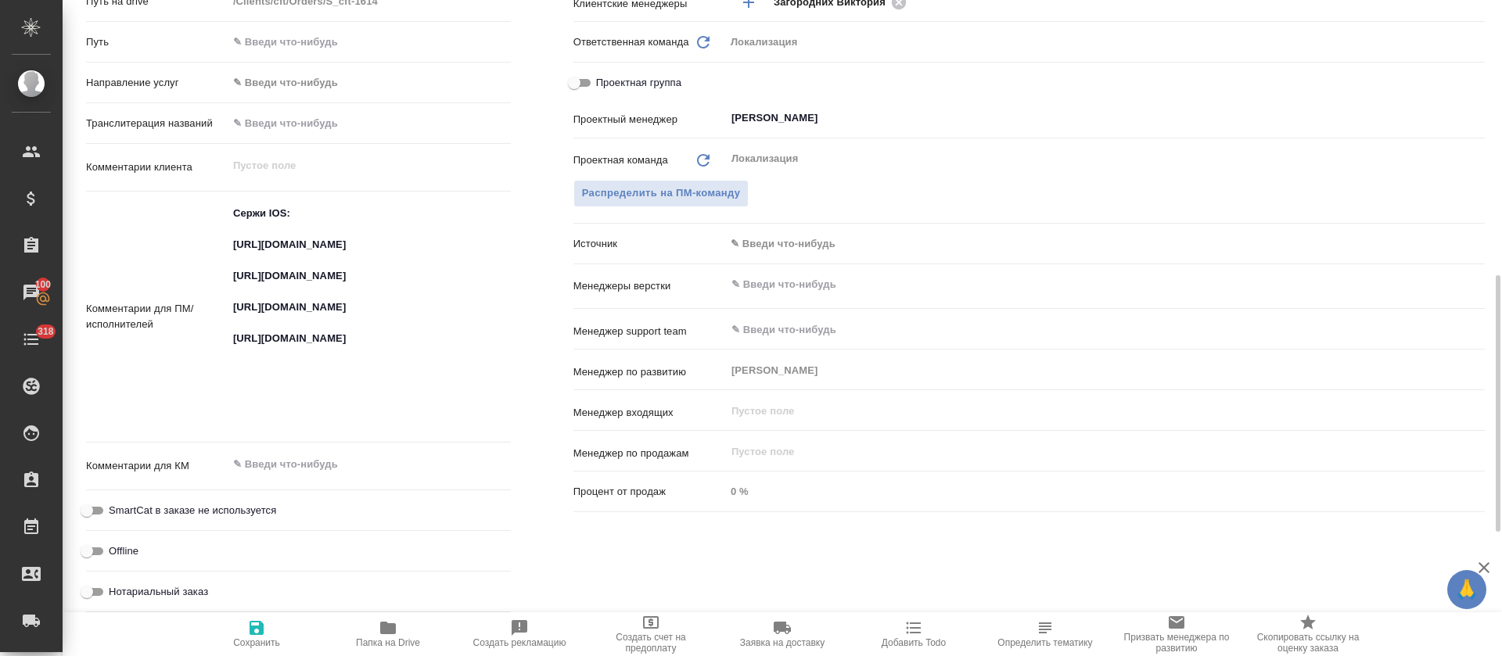
type textarea "x"
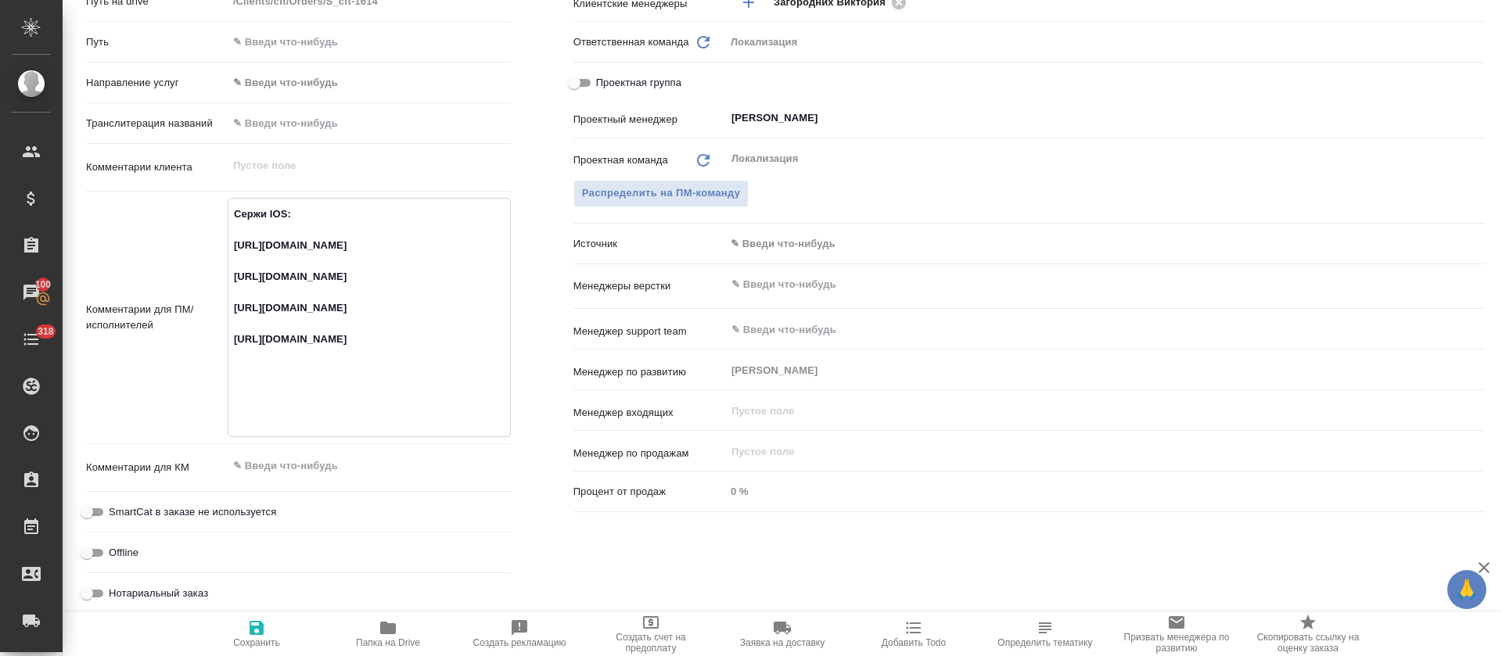
scroll to position [0, 0]
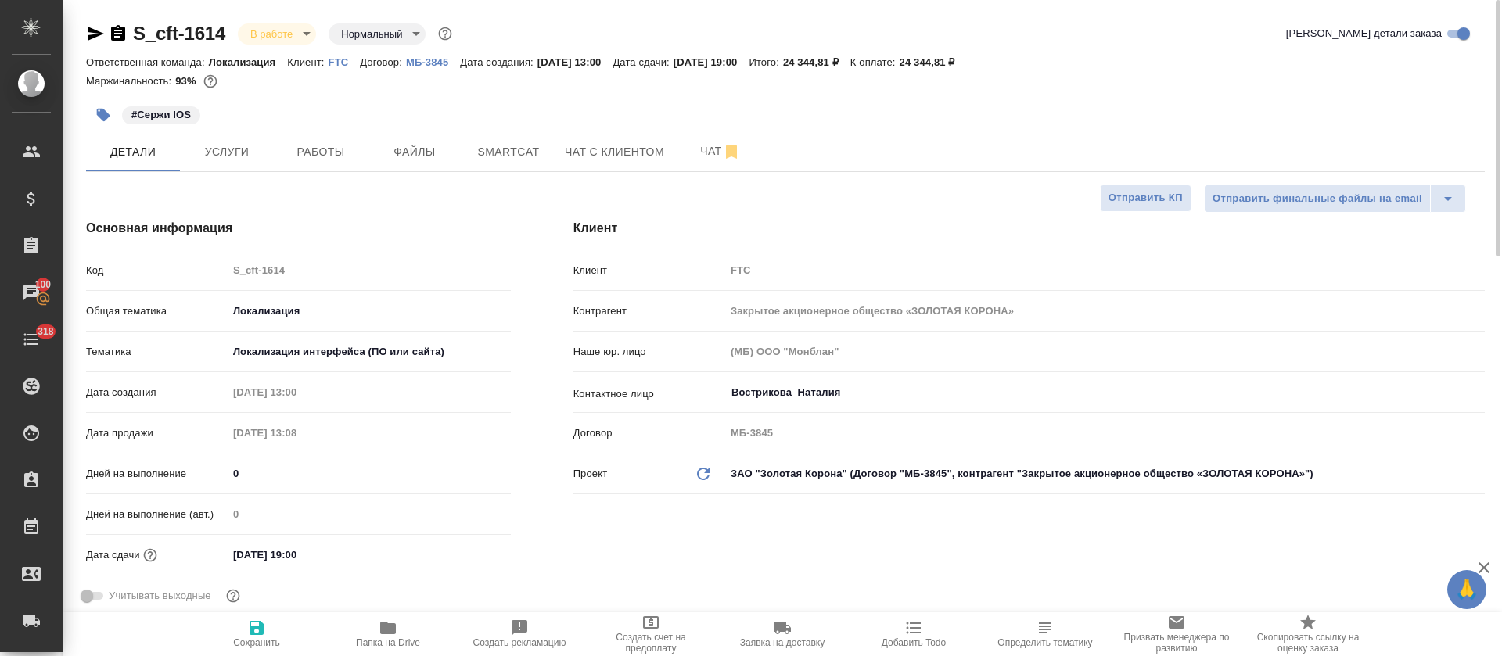
type textarea "x"
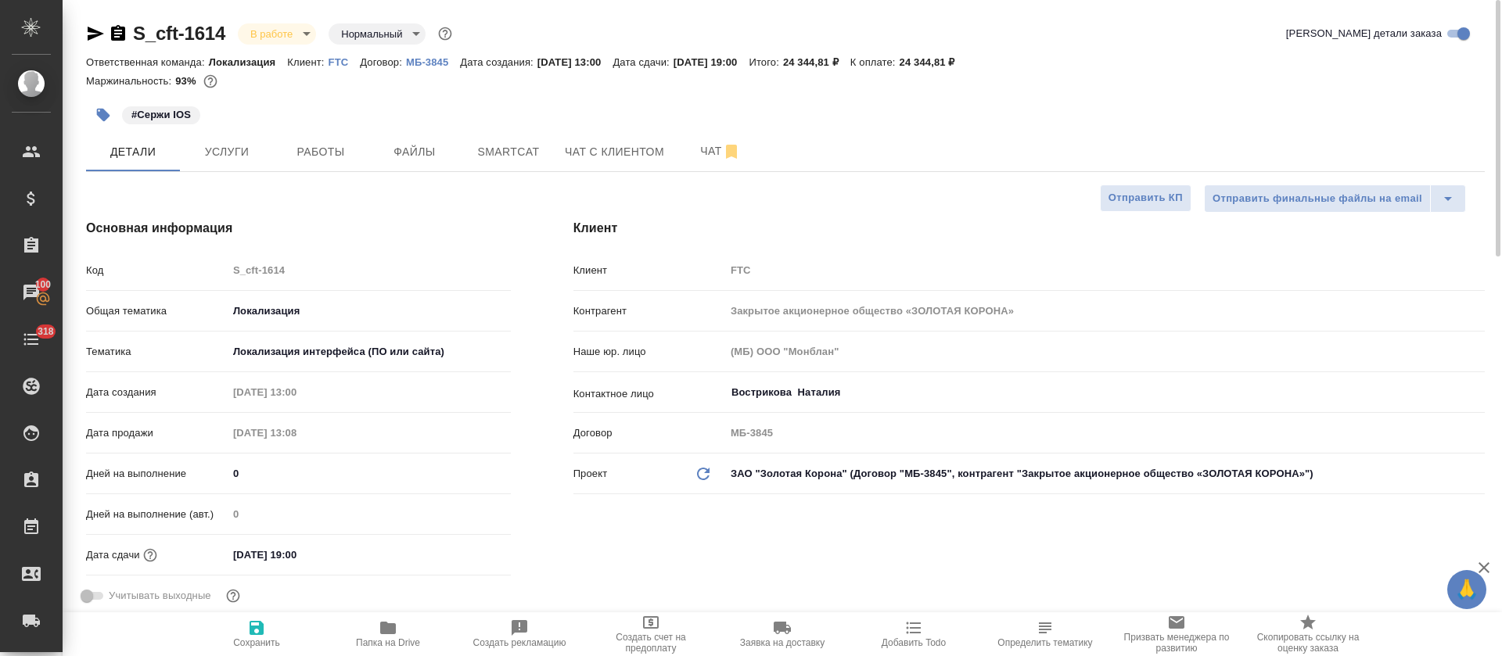
type textarea "x"
drag, startPoint x: 234, startPoint y: 32, endPoint x: 130, endPoint y: 35, distance: 104.1
click at [130, 35] on div "S_cft-1614 В работе inProgress Нормальный normal" at bounding box center [270, 33] width 369 height 25
copy link "S_cft-1614"
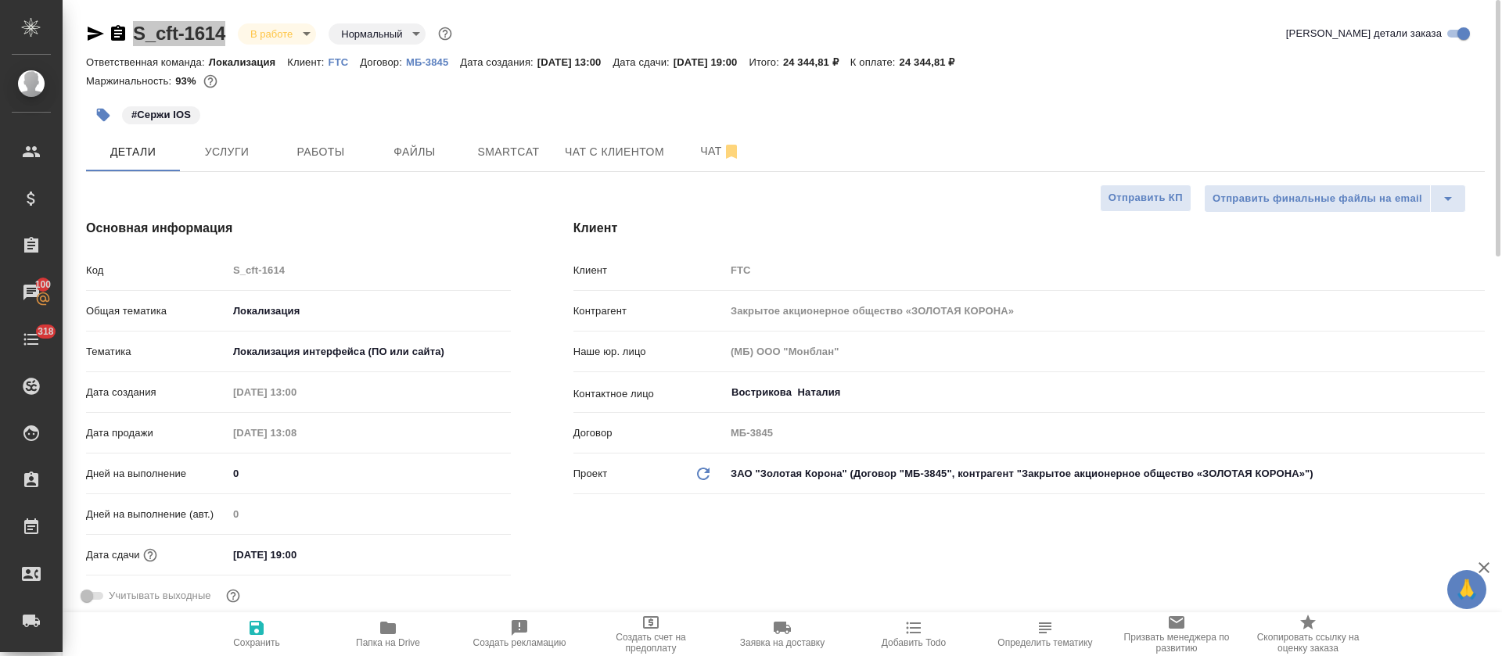
type textarea "x"
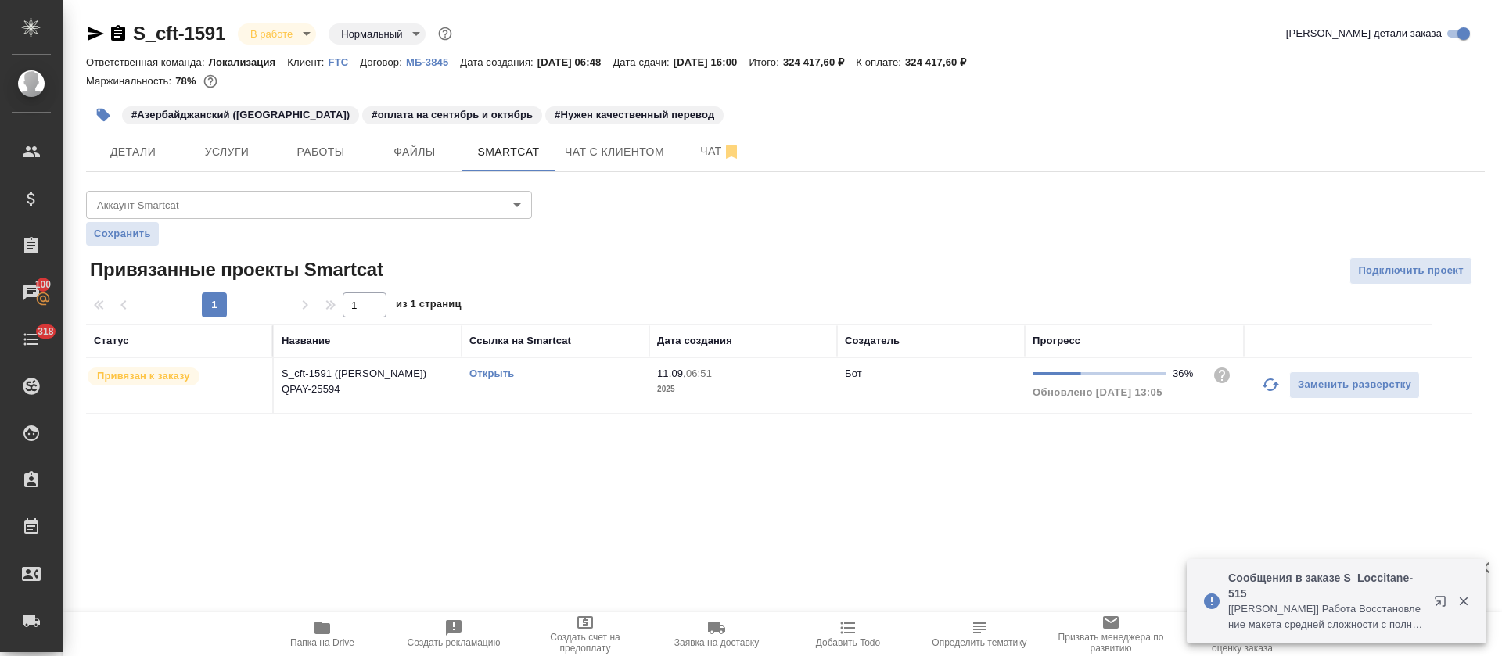
click at [497, 374] on link "Открыть" at bounding box center [491, 374] width 45 height 12
drag, startPoint x: 1263, startPoint y: 386, endPoint x: 1180, endPoint y: 235, distance: 171.5
click at [1262, 385] on icon "button" at bounding box center [1270, 384] width 19 height 19
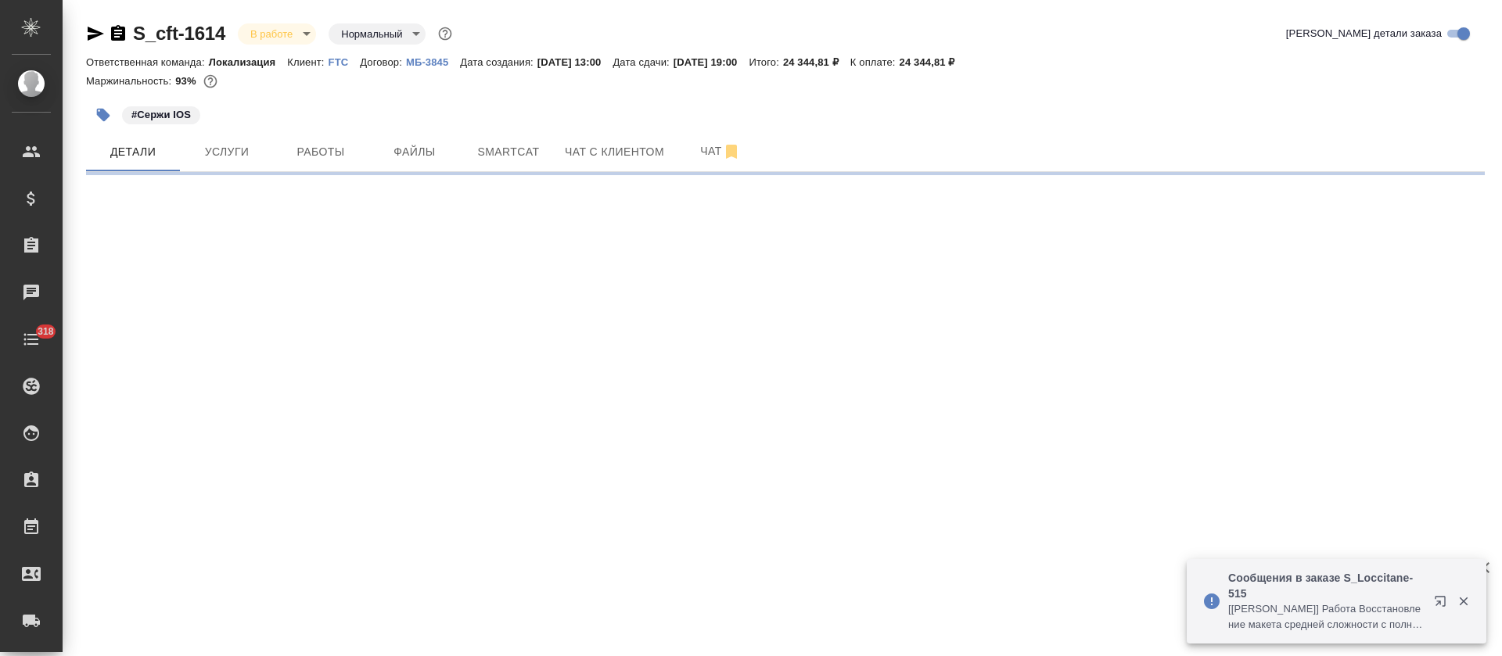
select select "RU"
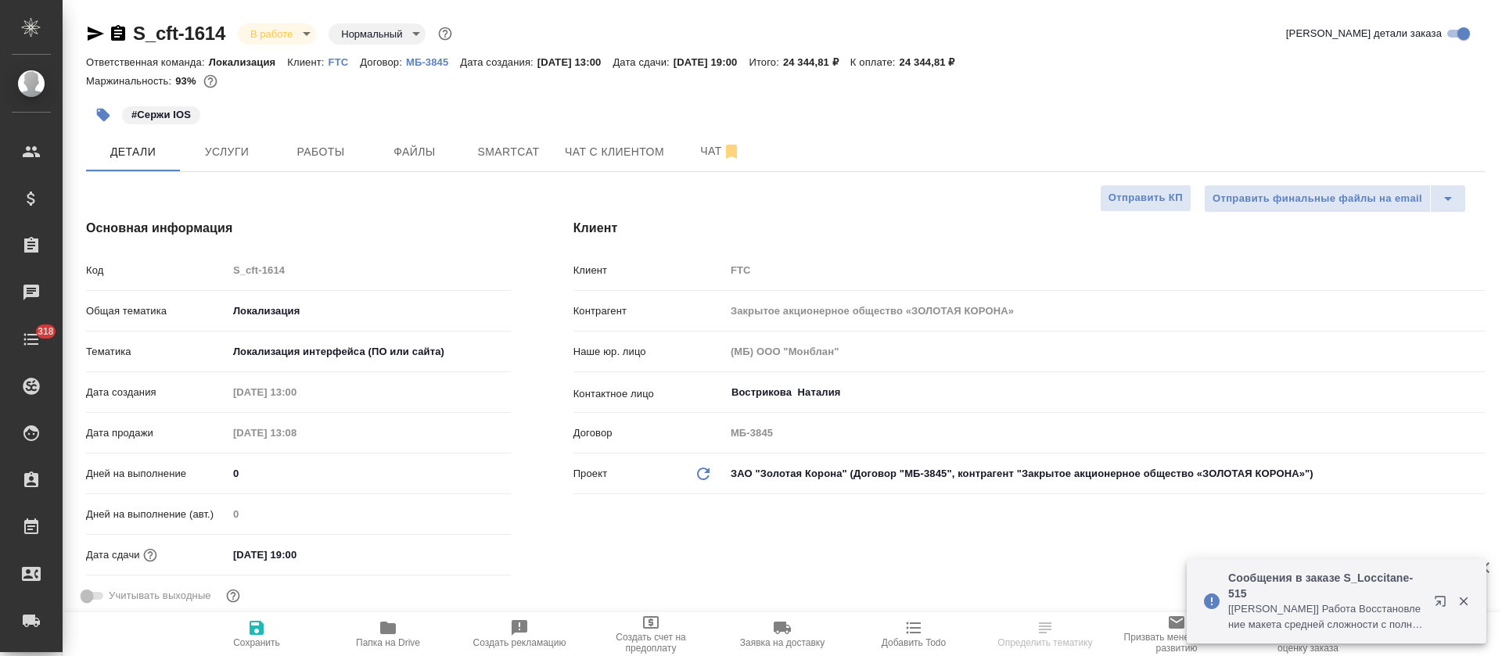
type textarea "x"
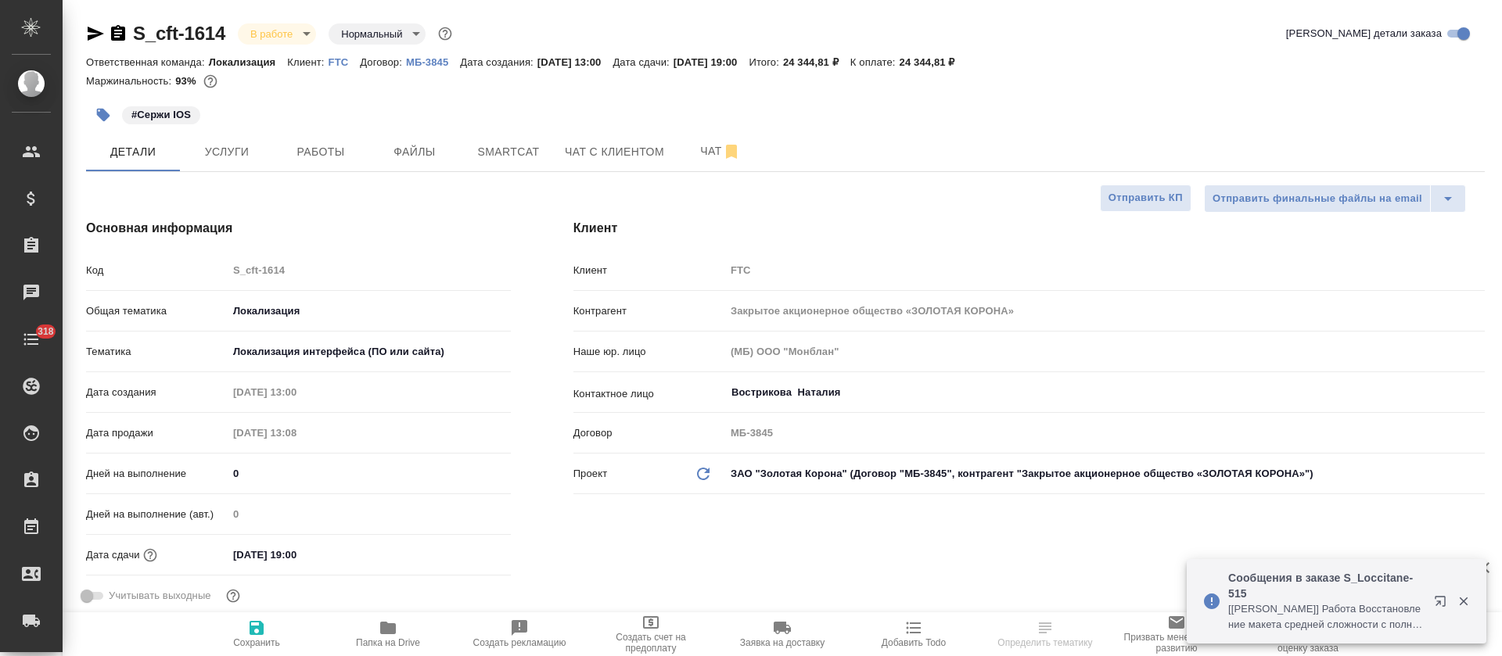
type textarea "x"
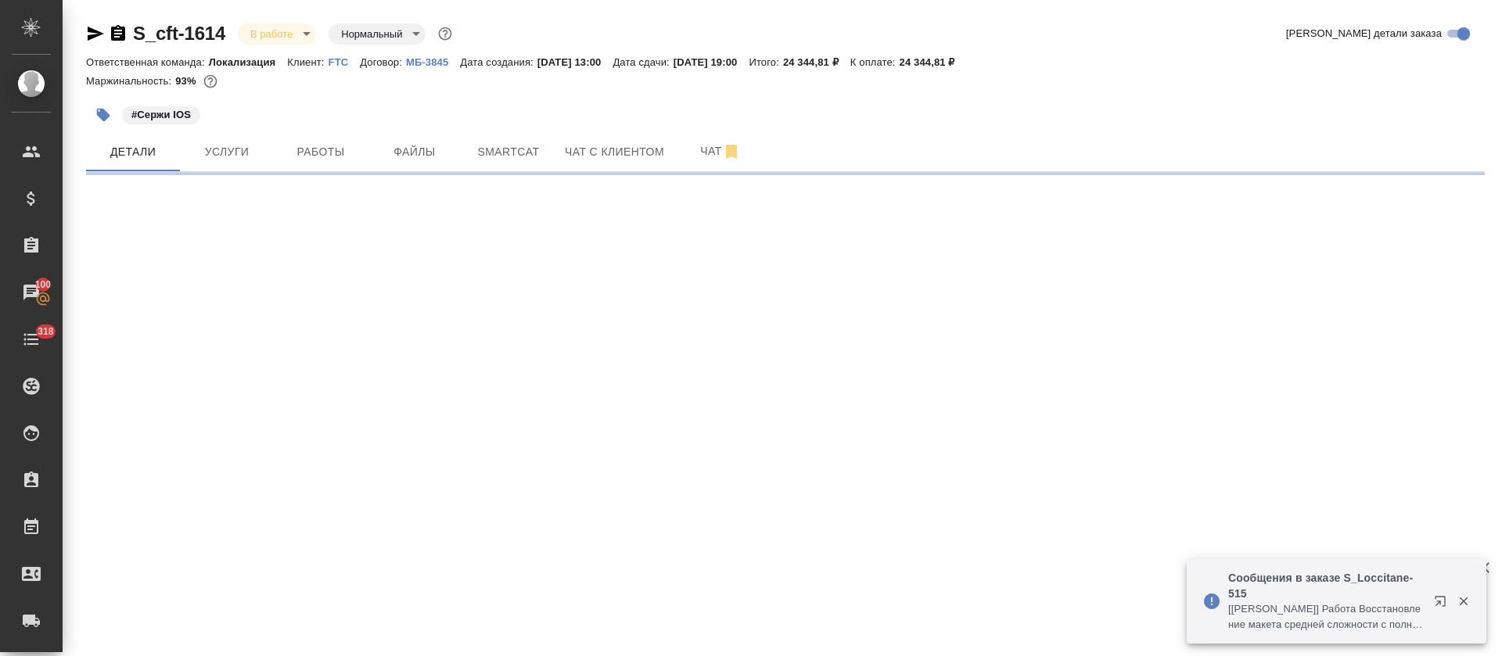
select select "RU"
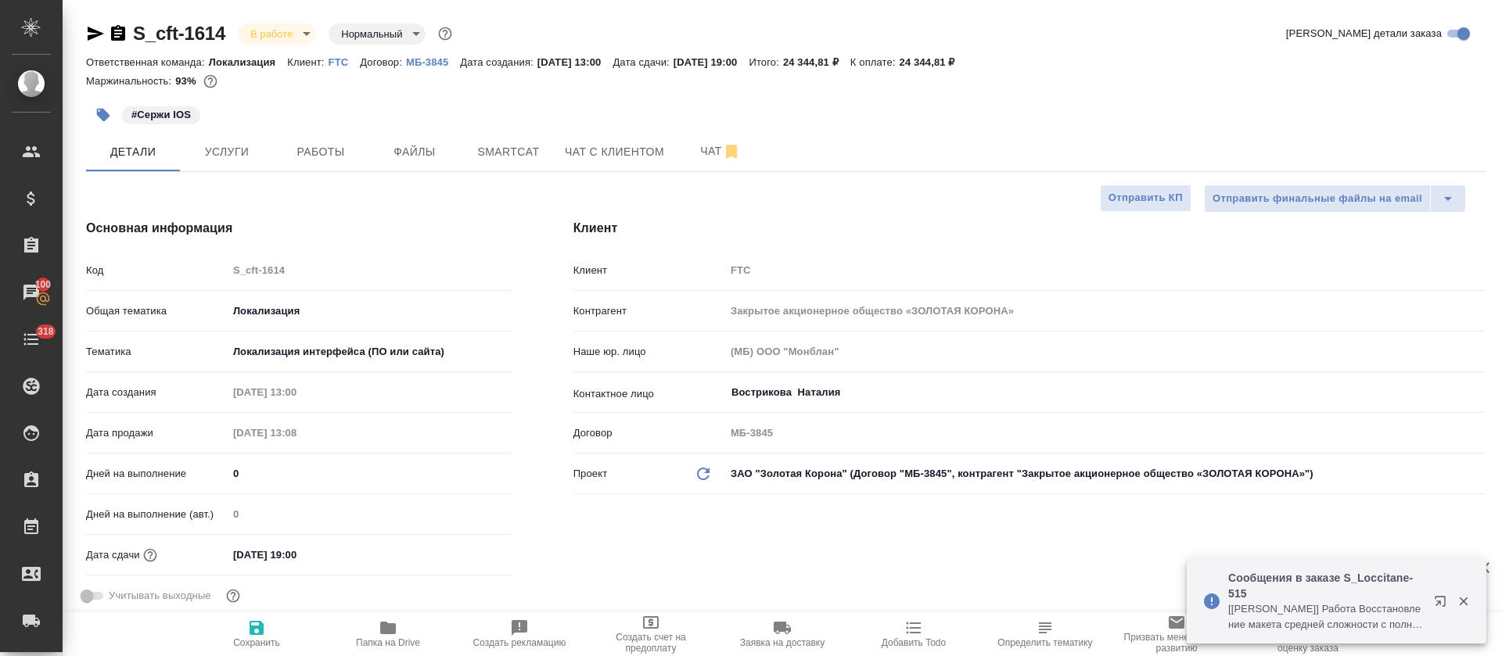
type textarea "x"
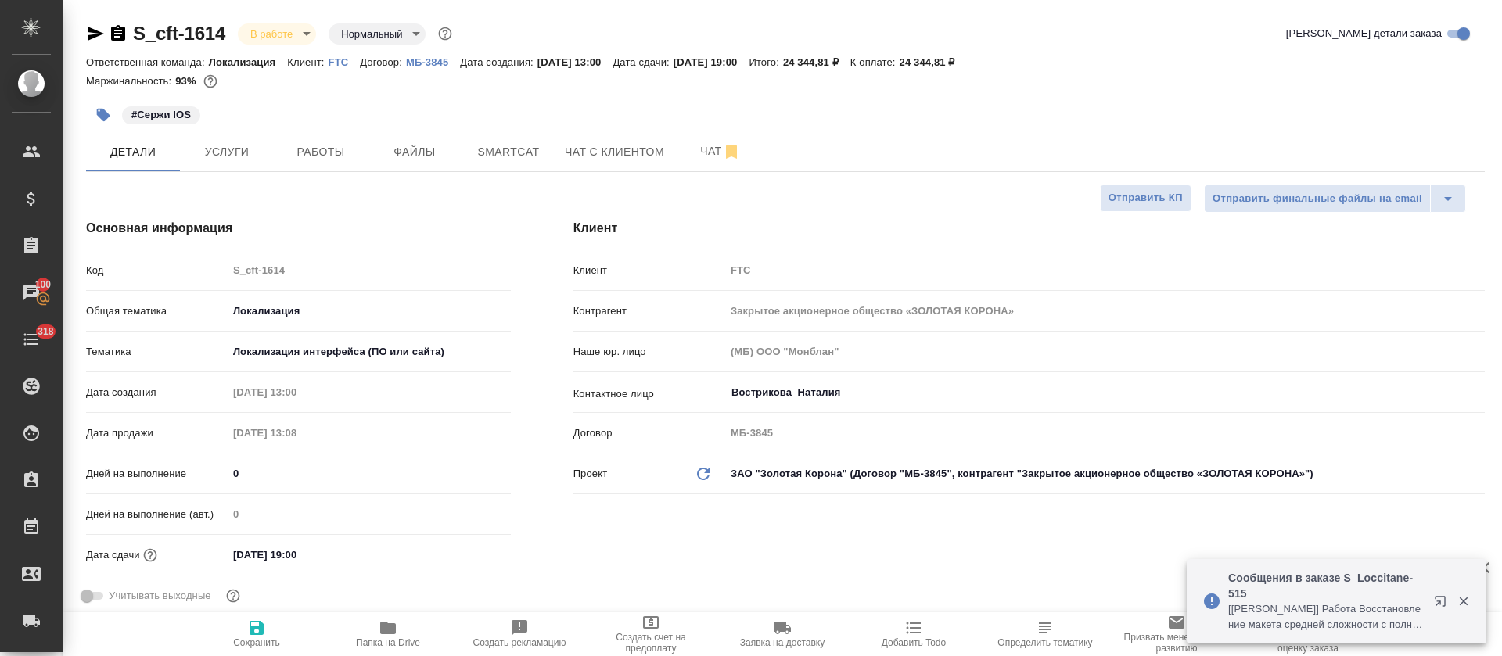
type textarea "x"
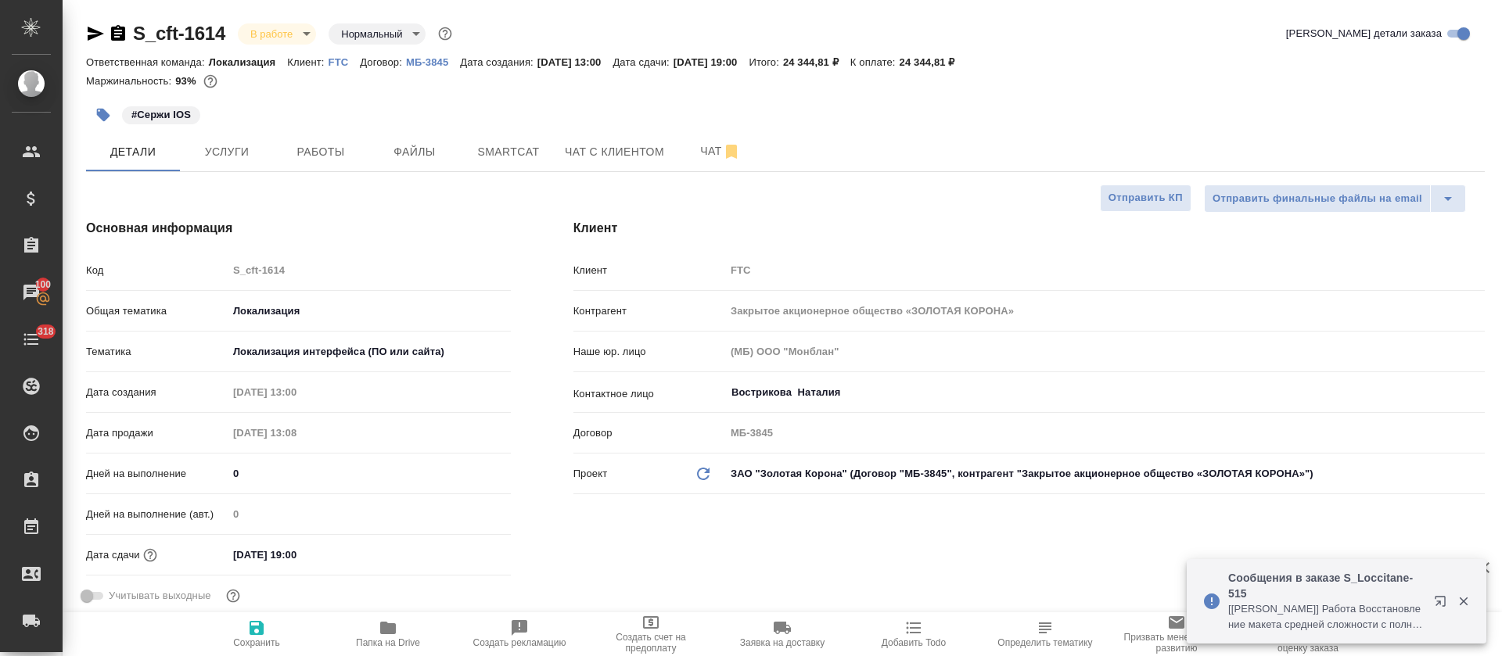
type textarea "x"
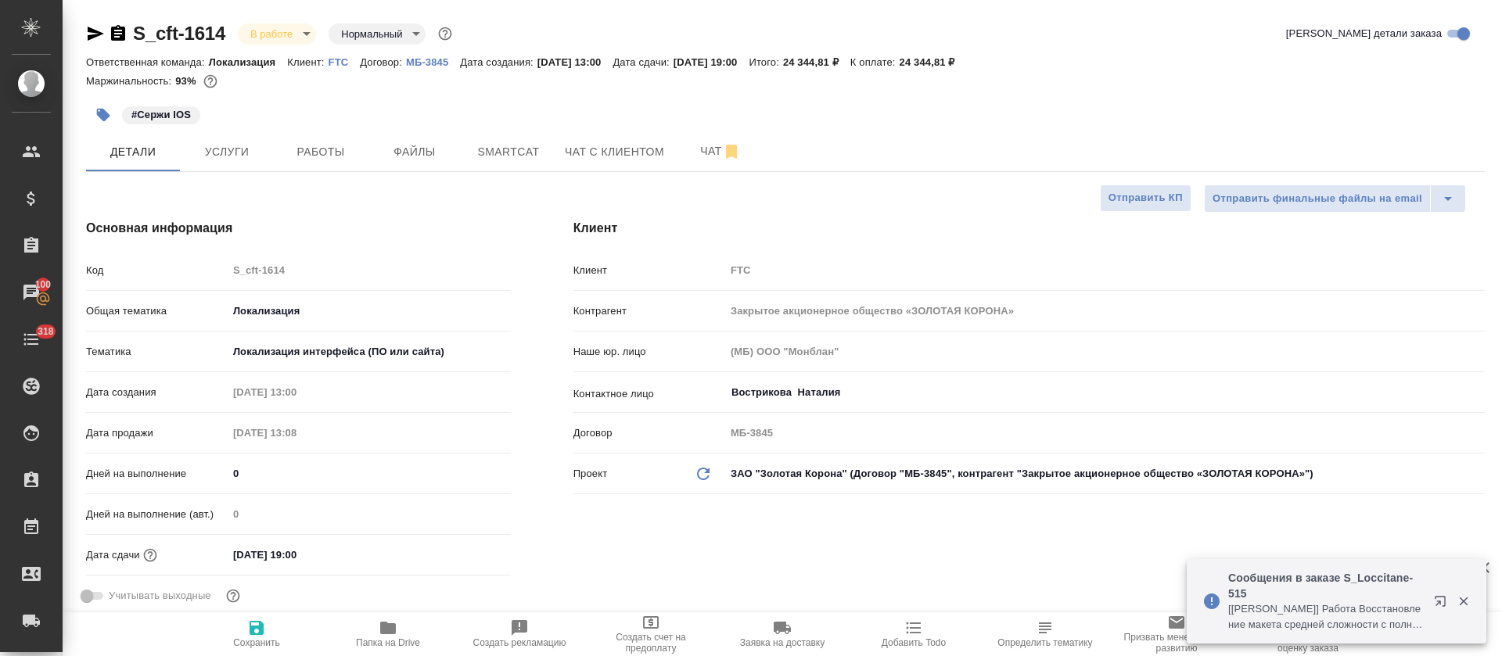
type textarea "x"
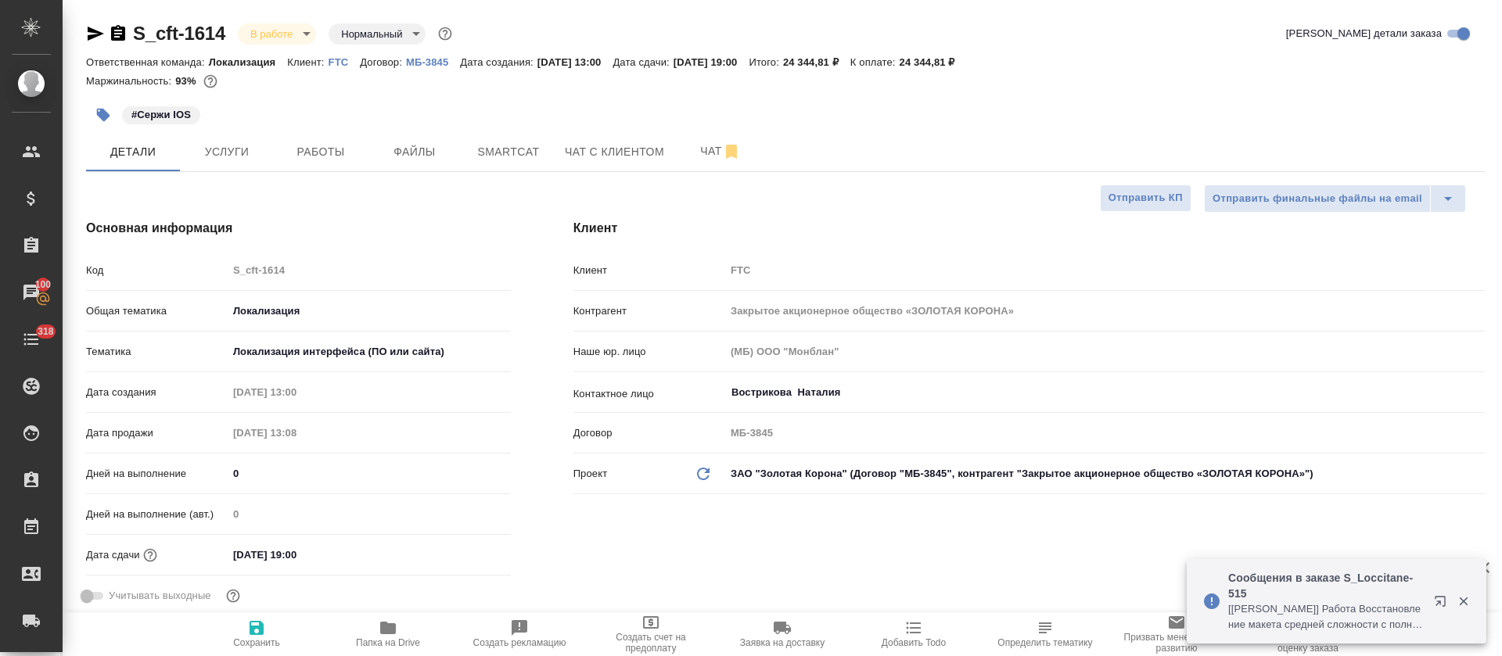
type textarea "x"
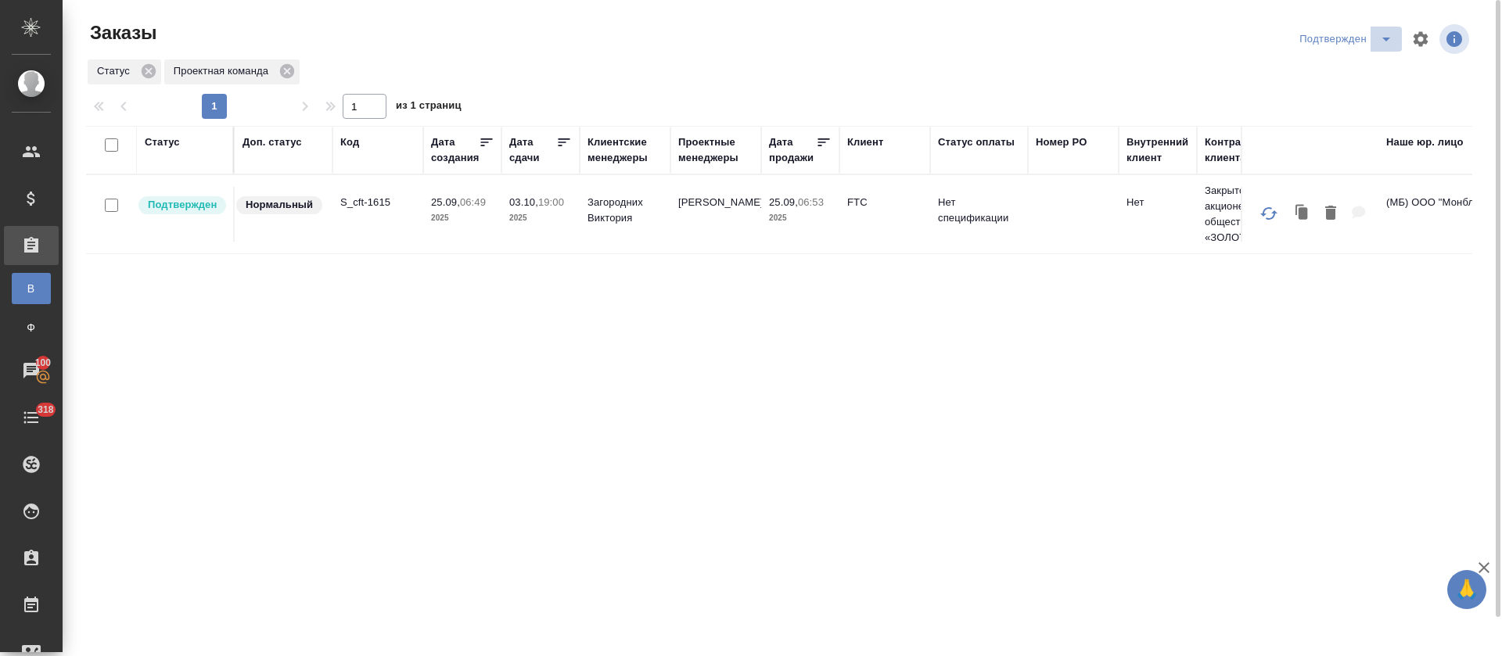
click at [1381, 40] on icon "split button" at bounding box center [1386, 39] width 19 height 19
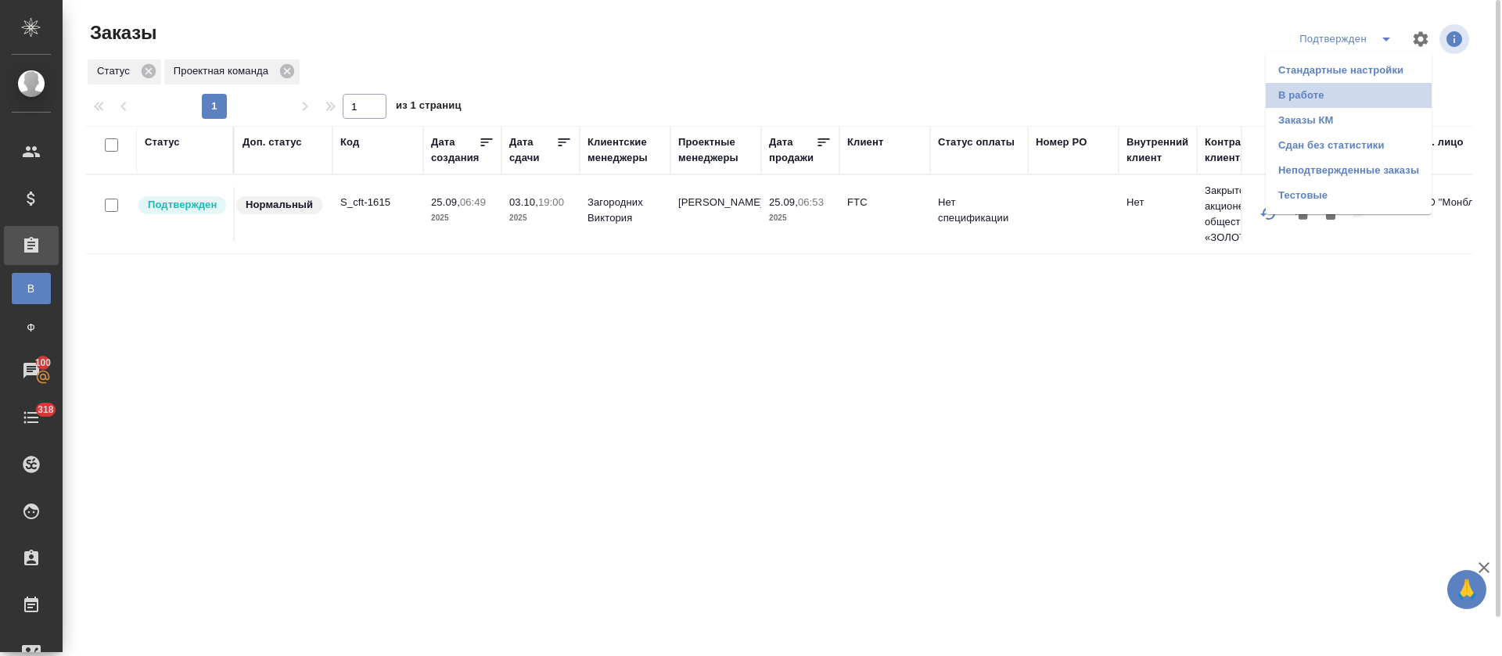
click at [1363, 91] on li "В работе" at bounding box center [1349, 95] width 166 height 25
